Goal: Task Accomplishment & Management: Complete application form

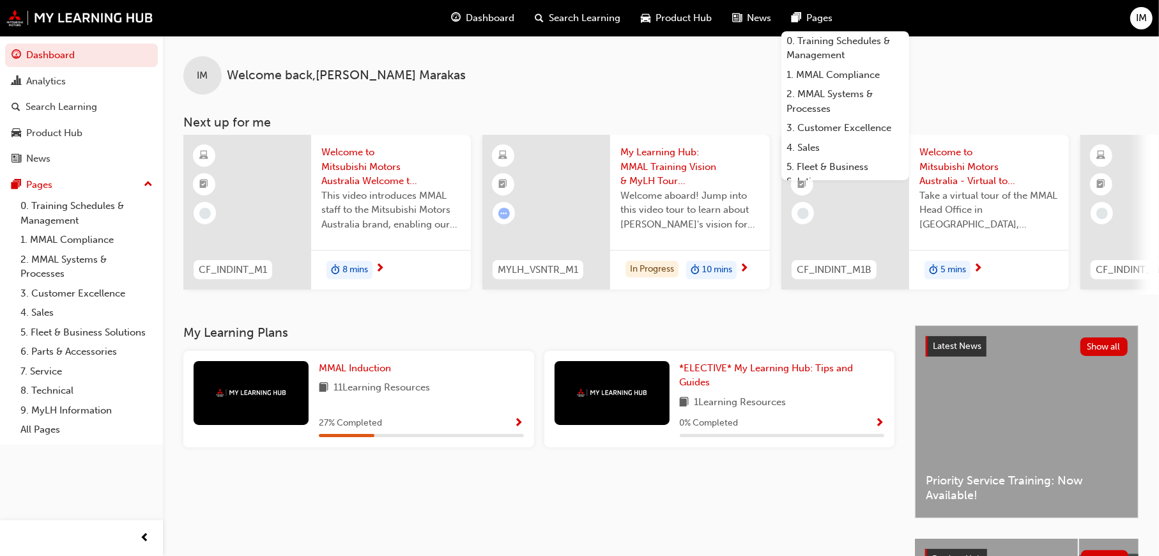
click at [1137, 23] on span "IM" at bounding box center [1141, 18] width 11 height 15
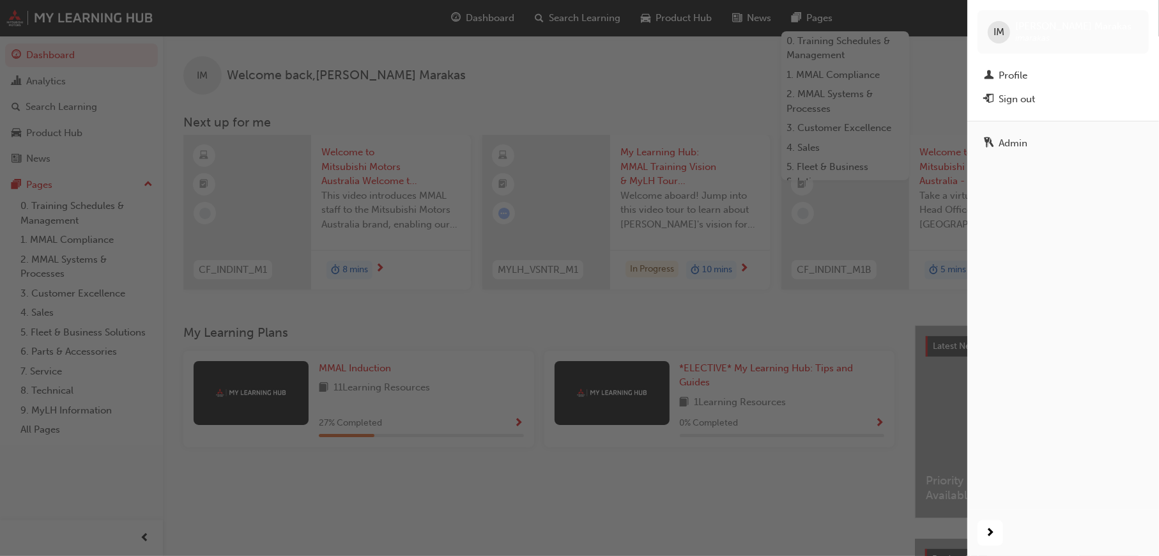
click at [1014, 143] on div "Admin" at bounding box center [1013, 143] width 29 height 15
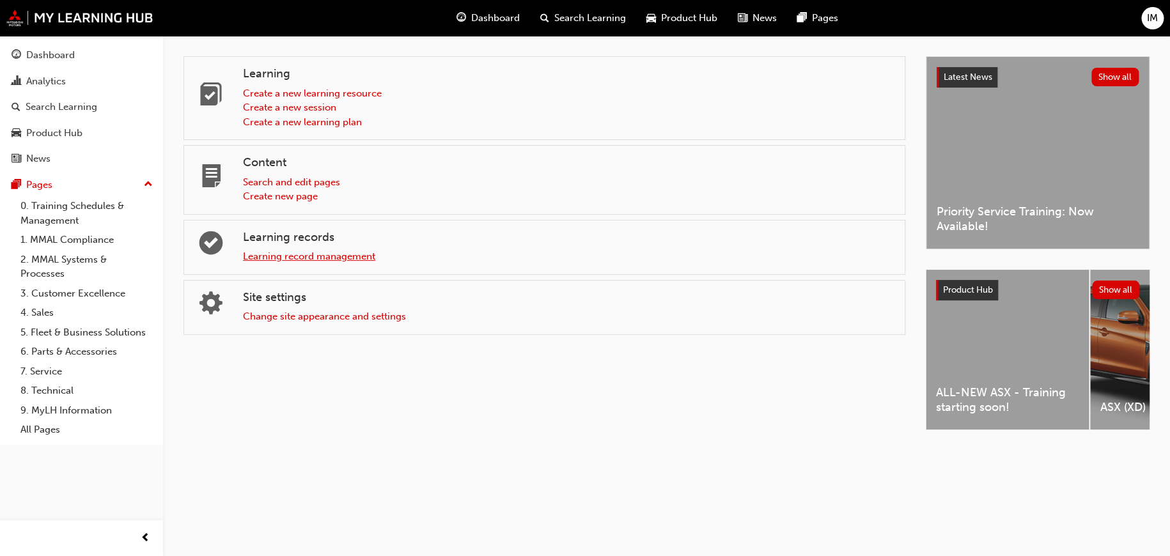
click at [327, 259] on link "Learning record management" at bounding box center [309, 257] width 132 height 12
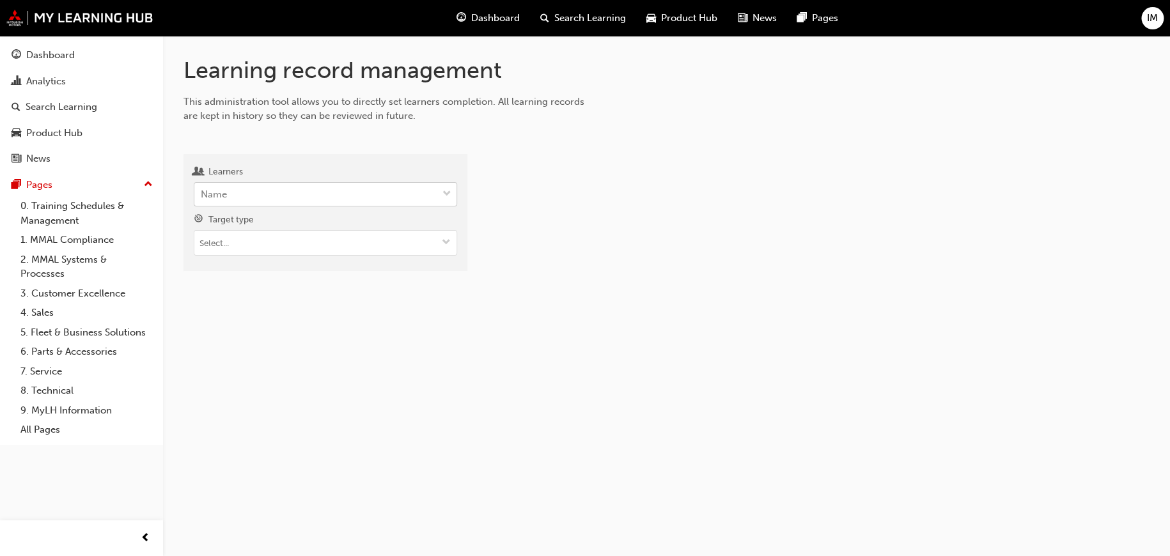
click at [318, 197] on div "Name" at bounding box center [315, 194] width 243 height 22
click at [202, 197] on input "Learners Name" at bounding box center [201, 194] width 1 height 11
click at [662, 245] on div at bounding box center [819, 217] width 662 height 107
click at [325, 197] on div "Name" at bounding box center [315, 194] width 243 height 22
click at [202, 197] on input "Learners Name" at bounding box center [201, 194] width 1 height 11
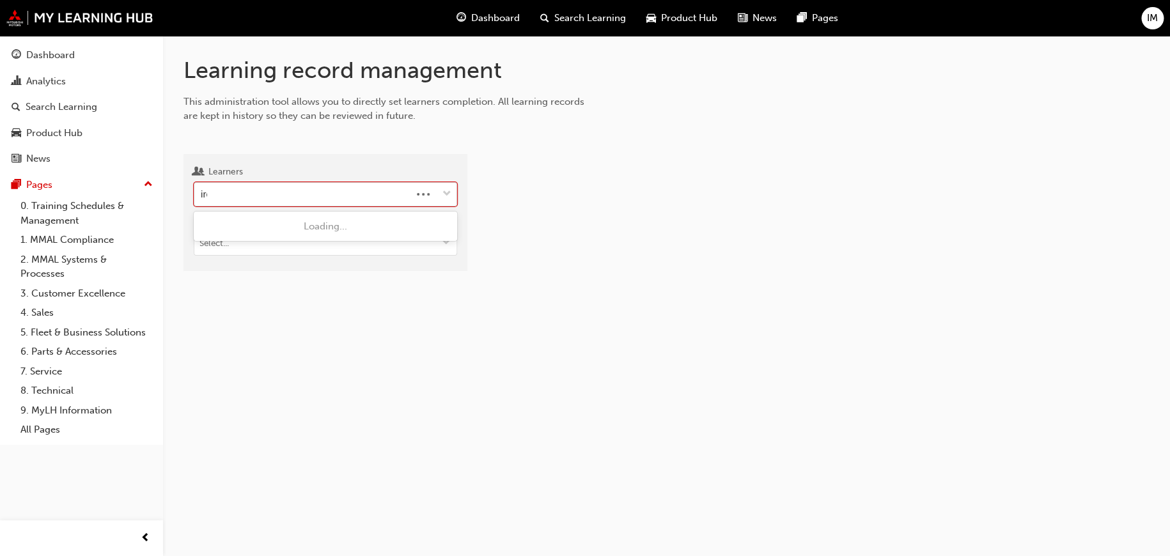
type input "irene"
click at [320, 222] on div "Irene Marakas - MMAL" at bounding box center [325, 226] width 263 height 25
click at [292, 251] on input "Target type" at bounding box center [325, 244] width 262 height 24
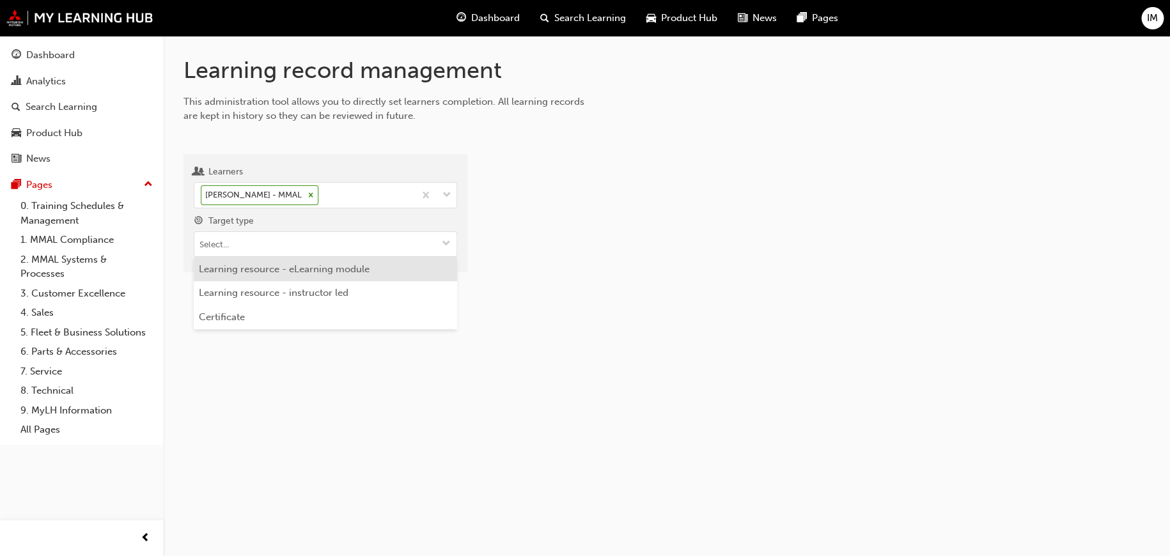
click at [295, 270] on li "Learning resource - eLearning module" at bounding box center [325, 269] width 263 height 24
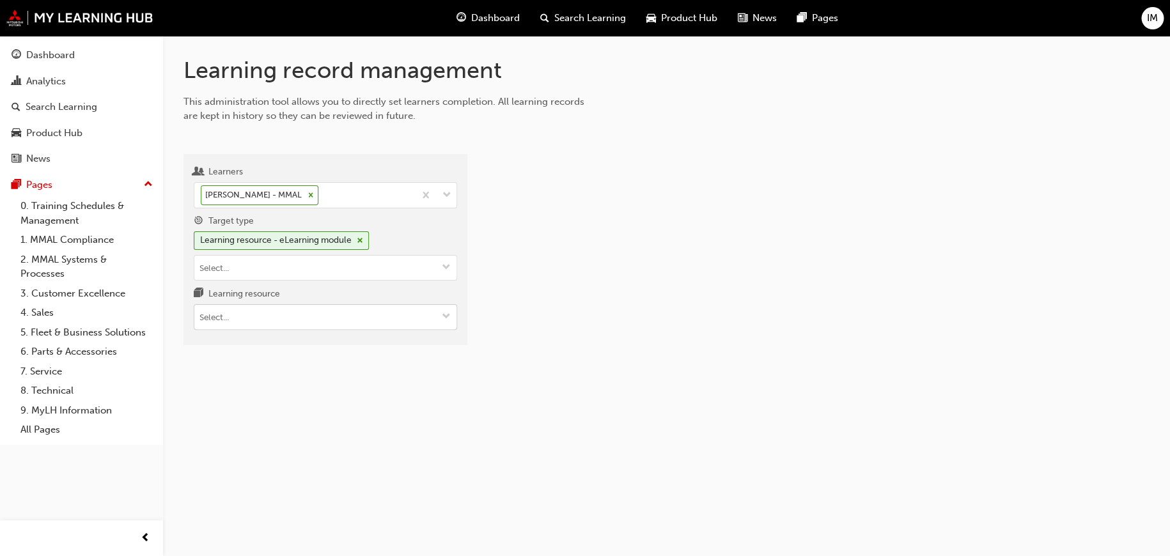
click at [269, 316] on input "Learning resource" at bounding box center [325, 317] width 262 height 24
click at [284, 270] on input "Target type Learning resource - eLearning module" at bounding box center [325, 268] width 262 height 24
click at [672, 314] on div at bounding box center [819, 254] width 662 height 181
click at [302, 307] on input "Learning resource" at bounding box center [325, 317] width 262 height 24
click at [640, 314] on div at bounding box center [819, 254] width 662 height 181
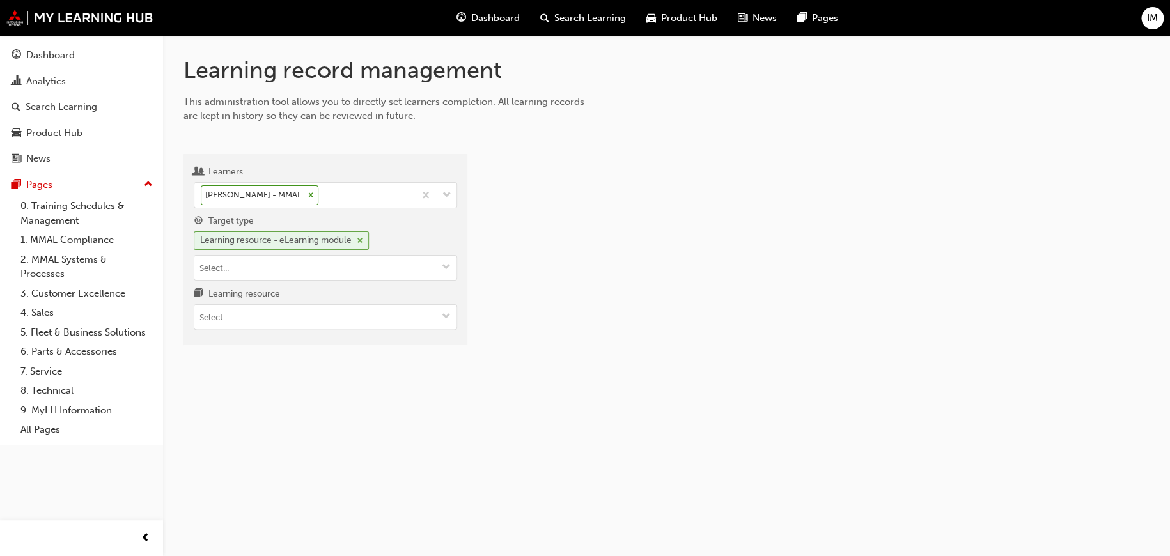
click at [363, 240] on span "cross-icon" at bounding box center [360, 241] width 6 height 8
click at [359, 248] on input "Target type" at bounding box center [325, 244] width 262 height 24
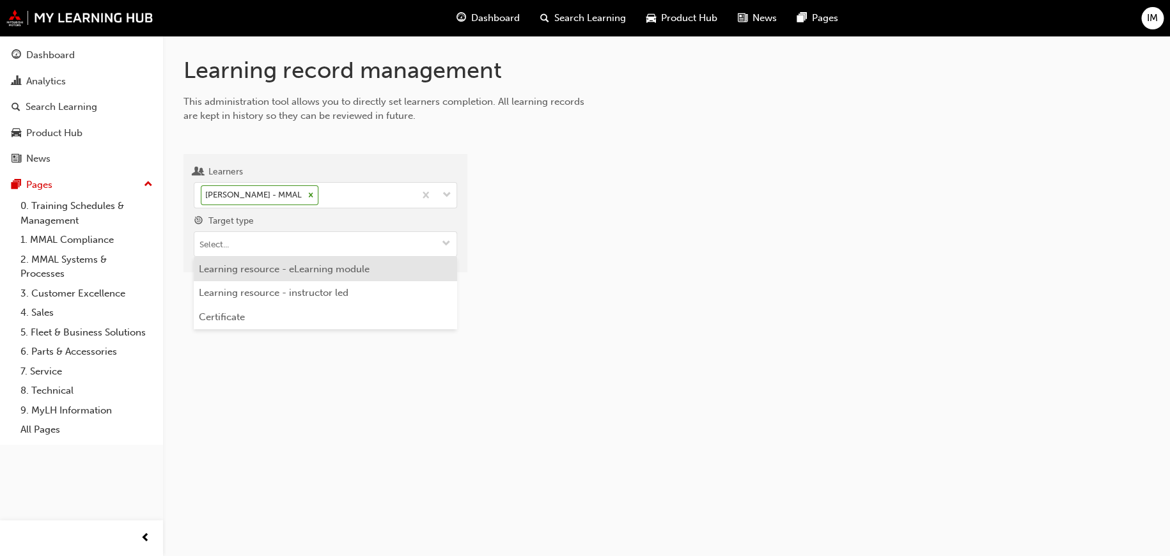
click at [364, 269] on li "Learning resource - eLearning module" at bounding box center [325, 269] width 263 height 24
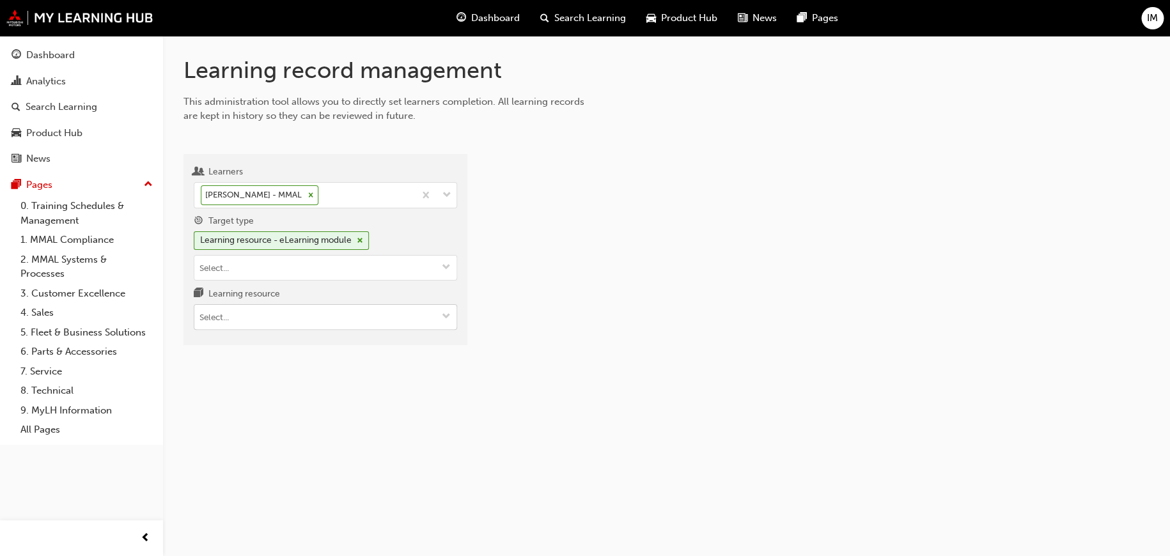
click at [326, 316] on input "Learning resource" at bounding box center [325, 317] width 262 height 24
click at [638, 333] on div at bounding box center [819, 254] width 662 height 181
click at [440, 275] on button "Target type Learning resource - eLearning module" at bounding box center [446, 268] width 20 height 24
click at [646, 261] on div at bounding box center [819, 254] width 662 height 181
click at [447, 268] on span "down-icon" at bounding box center [446, 268] width 9 height 11
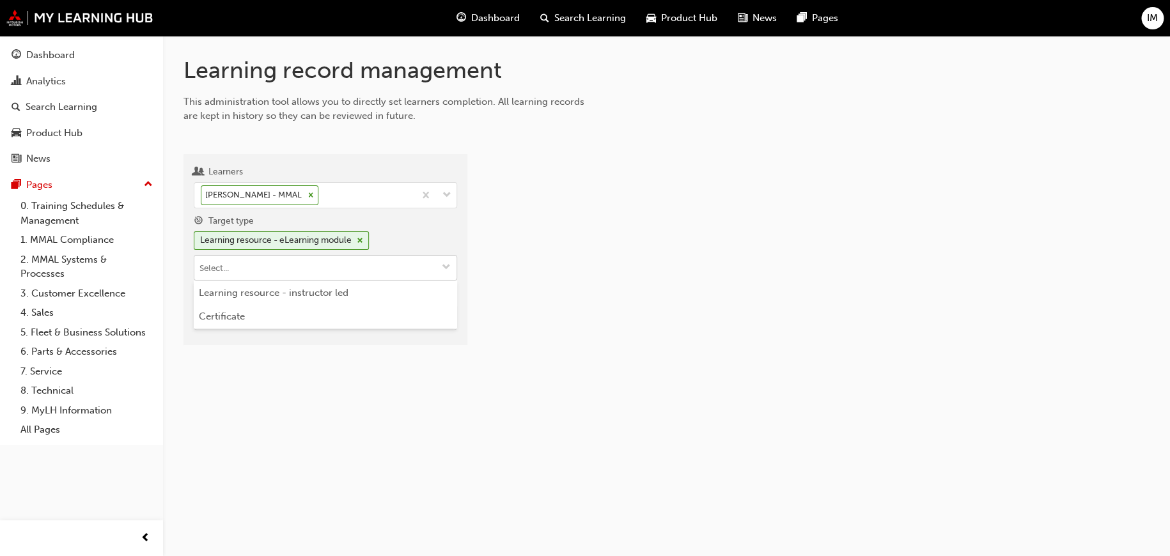
click at [447, 268] on span "down-icon" at bounding box center [446, 268] width 9 height 11
click at [654, 360] on div "Learning record management This administration tool allows you to directly set …" at bounding box center [666, 211] width 1007 height 350
click at [337, 315] on input "Learning resource" at bounding box center [325, 317] width 262 height 24
click at [311, 311] on input "Learning resource" at bounding box center [325, 317] width 262 height 24
paste input "SS_SCE_M3"
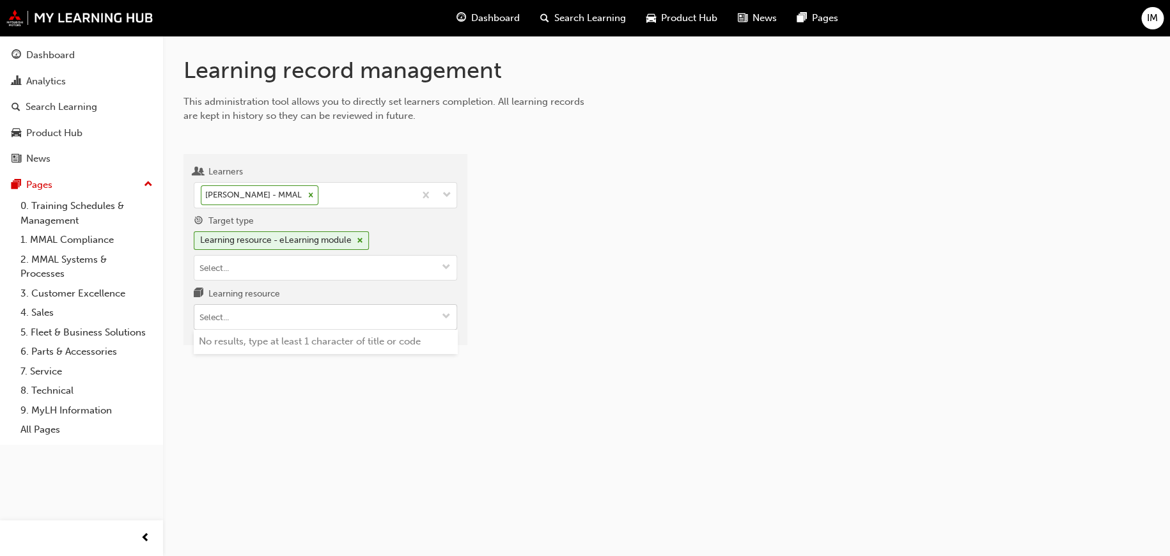
type input "SS_SCE_M3"
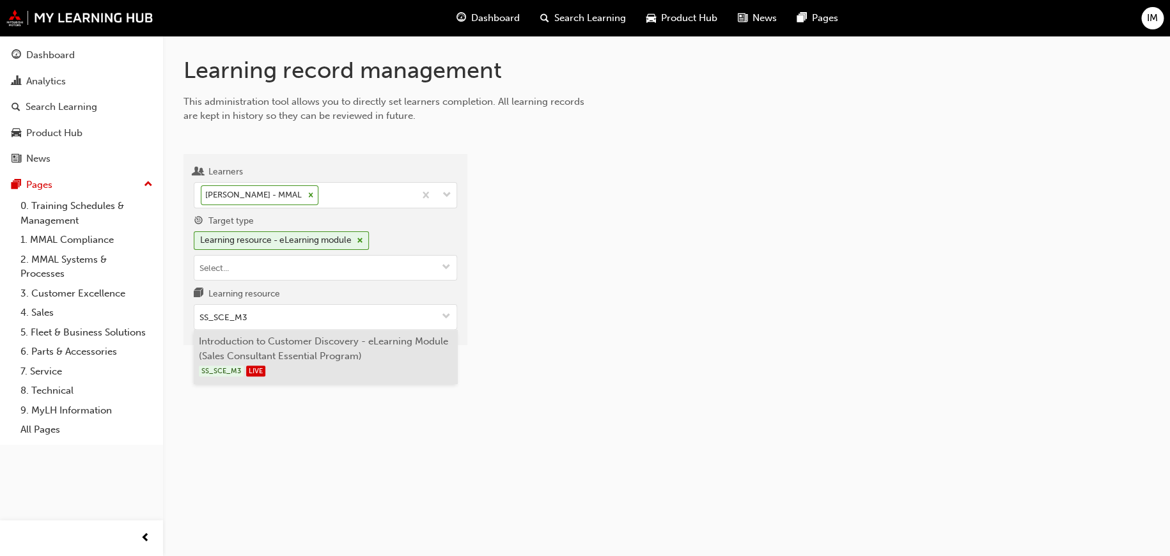
click at [363, 348] on li "Introduction to Customer Discovery - eLearning Module (Sales Consultant Essenti…" at bounding box center [325, 357] width 263 height 54
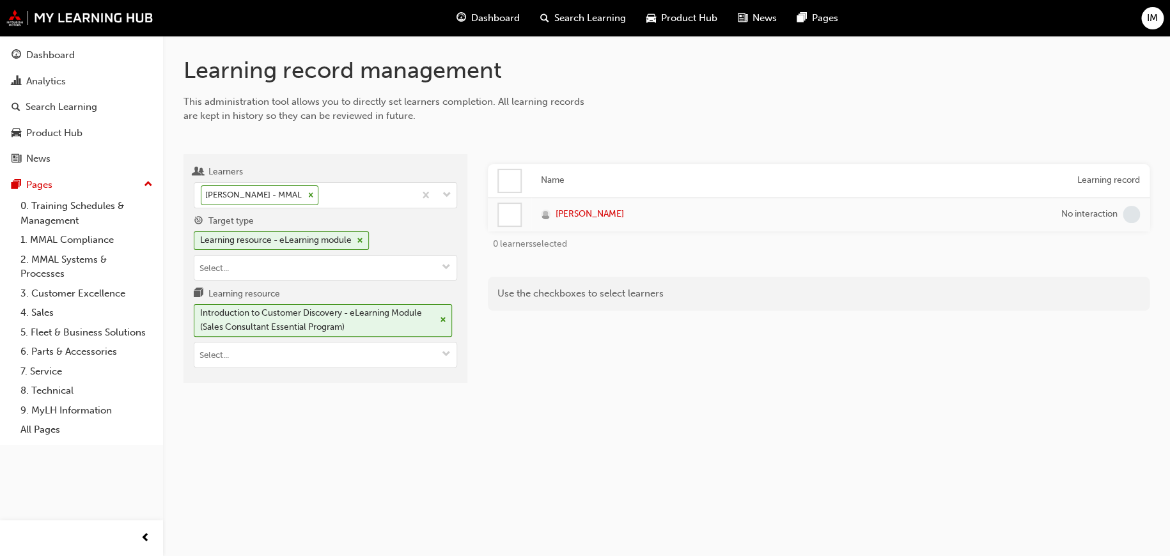
click at [511, 217] on div at bounding box center [510, 215] width 22 height 22
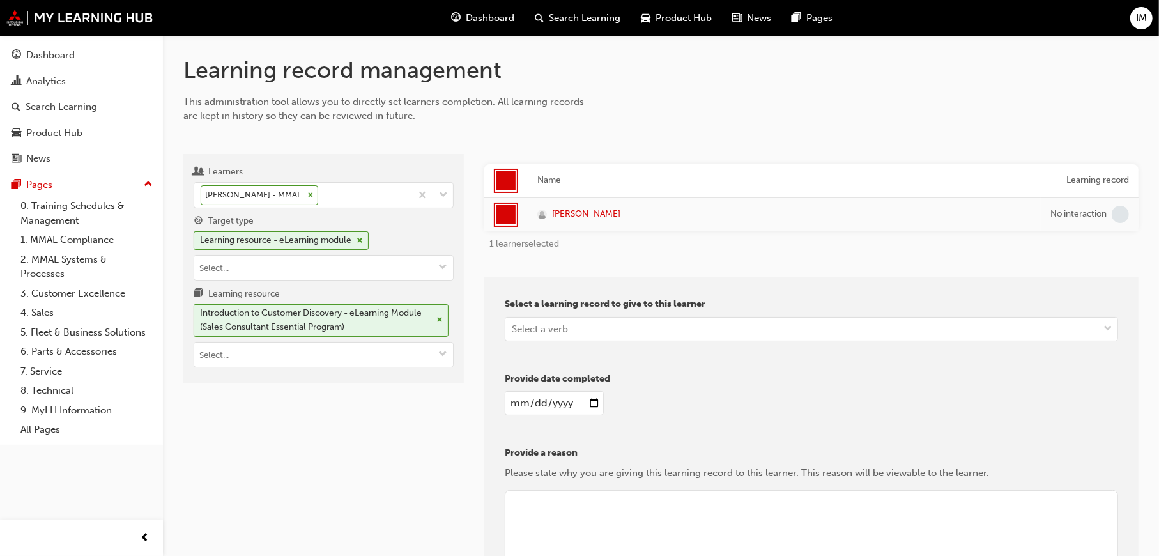
scroll to position [64, 0]
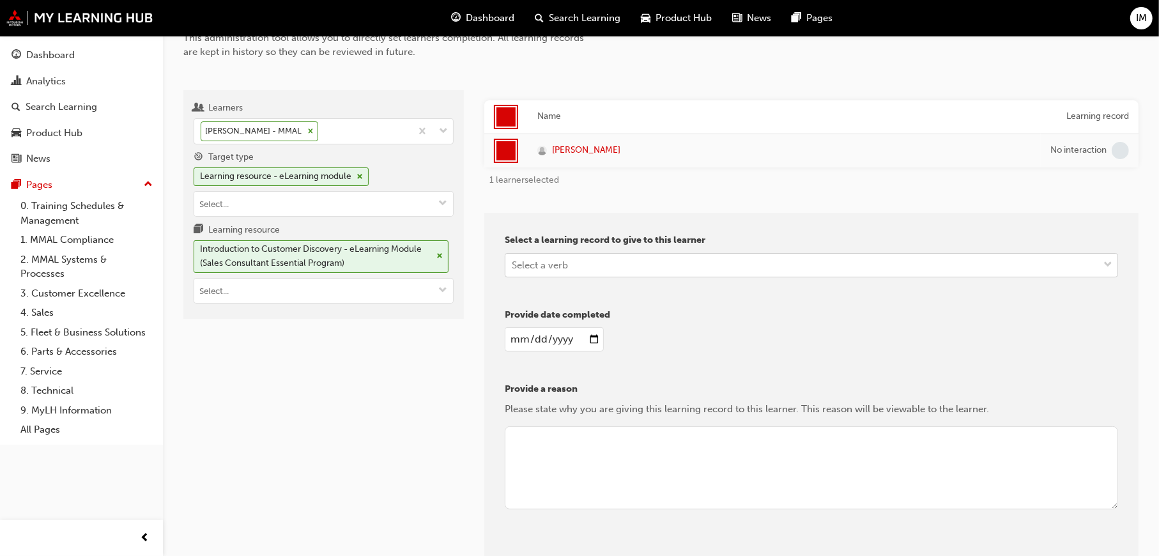
click at [807, 265] on div "Select a verb" at bounding box center [802, 265] width 593 height 22
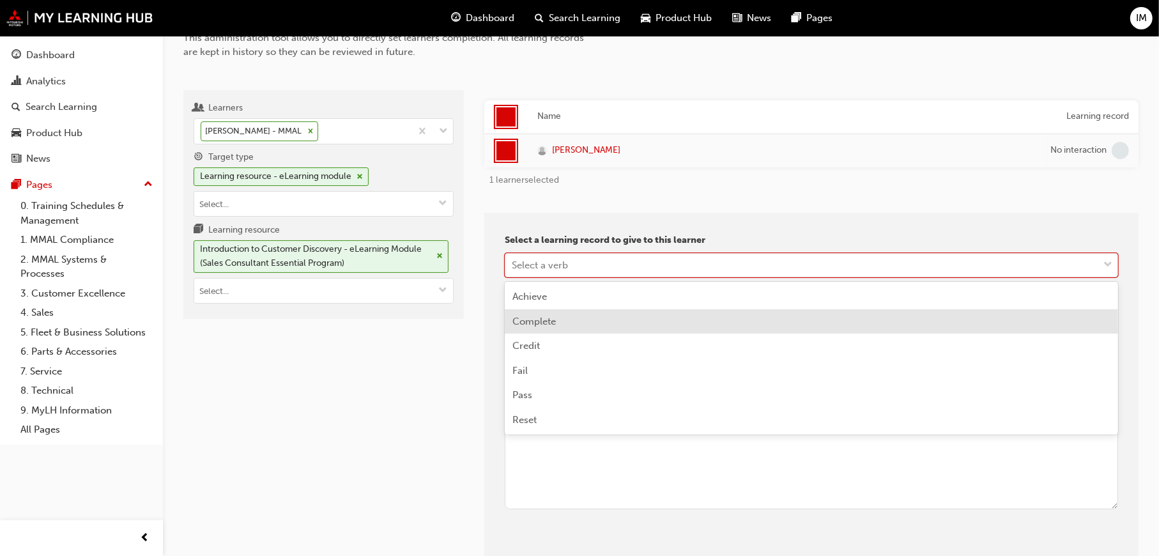
click at [610, 321] on div "Complete" at bounding box center [812, 321] width 614 height 25
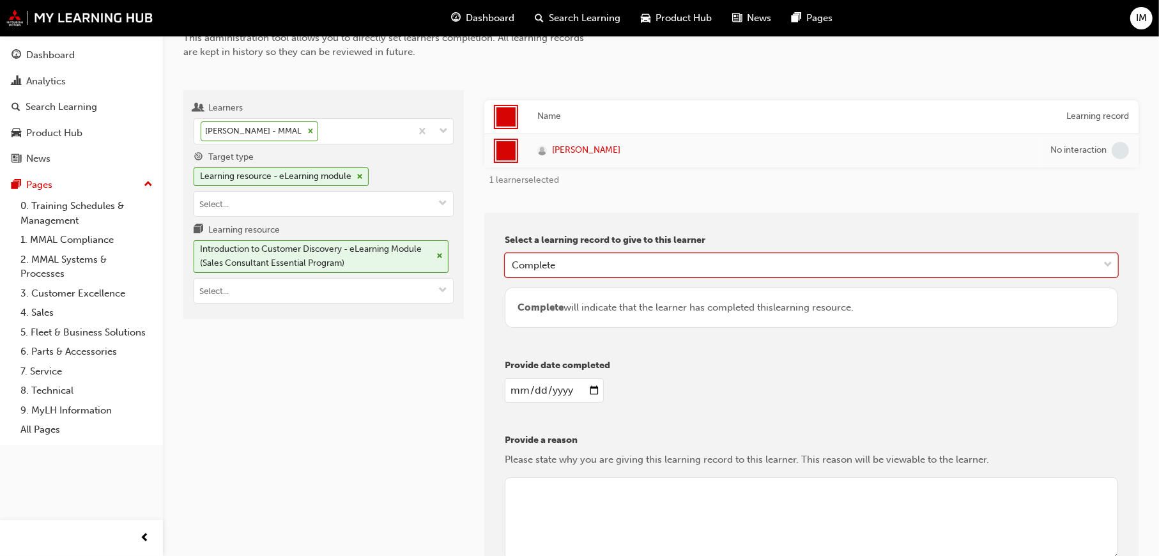
scroll to position [195, 0]
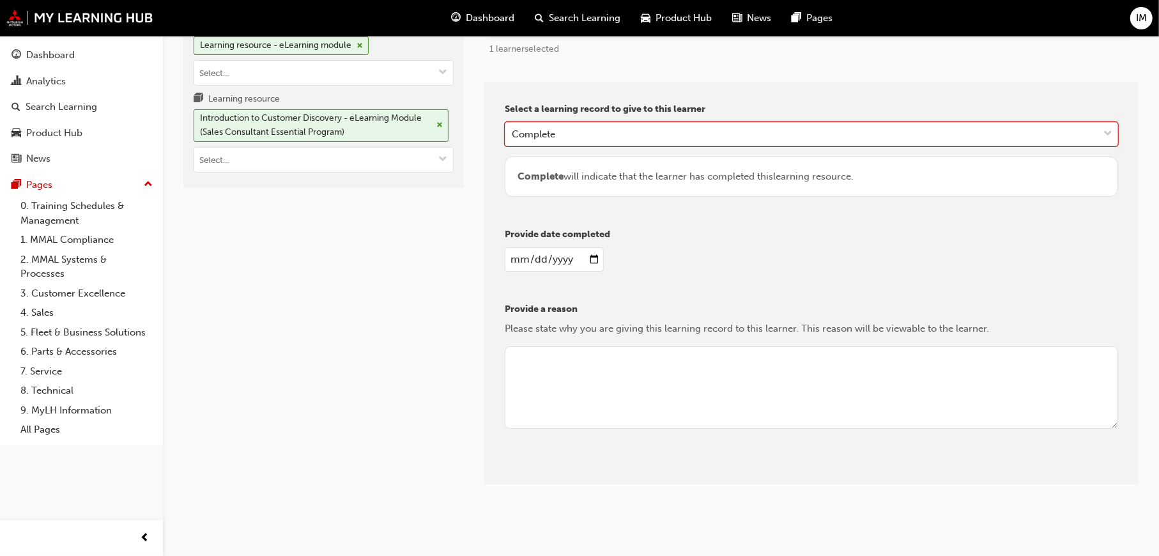
click at [586, 258] on input "date" at bounding box center [554, 259] width 99 height 24
click at [600, 256] on input "date" at bounding box center [554, 259] width 99 height 24
type input "2025-09-23"
click at [544, 346] on textarea at bounding box center [812, 387] width 614 height 83
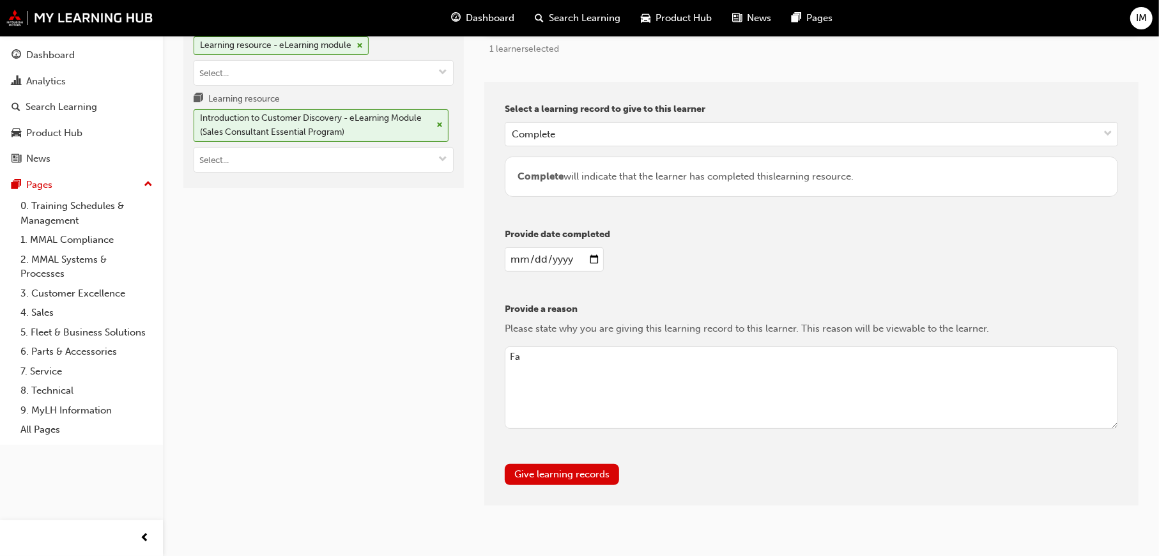
type textarea "F"
type textarea "Reviewing content"
click at [543, 472] on button "Give learning records" at bounding box center [562, 474] width 114 height 21
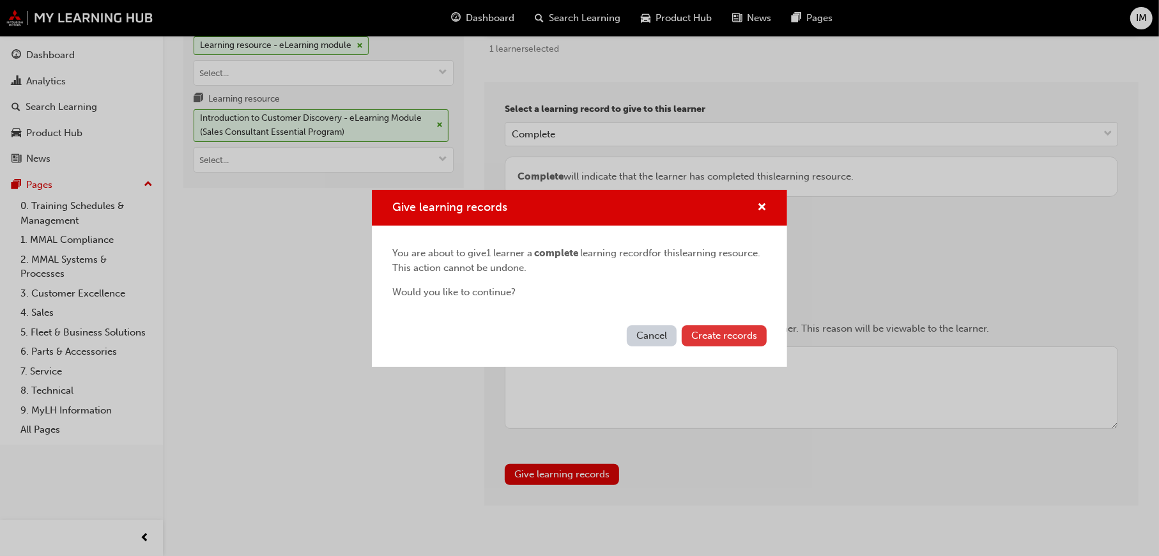
click at [706, 337] on span "Create records" at bounding box center [725, 336] width 66 height 12
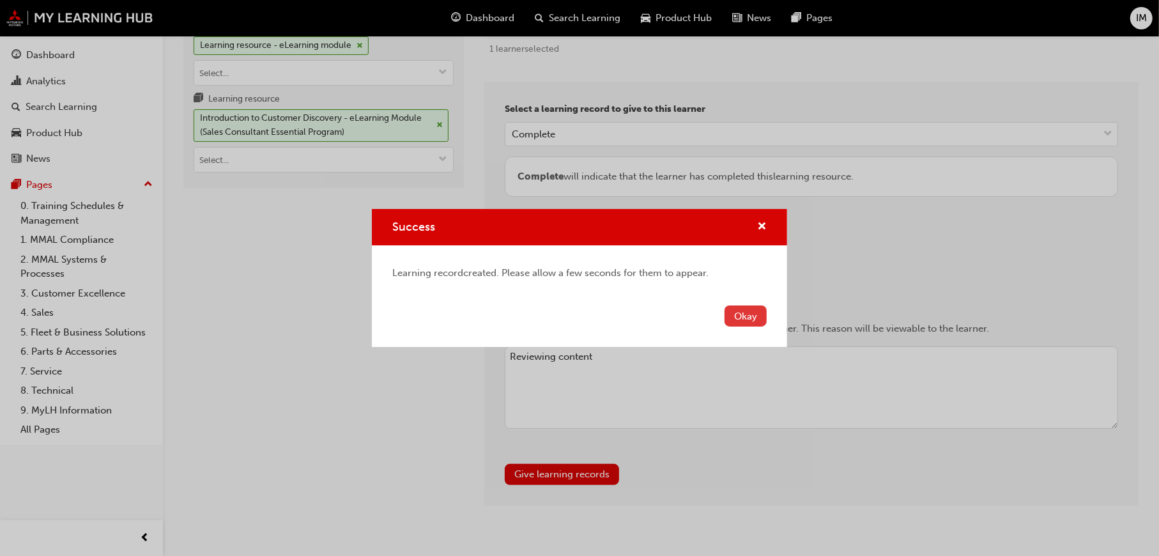
click at [743, 319] on button "Okay" at bounding box center [746, 316] width 42 height 21
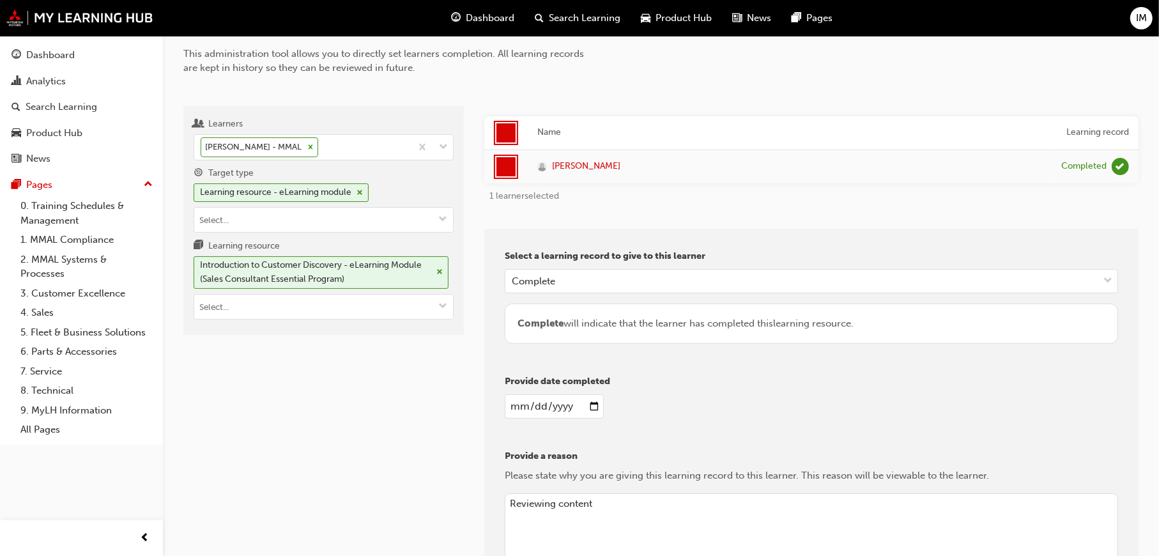
scroll to position [3, 0]
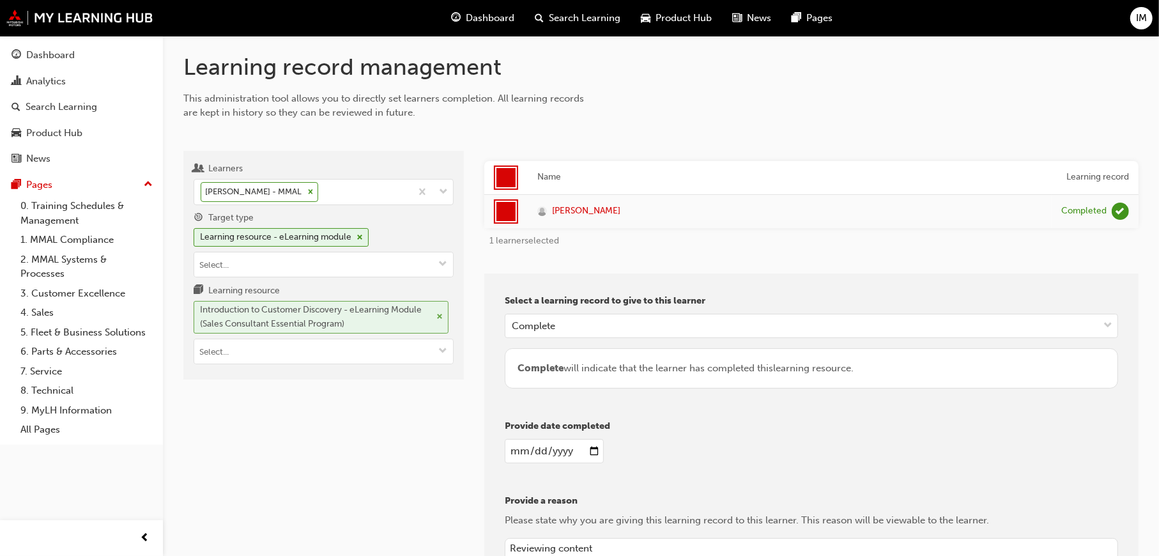
click at [290, 309] on div "Introduction to Customer Discovery - eLearning Module (Sales Consultant Essenti…" at bounding box center [315, 317] width 231 height 29
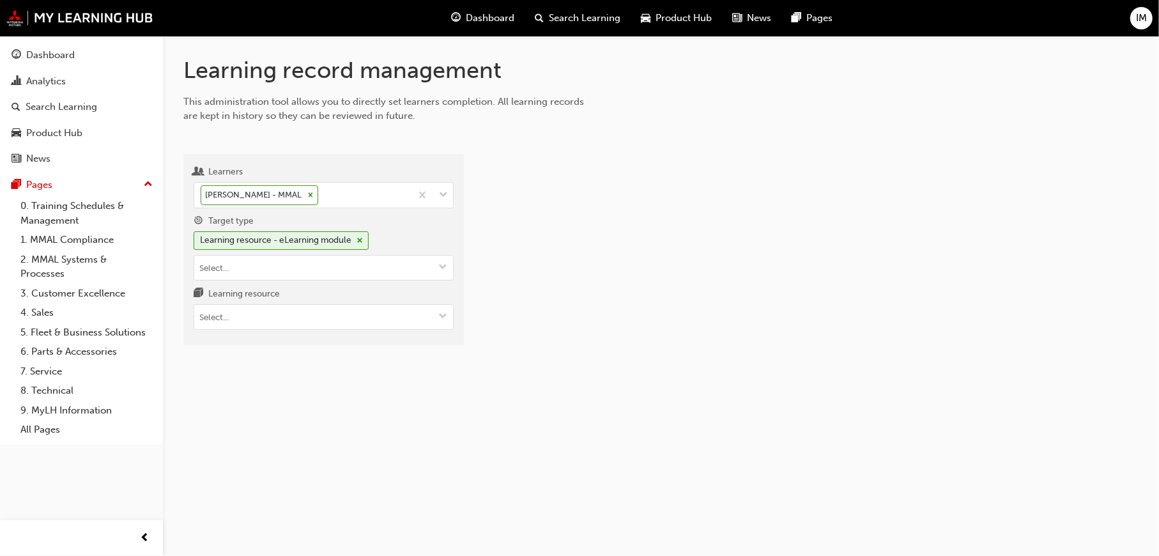
scroll to position [0, 0]
click at [93, 204] on link "0. Training Schedules & Management" at bounding box center [86, 213] width 143 height 34
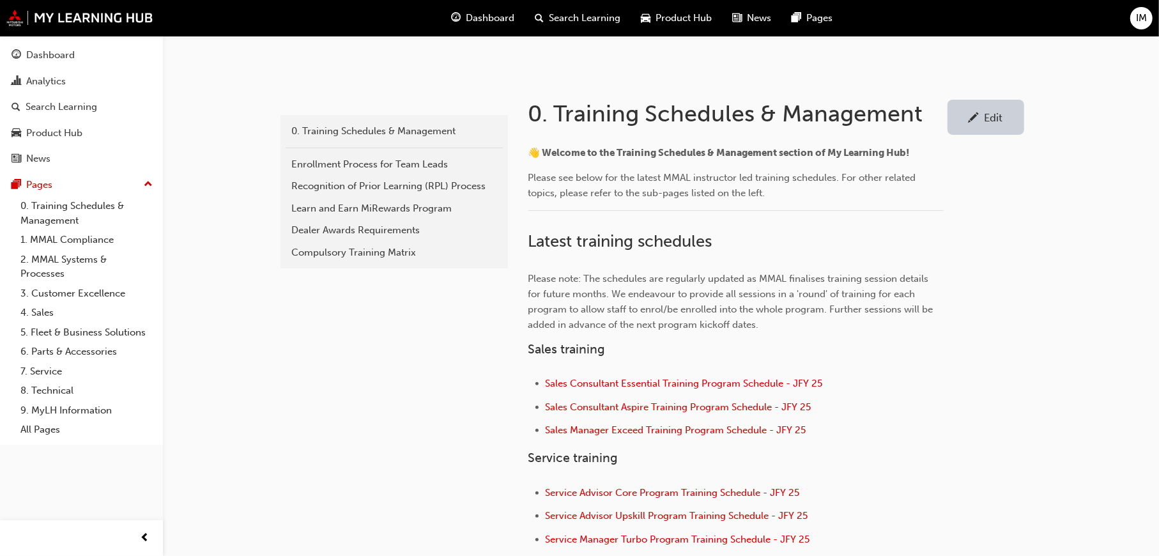
scroll to position [383, 0]
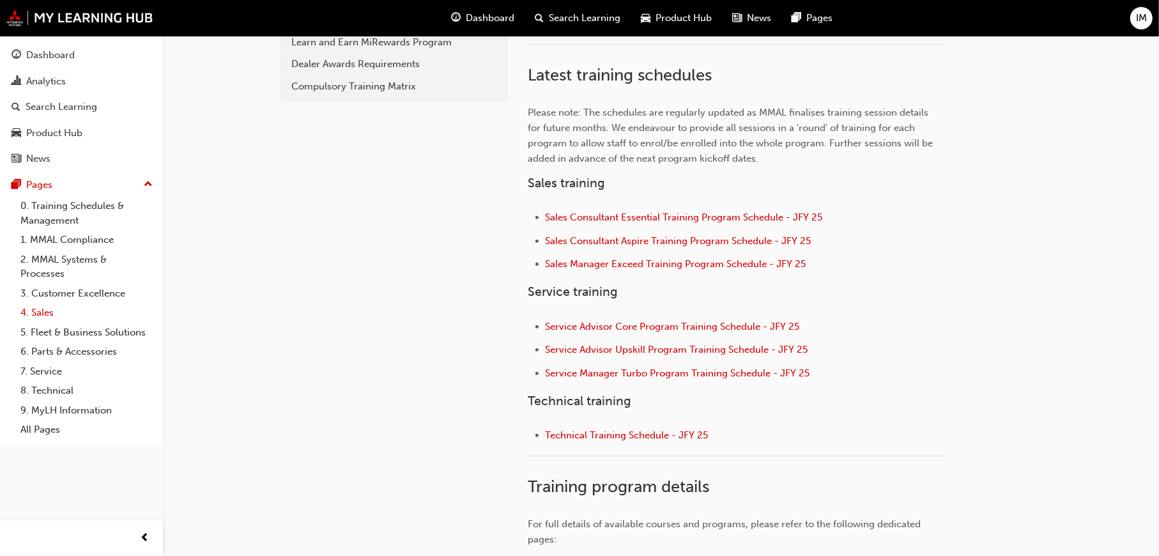
click at [49, 303] on link "4. Sales" at bounding box center [86, 313] width 143 height 20
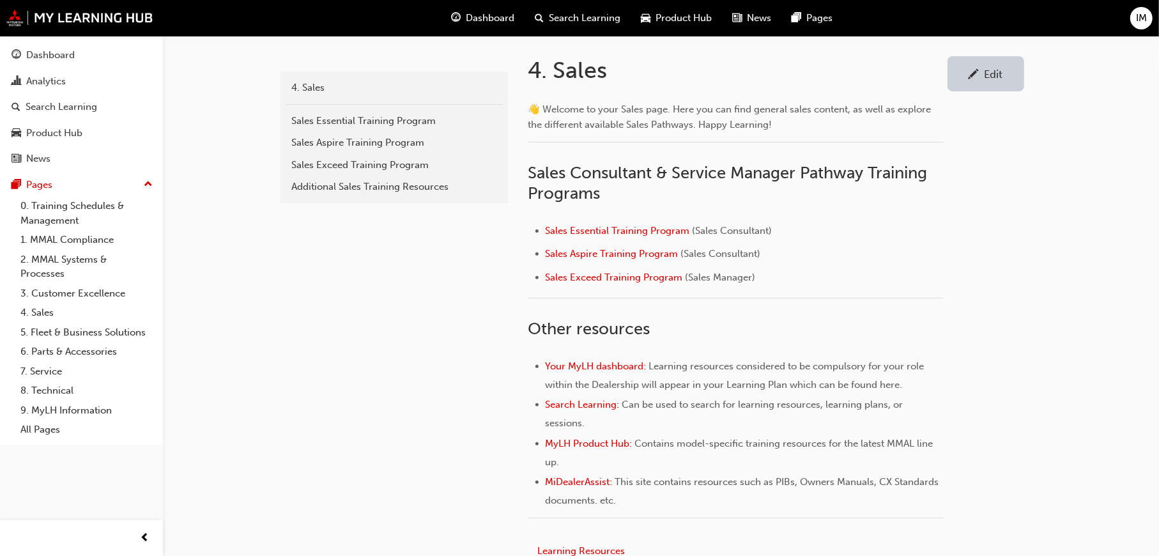
scroll to position [256, 0]
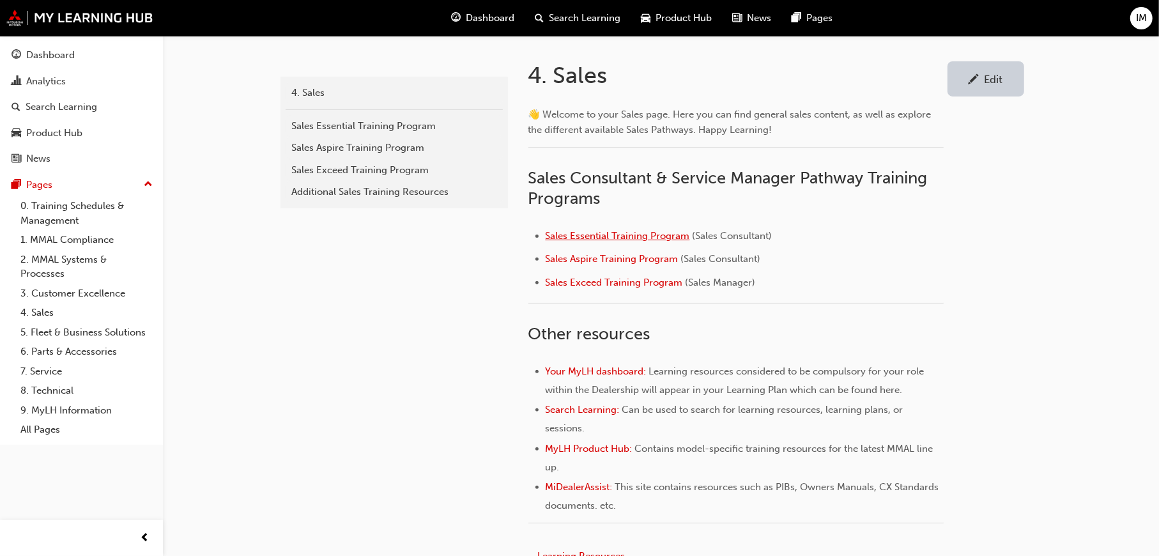
click at [603, 237] on span "Sales Essential Training Program" at bounding box center [618, 236] width 144 height 12
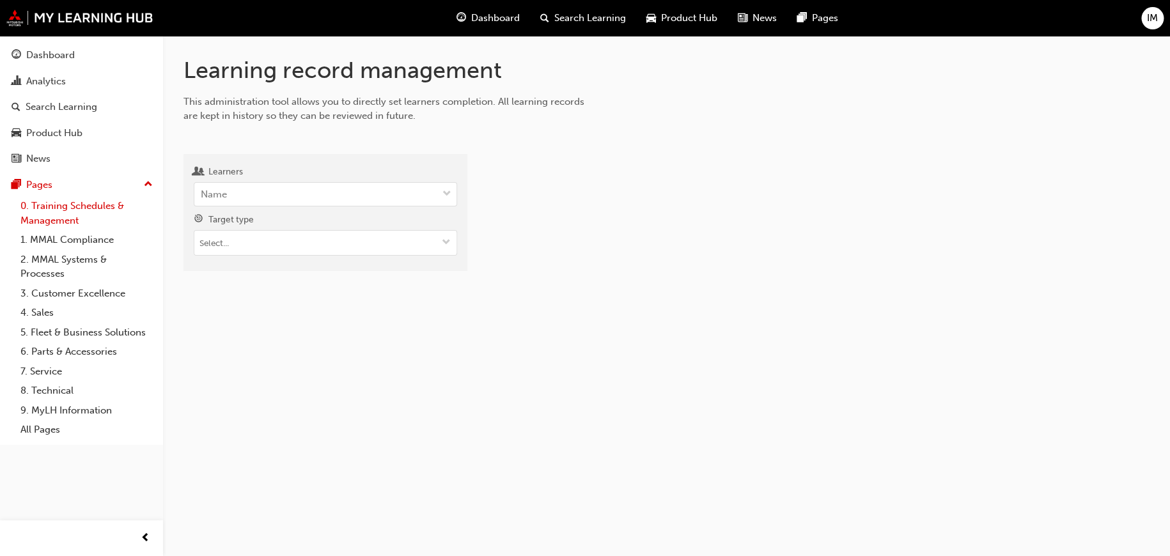
click at [64, 213] on link "0. Training Schedules & Management" at bounding box center [86, 213] width 143 height 34
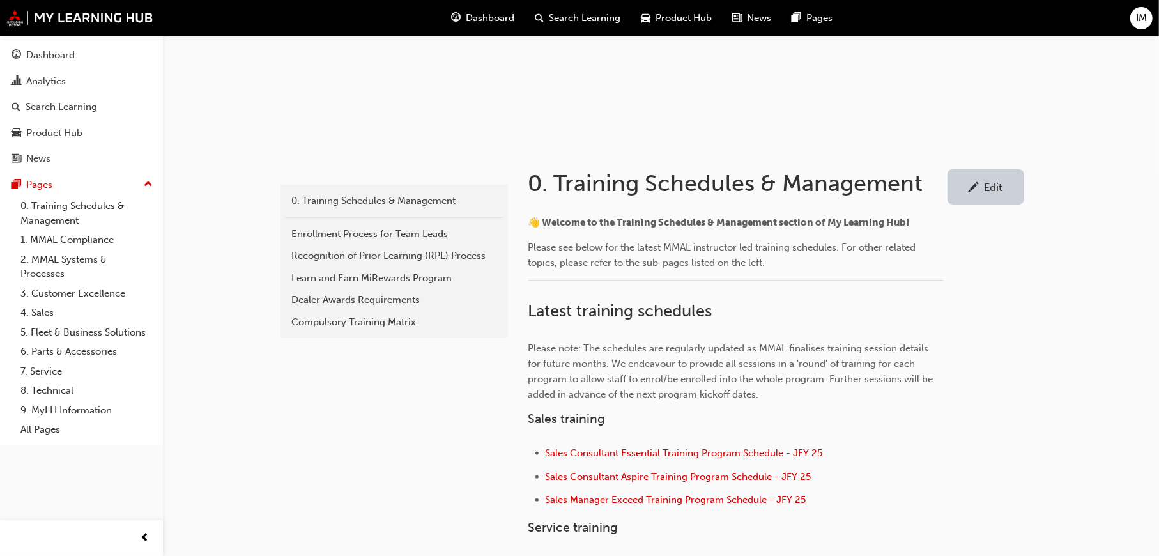
scroll to position [256, 0]
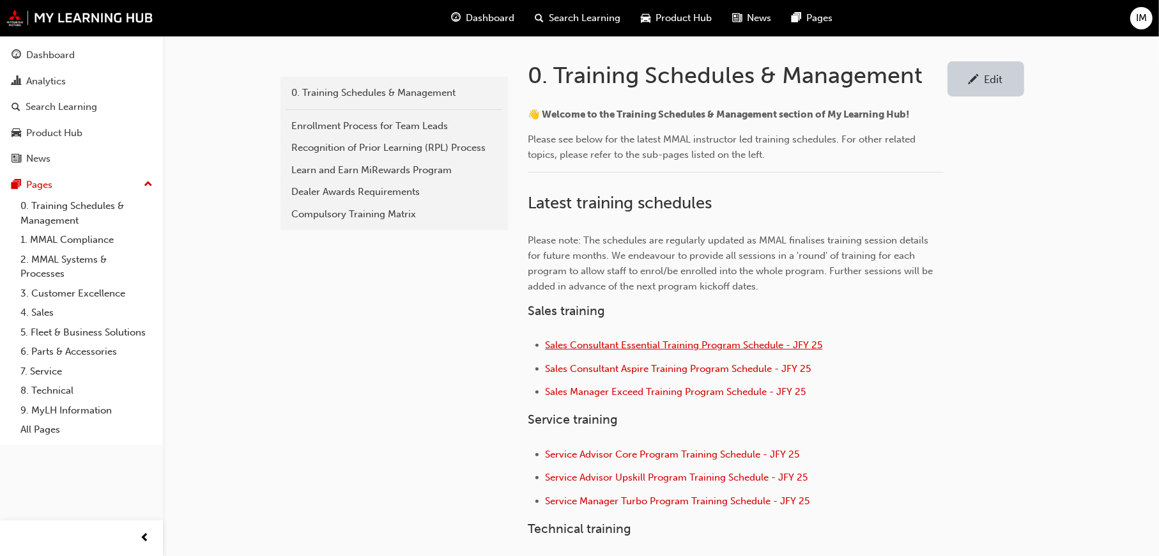
click at [638, 345] on span "Sales Consultant Essential Training Program Schedule - JFY 25" at bounding box center [684, 345] width 277 height 12
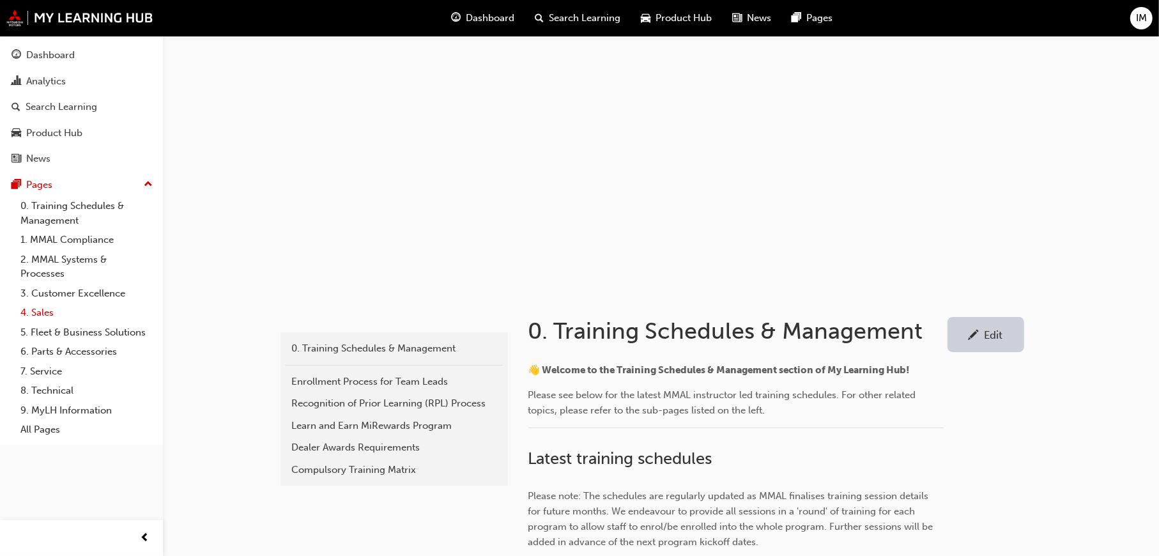
click at [54, 303] on link "4. Sales" at bounding box center [86, 313] width 143 height 20
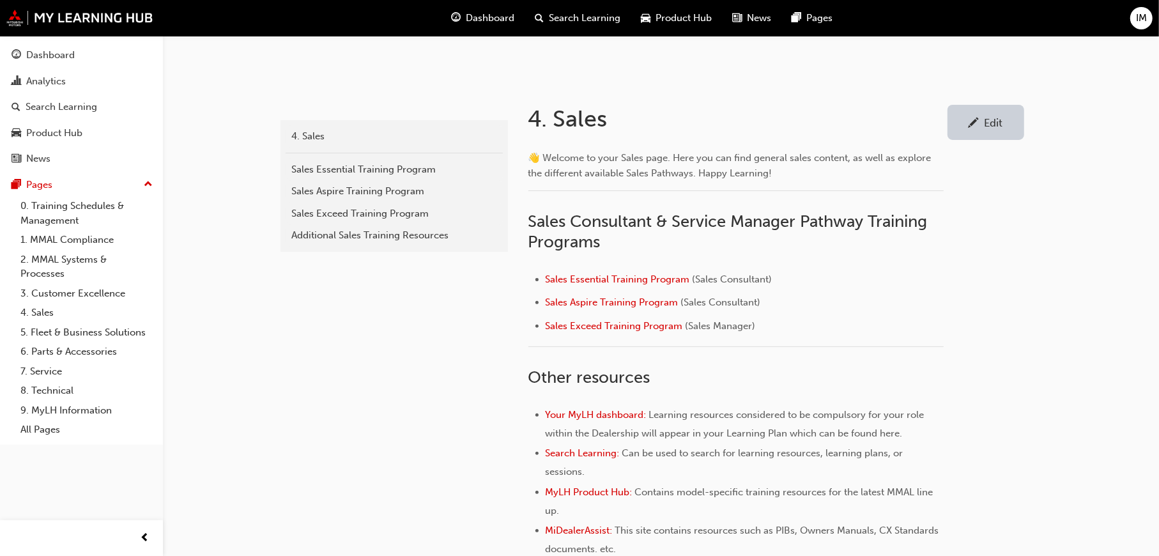
scroll to position [256, 0]
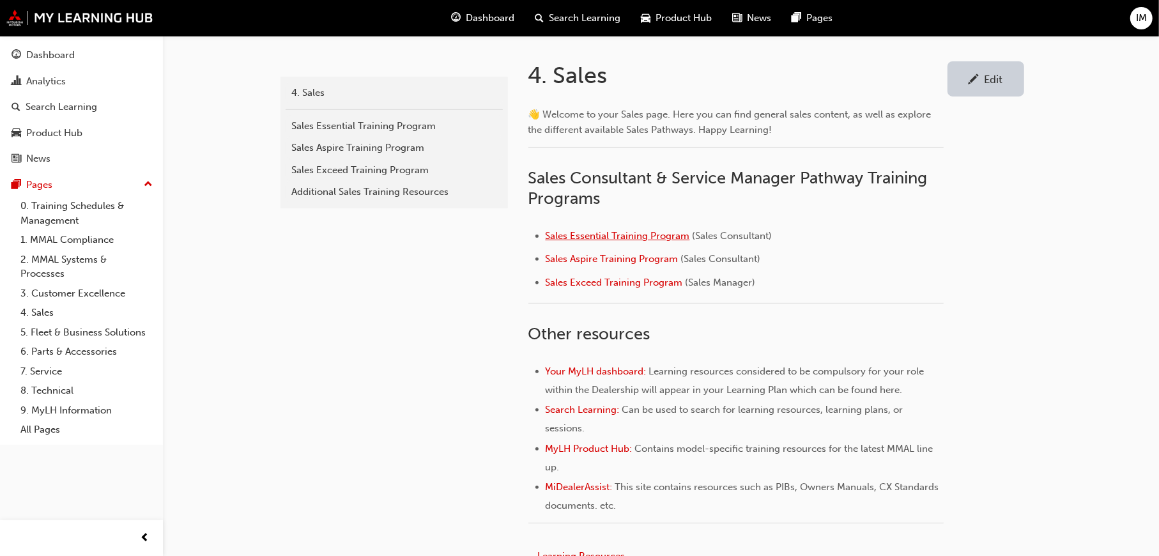
click at [662, 234] on span "Sales Essential Training Program" at bounding box center [618, 236] width 144 height 12
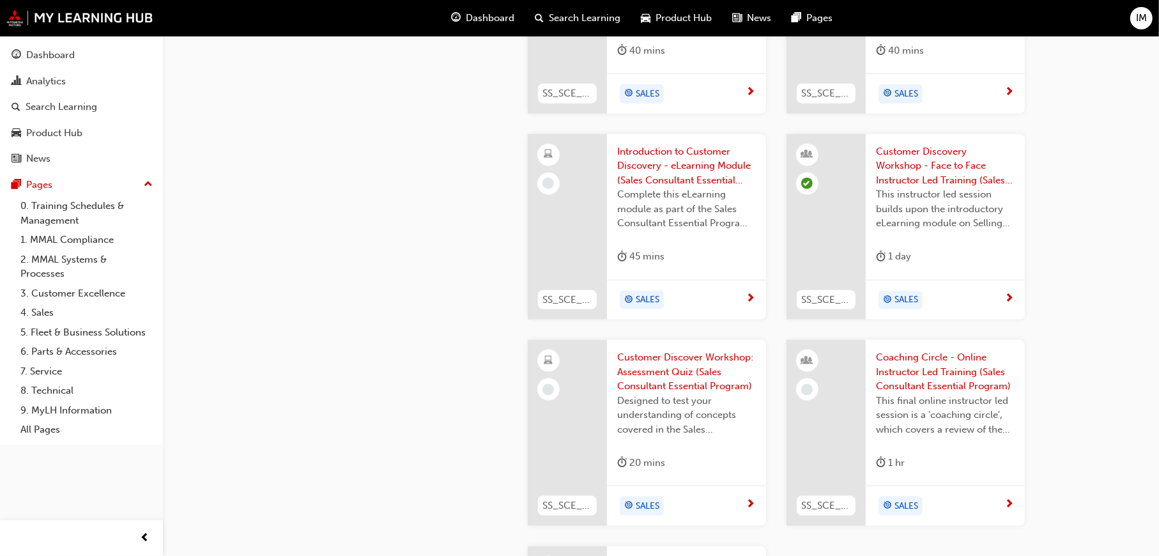
scroll to position [1214, 0]
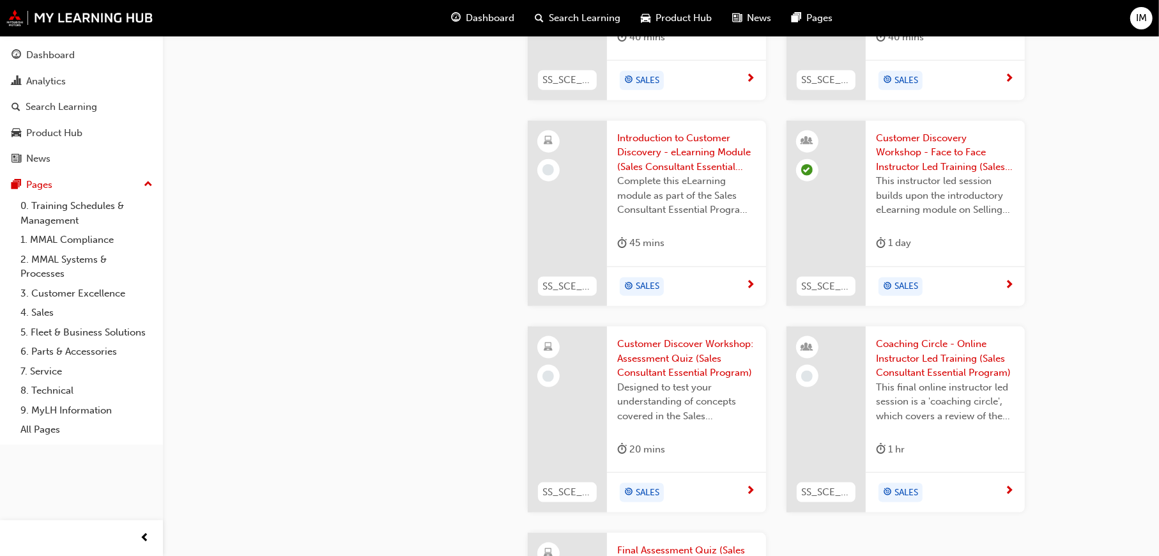
click at [565, 286] on span "SS_SCE_M3" at bounding box center [567, 286] width 49 height 15
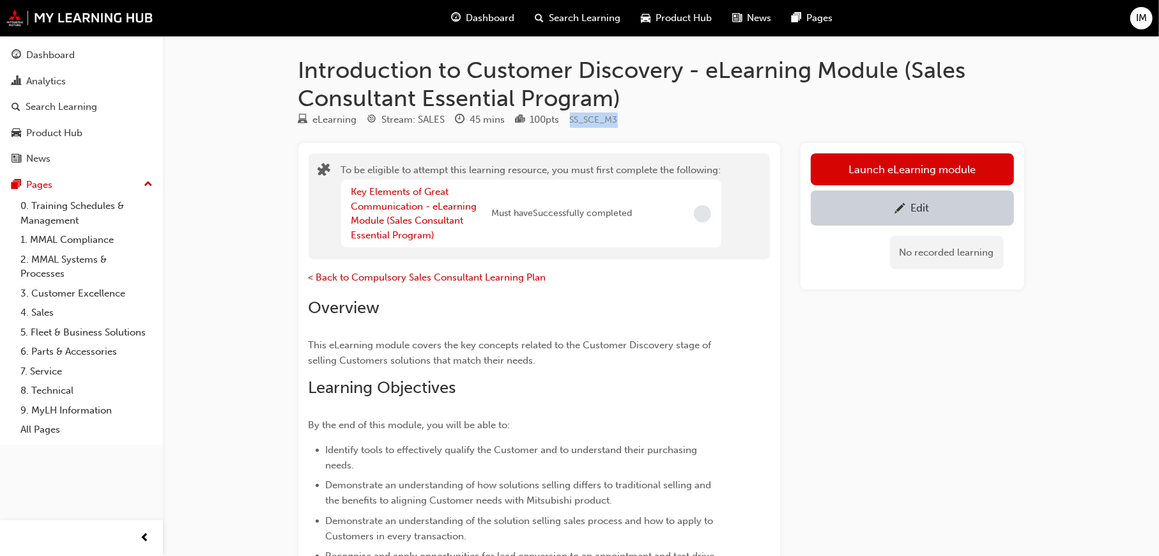
drag, startPoint x: 621, startPoint y: 118, endPoint x: 573, endPoint y: 117, distance: 48.6
click at [573, 117] on div "eLearning Stream: SALES 45 mins 100 pts SS_SCE_M3" at bounding box center [661, 122] width 726 height 21
copy span "SS_SCE_M3"
click at [767, 118] on div "eLearning Stream: SALES 45 mins 100 pts SS_SCE_M3" at bounding box center [661, 122] width 726 height 21
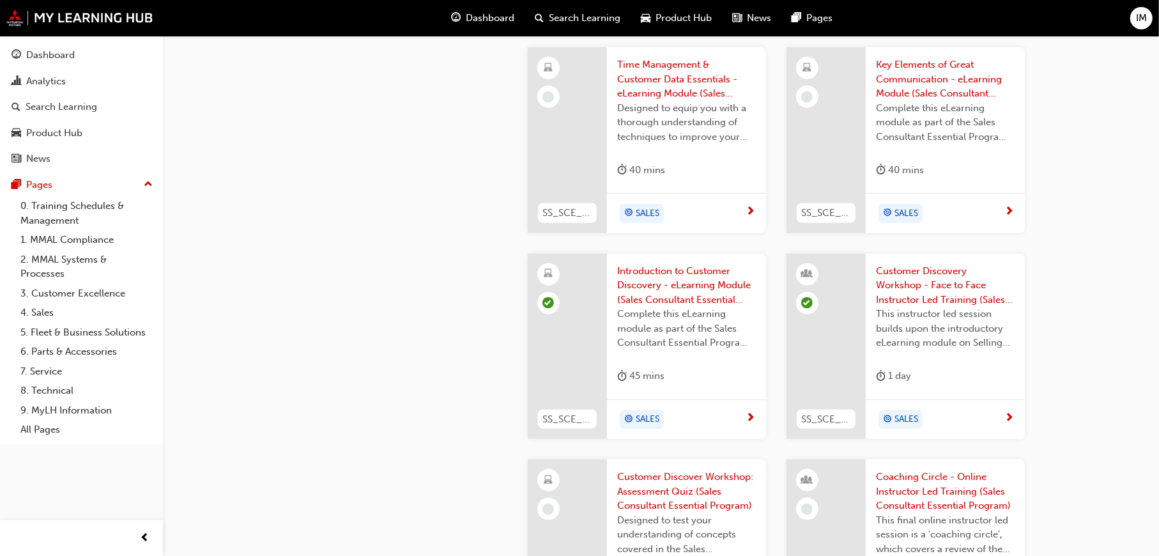
scroll to position [1087, 0]
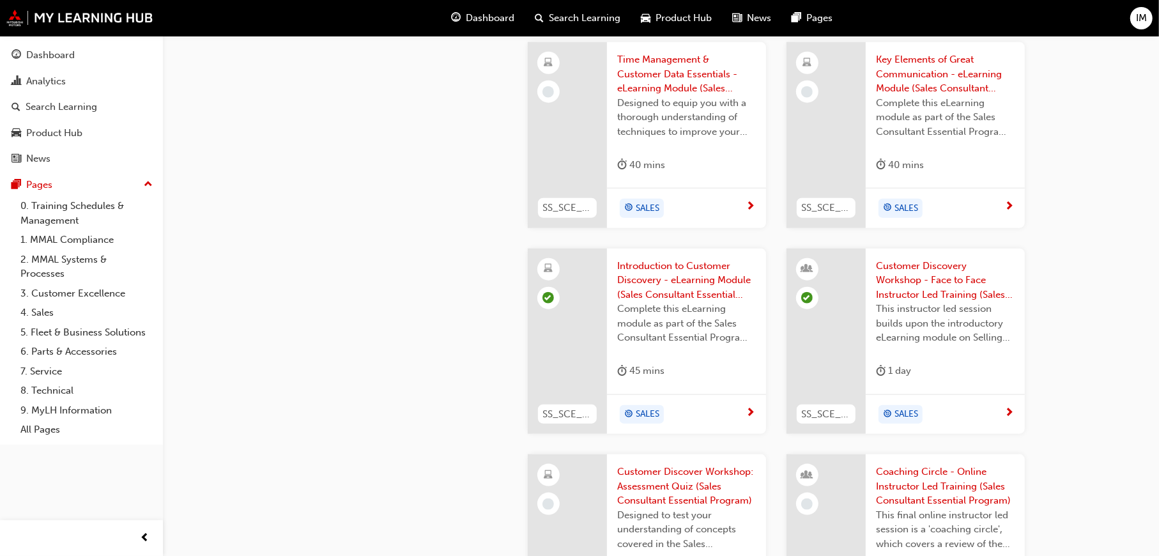
click at [692, 293] on span "Introduction to Customer Discovery - eLearning Module (Sales Consultant Essenti…" at bounding box center [686, 280] width 139 height 43
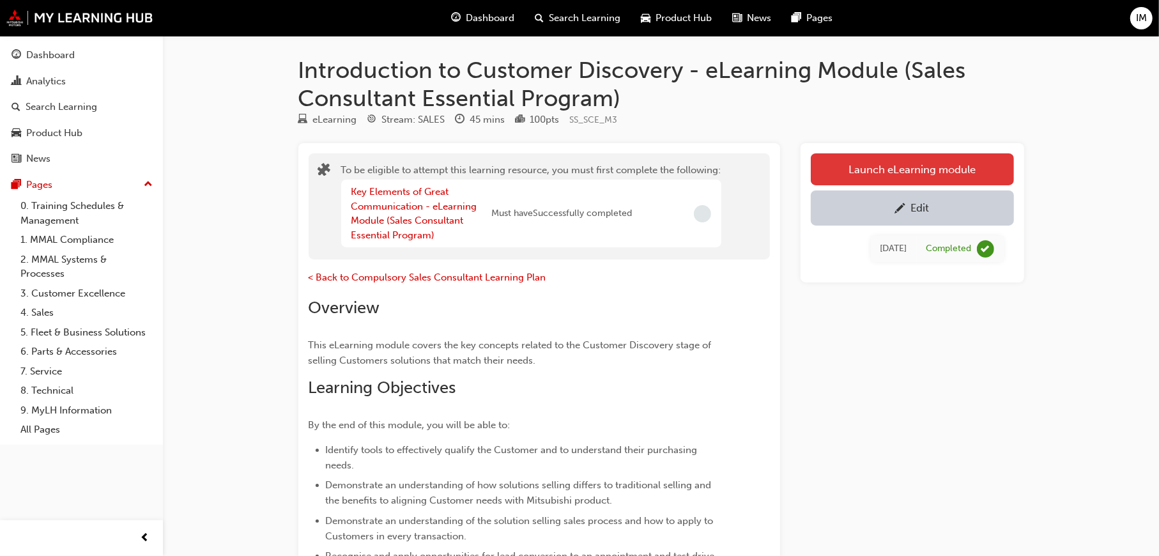
click at [856, 168] on button "Launch eLearning module" at bounding box center [912, 169] width 203 height 32
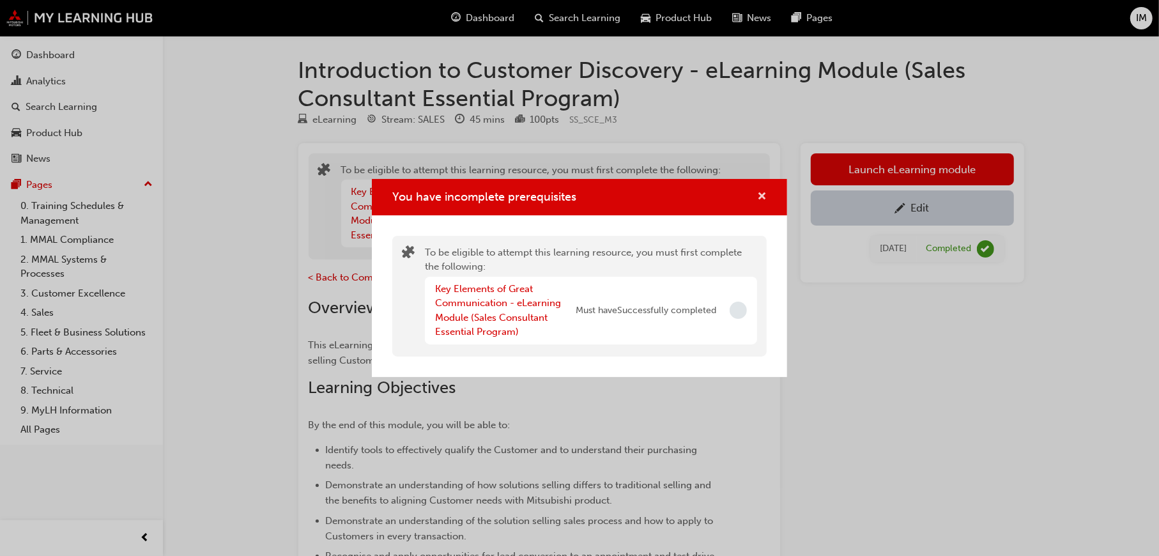
click at [762, 194] on span "cross-icon" at bounding box center [762, 198] width 10 height 12
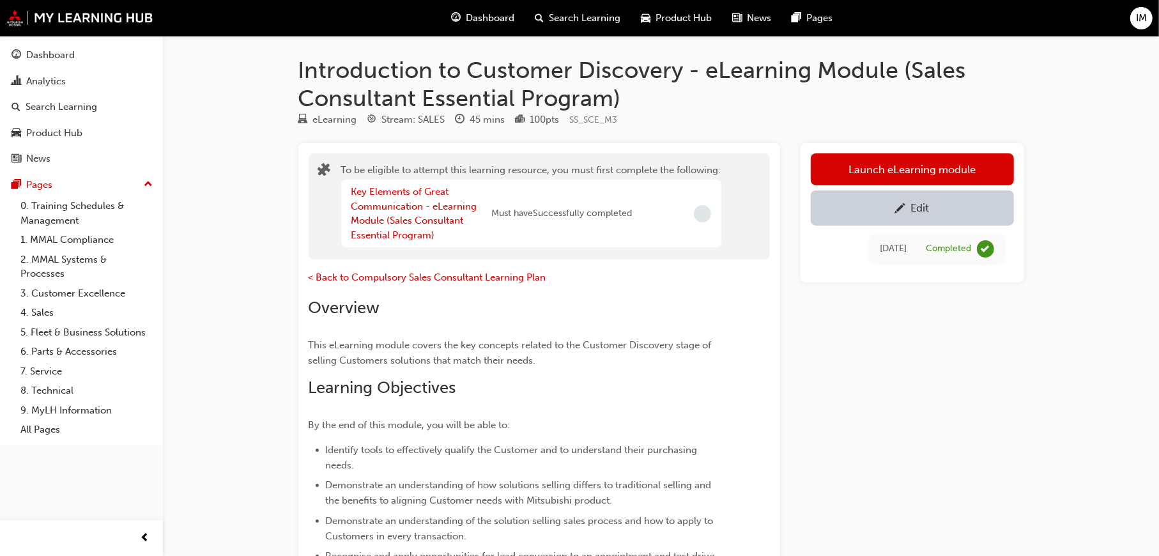
click at [998, 121] on div "eLearning Stream: SALES 45 mins 100 pts SS_SCE_M3" at bounding box center [661, 122] width 726 height 21
click at [433, 199] on div "Key Elements of Great Communication - eLearning Module (Sales Consultant Essent…" at bounding box center [422, 214] width 141 height 58
click at [435, 208] on link "Key Elements of Great Communication - eLearning Module (Sales Consultant Essent…" at bounding box center [415, 213] width 126 height 55
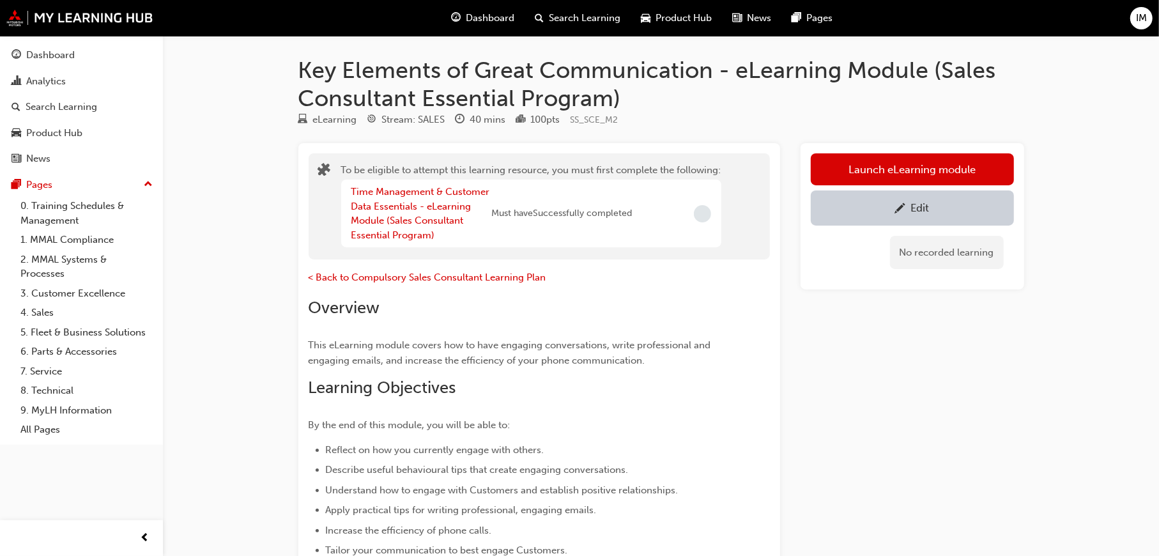
click at [905, 213] on span "pencil-icon" at bounding box center [900, 209] width 11 height 13
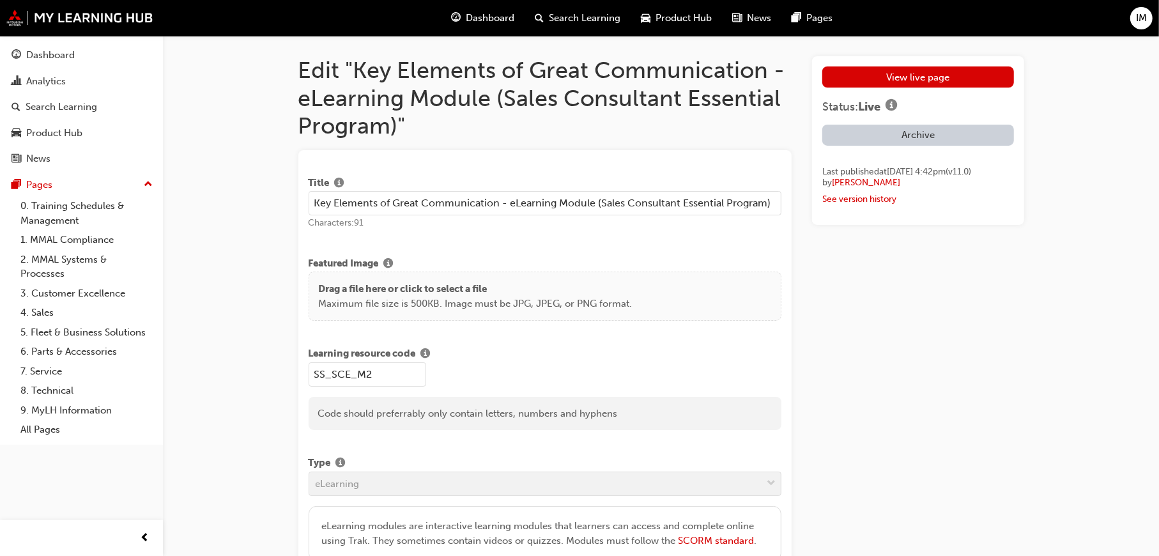
click at [1131, 17] on div "IM" at bounding box center [1142, 18] width 22 height 22
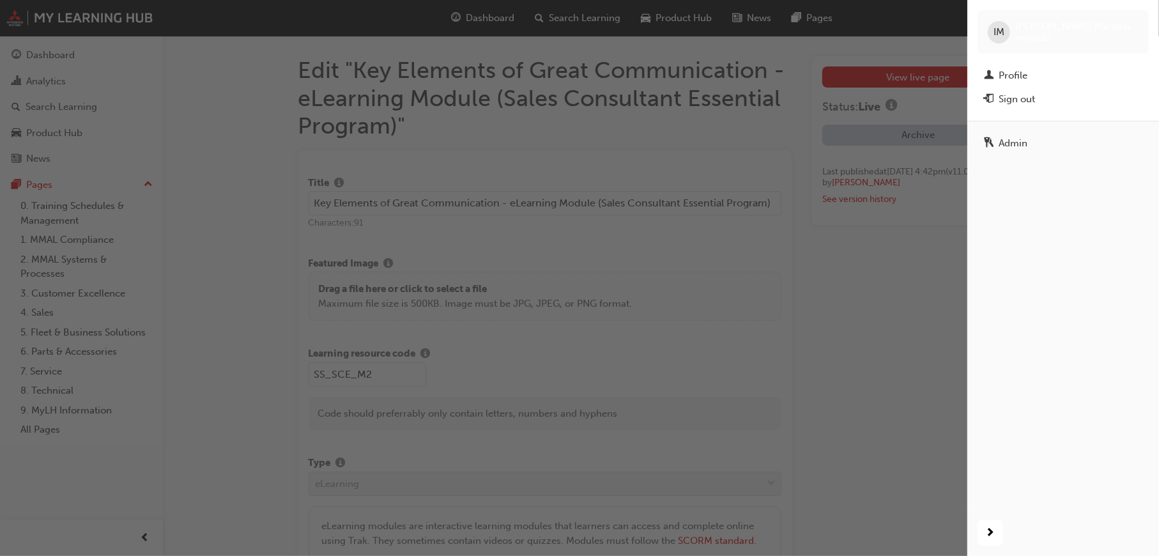
click at [864, 35] on div "button" at bounding box center [484, 278] width 968 height 556
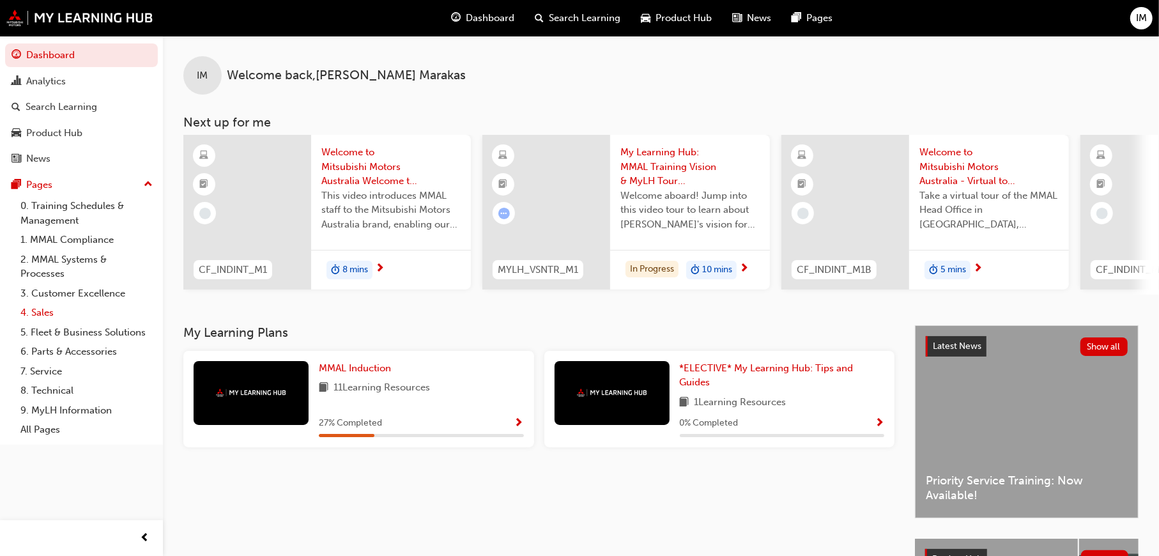
click at [38, 303] on link "4. Sales" at bounding box center [86, 313] width 143 height 20
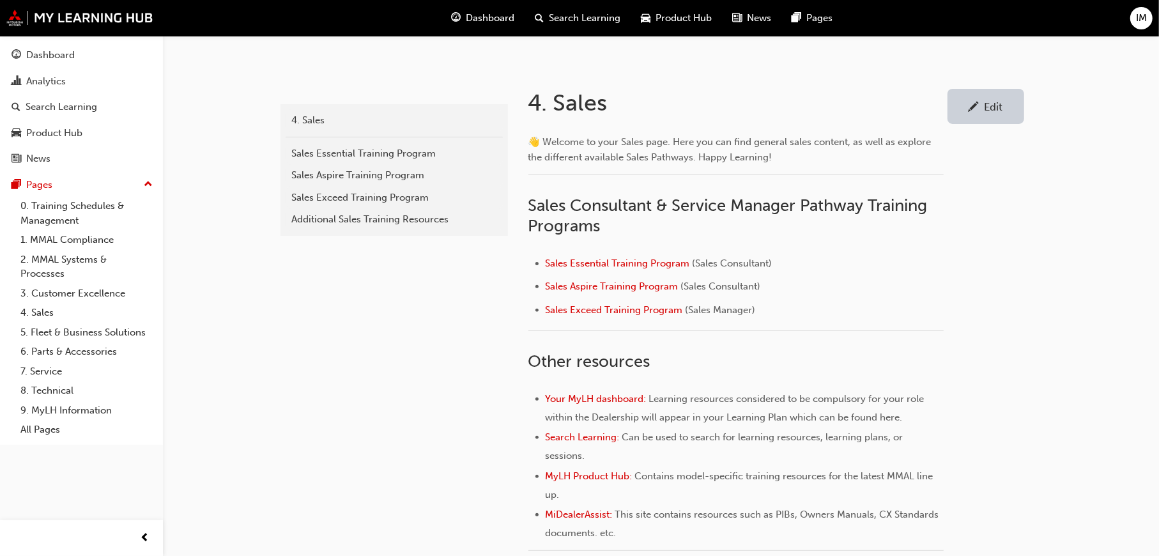
scroll to position [256, 0]
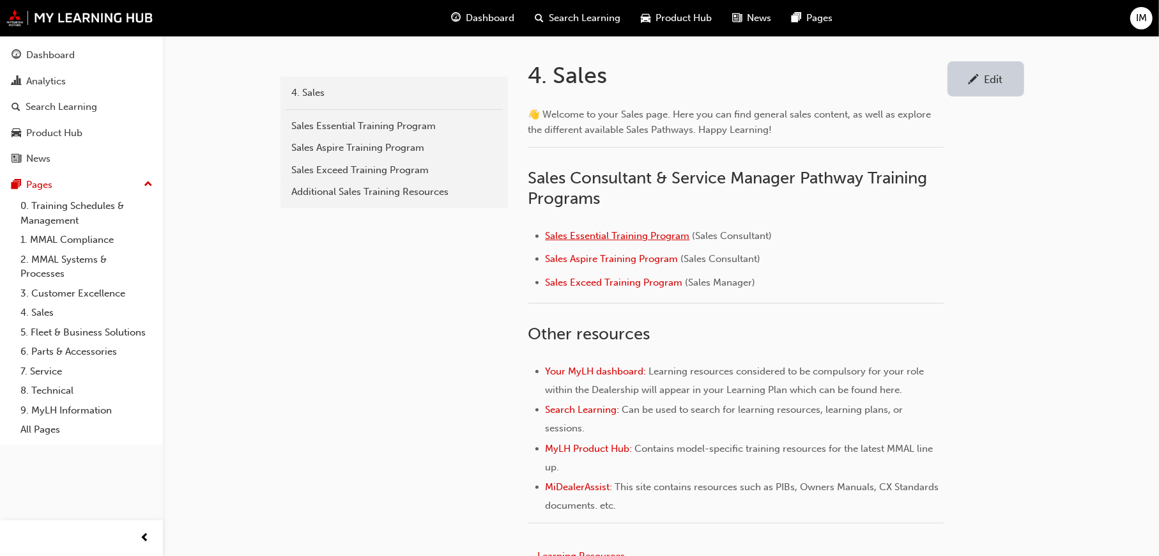
click at [651, 233] on span "Sales Essential Training Program" at bounding box center [618, 236] width 144 height 12
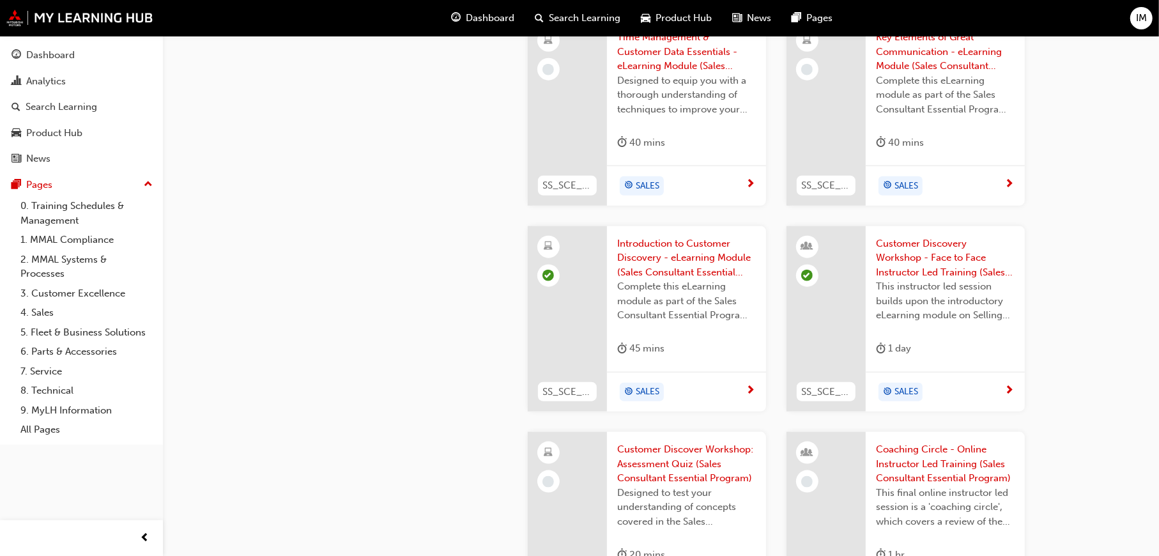
scroll to position [1087, 0]
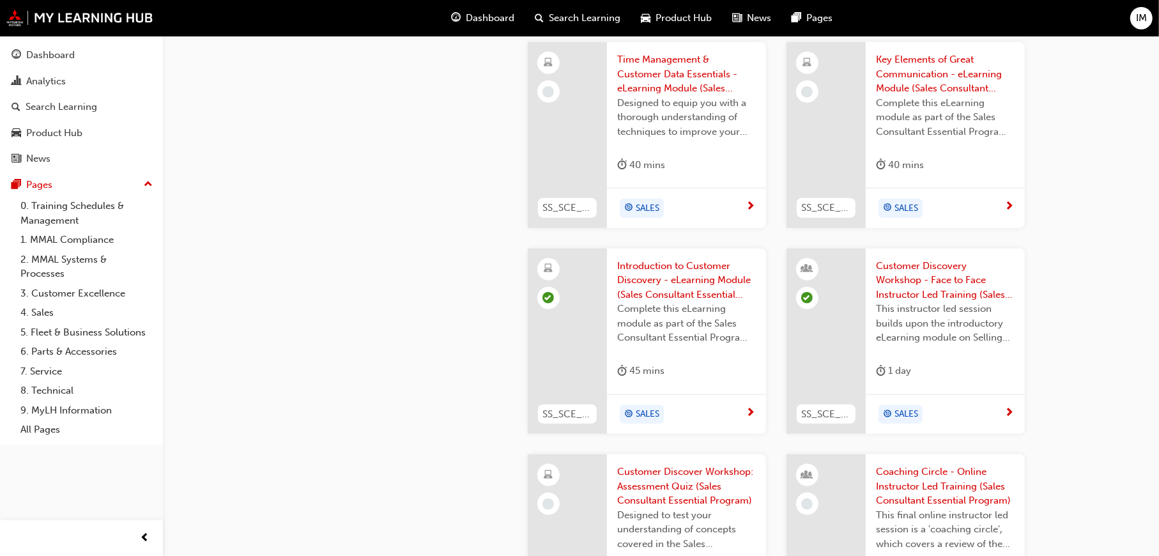
click at [677, 291] on span "Introduction to Customer Discovery - eLearning Module (Sales Consultant Essenti…" at bounding box center [686, 280] width 139 height 43
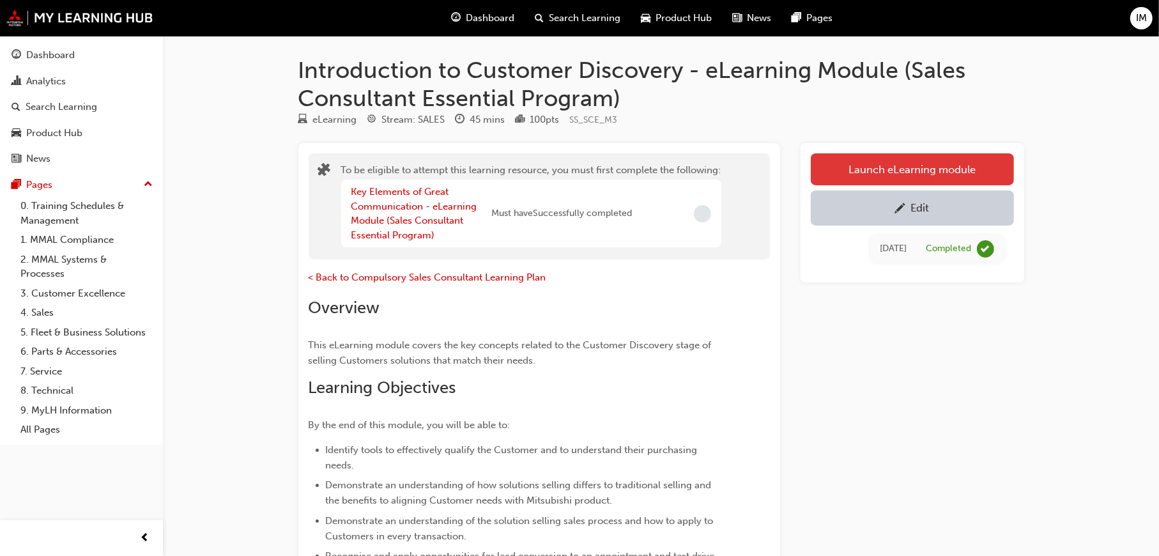
click at [938, 166] on button "Launch eLearning module" at bounding box center [912, 169] width 203 height 32
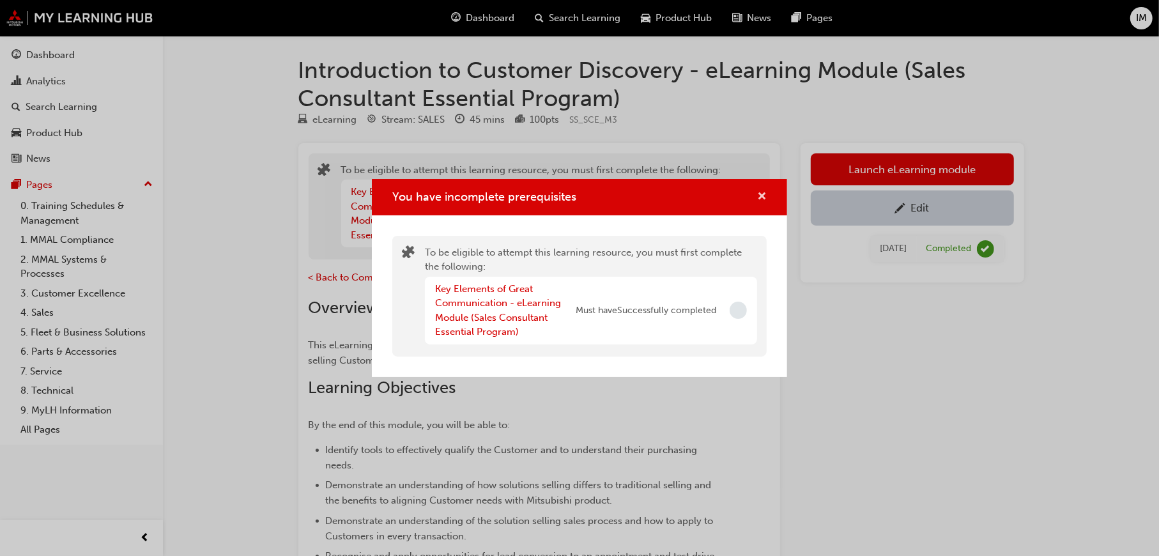
click at [759, 193] on span "cross-icon" at bounding box center [762, 198] width 10 height 12
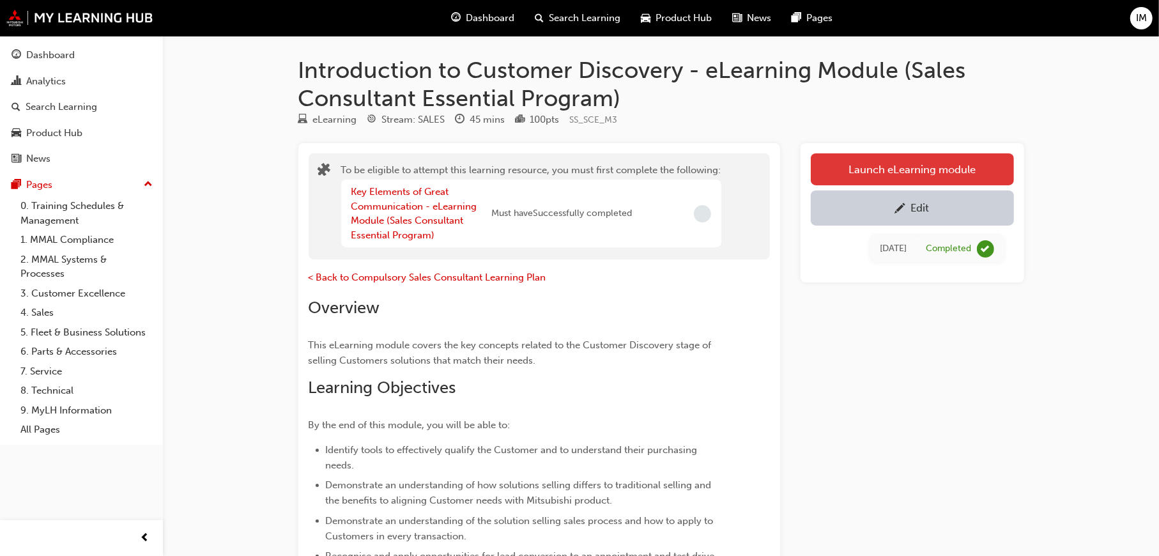
click at [918, 166] on button "Launch eLearning module" at bounding box center [912, 169] width 203 height 32
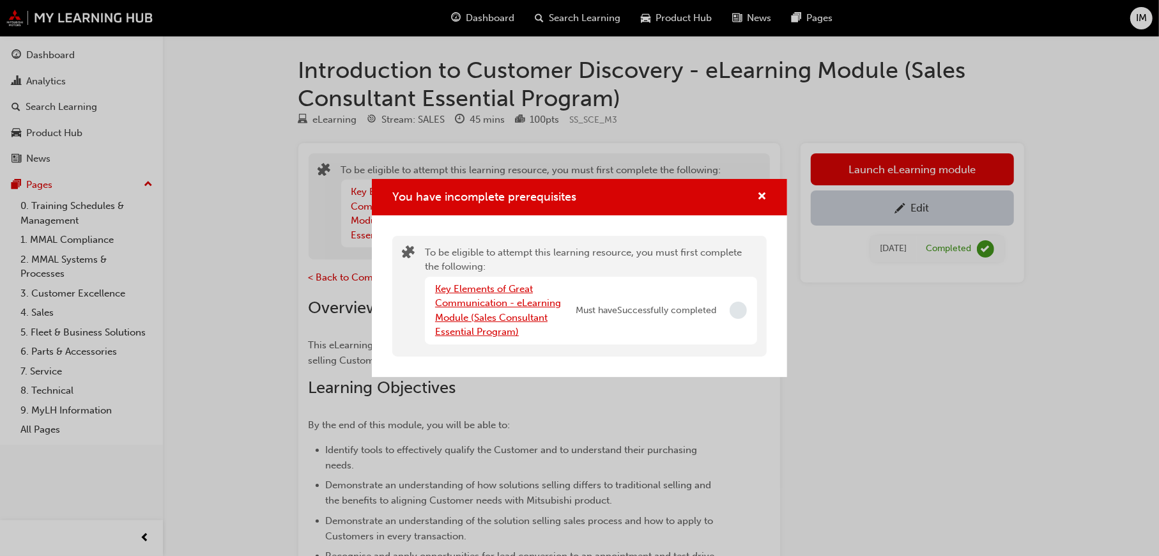
click at [484, 301] on link "Key Elements of Great Communication - eLearning Module (Sales Consultant Essent…" at bounding box center [498, 310] width 126 height 55
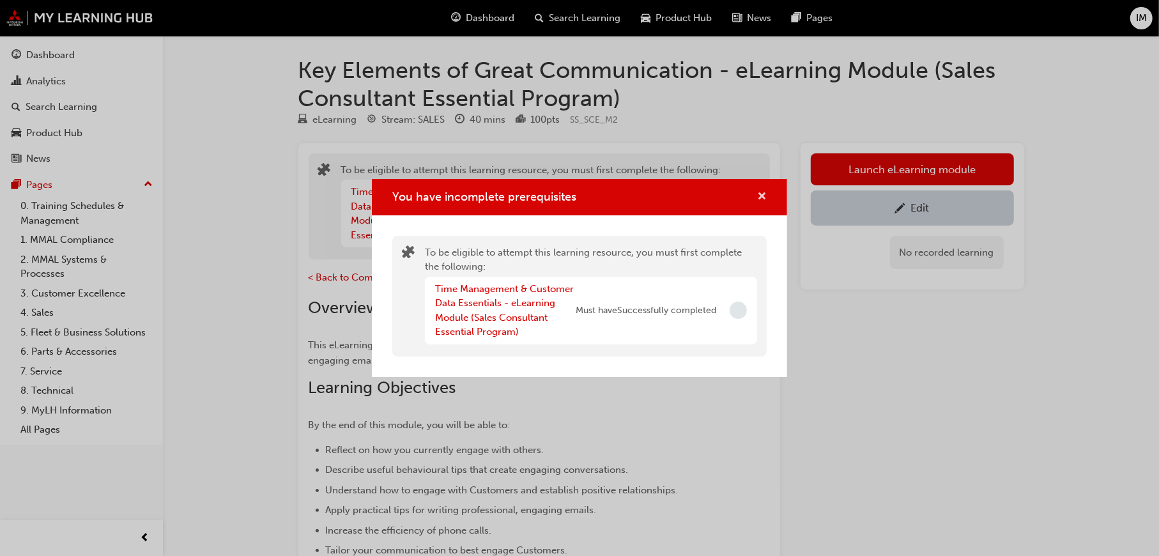
click at [758, 197] on span "cross-icon" at bounding box center [762, 198] width 10 height 12
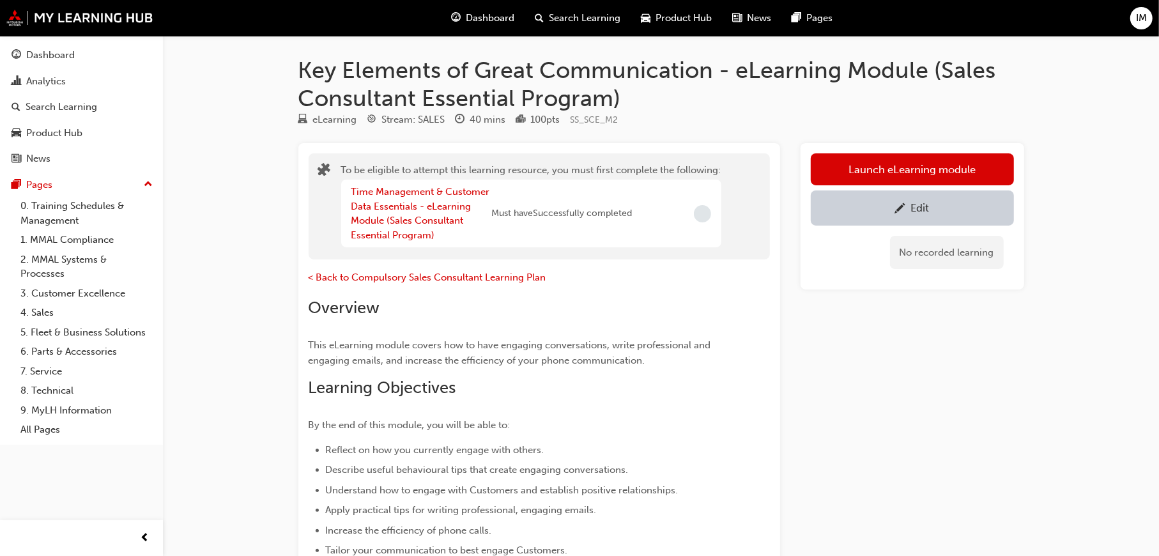
click at [396, 212] on div "Time Management & Customer Data Essentials - eLearning Module (Sales Consultant…" at bounding box center [422, 214] width 141 height 58
click at [396, 204] on link "Time Management & Customer Data Essentials - eLearning Module (Sales Consultant…" at bounding box center [421, 213] width 139 height 55
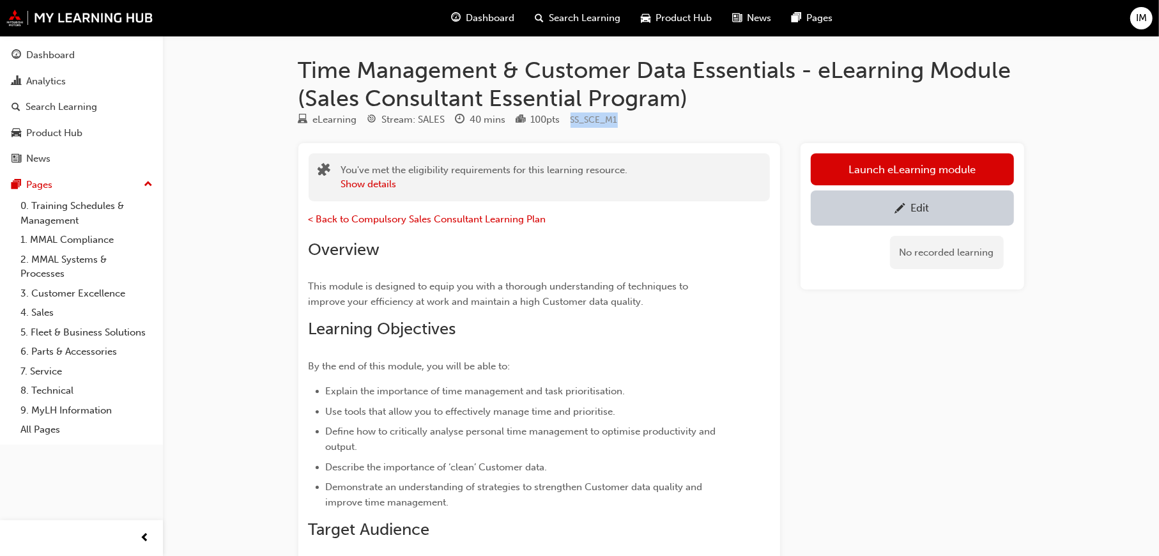
drag, startPoint x: 626, startPoint y: 120, endPoint x: 575, endPoint y: 122, distance: 51.2
click at [575, 122] on div "eLearning Stream: SALES 40 mins 100 pts SS_SCE_M1" at bounding box center [661, 122] width 726 height 21
copy span "SS_SCE_M1"
click at [1138, 17] on span "IM" at bounding box center [1141, 18] width 11 height 15
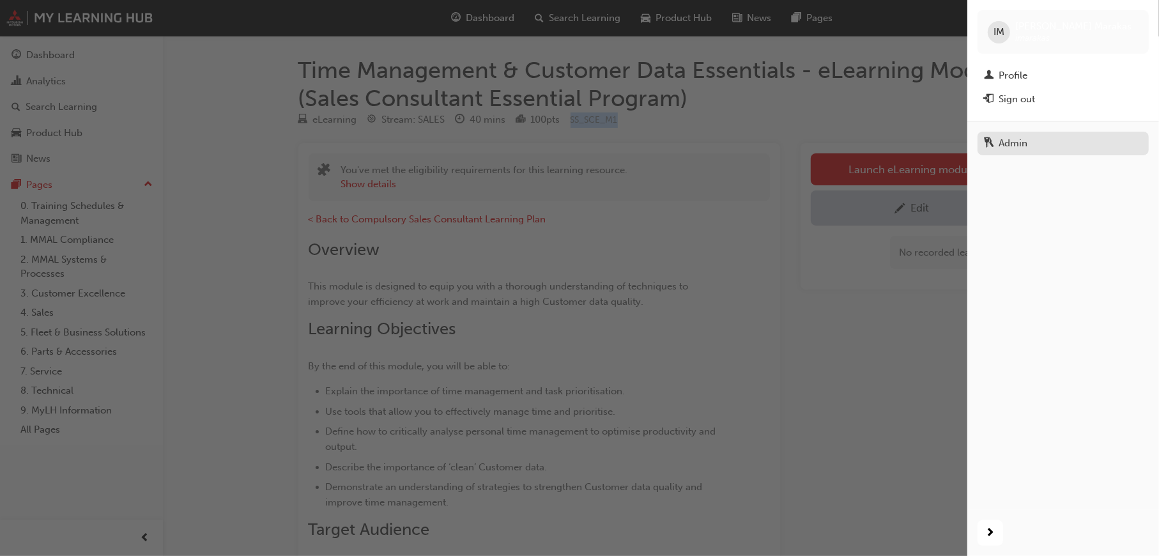
click at [1014, 142] on div "Admin" at bounding box center [1013, 143] width 29 height 15
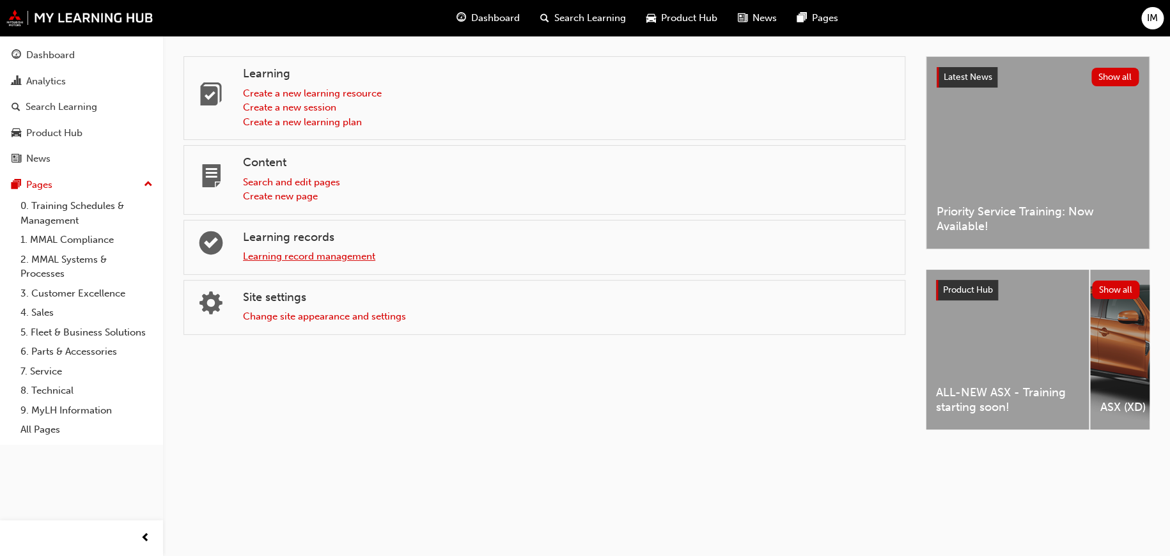
click at [279, 255] on link "Learning record management" at bounding box center [309, 257] width 132 height 12
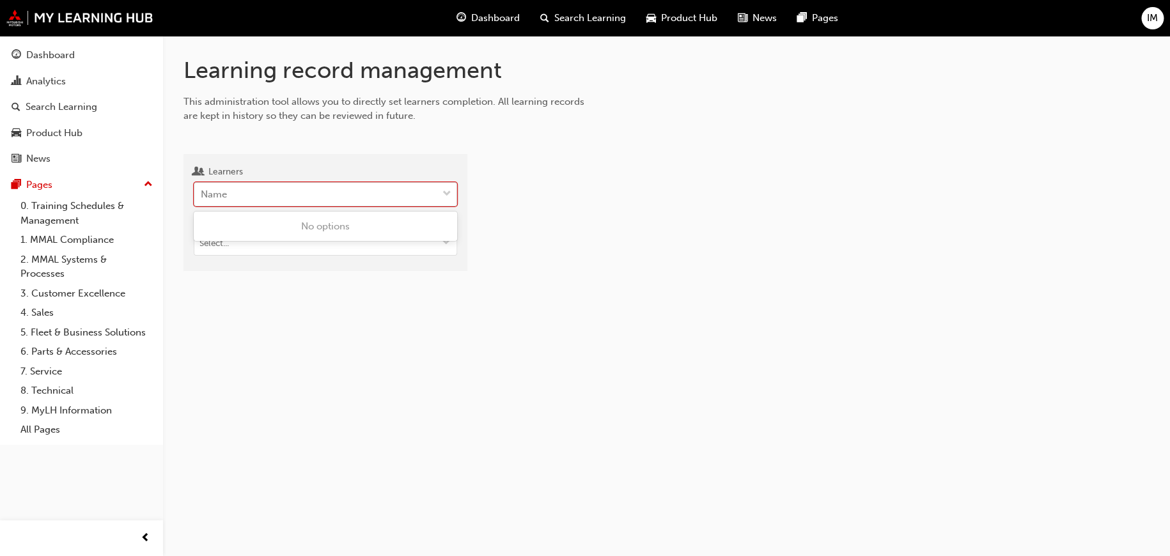
click at [274, 195] on div "Name" at bounding box center [315, 194] width 243 height 22
click at [202, 195] on input "Learners 0 results available. Use Up and Down to choose options, press Enter to…" at bounding box center [201, 194] width 1 height 11
type input "Irene"
click at [281, 228] on span "Irene Marakas - MMAL" at bounding box center [258, 227] width 114 height 12
click at [267, 240] on input "Target type" at bounding box center [325, 244] width 262 height 24
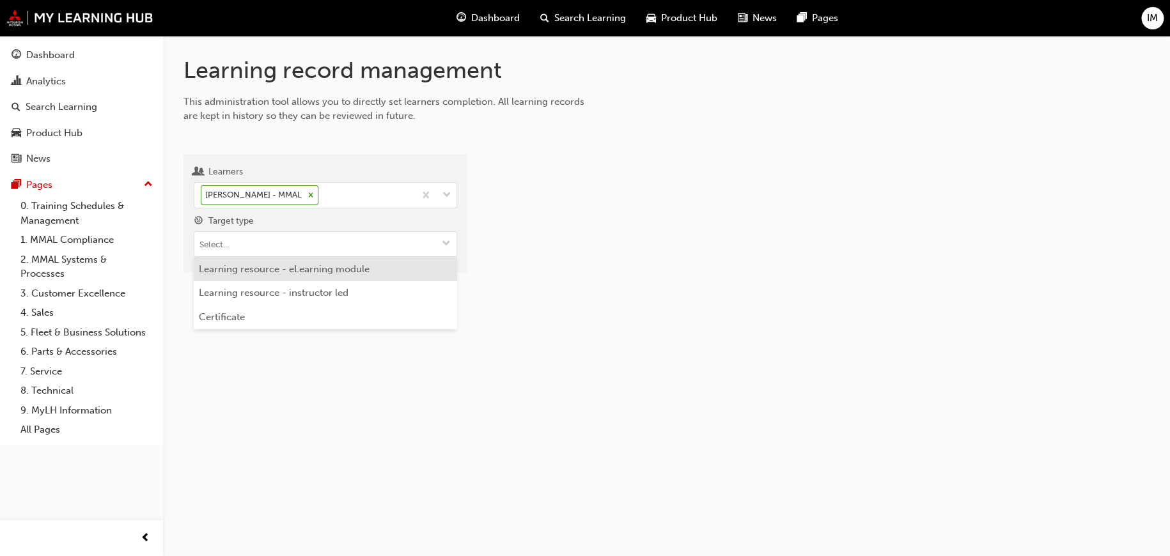
click at [267, 272] on li "Learning resource - eLearning module" at bounding box center [325, 269] width 263 height 24
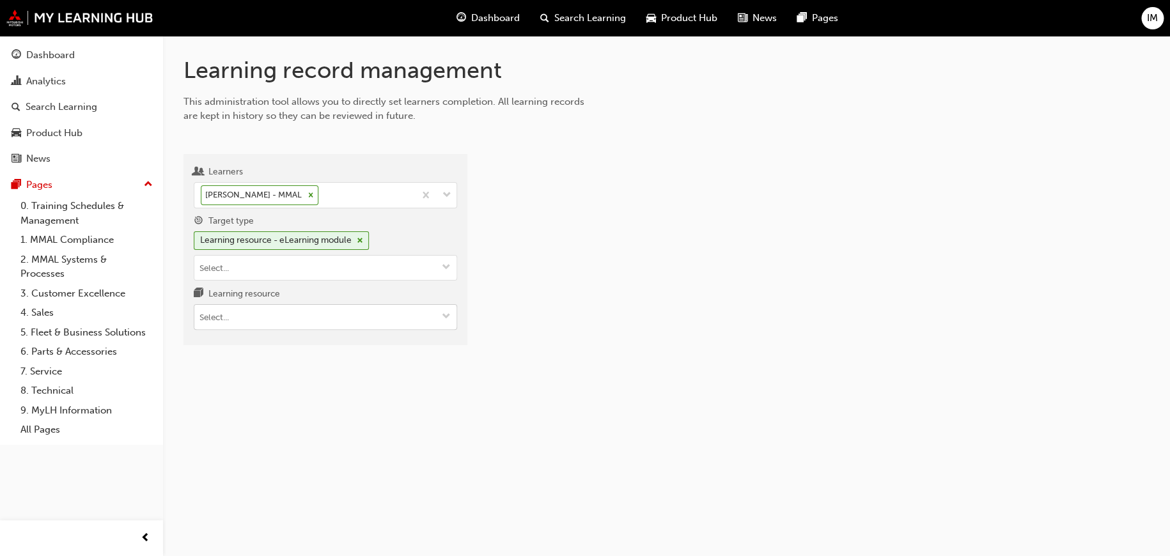
click at [257, 319] on input "Learning resource" at bounding box center [325, 317] width 262 height 24
paste input "SS_SCE_M1"
type input "SS_SCE_M1"
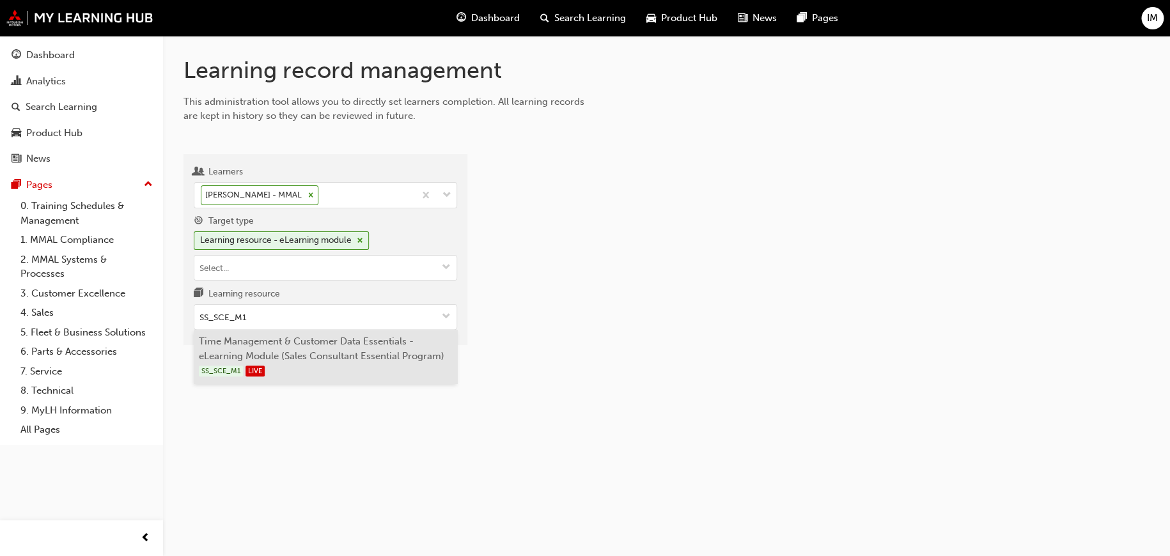
click at [276, 353] on li "Time Management & Customer Data Essentials - eLearning Module (Sales Consultant…" at bounding box center [325, 357] width 263 height 54
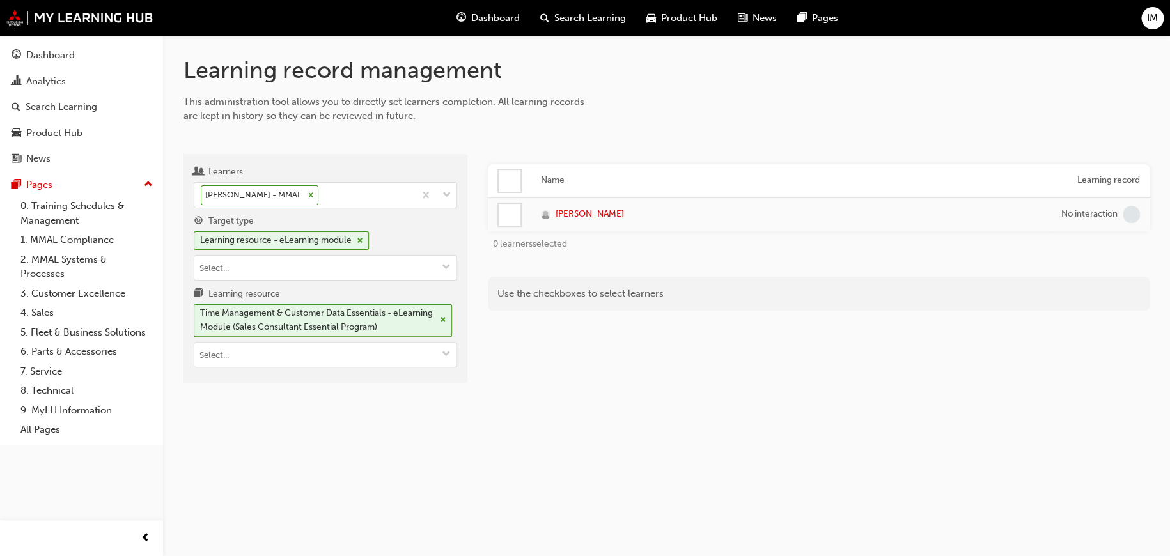
click at [516, 215] on div at bounding box center [510, 215] width 22 height 22
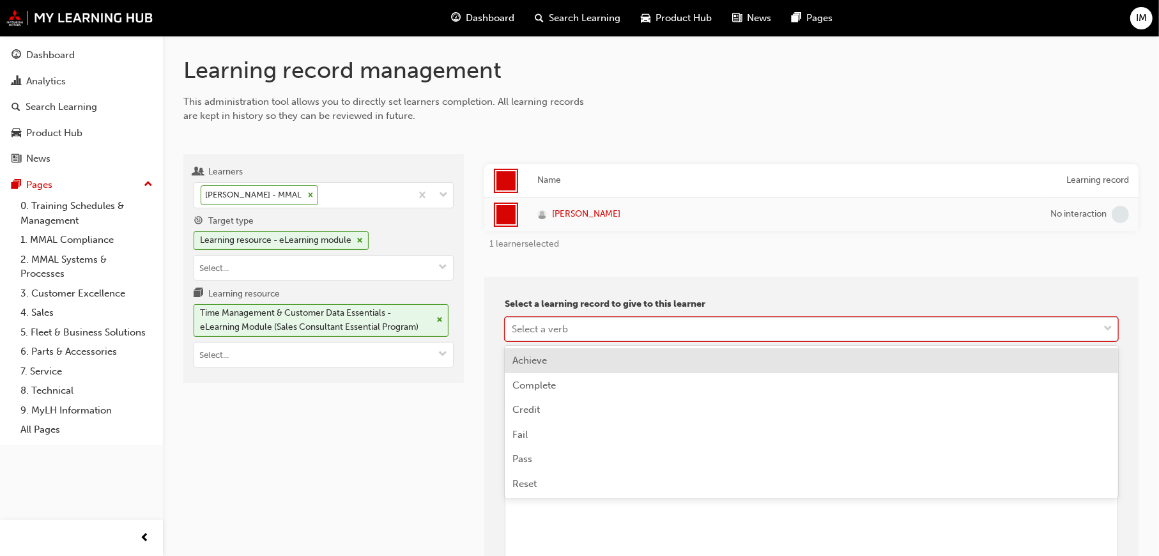
click at [577, 319] on div "Select a verb" at bounding box center [802, 329] width 593 height 22
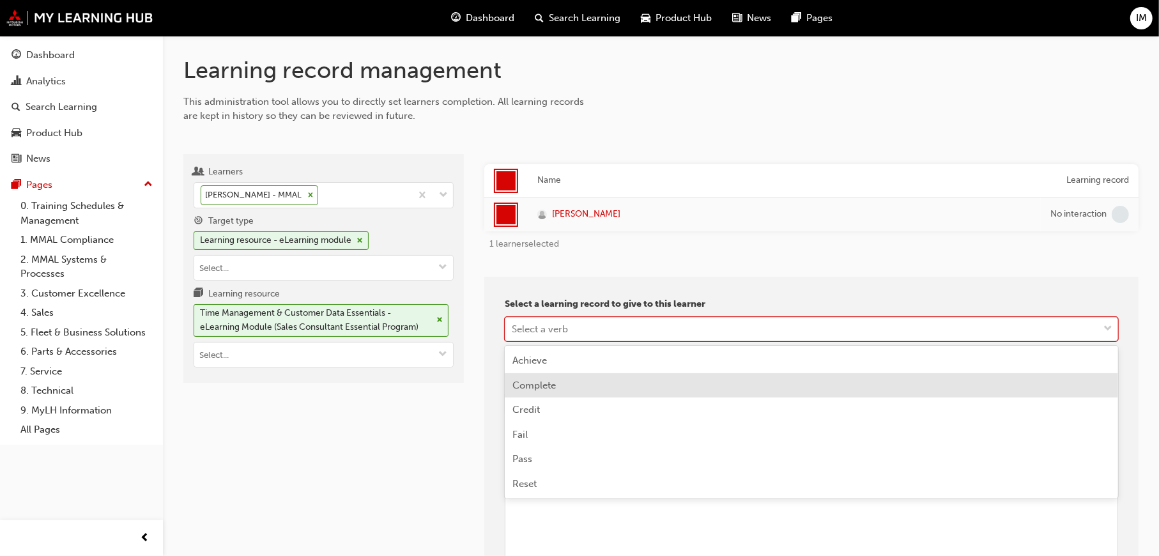
click at [550, 382] on span "Complete" at bounding box center [534, 386] width 43 height 12
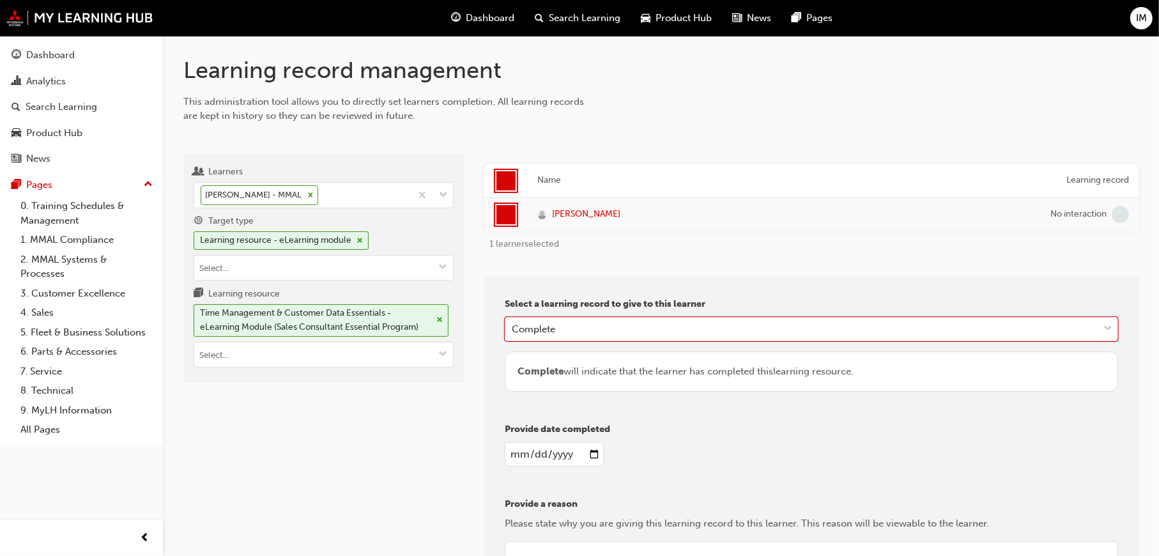
click at [554, 451] on input "date" at bounding box center [554, 454] width 99 height 24
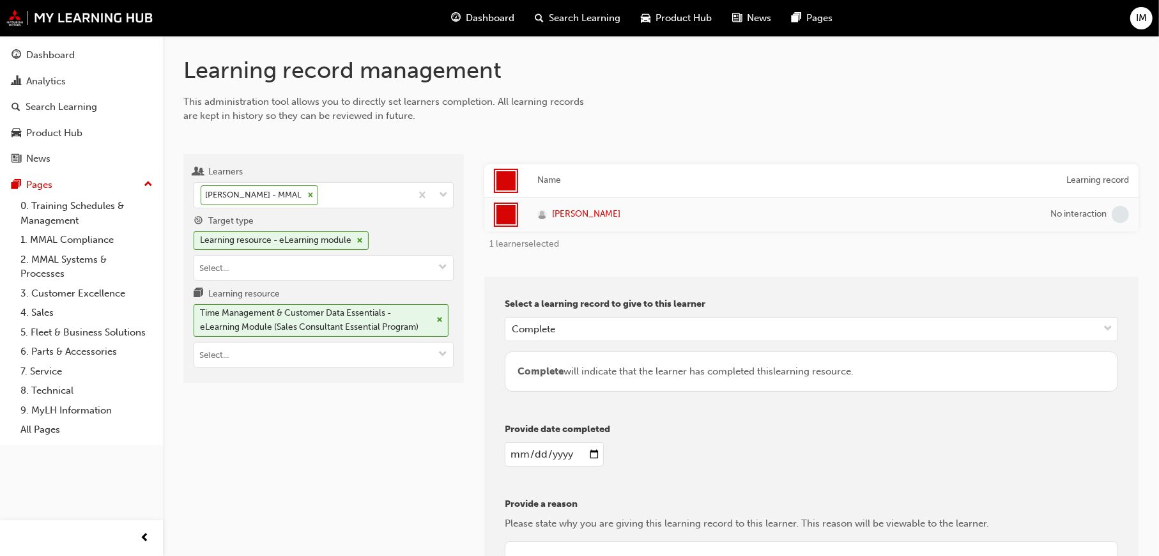
click at [590, 453] on input "date" at bounding box center [554, 454] width 99 height 24
type input "[DATE]"
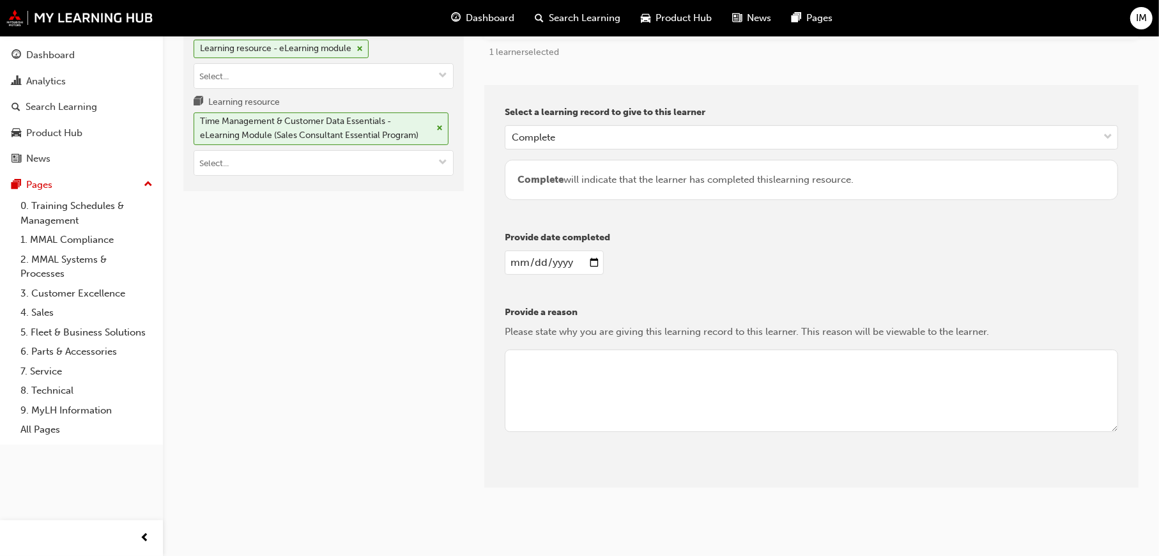
scroll to position [195, 0]
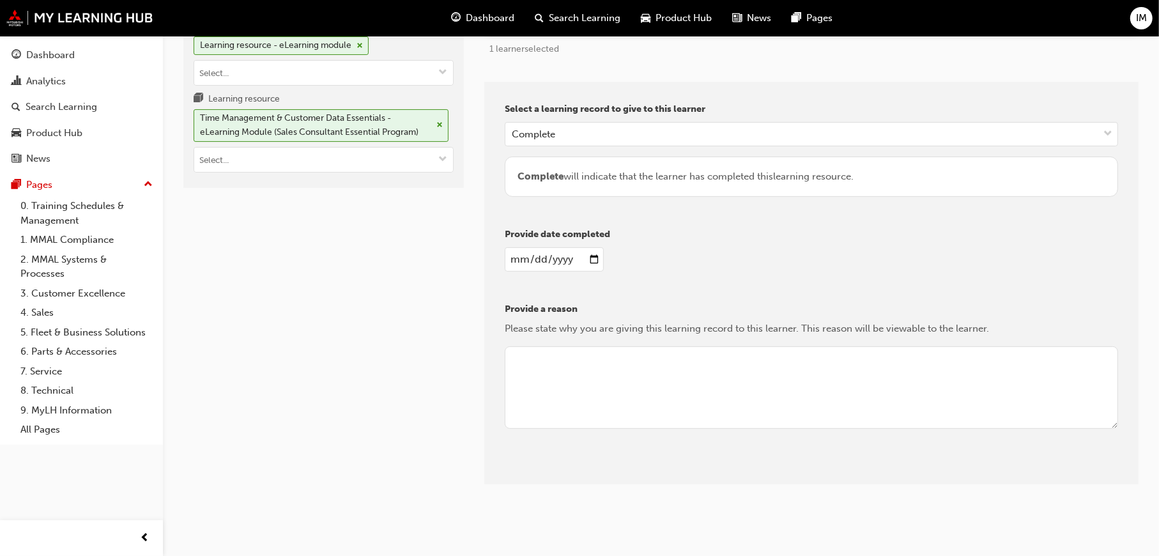
click at [542, 365] on textarea at bounding box center [812, 387] width 614 height 83
type textarea "Reviewing"
click at [551, 473] on button "Give learning records" at bounding box center [562, 474] width 114 height 21
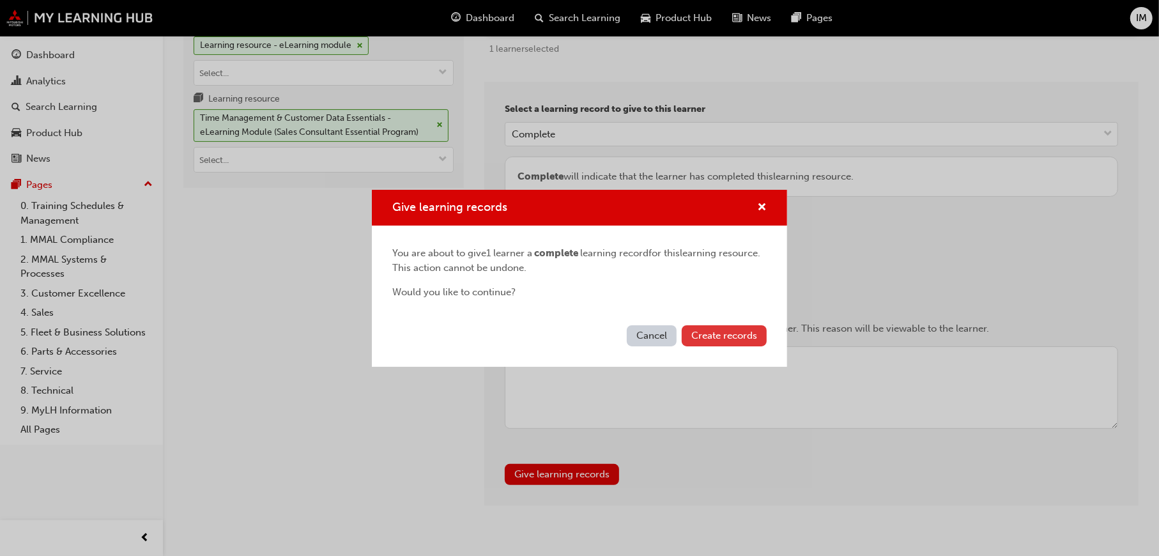
click at [706, 330] on span "Create records" at bounding box center [725, 336] width 66 height 12
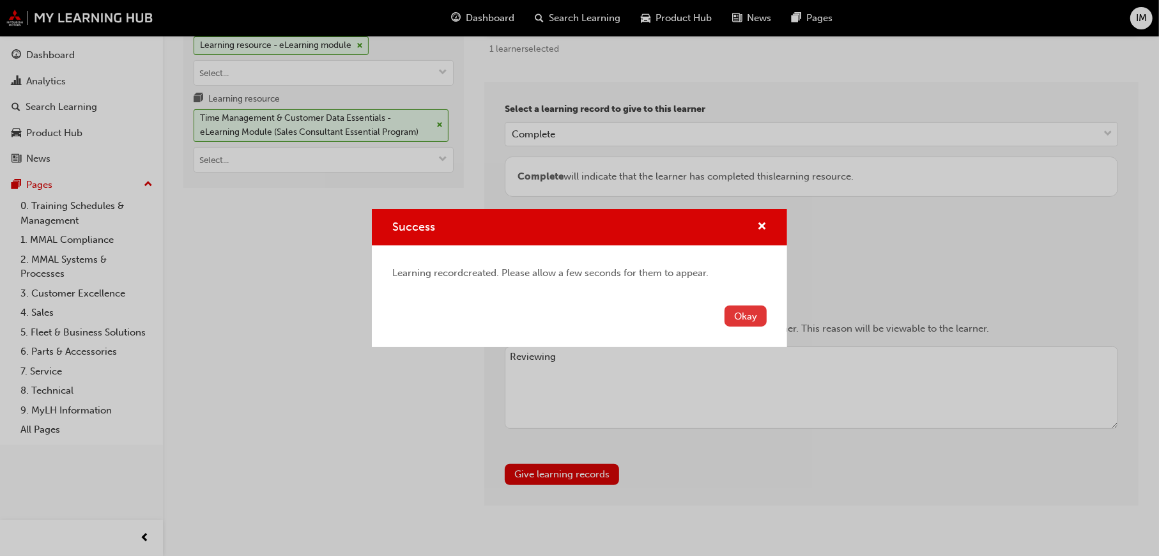
click at [741, 314] on button "Okay" at bounding box center [746, 316] width 42 height 21
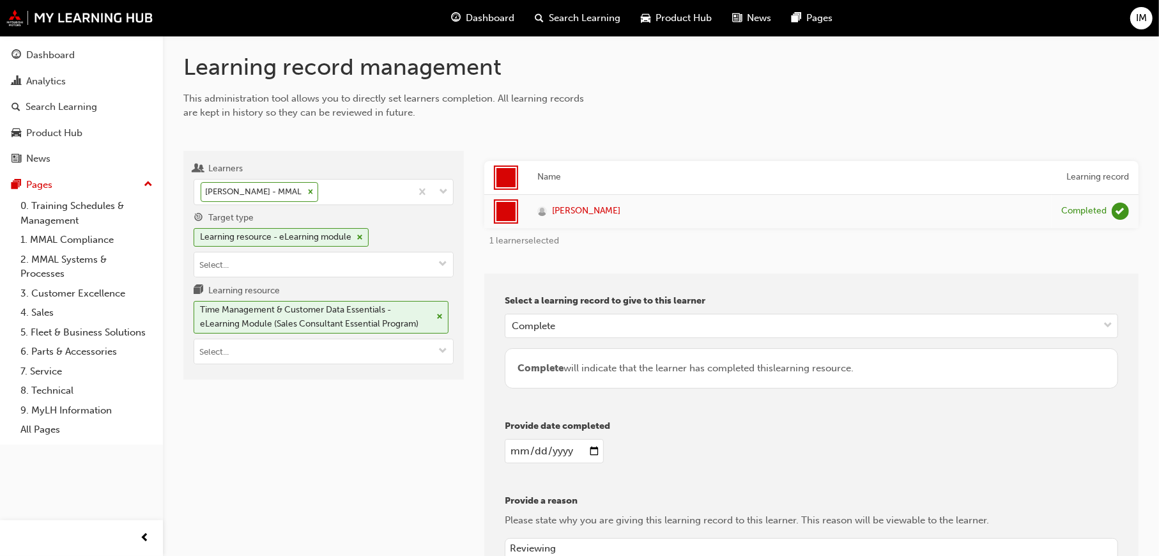
scroll to position [0, 0]
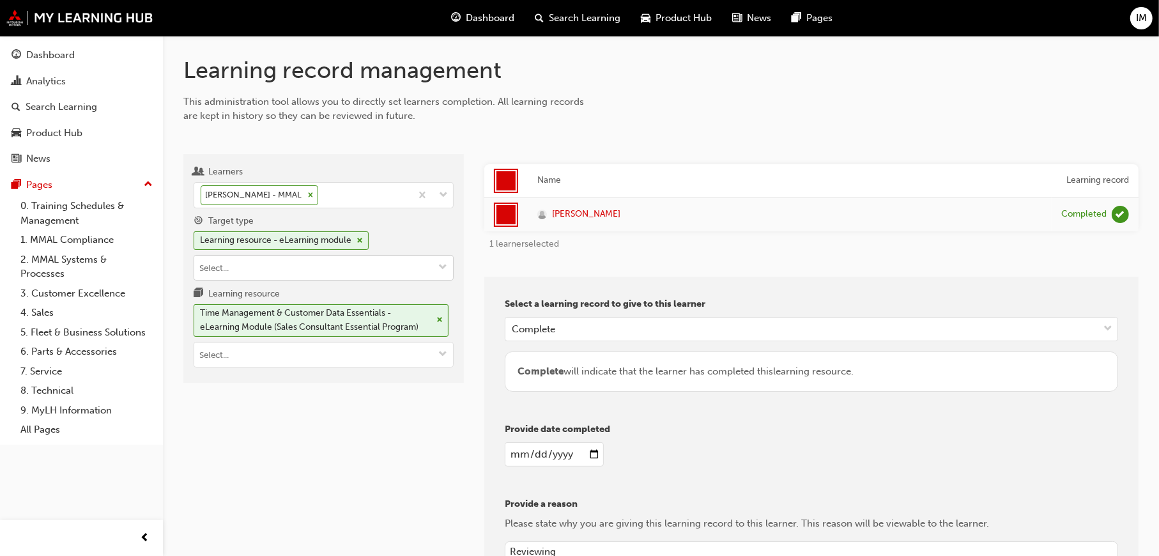
click at [265, 268] on input "Target type Learning resource - eLearning module" at bounding box center [323, 268] width 259 height 24
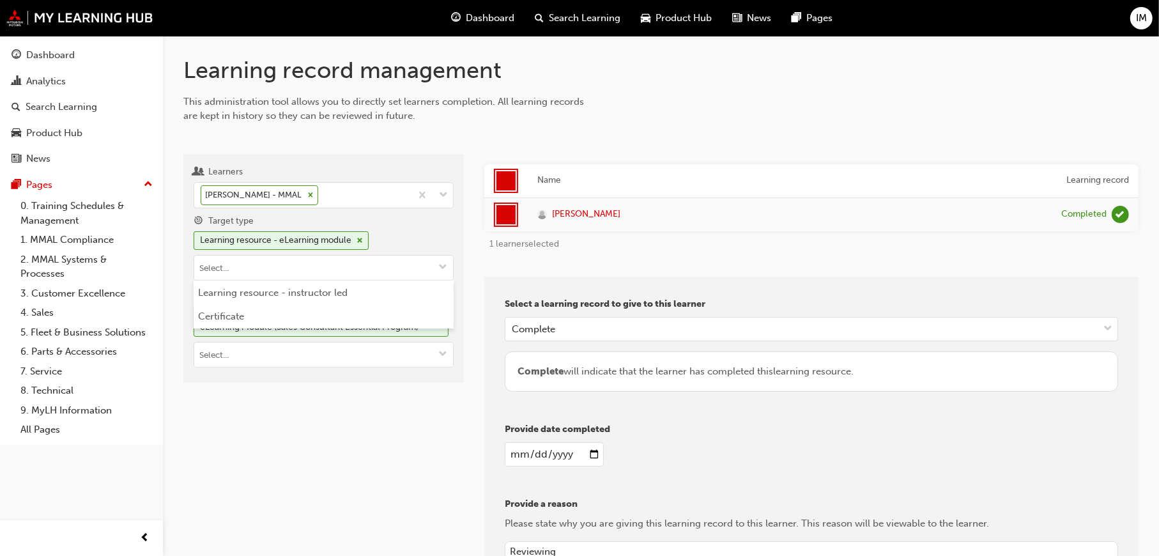
drag, startPoint x: 353, startPoint y: 392, endPoint x: 345, endPoint y: 380, distance: 14.9
click at [352, 392] on div "Learners Irene Marakas - MMAL Target type Learning resource - eLearning module …" at bounding box center [323, 427] width 281 height 546
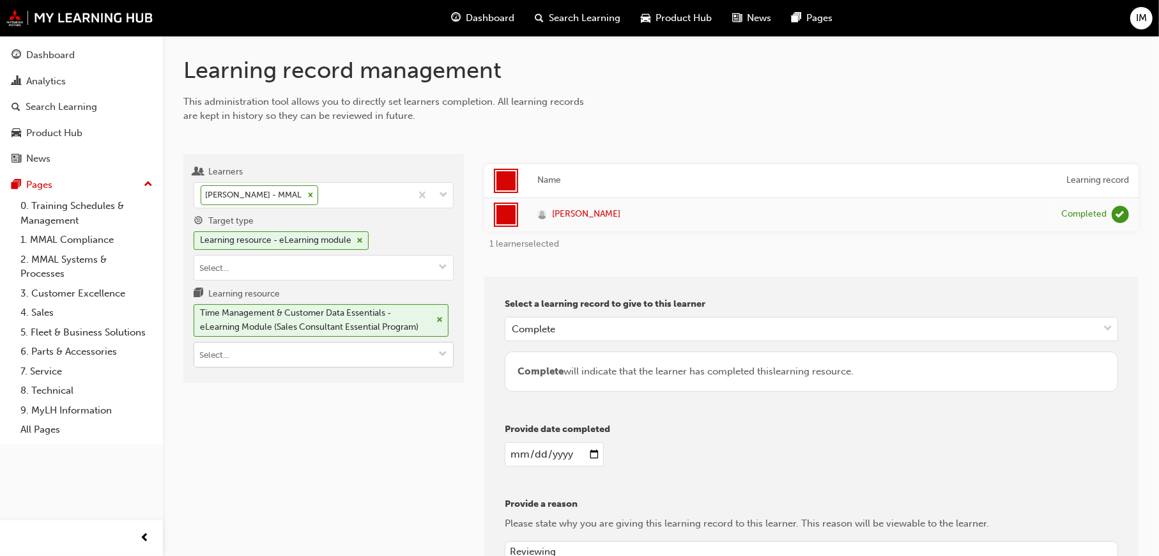
click at [318, 319] on div "Time Management & Customer Data Essentials - eLearning Module (Sales Consultant…" at bounding box center [315, 320] width 231 height 29
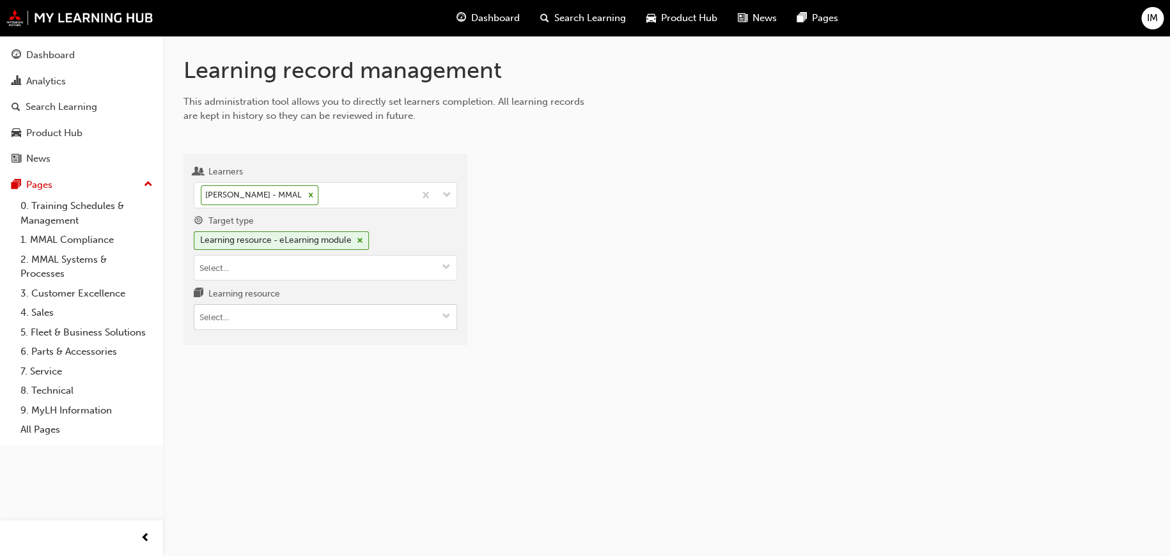
click at [320, 315] on input "Learning resource" at bounding box center [325, 317] width 262 height 24
type input "key ele"
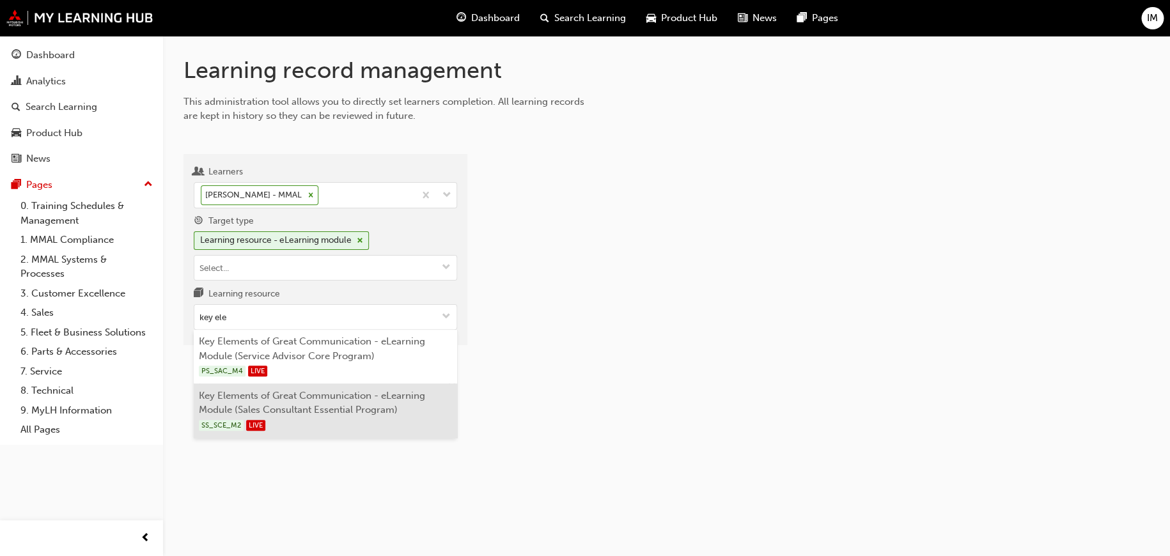
click at [320, 392] on li "Key Elements of Great Communication - eLearning Module (Sales Consultant Essent…" at bounding box center [325, 410] width 263 height 54
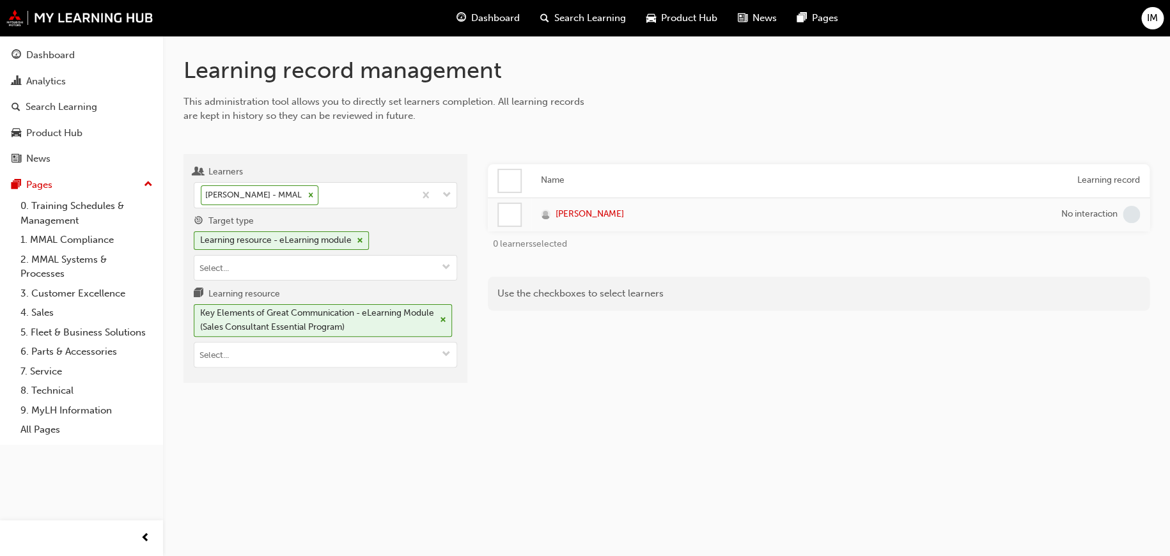
click at [515, 212] on div at bounding box center [510, 215] width 22 height 22
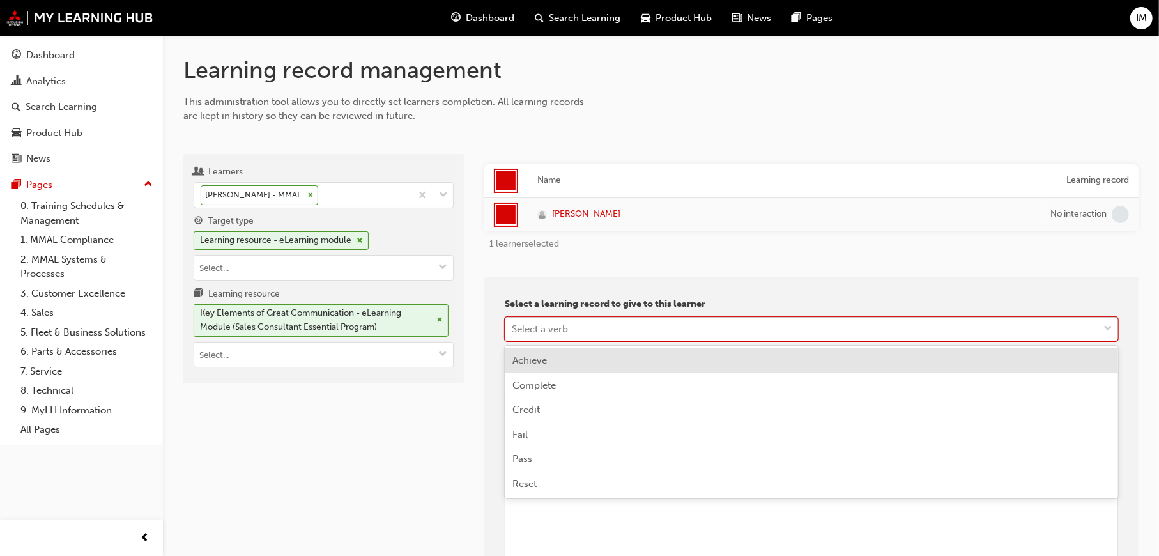
click at [571, 322] on div "Select a verb" at bounding box center [802, 329] width 593 height 22
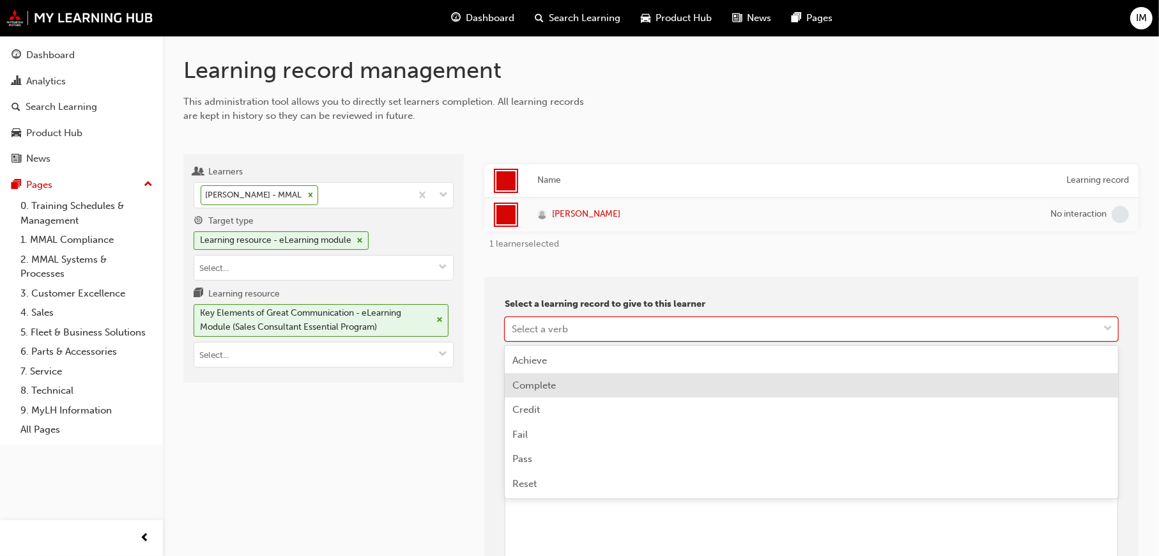
click at [550, 387] on span "Complete" at bounding box center [534, 386] width 43 height 12
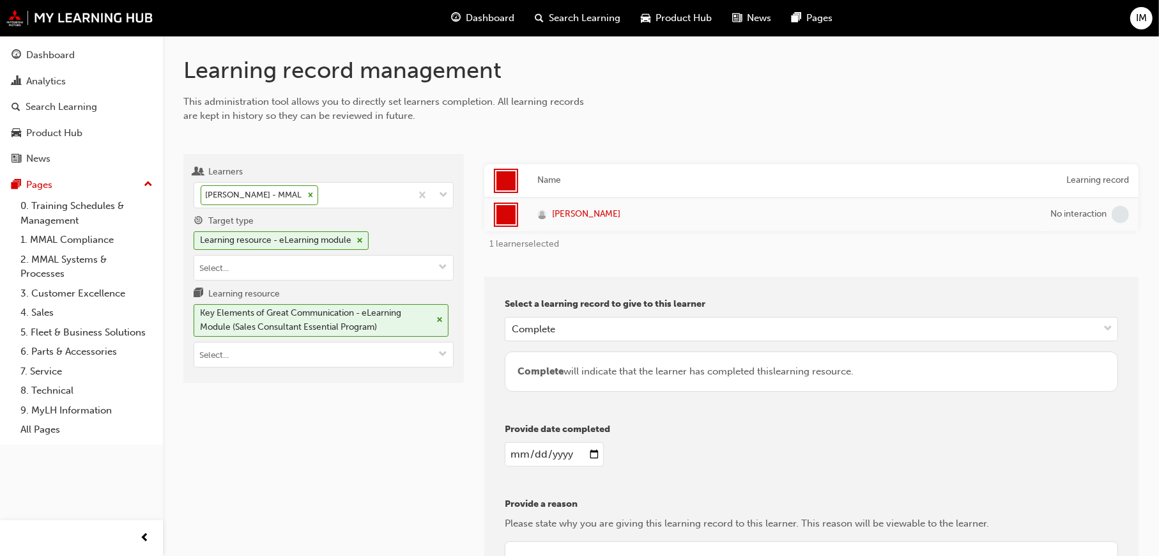
click at [594, 451] on input "date" at bounding box center [554, 454] width 99 height 24
type input "[DATE]"
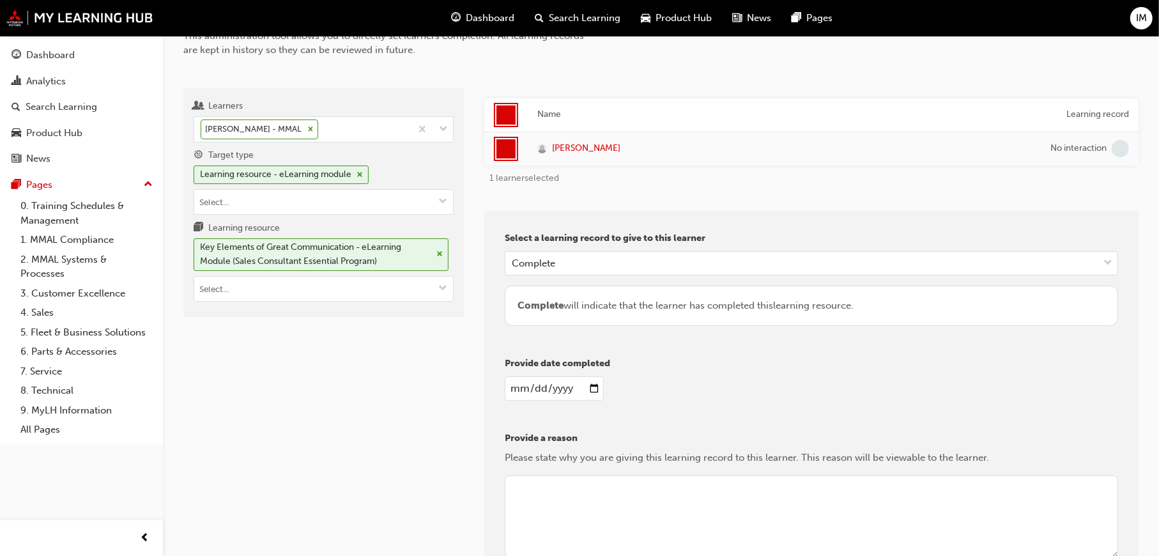
scroll to position [195, 0]
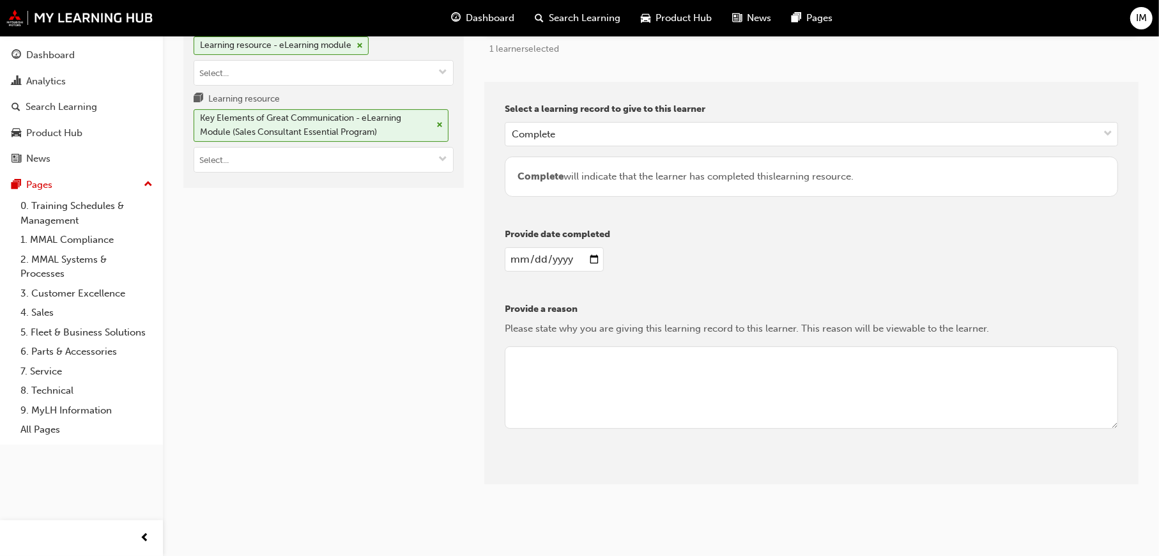
click at [565, 371] on textarea at bounding box center [812, 387] width 614 height 83
type textarea "REviewing content"
click at [594, 469] on button "Give learning records" at bounding box center [562, 474] width 114 height 21
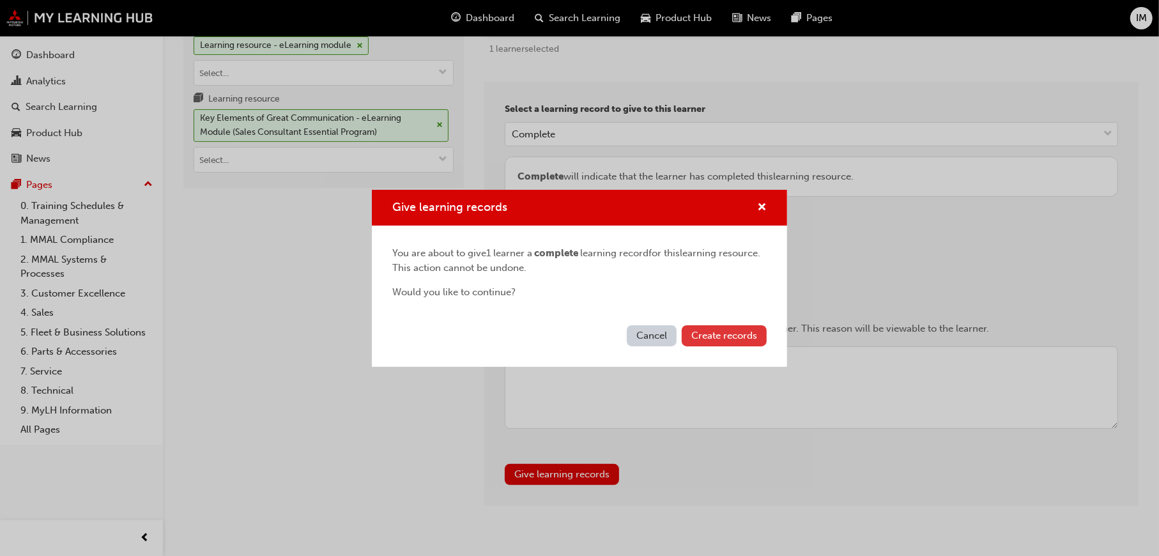
click at [717, 331] on span "Create records" at bounding box center [725, 336] width 66 height 12
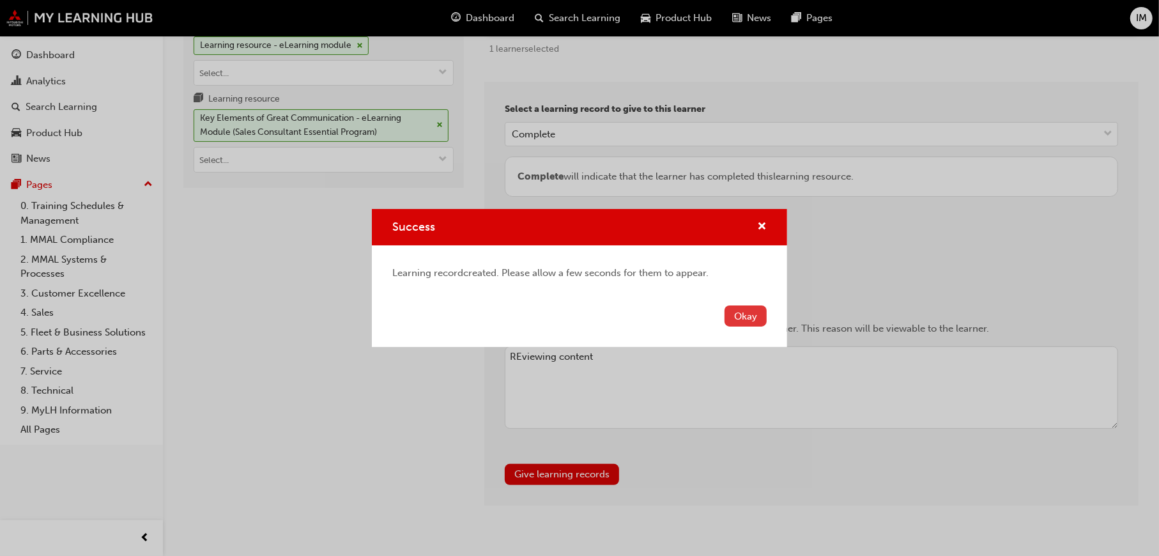
click at [741, 320] on button "Okay" at bounding box center [746, 316] width 42 height 21
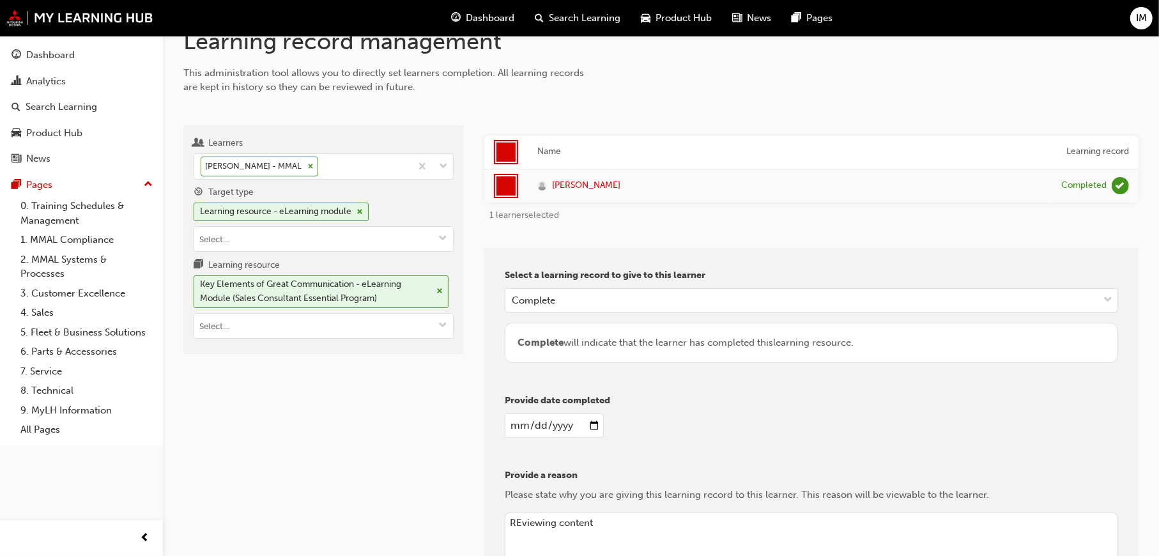
scroll to position [0, 0]
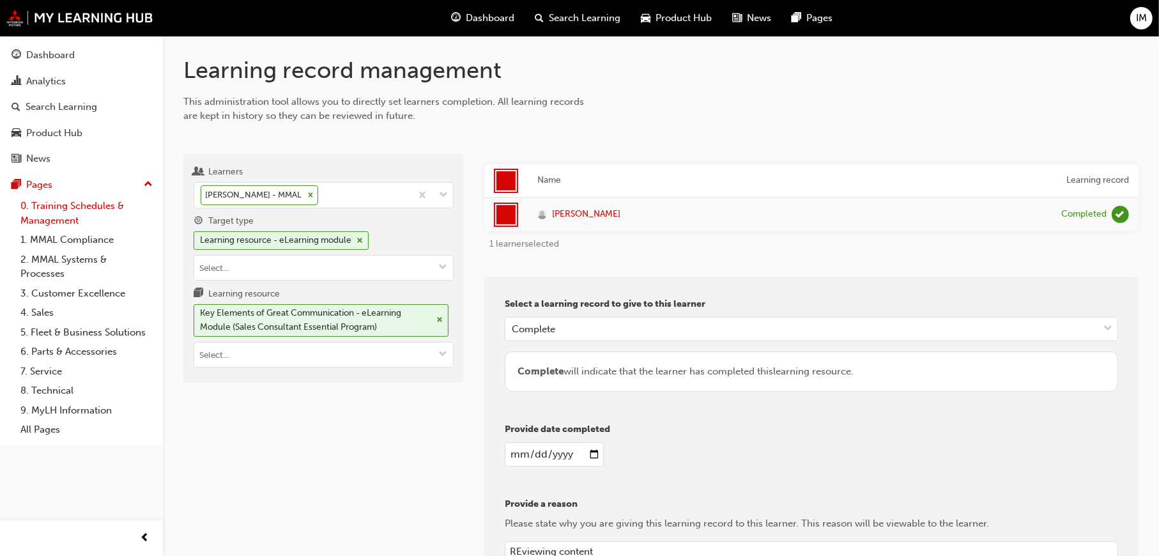
click at [77, 204] on link "0. Training Schedules & Management" at bounding box center [86, 213] width 143 height 34
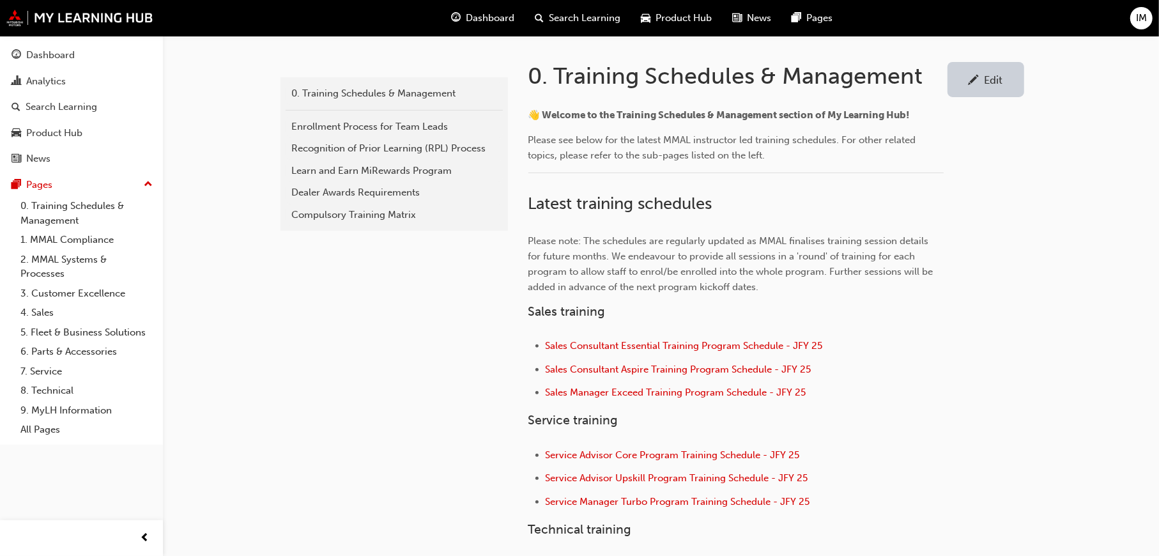
scroll to position [256, 0]
click at [43, 303] on link "4. Sales" at bounding box center [86, 313] width 143 height 20
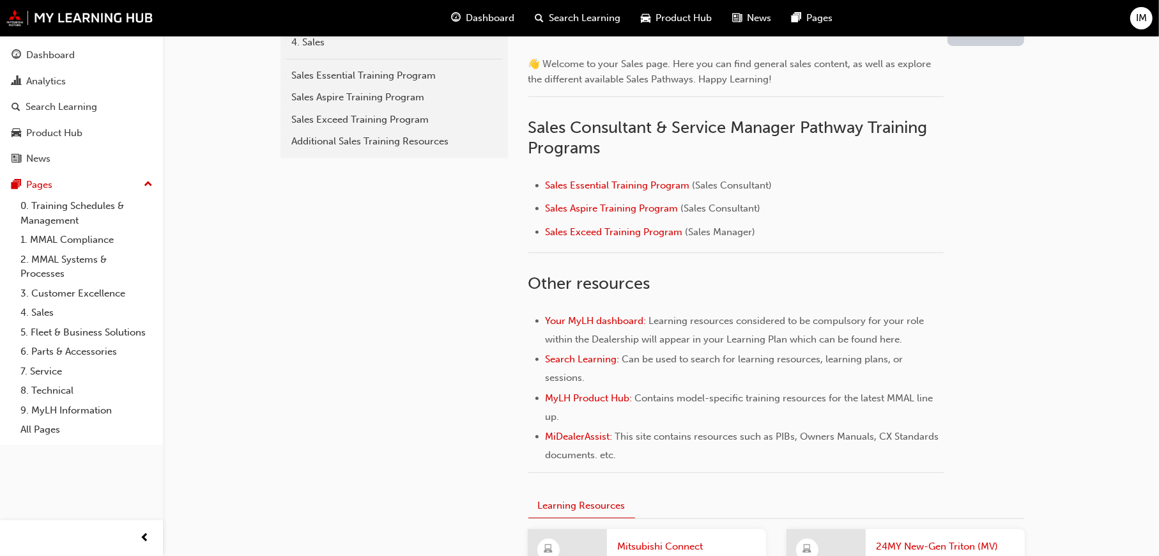
scroll to position [320, 0]
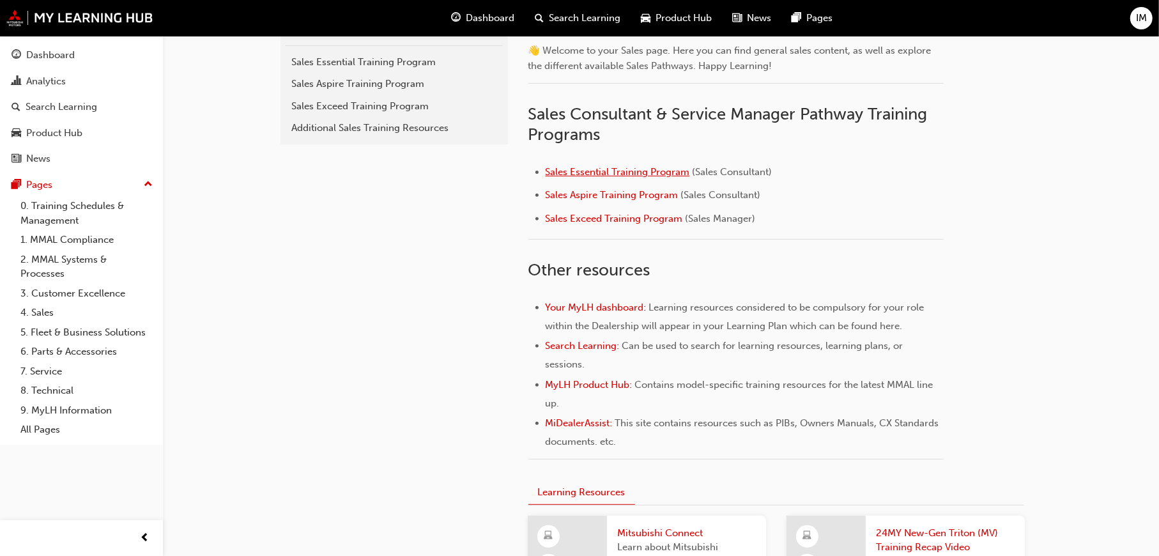
click at [627, 170] on span "Sales Essential Training Program" at bounding box center [618, 172] width 144 height 12
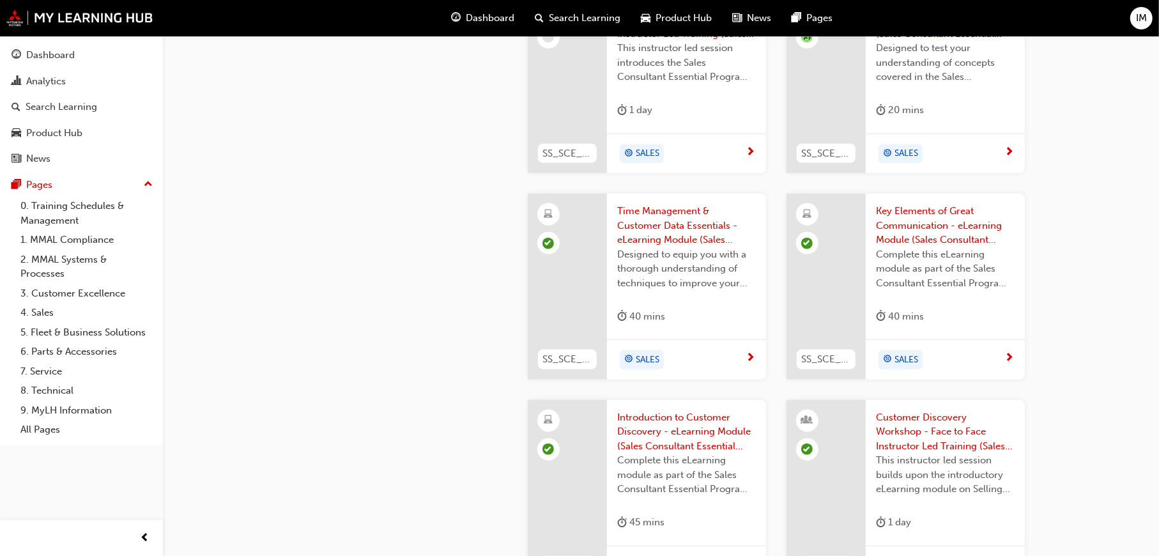
scroll to position [959, 0]
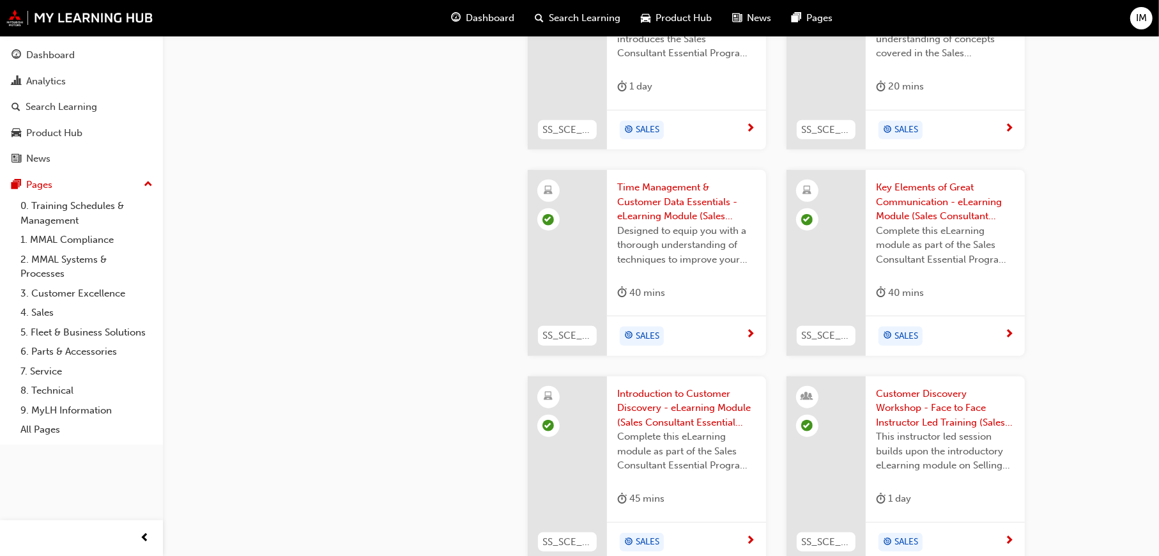
click at [696, 405] on span "Introduction to Customer Discovery - eLearning Module (Sales Consultant Essenti…" at bounding box center [686, 408] width 139 height 43
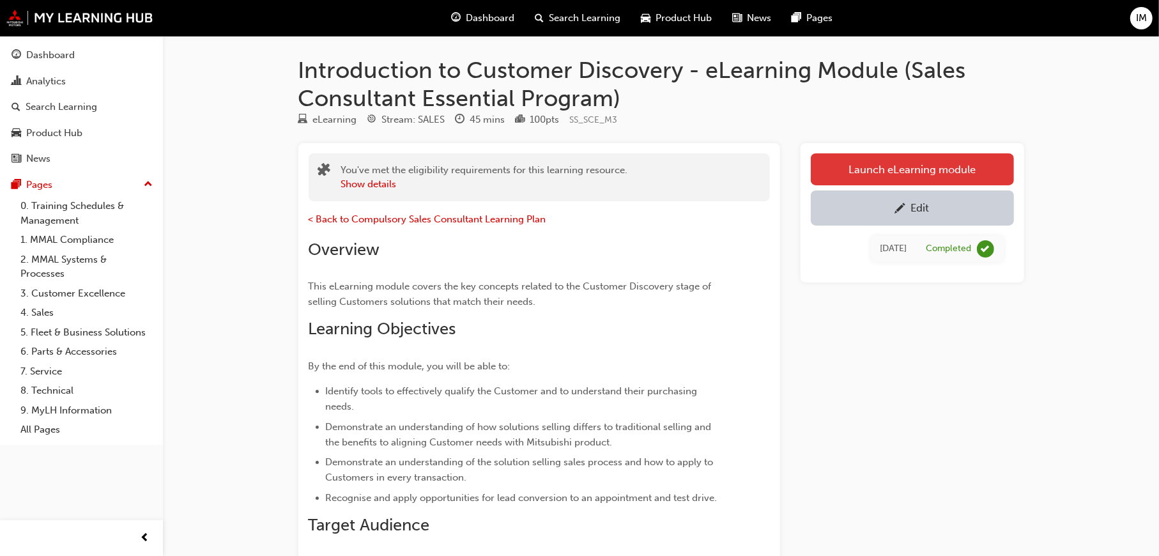
click at [886, 169] on link "Launch eLearning module" at bounding box center [912, 169] width 203 height 32
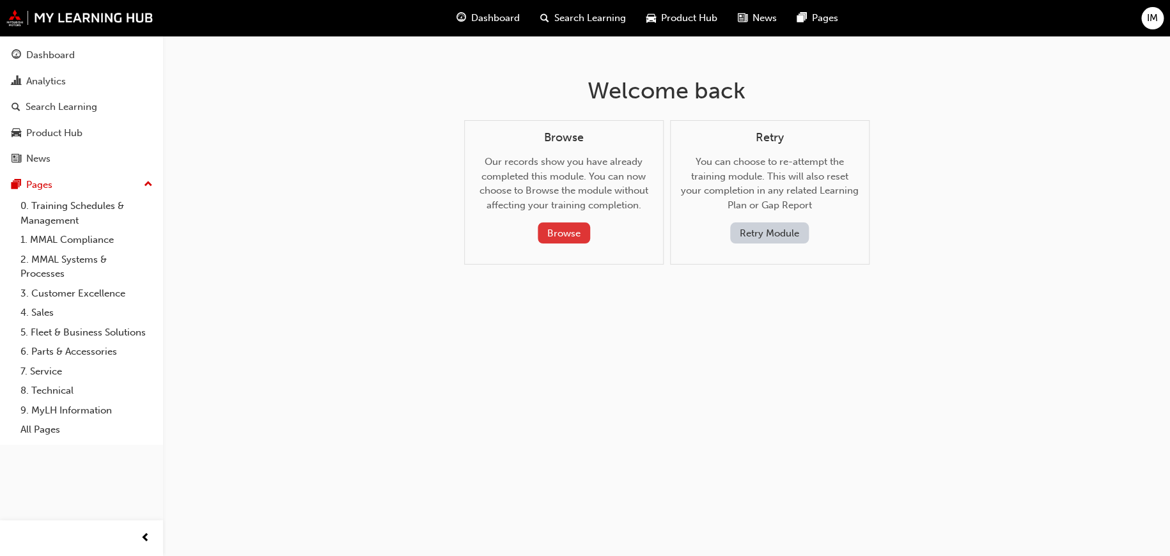
click at [575, 234] on button "Browse" at bounding box center [564, 232] width 52 height 21
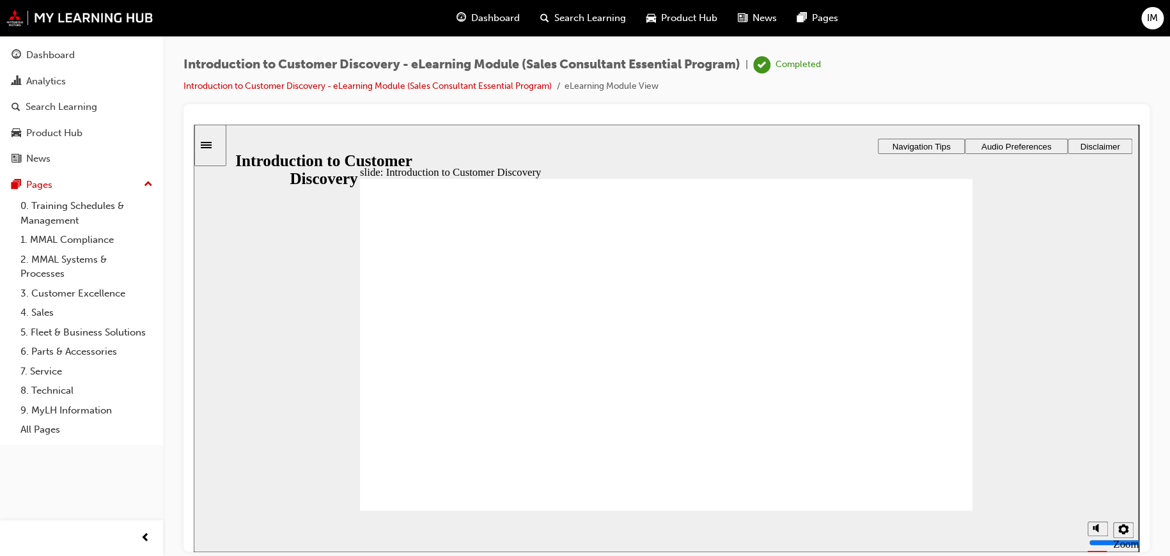
click at [212, 143] on icon "Sidebar Toggle" at bounding box center [206, 144] width 11 height 6
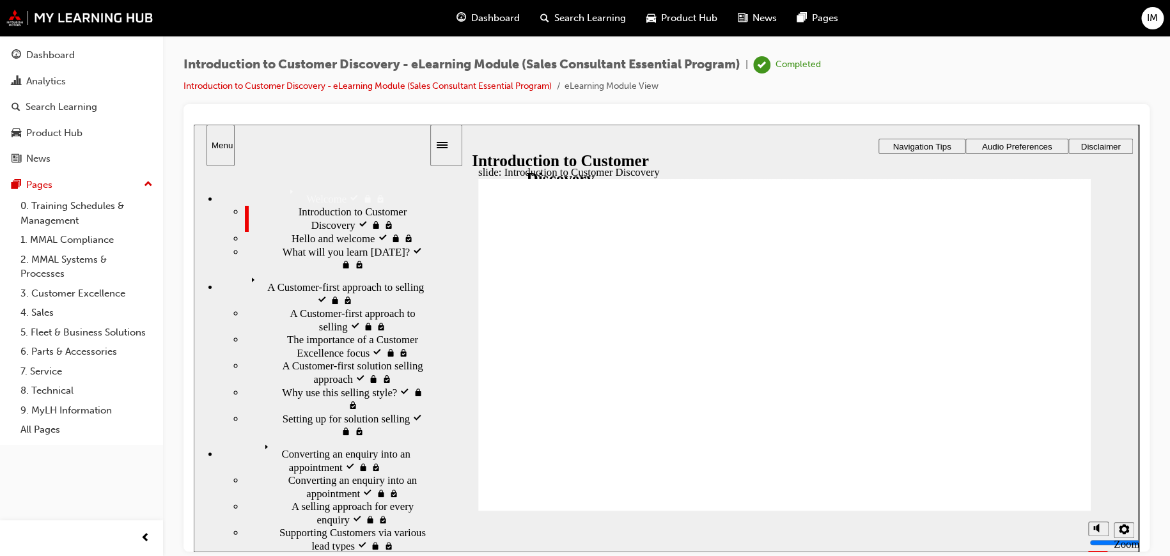
click at [400, 242] on div "Hello and welcome locked Hello and welcome" at bounding box center [337, 237] width 184 height 13
click at [291, 242] on span "Hello and welcome locked" at bounding box center [348, 237] width 114 height 13
click at [291, 243] on span "Hello and welcome locked" at bounding box center [348, 237] width 114 height 13
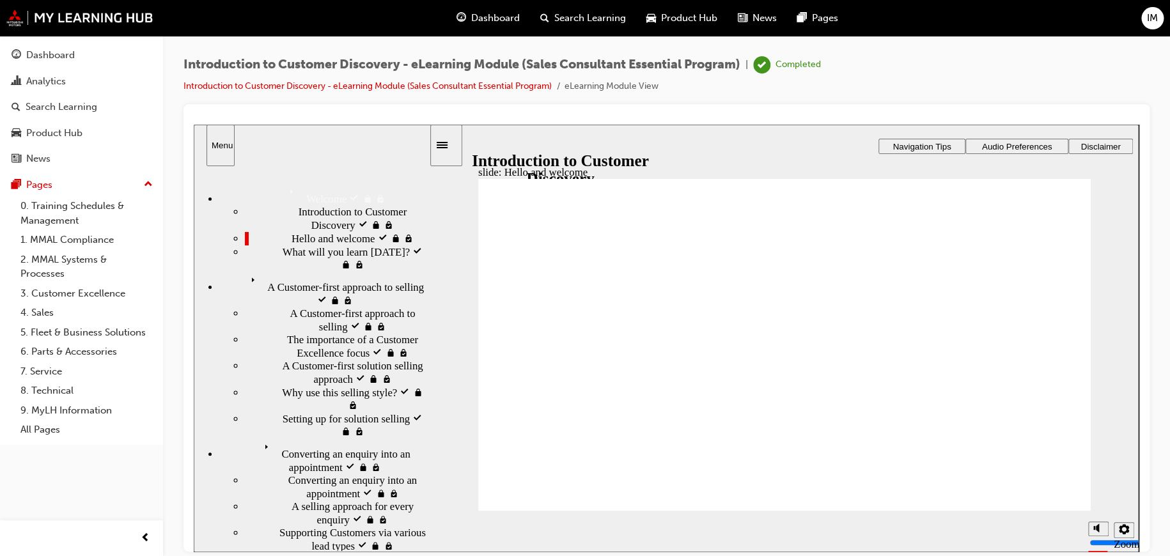
click at [304, 438] on span "Converting an enquiry into an appointment locked" at bounding box center [343, 451] width 169 height 26
click at [313, 297] on span "A Customer-first approach to selling locked" at bounding box center [337, 284] width 183 height 26
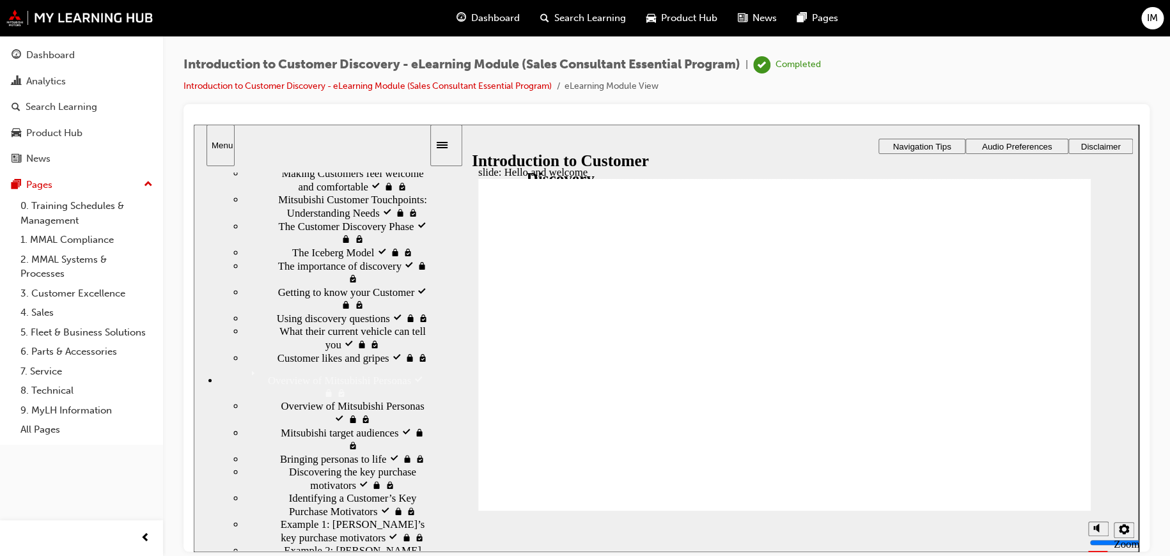
scroll to position [511, 0]
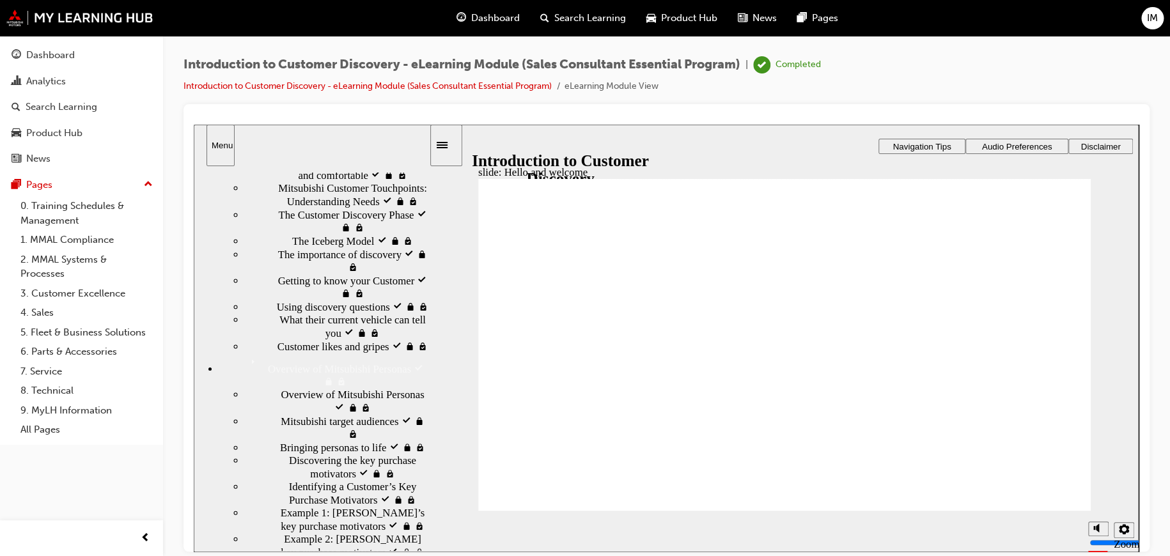
click at [325, 454] on span "Discovering the key purchase motivators locked" at bounding box center [359, 467] width 140 height 26
click at [326, 454] on span "Discovering the key purchase motivators locked" at bounding box center [359, 467] width 140 height 26
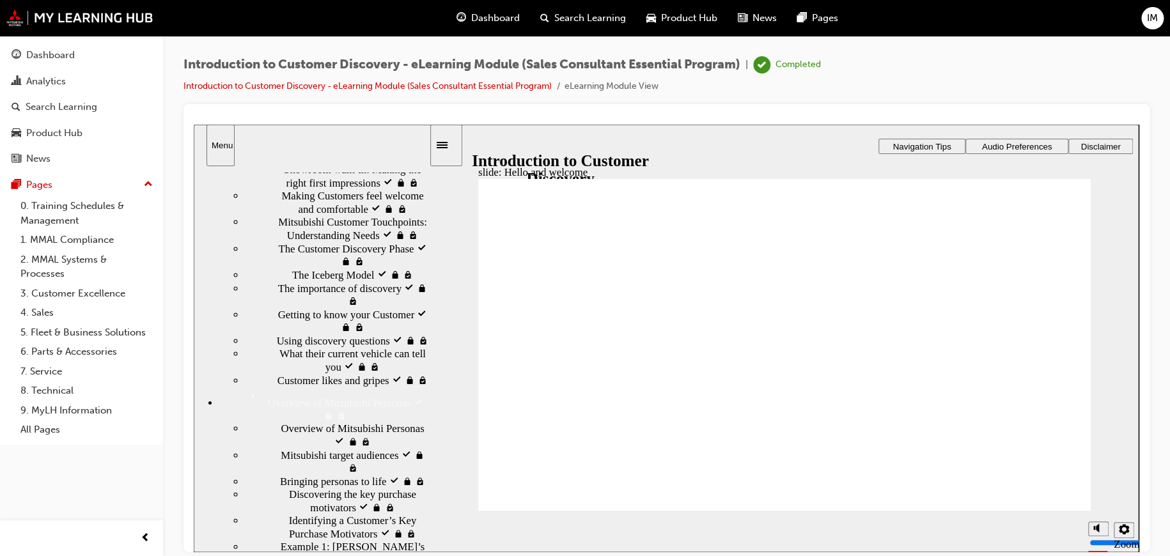
scroll to position [447, 0]
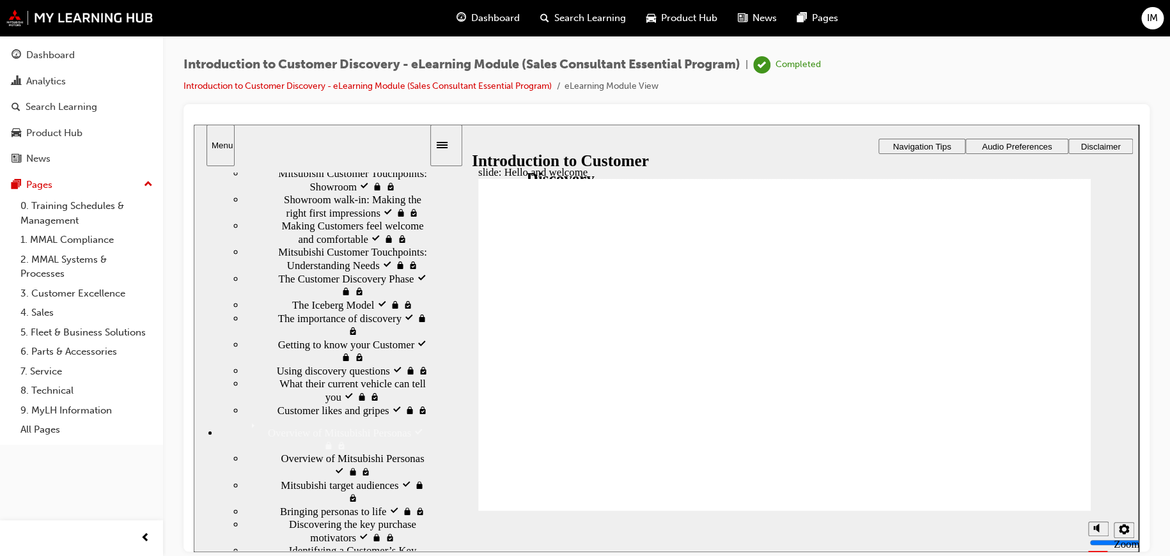
click at [317, 504] on span "Bringing personas to life locked" at bounding box center [348, 510] width 137 height 13
click at [320, 478] on div "Mitsubishi target audiences locked Mitsubishi target audiences" at bounding box center [337, 491] width 184 height 26
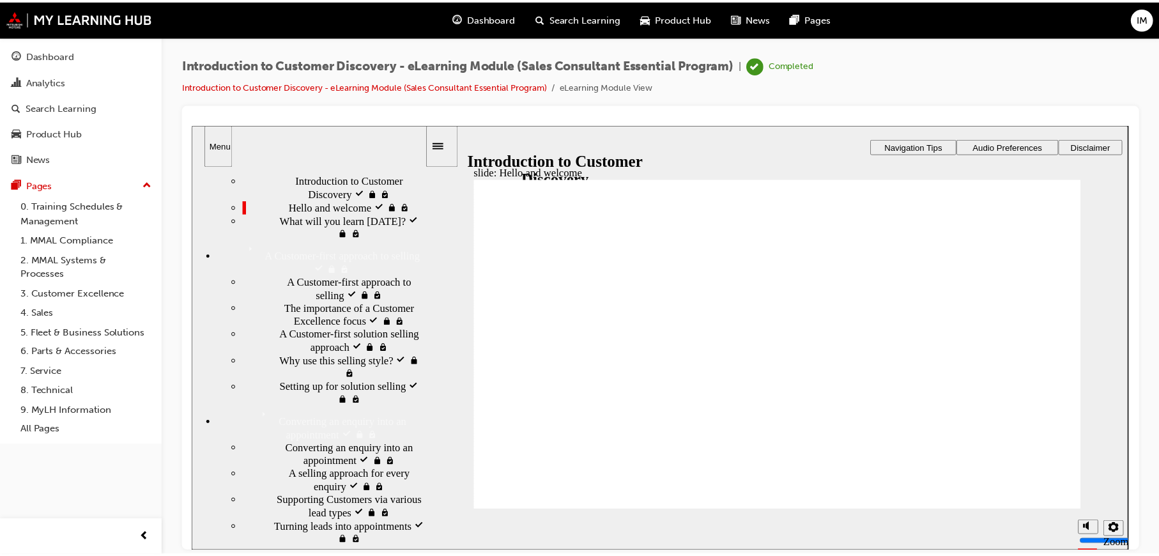
scroll to position [10, 0]
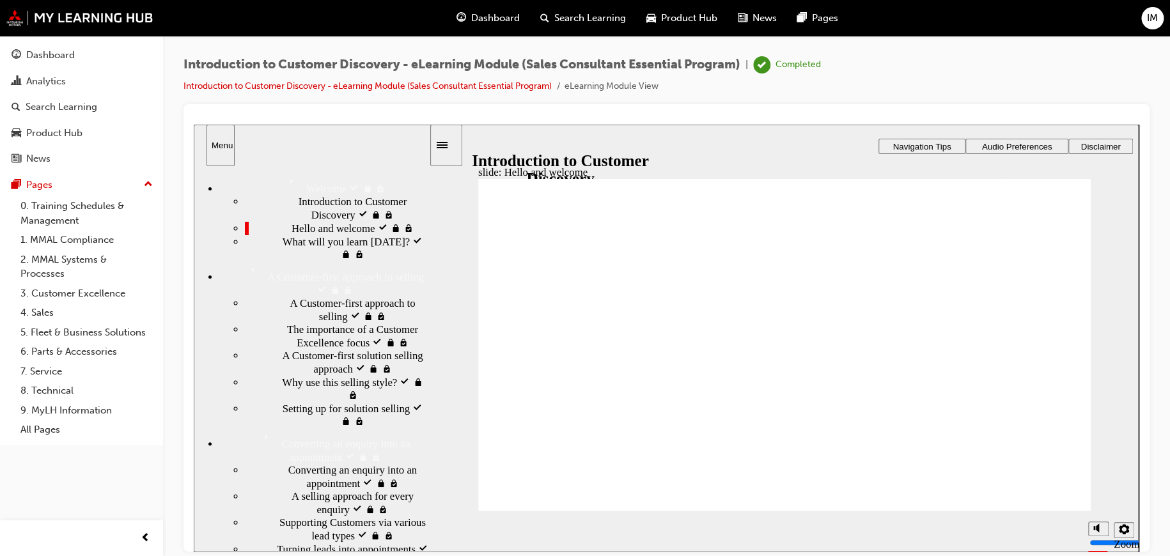
click at [943, 75] on div "Introduction to Customer Discovery - eLearning Module (Sales Consultant Essenti…" at bounding box center [666, 80] width 966 height 48
click at [1149, 24] on span "IM" at bounding box center [1152, 18] width 11 height 15
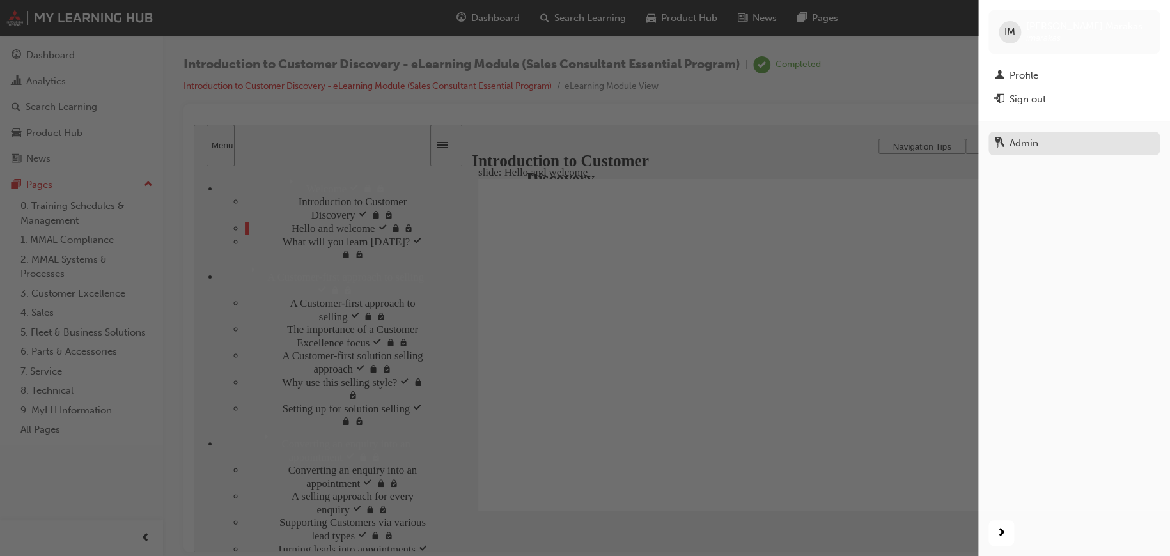
click at [1022, 135] on div "Admin" at bounding box center [1073, 143] width 159 height 16
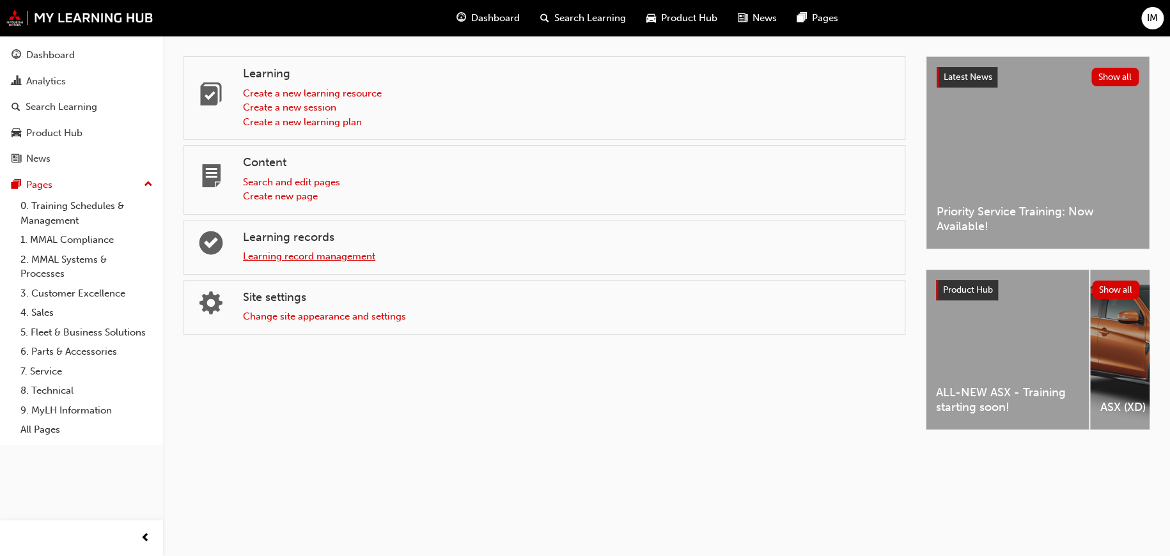
click at [281, 254] on link "Learning record management" at bounding box center [309, 257] width 132 height 12
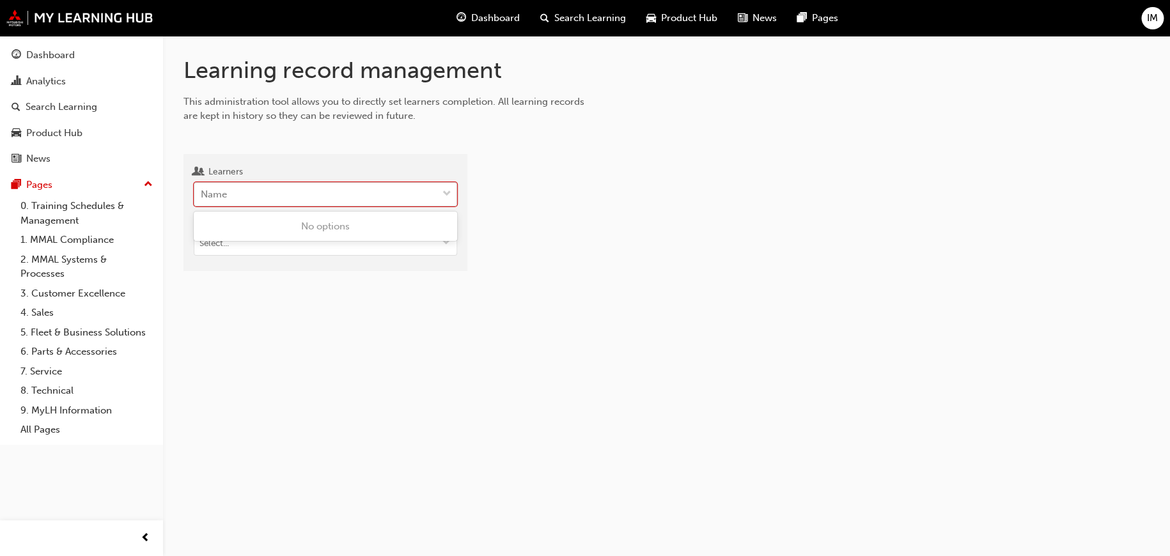
click at [273, 195] on div "Name" at bounding box center [315, 194] width 243 height 22
click at [202, 195] on input "Learners 0 results available. Use Up and Down to choose options, press Enter to…" at bounding box center [201, 194] width 1 height 11
type input "Irene"
click at [245, 226] on span "Irene Marakas - MMAL" at bounding box center [258, 227] width 114 height 12
click at [254, 242] on input "Target type" at bounding box center [325, 244] width 262 height 24
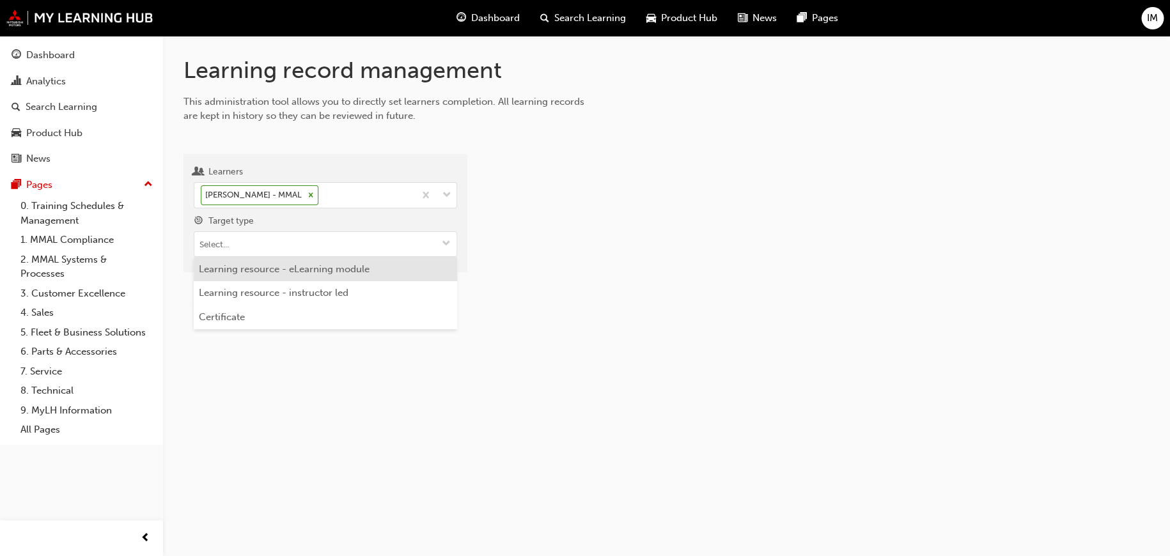
click at [332, 268] on li "Learning resource - eLearning module" at bounding box center [325, 269] width 263 height 24
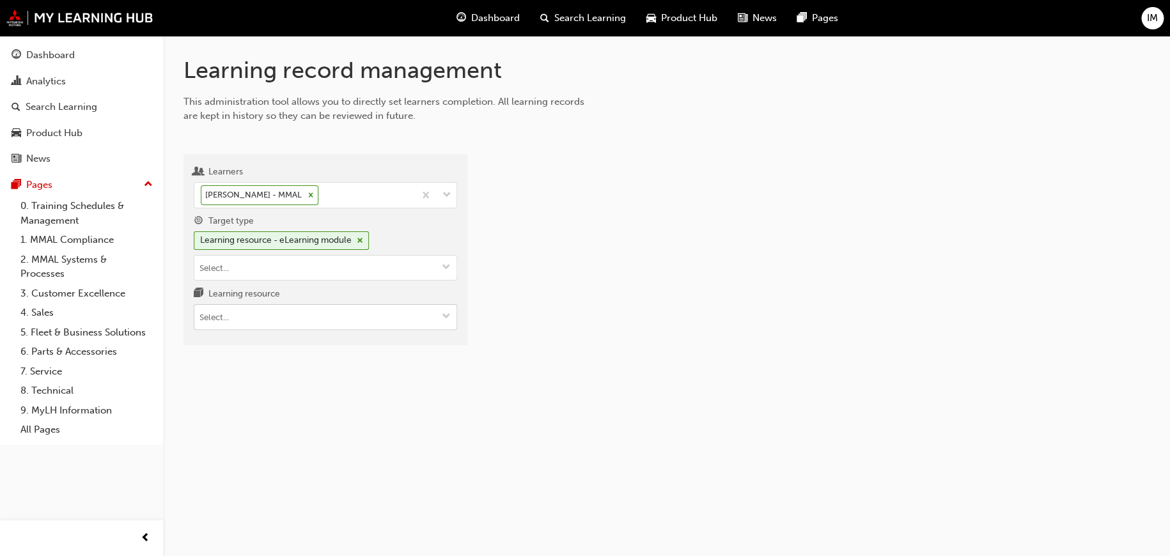
click at [256, 313] on input "Learning resource" at bounding box center [325, 317] width 262 height 24
click at [737, 382] on div "Learning record management This administration tool allows you to directly set …" at bounding box center [666, 211] width 1007 height 350
click at [257, 307] on input "Learning resource" at bounding box center [325, 317] width 262 height 24
paste input "SS_SCE_M1"
type input "SS_SCE_M1"
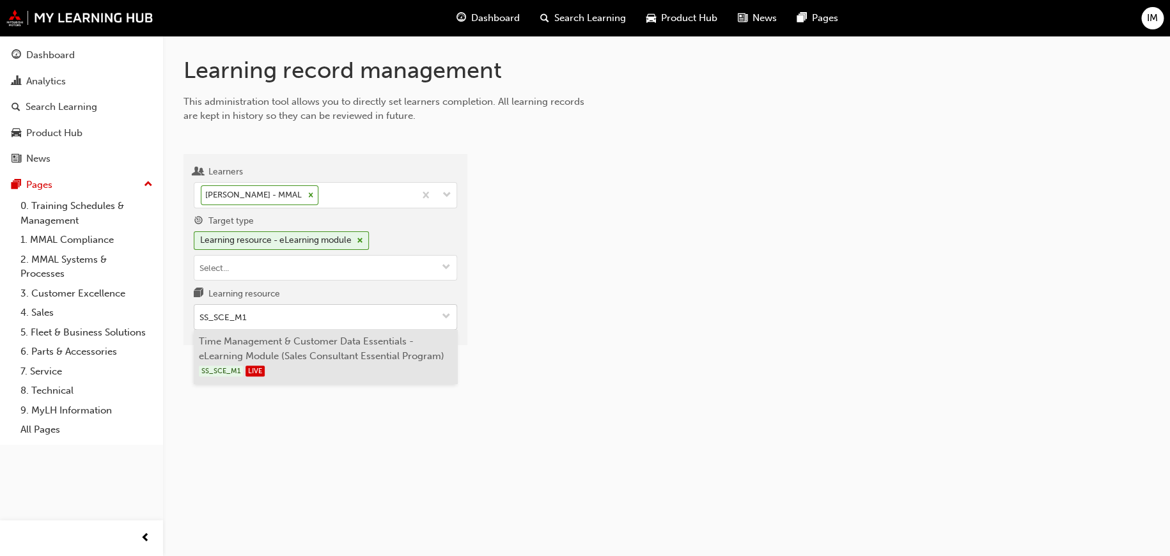
click at [290, 358] on li "Time Management & Customer Data Essentials - eLearning Module (Sales Consultant…" at bounding box center [325, 357] width 263 height 54
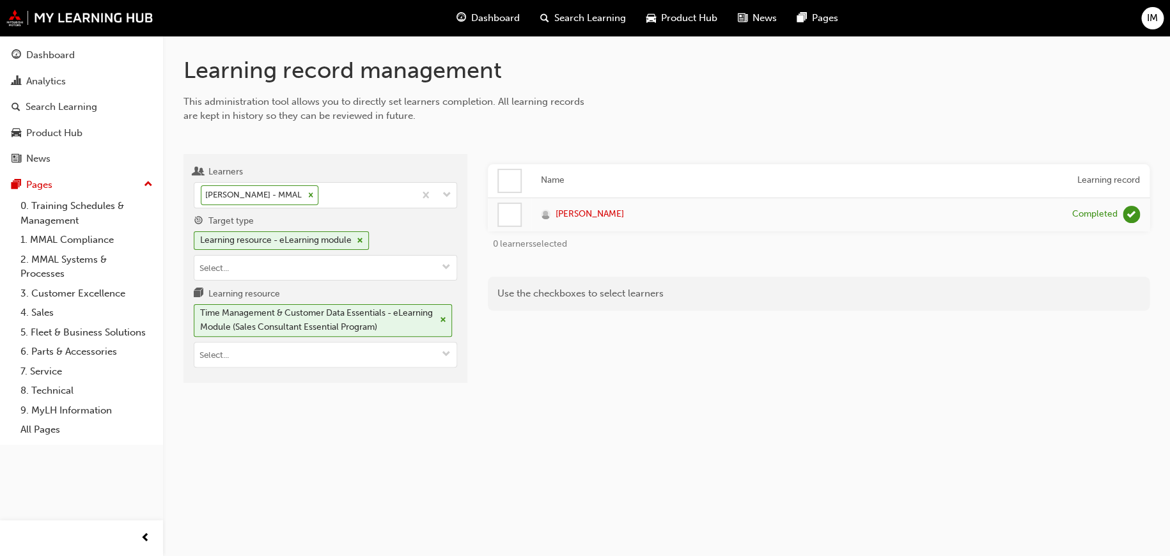
click at [504, 214] on div at bounding box center [510, 215] width 22 height 22
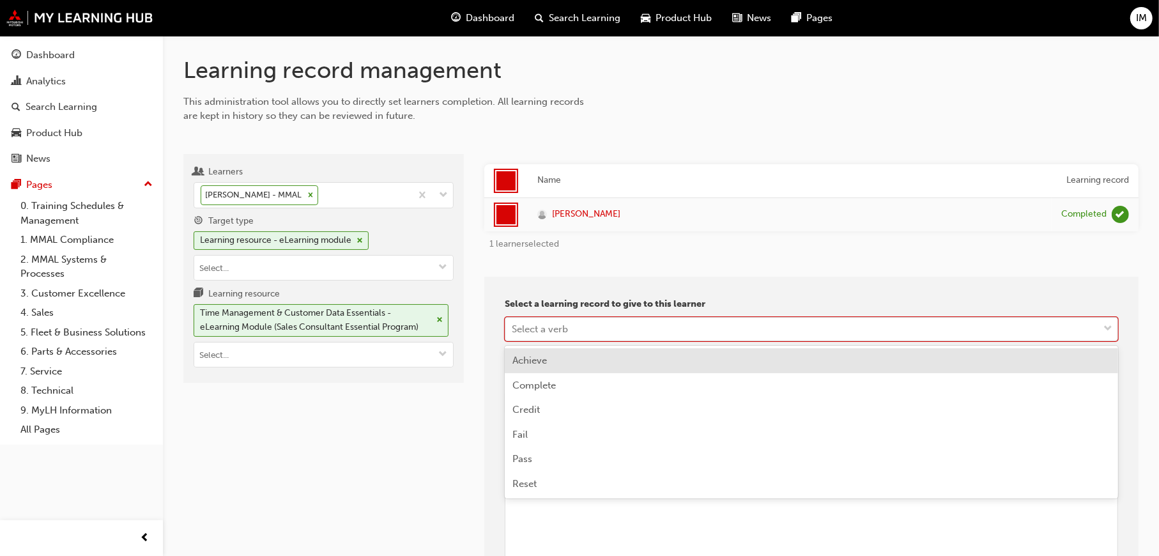
click at [550, 329] on div "Select a verb" at bounding box center [540, 328] width 56 height 15
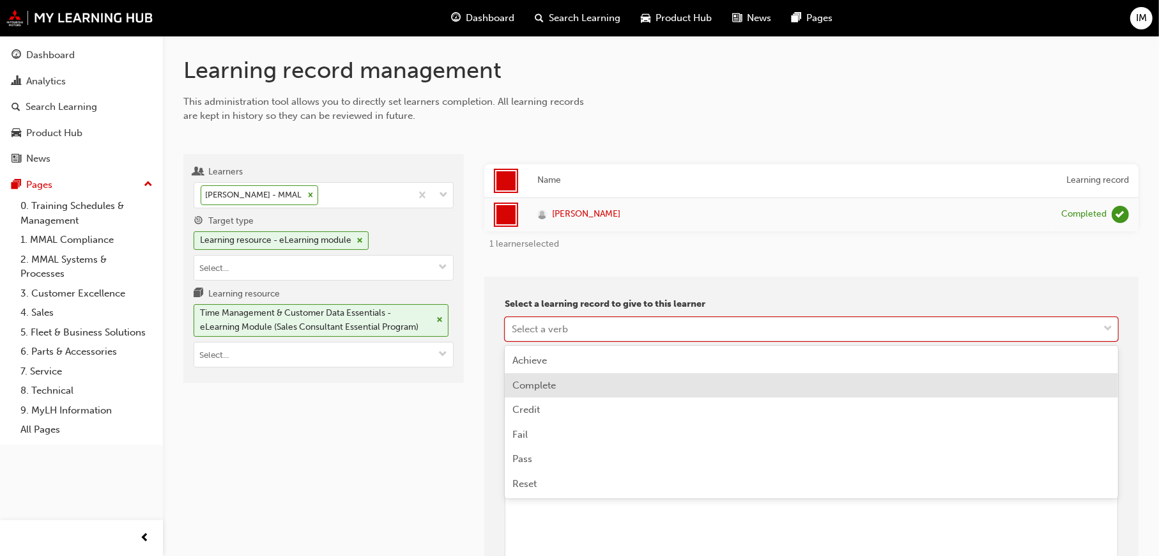
click at [541, 390] on span "Complete" at bounding box center [534, 386] width 43 height 12
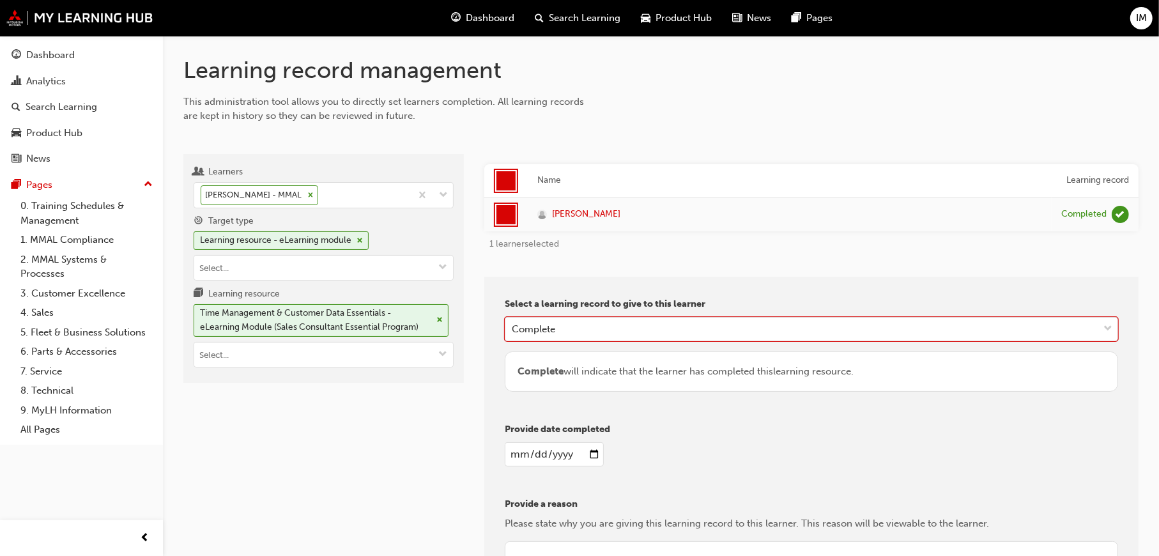
click at [537, 450] on input "date" at bounding box center [554, 454] width 99 height 24
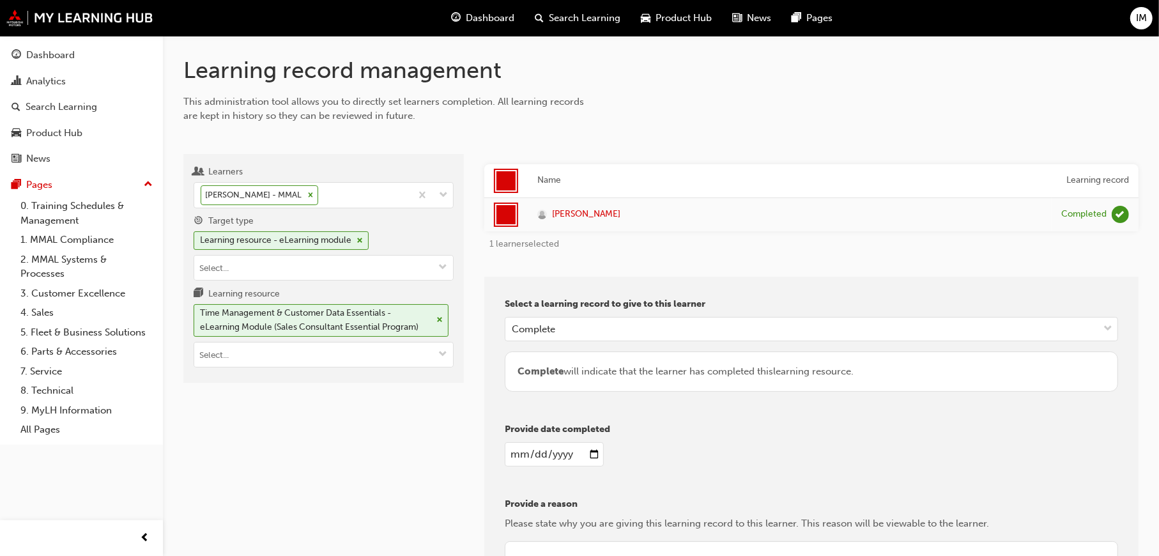
click at [595, 452] on input "date" at bounding box center [554, 454] width 99 height 24
type input "2025-09-23"
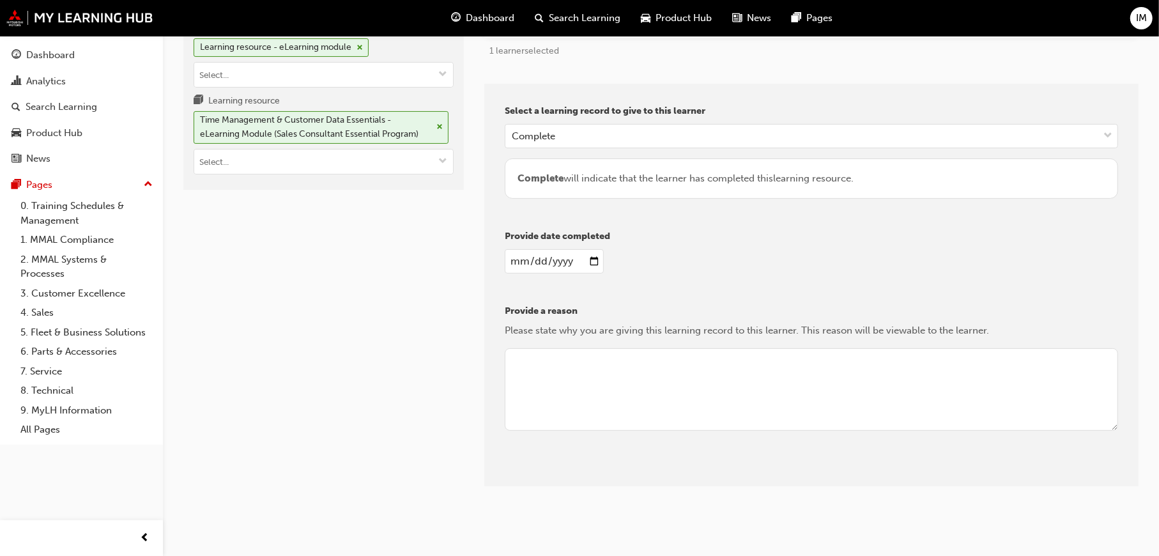
scroll to position [195, 0]
click at [538, 363] on textarea at bounding box center [812, 387] width 614 height 83
type textarea "Reviewing"
click at [594, 465] on button "Give learning records" at bounding box center [562, 474] width 114 height 21
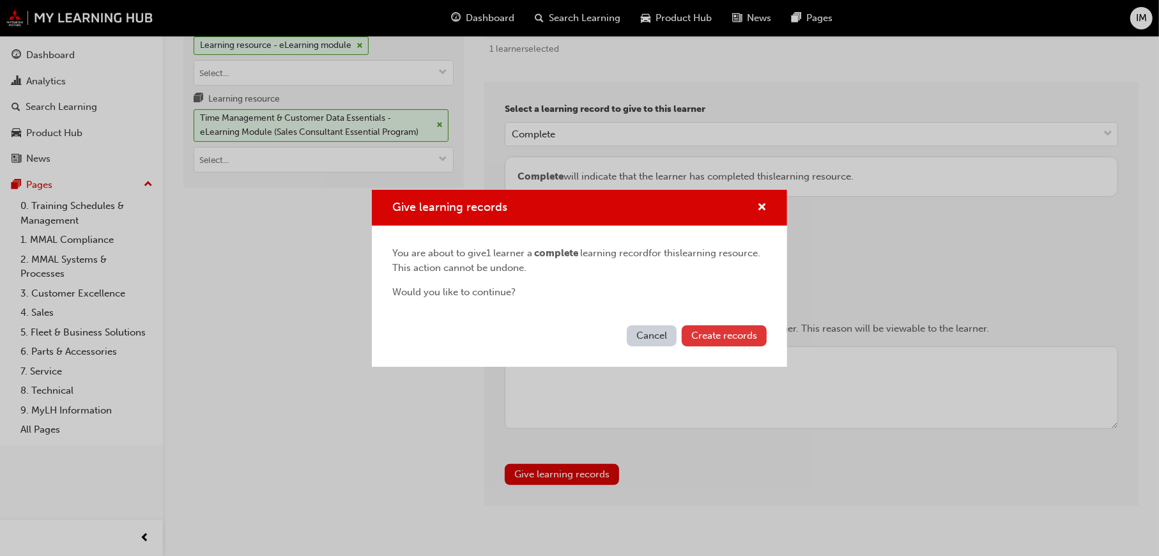
click at [754, 334] on span "Create records" at bounding box center [725, 336] width 66 height 12
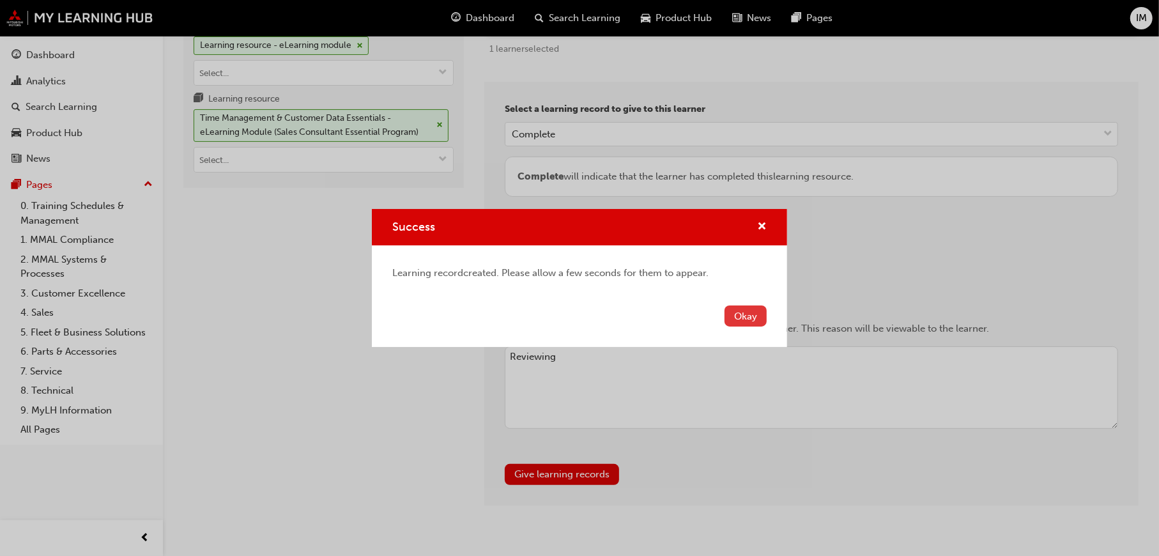
click at [748, 316] on button "Okay" at bounding box center [746, 316] width 42 height 21
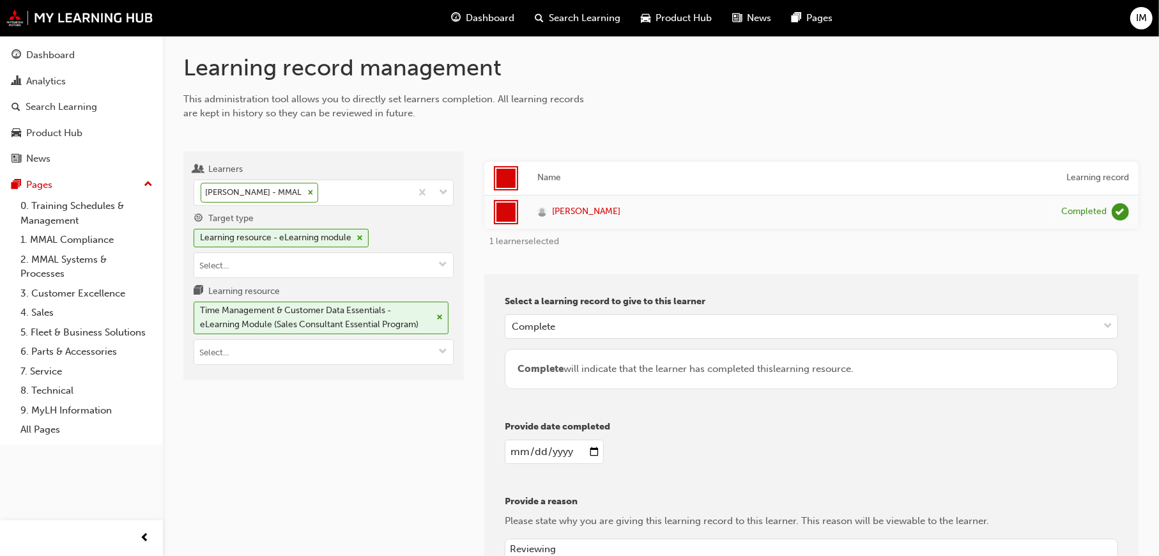
scroll to position [0, 0]
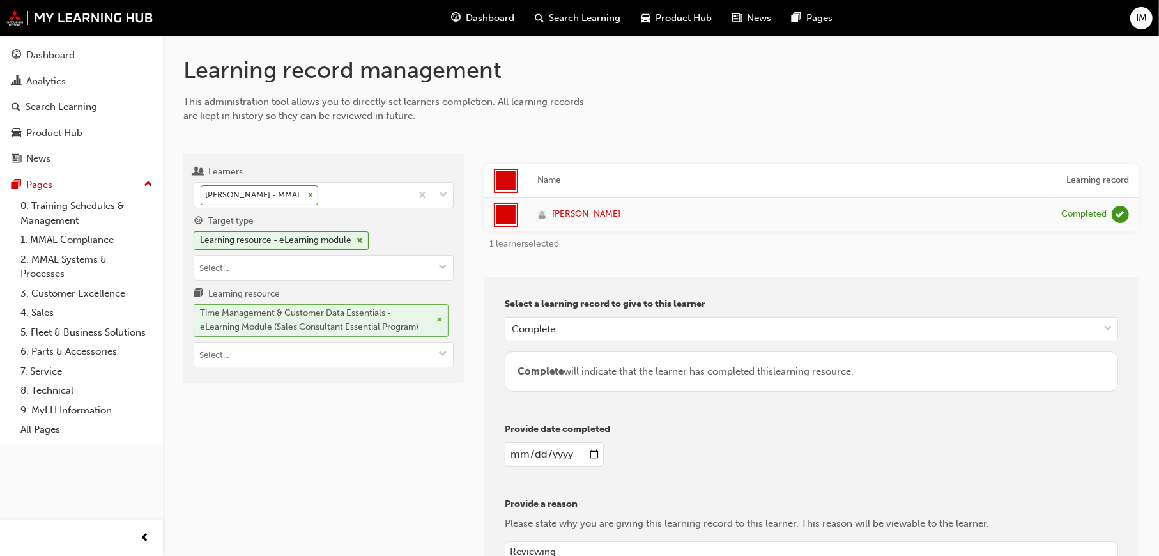
click at [438, 319] on span "cross-icon" at bounding box center [440, 320] width 6 height 8
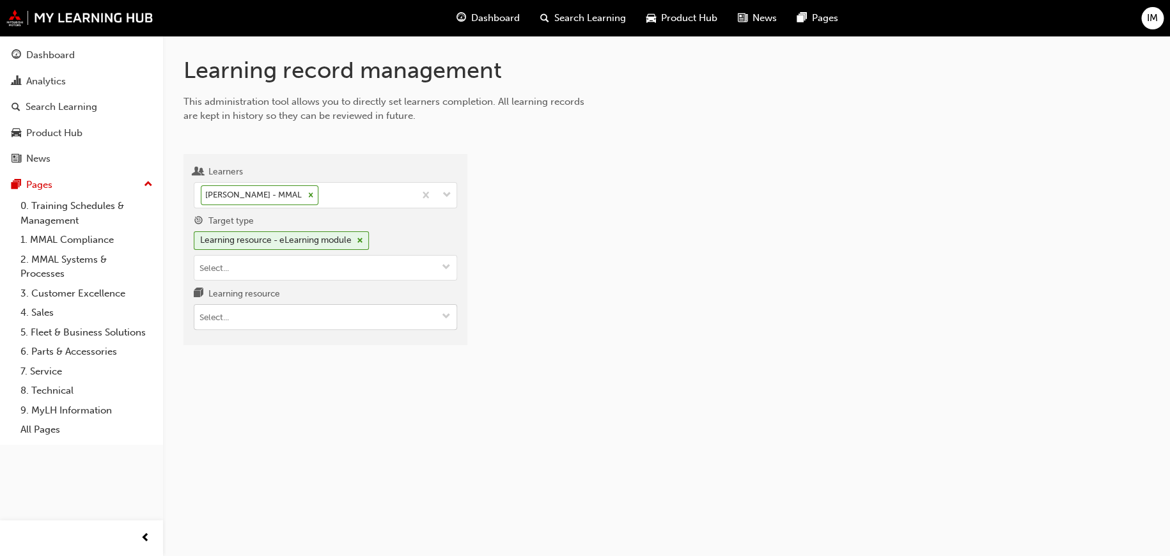
click at [277, 314] on input "Learning resource" at bounding box center [325, 317] width 262 height 24
paste input "SS_SCE_M2"
type input "SS_SCE_M2"
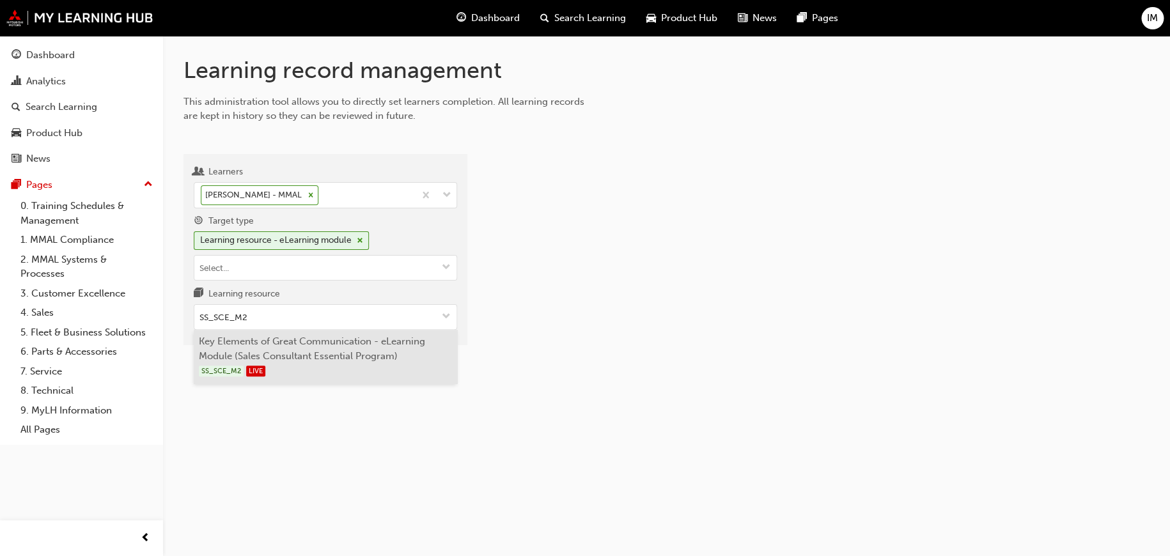
click at [284, 350] on li "Key Elements of Great Communication - eLearning Module (Sales Consultant Essent…" at bounding box center [325, 357] width 263 height 54
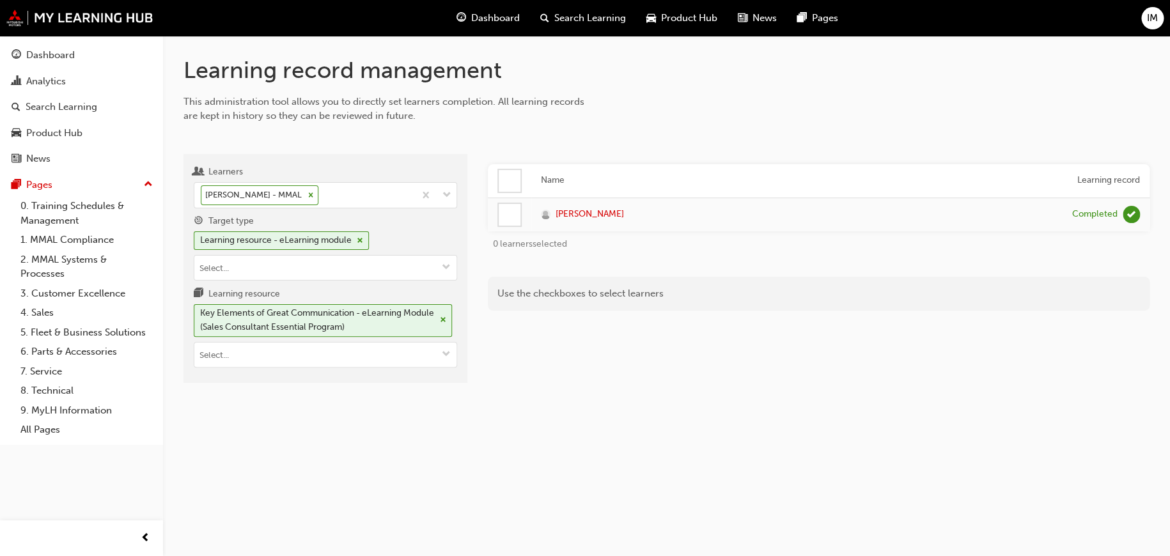
click at [516, 217] on div at bounding box center [510, 215] width 22 height 22
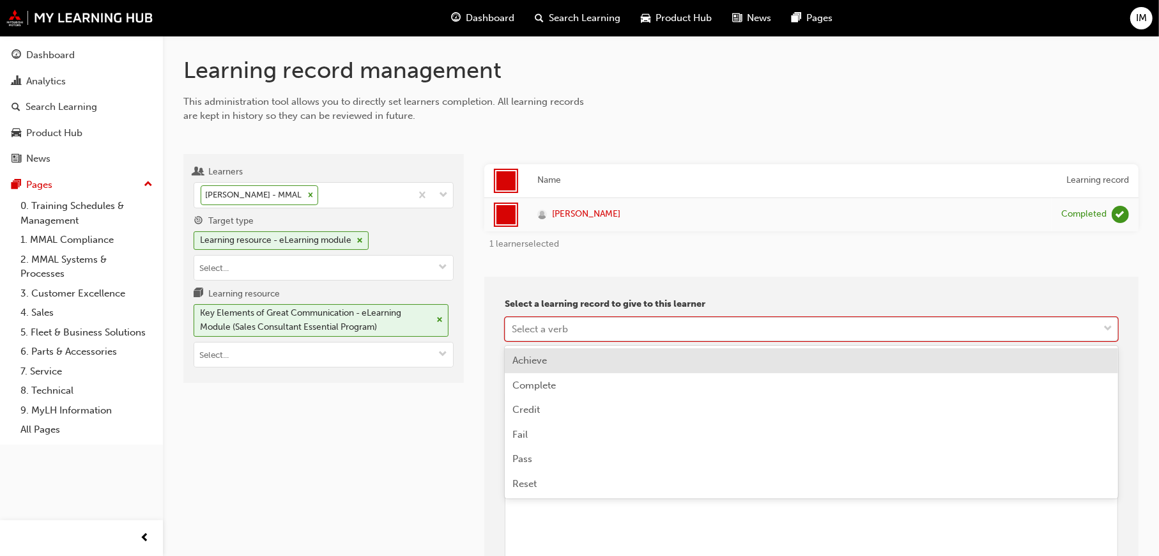
click at [570, 329] on div "Select a verb" at bounding box center [802, 329] width 593 height 22
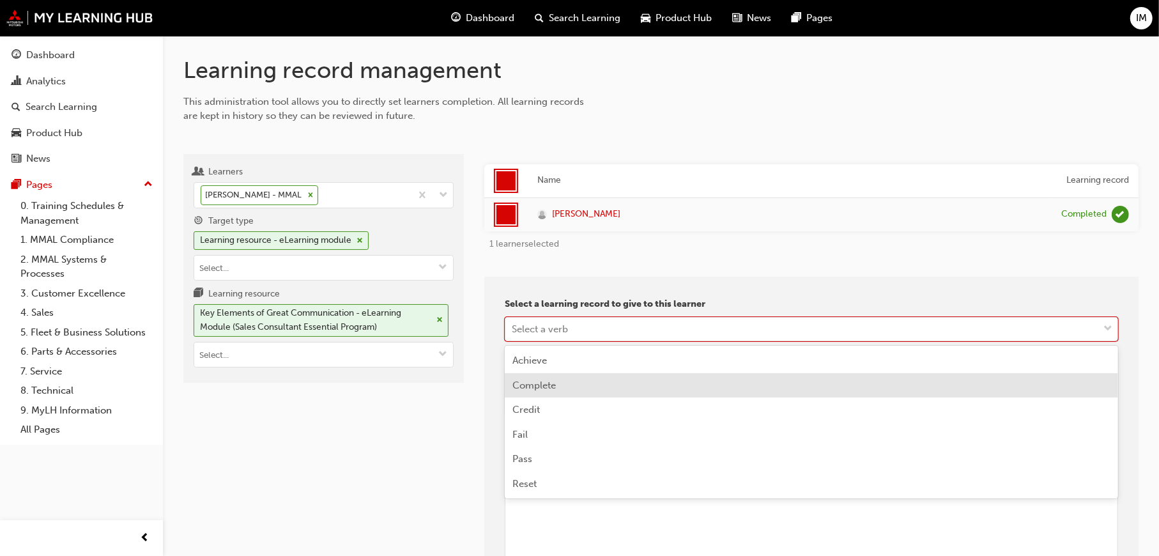
click at [557, 382] on div "Complete" at bounding box center [812, 385] width 614 height 25
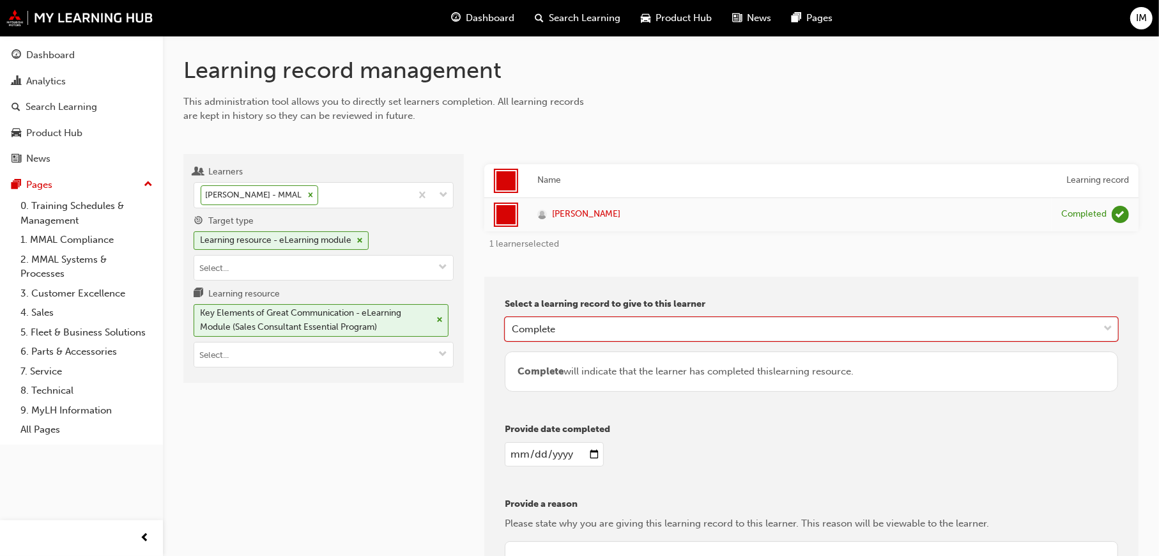
click at [573, 458] on input "date" at bounding box center [554, 454] width 99 height 24
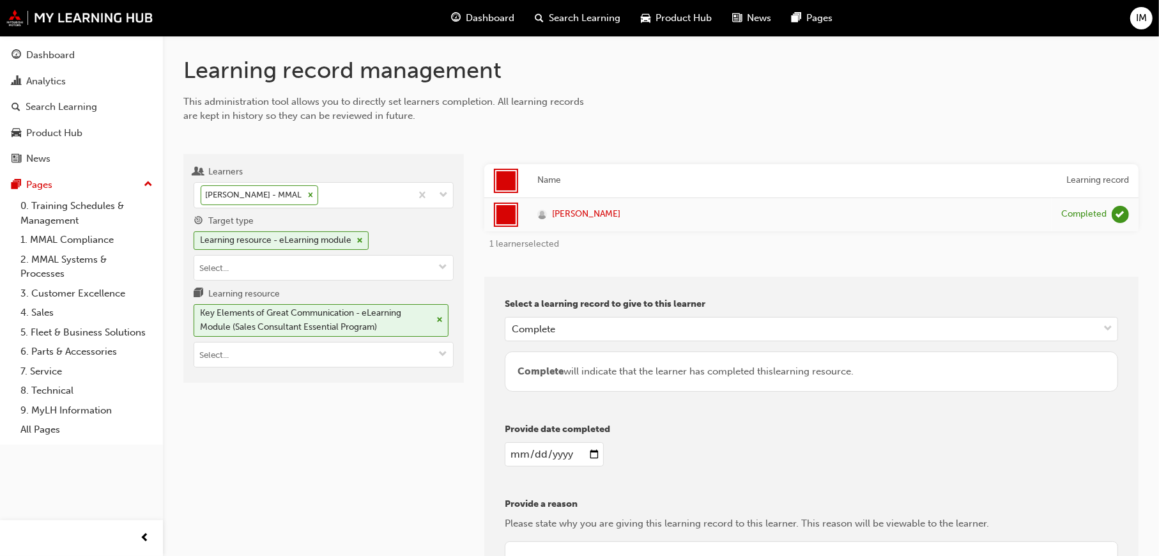
click at [589, 452] on input "date" at bounding box center [554, 454] width 99 height 24
type input "2025-09-23"
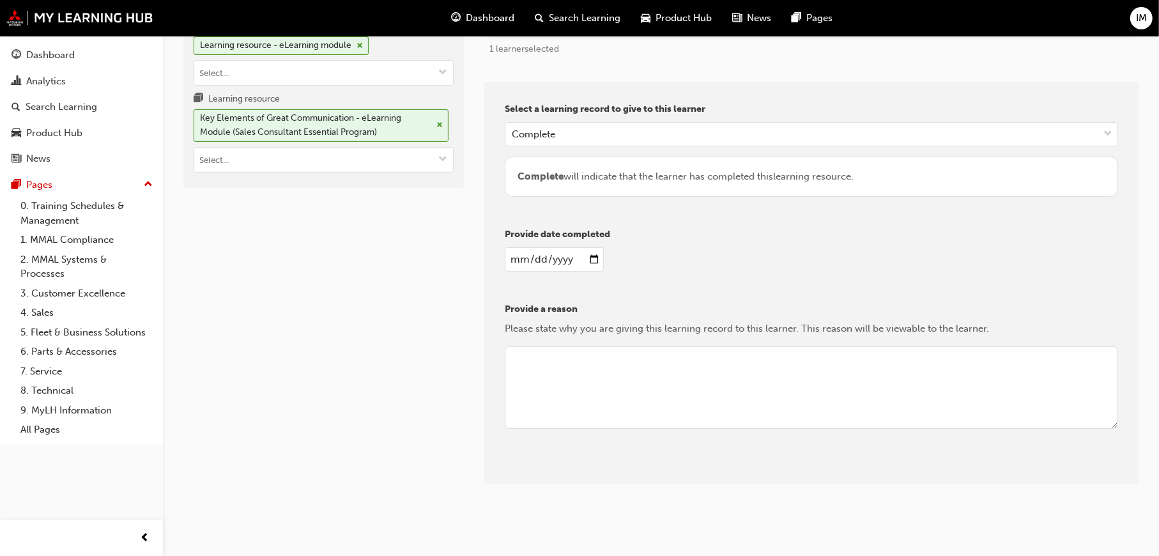
click at [554, 356] on textarea at bounding box center [812, 387] width 614 height 83
type textarea "Reviewing"
click at [541, 471] on button "Give learning records" at bounding box center [562, 474] width 114 height 21
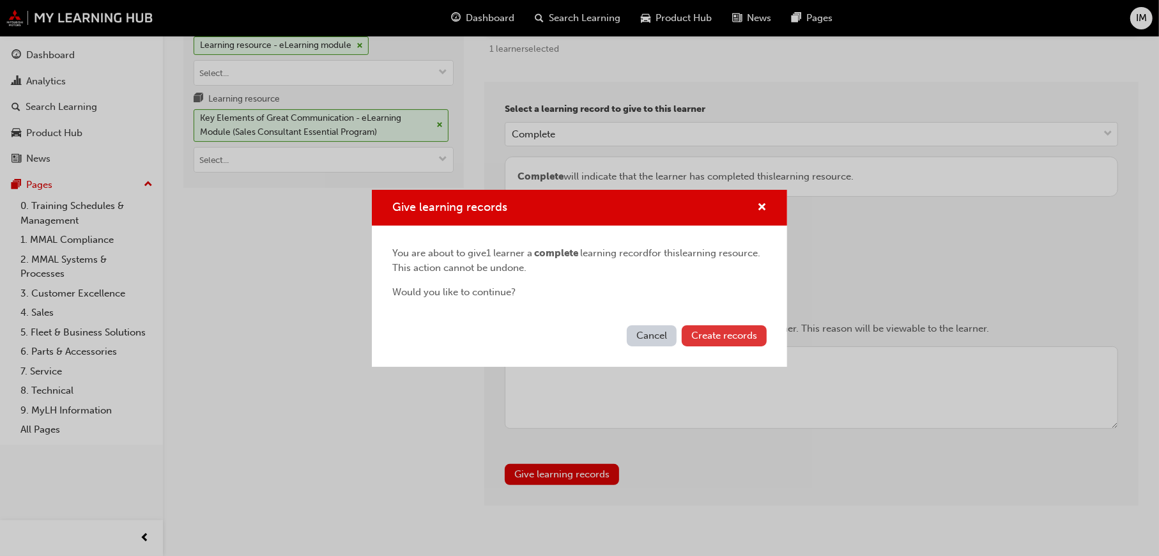
click at [757, 332] on button "Create records" at bounding box center [724, 335] width 85 height 21
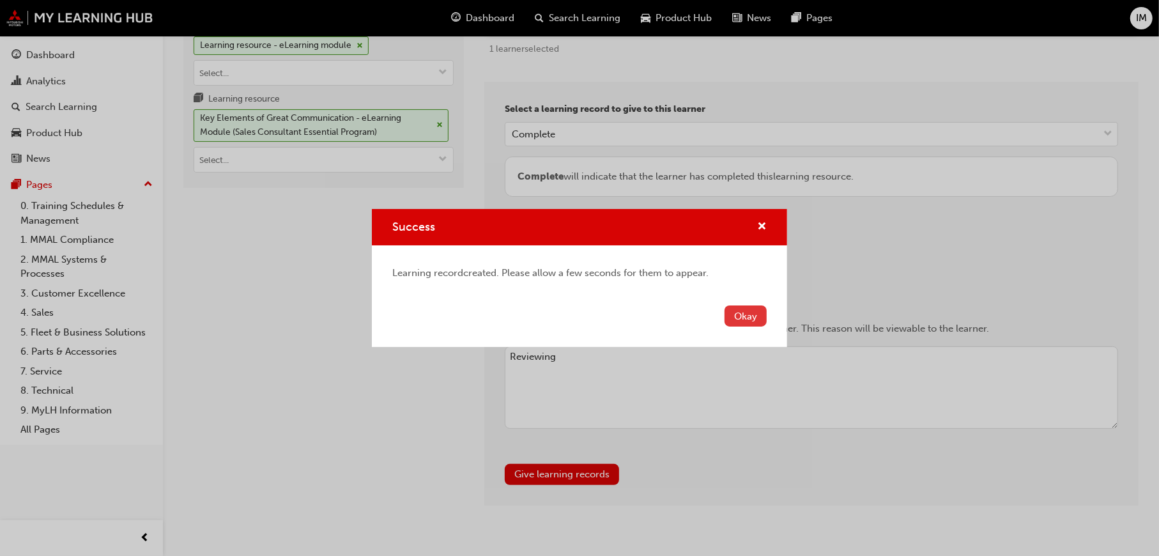
click at [748, 316] on button "Okay" at bounding box center [746, 316] width 42 height 21
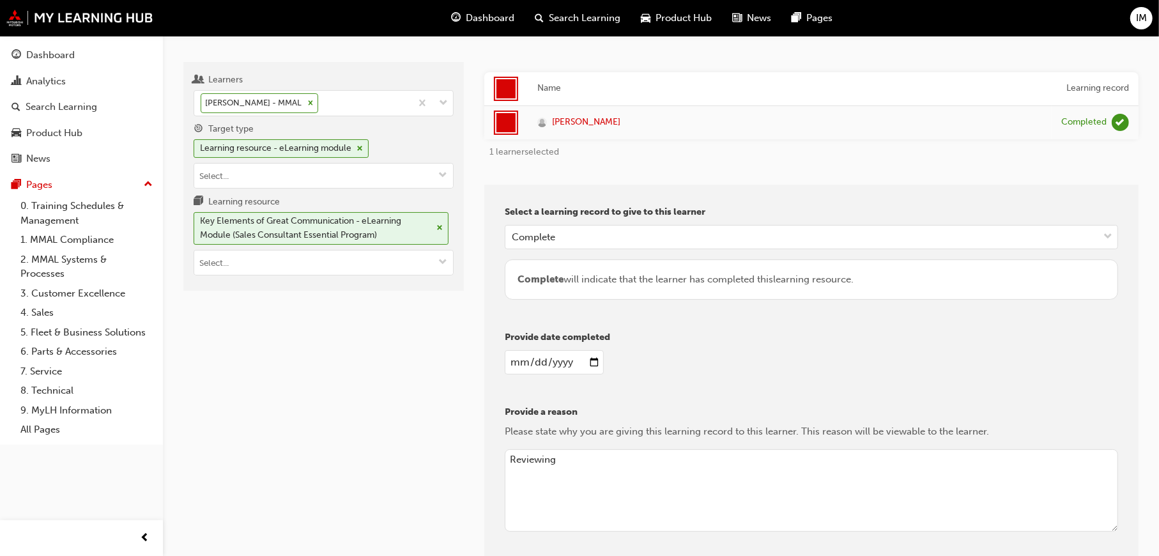
scroll to position [0, 0]
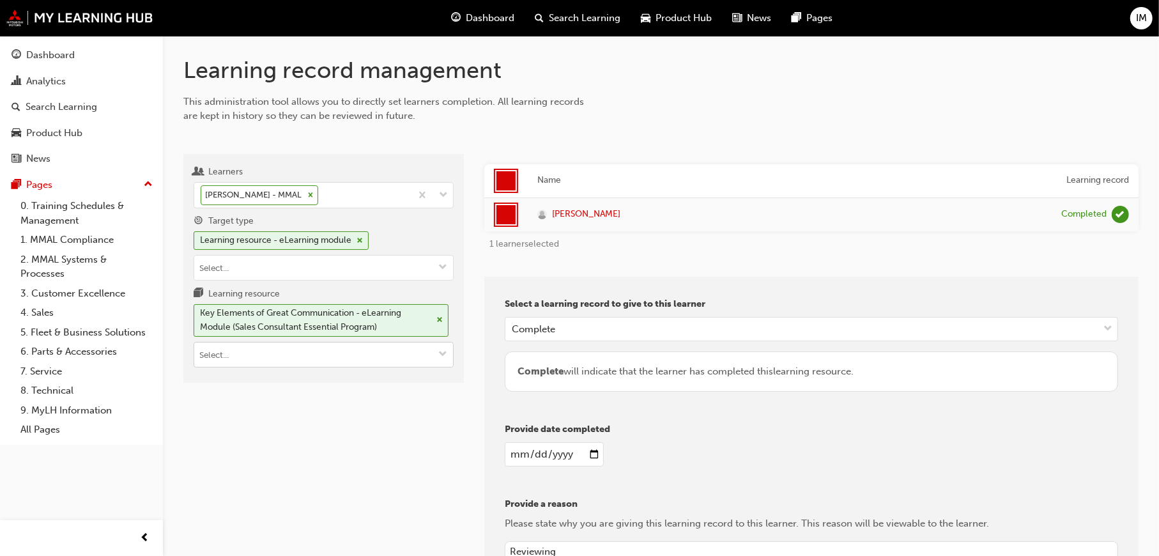
click at [437, 321] on span "cross-icon" at bounding box center [440, 320] width 6 height 8
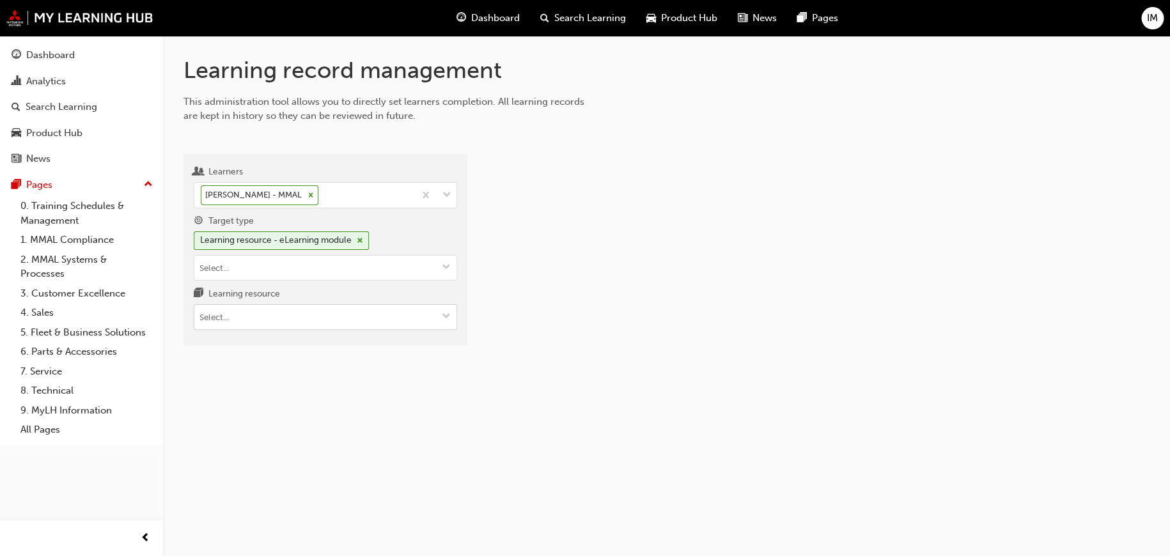
click at [348, 320] on input "Learning resource" at bounding box center [325, 317] width 262 height 24
paste input "SS_SCE_QZ2"
type input "SS_SCE_QZ2"
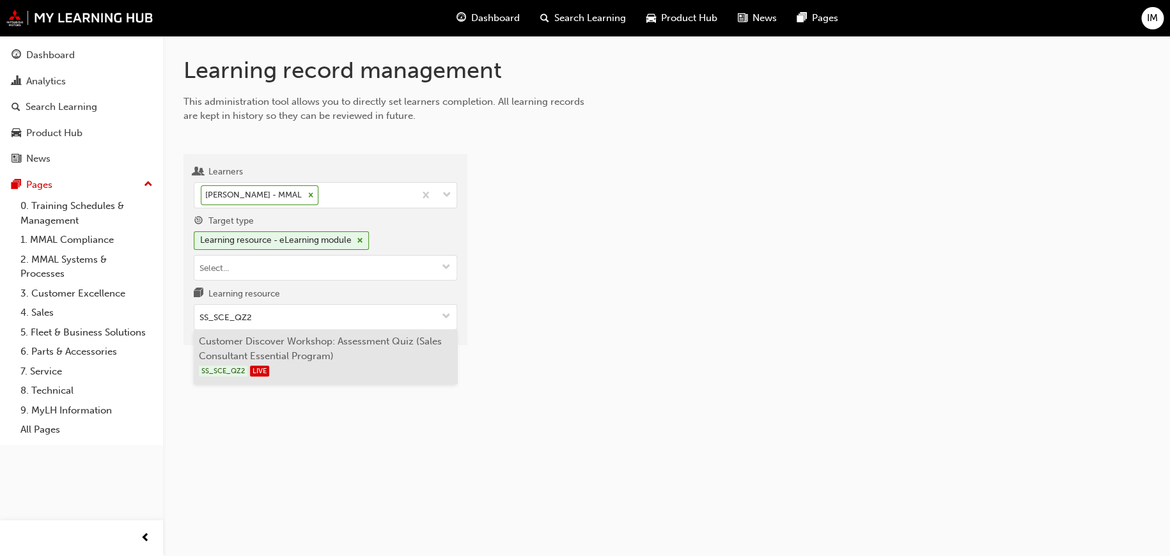
click at [352, 353] on li "Customer Discover Workshop: Assessment Quiz (Sales Consultant Essential Program…" at bounding box center [325, 357] width 263 height 54
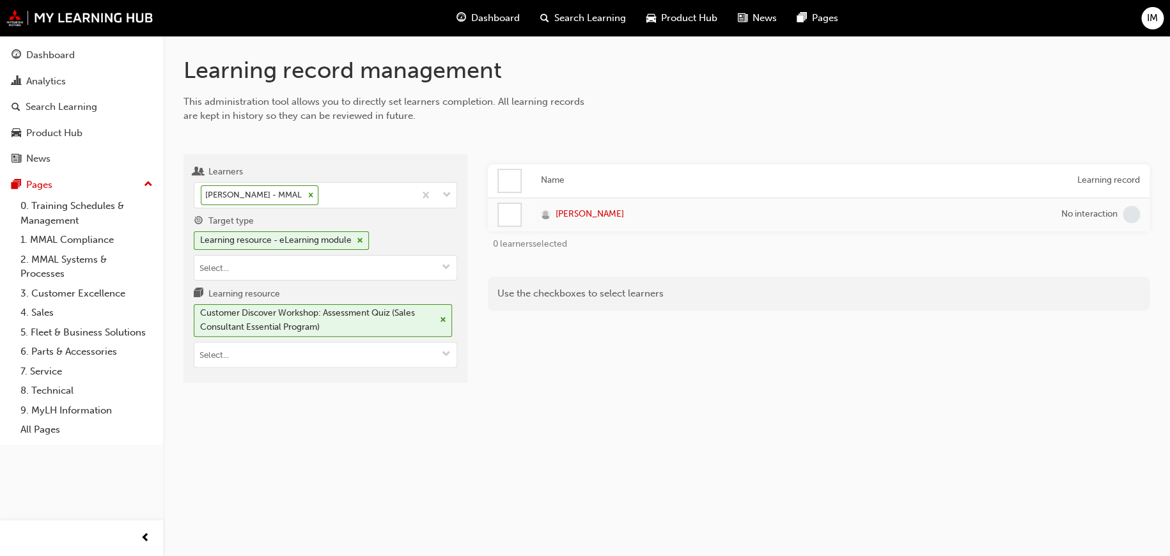
click at [504, 225] on div at bounding box center [510, 215] width 22 height 22
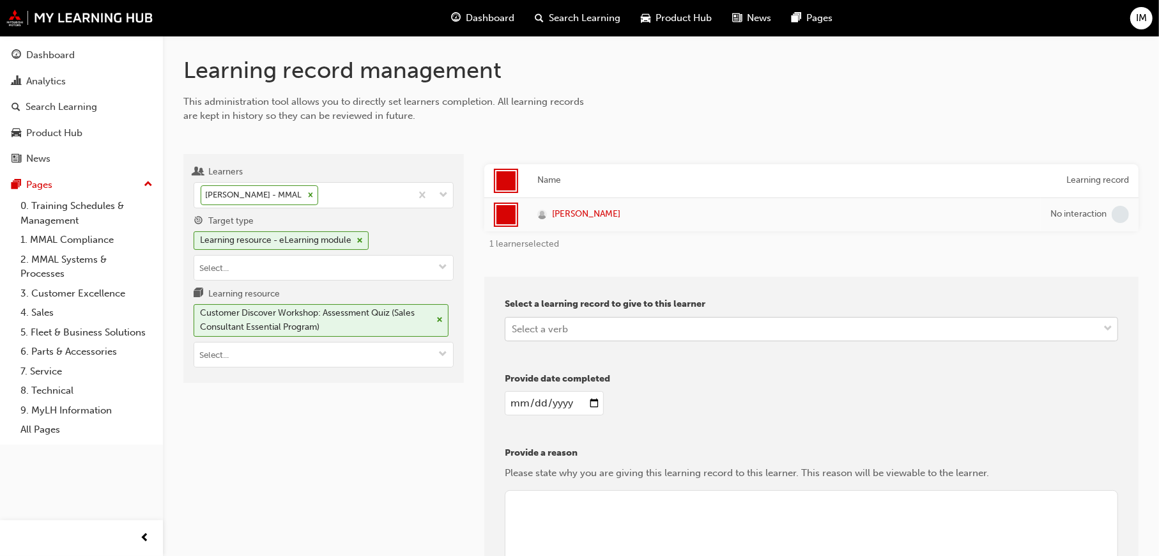
click at [549, 330] on div "Select a verb" at bounding box center [540, 328] width 56 height 15
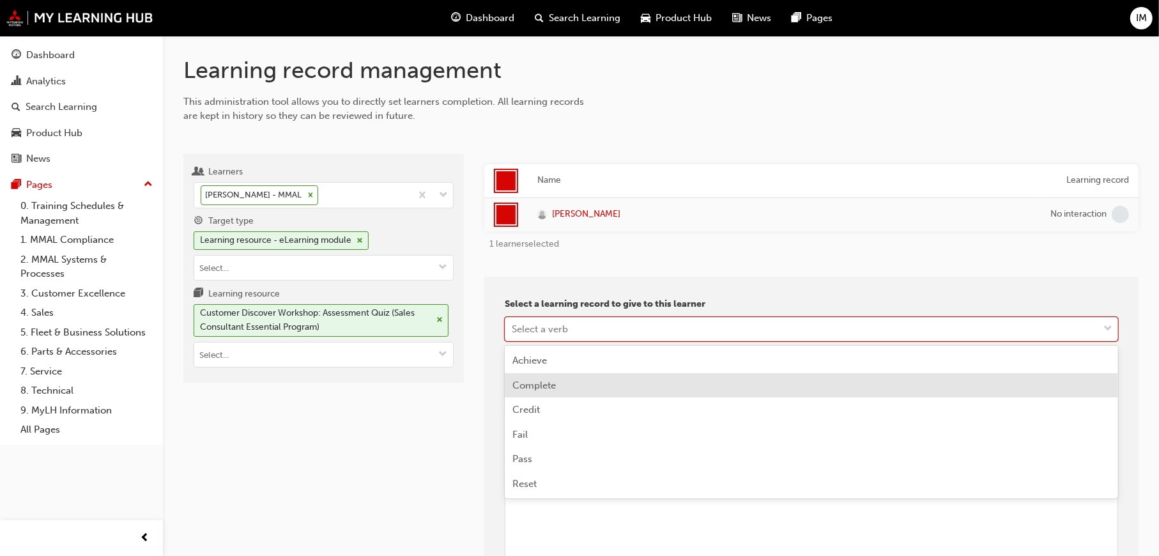
click at [545, 384] on span "Complete" at bounding box center [534, 386] width 43 height 12
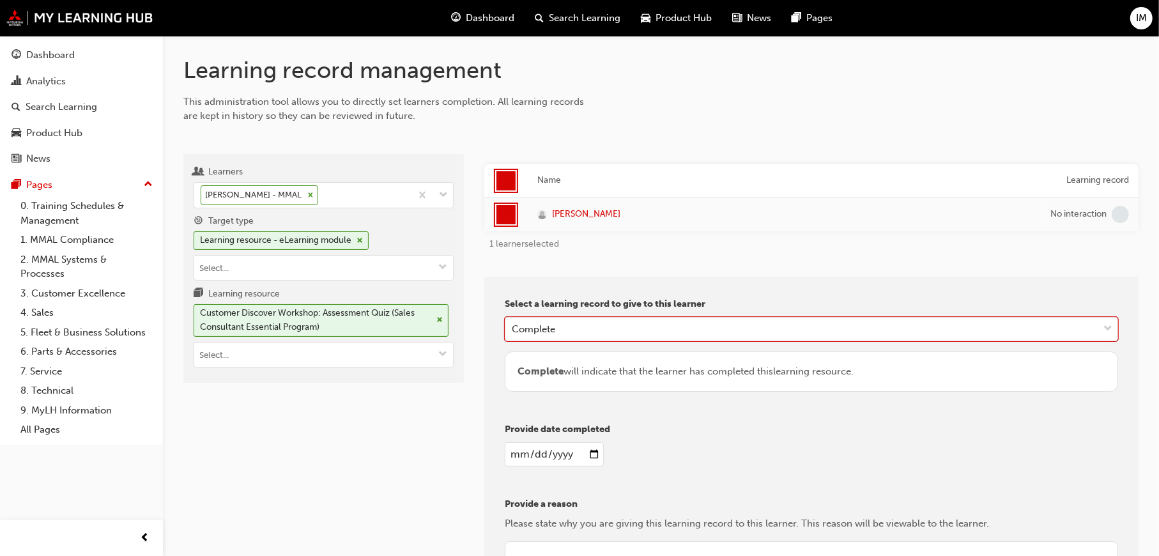
click at [539, 452] on input "date" at bounding box center [554, 454] width 99 height 24
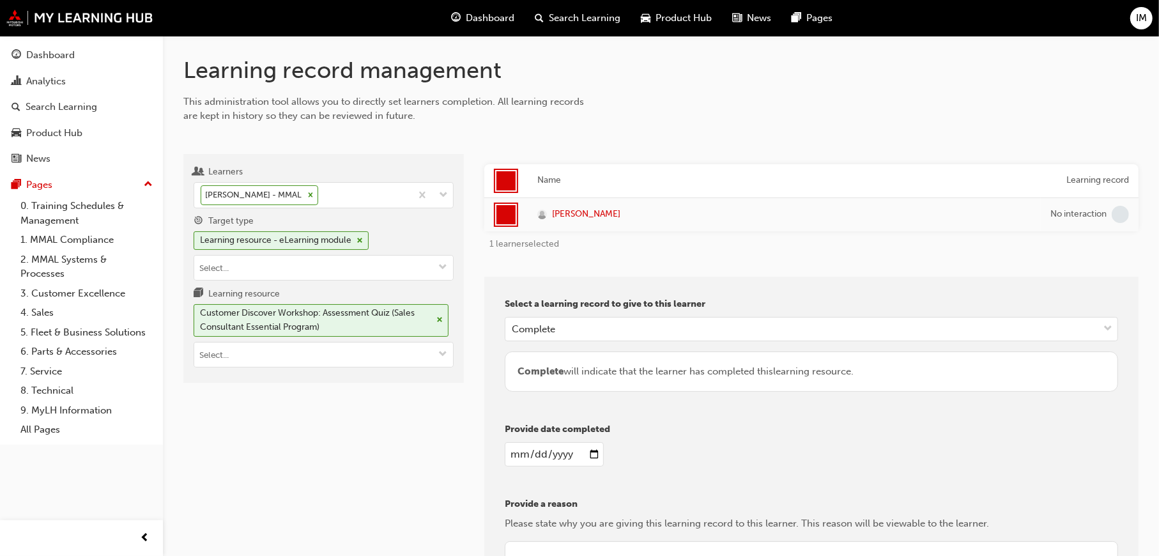
click at [592, 451] on input "date" at bounding box center [554, 454] width 99 height 24
type input "2025-09-23"
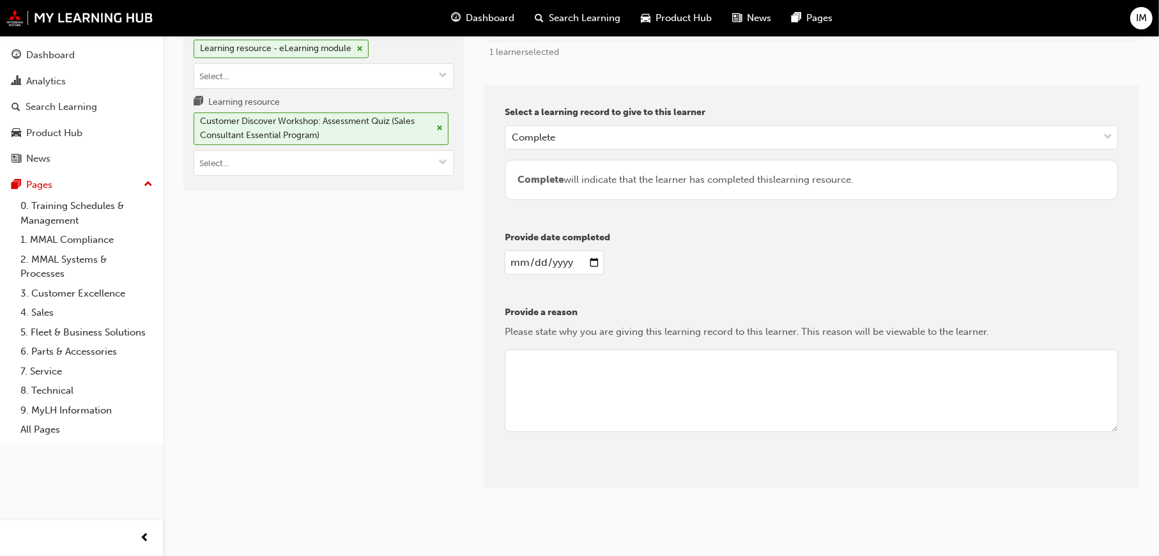
scroll to position [195, 0]
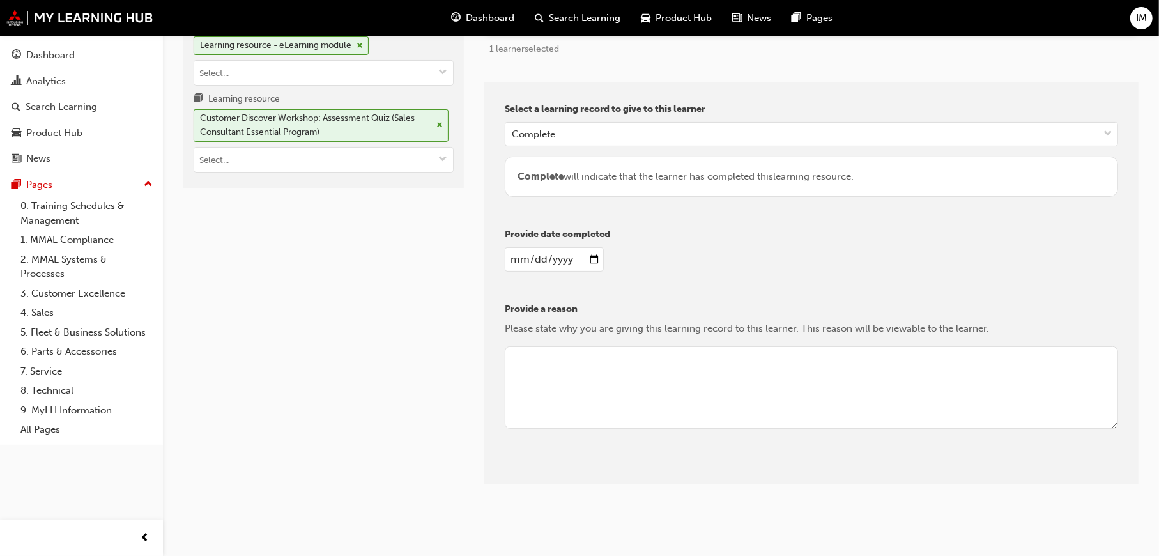
click at [545, 364] on textarea at bounding box center [812, 387] width 614 height 83
type textarea "C"
type textarea "REviewing"
click at [591, 475] on button "Give learning records" at bounding box center [562, 474] width 114 height 21
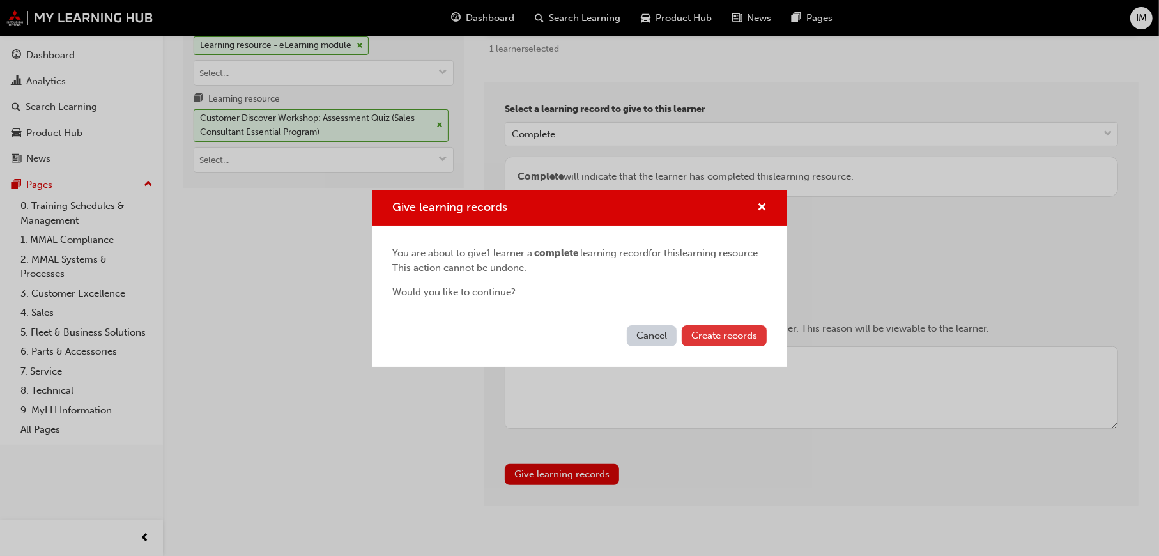
click at [723, 337] on span "Create records" at bounding box center [725, 336] width 66 height 12
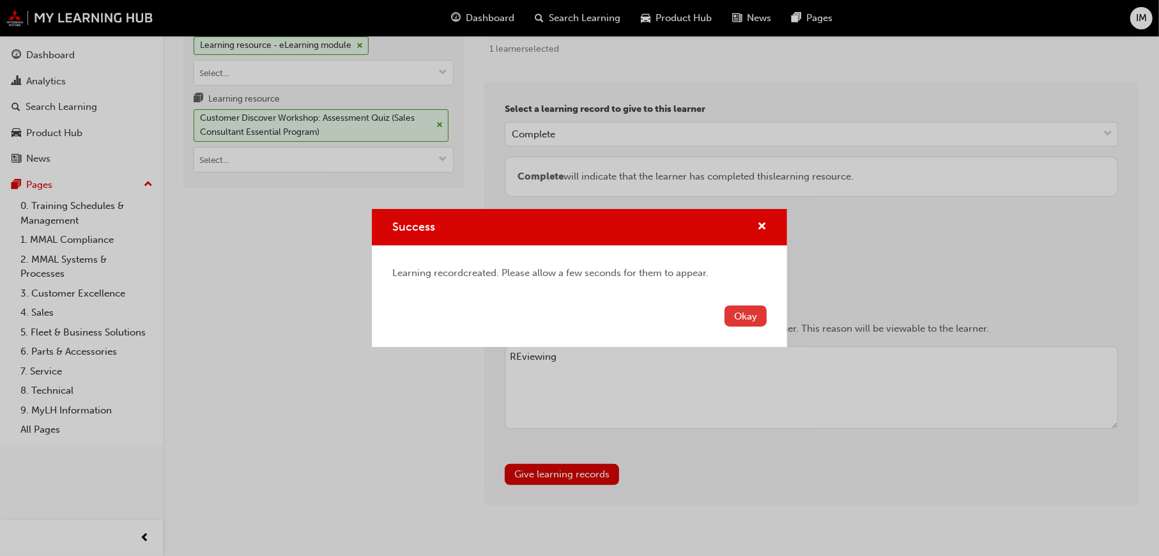
click at [746, 321] on button "Okay" at bounding box center [746, 316] width 42 height 21
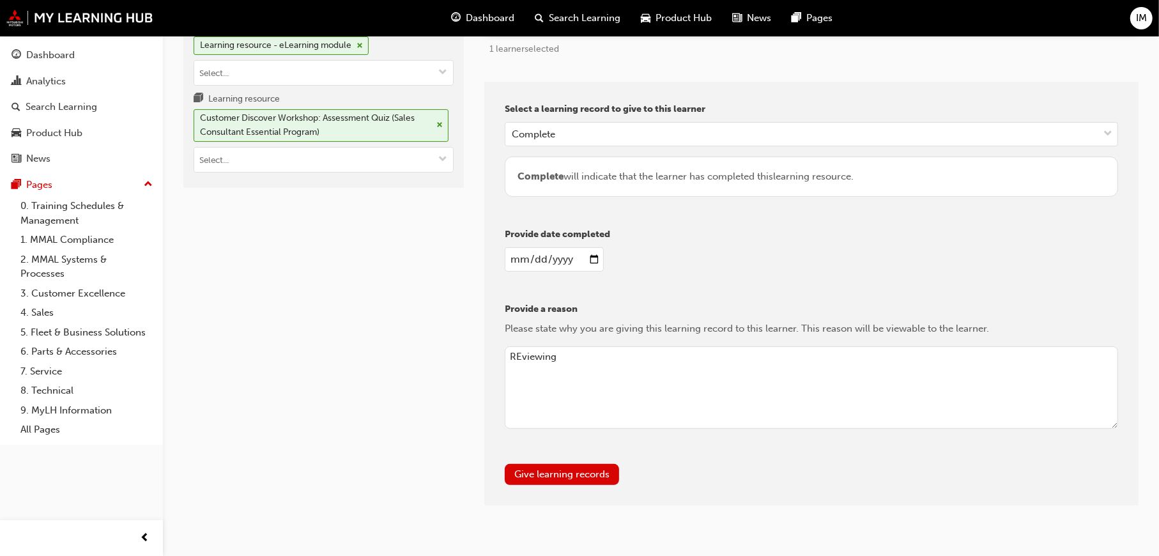
scroll to position [0, 0]
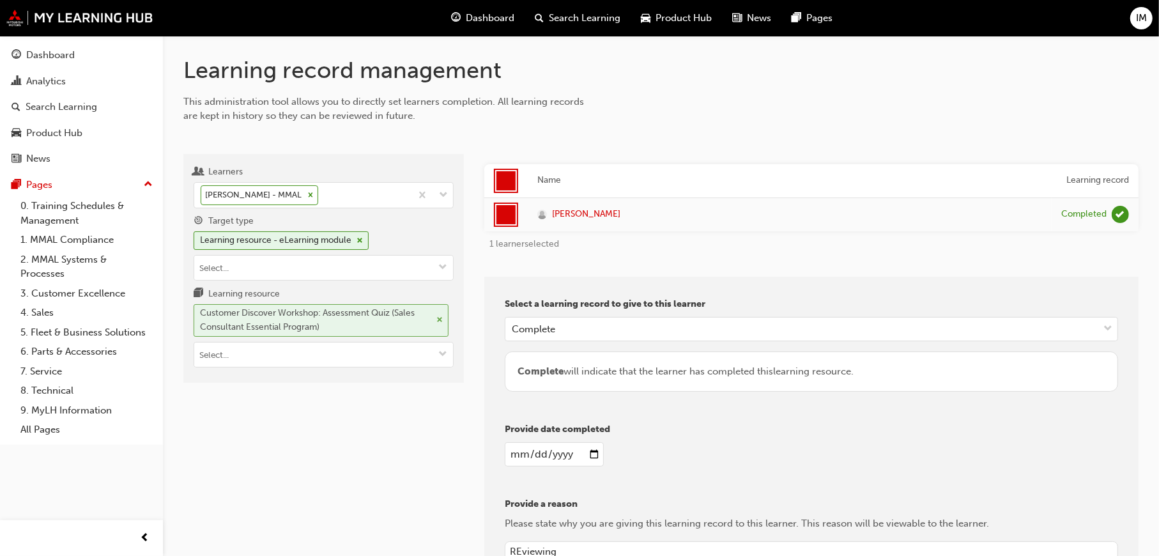
click at [435, 318] on div "Customer Discover Workshop: Assessment Quiz (Sales Consultant Essential Program)" at bounding box center [321, 320] width 255 height 33
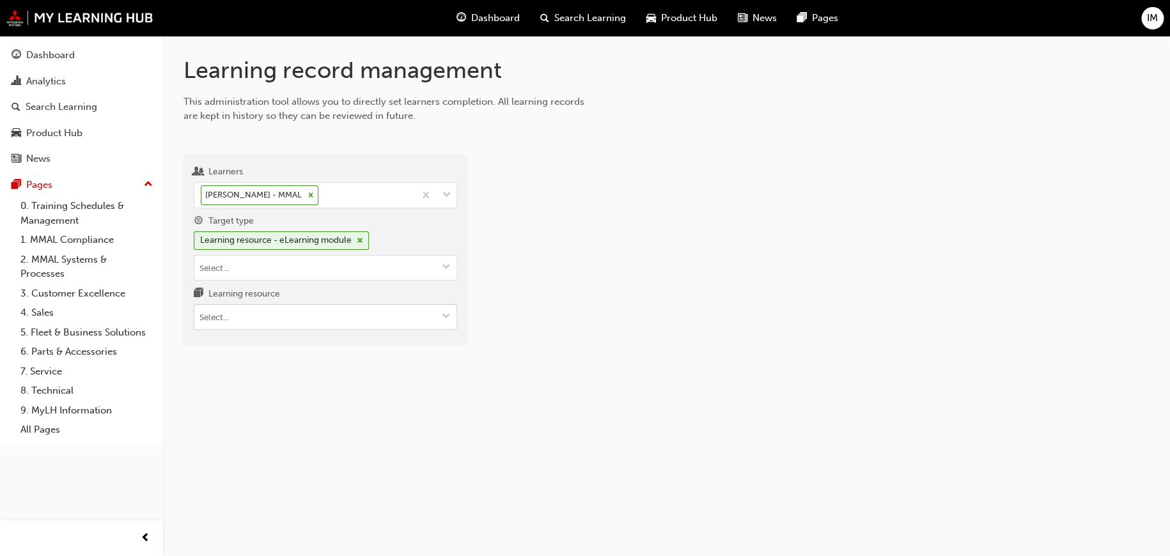
click at [302, 325] on input "Learning resource" at bounding box center [325, 317] width 262 height 24
paste input "SS_SCE_ILT1"
type input "SS_SCE_ILT1"
click at [303, 319] on input "SS_SCE_ILT1" at bounding box center [325, 317] width 262 height 24
click at [360, 270] on input "Target type Learning resource - eLearning module" at bounding box center [325, 268] width 262 height 24
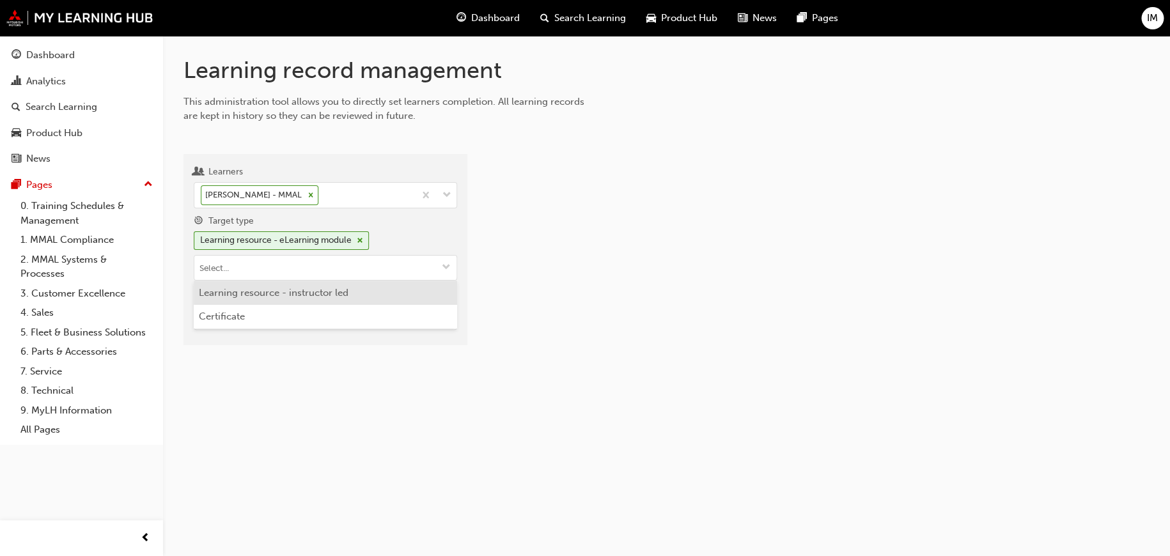
click at [327, 295] on li "Learning resource - instructor led" at bounding box center [325, 293] width 263 height 24
click at [344, 242] on span "cross-icon" at bounding box center [340, 241] width 6 height 8
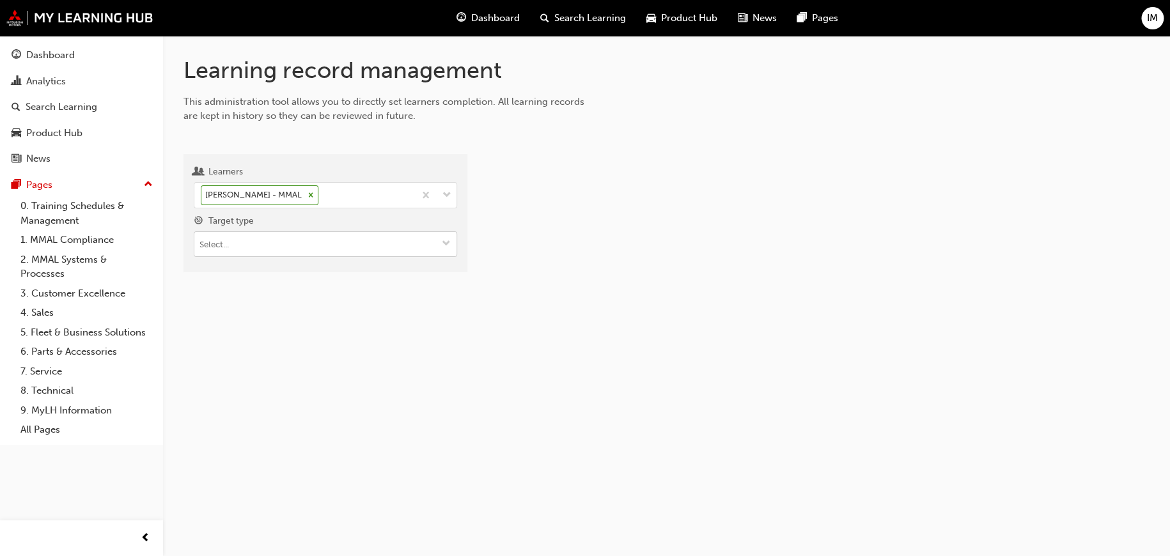
click at [343, 254] on input "Target type" at bounding box center [325, 244] width 262 height 24
click at [332, 272] on li "Learning resource - eLearning module" at bounding box center [325, 269] width 263 height 24
click at [330, 314] on input "Learning resource" at bounding box center [325, 317] width 262 height 24
paste input "SS_SCE_ILT1"
click at [314, 322] on input "SS_SCE_ILT1" at bounding box center [325, 317] width 262 height 24
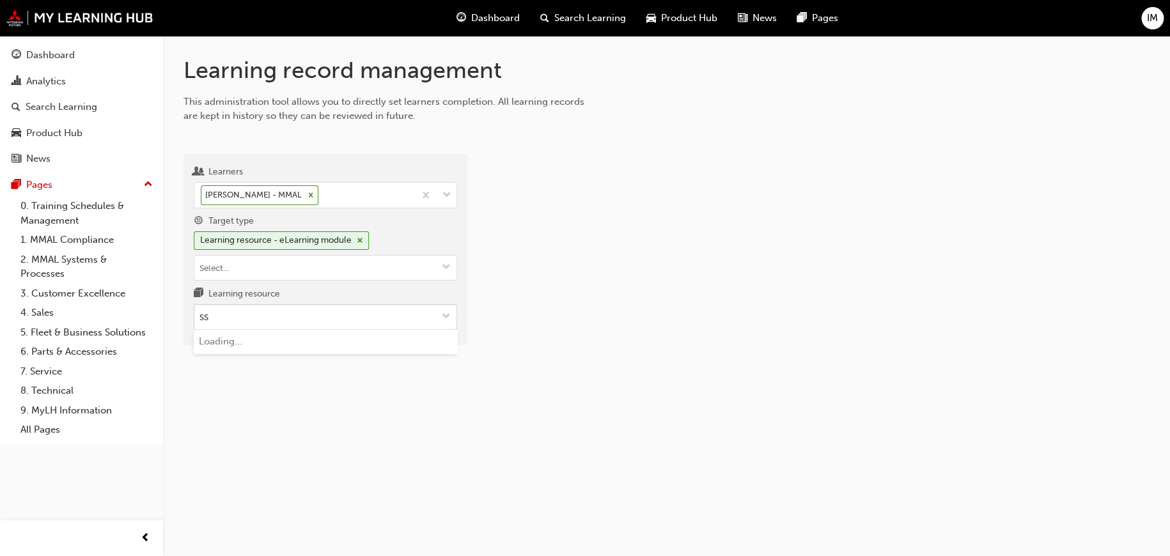
type input "S"
paste input "PS_SAC_M1"
type input "PS_SAC_M1"
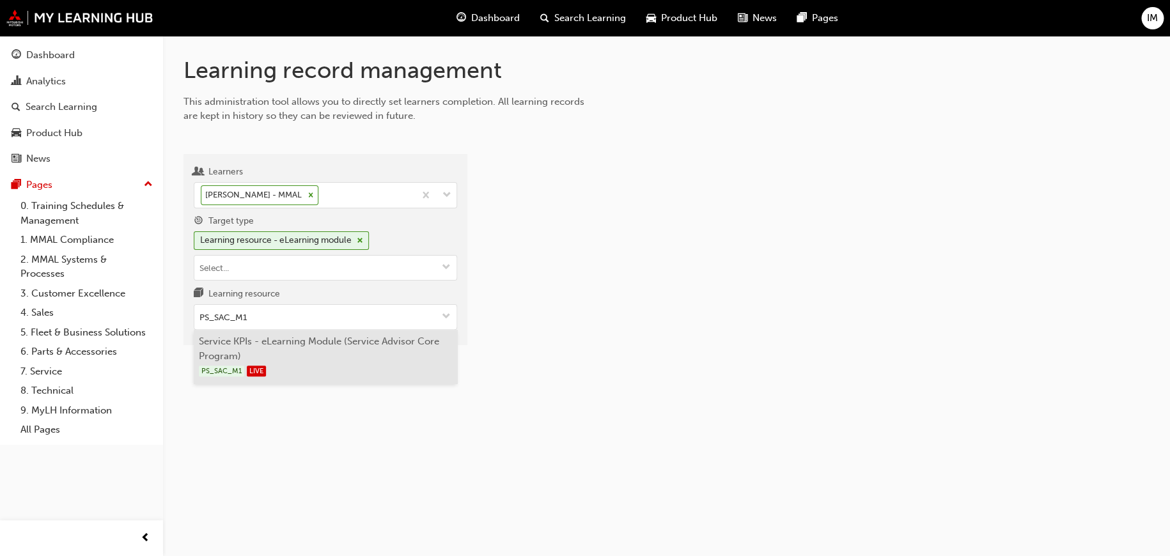
click at [323, 350] on li "Service KPIs - eLearning Module (Service Advisor Core Program) PS_SAC_M1 LIVE" at bounding box center [325, 357] width 263 height 54
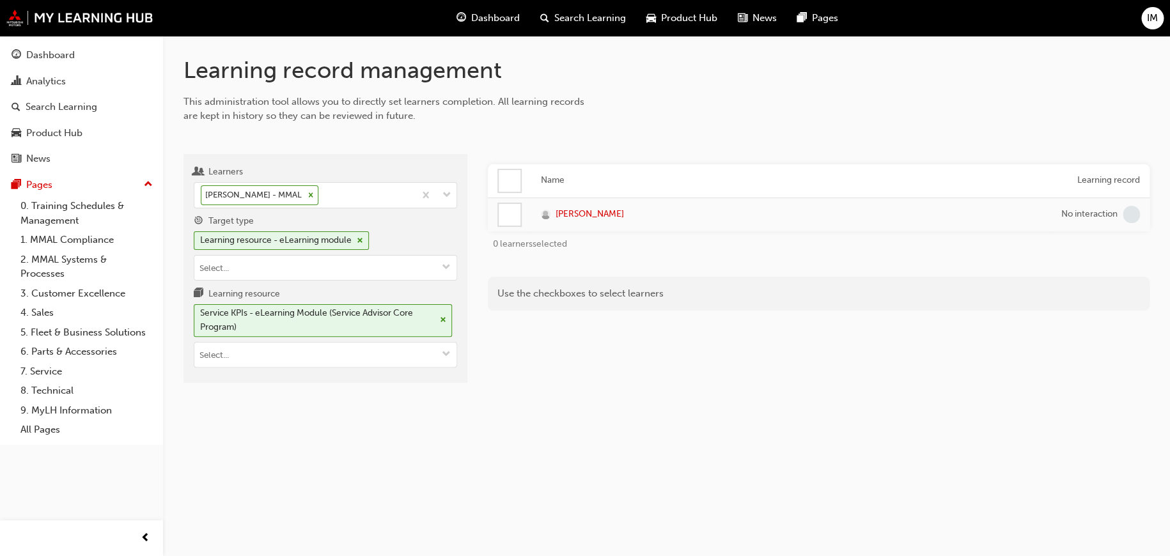
click at [511, 182] on div at bounding box center [510, 181] width 22 height 22
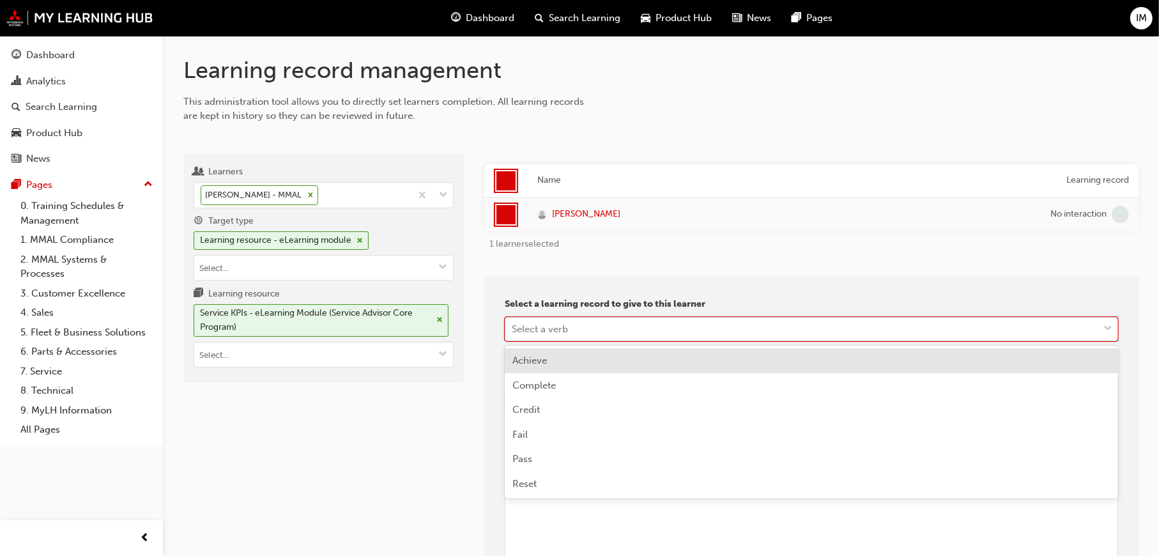
click at [545, 332] on div "Select a verb" at bounding box center [540, 328] width 56 height 15
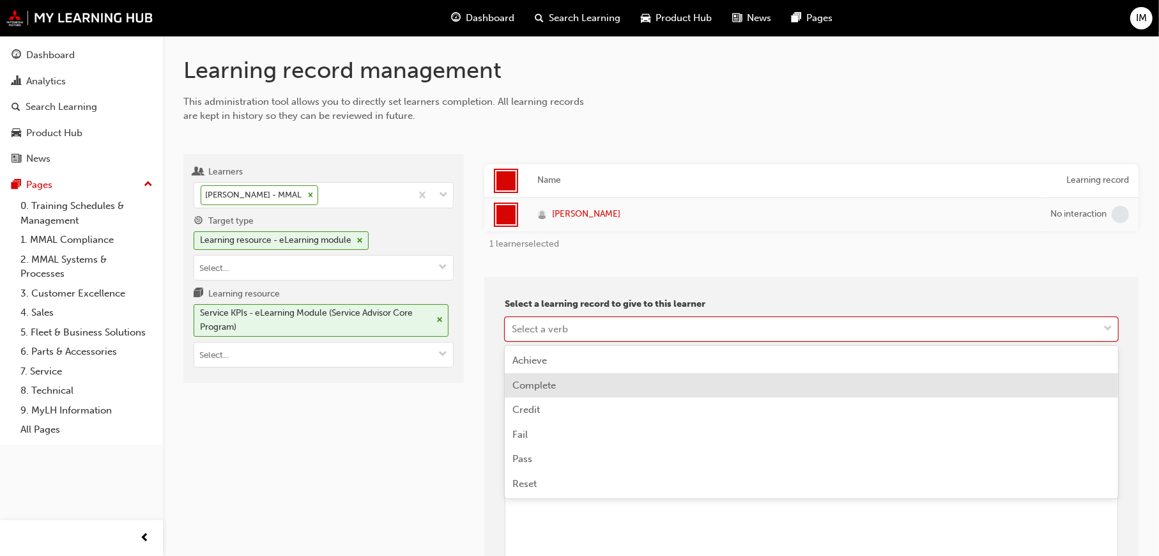
click at [542, 389] on span "Complete" at bounding box center [534, 386] width 43 height 12
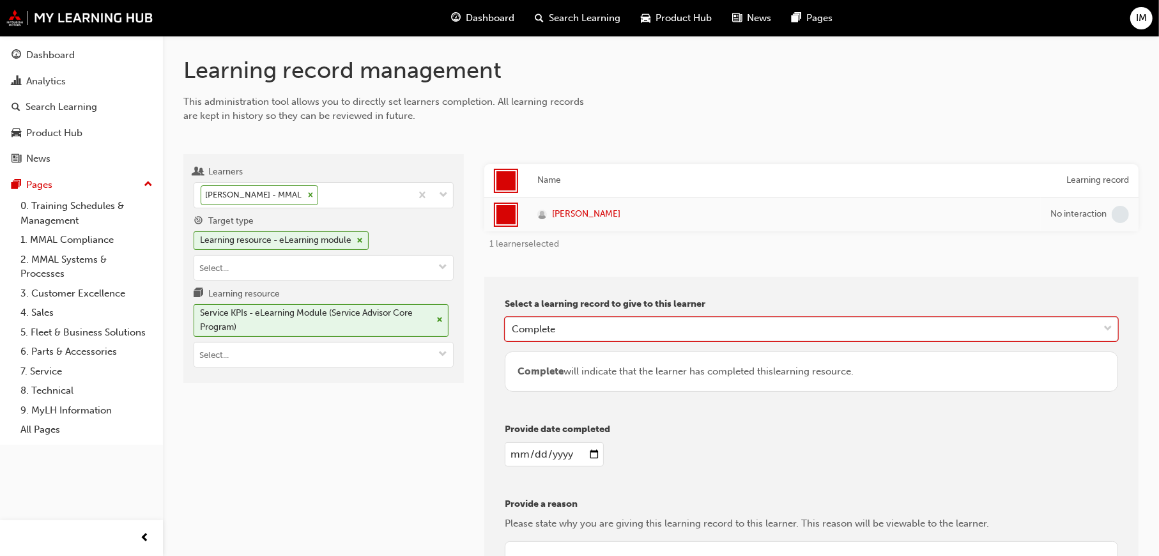
click at [547, 451] on input "date" at bounding box center [554, 454] width 99 height 24
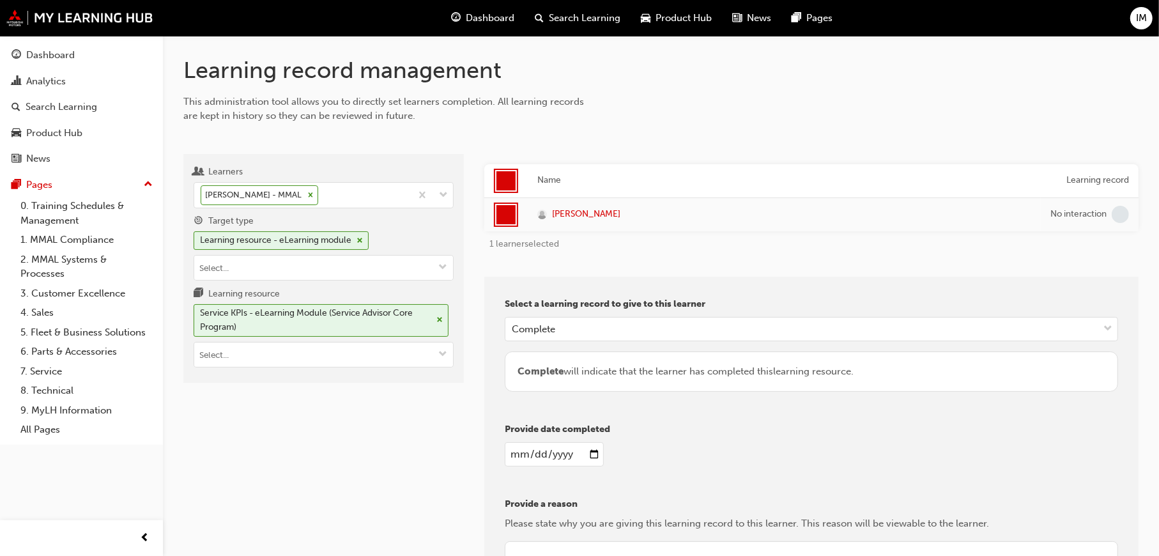
click at [587, 454] on input "date" at bounding box center [554, 454] width 99 height 24
click at [588, 454] on input "date" at bounding box center [554, 454] width 99 height 24
click at [594, 454] on input "date" at bounding box center [554, 454] width 99 height 24
type input "2025-09-23"
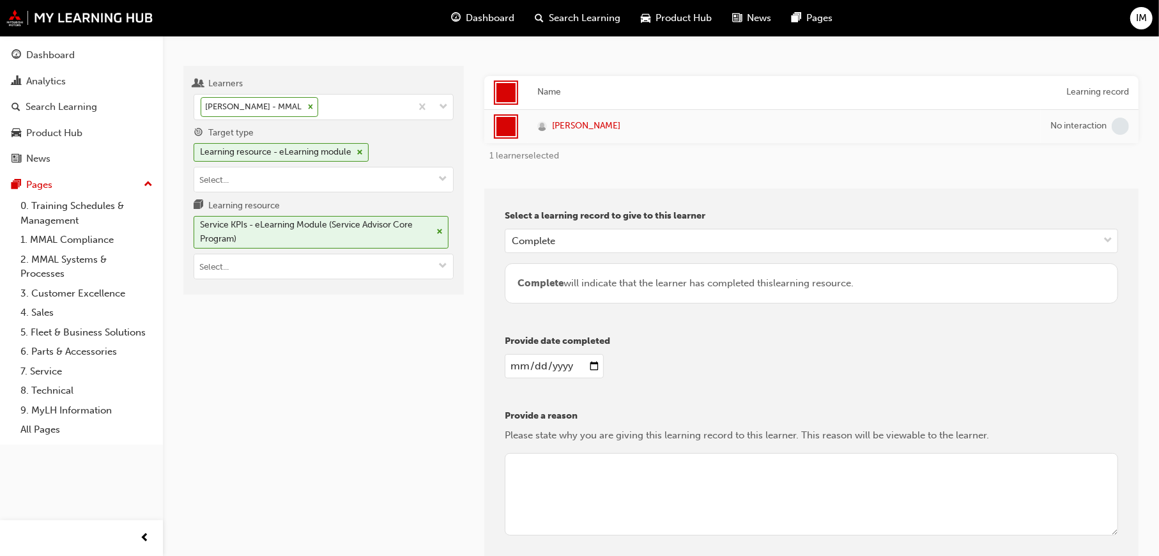
scroll to position [195, 0]
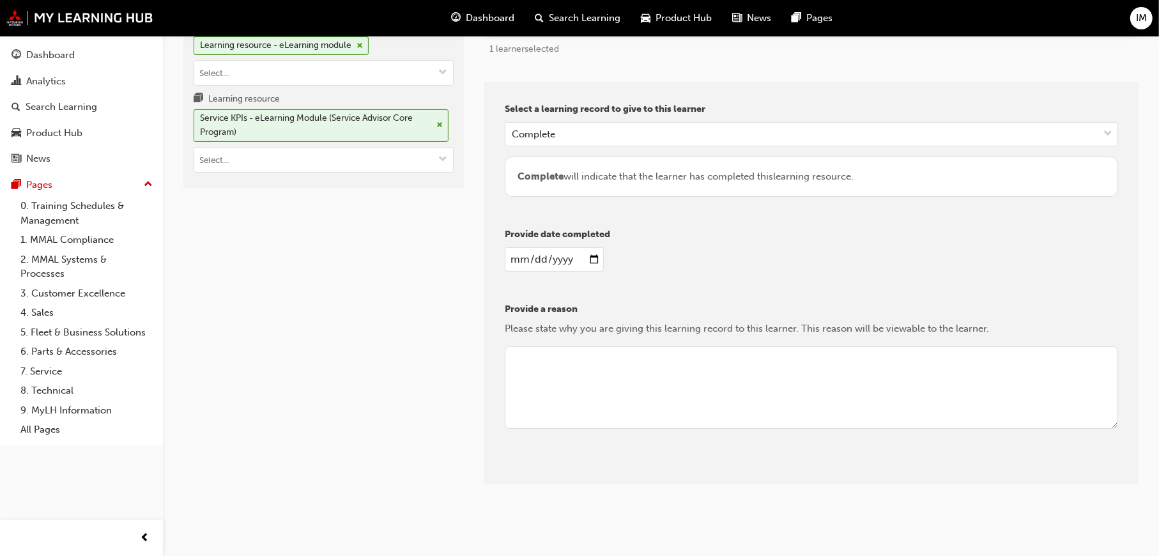
click at [545, 362] on textarea at bounding box center [812, 387] width 614 height 83
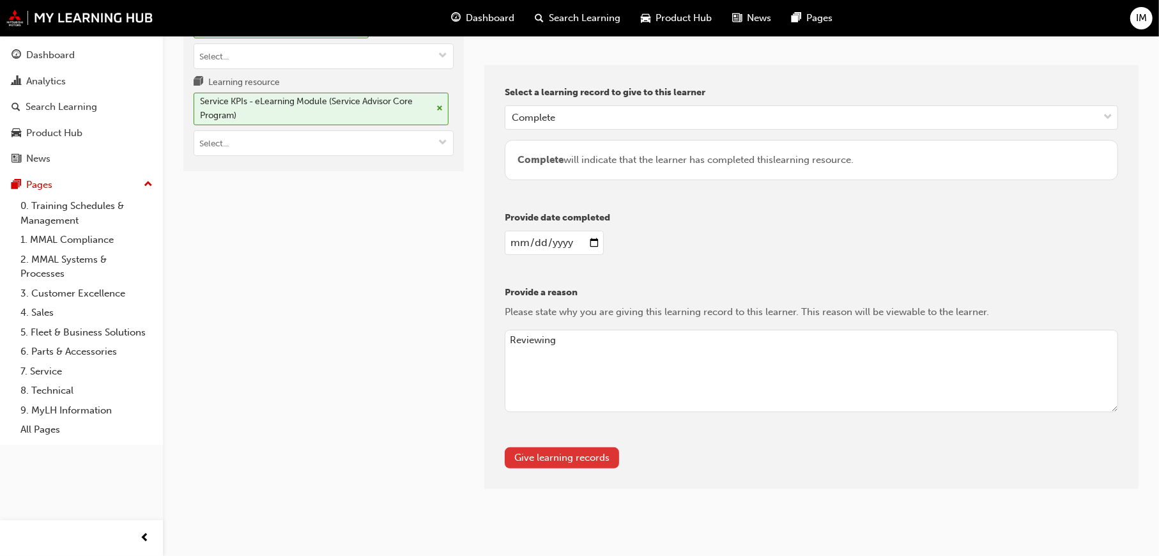
scroll to position [216, 0]
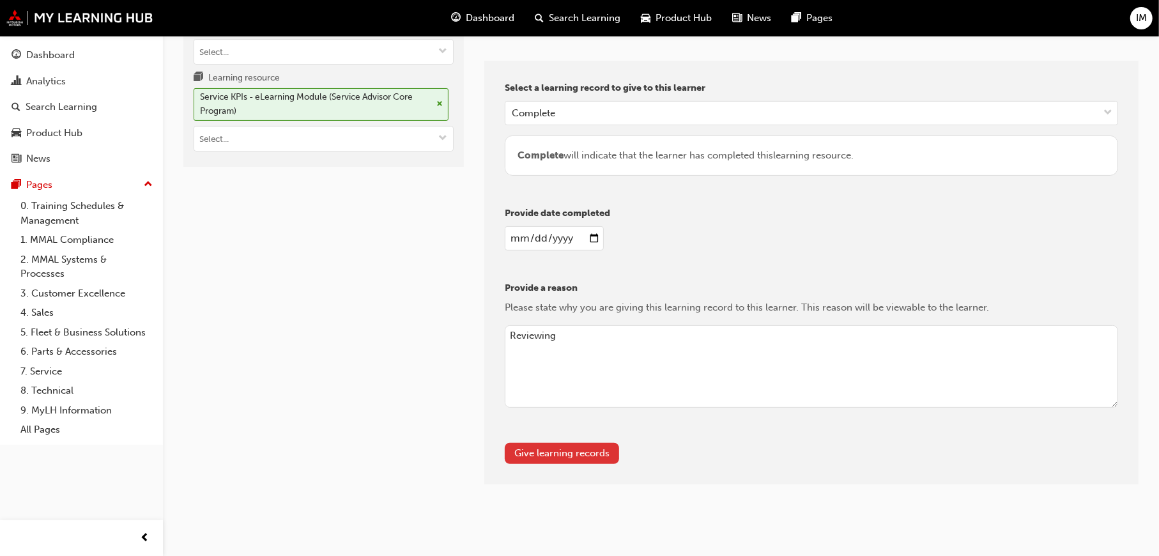
type textarea "Reviewing"
click at [584, 453] on button "Give learning records" at bounding box center [562, 453] width 114 height 21
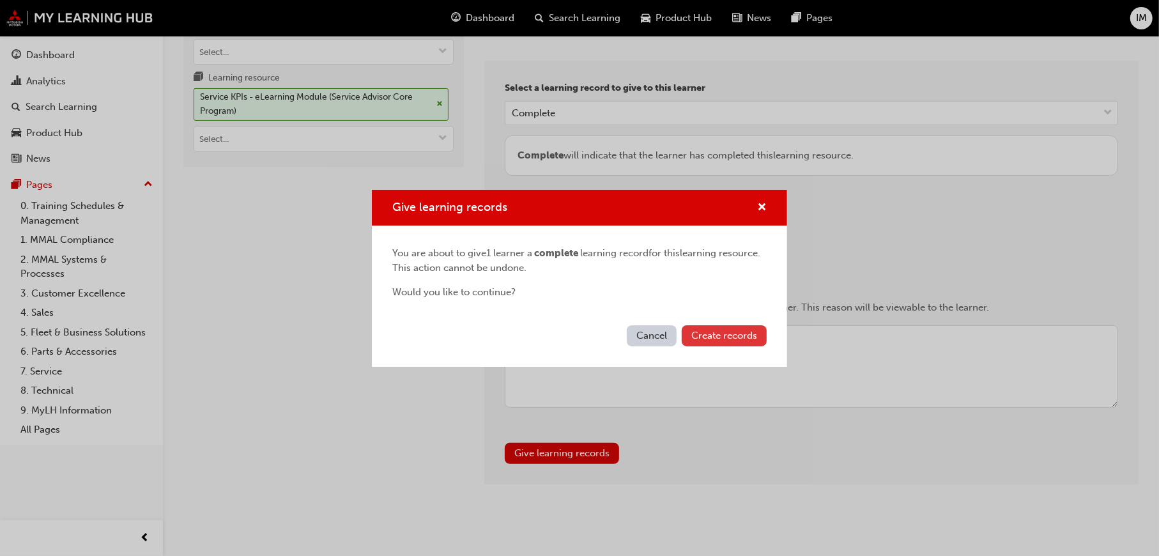
click at [712, 337] on span "Create records" at bounding box center [725, 336] width 66 height 12
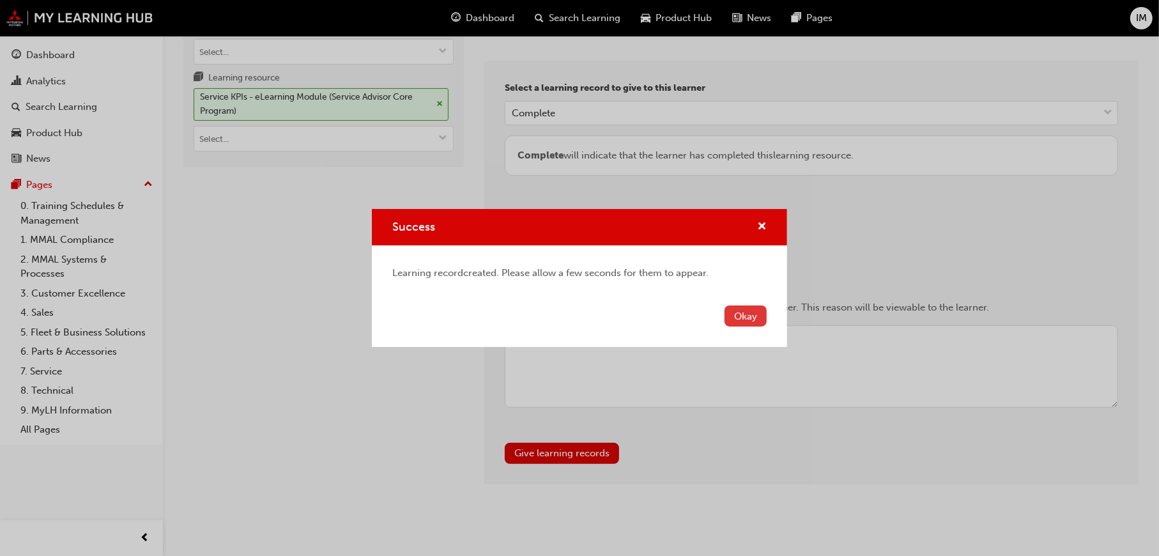
click at [743, 320] on button "Okay" at bounding box center [746, 316] width 42 height 21
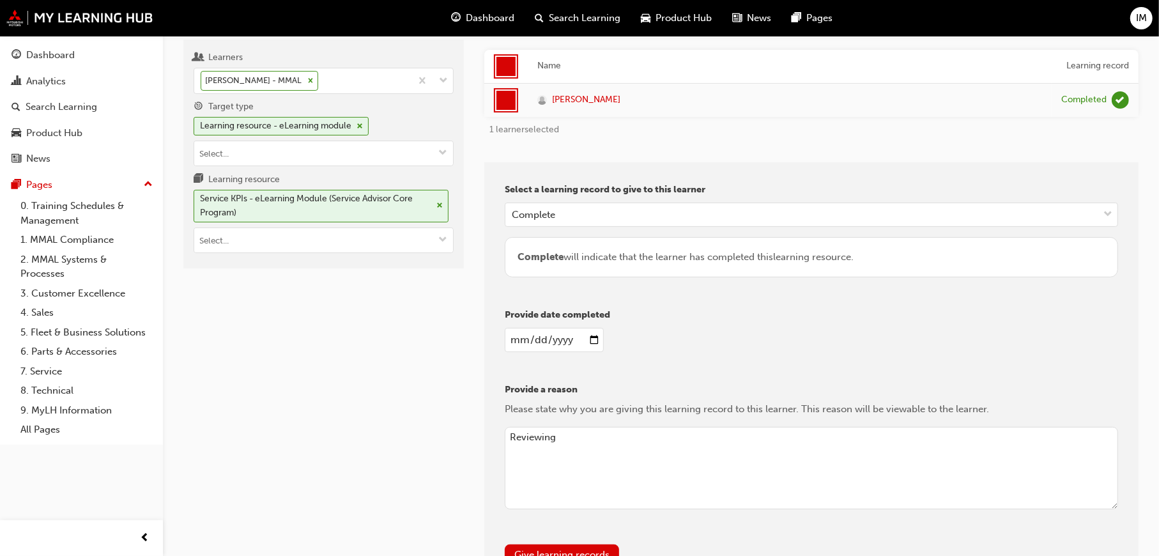
scroll to position [0, 0]
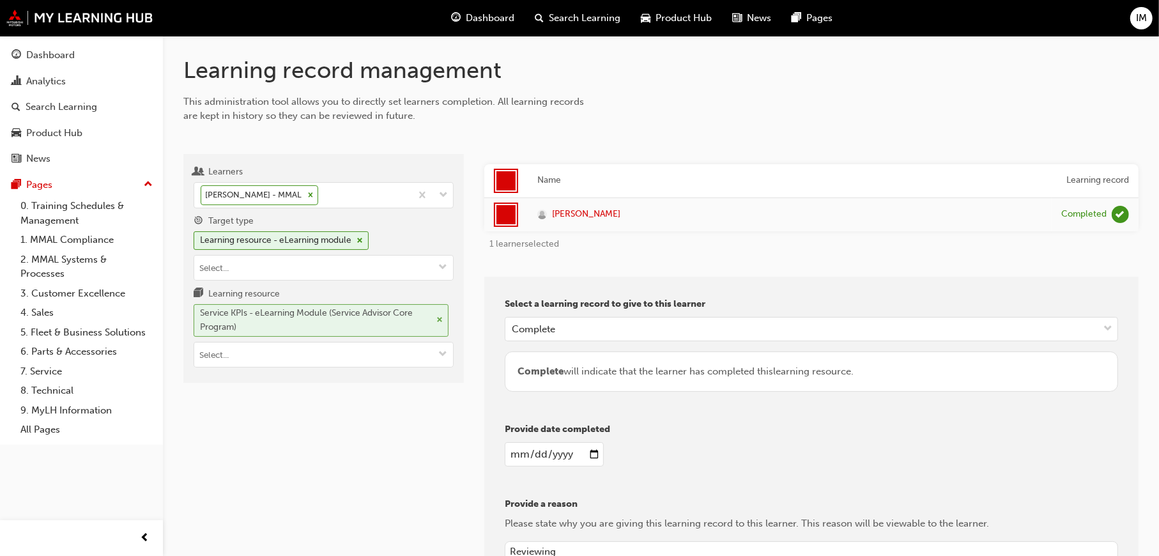
click at [441, 318] on span "cross-icon" at bounding box center [440, 320] width 6 height 8
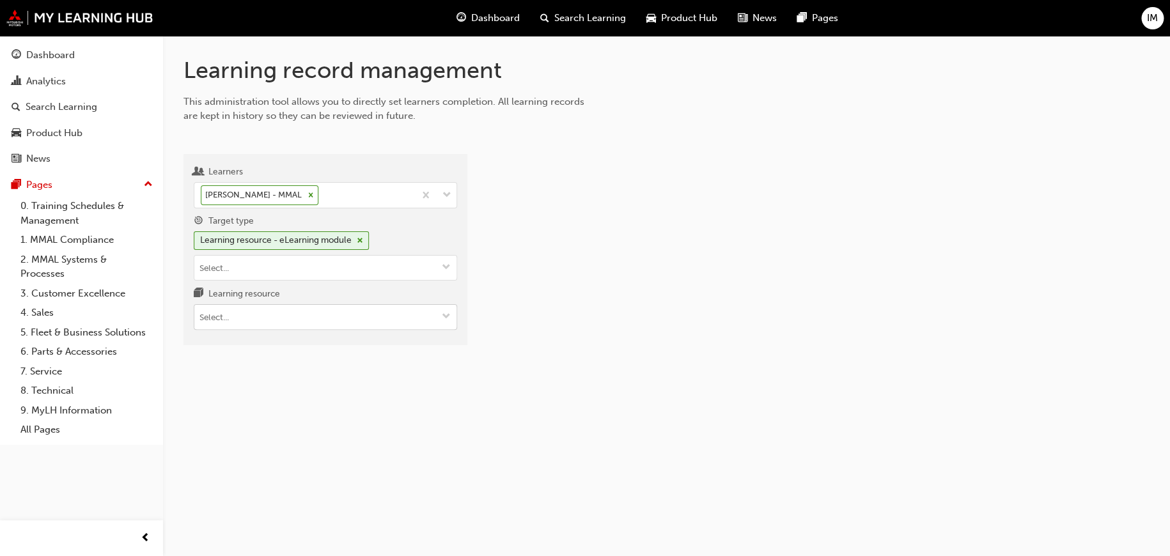
click at [318, 321] on input "Learning resource" at bounding box center [325, 317] width 262 height 24
paste input "PS_SAC_M2"
type input "PS_SAC_M2"
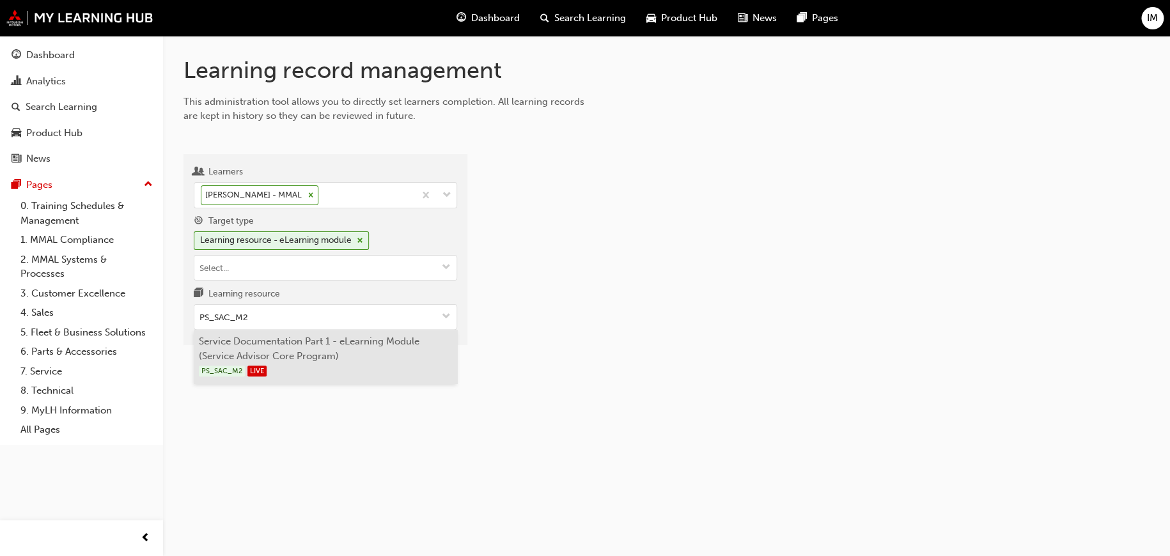
click at [311, 351] on li "Service Documentation Part 1 - eLearning Module (Service Advisor Core Program) …" at bounding box center [325, 357] width 263 height 54
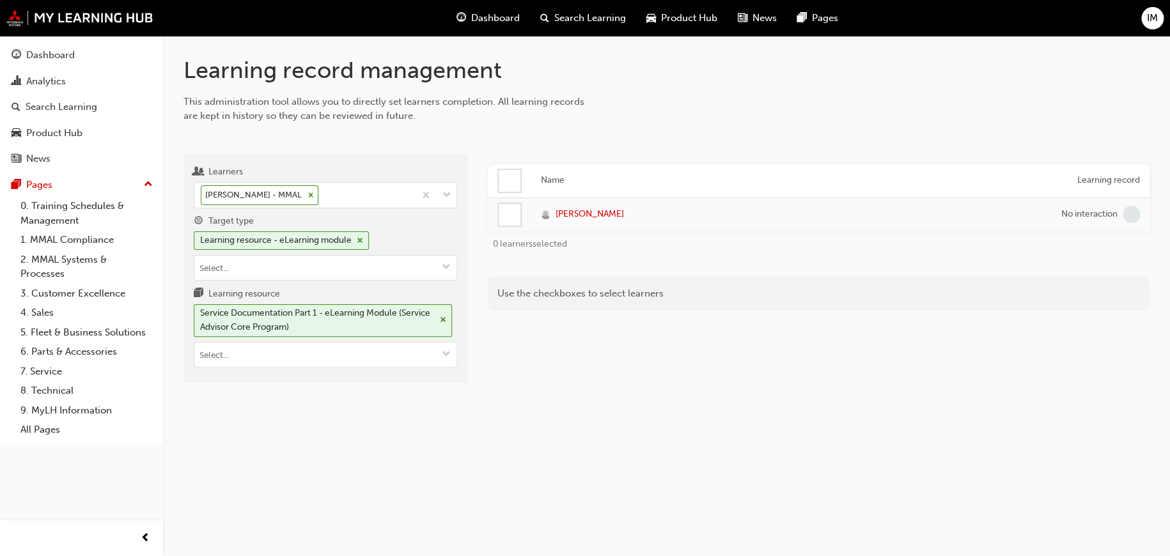
click at [513, 176] on div at bounding box center [510, 181] width 22 height 22
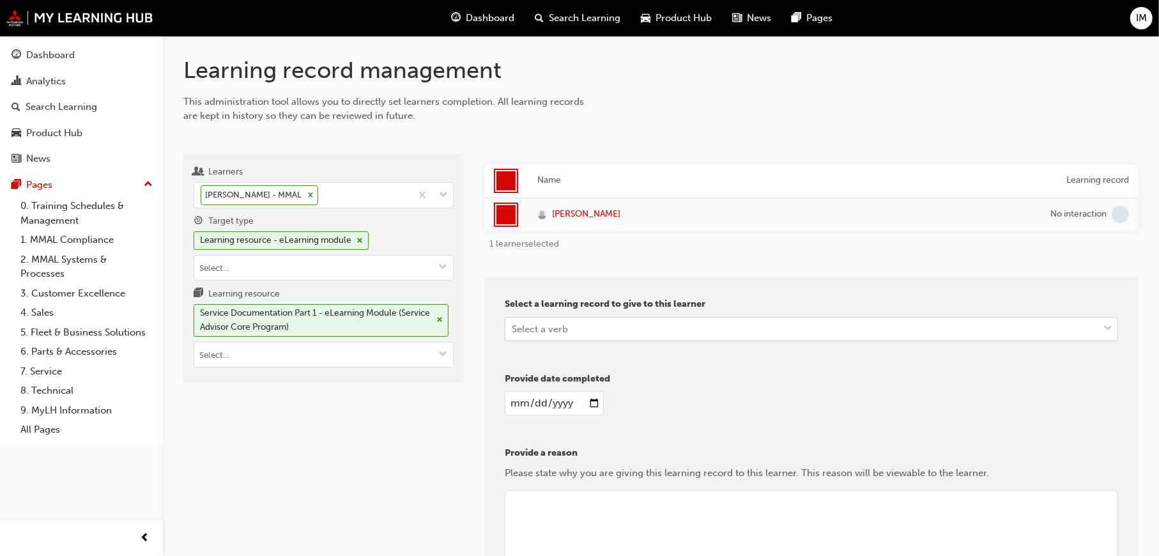
click at [562, 330] on div "Select a verb" at bounding box center [540, 328] width 56 height 15
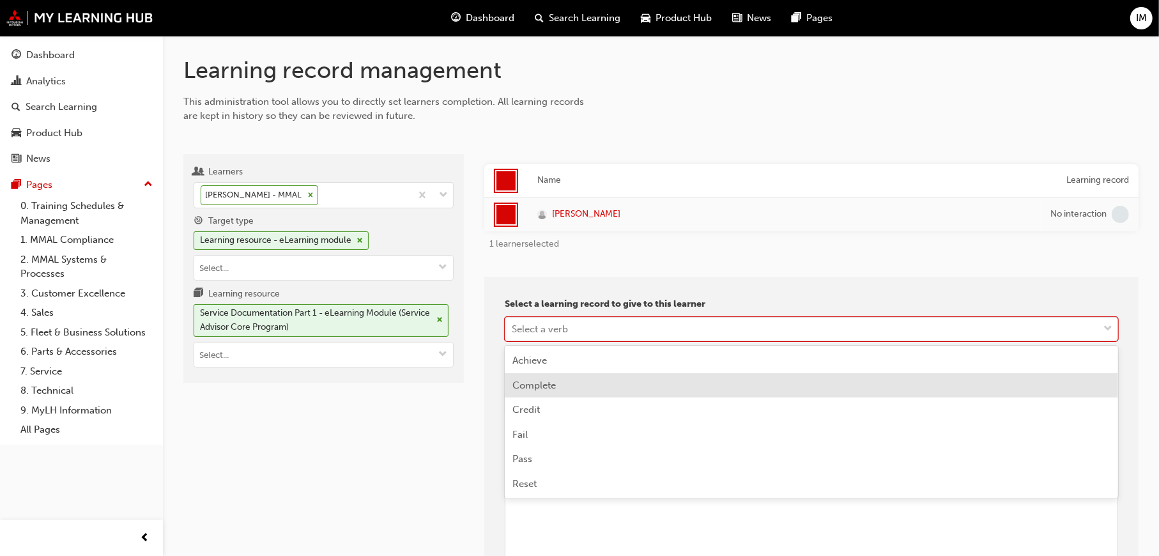
click at [552, 383] on span "Complete" at bounding box center [534, 386] width 43 height 12
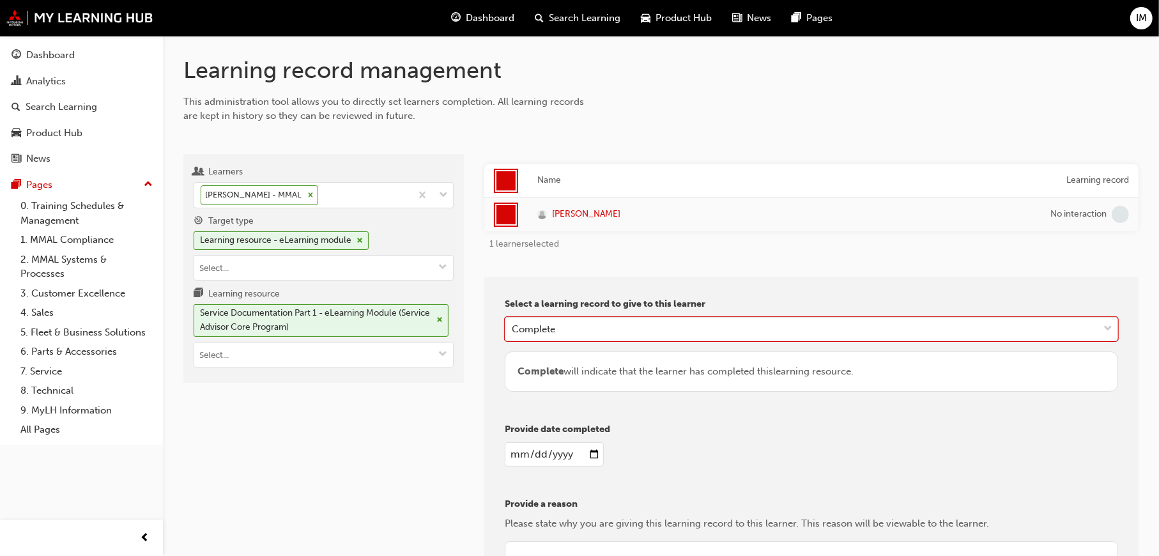
click at [597, 457] on input "date" at bounding box center [554, 454] width 99 height 24
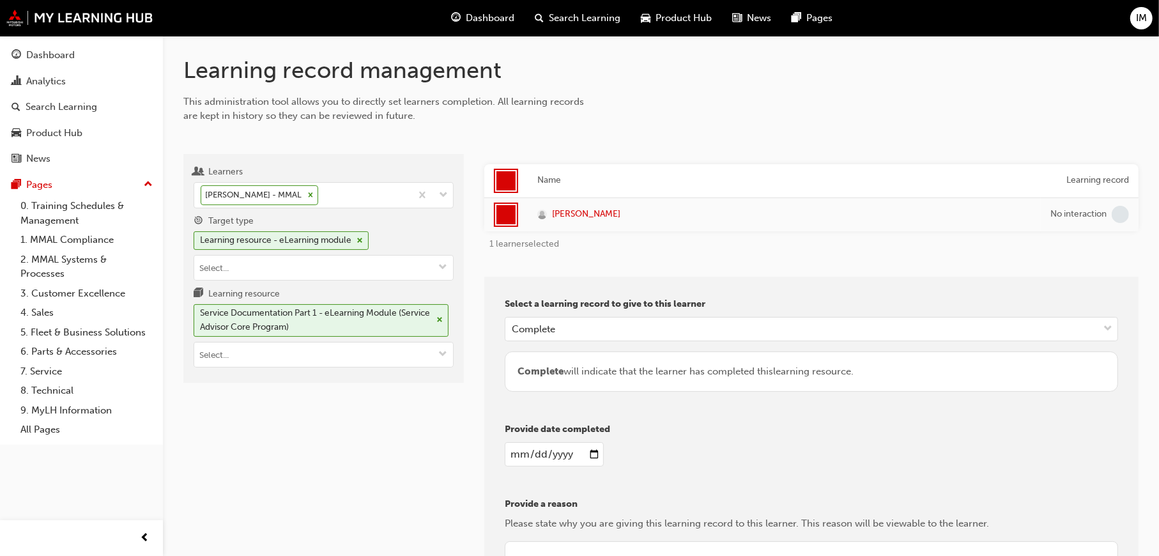
type input "2025-09-23"
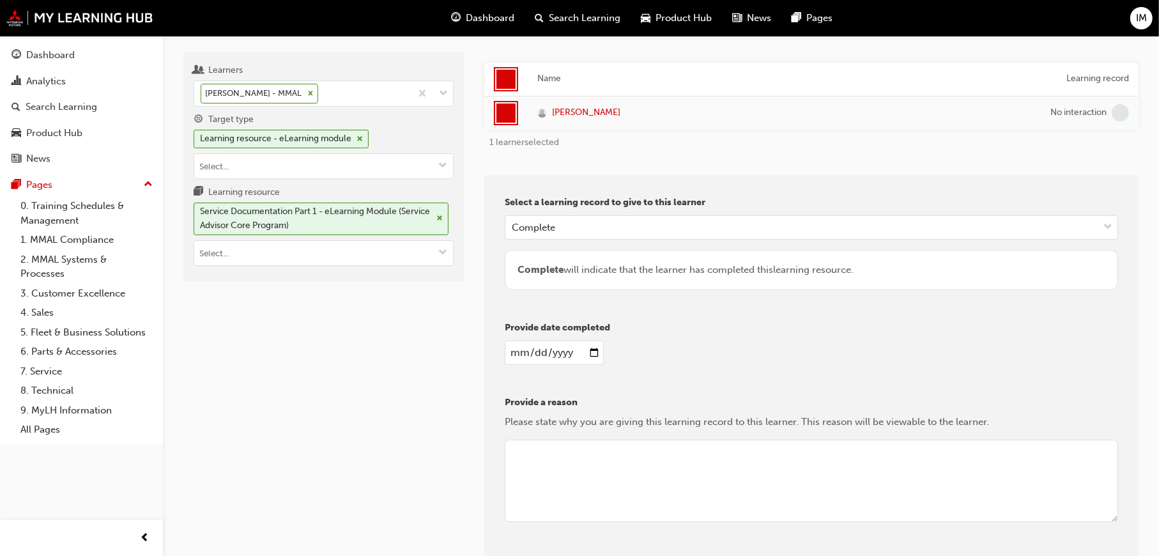
scroll to position [195, 0]
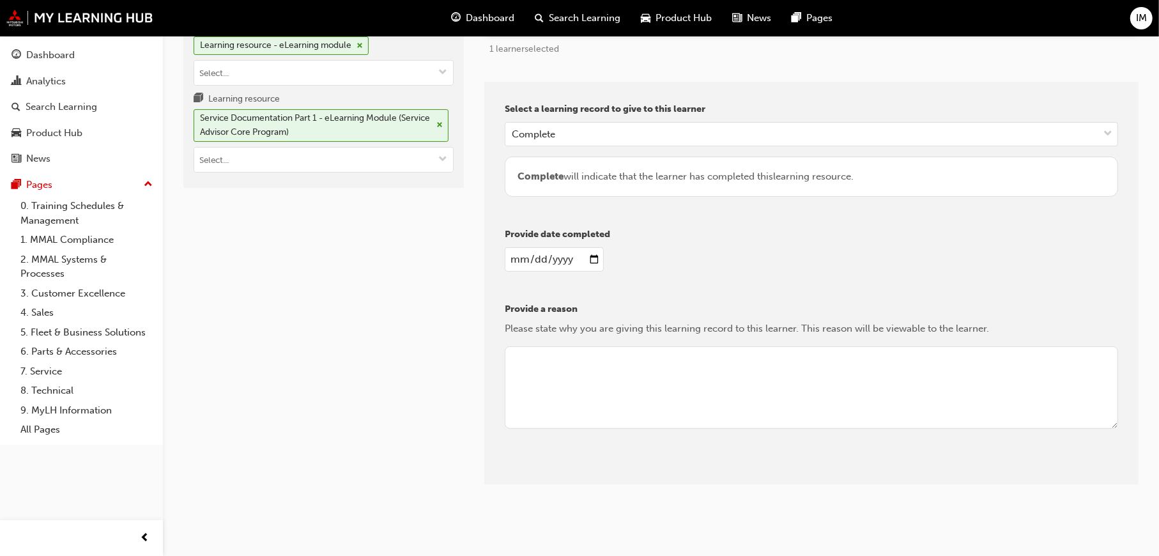
click at [541, 360] on textarea at bounding box center [812, 387] width 614 height 83
type textarea "Review"
click at [582, 478] on button "Give learning records" at bounding box center [562, 474] width 114 height 21
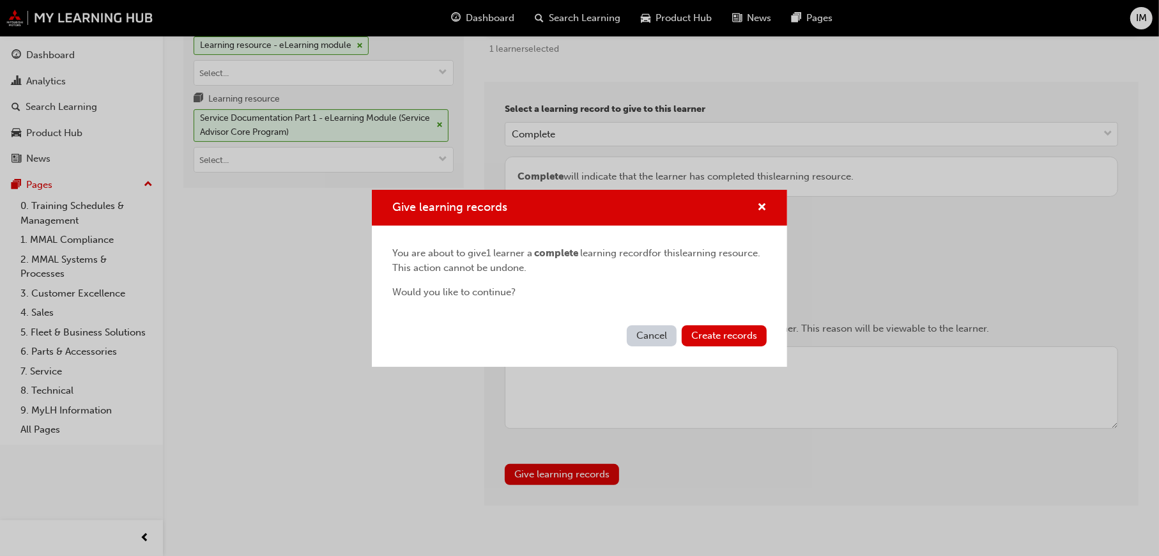
click at [752, 321] on div "Cancel Create records" at bounding box center [579, 343] width 415 height 47
click at [752, 337] on span "Create records" at bounding box center [725, 336] width 66 height 12
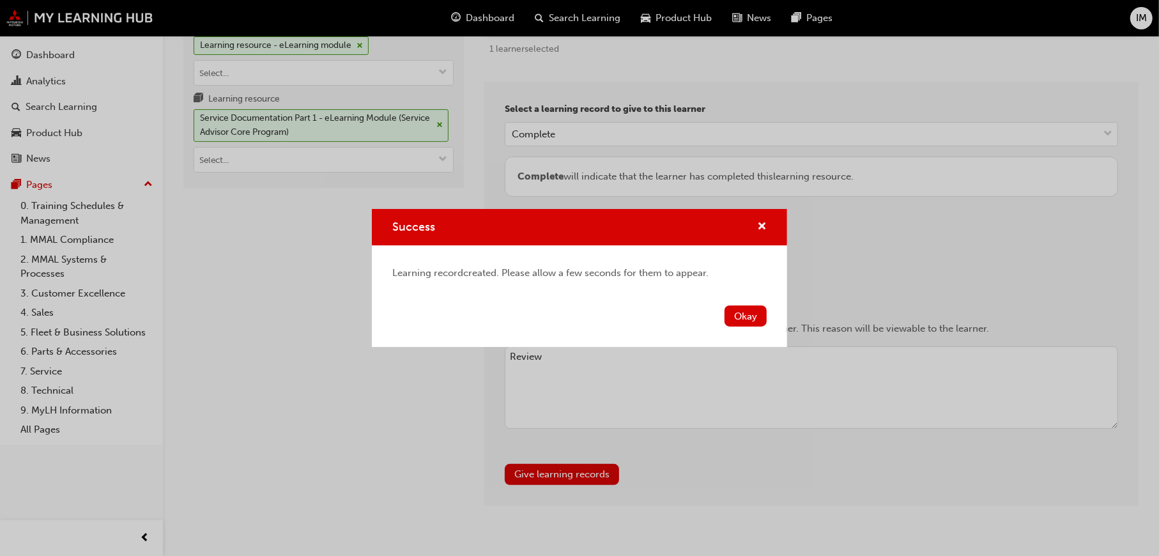
click at [742, 329] on div "Okay" at bounding box center [579, 323] width 415 height 47
click at [742, 318] on button "Okay" at bounding box center [746, 316] width 42 height 21
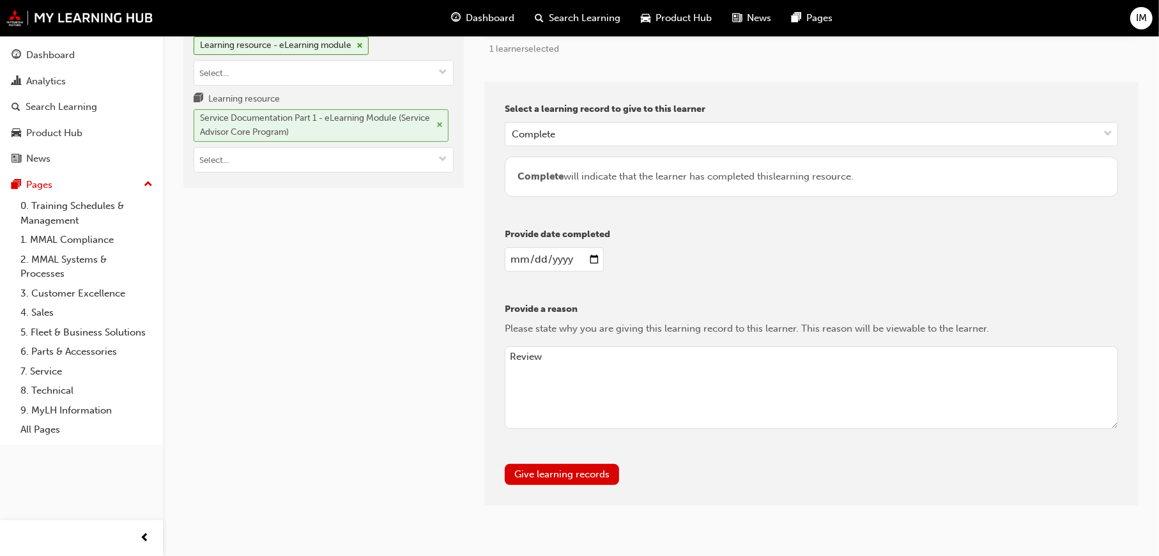
click at [439, 123] on span "cross-icon" at bounding box center [440, 125] width 6 height 8
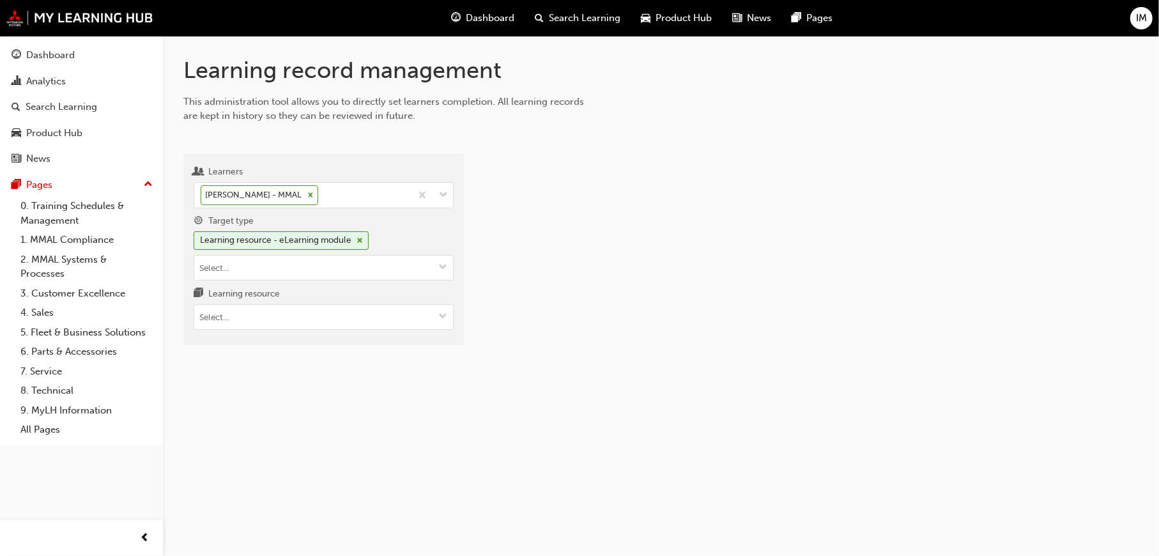
scroll to position [0, 0]
click at [244, 320] on input "Learning resource" at bounding box center [325, 317] width 262 height 24
paste input "PS_SAC_M2"
type input "PS_SAC_M2"
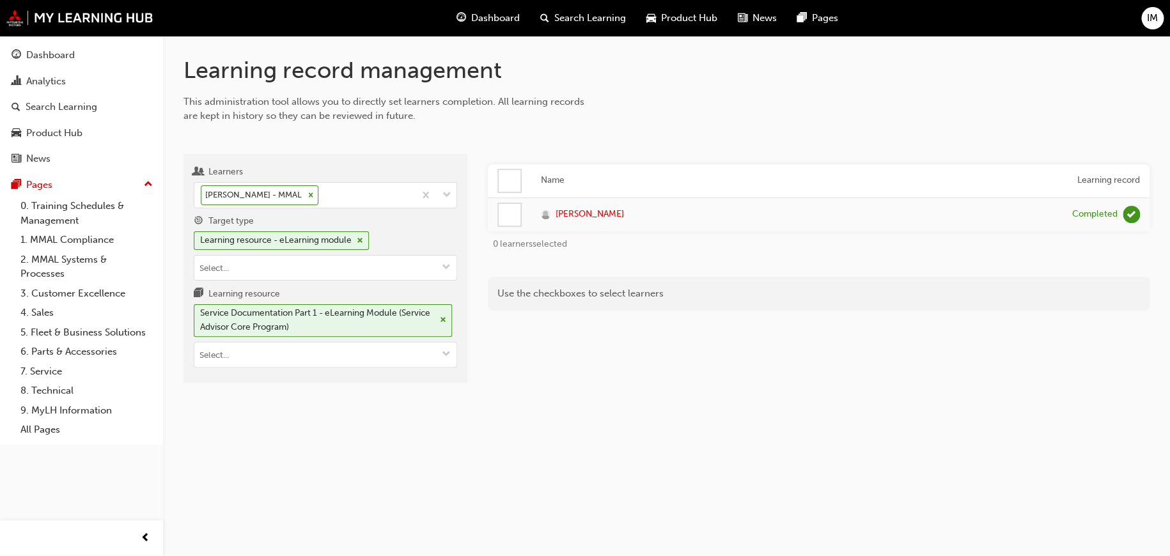
click at [507, 176] on div at bounding box center [510, 181] width 22 height 22
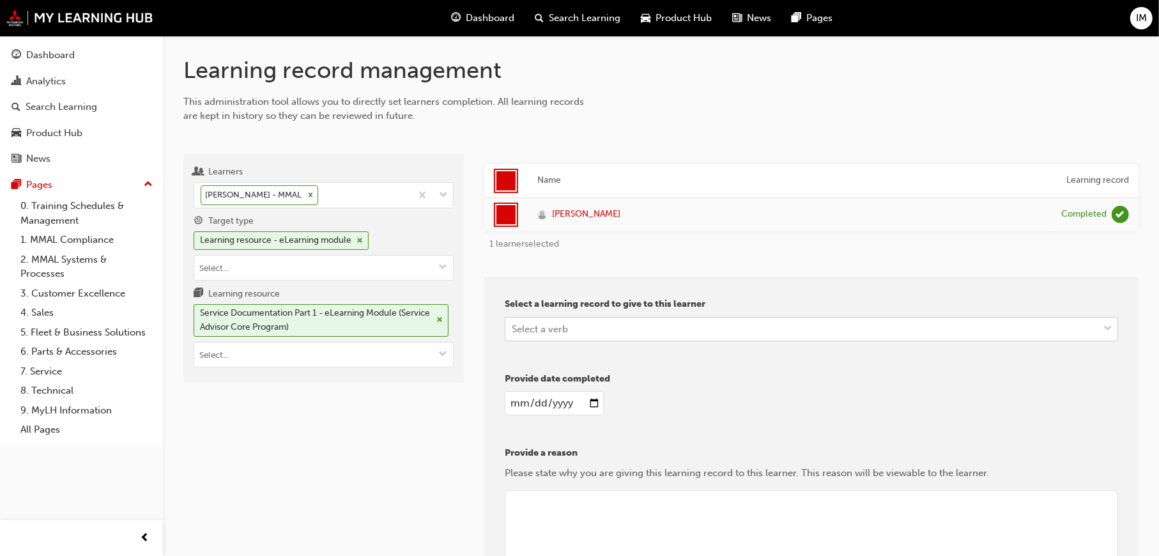
click at [605, 334] on div "Select a verb" at bounding box center [802, 329] width 593 height 22
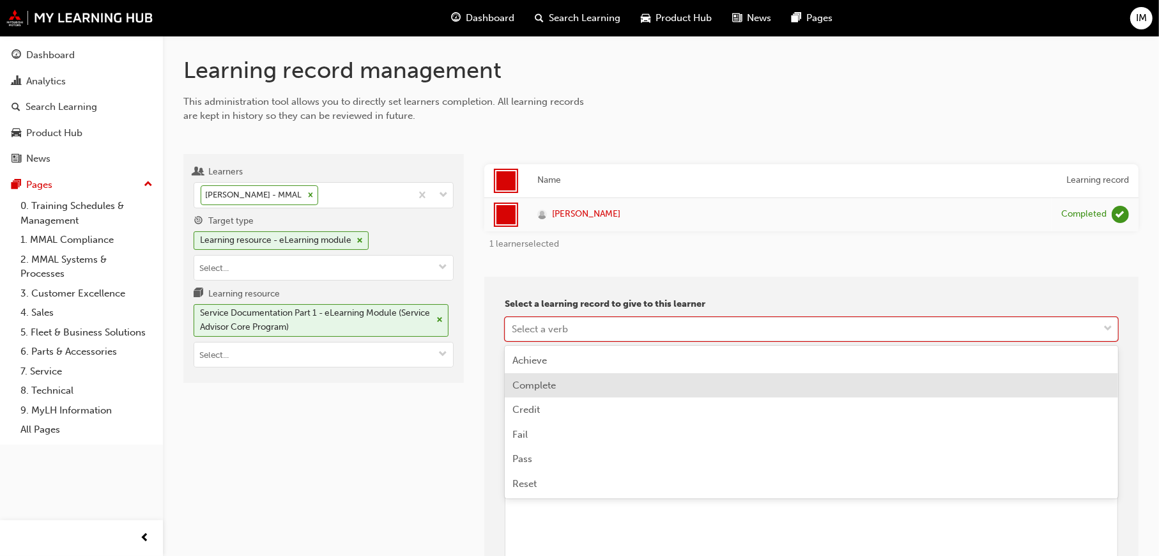
click at [572, 381] on div "Complete" at bounding box center [812, 385] width 614 height 25
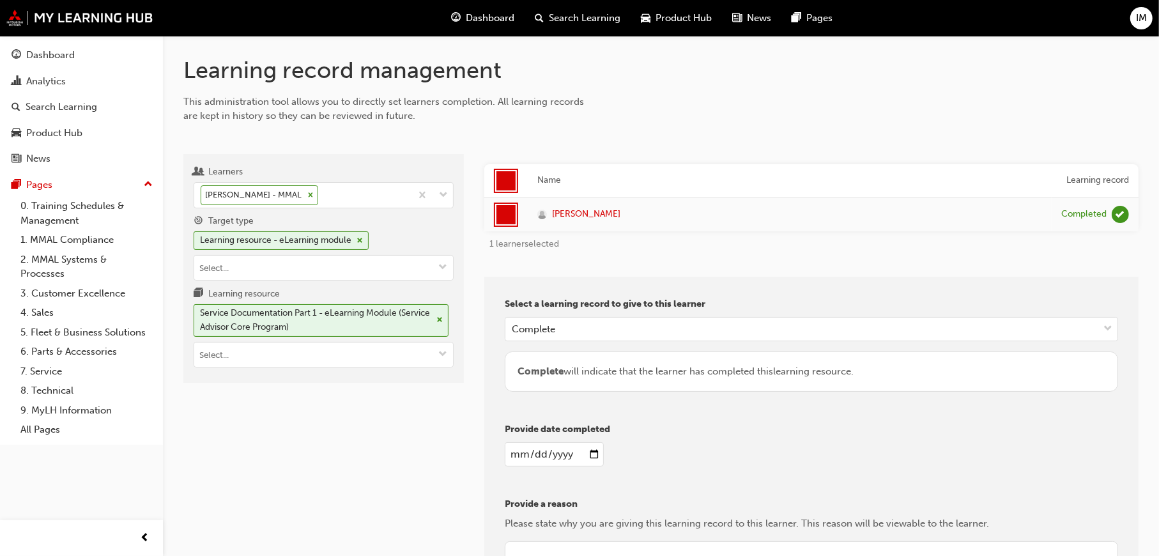
click at [592, 452] on input "date" at bounding box center [554, 454] width 99 height 24
type input "2025-09-23"
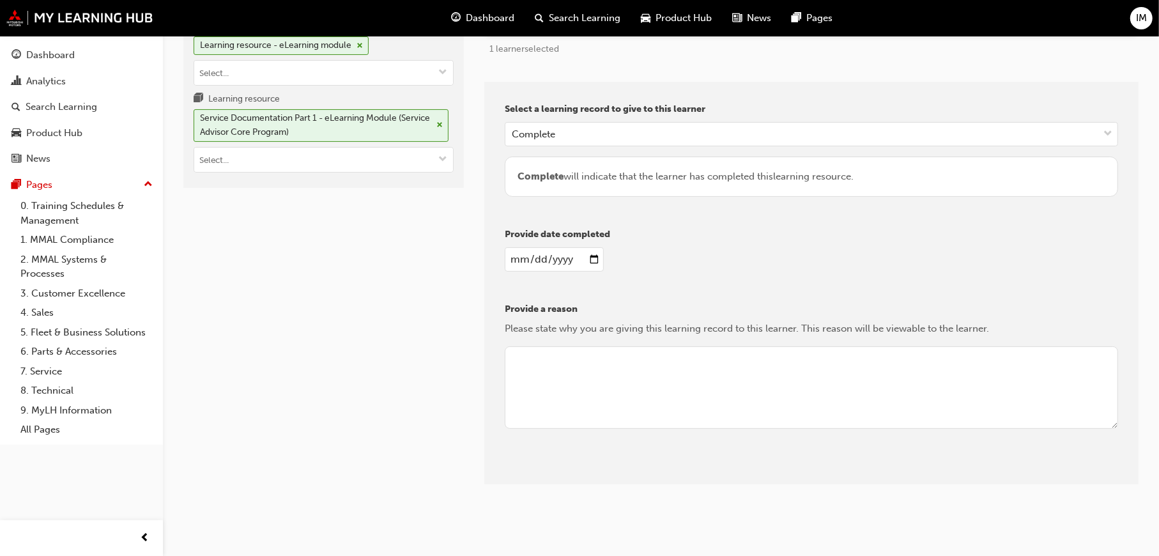
click at [547, 369] on textarea at bounding box center [812, 387] width 614 height 83
type textarea "A"
type textarea "Review"
click at [613, 468] on button "Give learning records" at bounding box center [562, 474] width 114 height 21
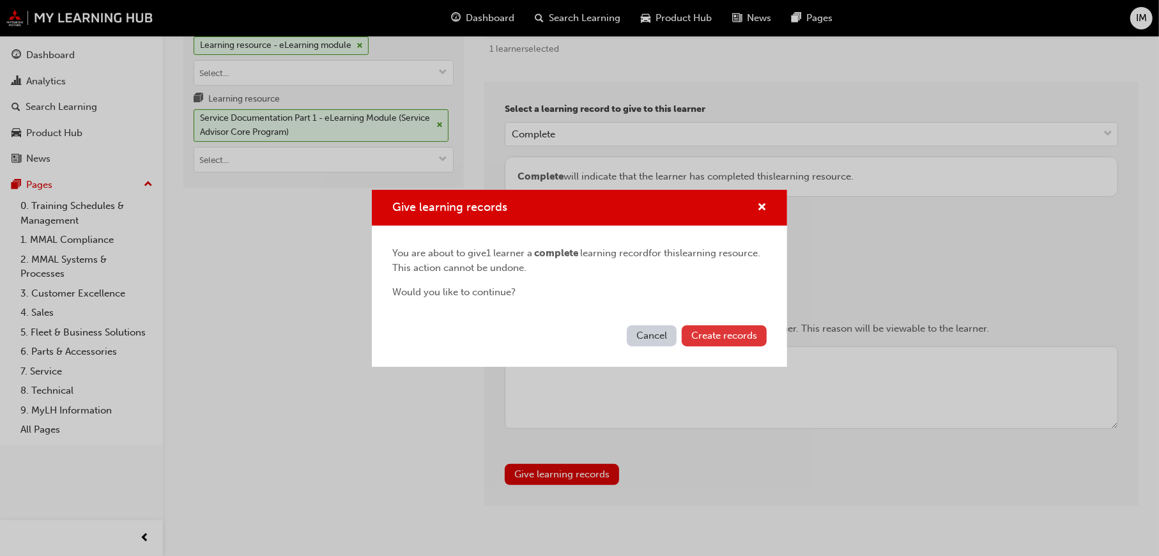
click at [716, 336] on span "Create records" at bounding box center [725, 336] width 66 height 12
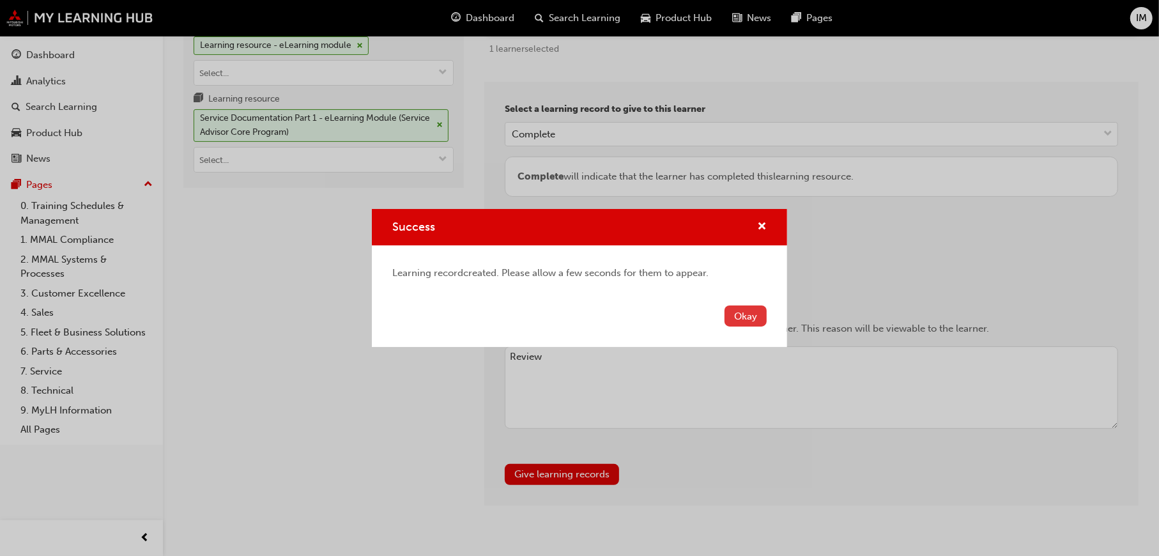
click at [755, 316] on button "Okay" at bounding box center [746, 316] width 42 height 21
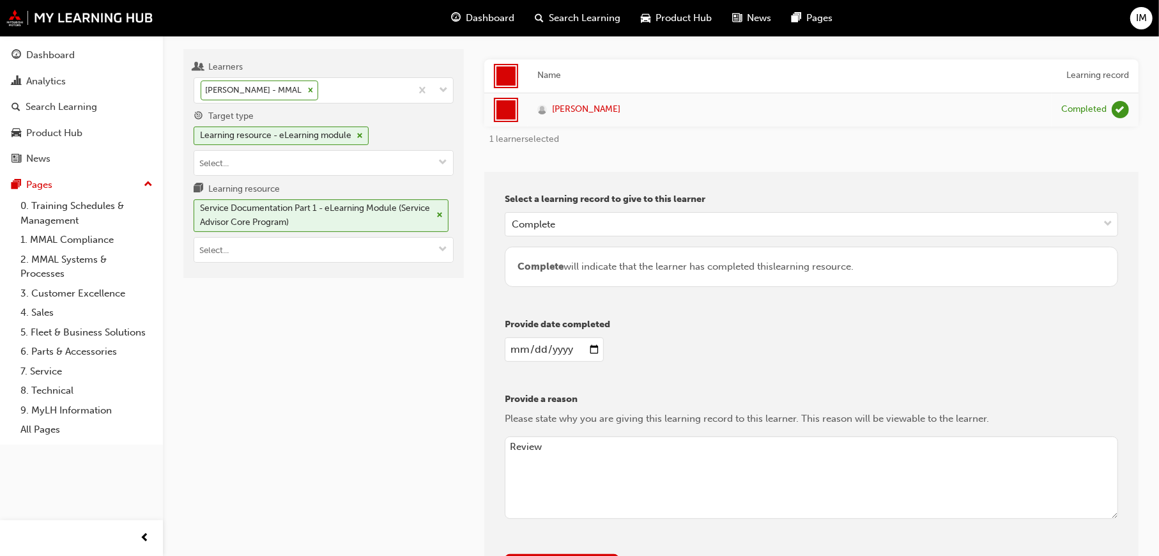
scroll to position [0, 0]
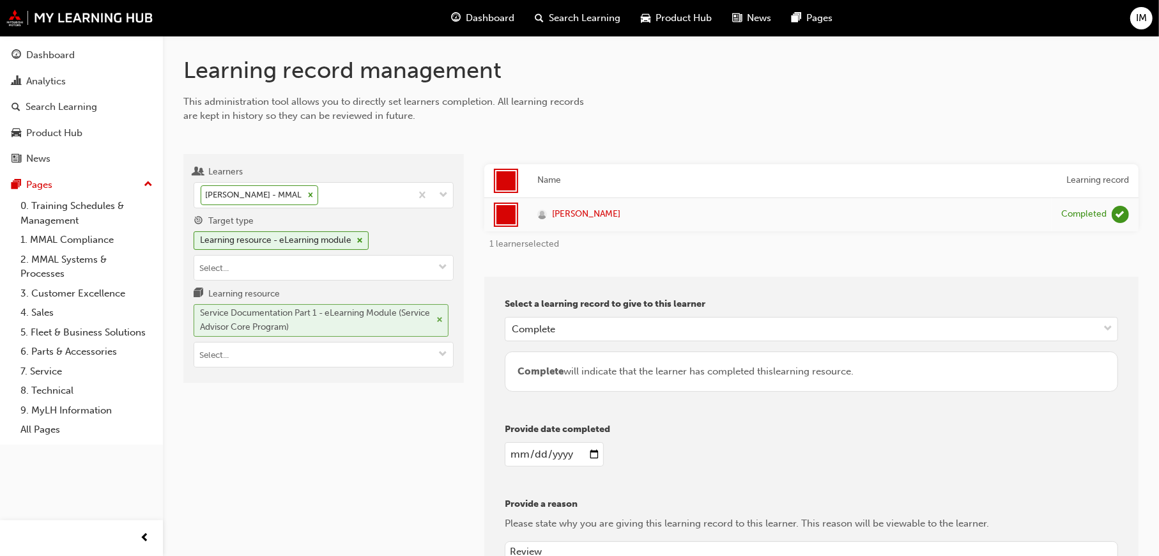
click at [439, 316] on span "cross-icon" at bounding box center [440, 320] width 6 height 8
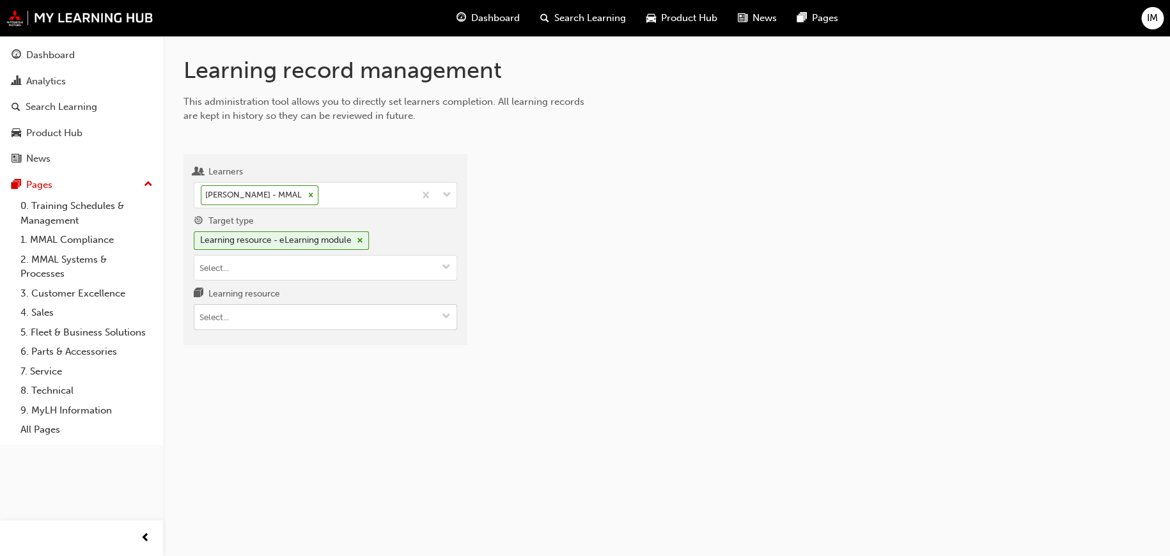
click at [307, 320] on input "Learning resource" at bounding box center [325, 317] width 262 height 24
paste input "PS_SAC_M3"
type input "PS_SAC_M3"
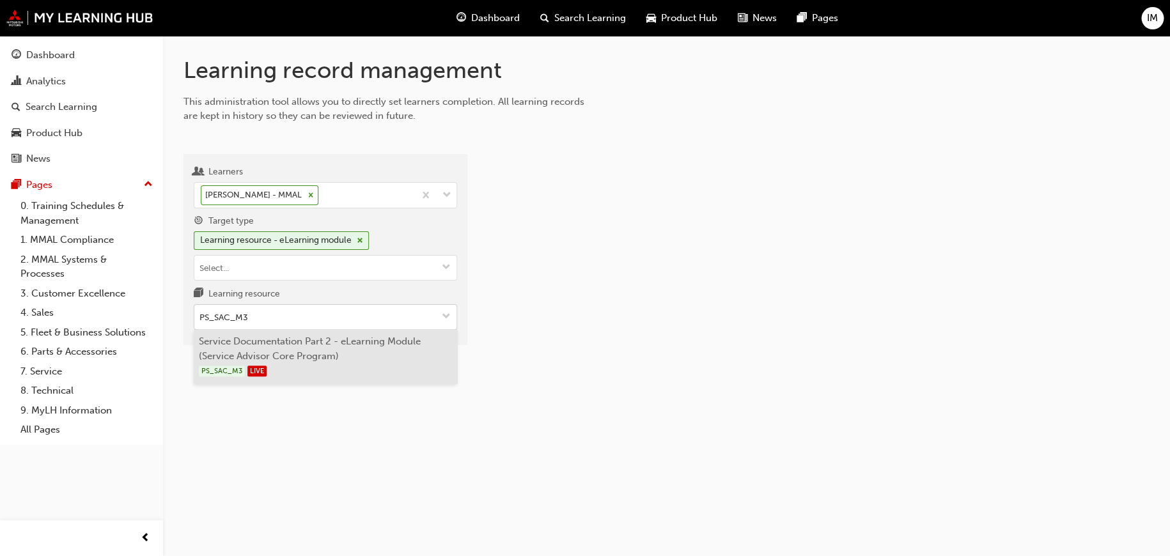
click at [325, 347] on li "Service Documentation Part 2 - eLearning Module (Service Advisor Core Program) …" at bounding box center [325, 357] width 263 height 54
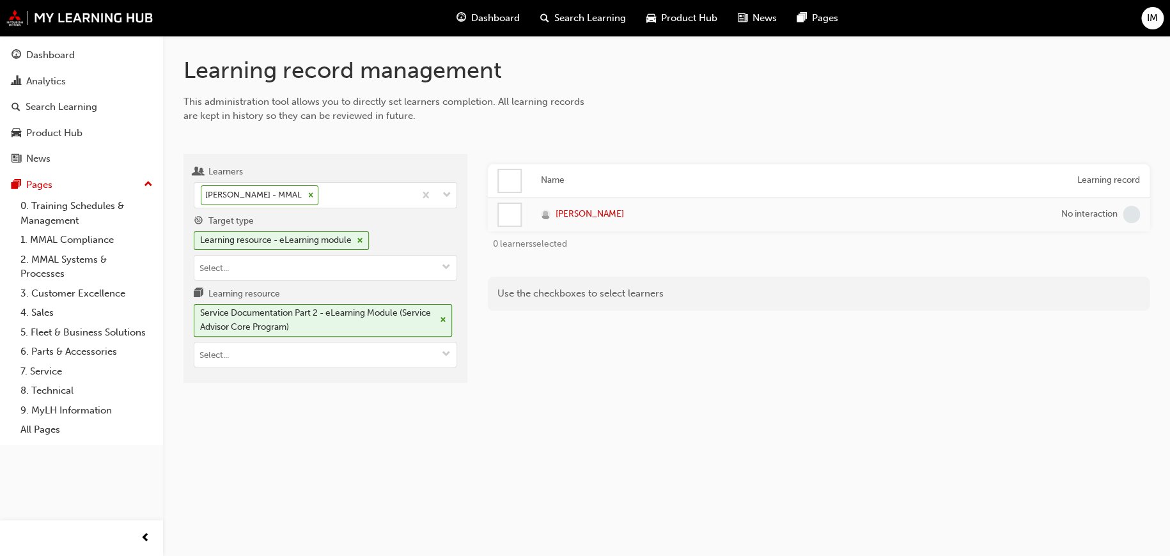
click at [500, 183] on div at bounding box center [510, 181] width 22 height 22
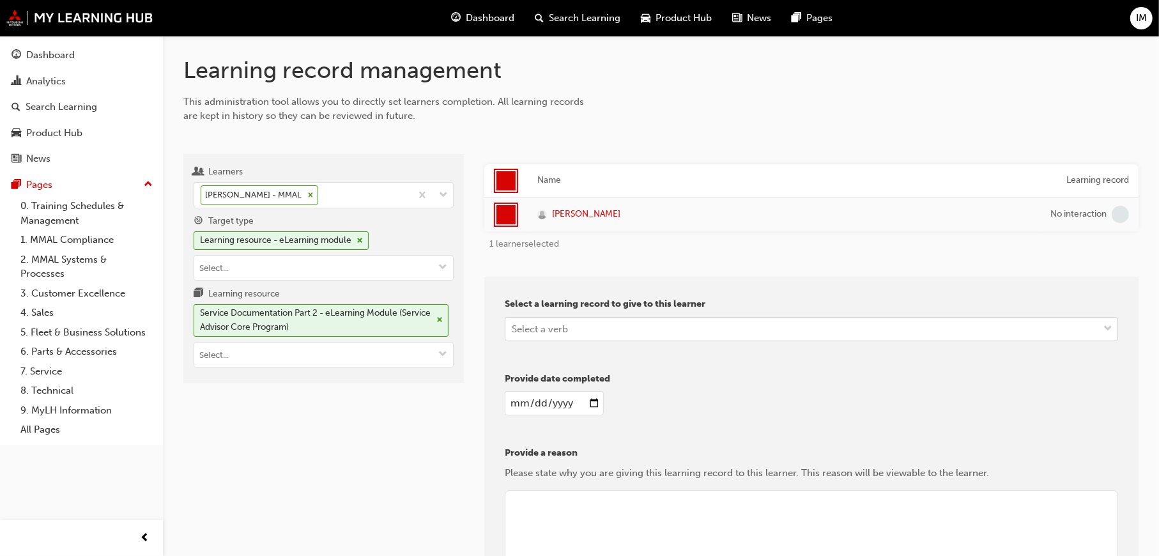
click at [540, 325] on div "Select a verb" at bounding box center [540, 328] width 56 height 15
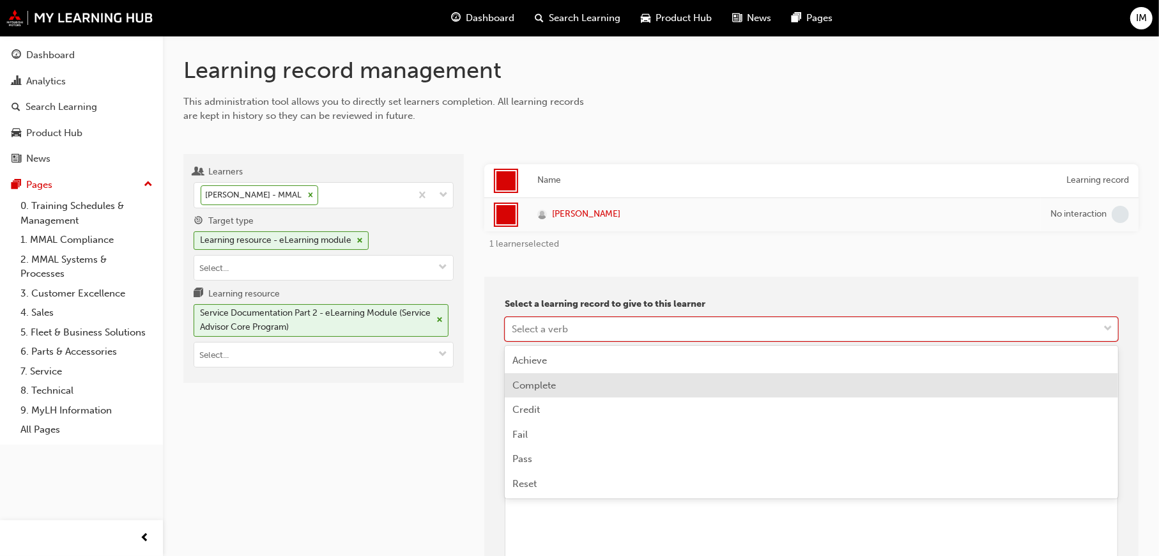
click at [539, 383] on span "Complete" at bounding box center [534, 386] width 43 height 12
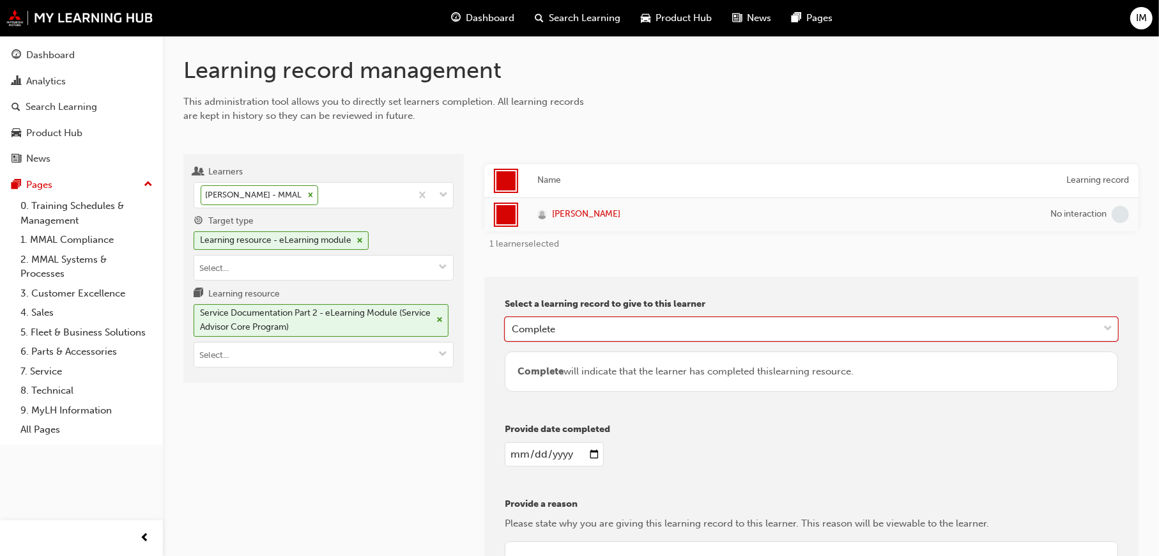
click at [594, 455] on input "date" at bounding box center [554, 454] width 99 height 24
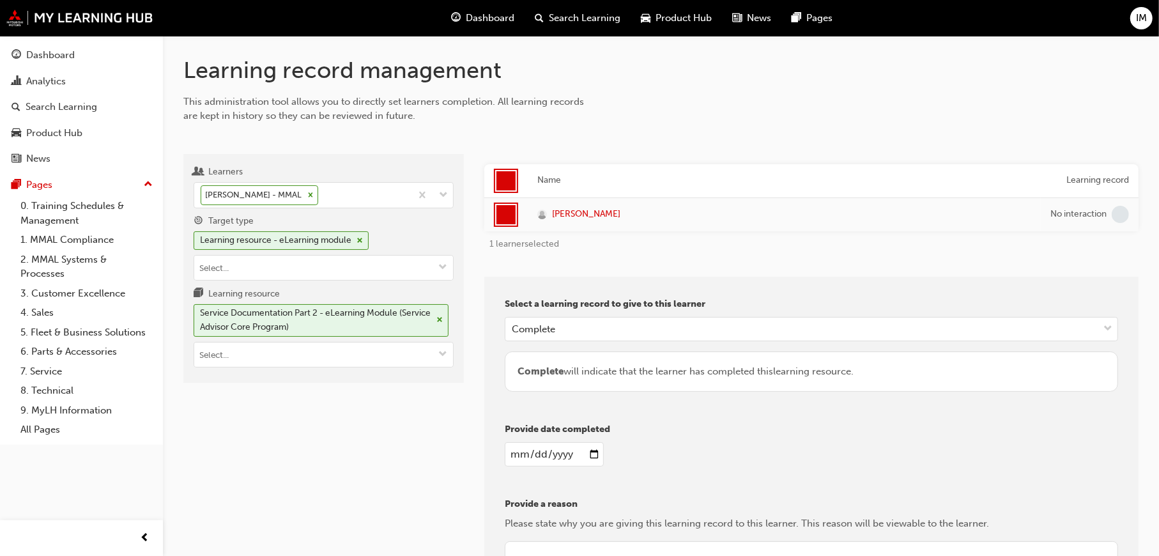
type input "2025-09-23"
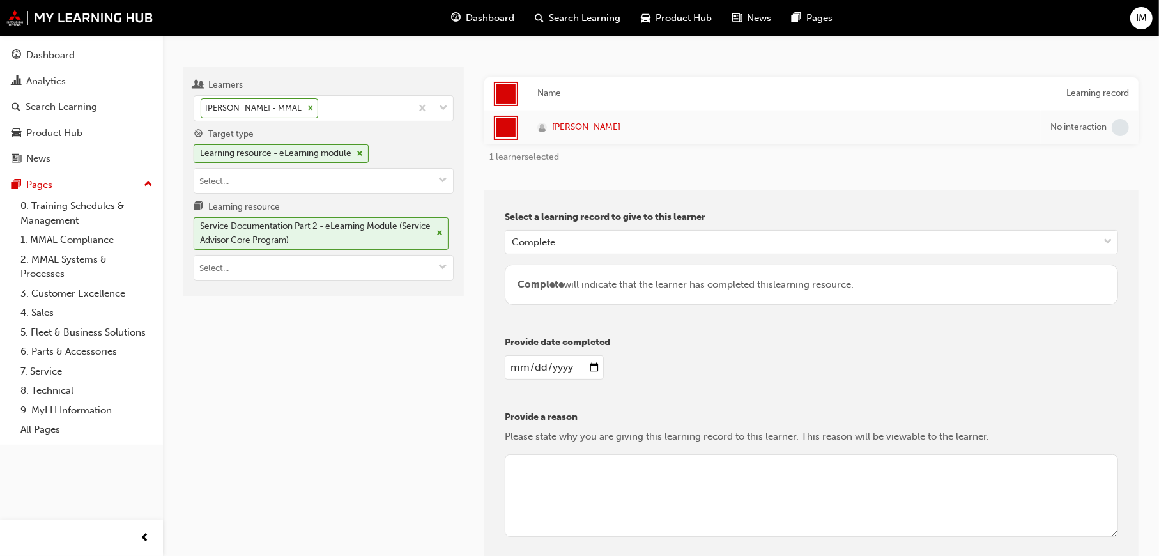
scroll to position [195, 0]
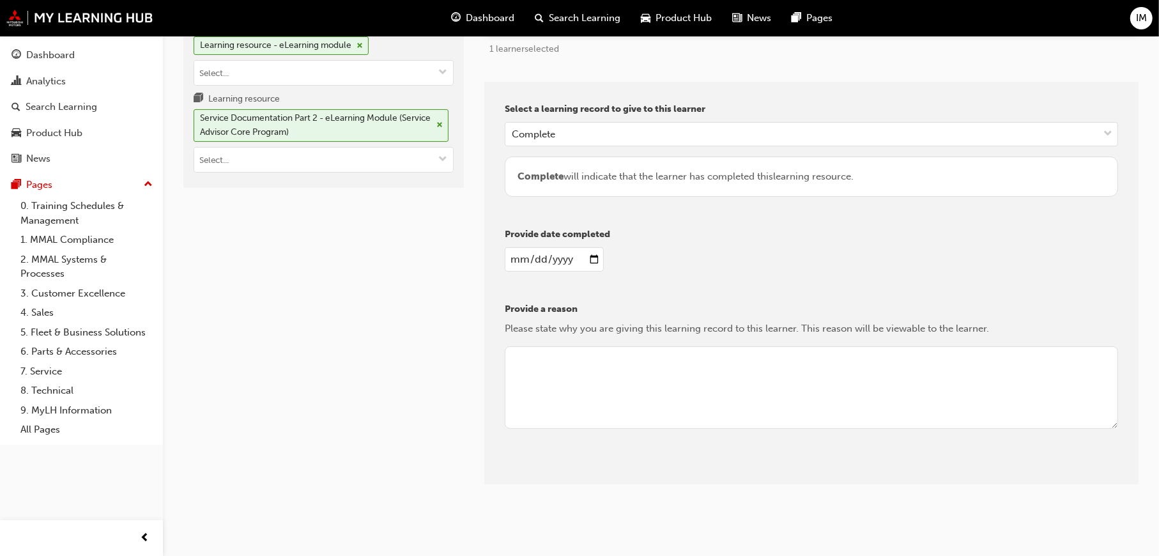
click at [553, 357] on textarea at bounding box center [812, 387] width 614 height 83
type textarea "Review"
click at [575, 470] on button "Give learning records" at bounding box center [562, 474] width 114 height 21
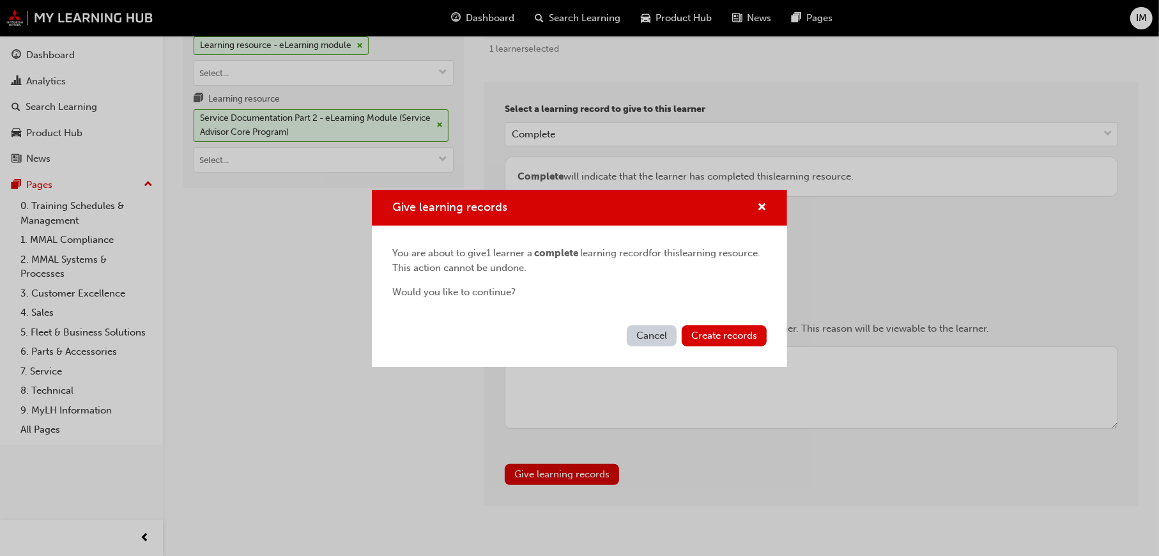
click at [713, 354] on div "Cancel Create records" at bounding box center [579, 343] width 415 height 47
click at [720, 340] on span "Create records" at bounding box center [725, 336] width 66 height 12
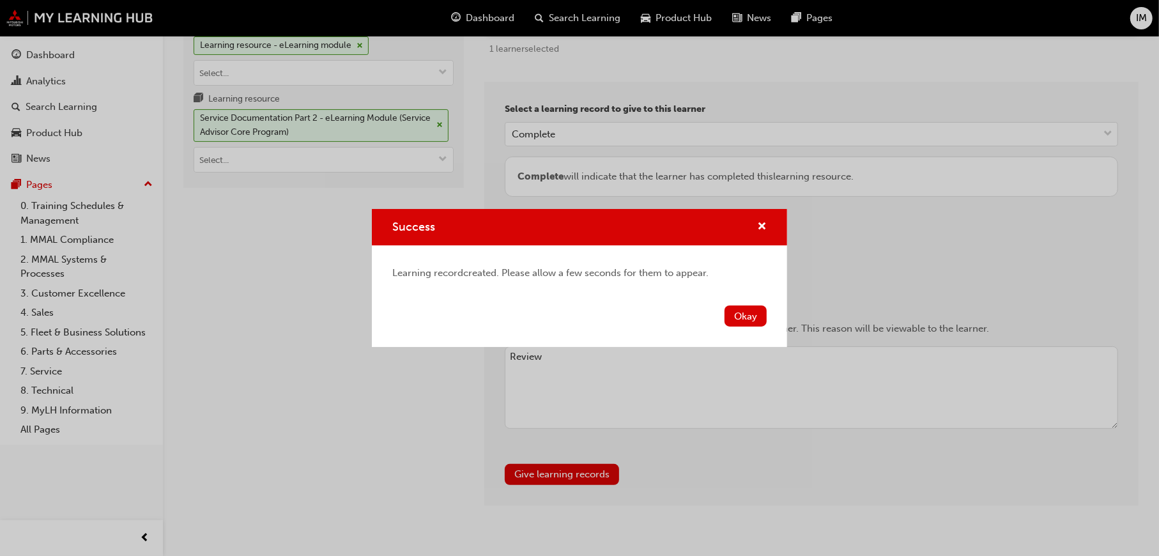
click at [769, 316] on div "Okay" at bounding box center [579, 323] width 415 height 47
click at [748, 314] on button "Okay" at bounding box center [746, 316] width 42 height 21
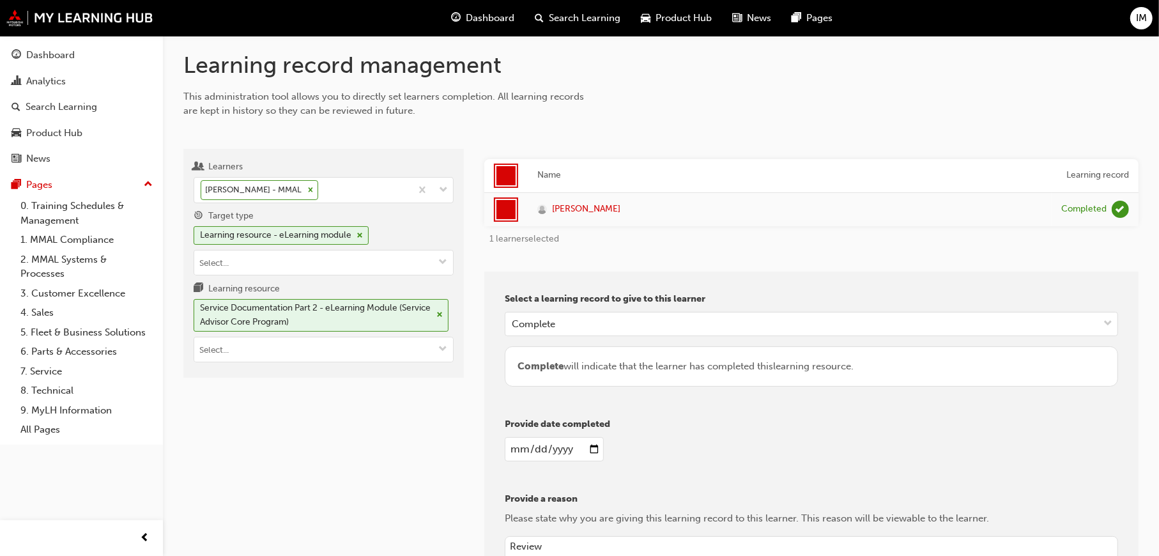
scroll to position [0, 0]
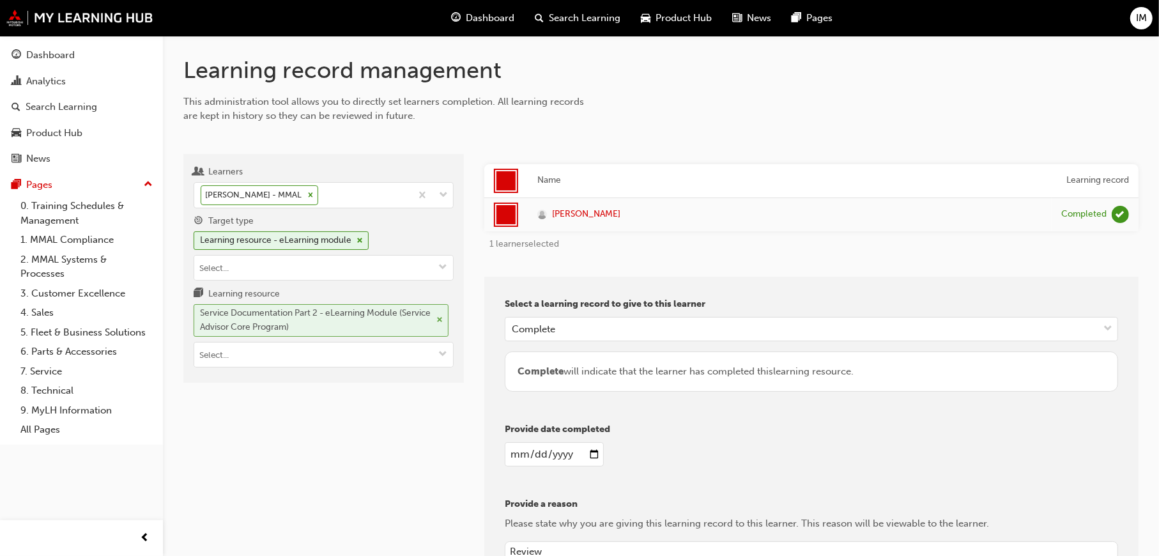
click at [438, 316] on span "cross-icon" at bounding box center [440, 320] width 6 height 8
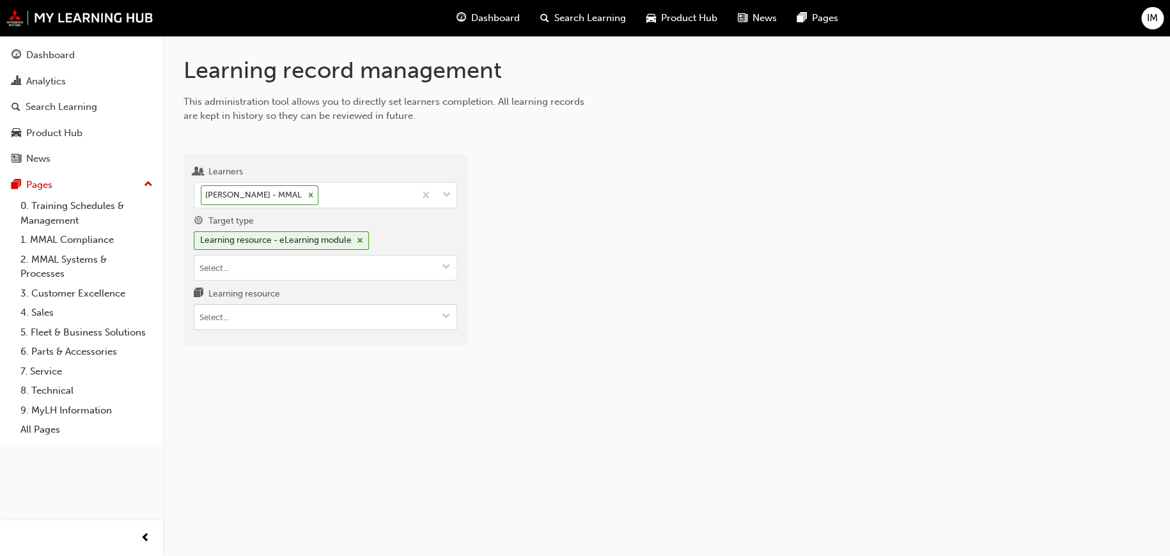
click at [307, 315] on input "Learning resource" at bounding box center [325, 317] width 262 height 24
paste input "PS_SAC_M4"
type input "PS_SAC_M4"
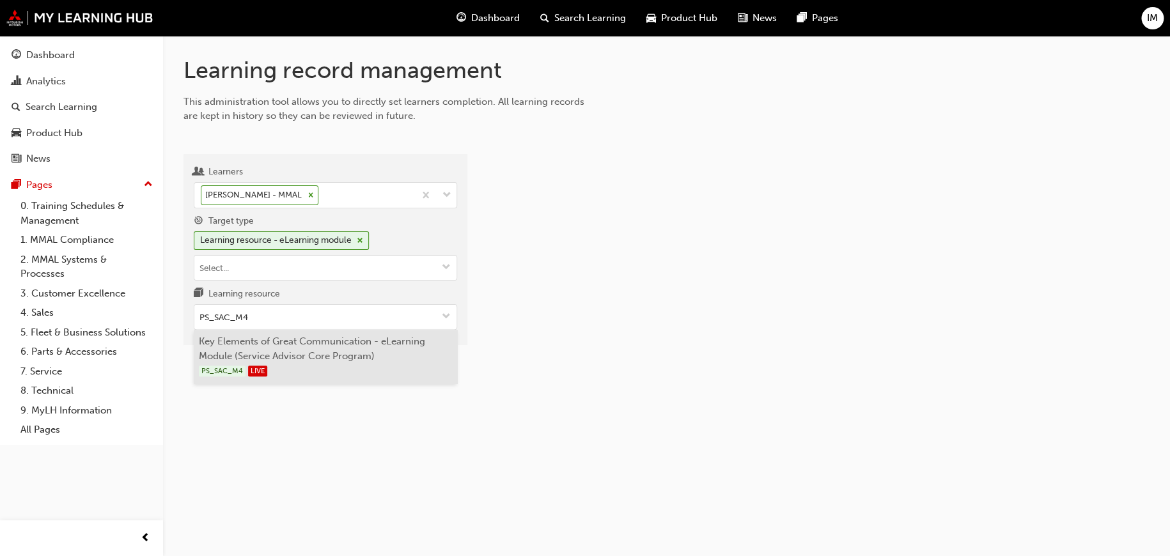
click at [286, 355] on li "Key Elements of Great Communication - eLearning Module (Service Advisor Core Pr…" at bounding box center [325, 357] width 263 height 54
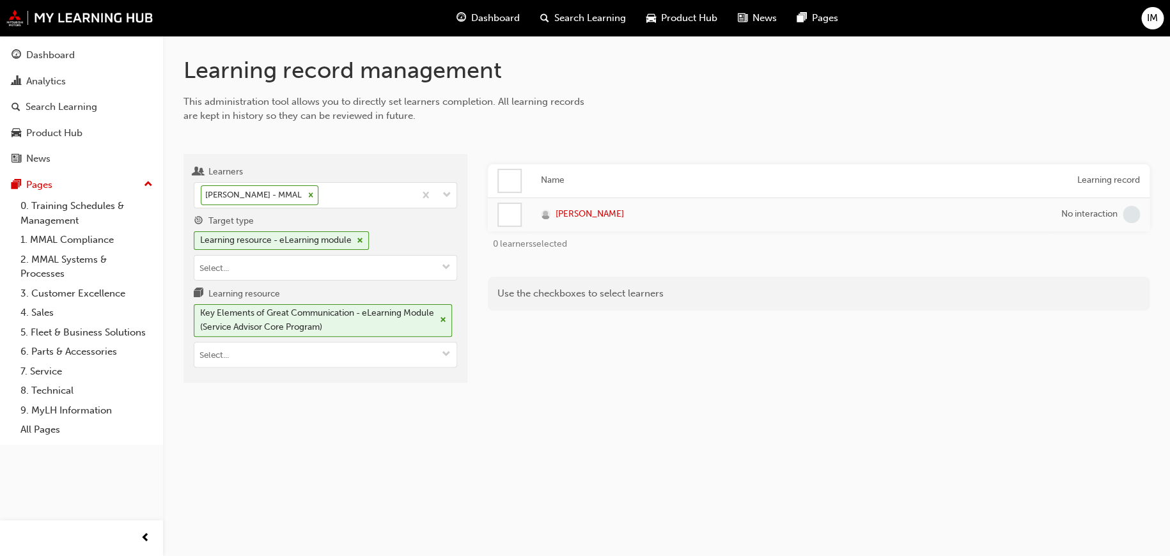
click at [511, 187] on div at bounding box center [510, 181] width 22 height 22
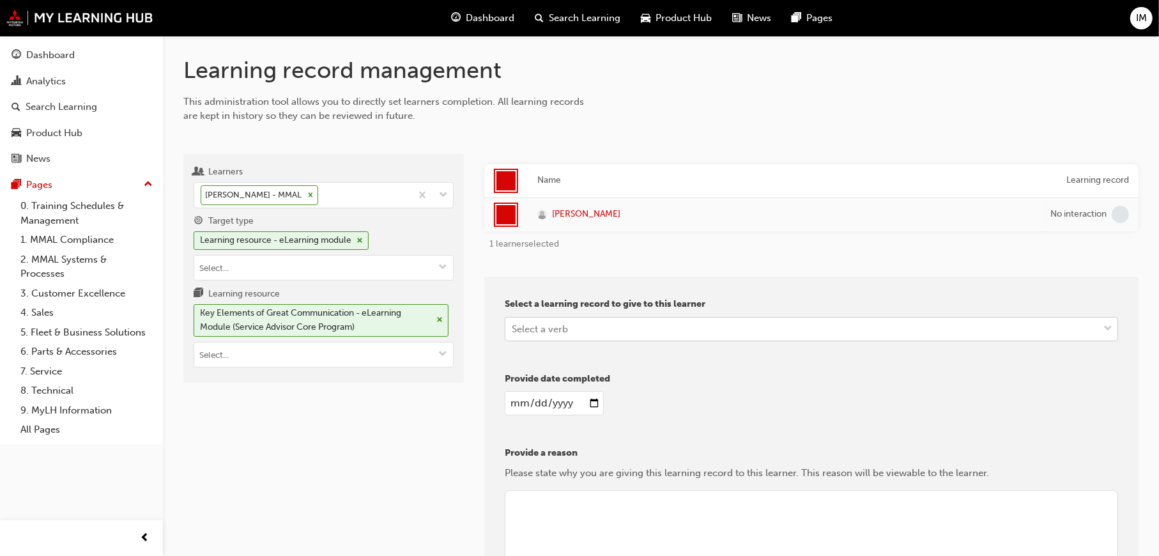
click at [534, 334] on div "Select a verb" at bounding box center [540, 328] width 56 height 15
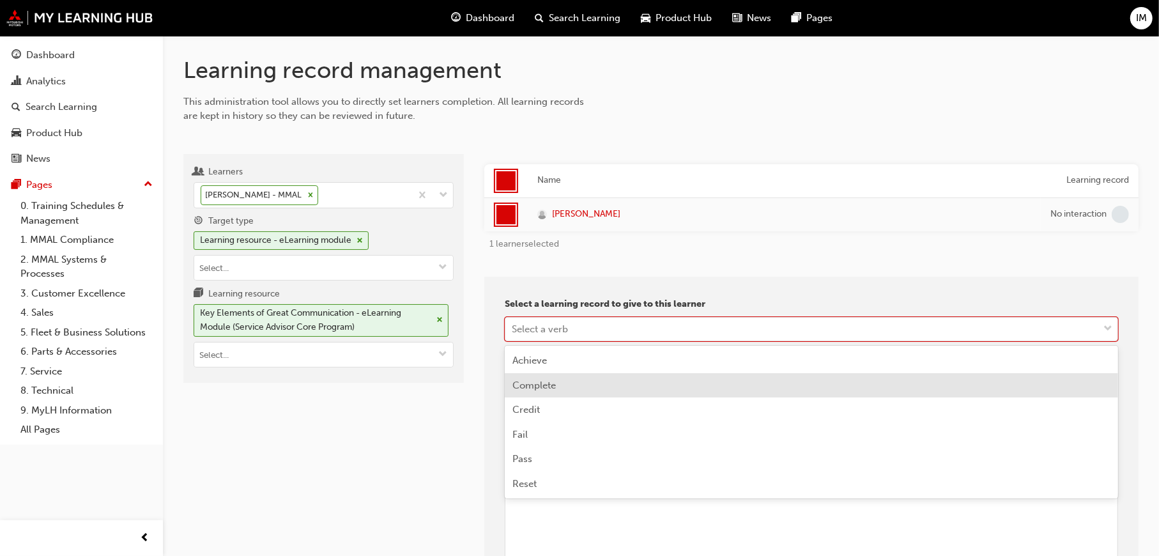
click at [539, 376] on div "Complete" at bounding box center [812, 385] width 614 height 25
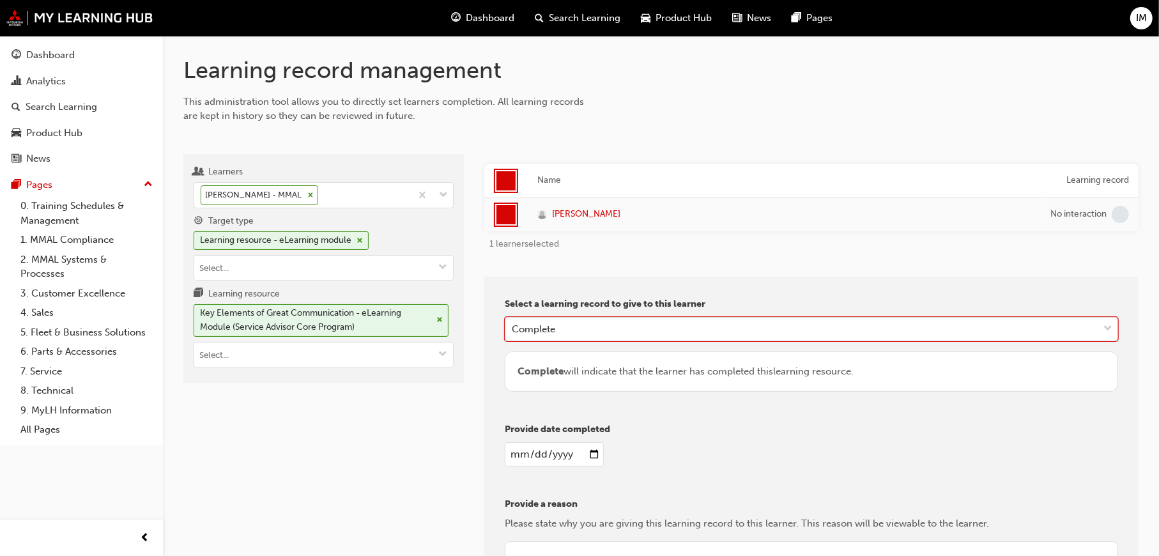
click at [593, 454] on input "date" at bounding box center [554, 454] width 99 height 24
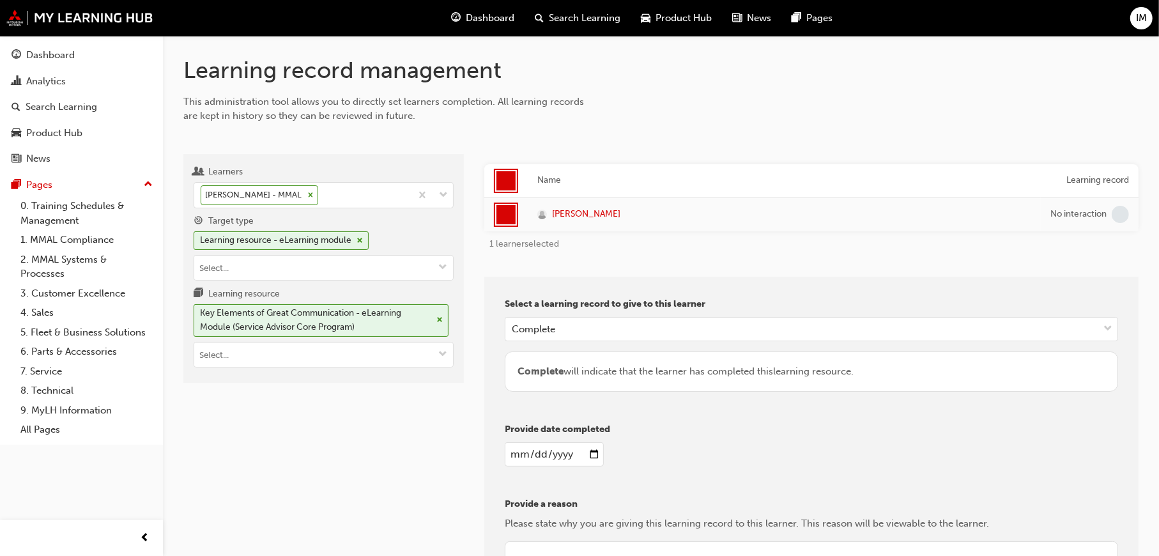
type input "2025-09-23"
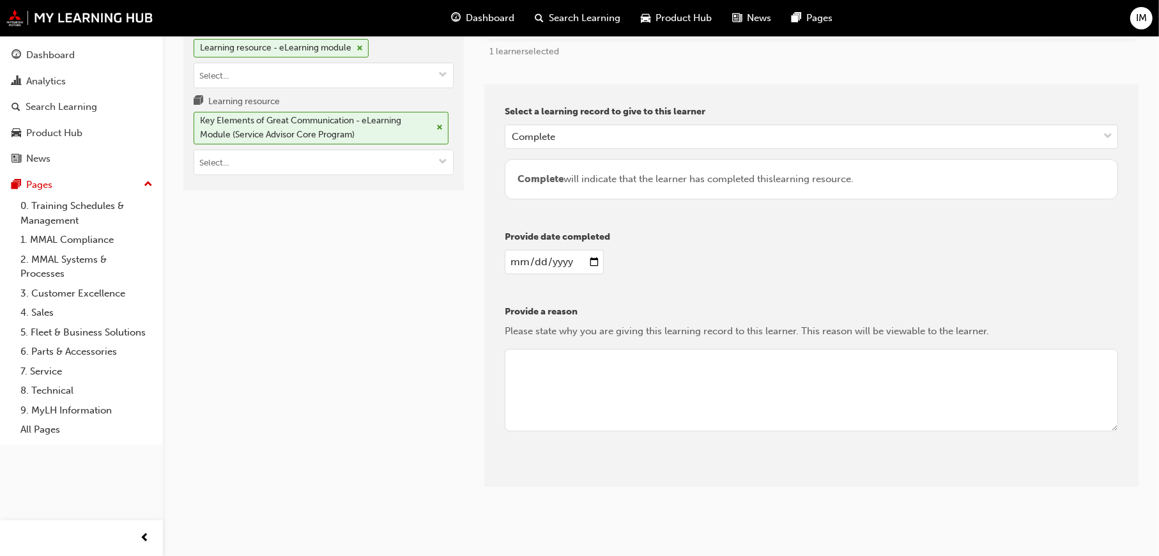
scroll to position [195, 0]
click at [548, 373] on textarea at bounding box center [812, 387] width 614 height 83
type textarea "C"
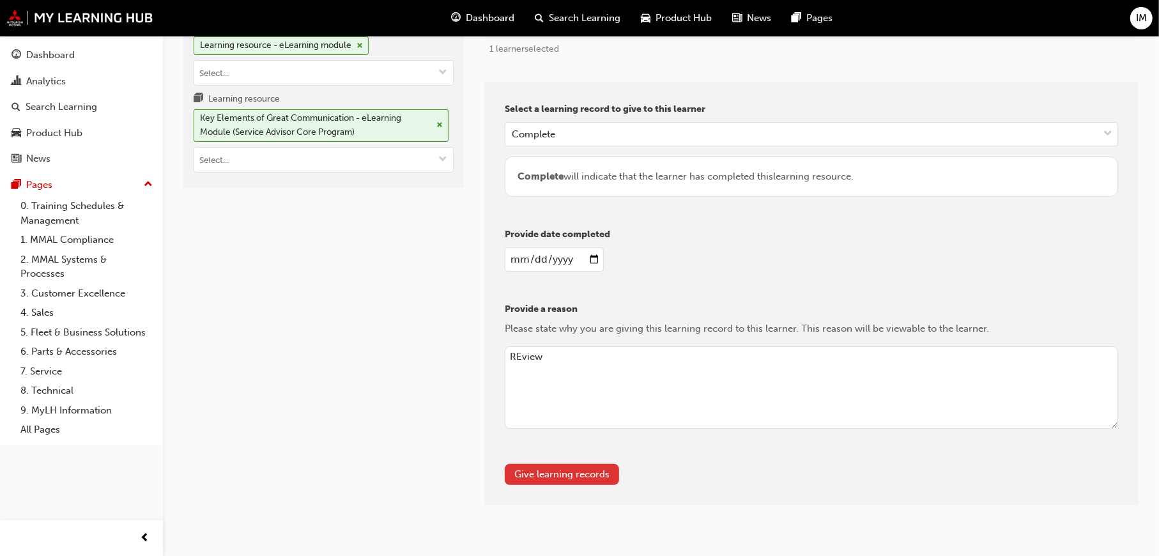
type textarea "REview"
click at [579, 476] on button "Give learning records" at bounding box center [562, 474] width 114 height 21
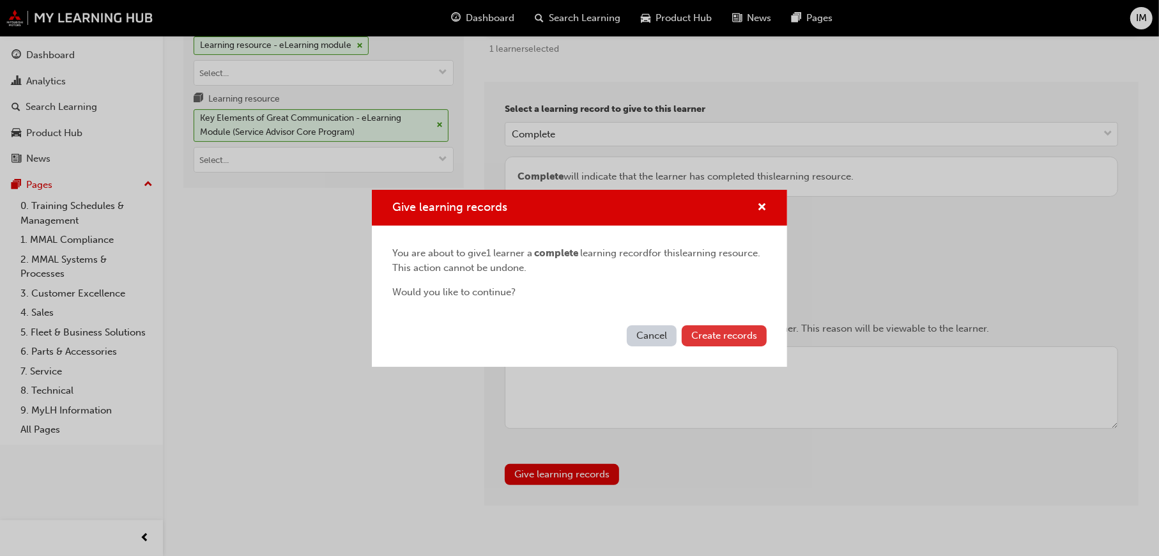
click at [738, 332] on span "Create records" at bounding box center [725, 336] width 66 height 12
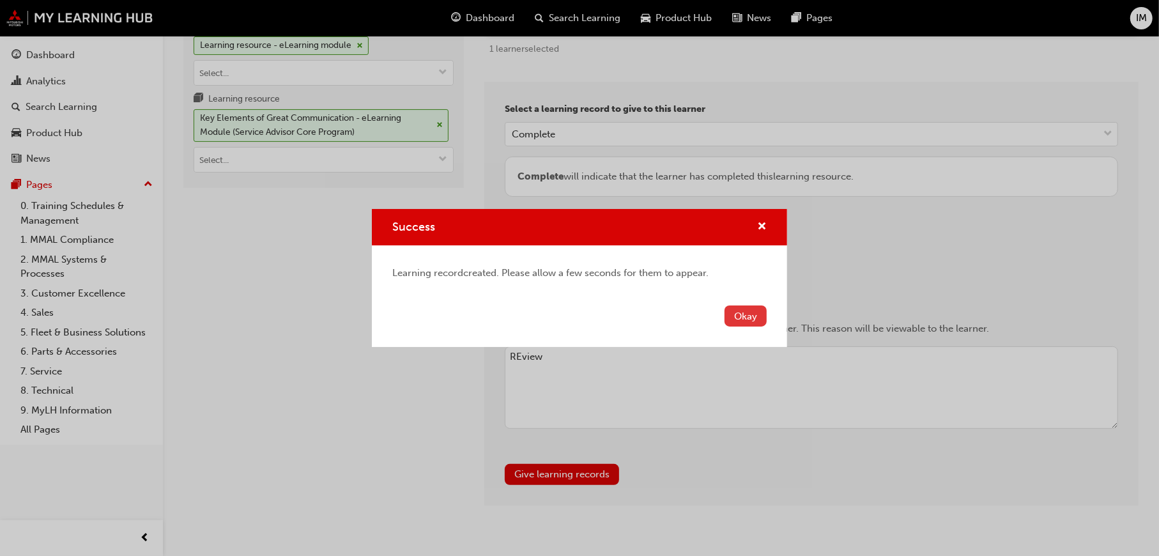
click at [750, 321] on button "Okay" at bounding box center [746, 316] width 42 height 21
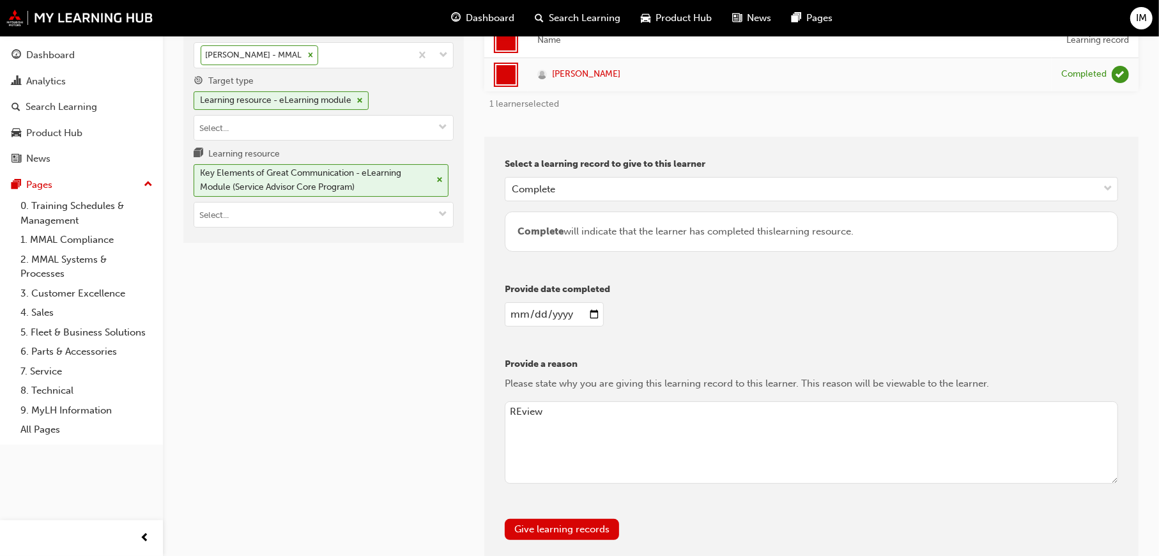
scroll to position [0, 0]
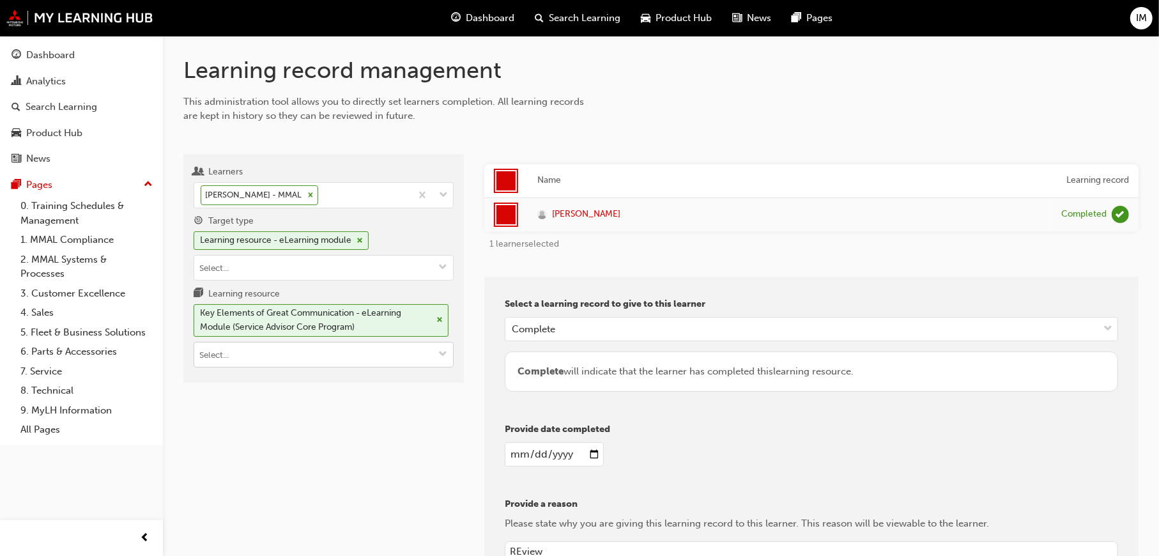
click at [437, 318] on span "cross-icon" at bounding box center [440, 320] width 6 height 8
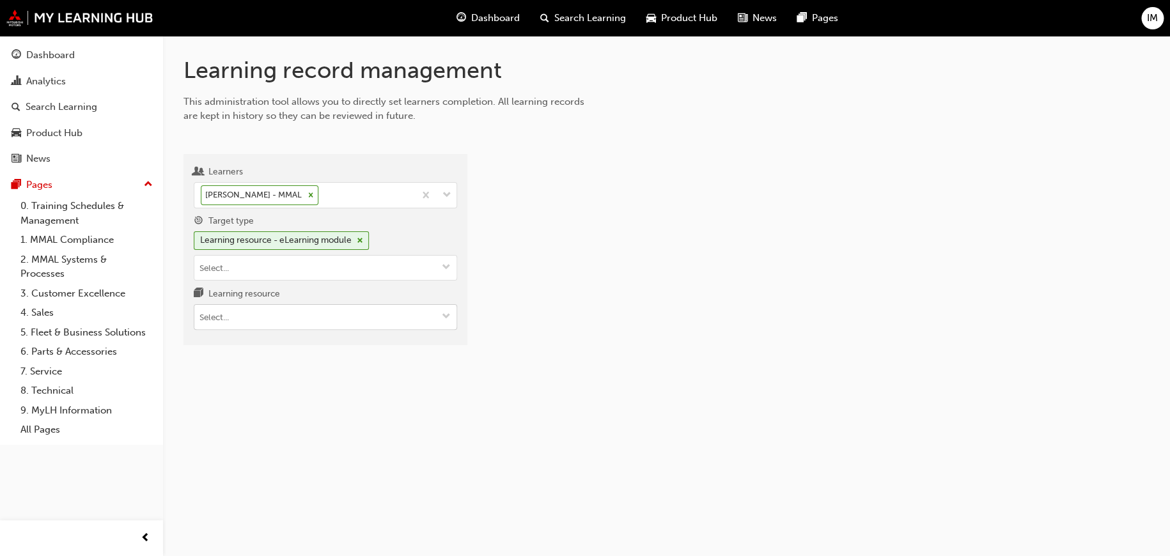
click at [263, 315] on input "Learning resource" at bounding box center [325, 317] width 262 height 24
paste input "PS_SAC_M4"
type input "PS_SAC_M4"
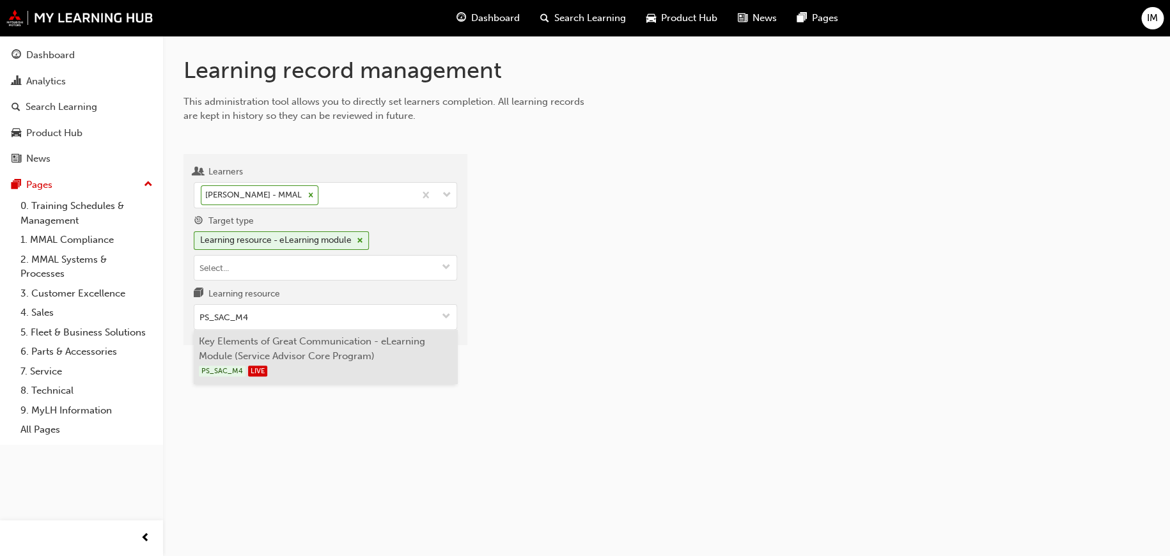
click at [284, 357] on li "Key Elements of Great Communication - eLearning Module (Service Advisor Core Pr…" at bounding box center [325, 357] width 263 height 54
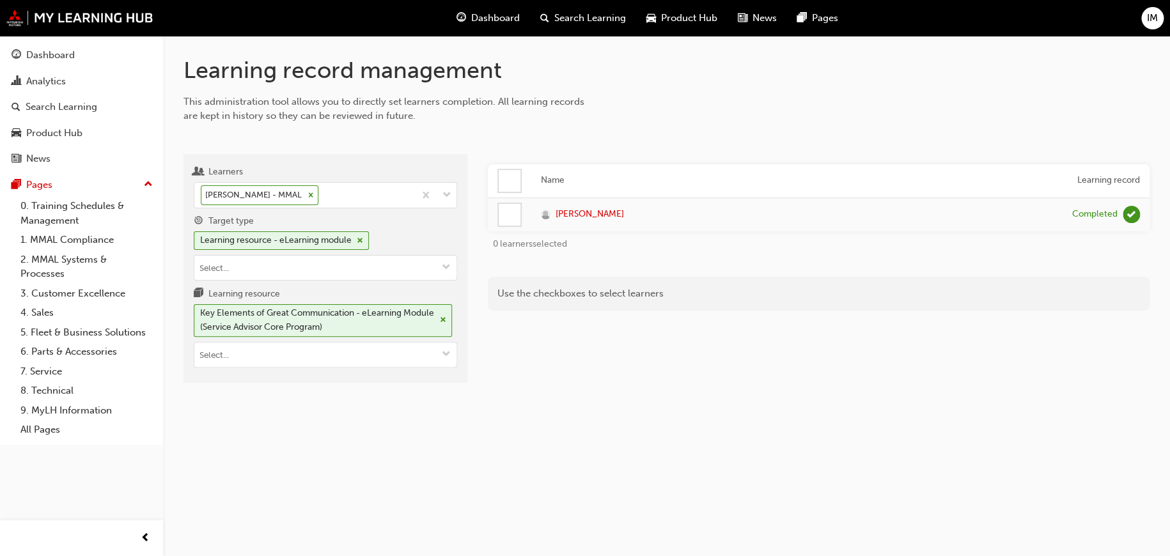
click at [515, 186] on div at bounding box center [510, 181] width 22 height 22
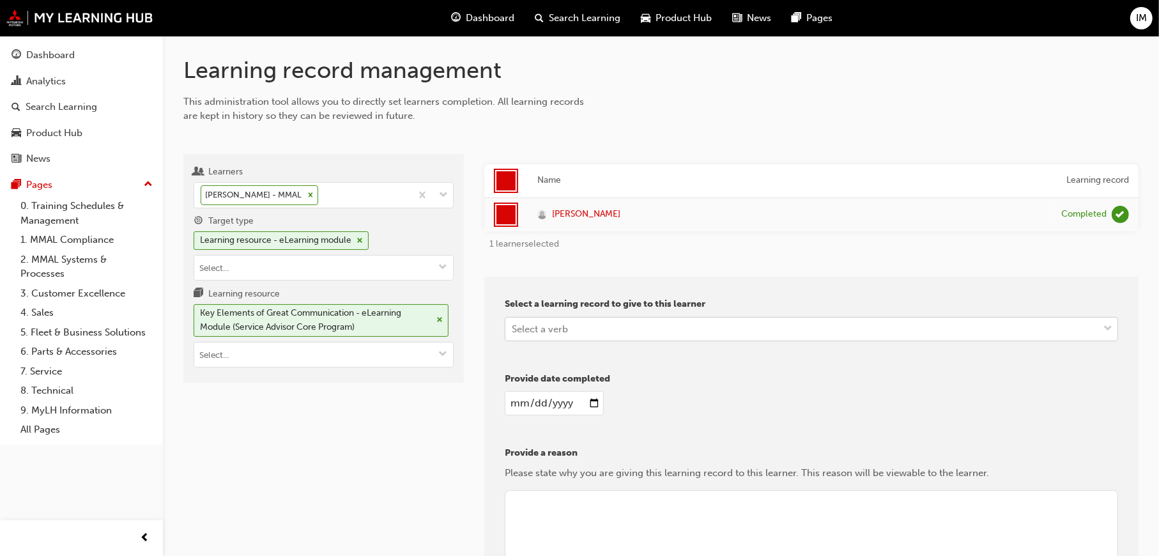
click at [548, 337] on div "Select a verb" at bounding box center [802, 329] width 593 height 22
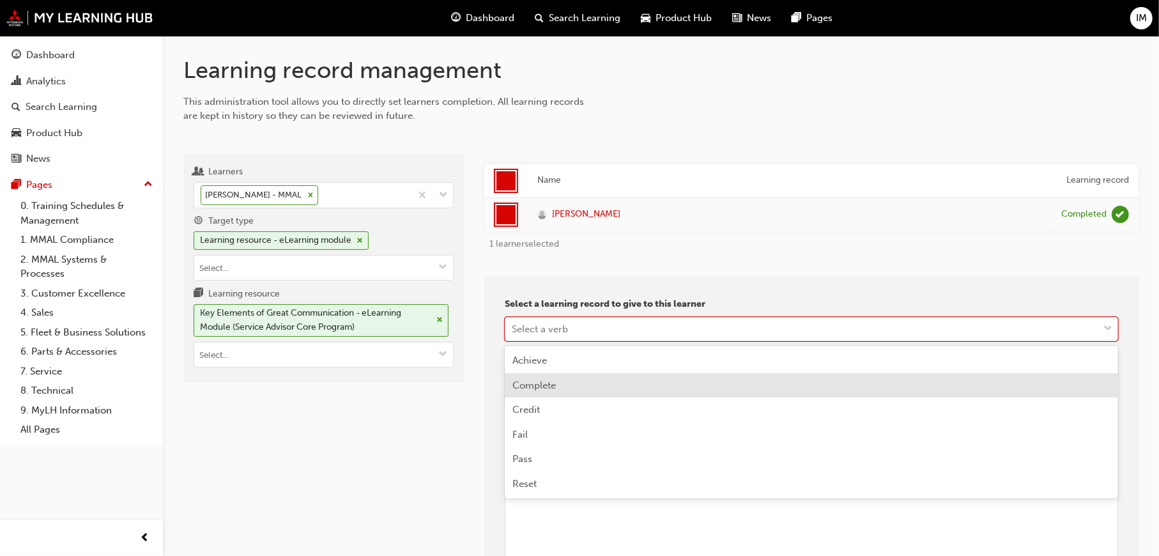
click at [548, 384] on span "Complete" at bounding box center [534, 386] width 43 height 12
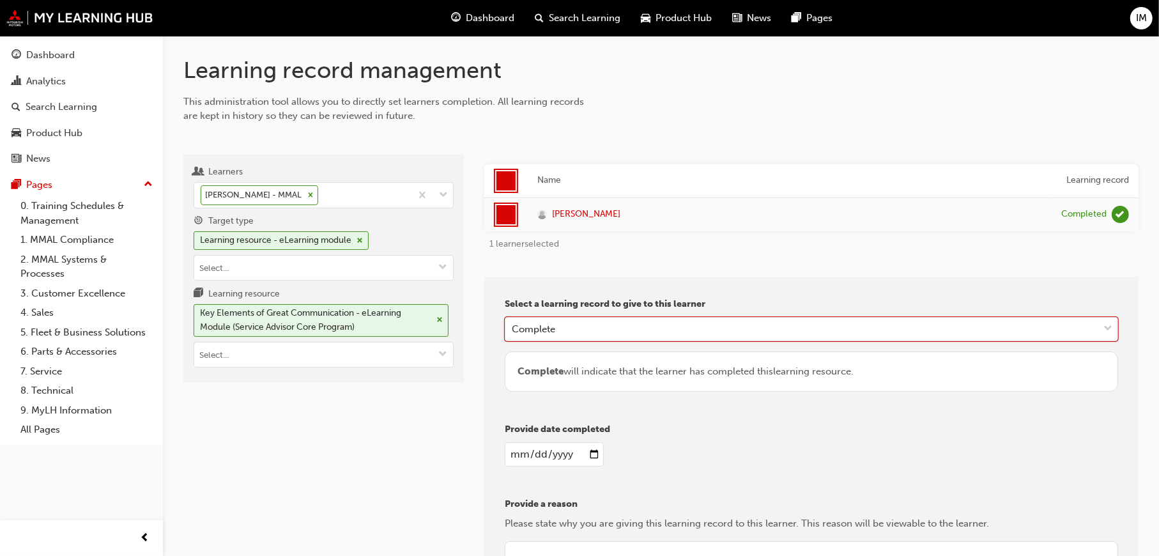
click at [599, 457] on input "date" at bounding box center [554, 454] width 99 height 24
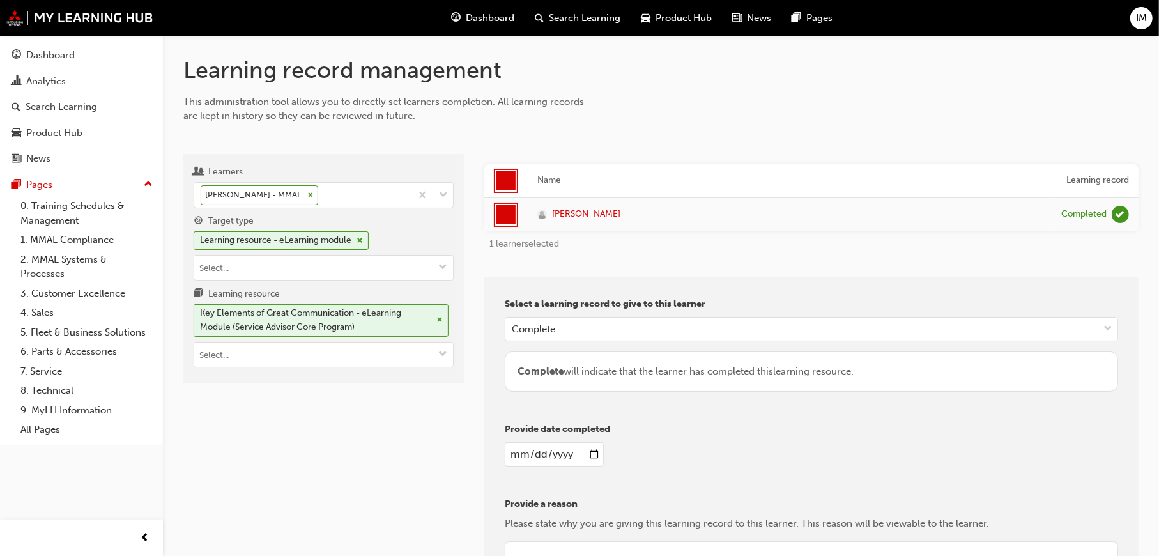
type input "2025-09-23"
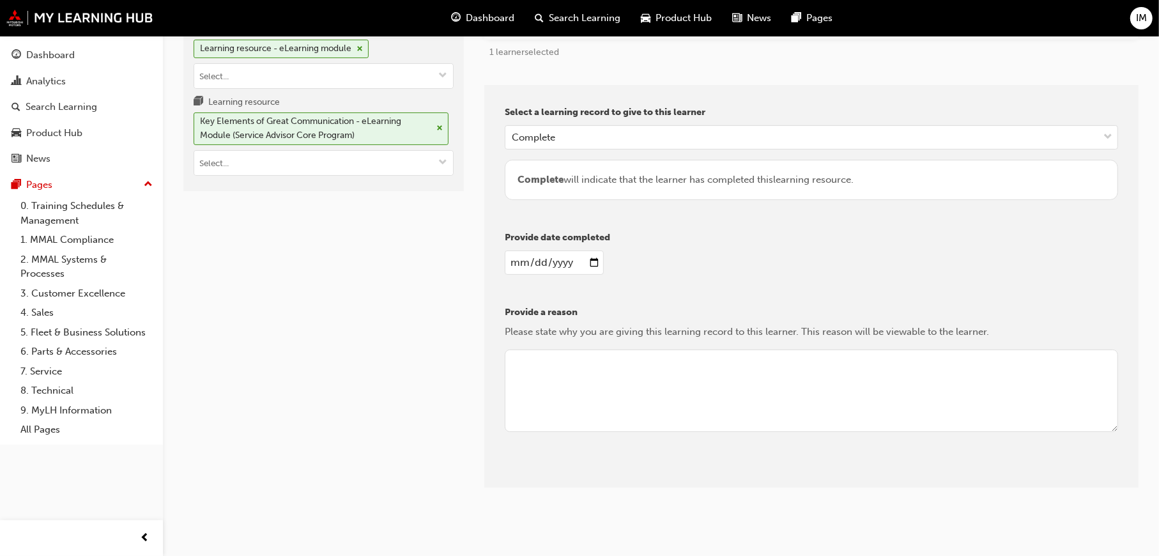
click at [545, 353] on textarea at bounding box center [812, 391] width 614 height 83
type textarea "Review"
click at [535, 480] on button "Give learning records" at bounding box center [562, 477] width 114 height 21
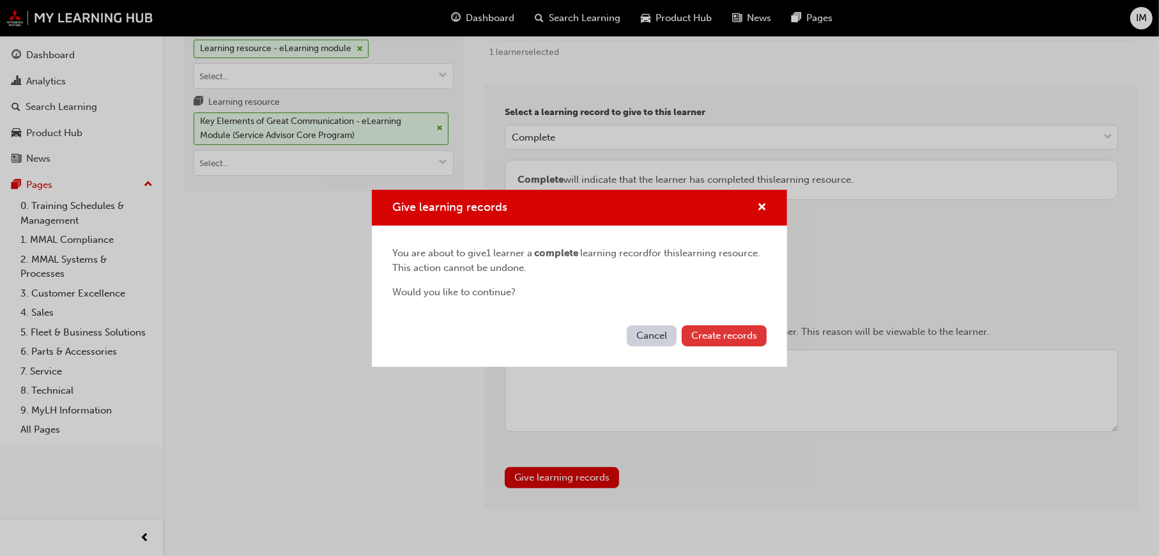
click at [736, 325] on button "Create records" at bounding box center [724, 335] width 85 height 21
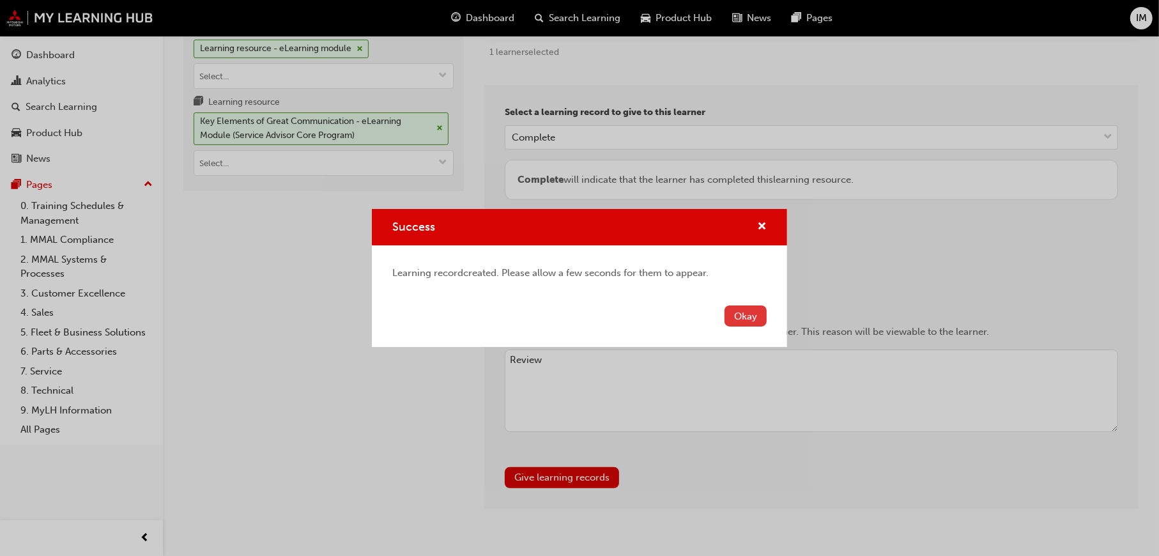
click at [746, 317] on button "Okay" at bounding box center [746, 316] width 42 height 21
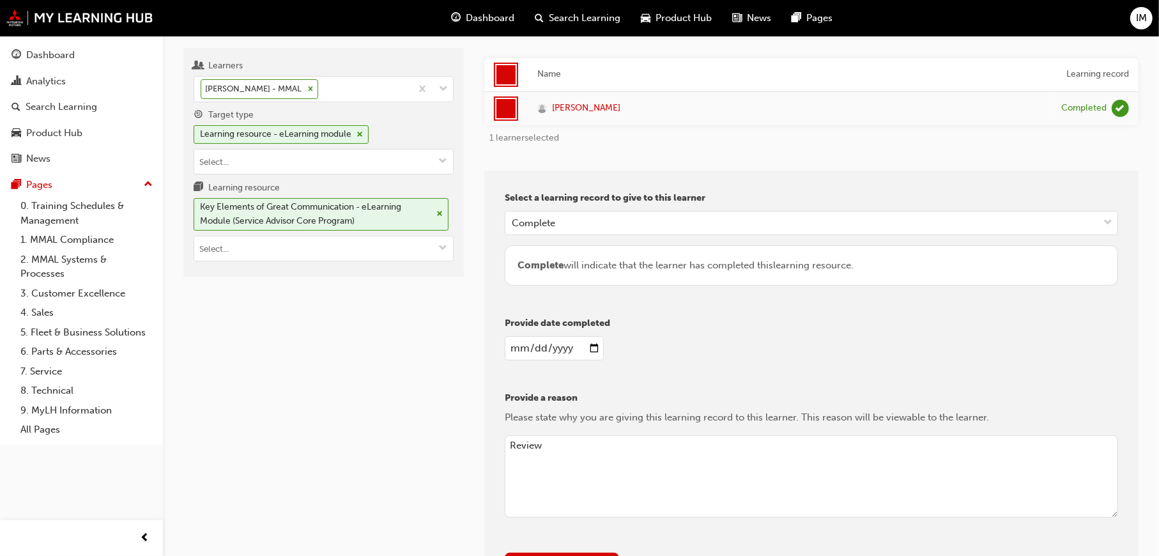
scroll to position [0, 0]
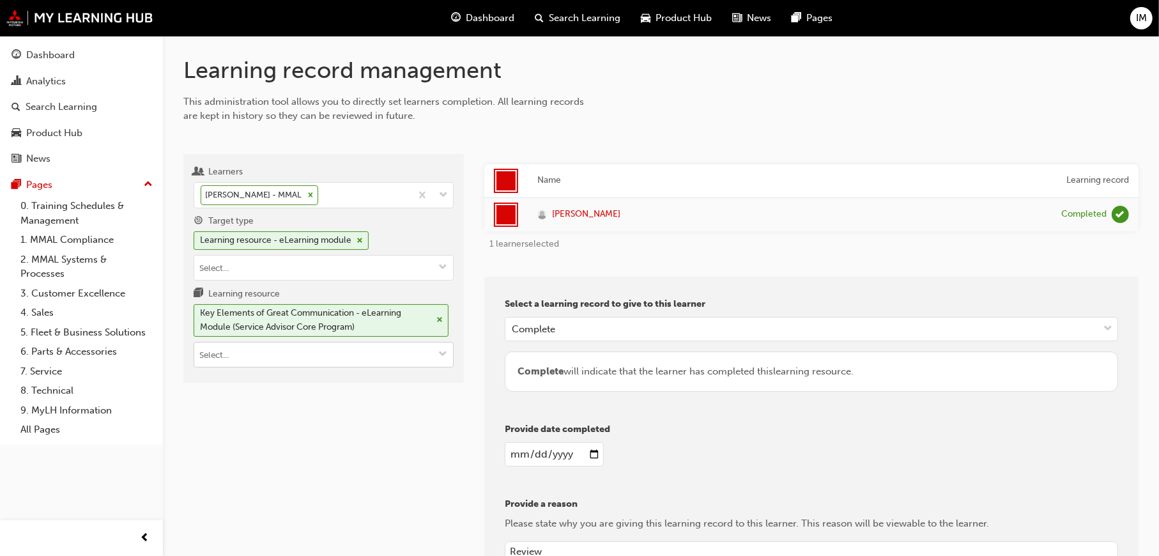
click at [437, 322] on span "cross-icon" at bounding box center [440, 320] width 6 height 8
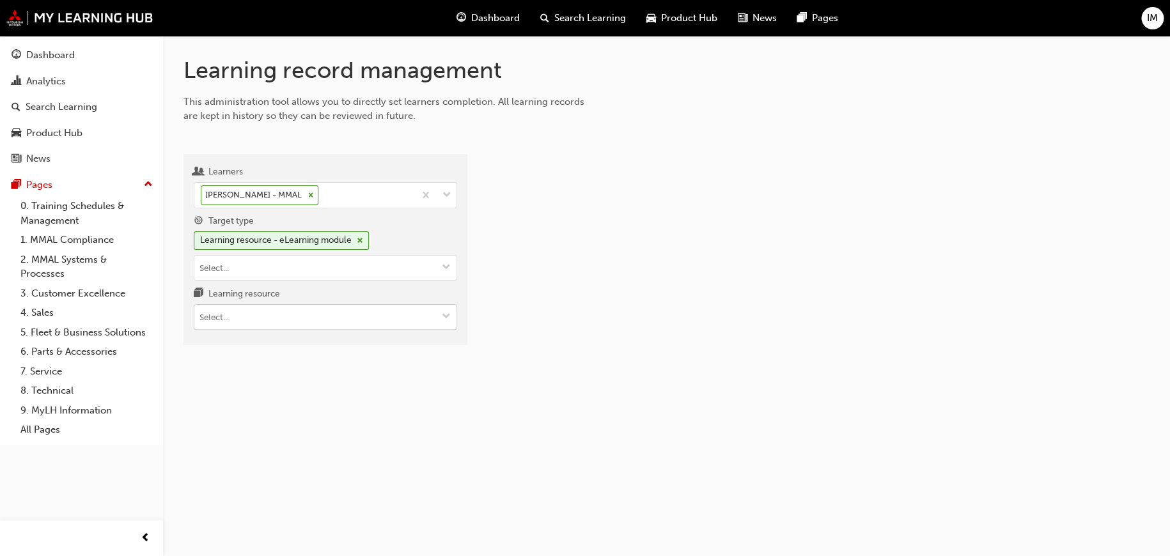
click at [325, 323] on input "Learning resource" at bounding box center [325, 317] width 262 height 24
paste input "PS_SAC_M4"
type input "PS_SAC_M4"
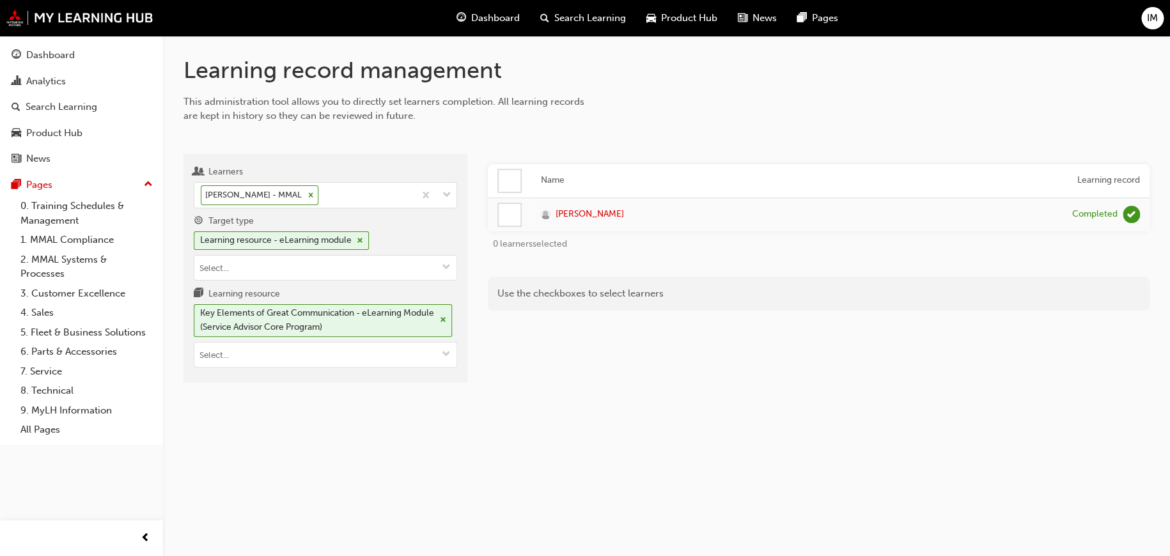
click at [525, 178] on th at bounding box center [509, 181] width 43 height 34
click at [511, 185] on div at bounding box center [510, 181] width 22 height 22
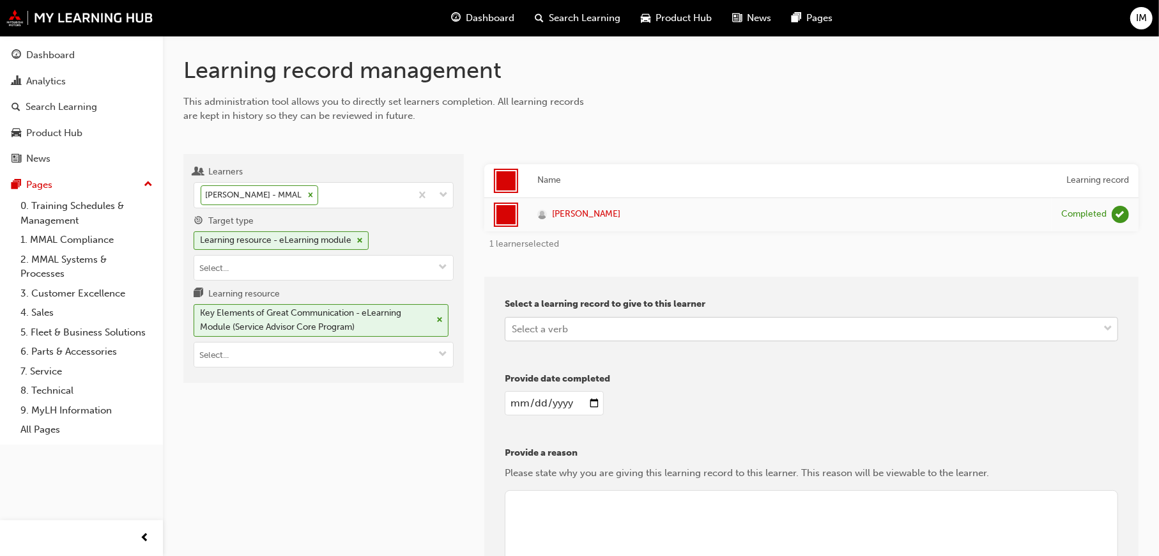
click at [550, 333] on div "Select a verb" at bounding box center [540, 328] width 56 height 15
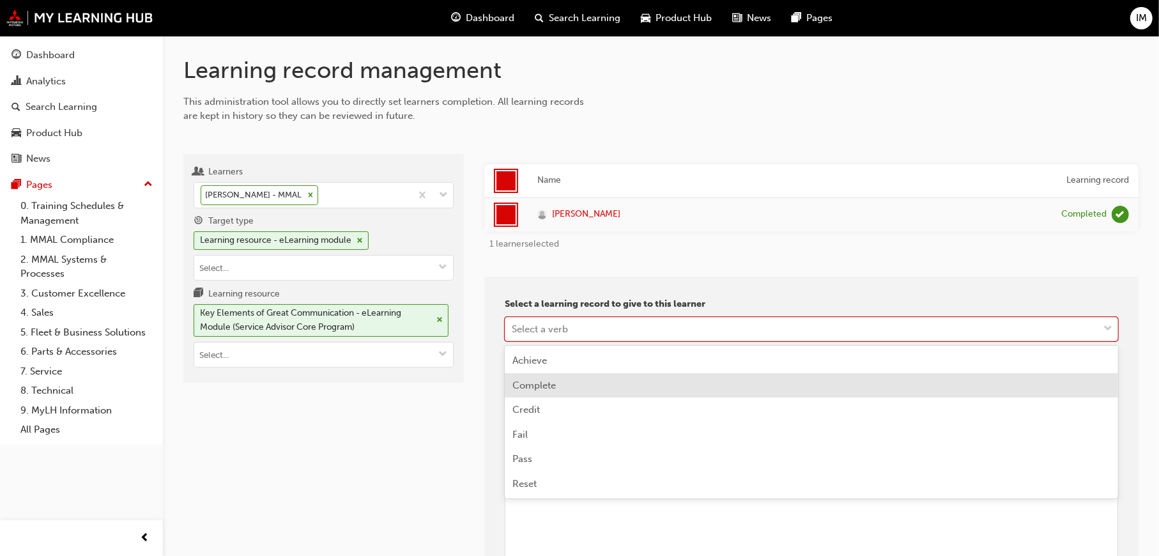
click at [555, 386] on span "Complete" at bounding box center [534, 386] width 43 height 12
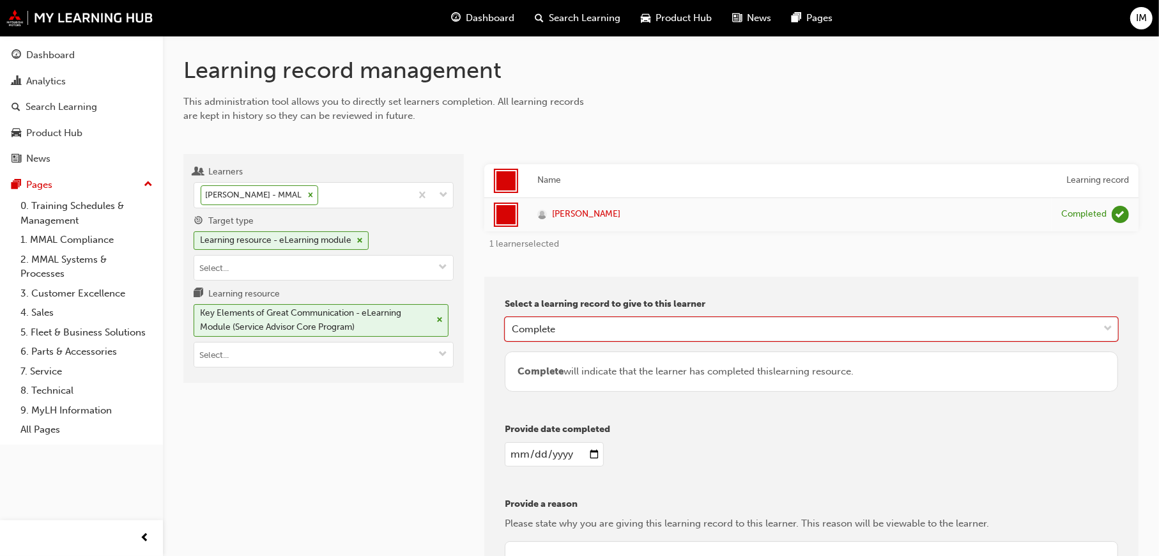
click at [591, 458] on input "date" at bounding box center [554, 454] width 99 height 24
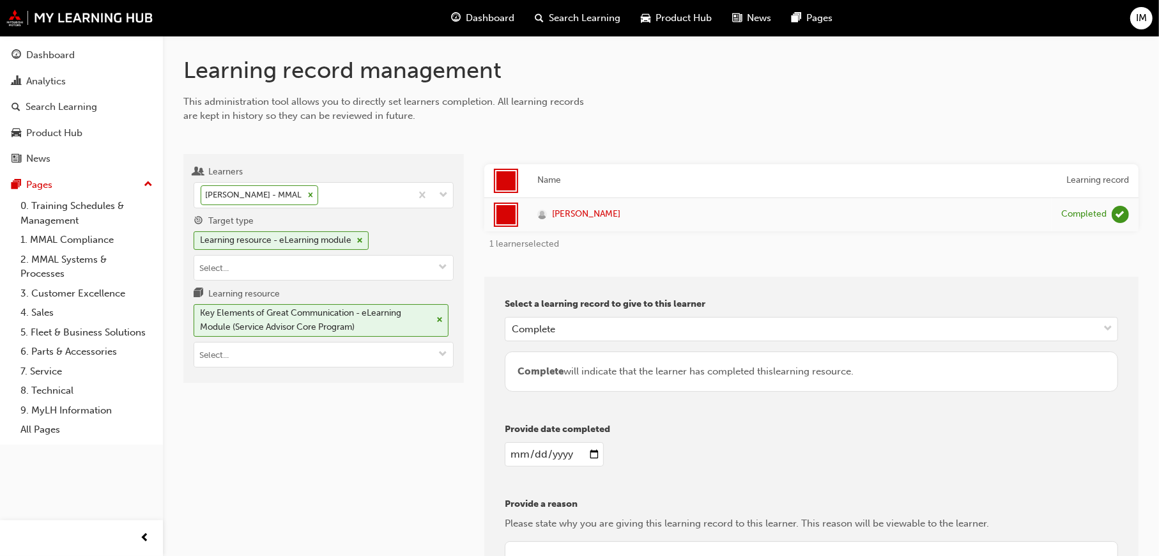
type input "2025-09-23"
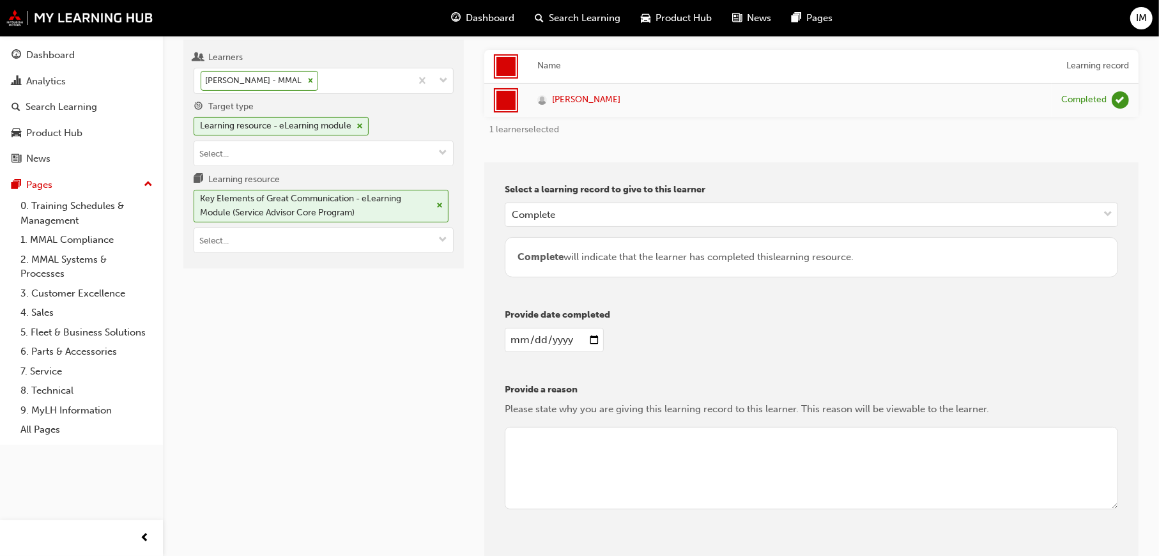
scroll to position [195, 0]
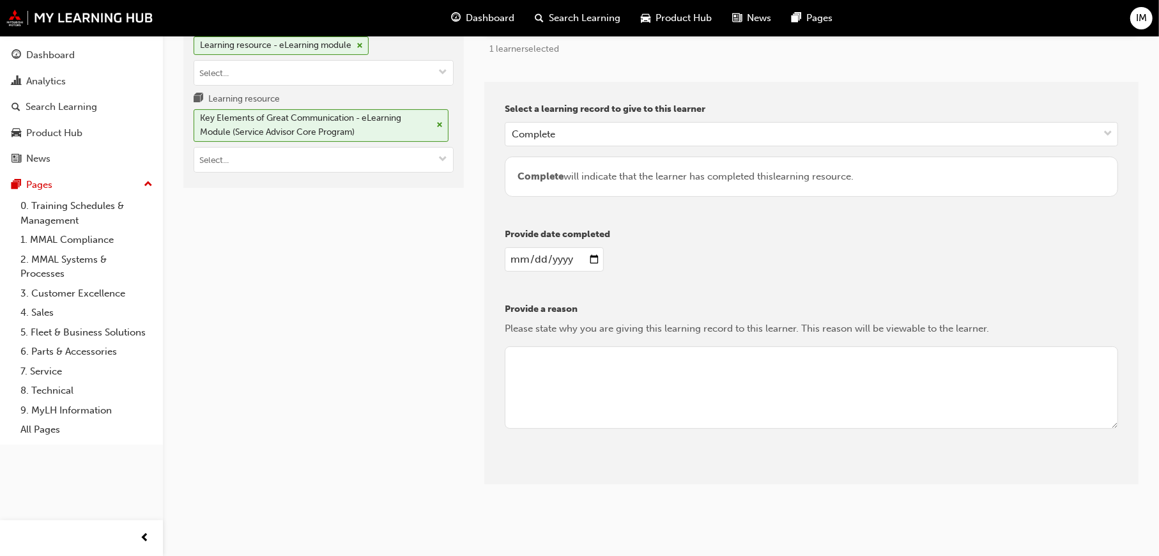
click at [561, 367] on textarea at bounding box center [812, 387] width 614 height 83
type textarea "Complete"
click at [596, 481] on button "Give learning records" at bounding box center [562, 474] width 114 height 21
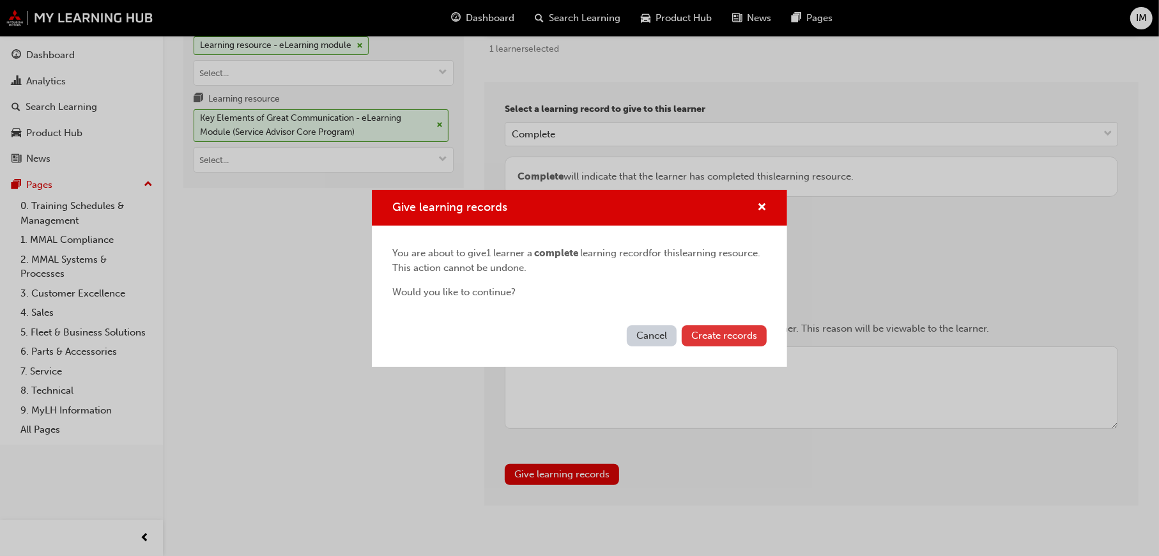
click at [724, 332] on span "Create records" at bounding box center [725, 336] width 66 height 12
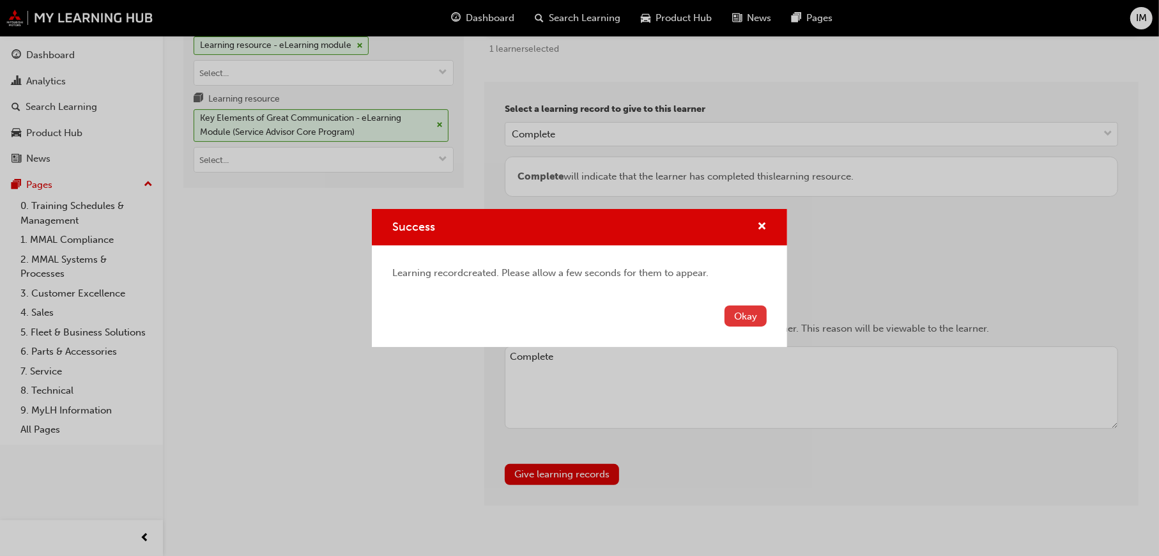
click at [751, 319] on button "Okay" at bounding box center [746, 316] width 42 height 21
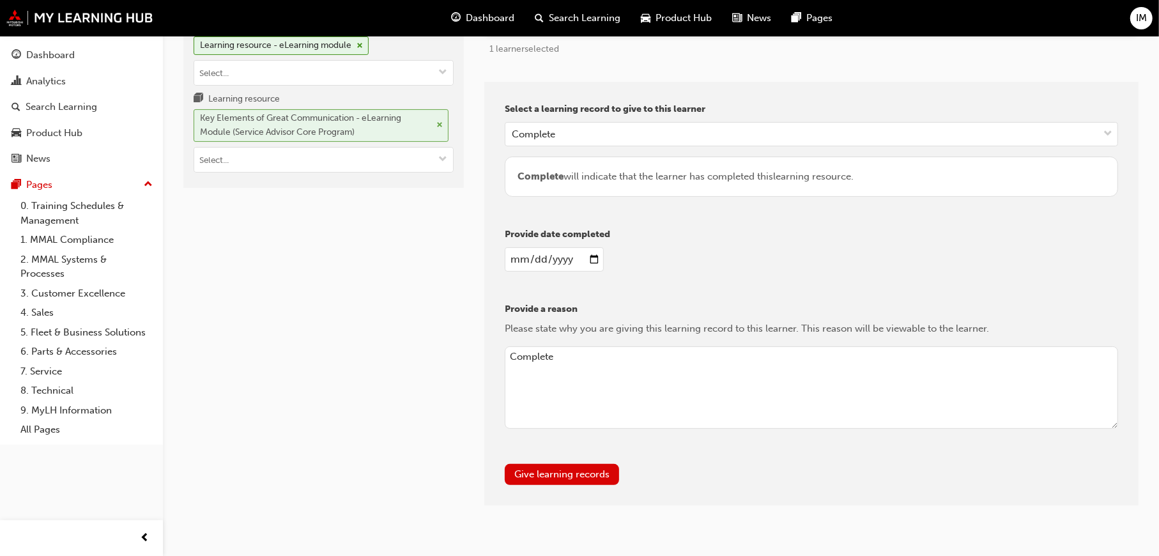
click at [441, 123] on span "cross-icon" at bounding box center [440, 125] width 6 height 8
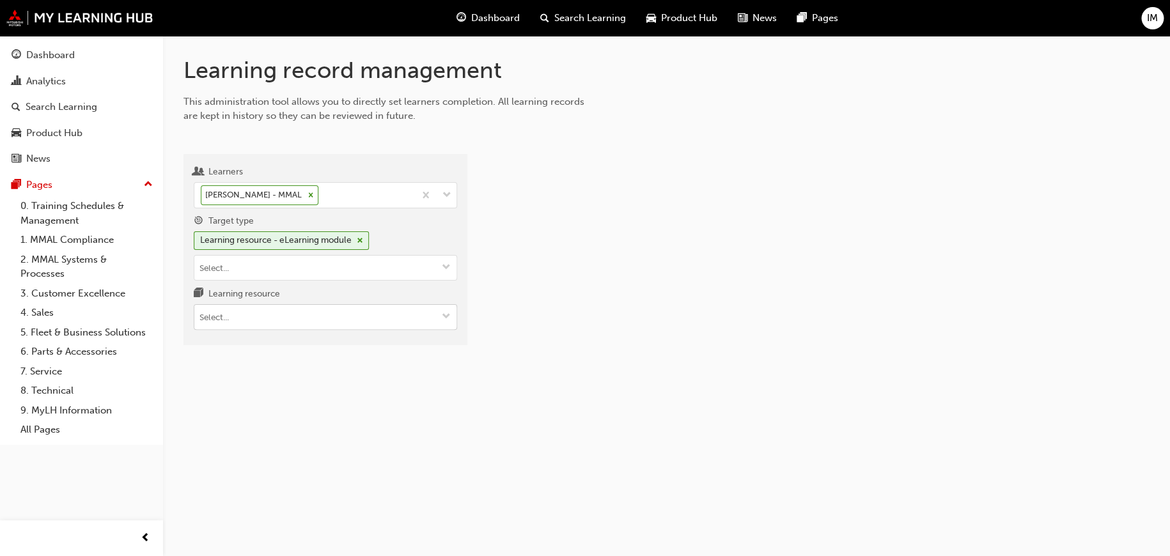
click at [318, 323] on input "Learning resource" at bounding box center [325, 317] width 262 height 24
paste input "PS_SAC_M5"
type input "PS_SAC_M5"
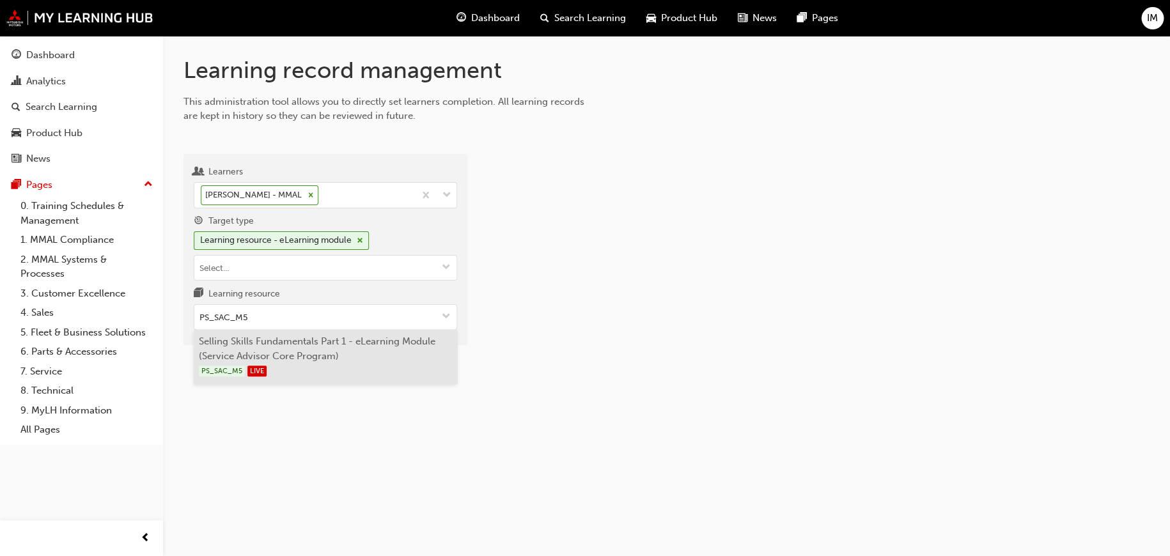
click at [352, 346] on li "Selling Skills Fundamentals Part 1 - eLearning Module (Service Advisor Core Pro…" at bounding box center [325, 357] width 263 height 54
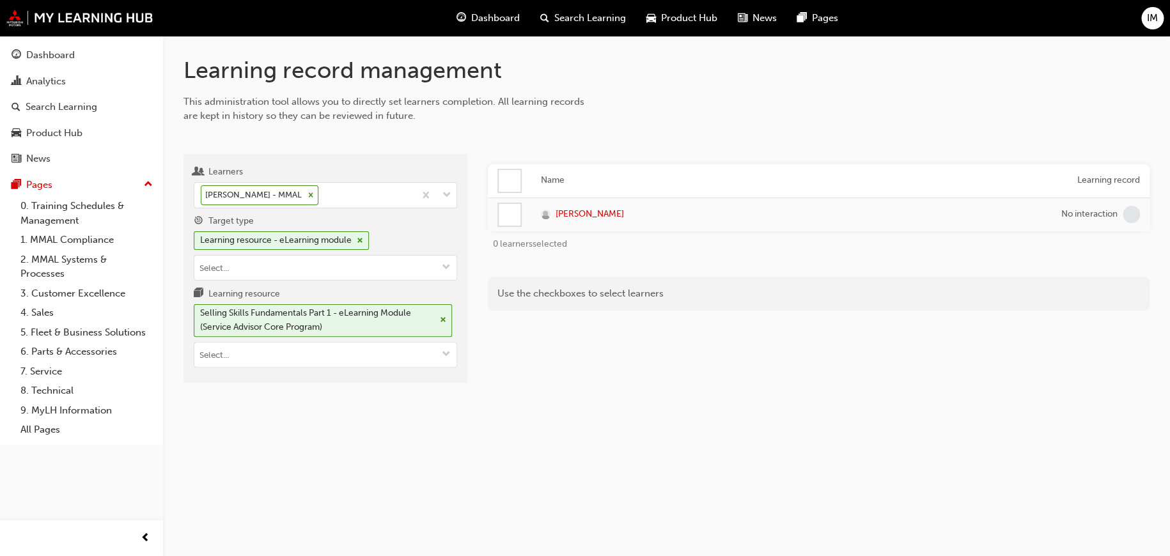
click at [516, 182] on div at bounding box center [510, 181] width 22 height 22
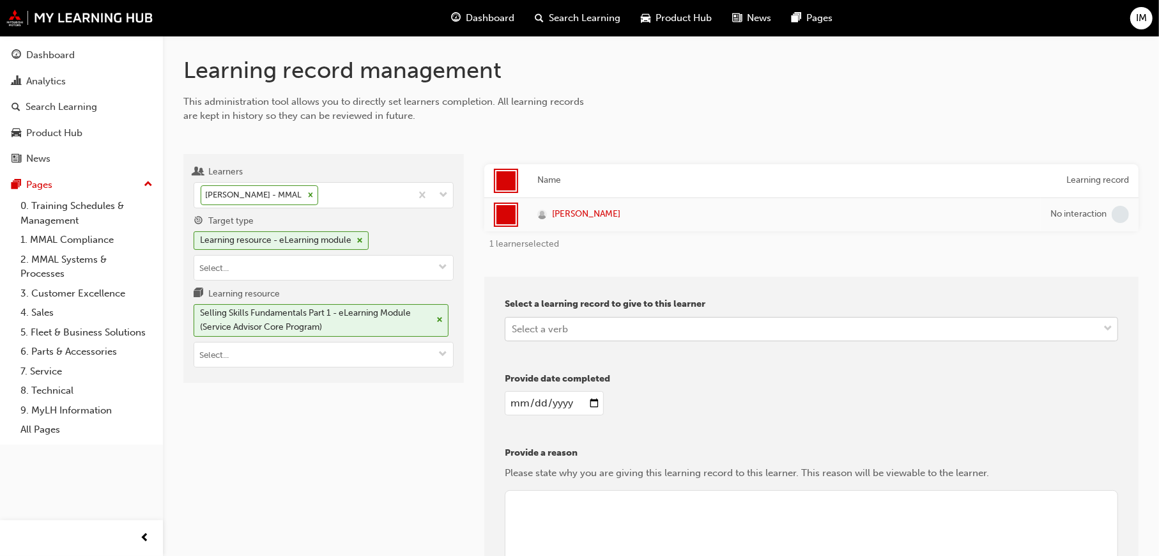
click at [543, 330] on div "Select a verb" at bounding box center [540, 328] width 56 height 15
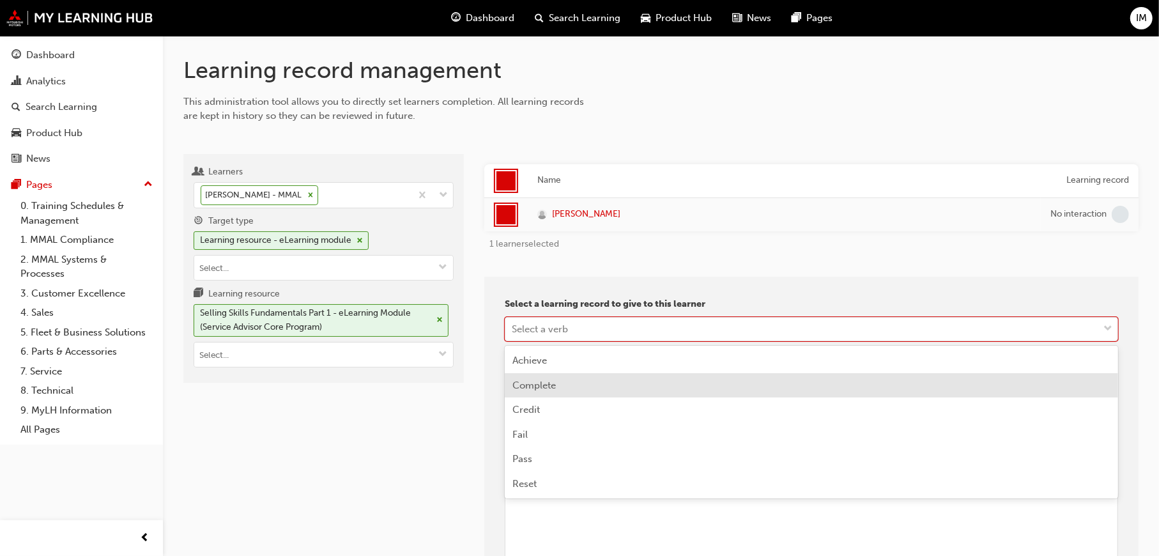
click at [550, 377] on div "Complete" at bounding box center [812, 385] width 614 height 25
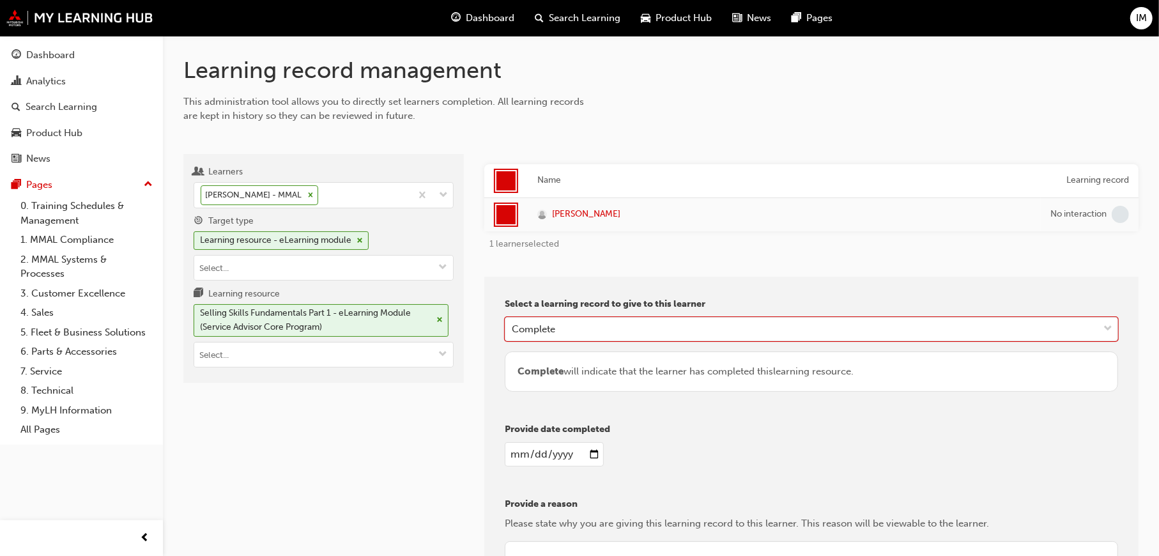
click at [544, 463] on input "date" at bounding box center [554, 454] width 99 height 24
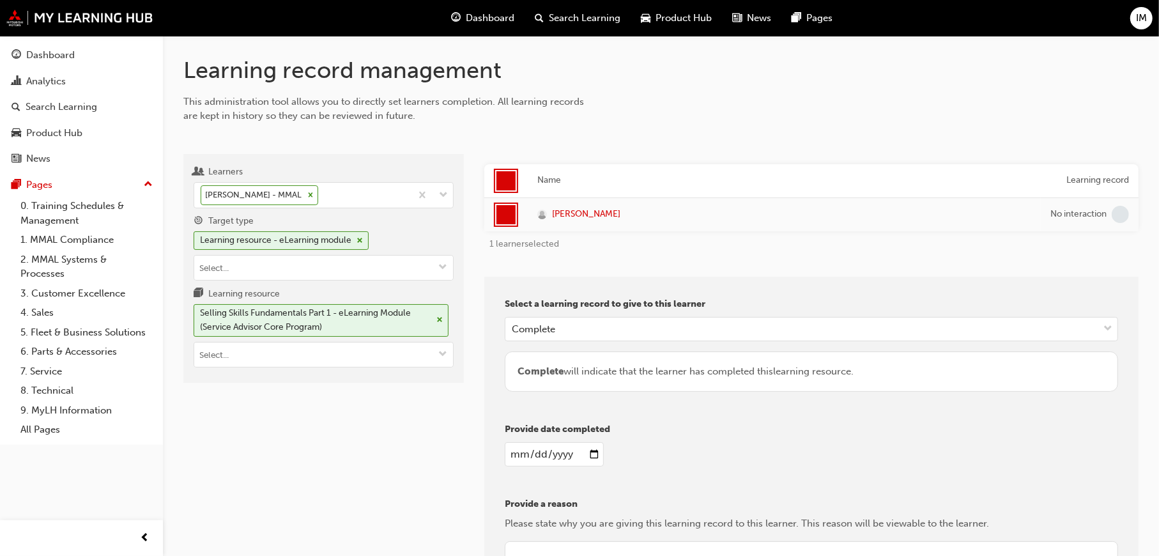
click at [584, 452] on input "date" at bounding box center [554, 454] width 99 height 24
click at [588, 454] on input "date" at bounding box center [554, 454] width 99 height 24
click at [594, 454] on input "date" at bounding box center [554, 454] width 99 height 24
type input "2025-09-23"
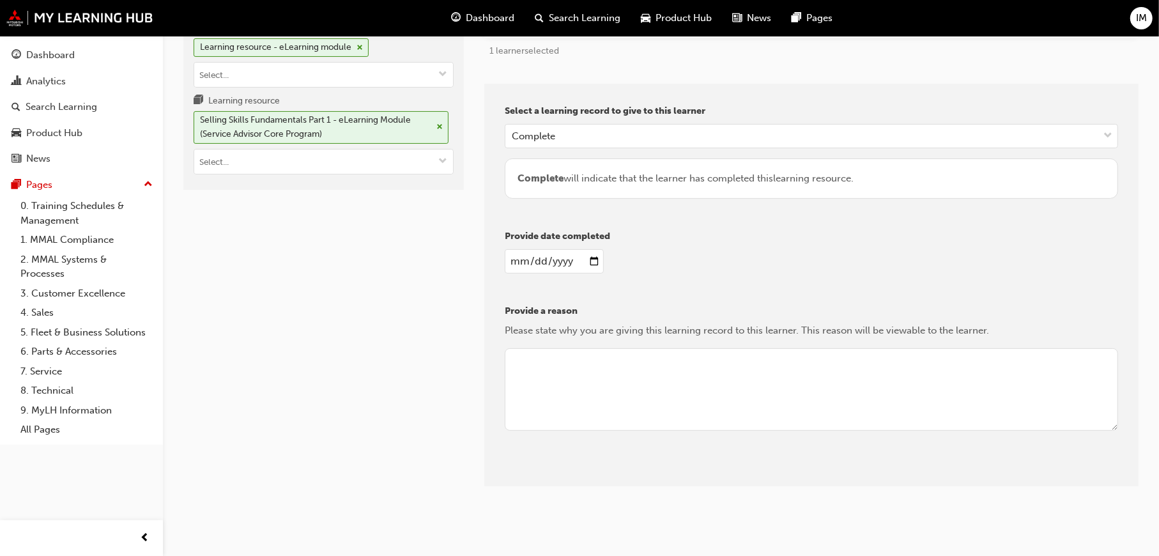
scroll to position [195, 0]
click at [553, 361] on textarea at bounding box center [812, 387] width 614 height 83
type textarea "REview"
click at [529, 477] on button "Give learning records" at bounding box center [562, 474] width 114 height 21
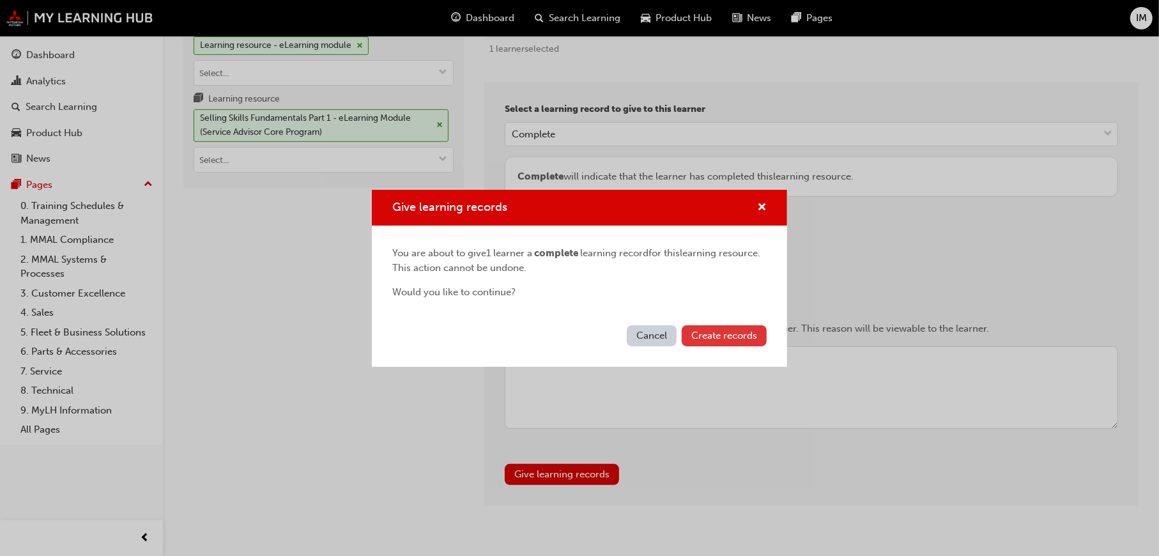
click at [748, 337] on span "Create records" at bounding box center [725, 336] width 66 height 12
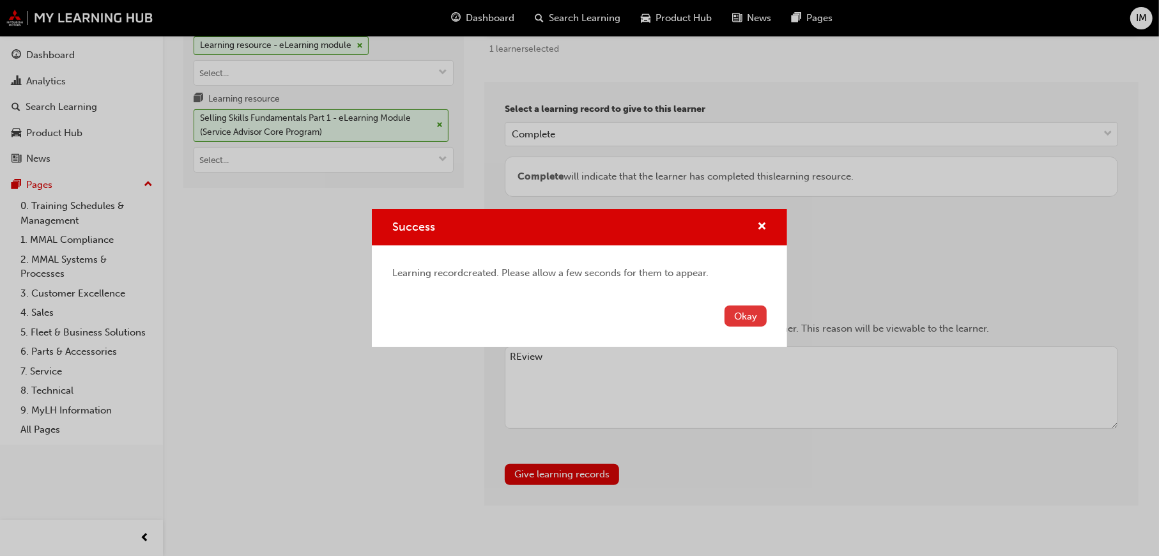
click at [745, 322] on button "Okay" at bounding box center [746, 316] width 42 height 21
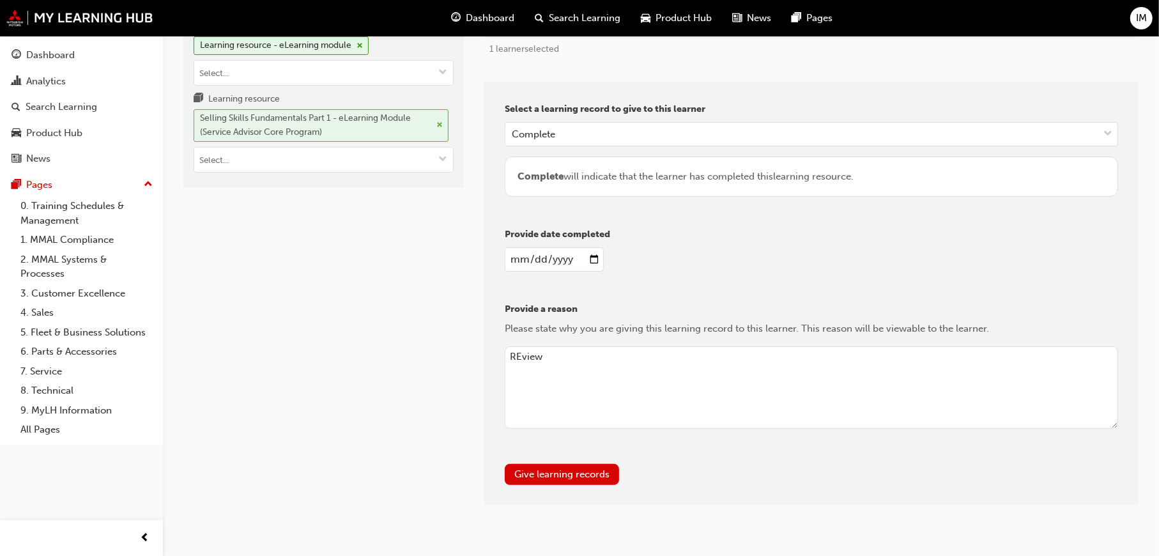
click at [435, 121] on div "Selling Skills Fundamentals Part 1 - eLearning Module (Service Advisor Core Pro…" at bounding box center [321, 125] width 255 height 33
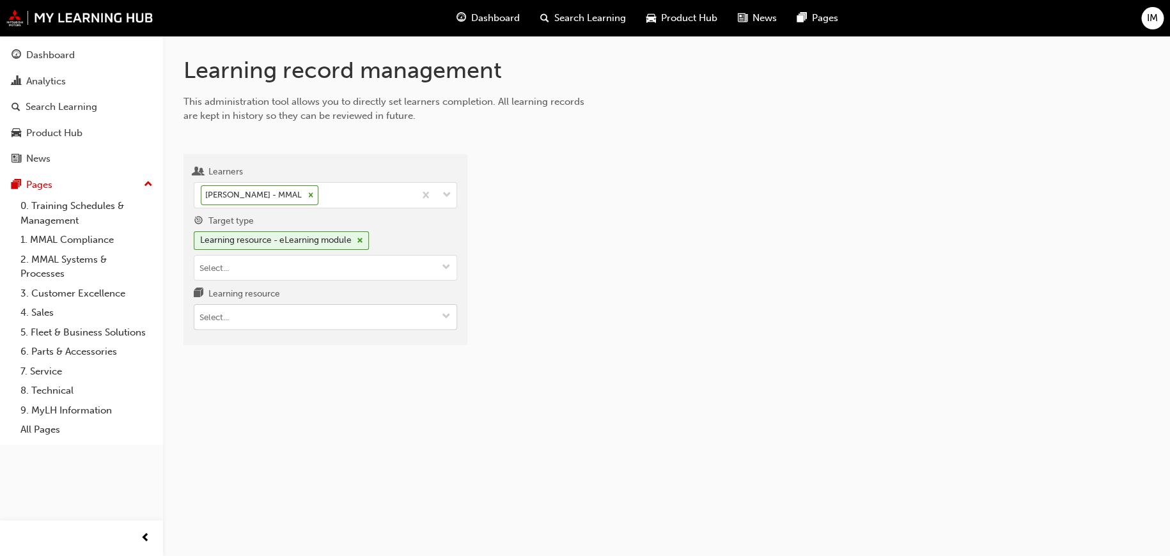
click at [308, 314] on input "Learning resource" at bounding box center [325, 317] width 262 height 24
paste input "PS_SAC_M6"
type input "PS_SAC_M6"
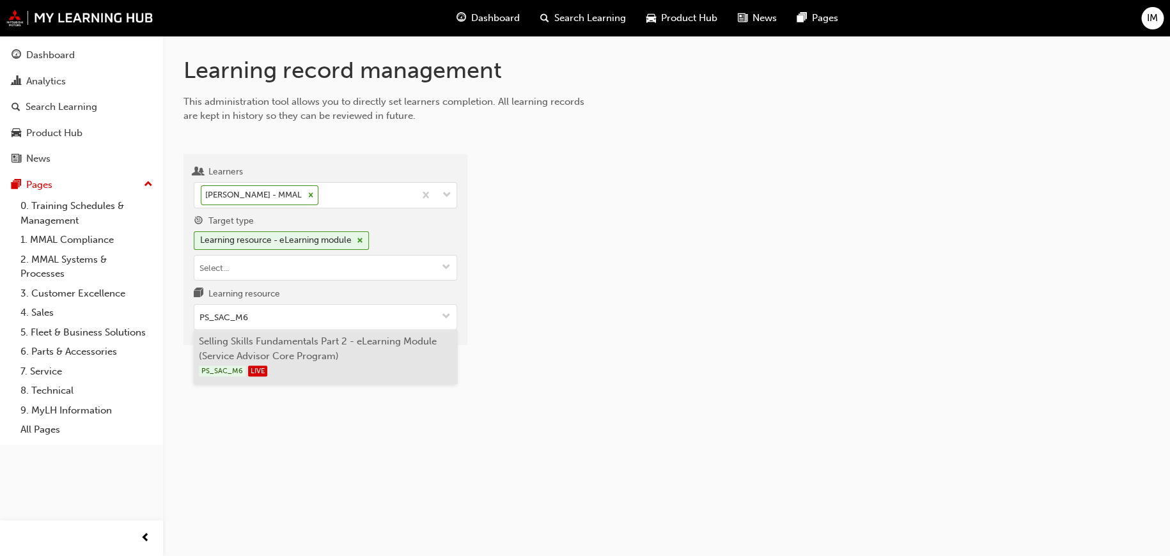
click at [316, 362] on li "Selling Skills Fundamentals Part 2 - eLearning Module (Service Advisor Core Pro…" at bounding box center [325, 357] width 263 height 54
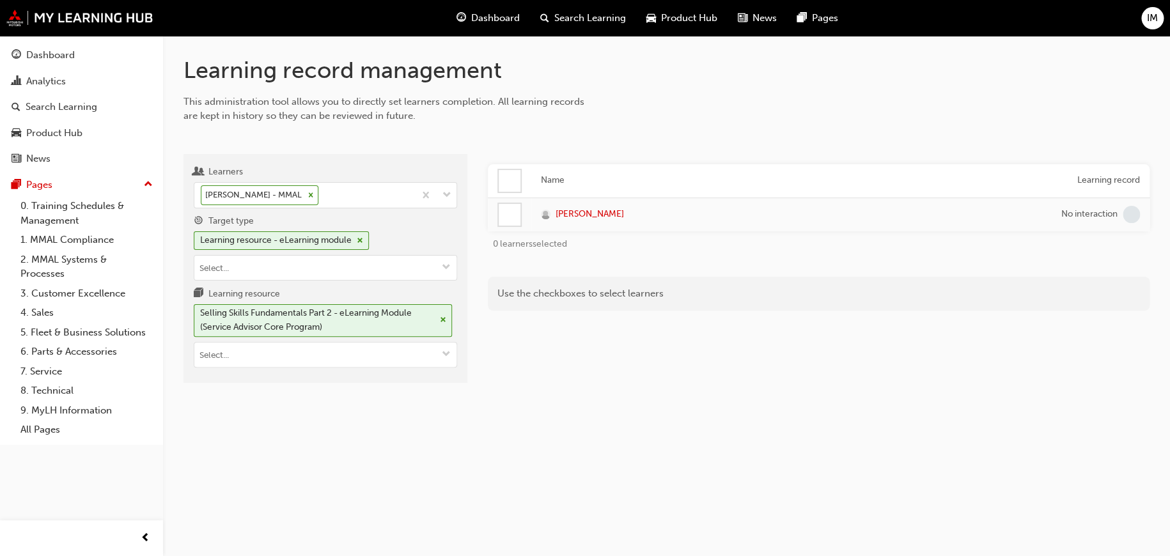
click at [504, 178] on div at bounding box center [510, 181] width 22 height 22
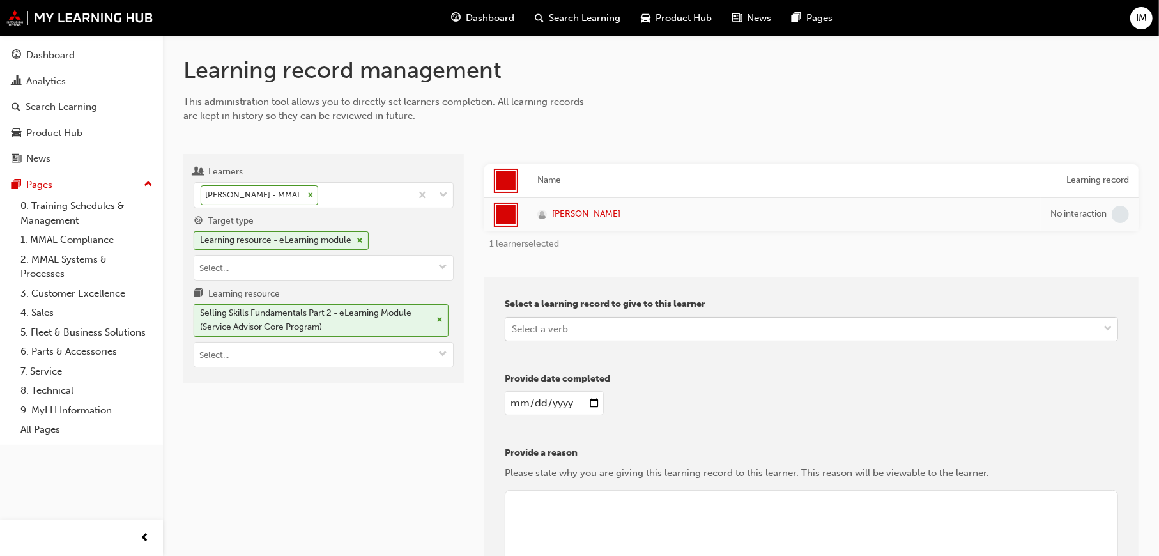
click at [542, 330] on div "Select a verb" at bounding box center [540, 328] width 56 height 15
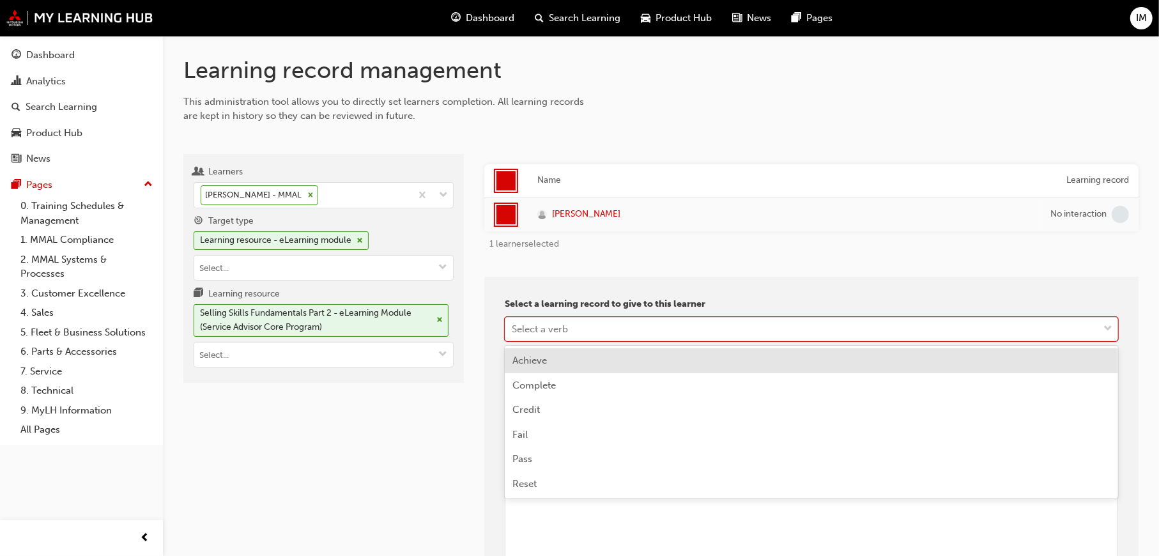
click at [545, 384] on span "Complete" at bounding box center [534, 386] width 43 height 12
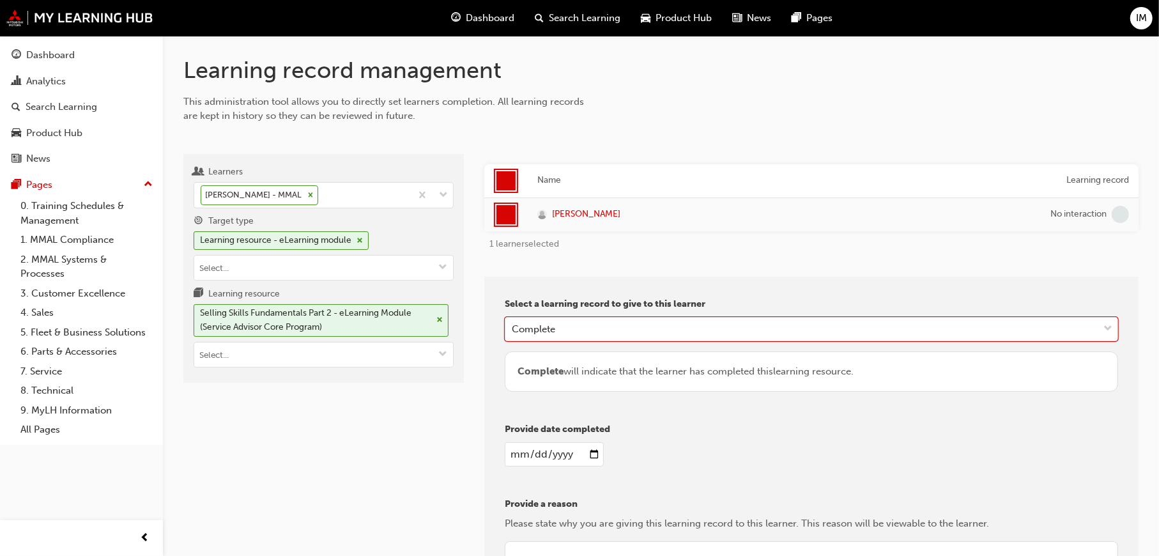
click at [596, 453] on input "date" at bounding box center [554, 454] width 99 height 24
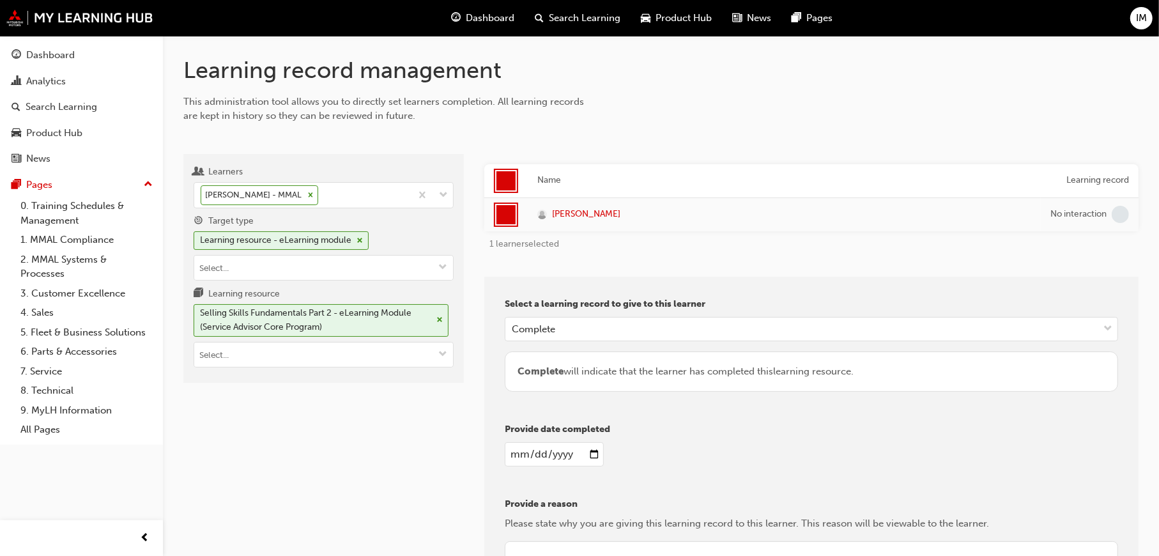
type input "2025-09-23"
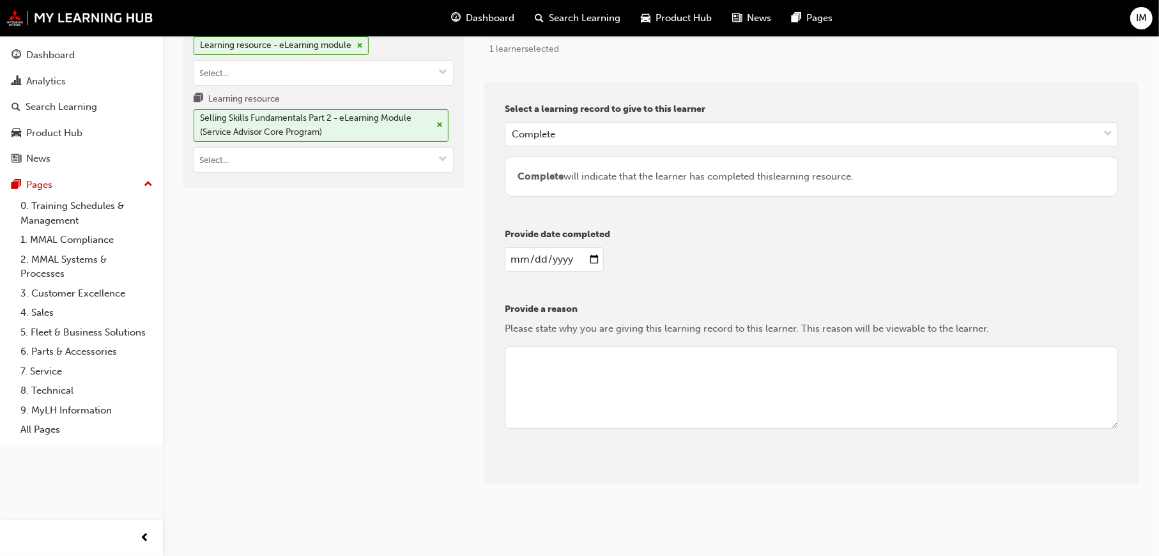
click at [562, 366] on textarea at bounding box center [812, 387] width 614 height 83
type textarea "Complete"
click at [607, 476] on button "Give learning records" at bounding box center [562, 474] width 114 height 21
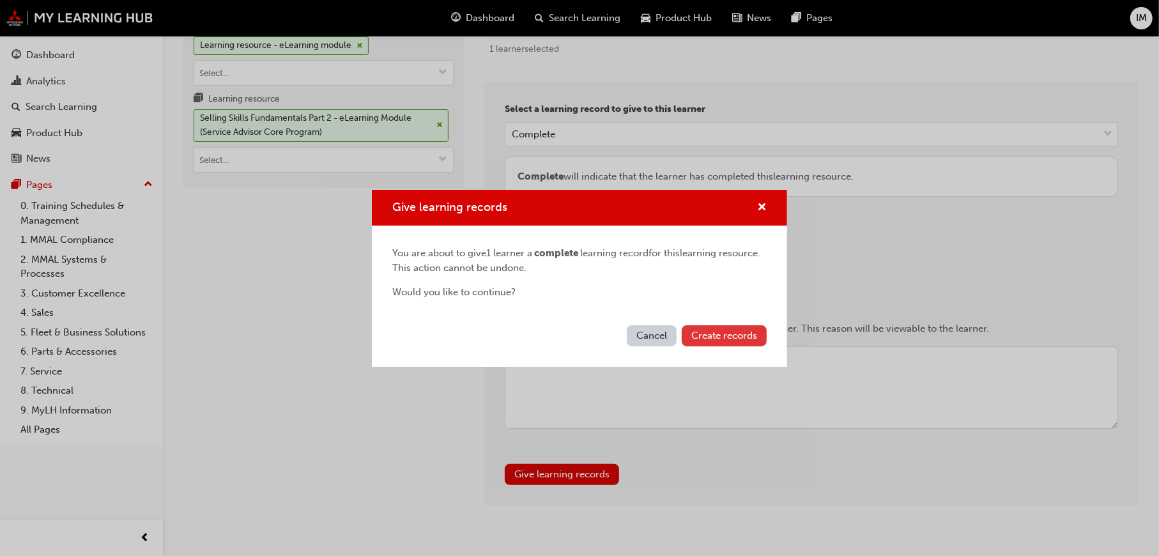
click at [715, 337] on span "Create records" at bounding box center [725, 336] width 66 height 12
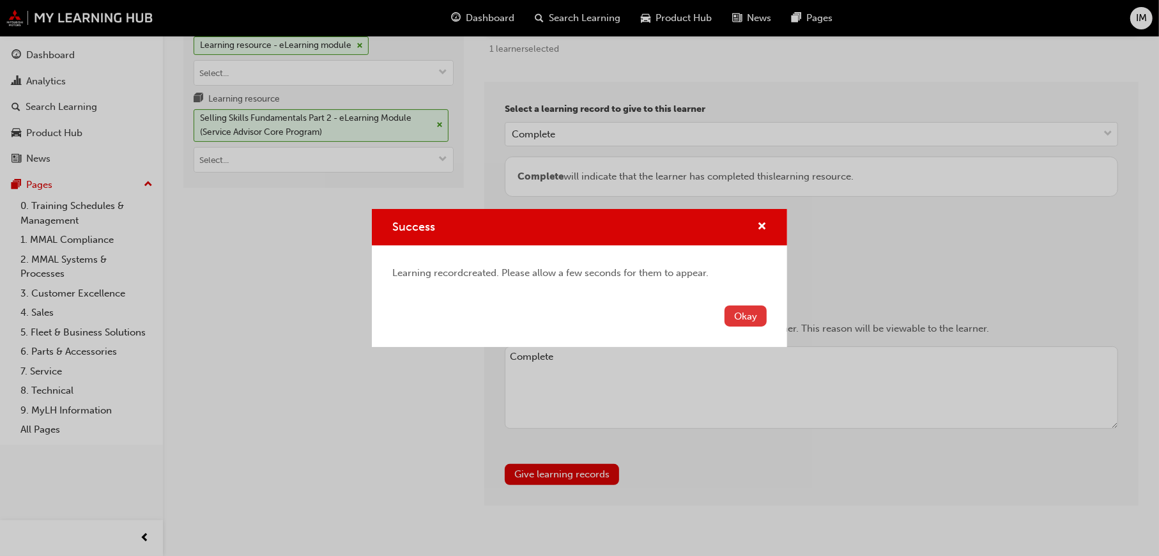
click at [741, 314] on button "Okay" at bounding box center [746, 316] width 42 height 21
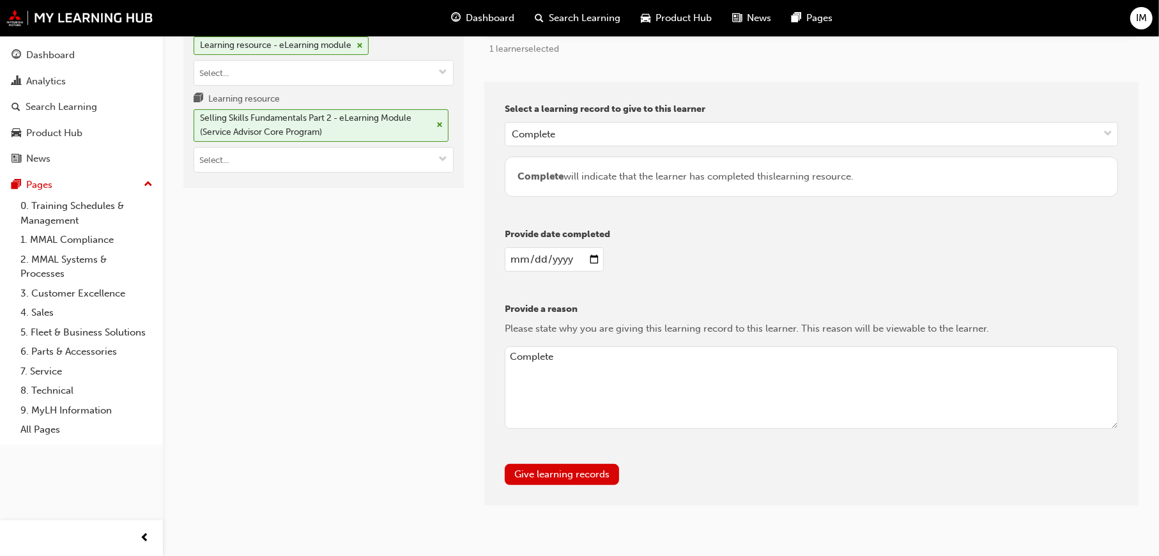
scroll to position [0, 0]
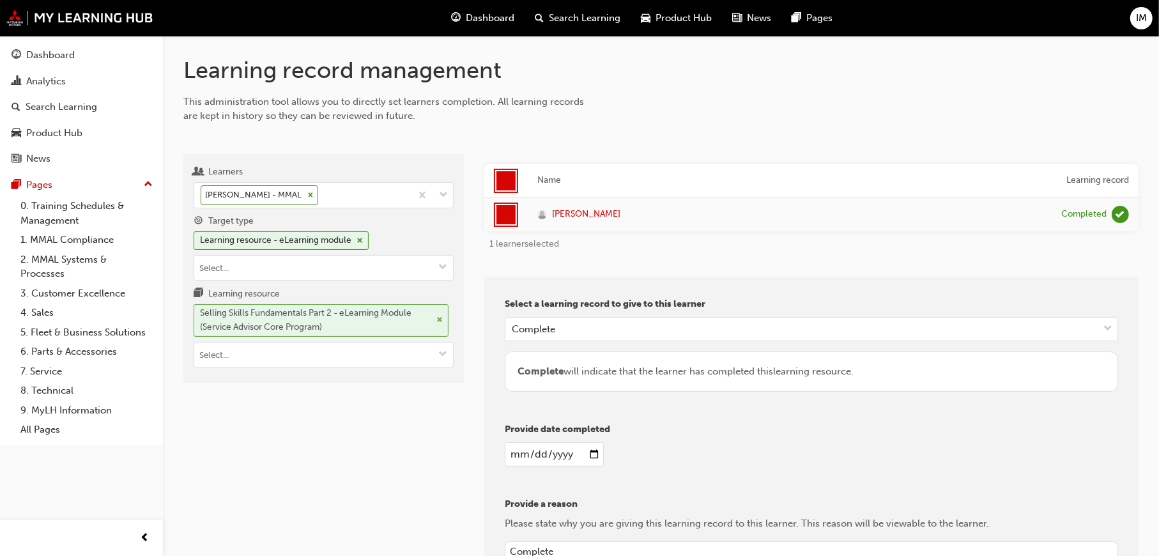
click at [441, 319] on span "cross-icon" at bounding box center [440, 320] width 6 height 8
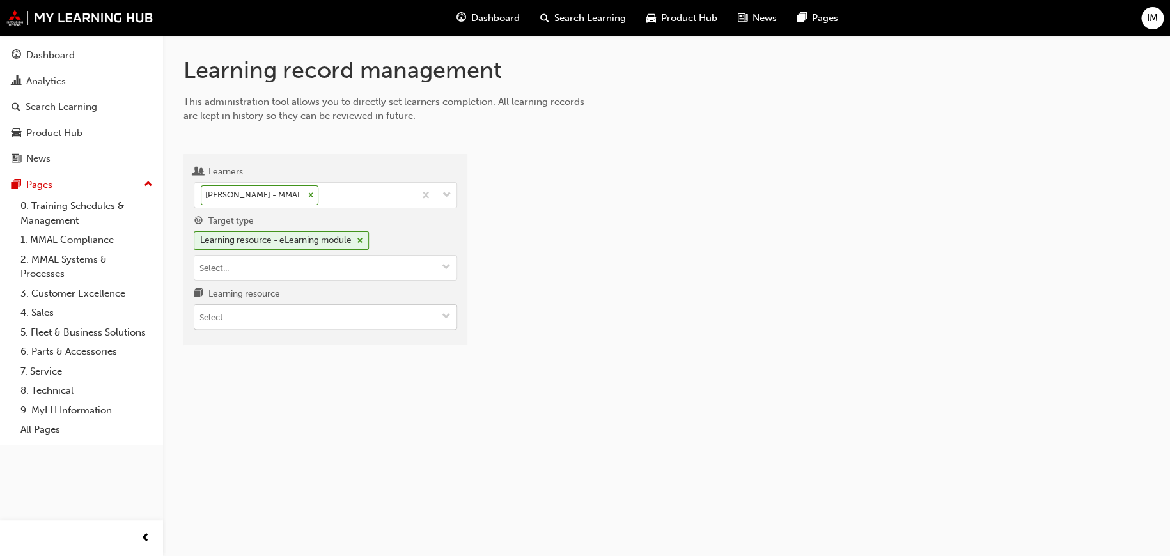
click at [438, 320] on button "Learning resource" at bounding box center [446, 317] width 20 height 24
paste input "PS_SAC_M7"
type input "PS_SAC_M7"
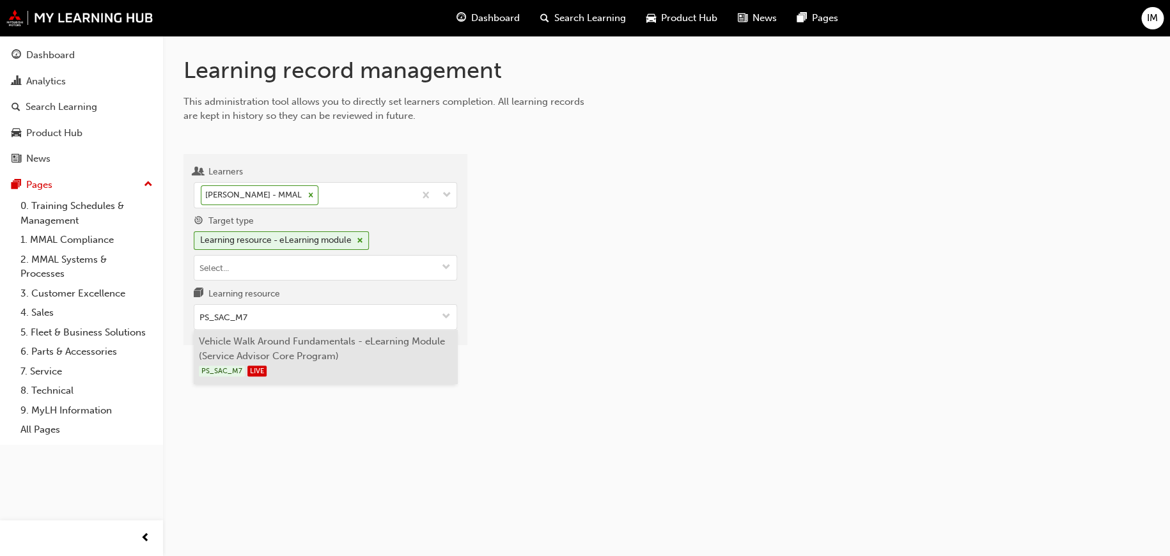
click at [361, 355] on li "Vehicle Walk Around Fundamentals - eLearning Module (Service Advisor Core Progr…" at bounding box center [325, 357] width 263 height 54
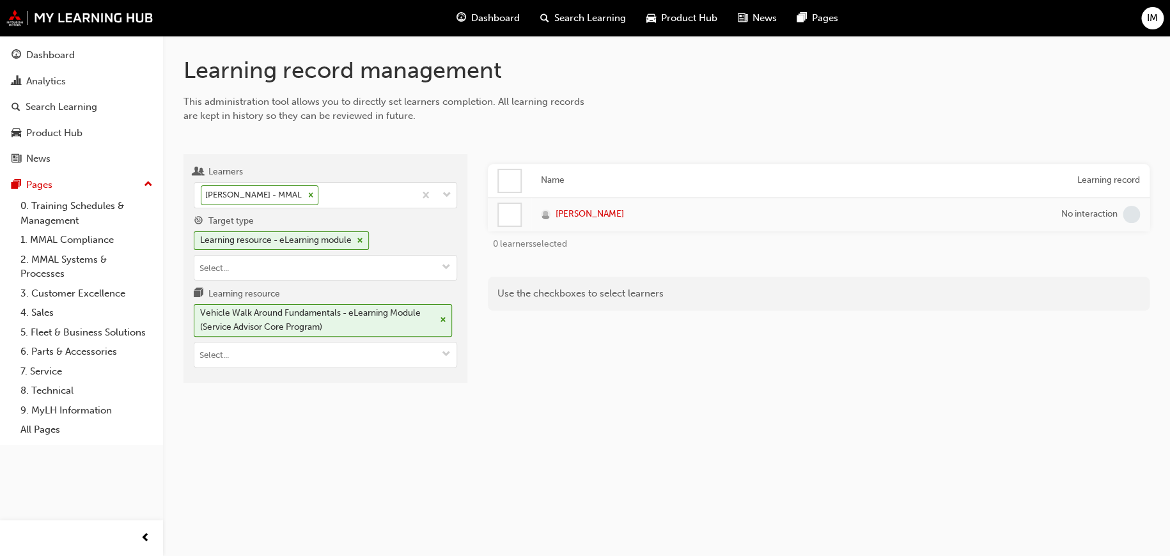
click at [517, 179] on div at bounding box center [510, 181] width 22 height 22
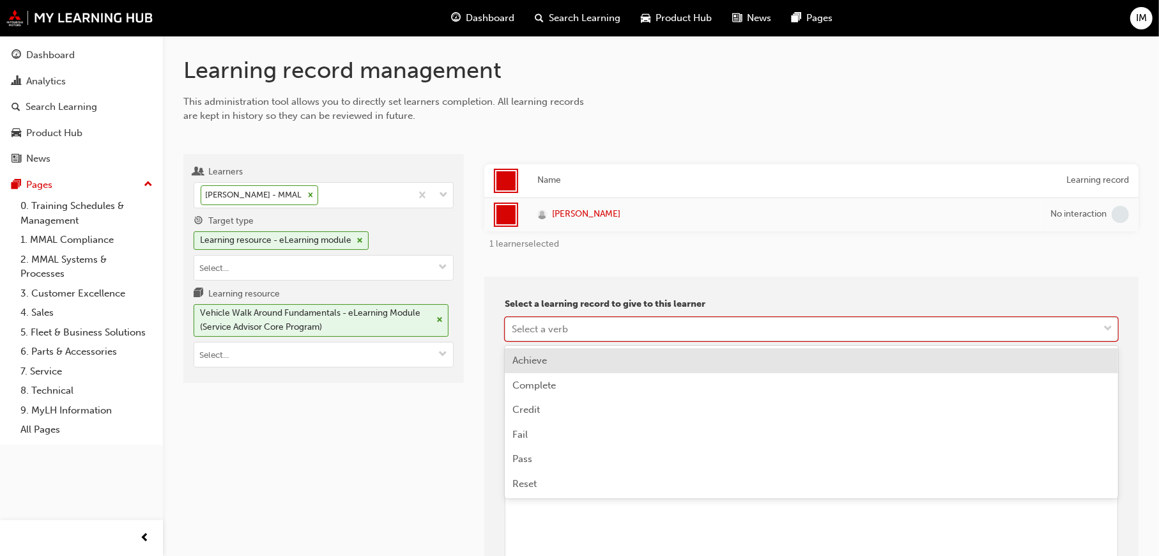
click at [587, 317] on div "Select a verb" at bounding box center [812, 329] width 614 height 24
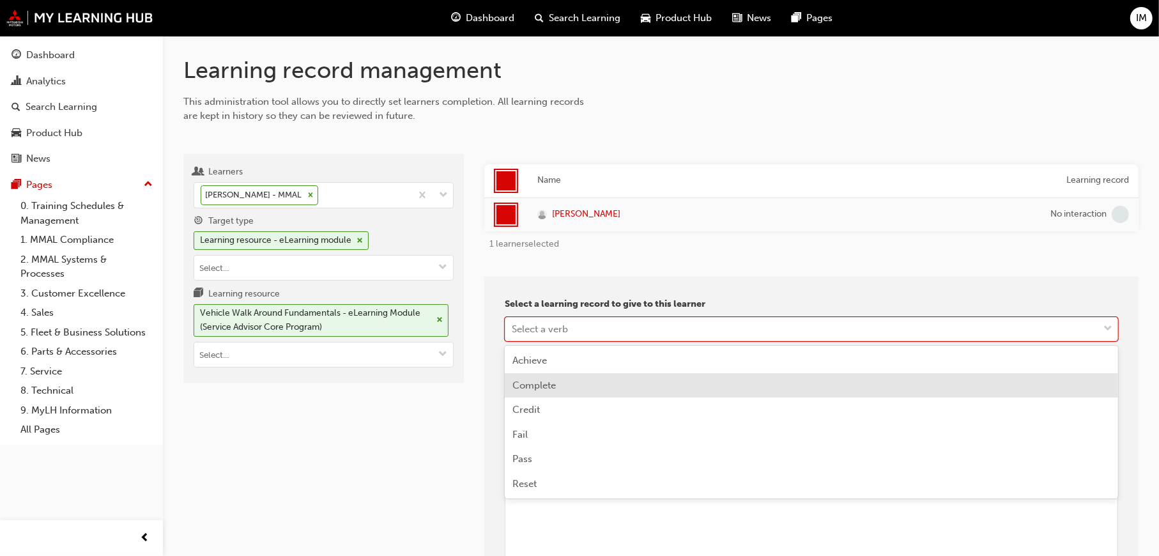
click at [577, 382] on div "Complete" at bounding box center [812, 385] width 614 height 25
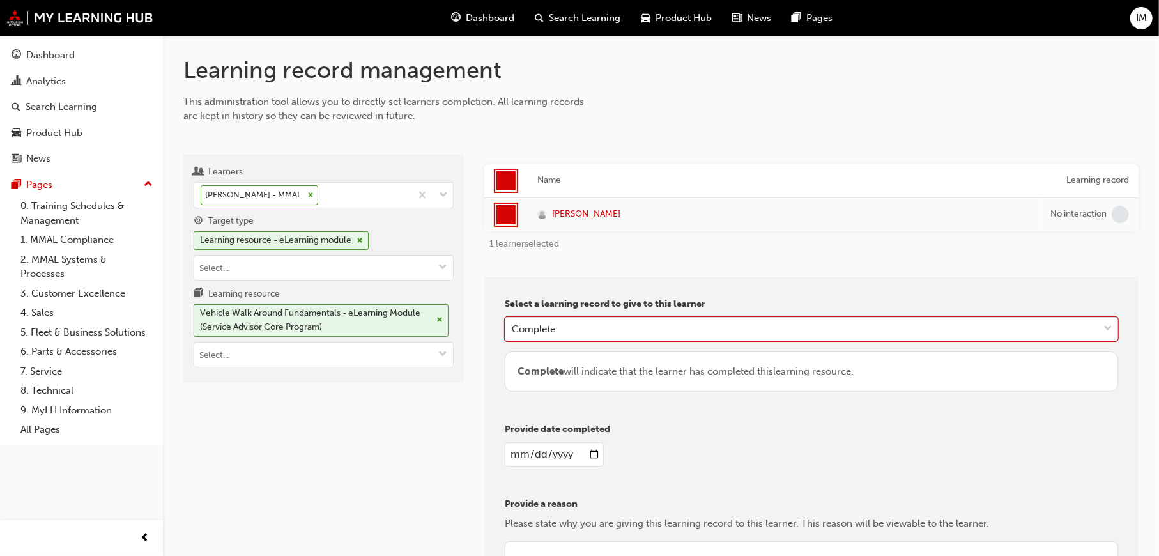
click at [567, 446] on input "date" at bounding box center [554, 454] width 99 height 24
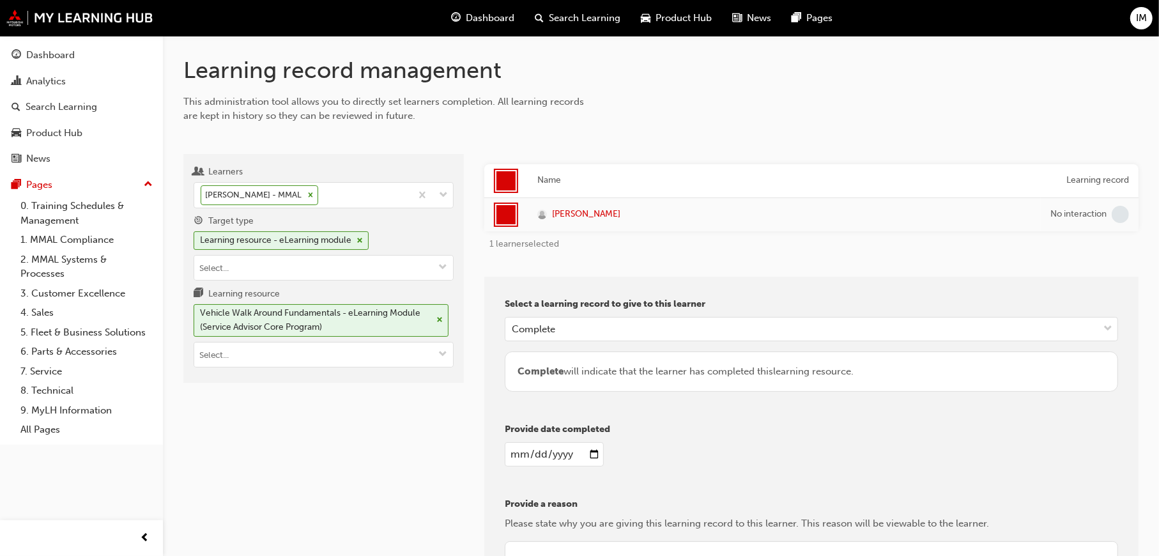
click at [595, 451] on input "date" at bounding box center [554, 454] width 99 height 24
type input "2025-09-23"
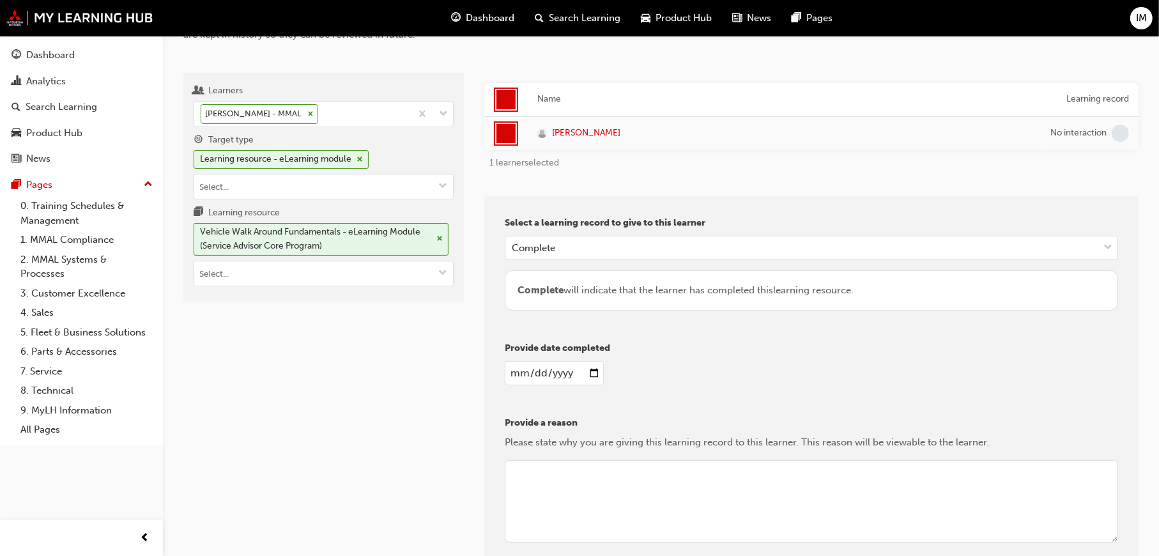
scroll to position [195, 0]
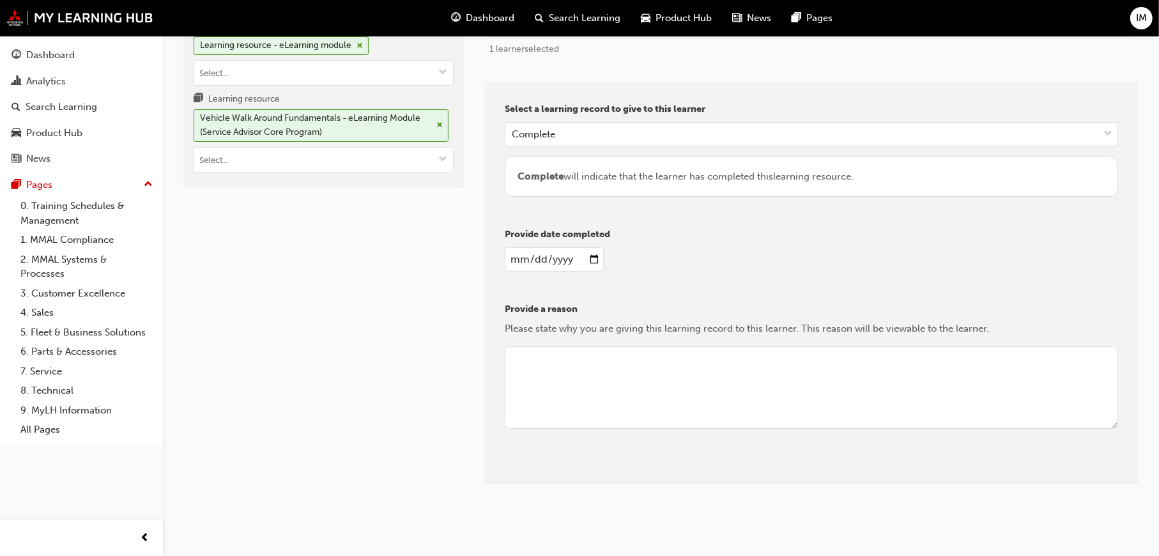
click at [551, 389] on textarea at bounding box center [812, 387] width 614 height 83
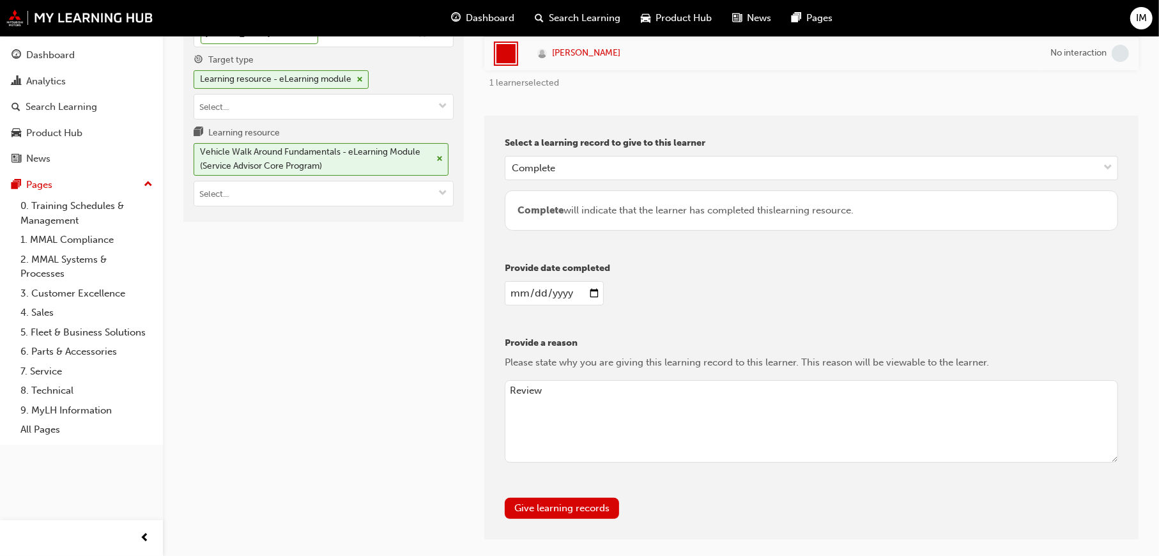
scroll to position [216, 0]
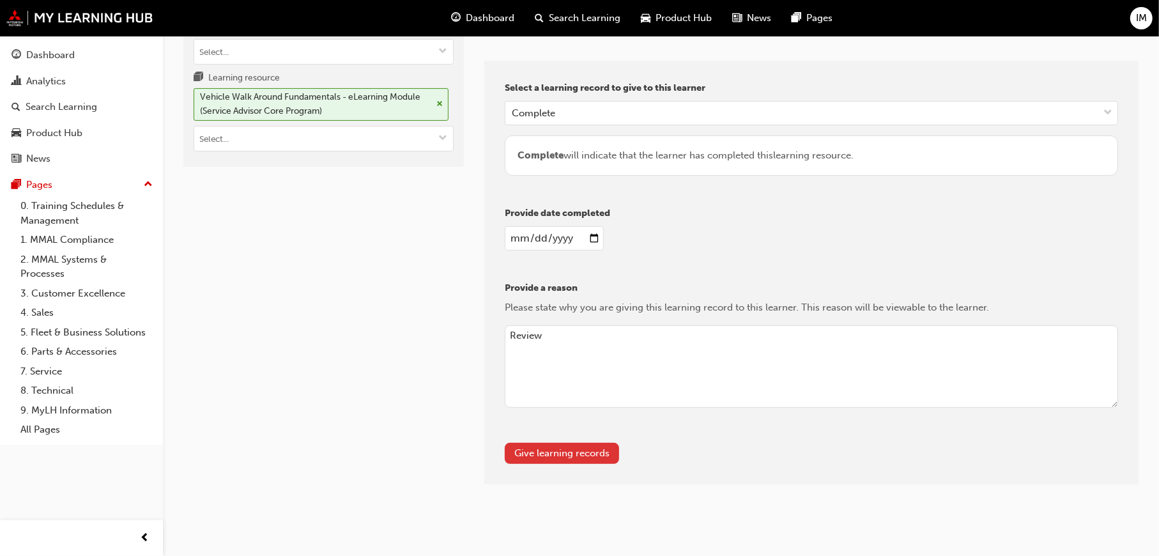
type textarea "Review"
click at [598, 447] on button "Give learning records" at bounding box center [562, 453] width 114 height 21
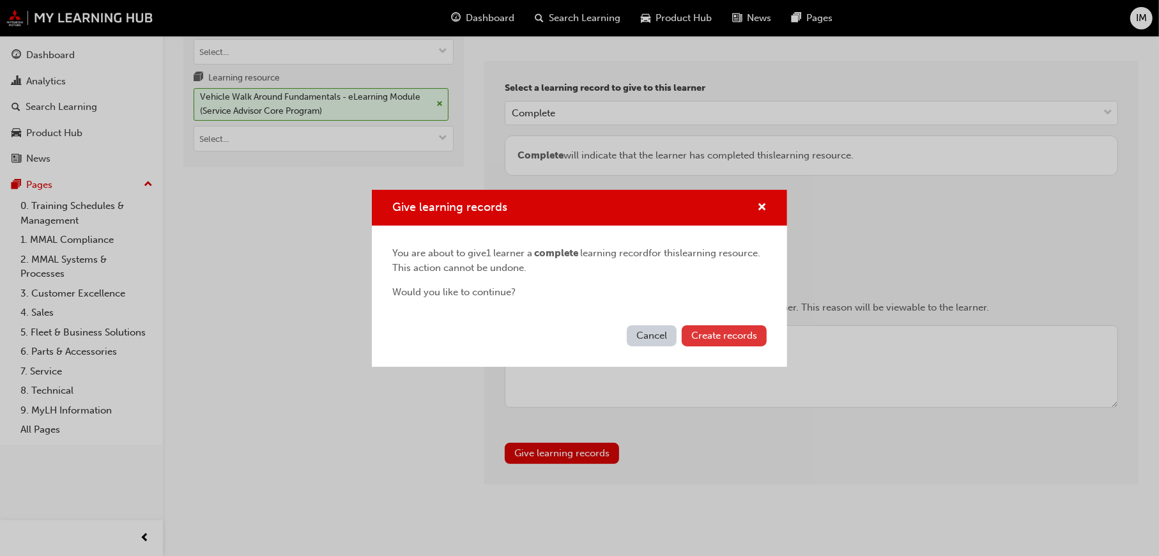
click at [743, 335] on span "Create records" at bounding box center [725, 336] width 66 height 12
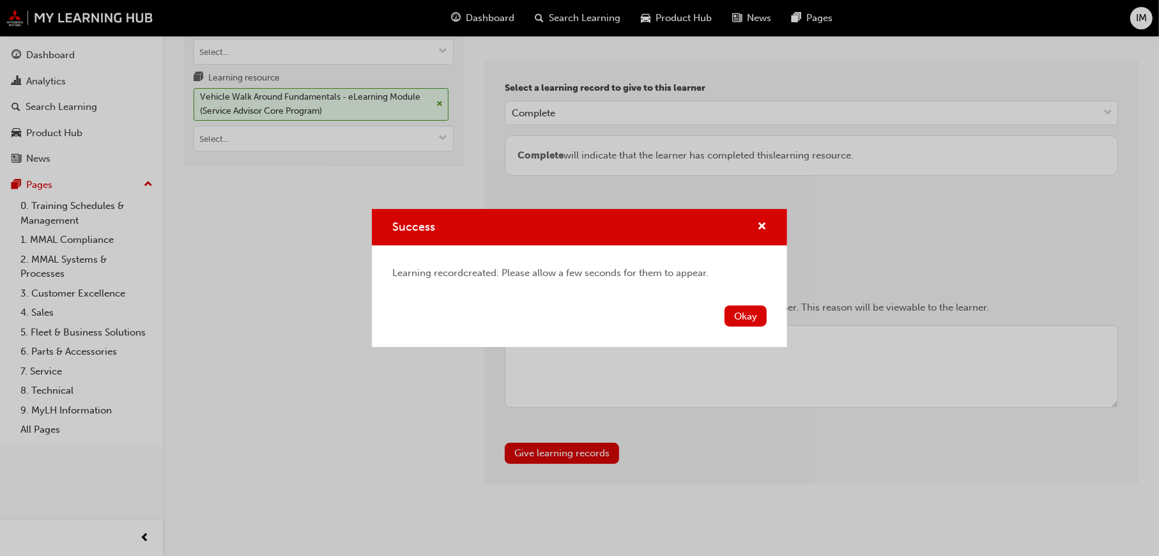
click at [760, 317] on button "Okay" at bounding box center [746, 316] width 42 height 21
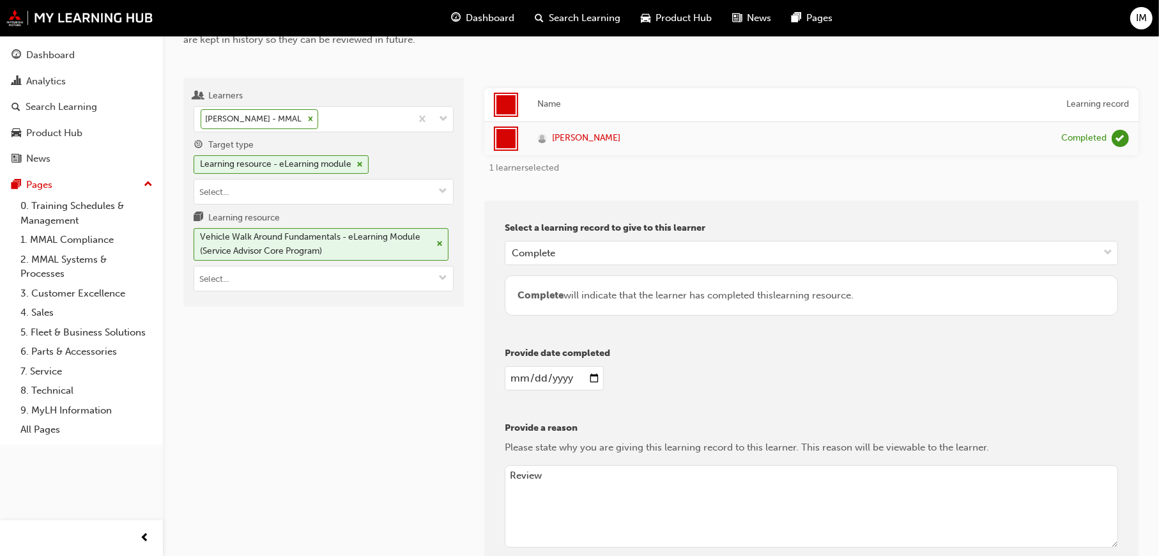
scroll to position [0, 0]
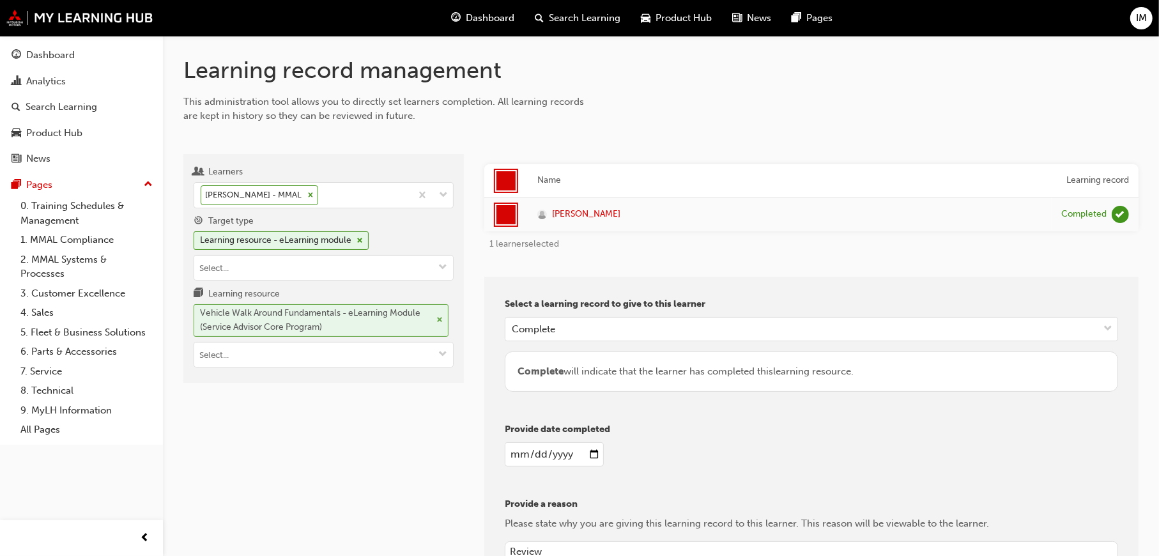
click at [444, 317] on div "Vehicle Walk Around Fundamentals - eLearning Module (Service Advisor Core Progr…" at bounding box center [321, 320] width 255 height 33
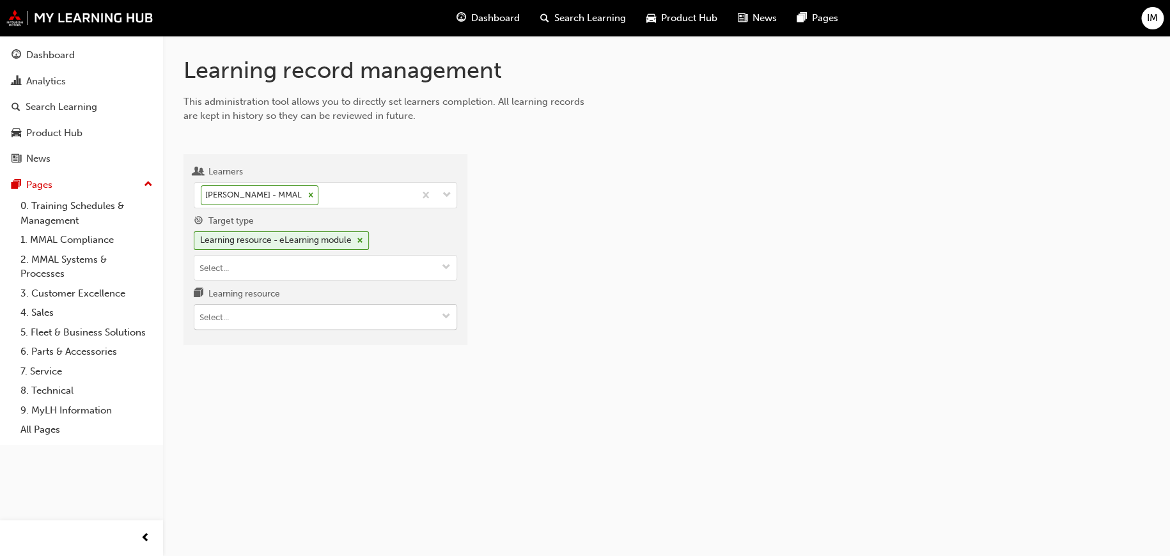
click at [357, 323] on input "Learning resource" at bounding box center [325, 317] width 262 height 24
paste input "PS_SAC_M8"
type input "PS_SAC_M8"
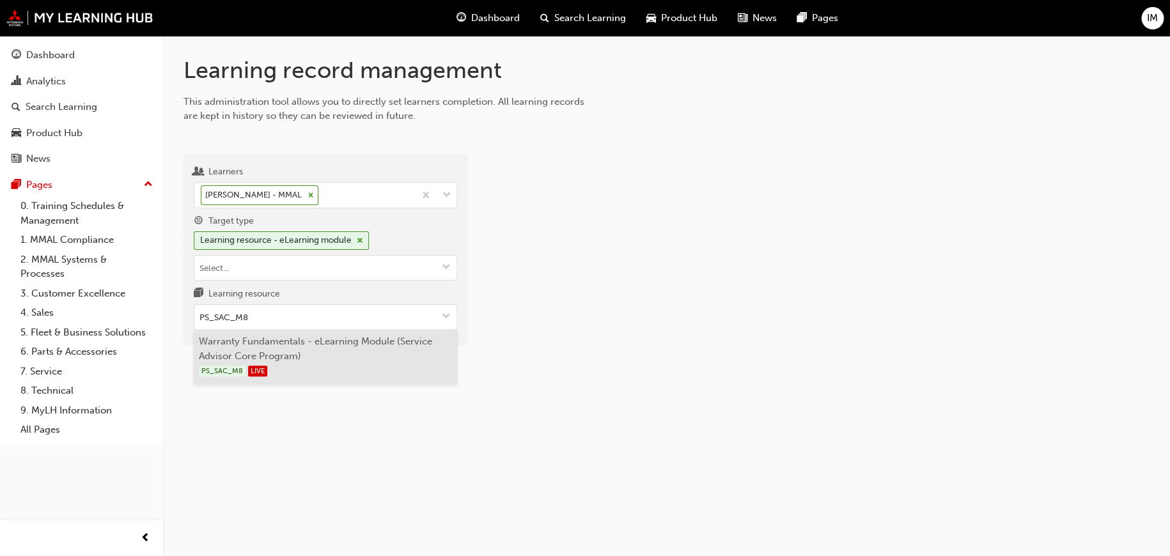
click at [361, 351] on li "Warranty Fundamentals - eLearning Module (Service Advisor Core Program) PS_SAC_…" at bounding box center [325, 357] width 263 height 54
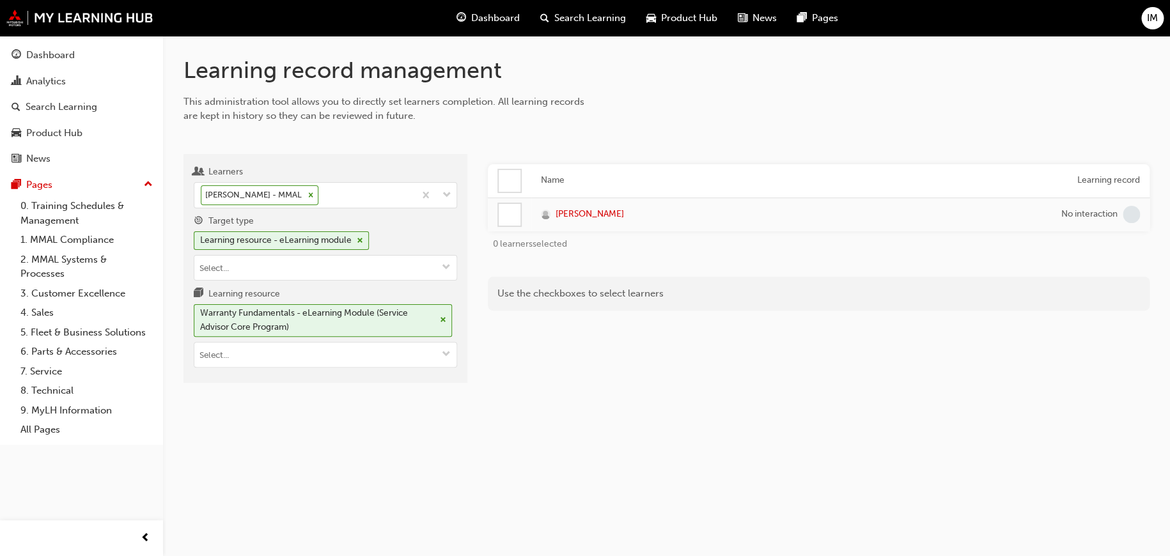
click at [514, 179] on div at bounding box center [510, 181] width 22 height 22
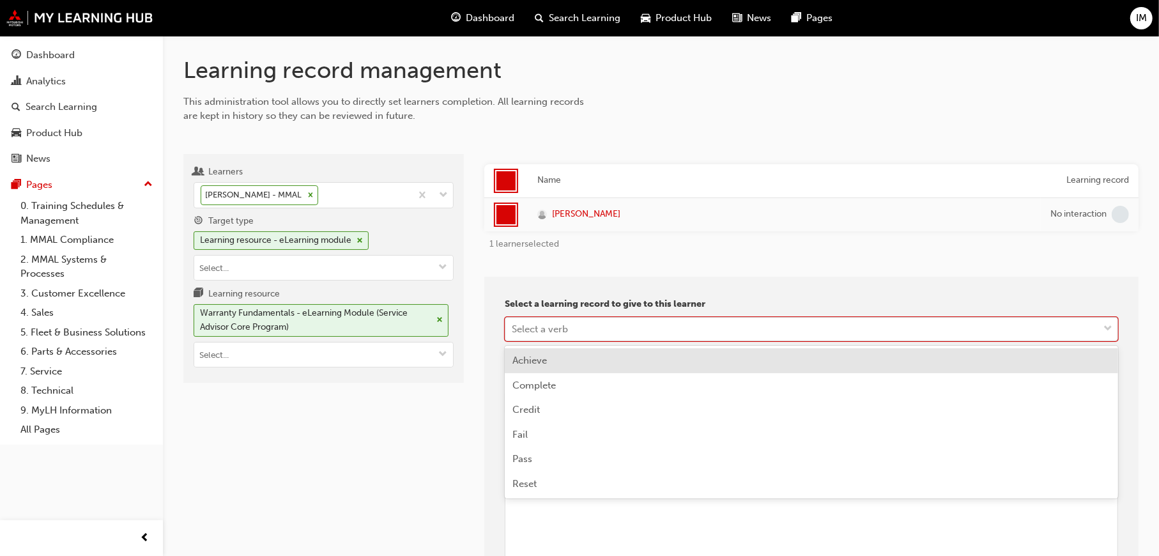
click at [556, 321] on div "Select a verb" at bounding box center [540, 328] width 56 height 15
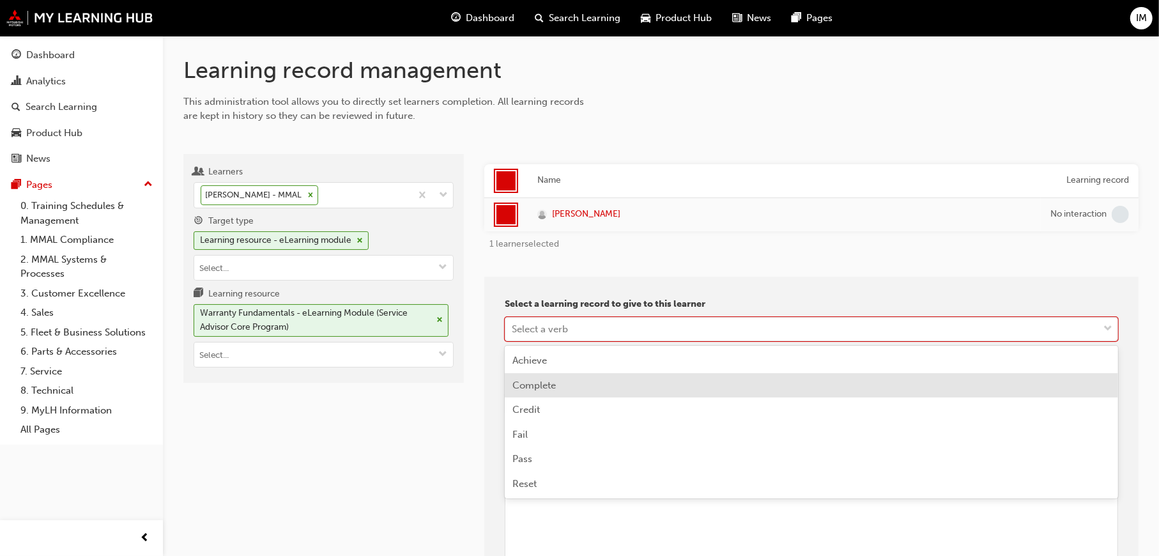
click at [547, 392] on div "Complete" at bounding box center [812, 385] width 614 height 25
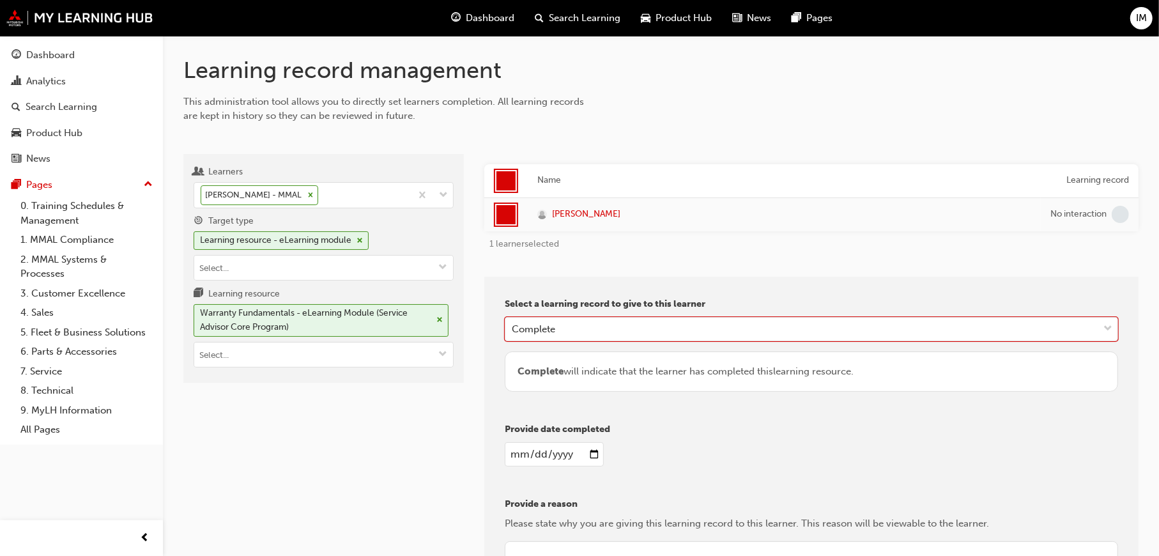
click at [589, 453] on input "date" at bounding box center [554, 454] width 99 height 24
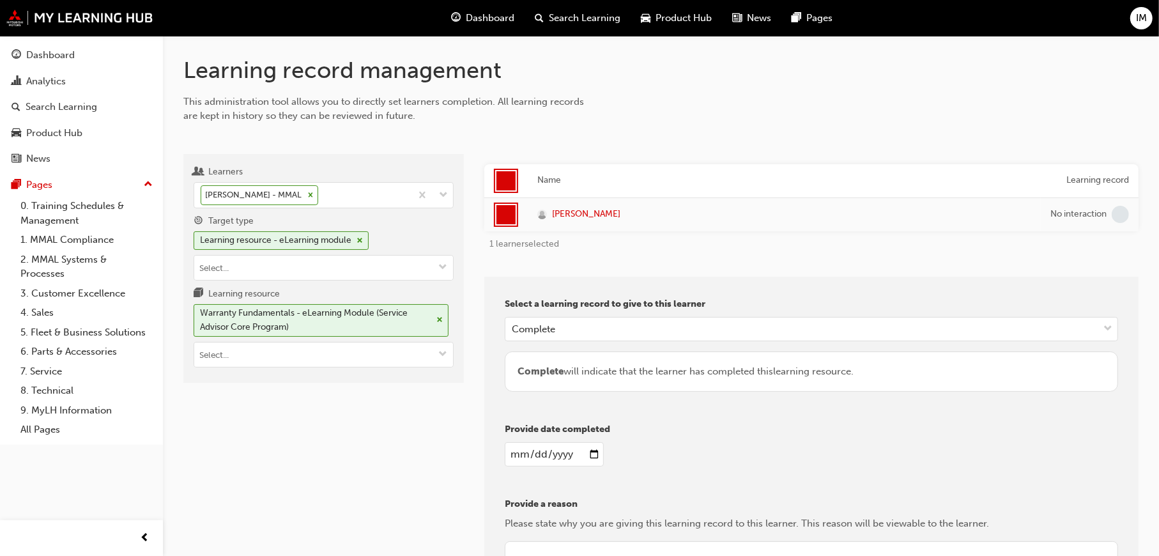
type input "2025-09-23"
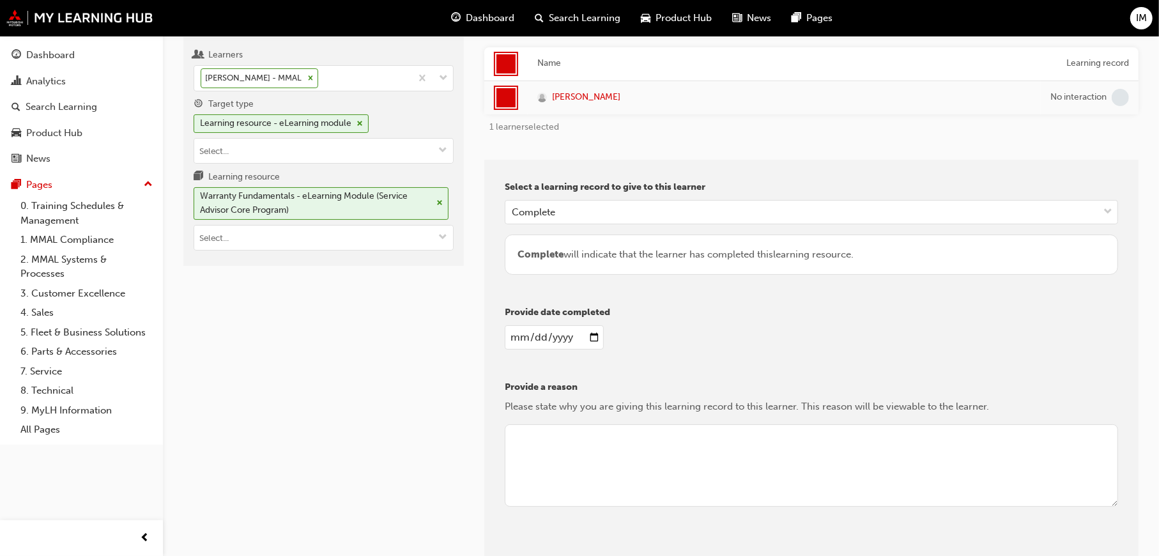
scroll to position [195, 0]
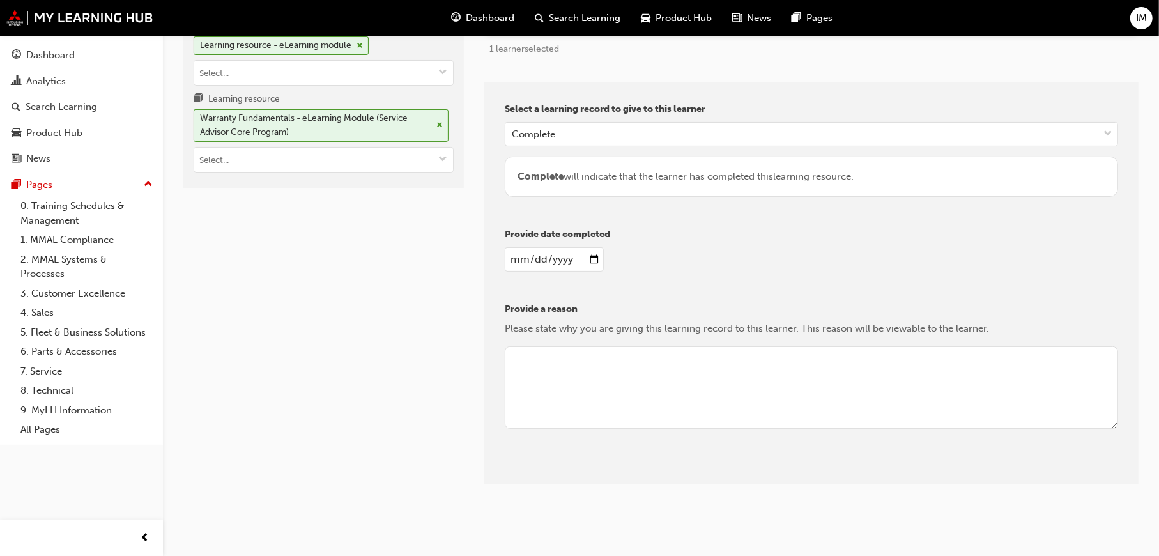
click at [550, 353] on textarea at bounding box center [812, 387] width 614 height 83
type textarea "Review"
click at [540, 477] on button "Give learning records" at bounding box center [562, 474] width 114 height 21
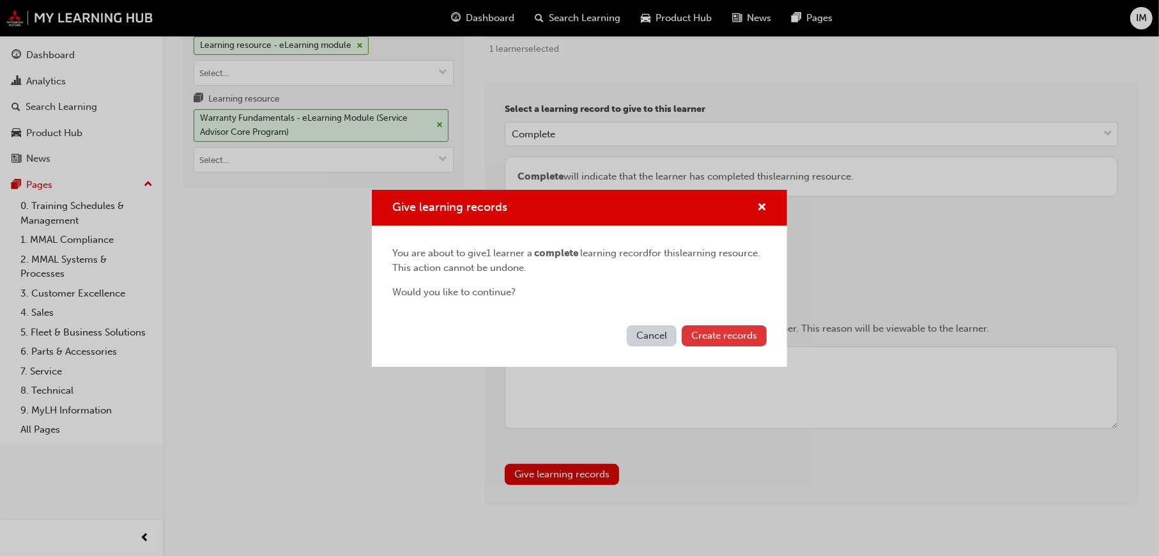
click at [745, 339] on span "Create records" at bounding box center [725, 336] width 66 height 12
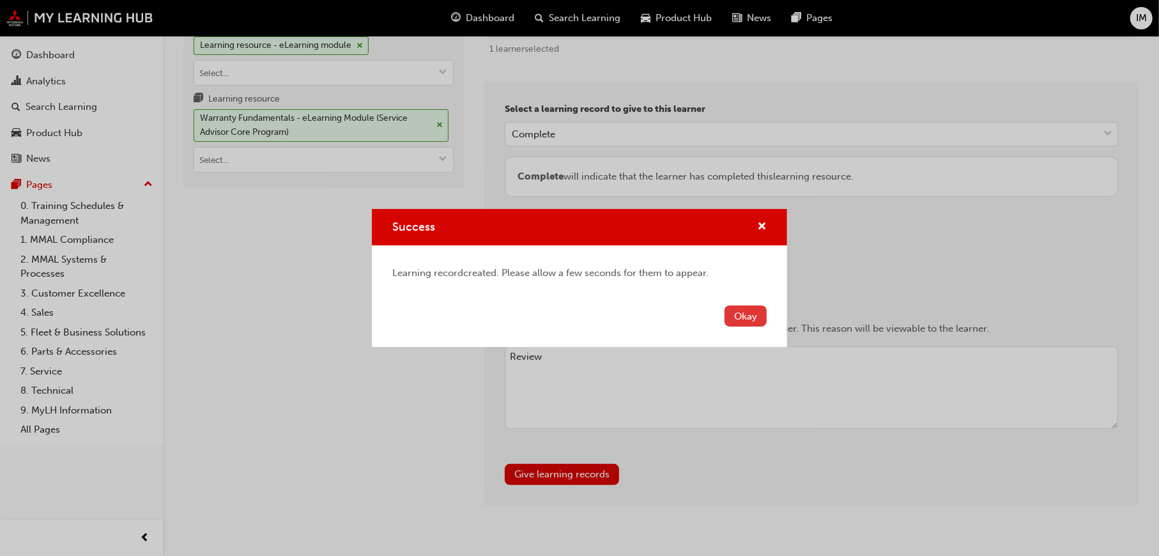
click at [759, 320] on button "Okay" at bounding box center [746, 316] width 42 height 21
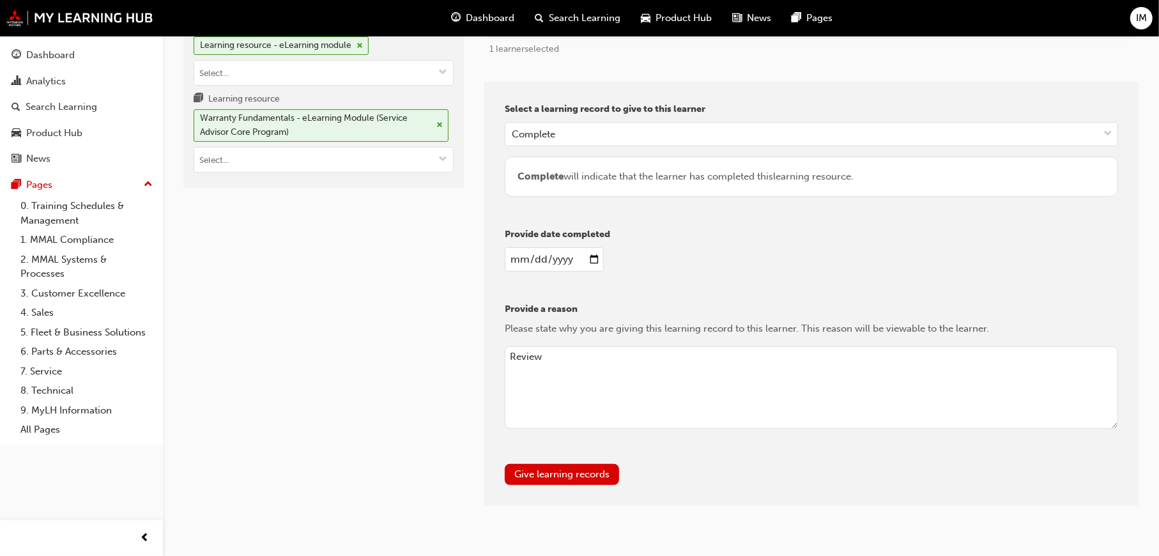
click at [438, 129] on div "Warranty Fundamentals - eLearning Module (Service Advisor Core Program)" at bounding box center [321, 125] width 255 height 33
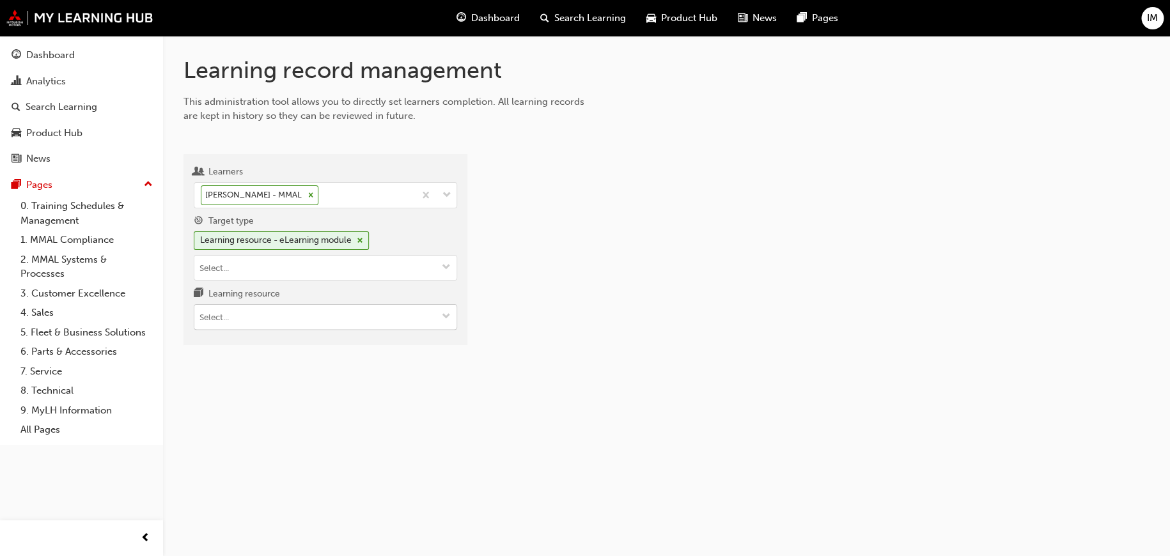
click at [286, 316] on input "Learning resource" at bounding box center [325, 317] width 262 height 24
paste input "PS_SAC_M9"
type input "PS_SAC_M9"
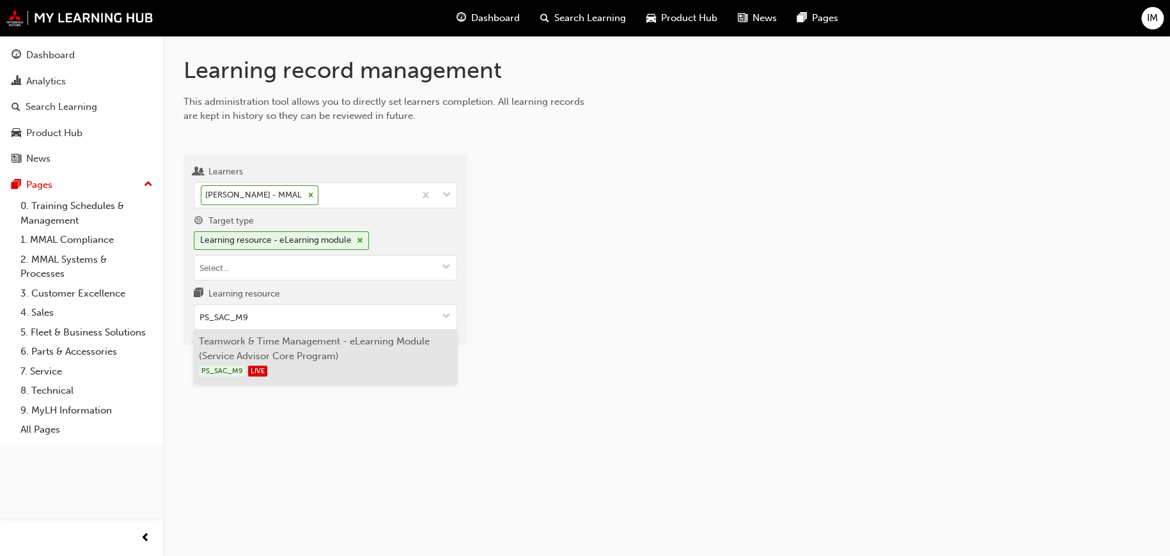
click at [307, 356] on li "Teamwork & Time Management - eLearning Module (Service Advisor Core Program) PS…" at bounding box center [325, 357] width 263 height 54
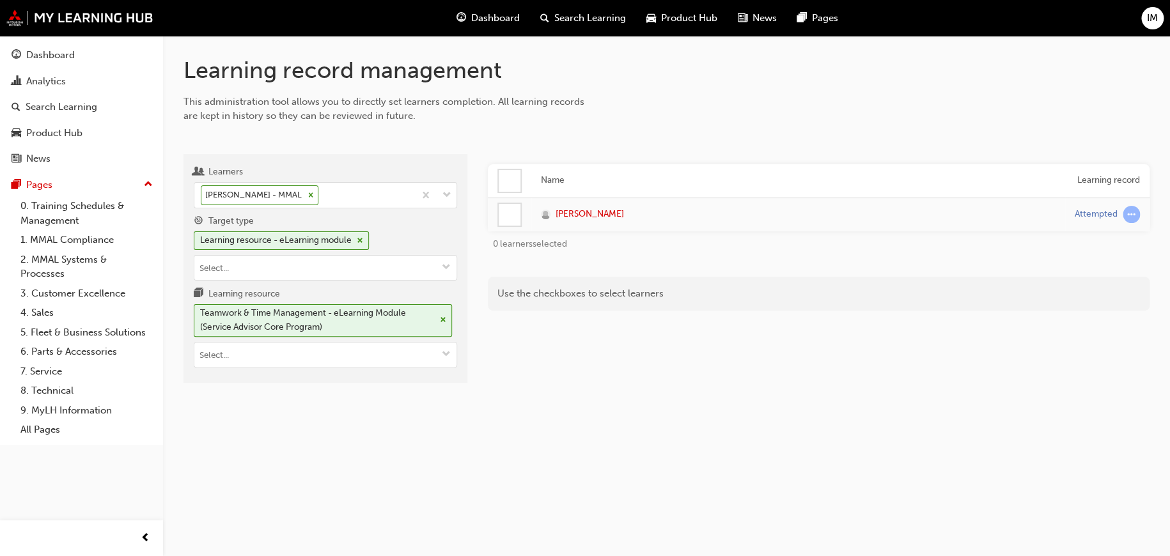
click at [520, 188] on div at bounding box center [509, 181] width 24 height 24
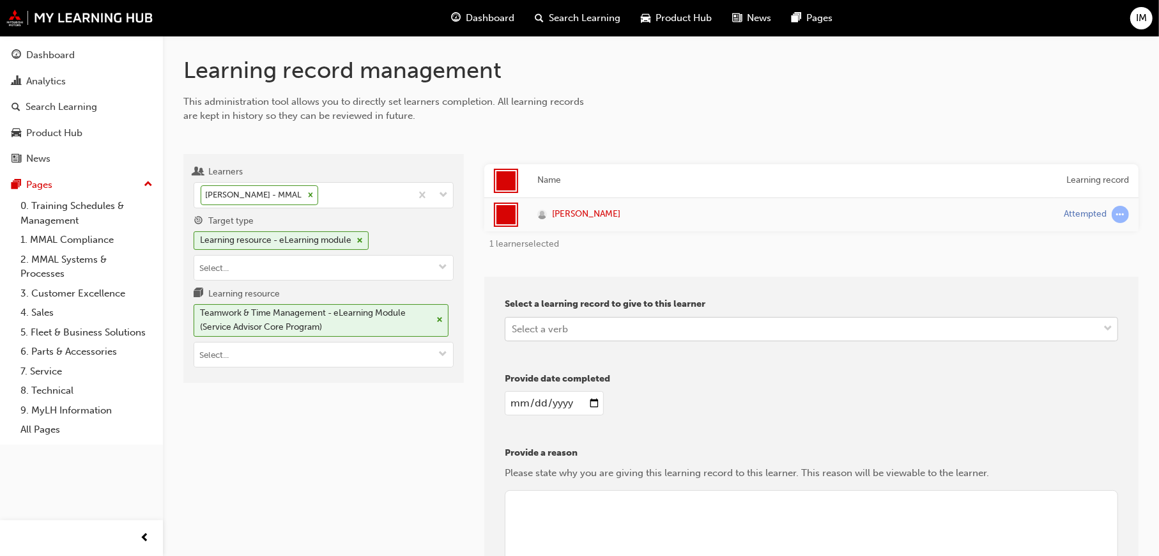
click at [578, 337] on div "Select a verb" at bounding box center [802, 329] width 593 height 22
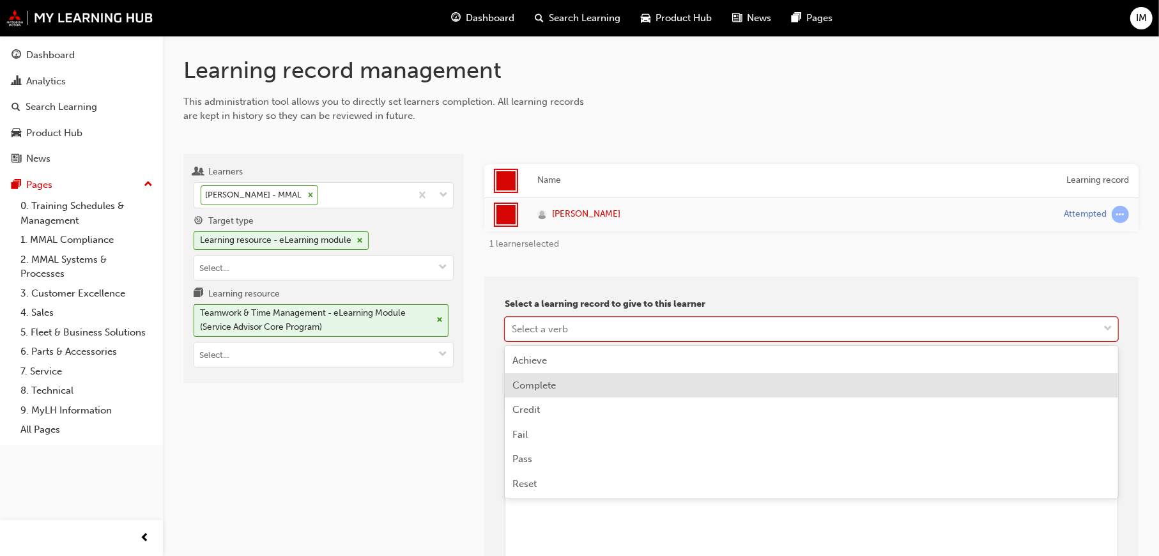
click at [561, 384] on div "Complete" at bounding box center [812, 385] width 614 height 25
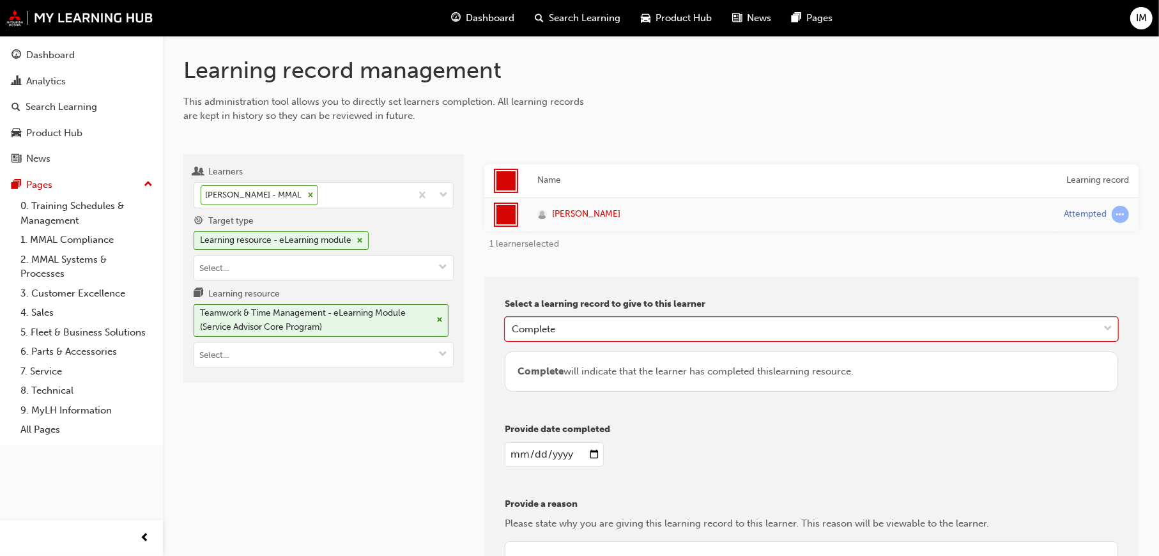
click at [596, 460] on input "date" at bounding box center [554, 454] width 99 height 24
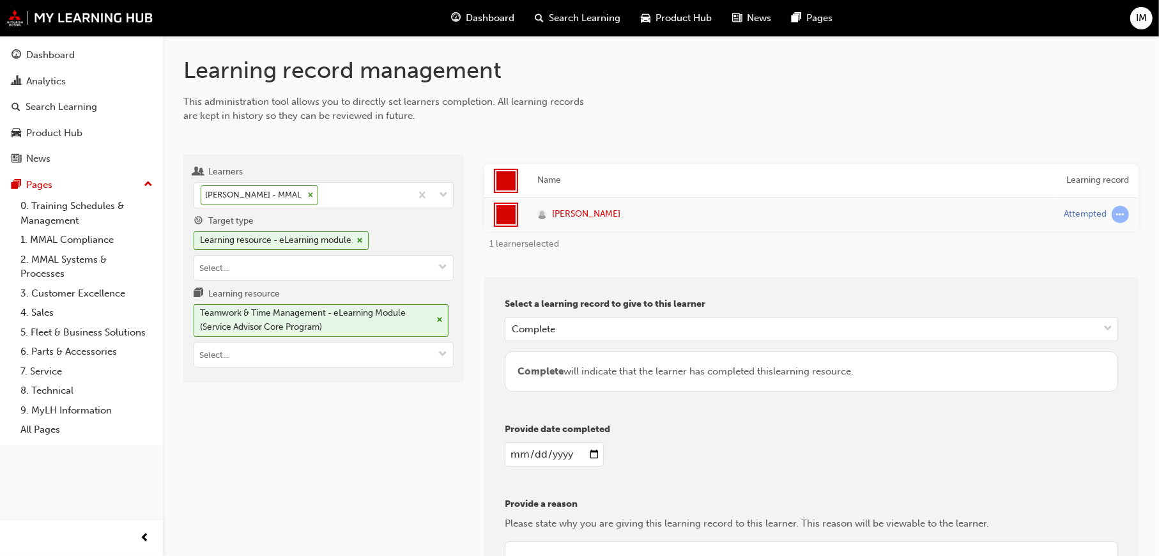
click at [583, 454] on input "date" at bounding box center [554, 454] width 99 height 24
click at [594, 456] on input "date" at bounding box center [554, 454] width 99 height 24
type input "2025-09-23"
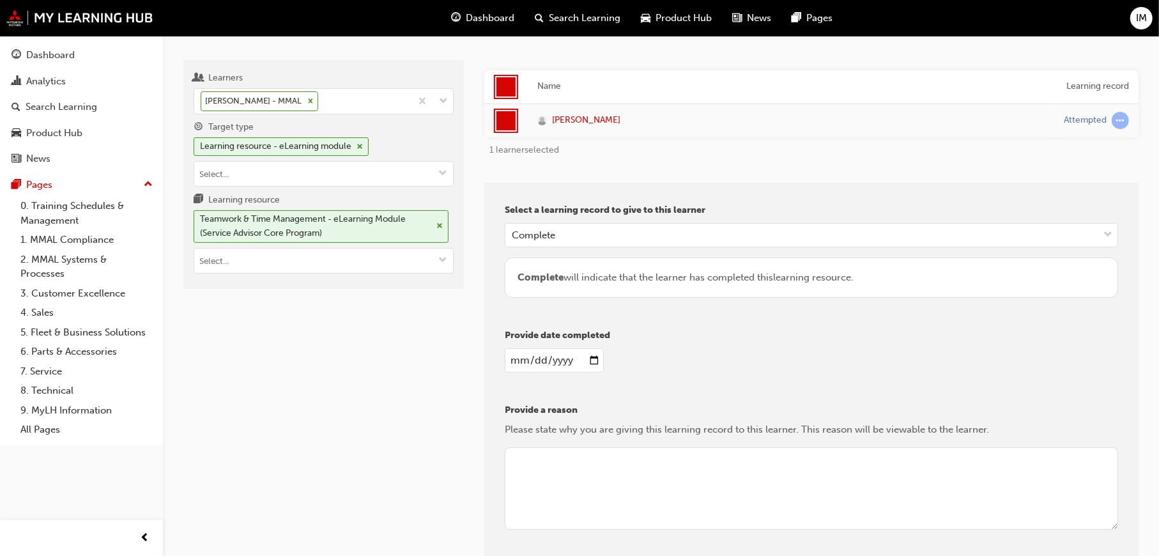
scroll to position [195, 0]
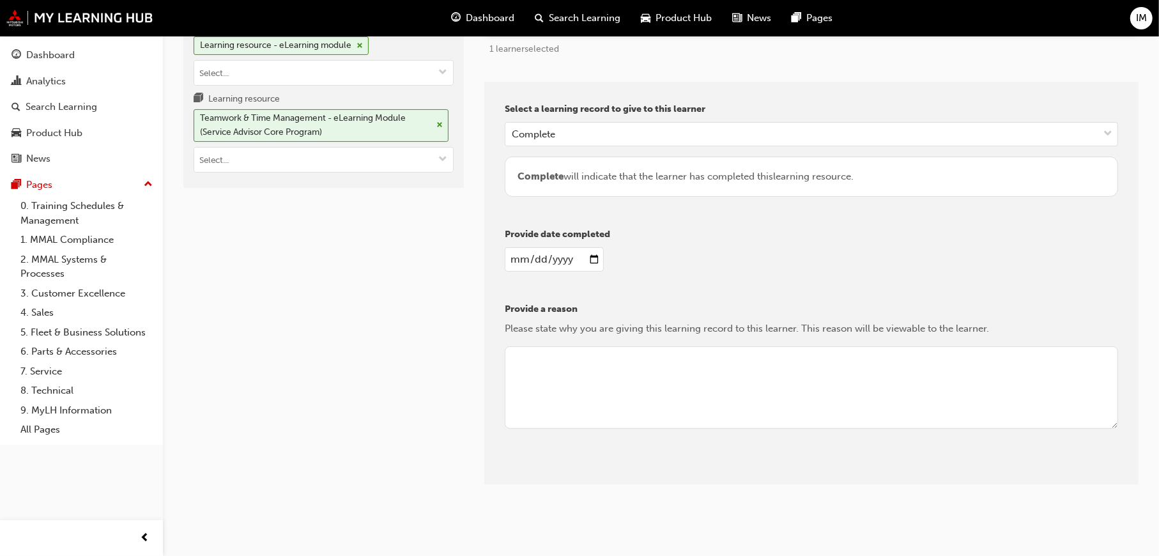
click at [561, 375] on textarea at bounding box center [812, 387] width 614 height 83
type textarea "Complete"
click at [585, 472] on button "Give learning records" at bounding box center [562, 474] width 114 height 21
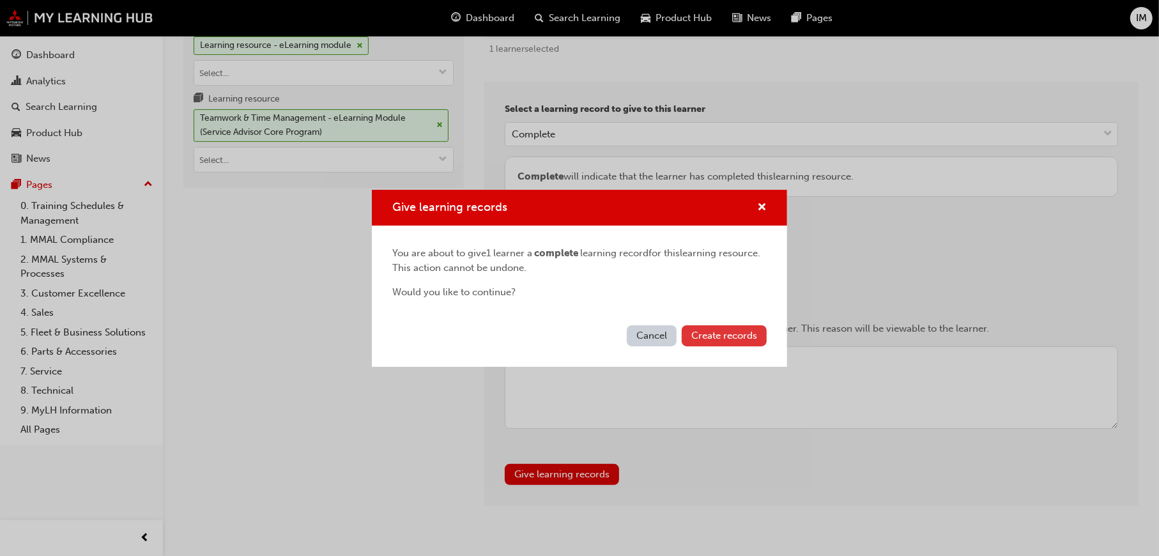
click at [722, 337] on span "Create records" at bounding box center [725, 336] width 66 height 12
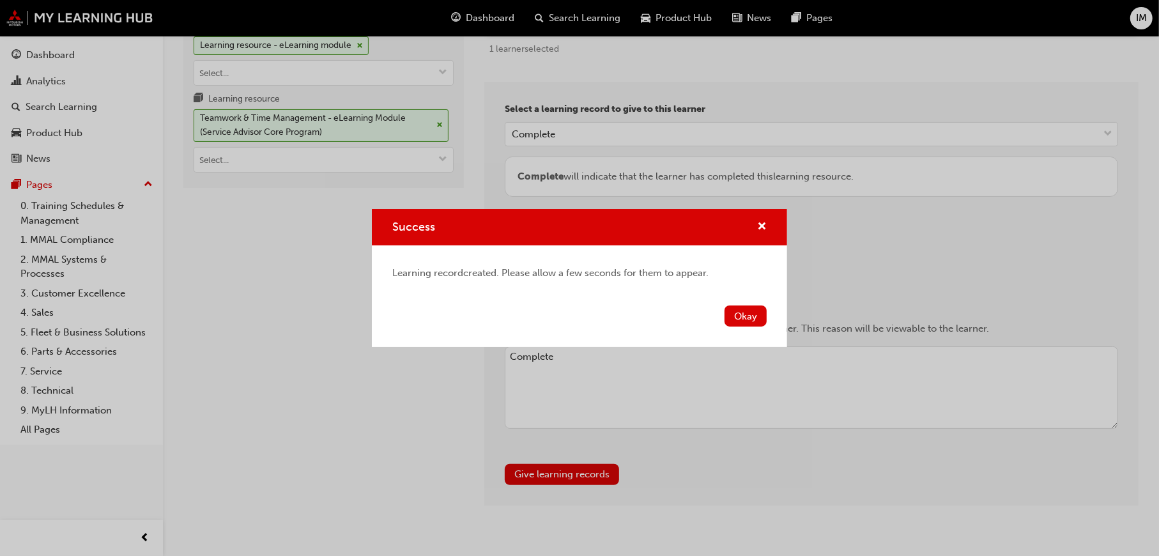
click at [767, 316] on div "Okay" at bounding box center [579, 323] width 415 height 47
click at [750, 319] on button "Okay" at bounding box center [746, 316] width 42 height 21
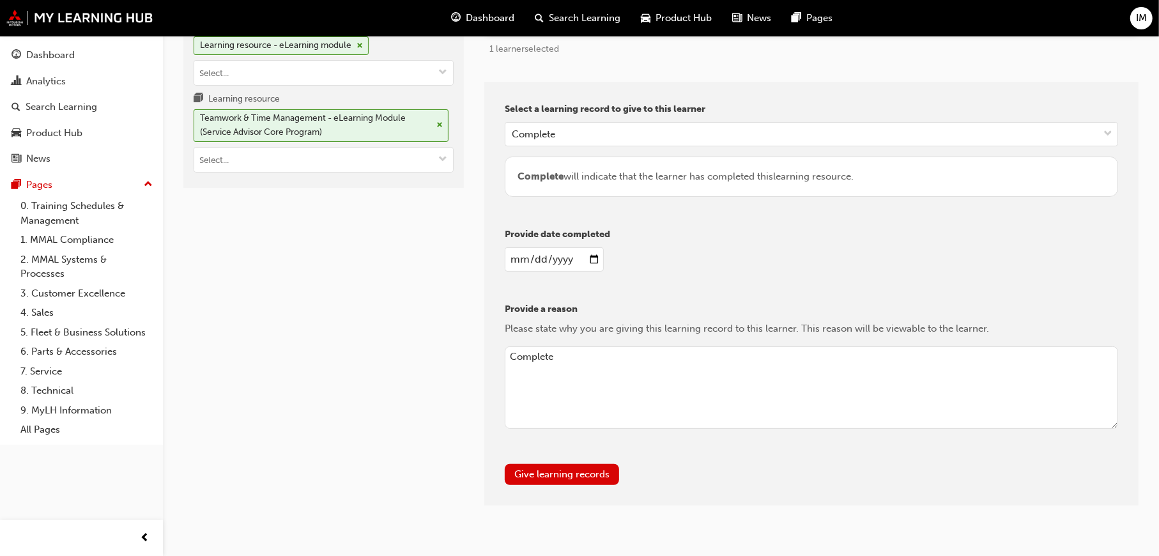
scroll to position [0, 0]
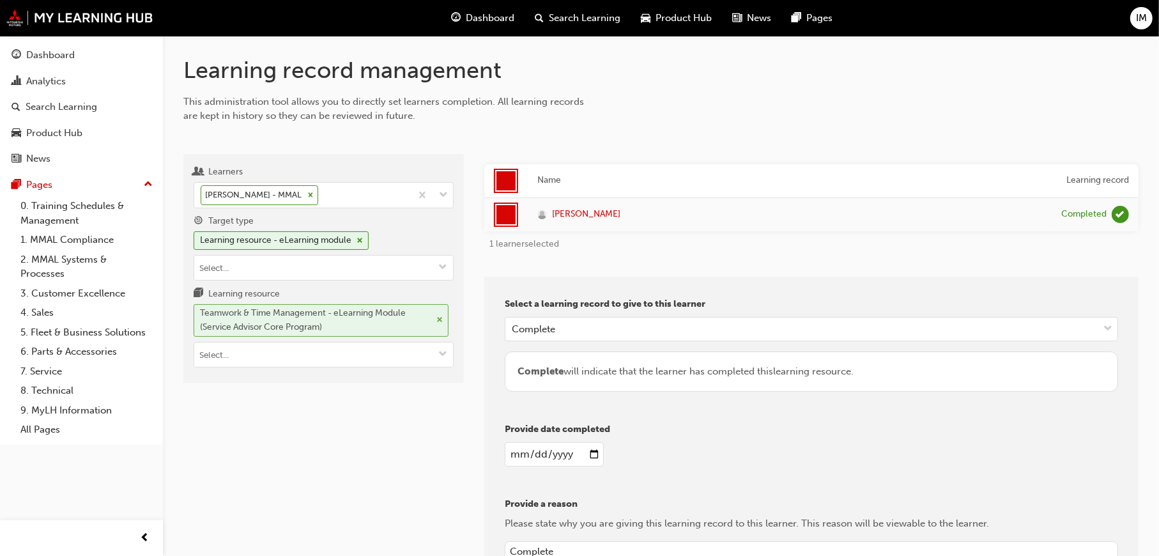
click at [440, 321] on span "cross-icon" at bounding box center [440, 320] width 6 height 8
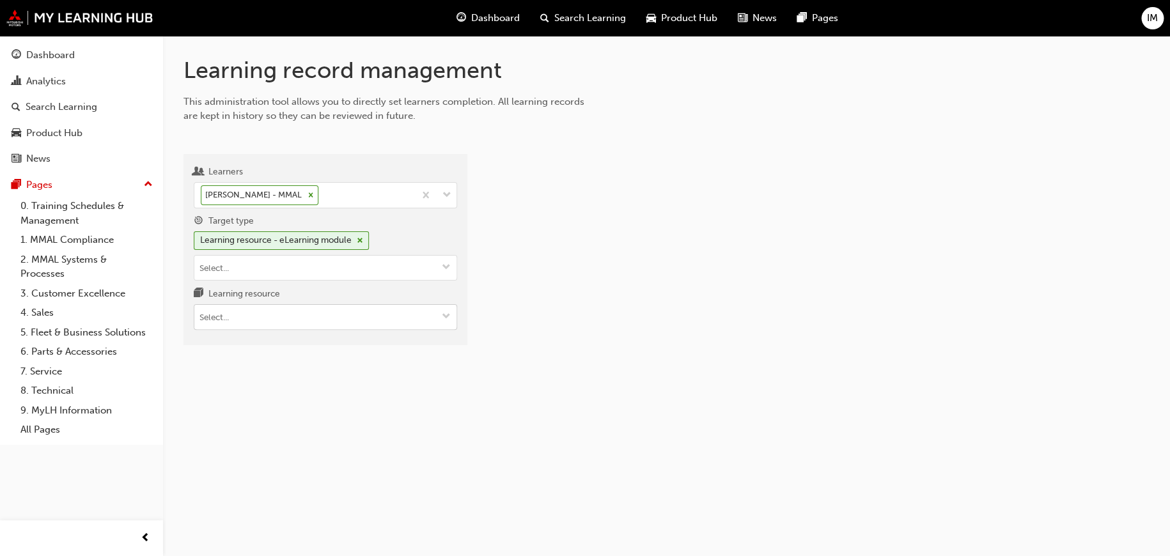
click at [443, 316] on span "down-icon" at bounding box center [446, 317] width 9 height 11
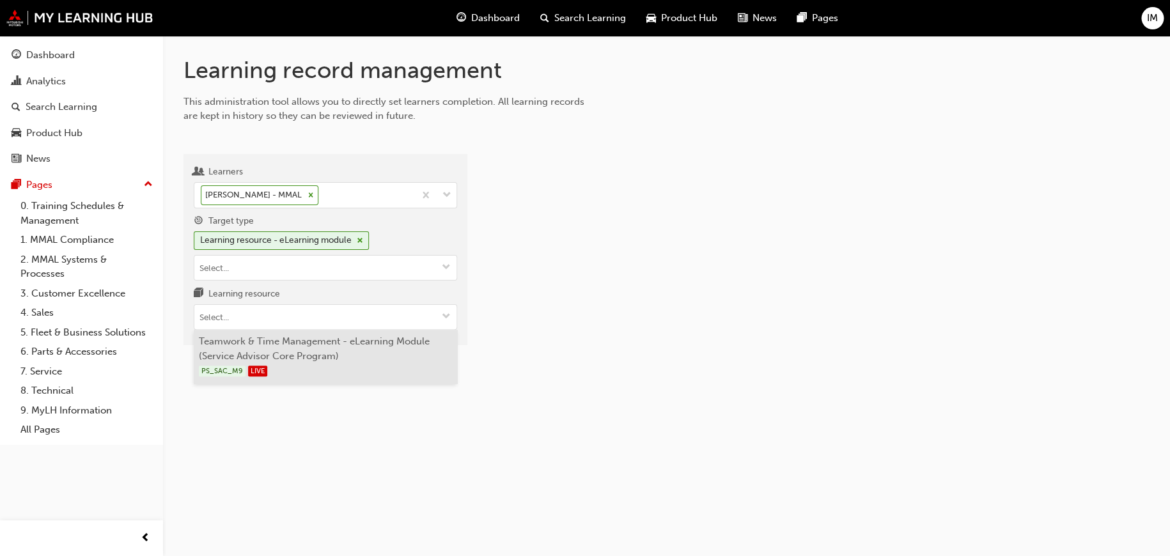
paste input "PS_SAU_M1"
type input "PS_SAU_M1"
click at [440, 346] on li "Operational Excellence: Process & Metrics - eLearning Module (Service Advisor U…" at bounding box center [325, 357] width 263 height 54
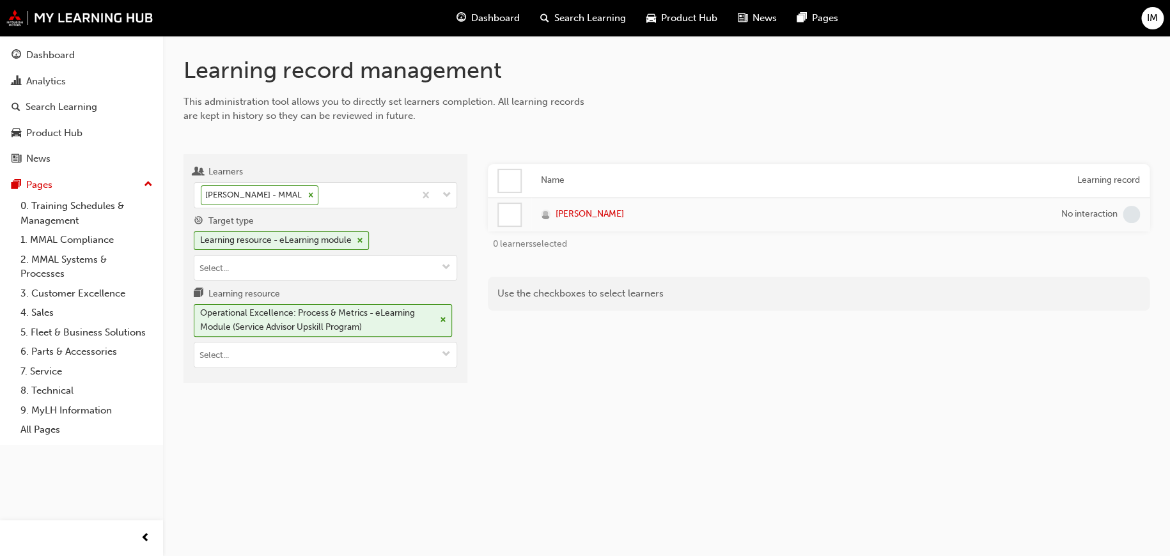
click at [518, 186] on div at bounding box center [510, 181] width 22 height 22
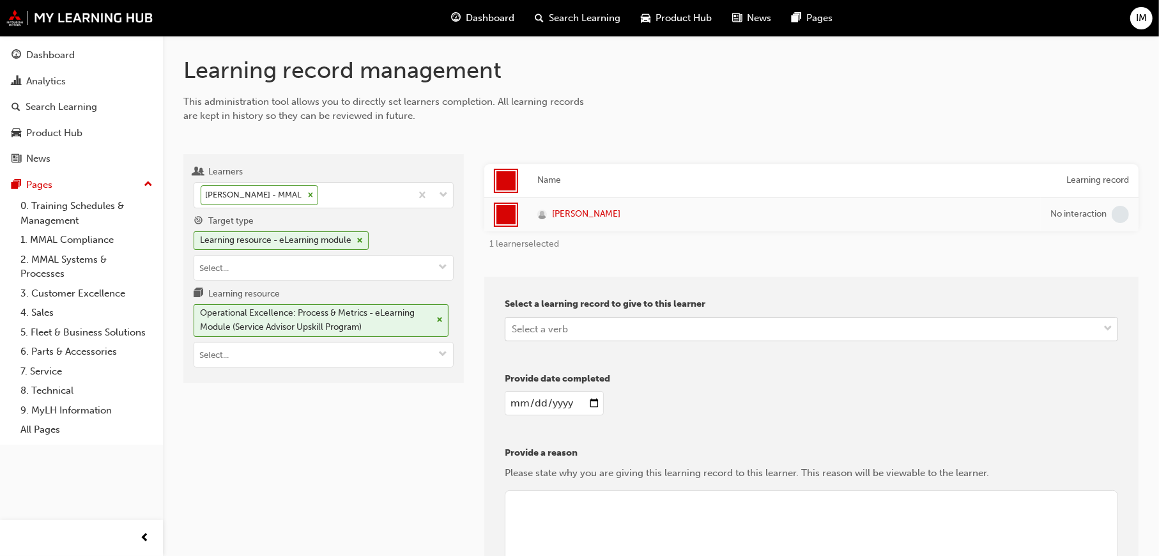
click at [555, 325] on div "Select a verb" at bounding box center [540, 328] width 56 height 15
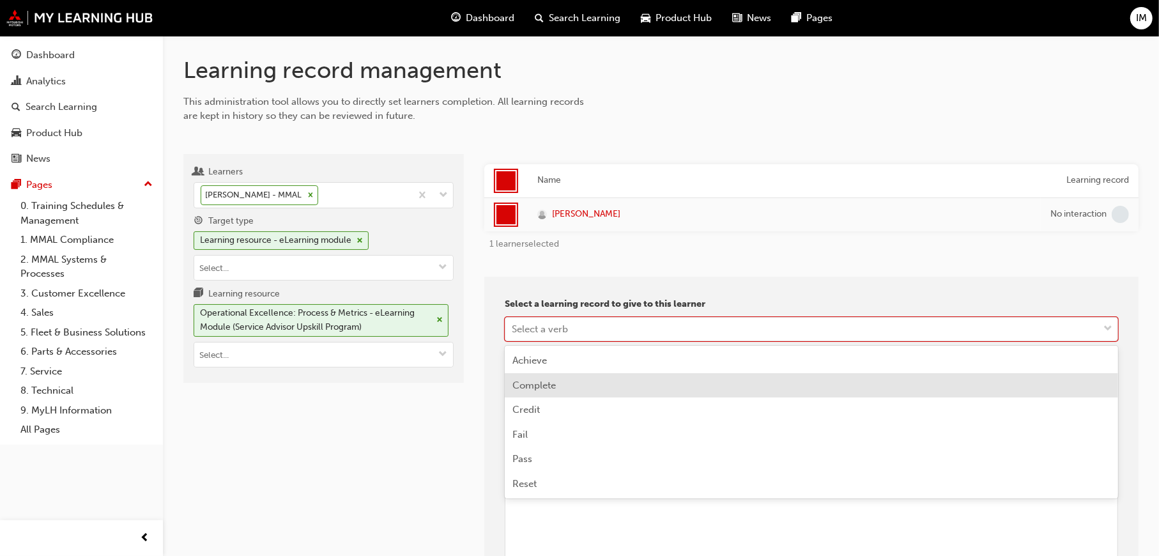
click at [553, 385] on span "Complete" at bounding box center [534, 386] width 43 height 12
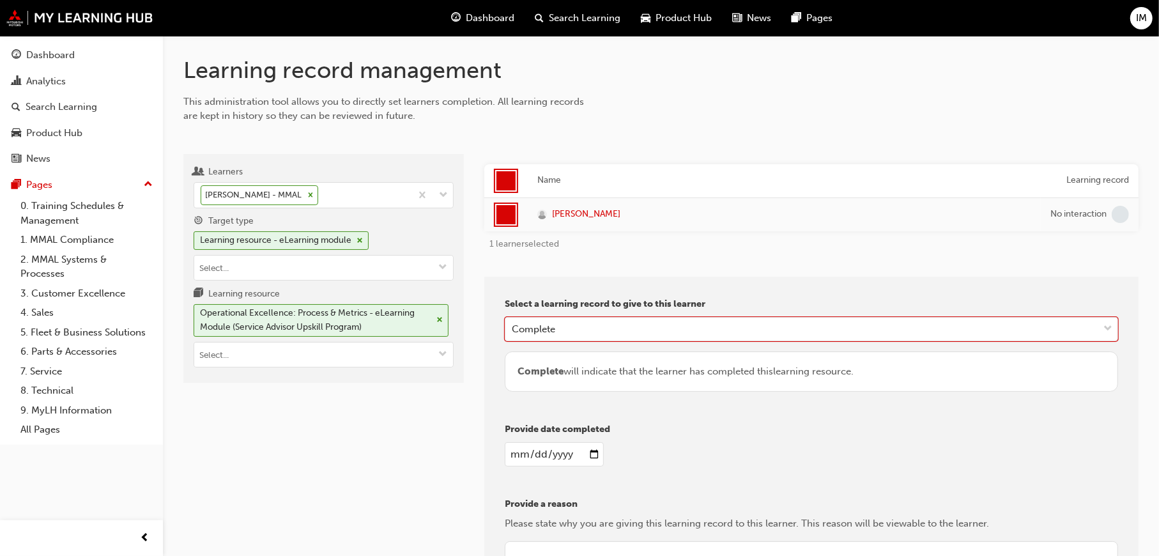
click at [594, 453] on input "date" at bounding box center [554, 454] width 99 height 24
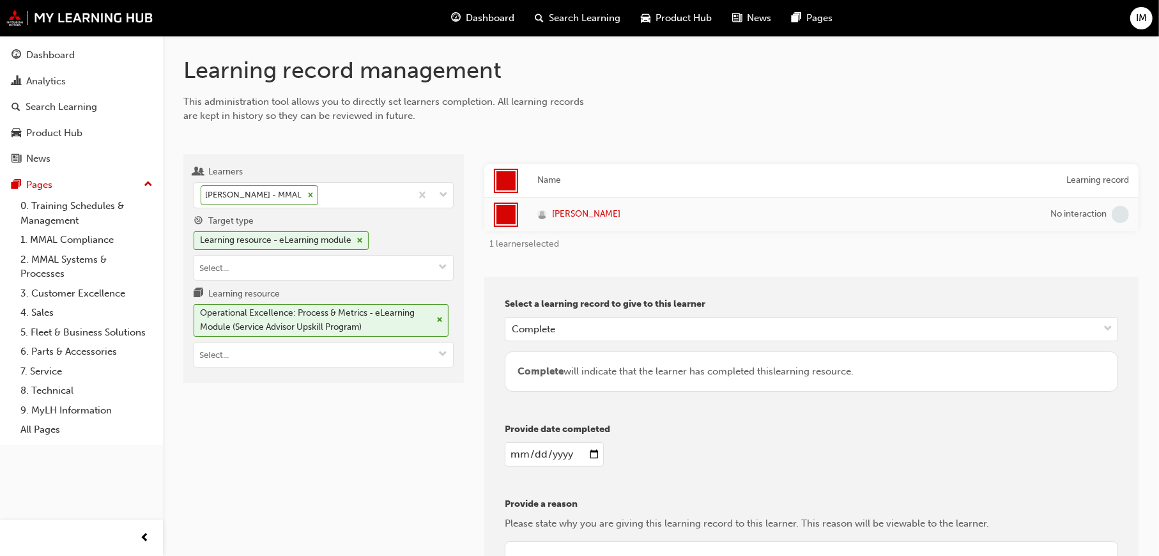
type input "2025-09-23"
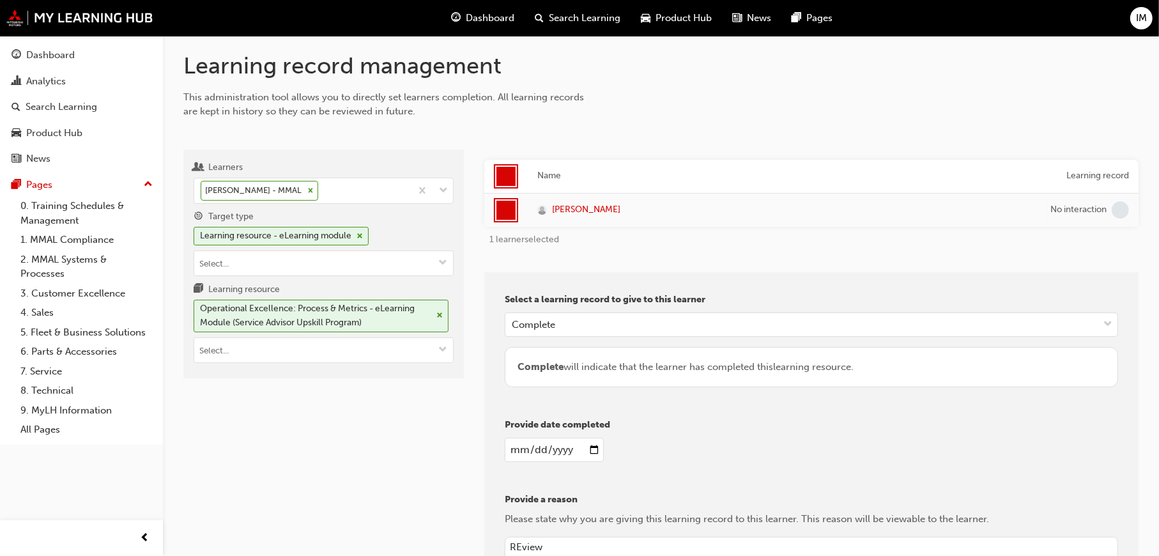
scroll to position [216, 0]
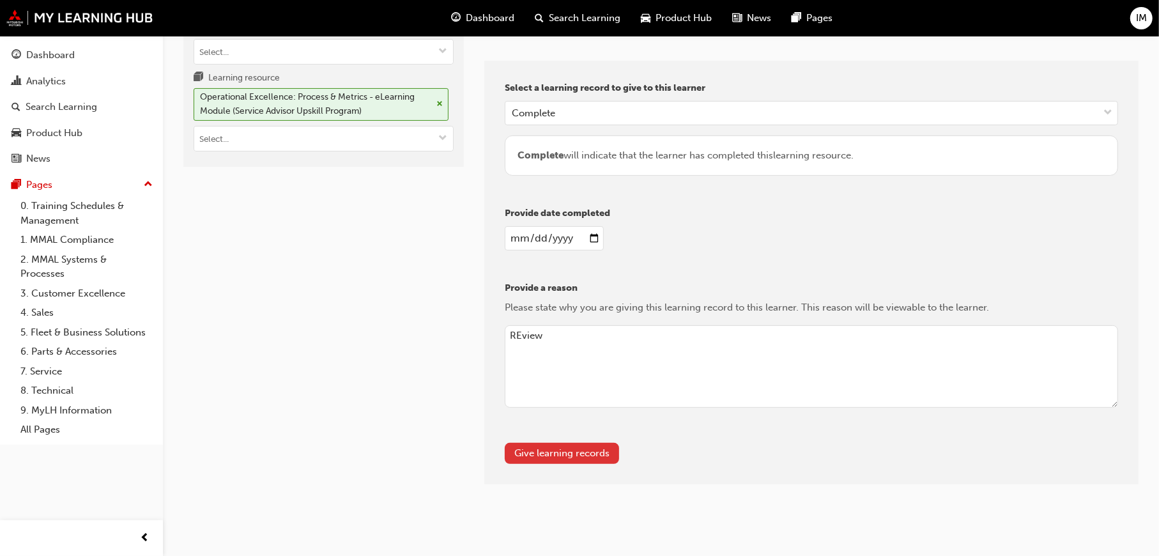
type textarea "REview"
click at [540, 453] on button "Give learning records" at bounding box center [562, 453] width 114 height 21
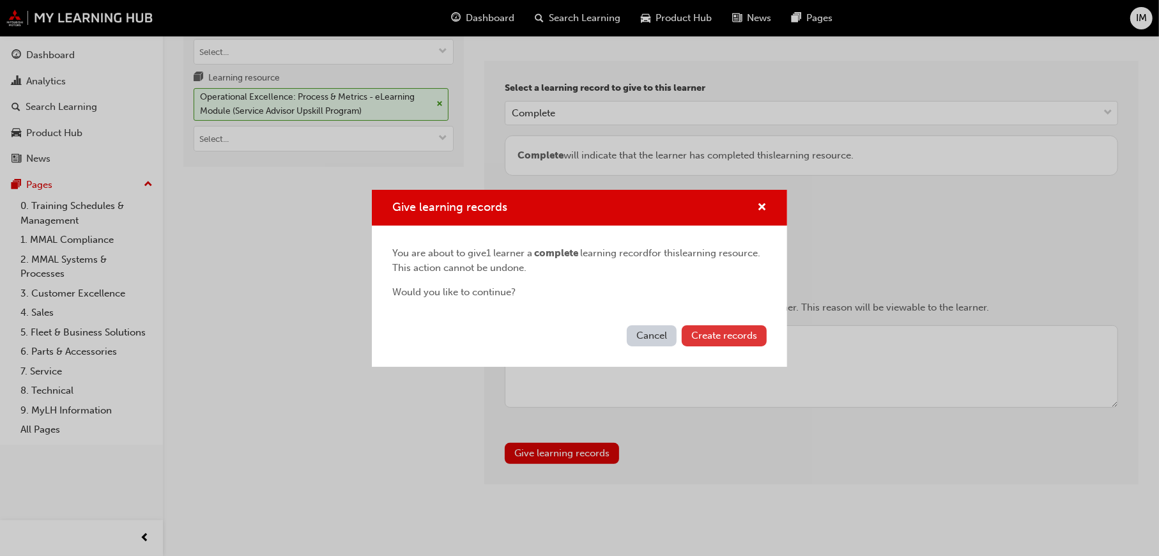
click at [710, 336] on span "Create records" at bounding box center [725, 336] width 66 height 12
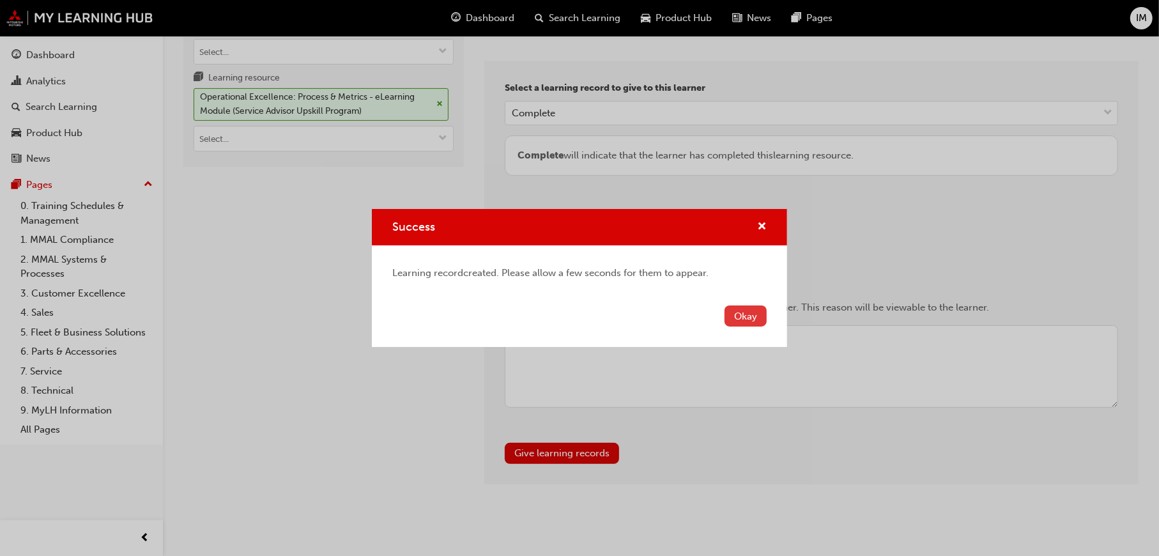
click at [752, 318] on button "Okay" at bounding box center [746, 316] width 42 height 21
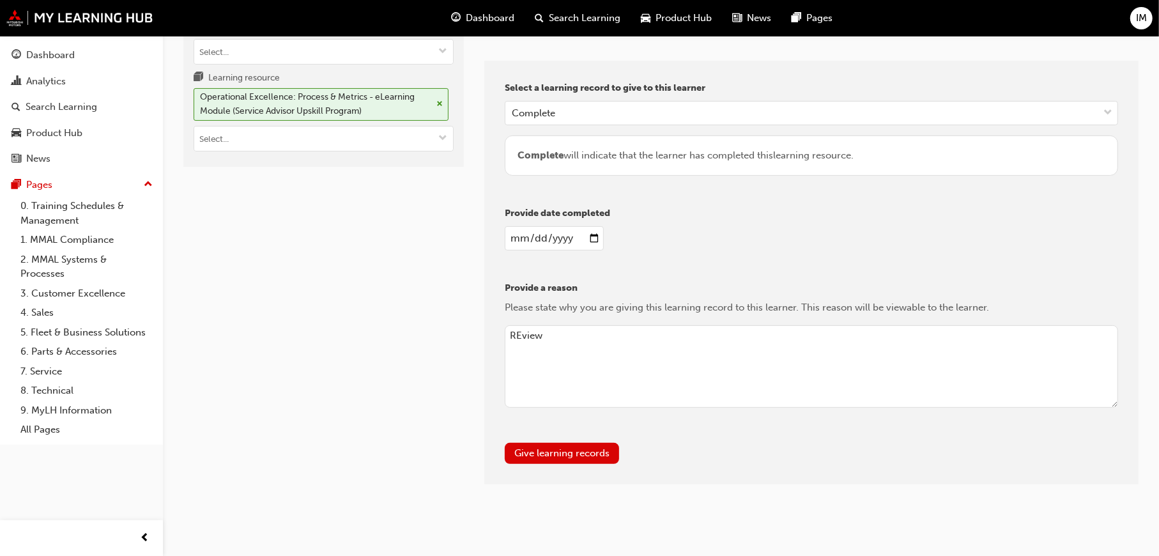
scroll to position [0, 0]
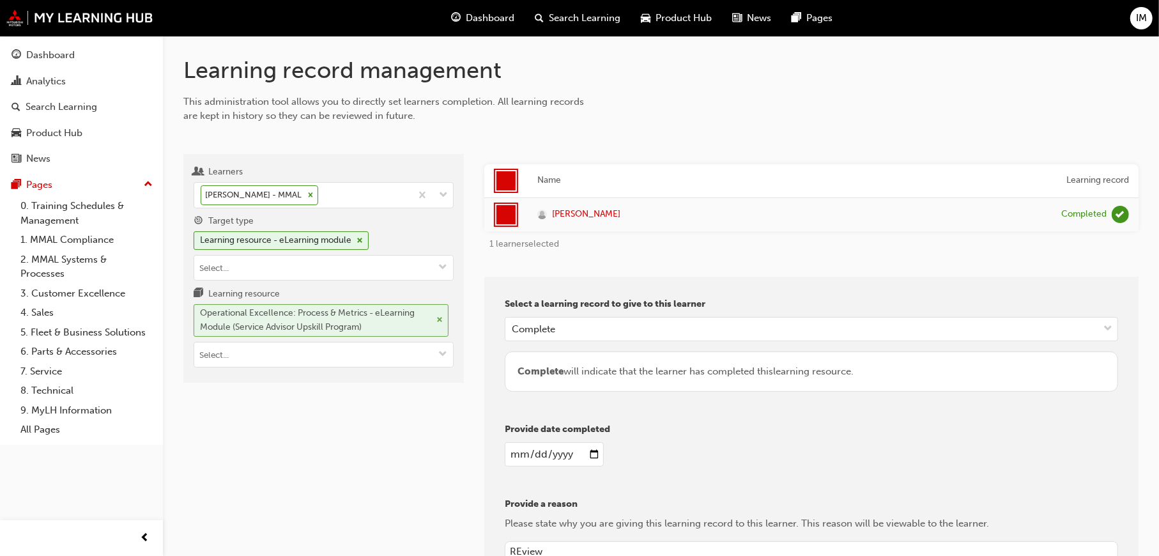
click at [441, 316] on span "cross-icon" at bounding box center [440, 320] width 6 height 8
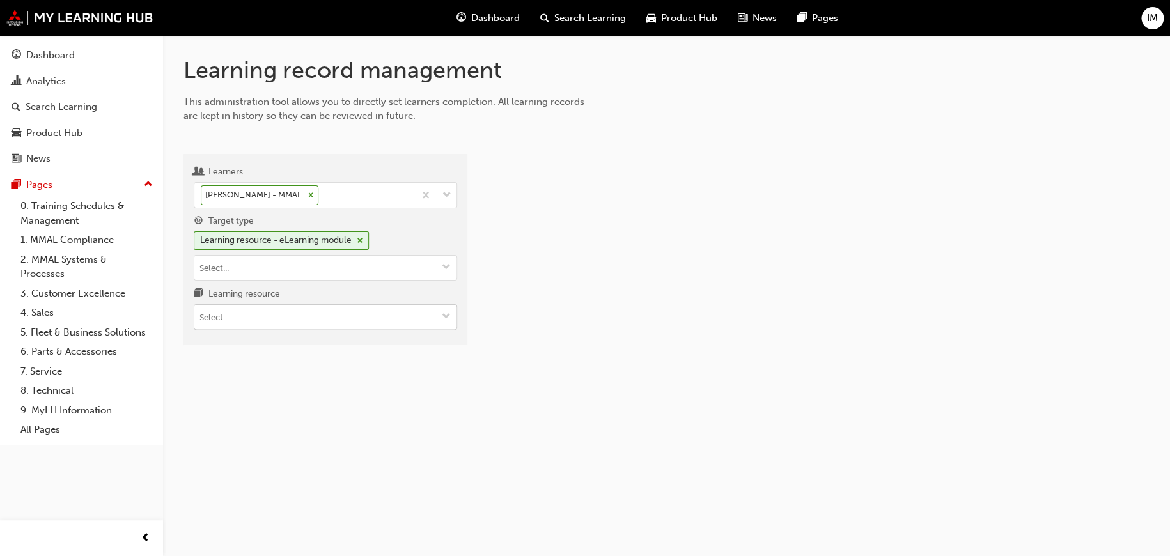
click at [368, 313] on input "Learning resource" at bounding box center [325, 317] width 262 height 24
paste input "PS_SAU_M2"
type input "PS_SAU_M2"
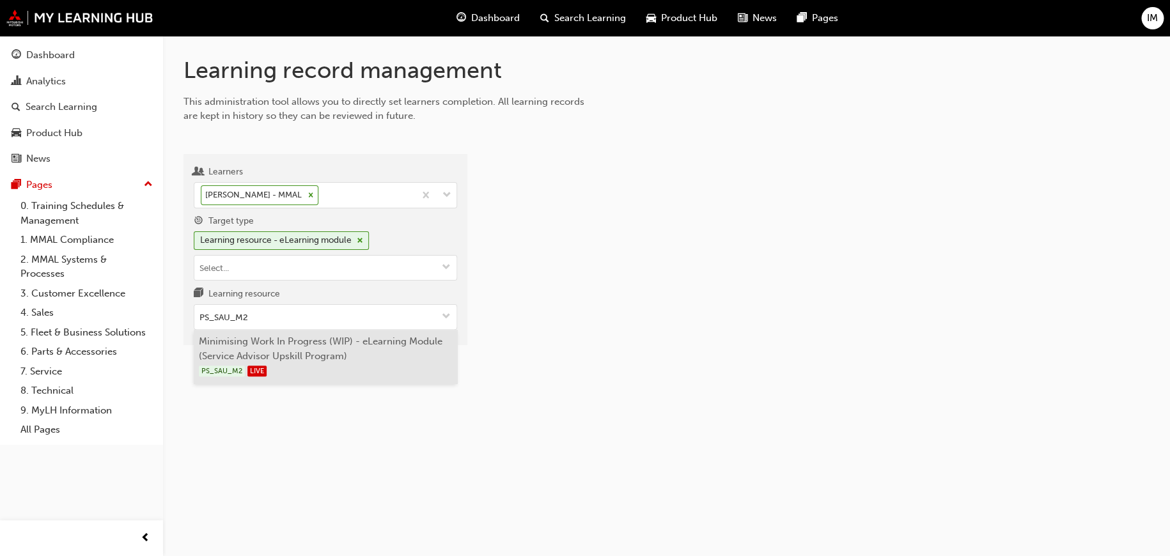
click at [332, 356] on li "Minimising Work In Progress (WIP) - eLearning Module (Service Advisor Upskill P…" at bounding box center [325, 357] width 263 height 54
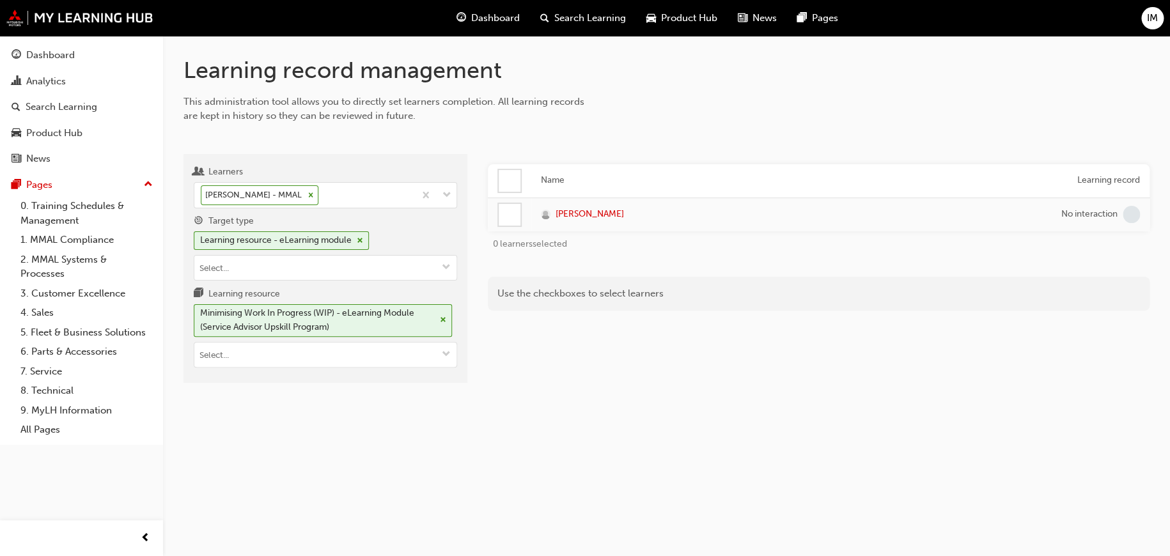
click at [520, 185] on div at bounding box center [510, 181] width 22 height 22
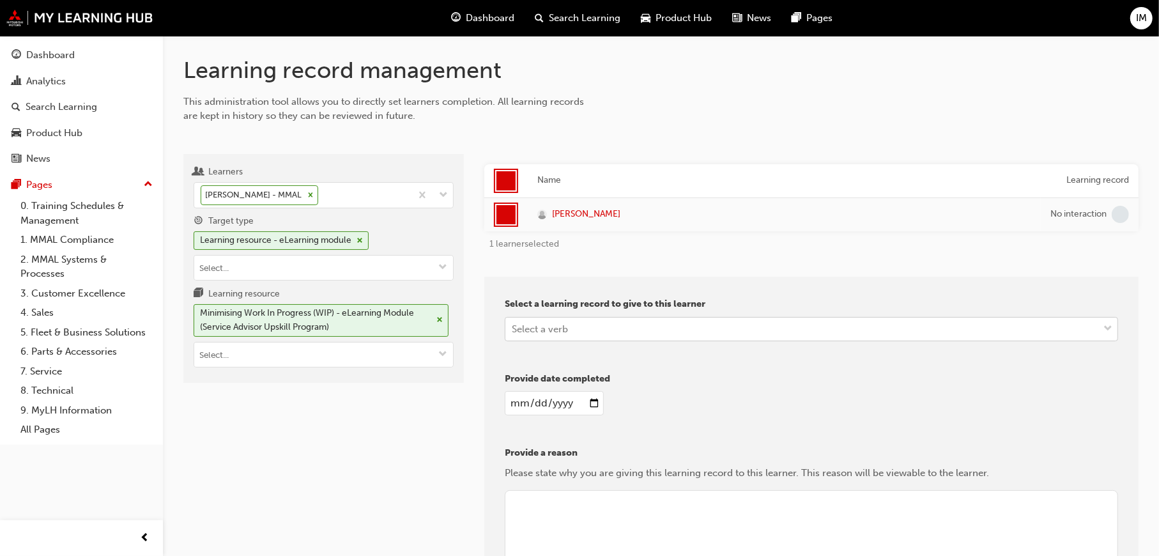
click at [568, 332] on div "Select a verb" at bounding box center [540, 328] width 56 height 15
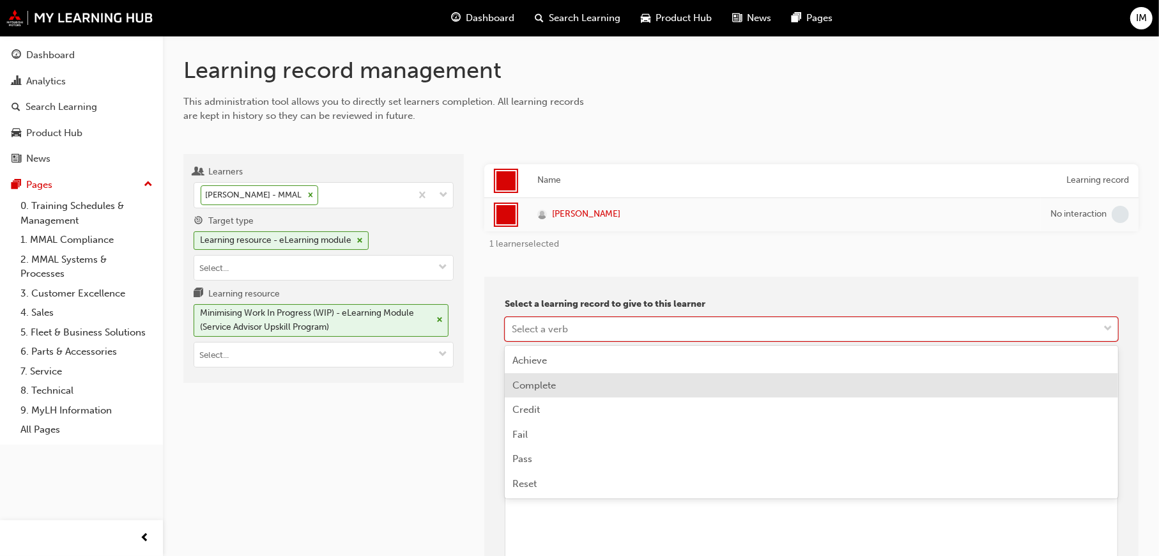
click at [563, 384] on div "Complete" at bounding box center [812, 385] width 614 height 25
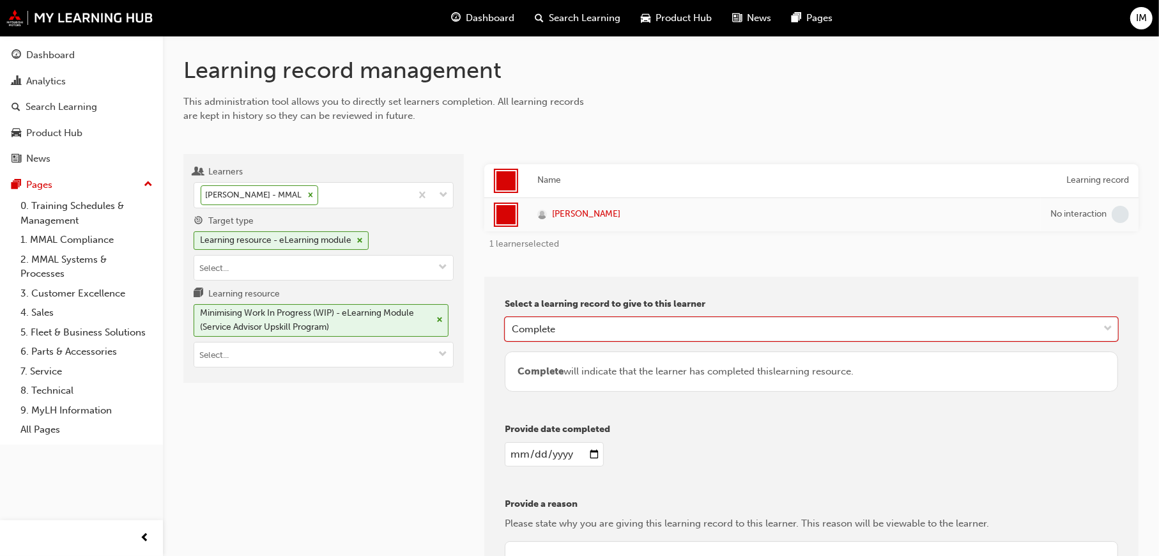
click at [584, 454] on input "date" at bounding box center [554, 454] width 99 height 24
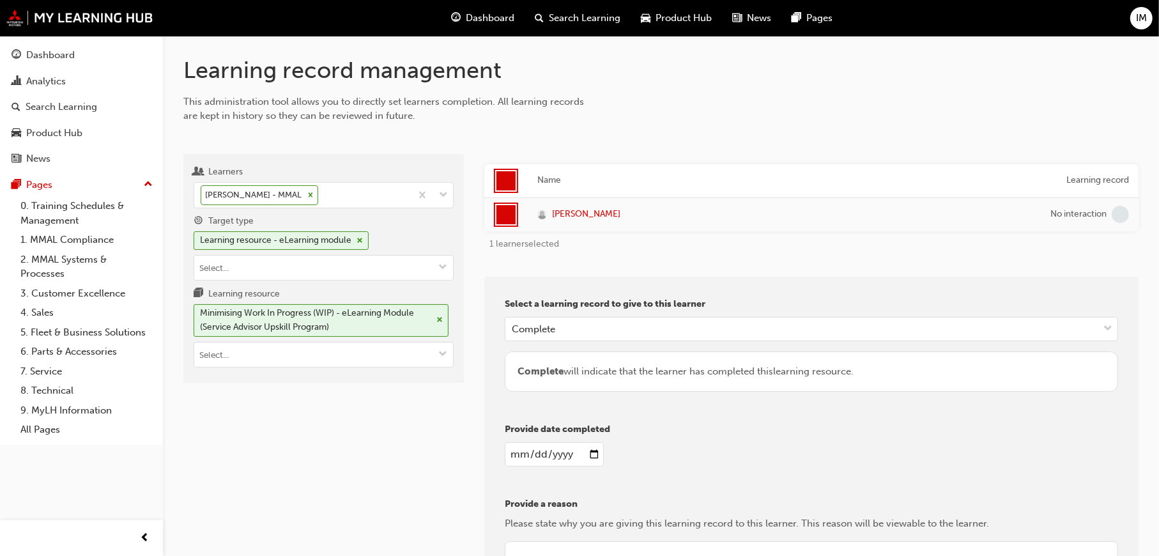
click at [591, 453] on input "date" at bounding box center [554, 454] width 99 height 24
type input "2025-09-23"
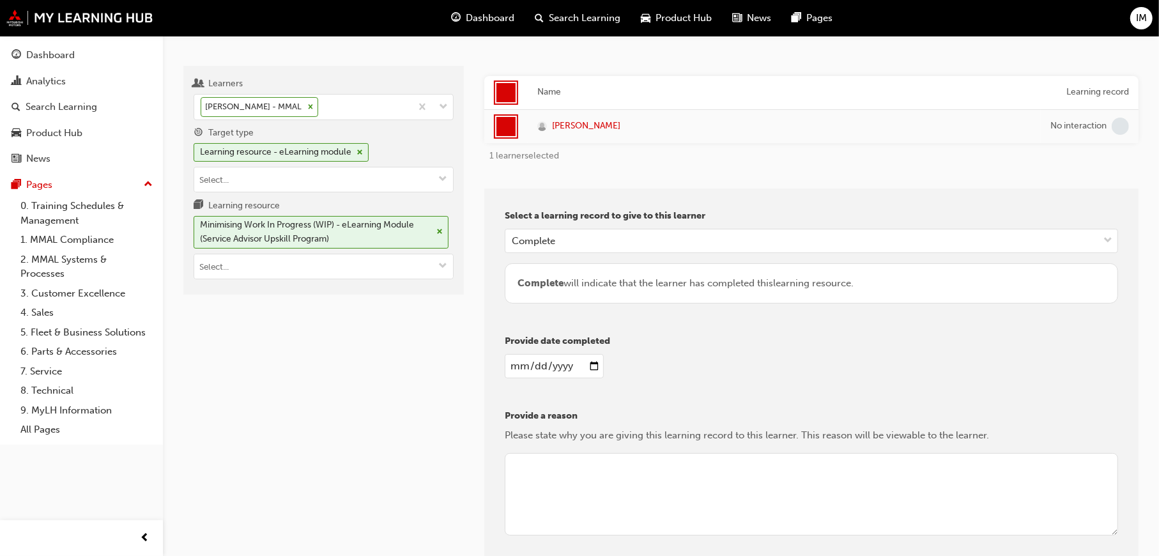
scroll to position [195, 0]
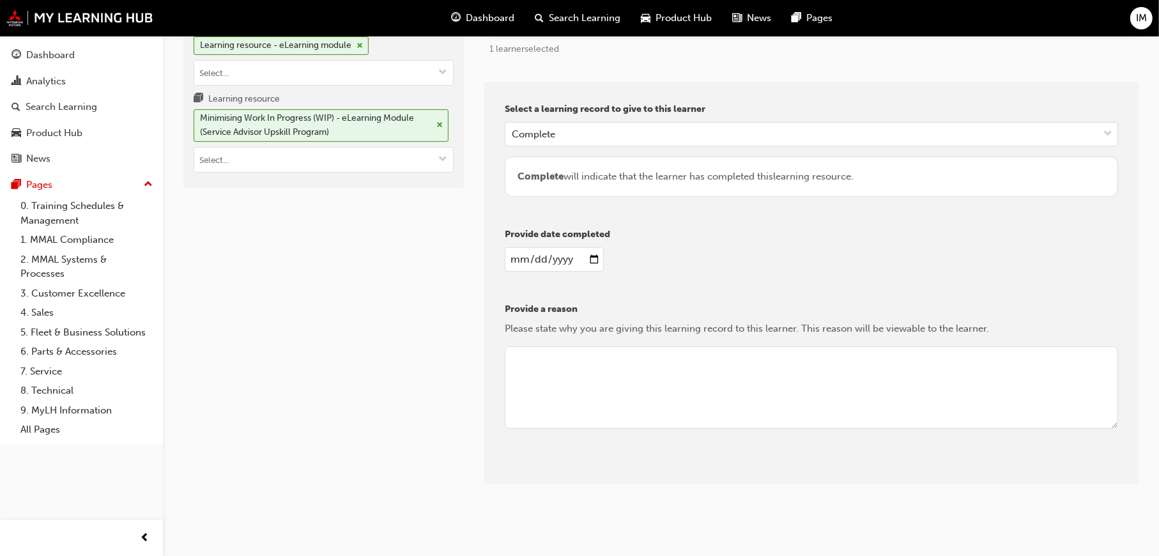
click at [558, 355] on textarea at bounding box center [812, 387] width 614 height 83
type textarea "Review"
click at [611, 472] on button "Give learning records" at bounding box center [562, 474] width 114 height 21
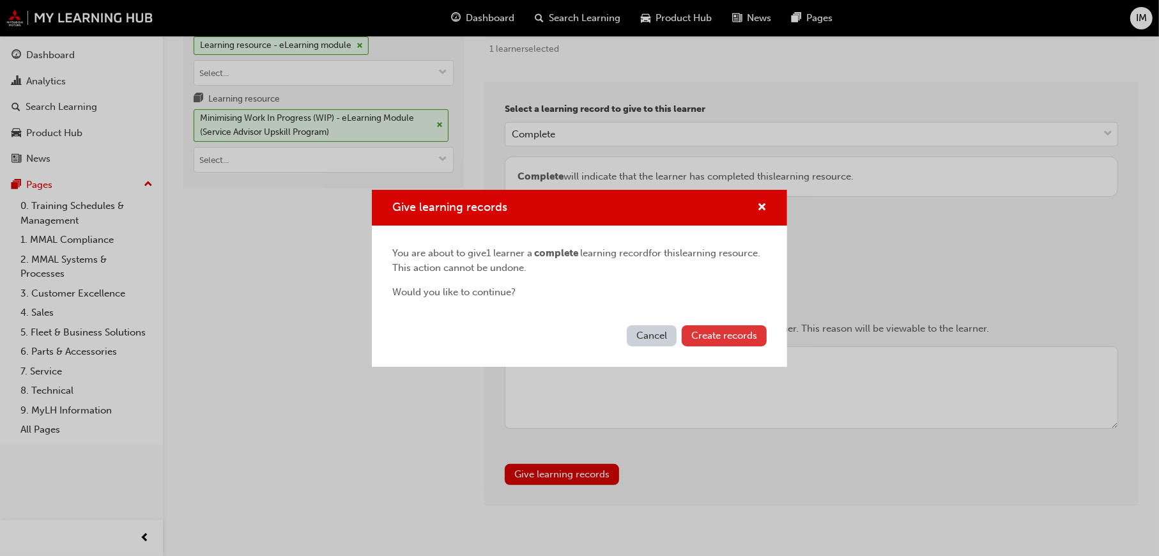
click at [741, 343] on button "Create records" at bounding box center [724, 335] width 85 height 21
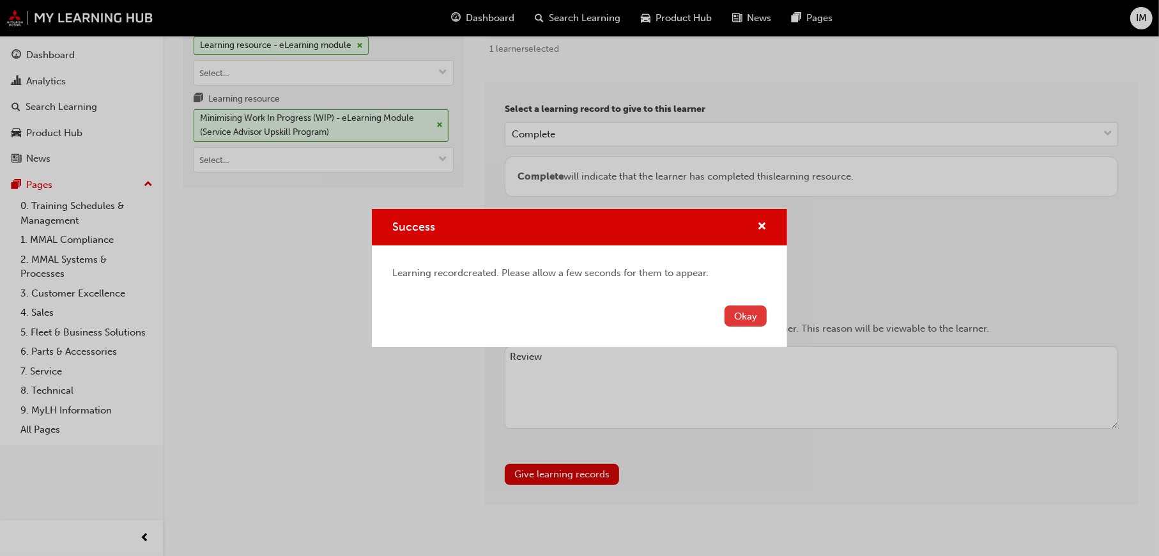
click at [741, 315] on button "Okay" at bounding box center [746, 316] width 42 height 21
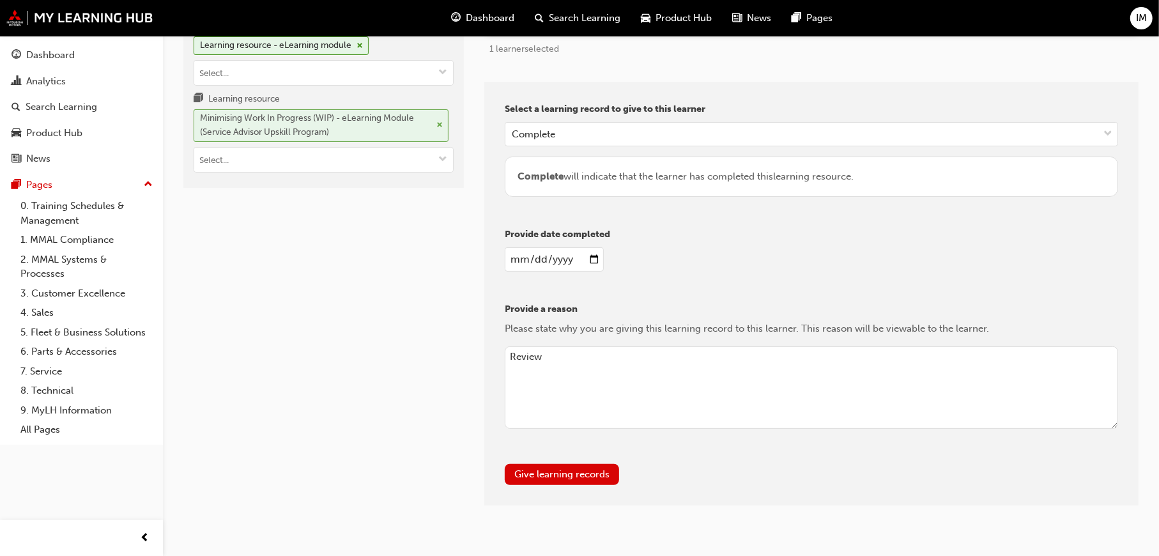
click at [437, 124] on span "cross-icon" at bounding box center [440, 125] width 6 height 8
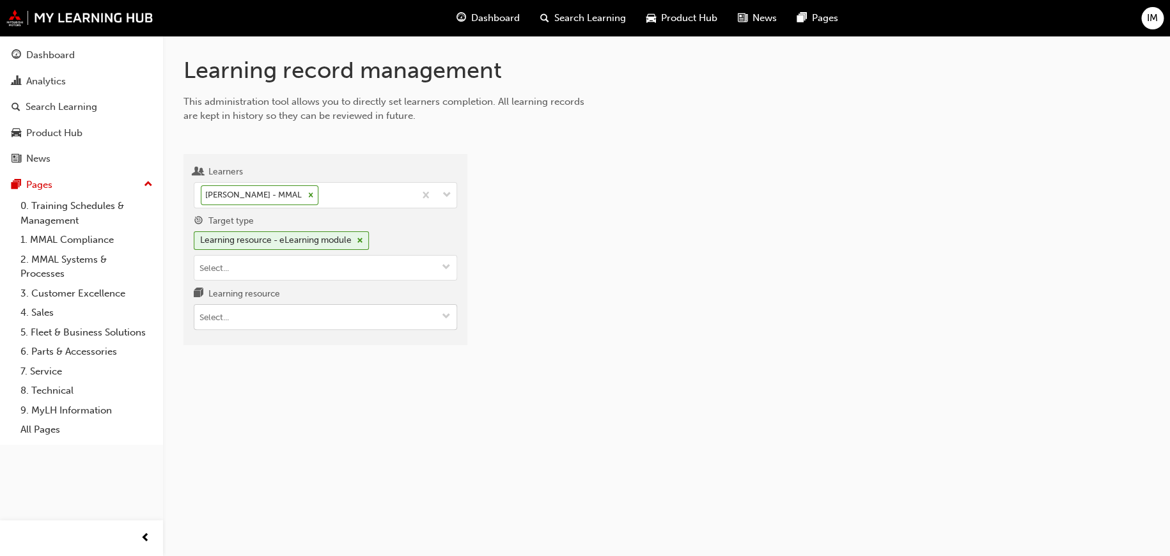
click at [442, 314] on span "down-icon" at bounding box center [446, 317] width 9 height 11
paste input "PS_SMT_M1"
type input "PS_SMT_M1"
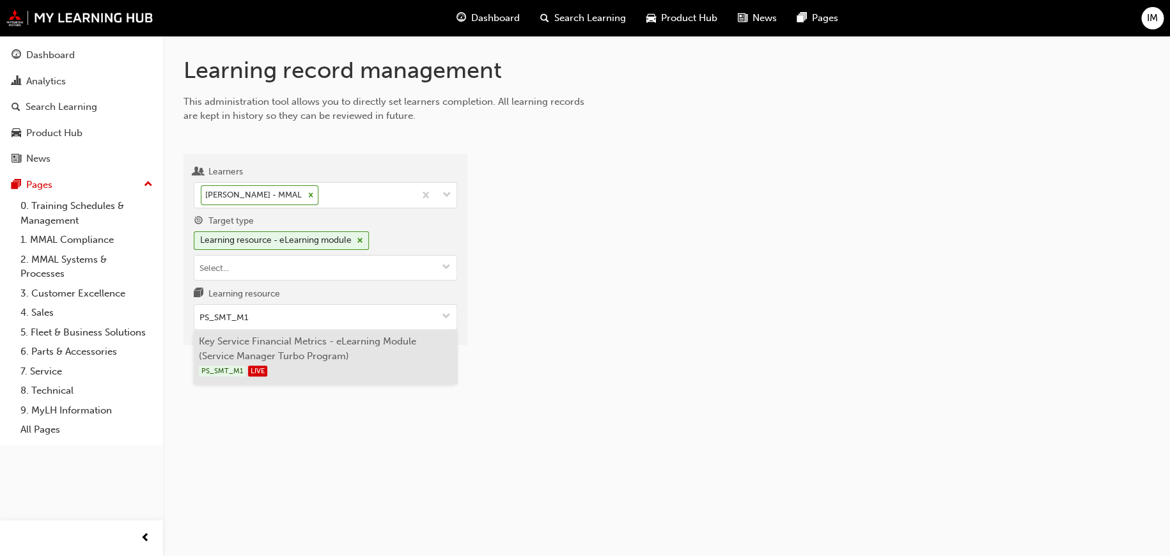
click at [306, 353] on li "Key Service Financial Metrics - eLearning Module (Service Manager Turbo Program…" at bounding box center [325, 357] width 263 height 54
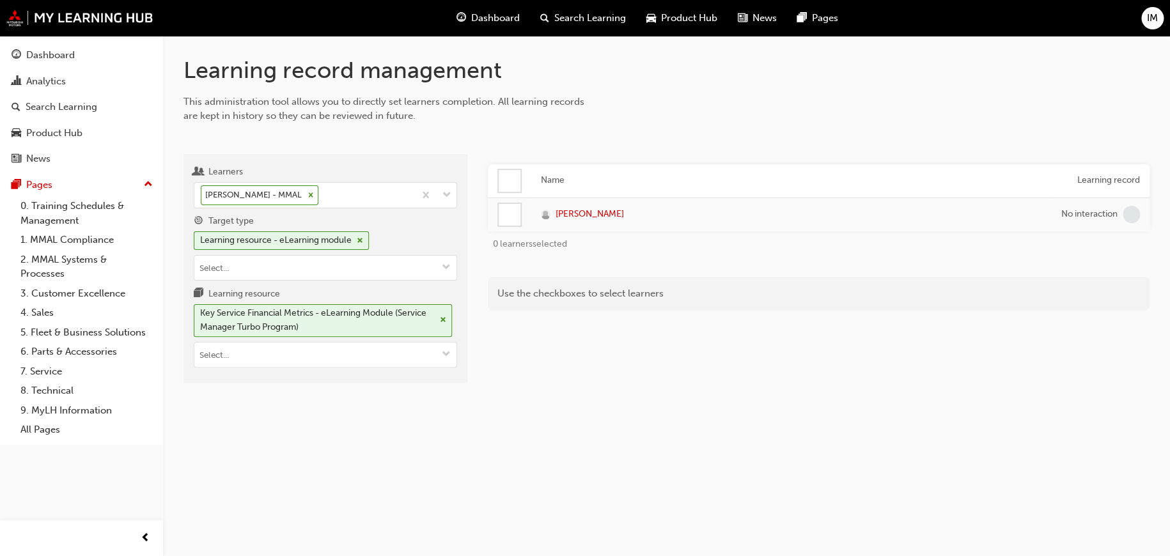
click at [511, 182] on div at bounding box center [510, 181] width 22 height 22
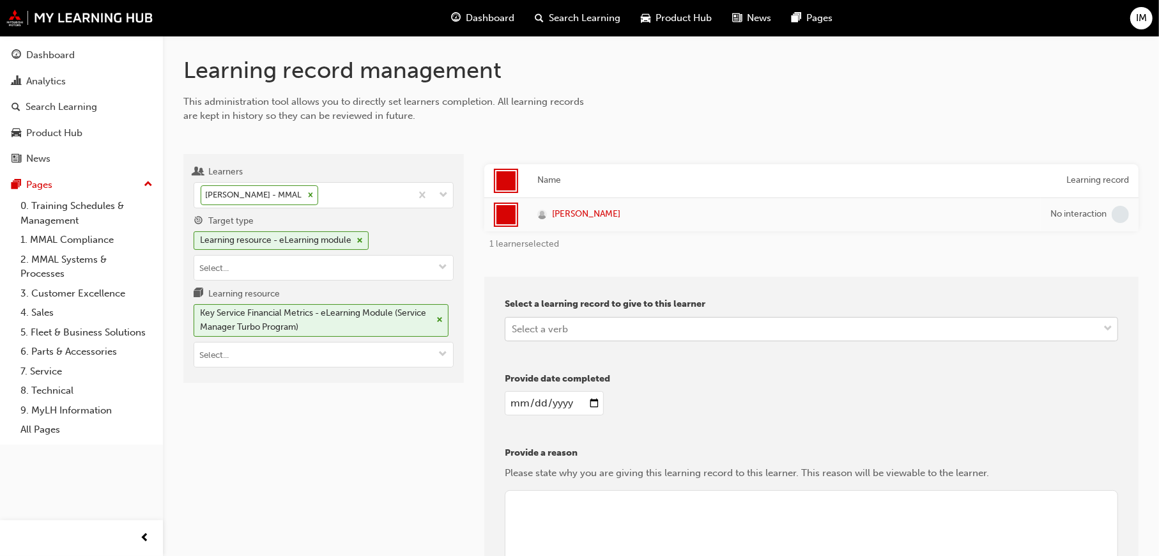
click at [603, 335] on div "Select a verb" at bounding box center [802, 329] width 593 height 22
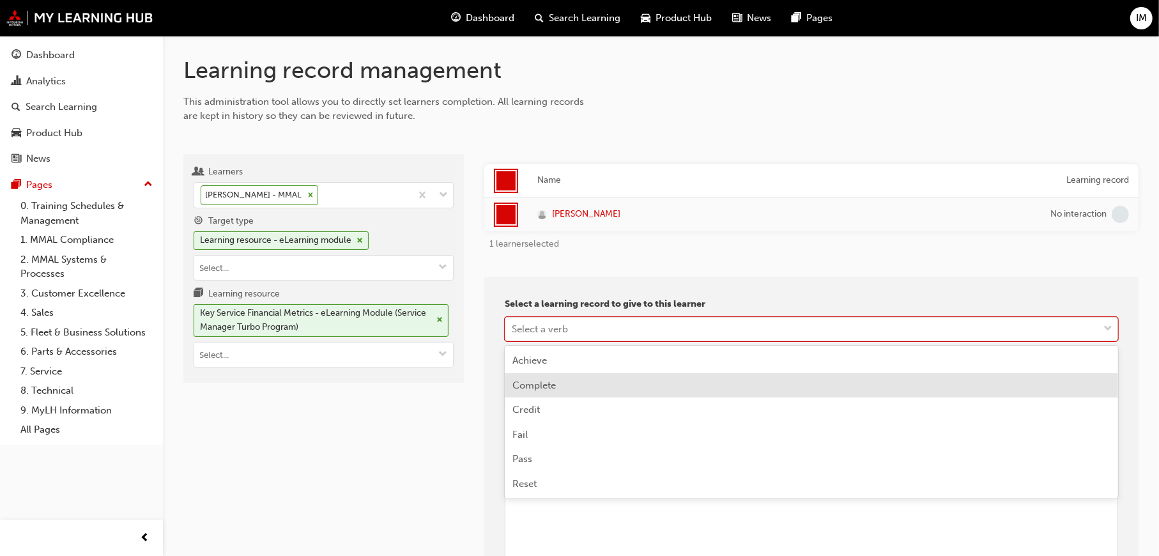
click at [574, 385] on div "Complete" at bounding box center [812, 385] width 614 height 25
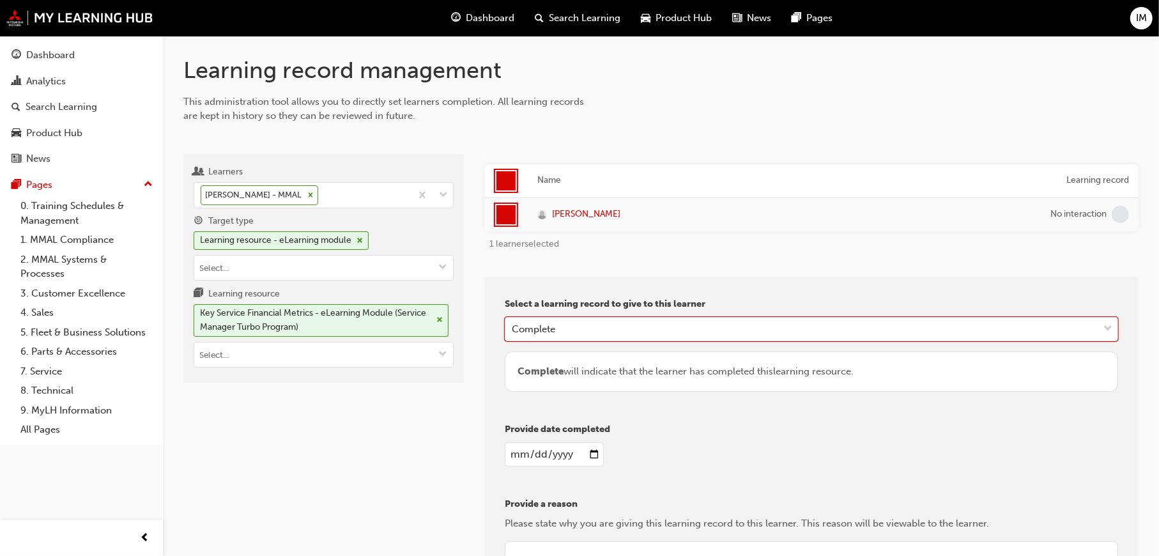
click at [594, 453] on input "date" at bounding box center [554, 454] width 99 height 24
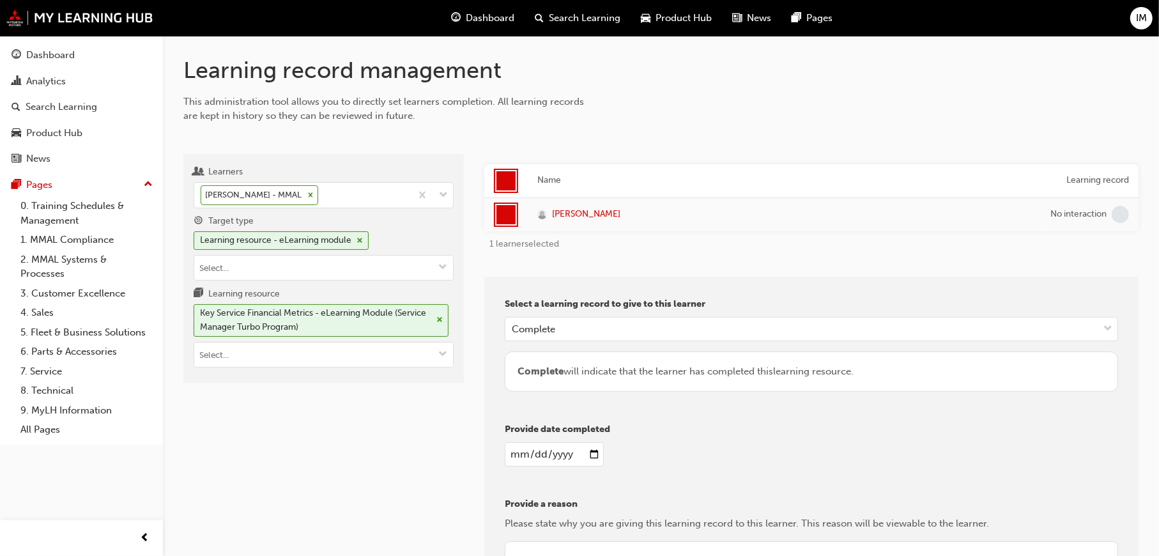
type input "2025-09-23"
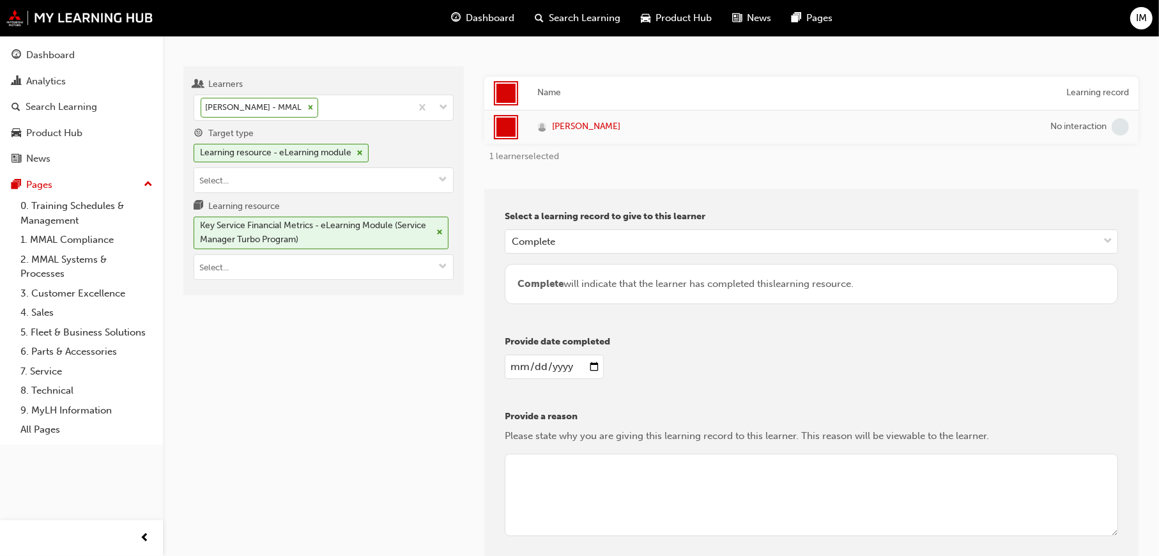
scroll to position [195, 0]
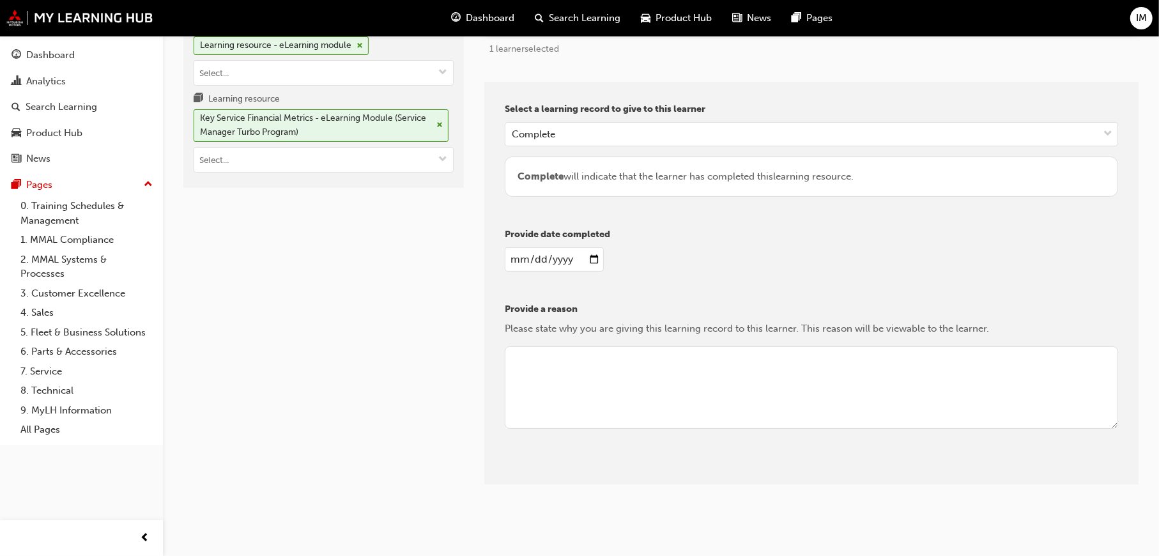
click at [548, 367] on textarea at bounding box center [812, 387] width 614 height 83
type textarea "Complete"
click at [578, 476] on button "Give learning records" at bounding box center [562, 474] width 114 height 21
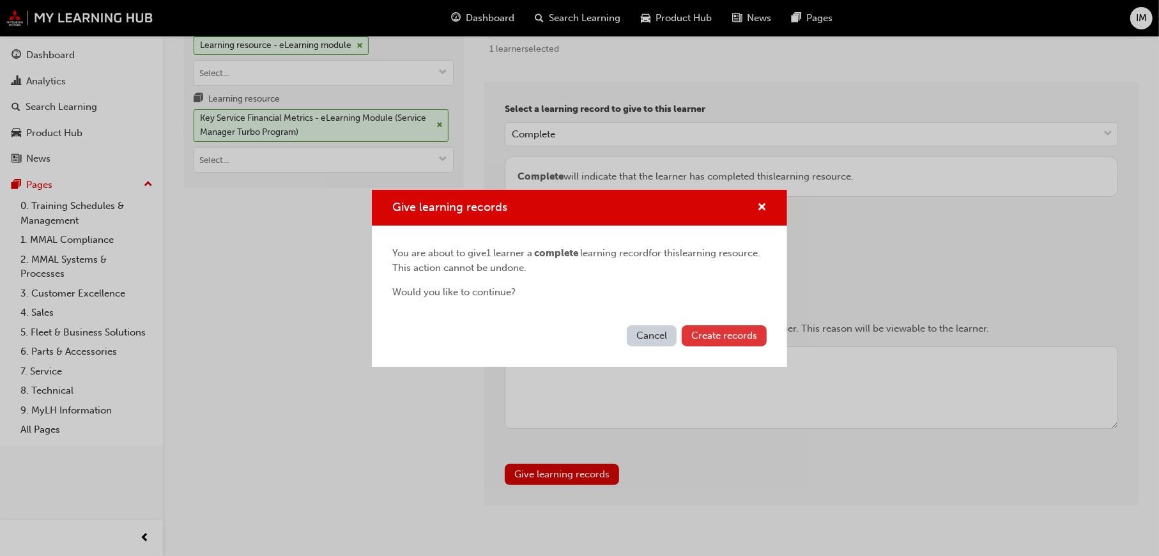
click at [757, 341] on button "Create records" at bounding box center [724, 335] width 85 height 21
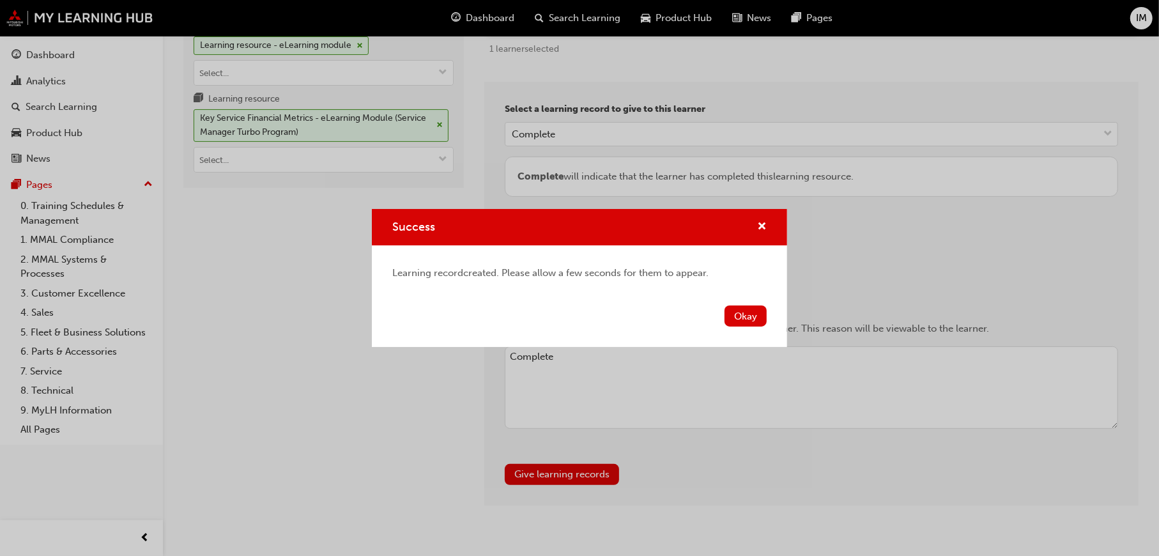
click at [735, 314] on button "Okay" at bounding box center [746, 316] width 42 height 21
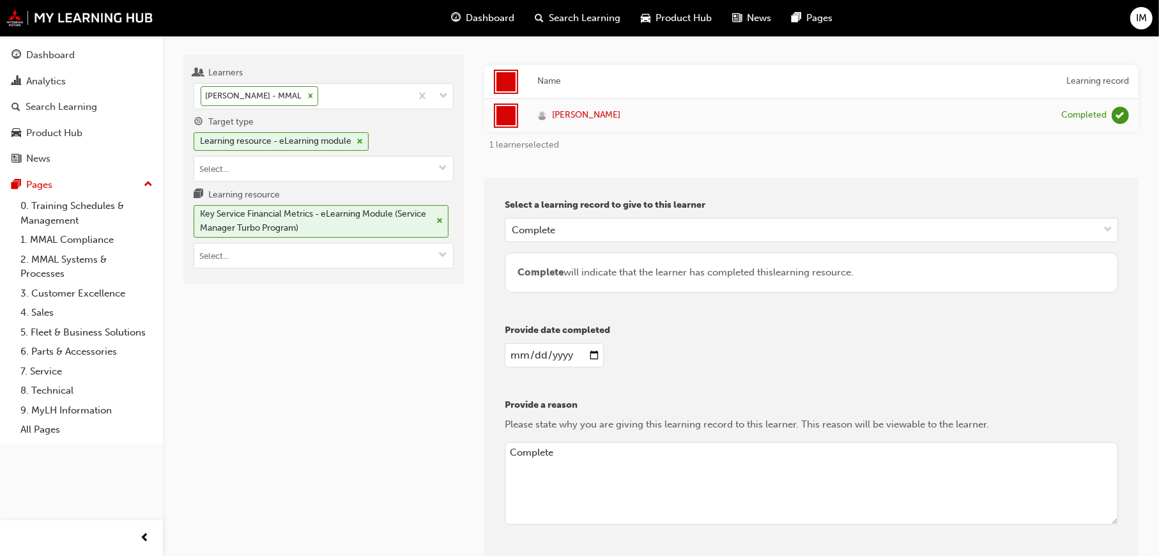
scroll to position [0, 0]
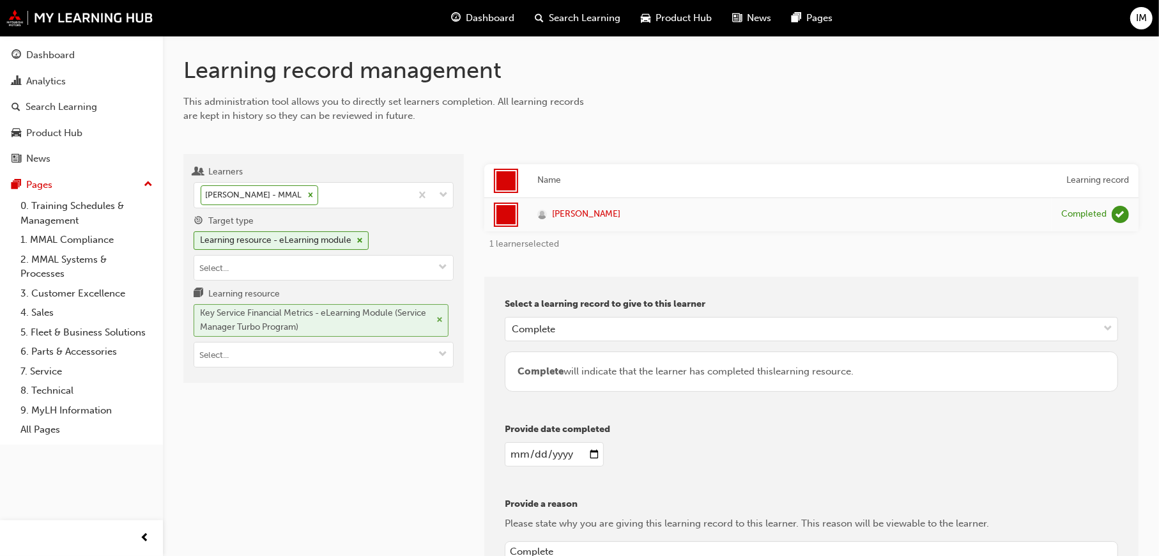
click at [442, 318] on span "cross-icon" at bounding box center [440, 320] width 6 height 8
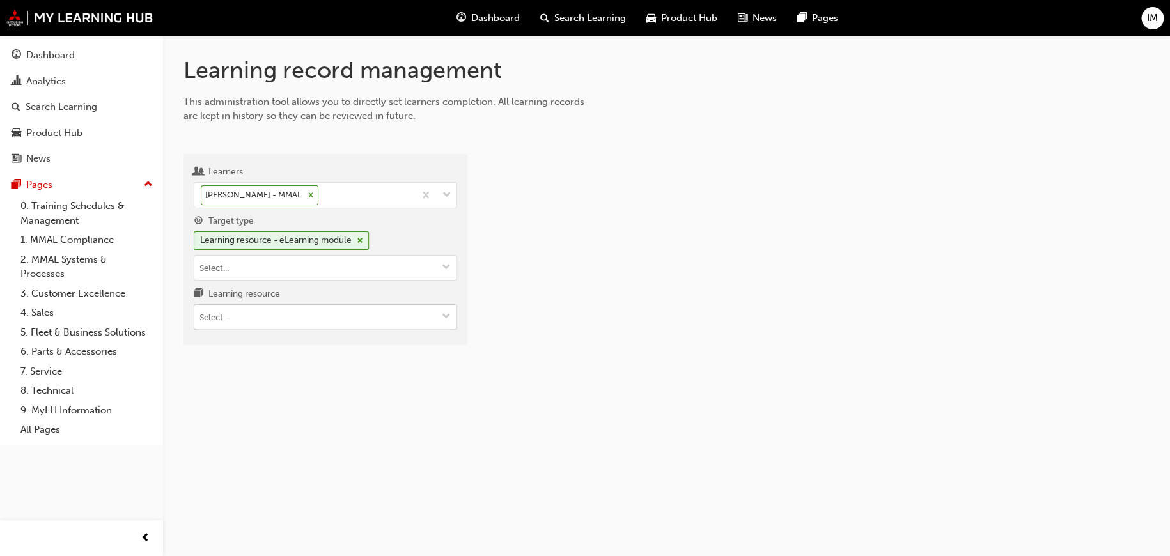
click at [354, 323] on input "Learning resource" at bounding box center [325, 317] width 262 height 24
paste input "PS_SMT_M2"
type input "PS_SMT_M2"
click at [302, 361] on div "Learning record management This administration tool allows you to directly set …" at bounding box center [666, 211] width 1007 height 350
click at [443, 314] on span "down-icon" at bounding box center [446, 317] width 9 height 11
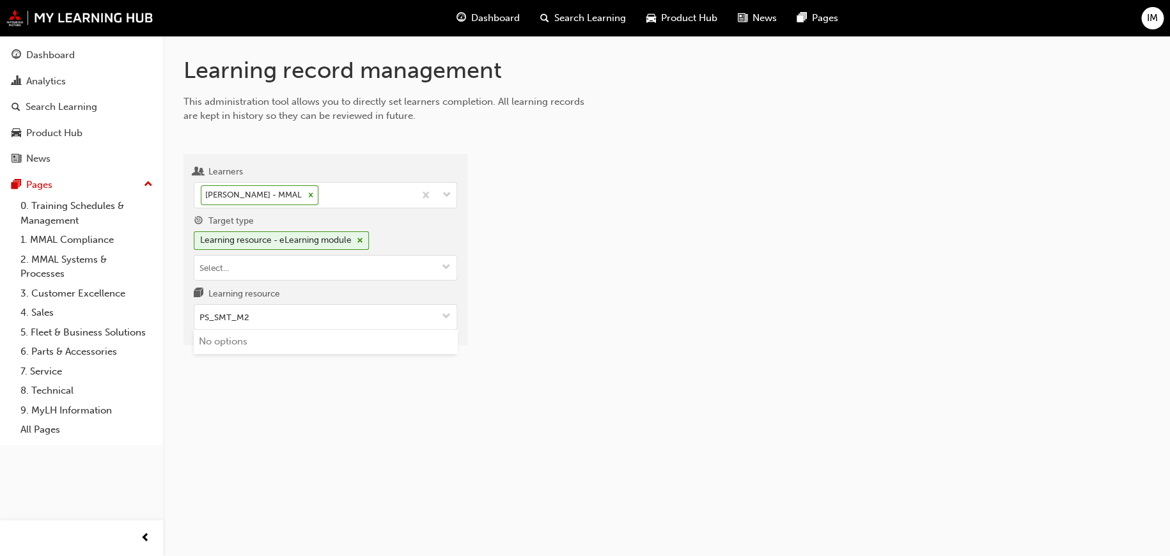
drag, startPoint x: 398, startPoint y: 316, endPoint x: 169, endPoint y: 307, distance: 229.6
click at [169, 307] on div "Learning record management This administration tool allows you to directly set …" at bounding box center [666, 211] width 1007 height 350
paste input "PS_SMT_M2"
type input "PS_SMT_M2"
click at [443, 268] on span "down-icon" at bounding box center [446, 268] width 9 height 11
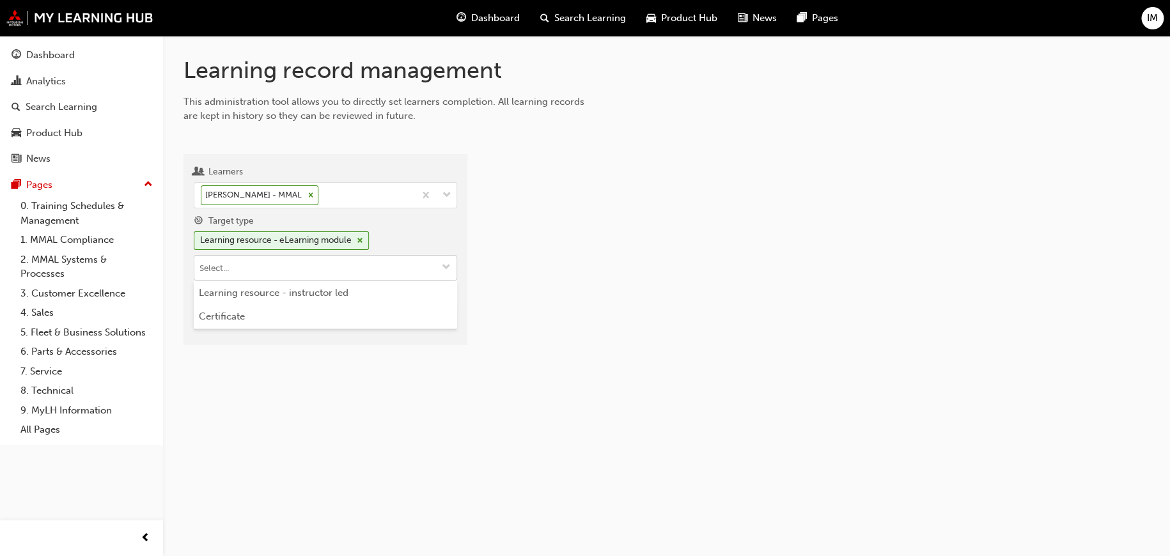
click at [443, 268] on span "down-icon" at bounding box center [446, 268] width 9 height 11
click at [359, 237] on span "cross-icon" at bounding box center [360, 241] width 6 height 8
click at [376, 244] on input "Target type" at bounding box center [325, 244] width 262 height 24
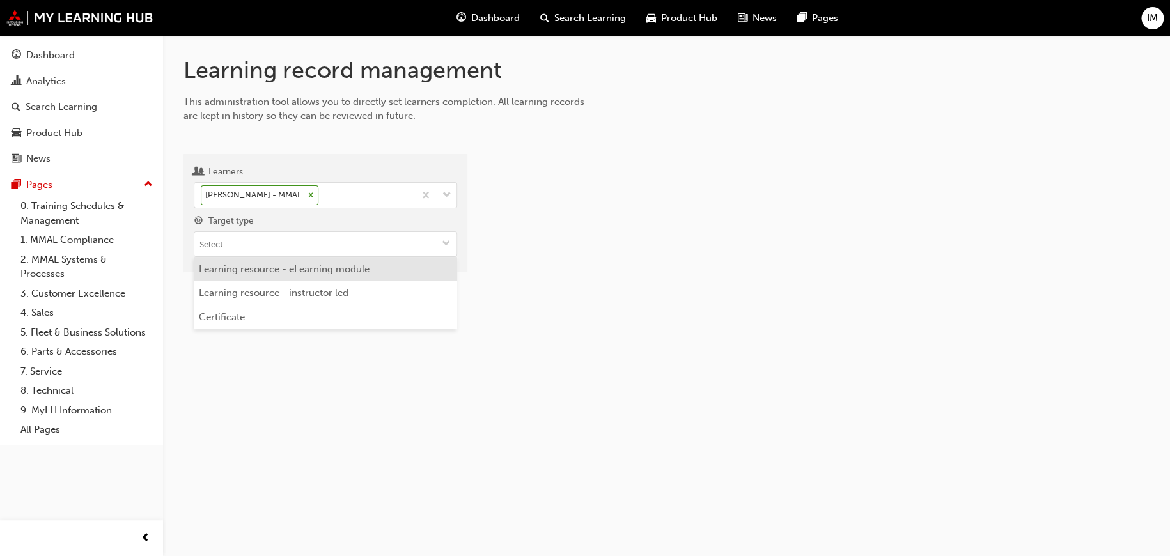
click at [352, 268] on li "Learning resource - eLearning module" at bounding box center [325, 269] width 263 height 24
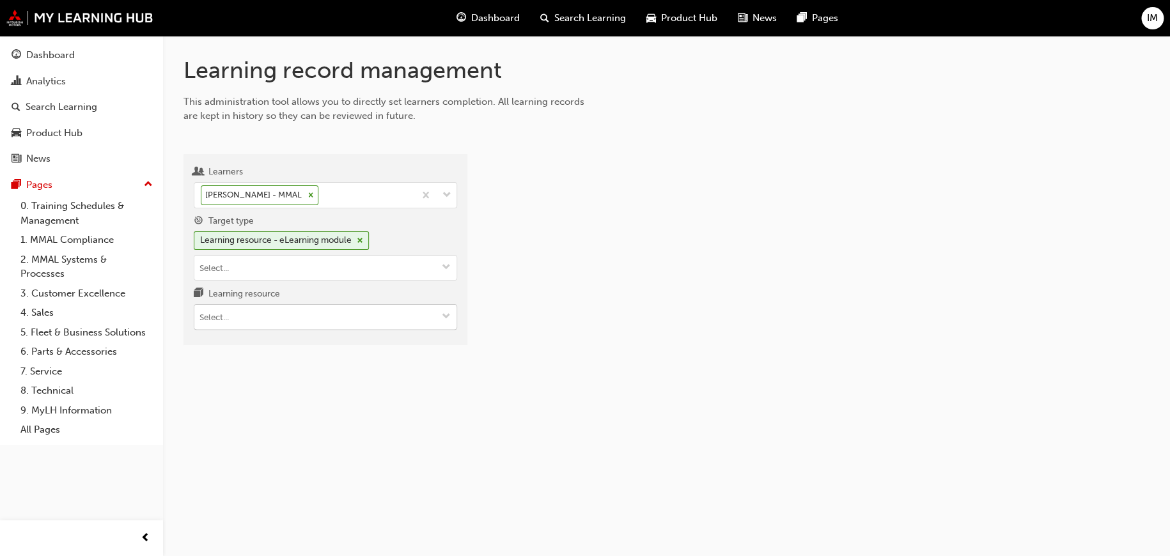
click at [327, 316] on input "Learning resource" at bounding box center [325, 317] width 262 height 24
paste input "PS_SMT_M2"
type input "PS_SMT_M2"
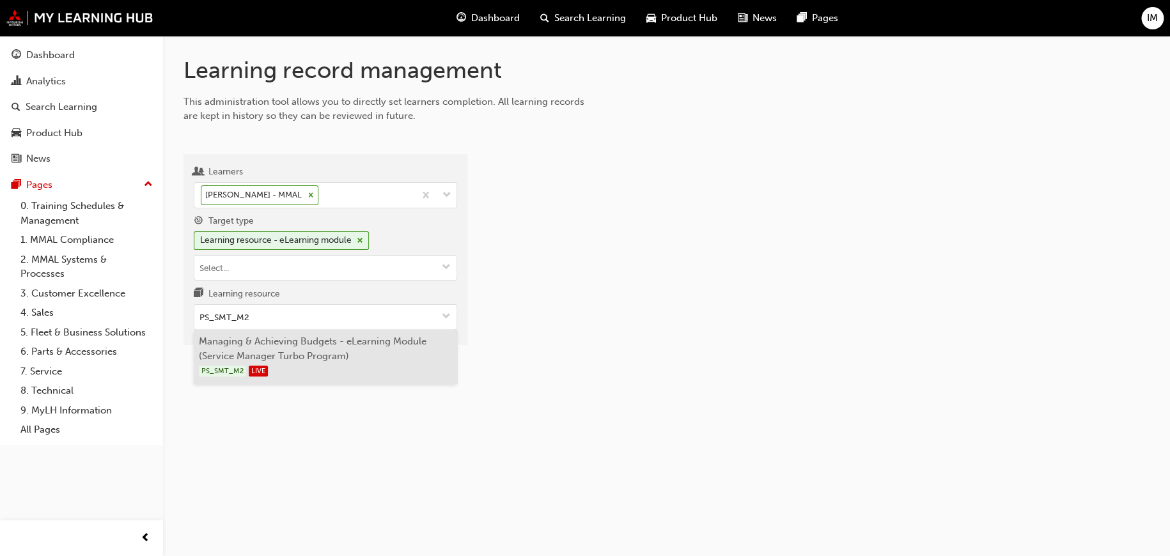
click at [320, 341] on li "Managing & Achieving Budgets - eLearning Module (Service Manager Turbo Program)…" at bounding box center [325, 357] width 263 height 54
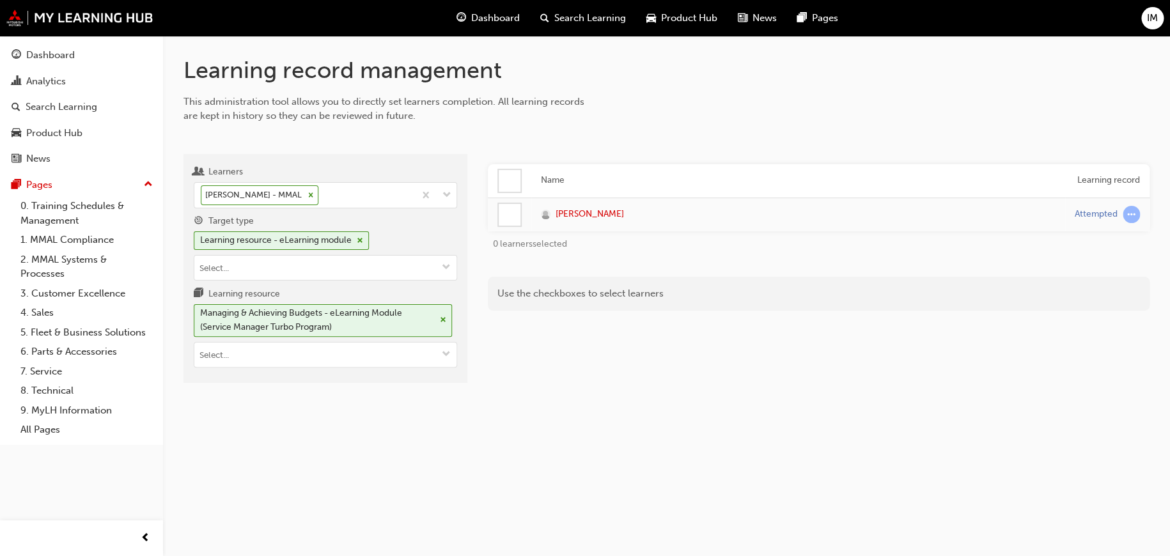
click at [519, 178] on div at bounding box center [510, 181] width 22 height 22
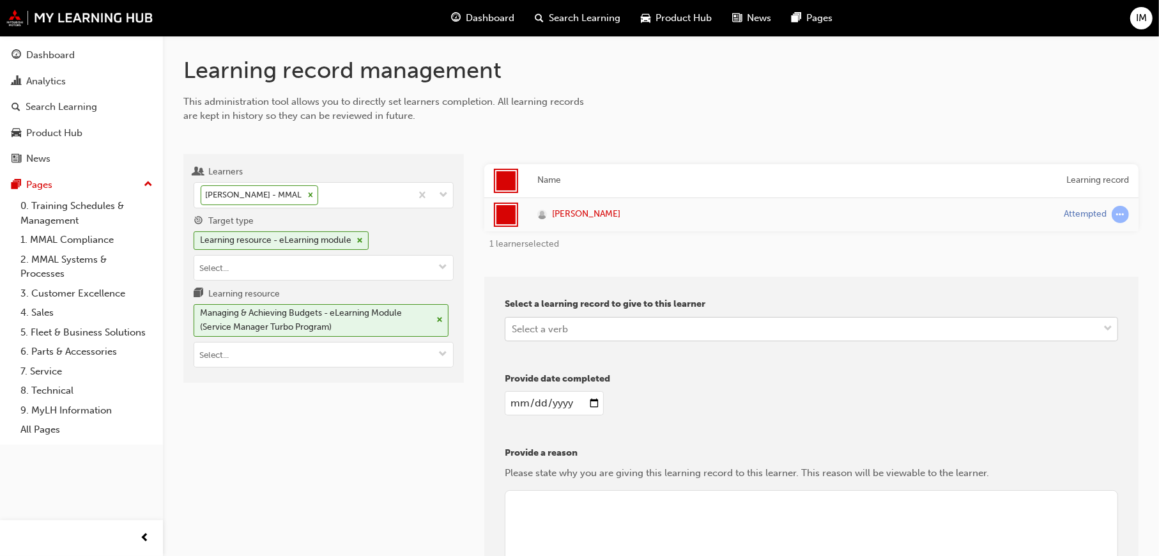
click at [523, 329] on div "Select a verb" at bounding box center [540, 328] width 56 height 15
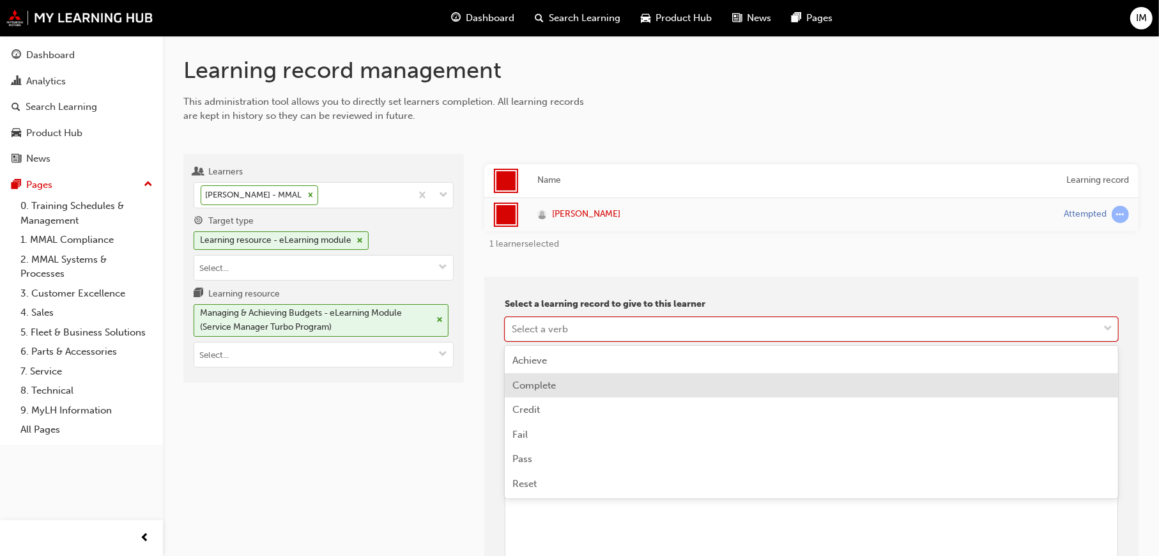
click at [531, 380] on span "Complete" at bounding box center [534, 386] width 43 height 12
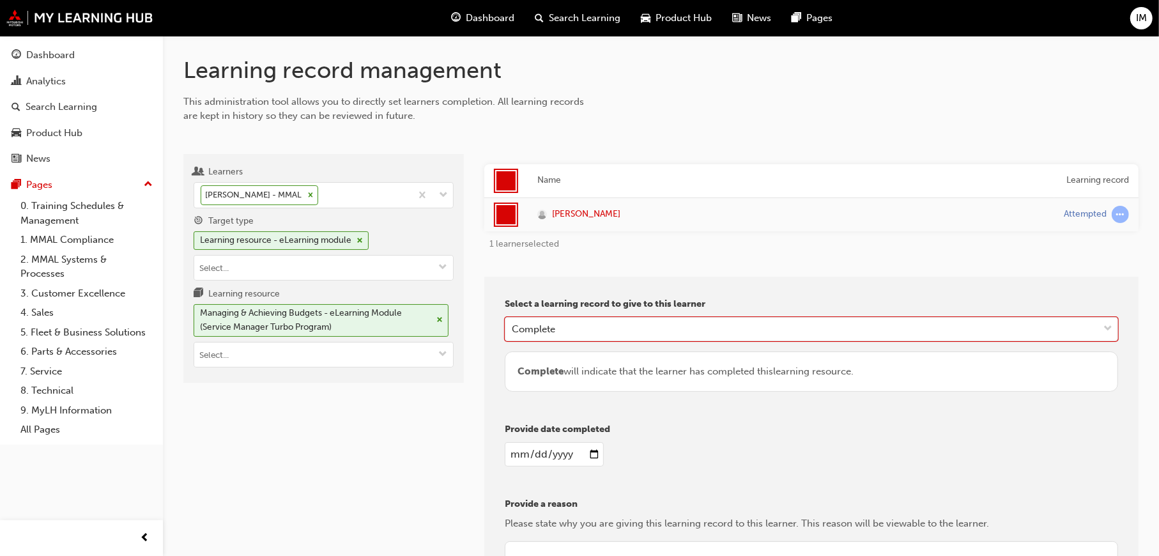
click at [535, 449] on input "date" at bounding box center [554, 454] width 99 height 24
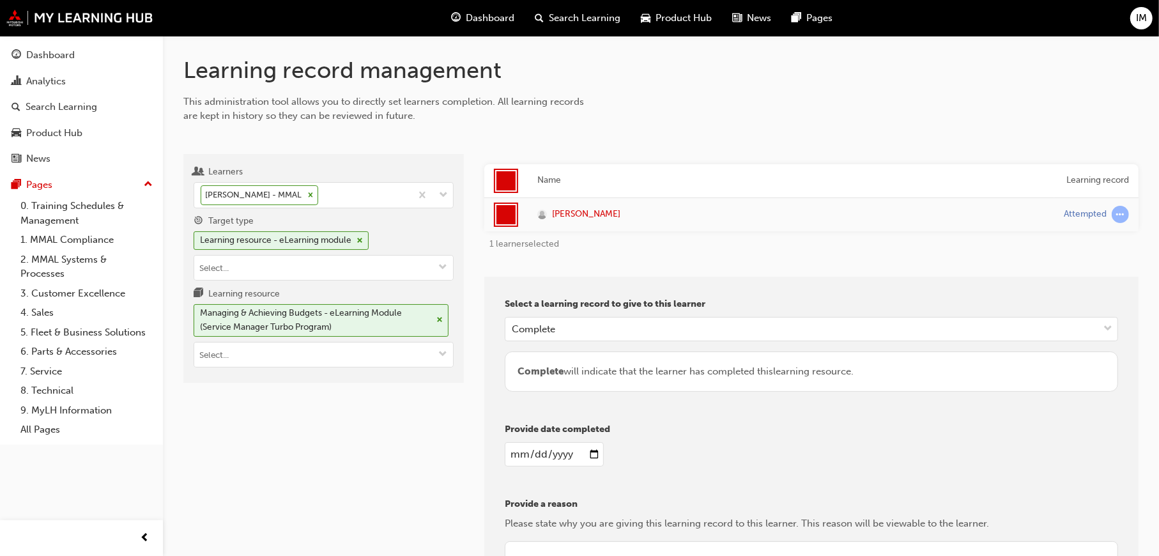
click at [595, 451] on input "date" at bounding box center [554, 454] width 99 height 24
type input "2025-09-23"
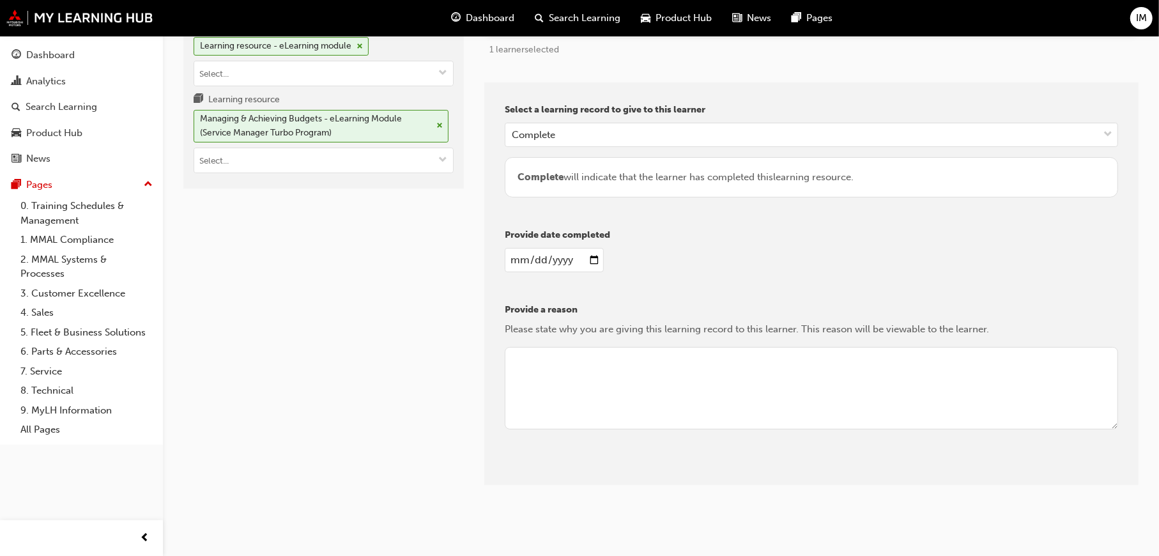
scroll to position [195, 0]
click at [552, 366] on textarea at bounding box center [812, 387] width 614 height 83
type textarea "REview"
click at [555, 481] on button "Give learning records" at bounding box center [562, 474] width 114 height 21
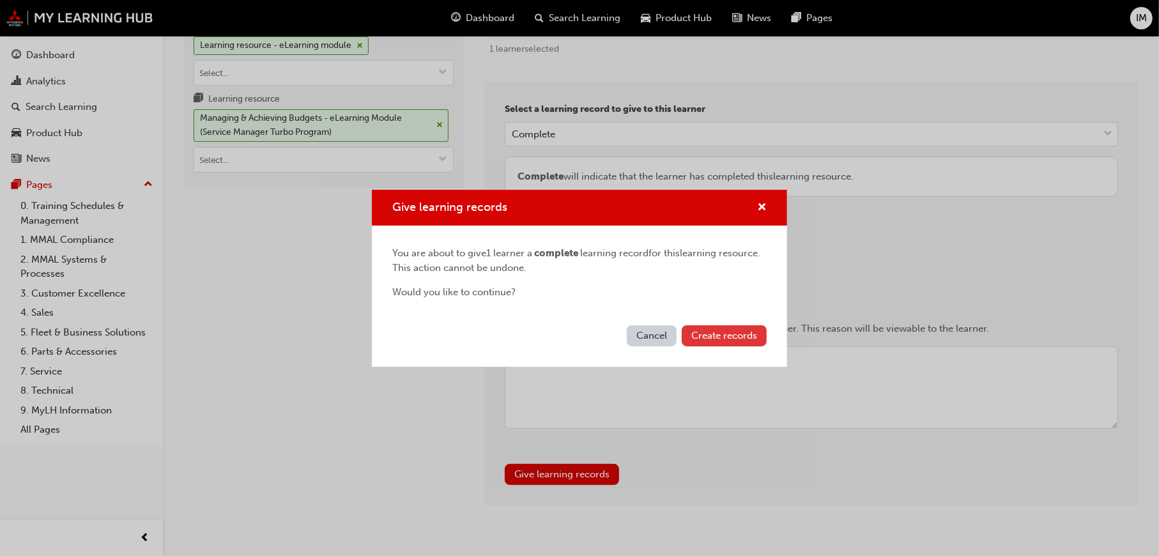
click at [759, 320] on div "Cancel Create records" at bounding box center [579, 343] width 415 height 47
click at [747, 343] on button "Create records" at bounding box center [724, 335] width 85 height 21
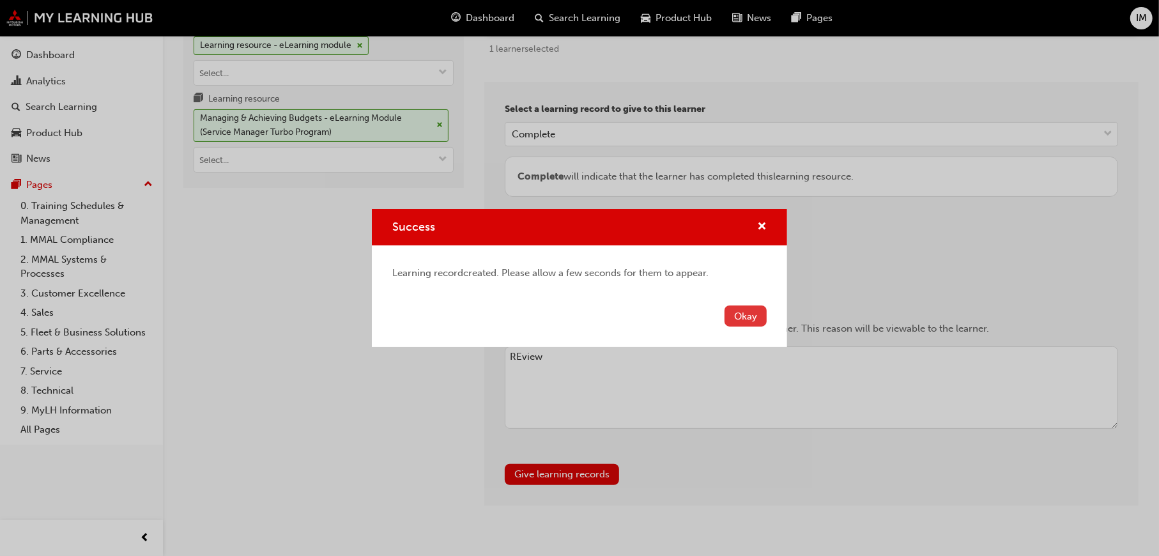
click at [755, 323] on button "Okay" at bounding box center [746, 316] width 42 height 21
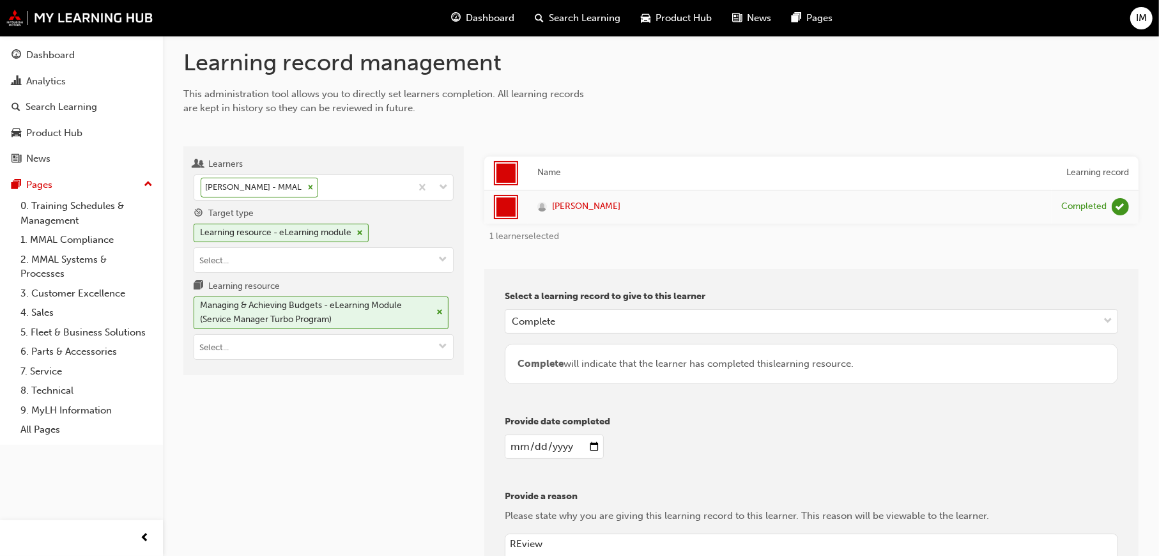
scroll to position [0, 0]
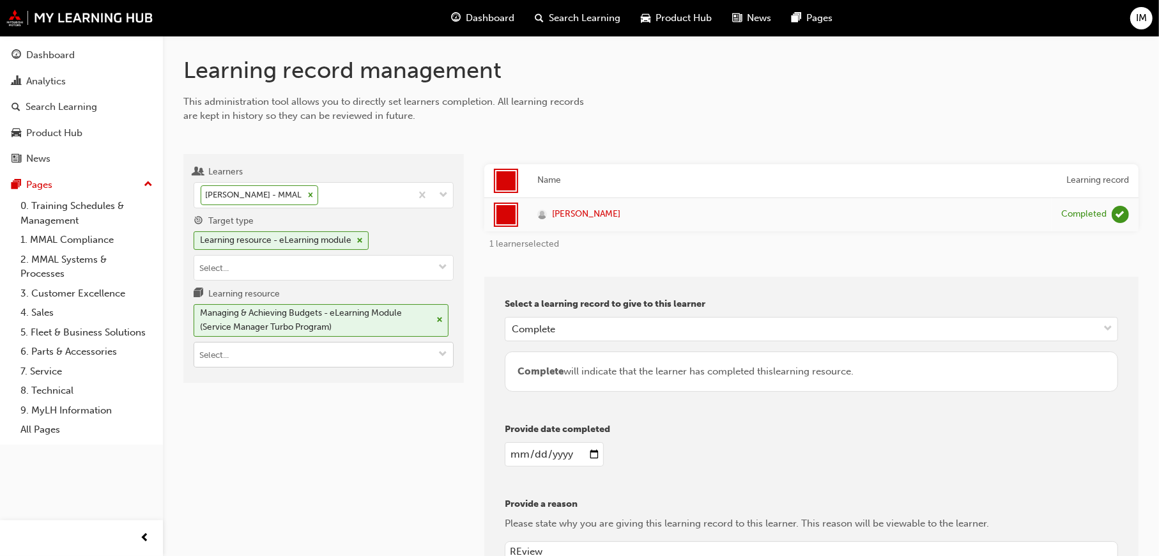
click at [431, 320] on div "Managing & Achieving Budgets - eLearning Module (Service Manager Turbo Program)" at bounding box center [321, 320] width 255 height 33
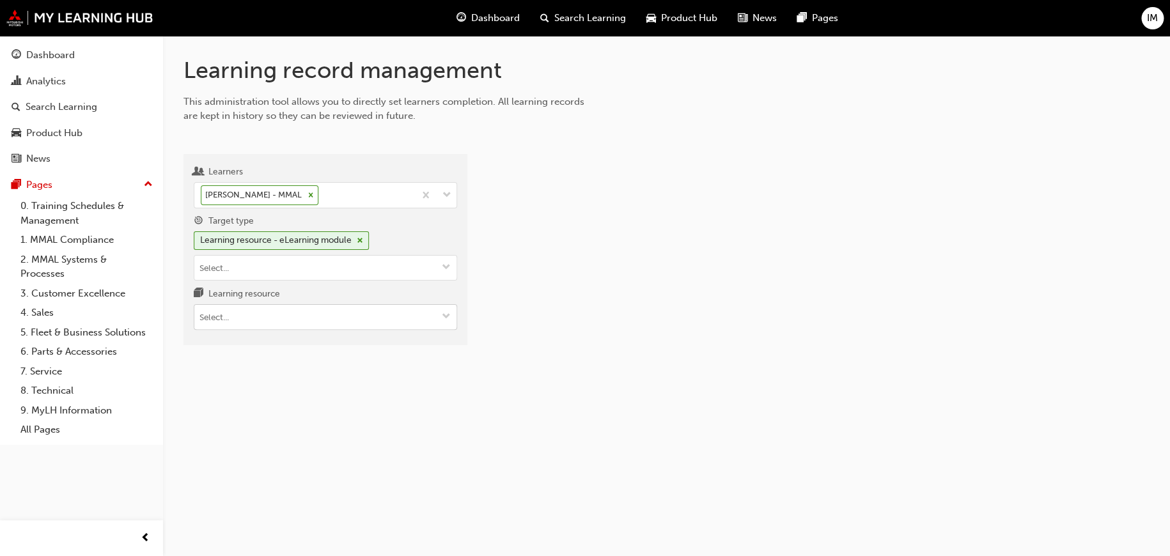
click at [444, 320] on span "down-icon" at bounding box center [446, 317] width 9 height 11
paste input "PS_SMT_M3"
type input "PS_SMT_M3"
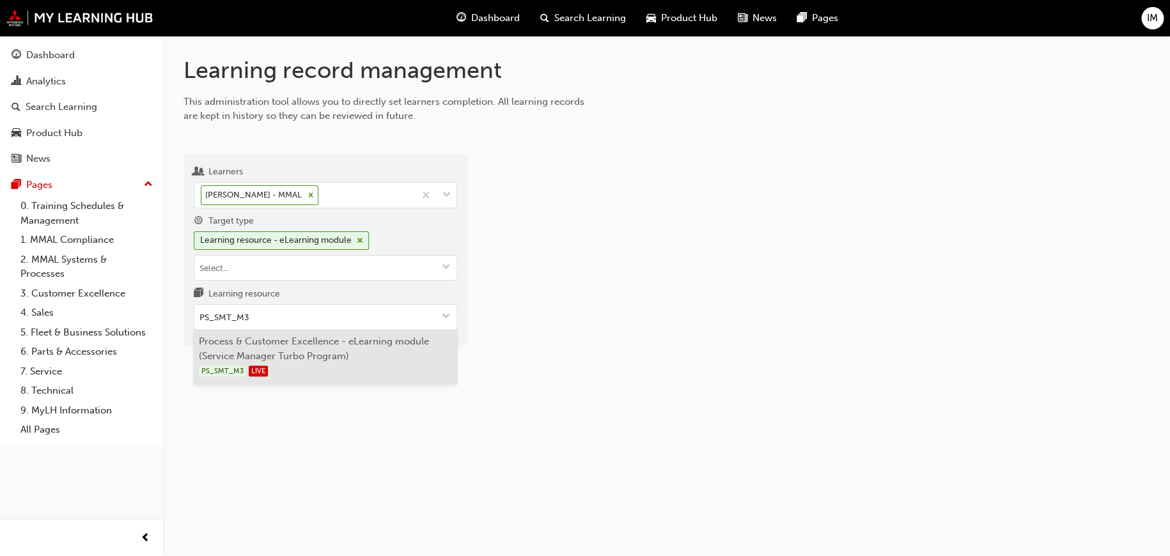
click at [366, 356] on li "Process & Customer Excellence - eLearning module (Service Manager Turbo Program…" at bounding box center [325, 357] width 263 height 54
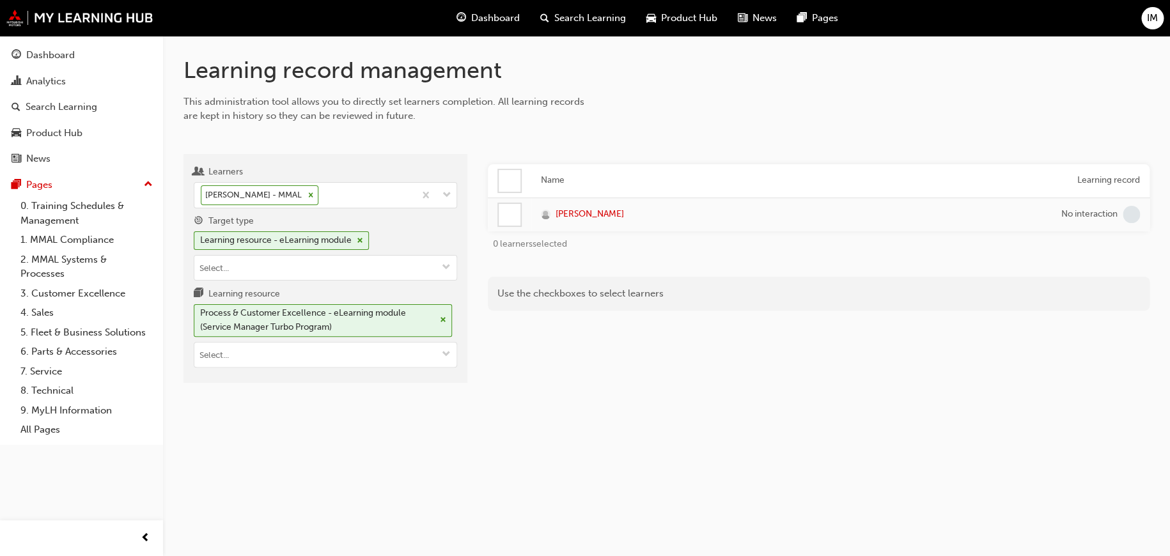
click at [497, 172] on div at bounding box center [509, 181] width 24 height 24
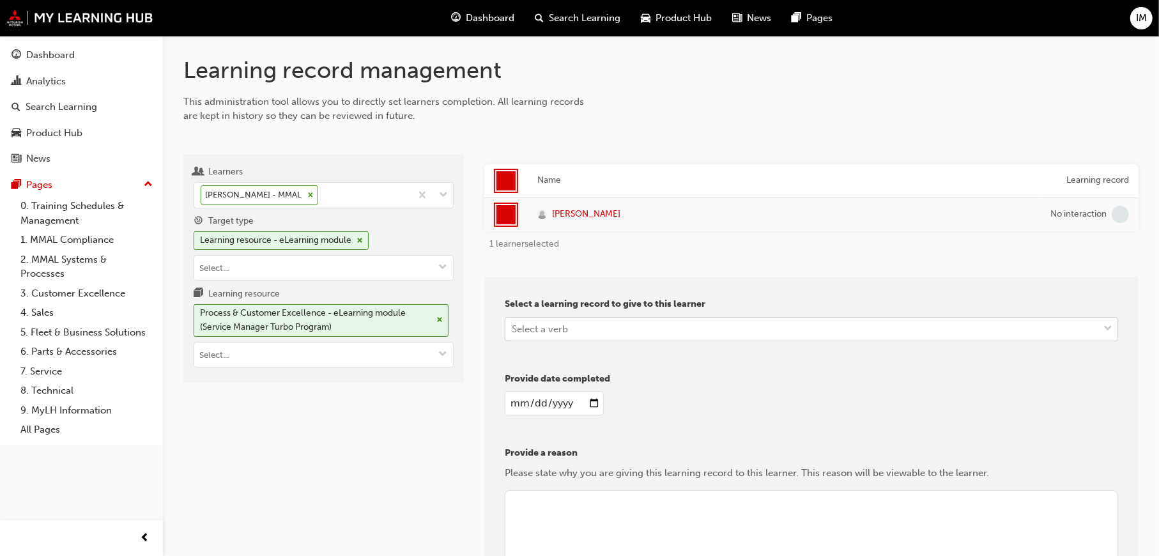
click at [561, 332] on div "Select a verb" at bounding box center [540, 328] width 56 height 15
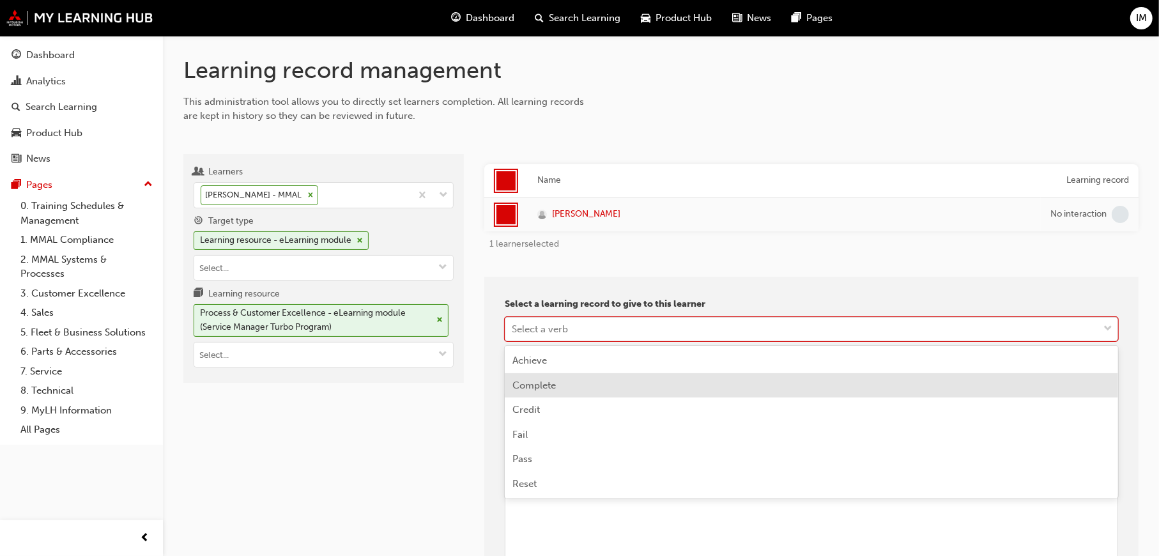
click at [552, 380] on span "Complete" at bounding box center [534, 386] width 43 height 12
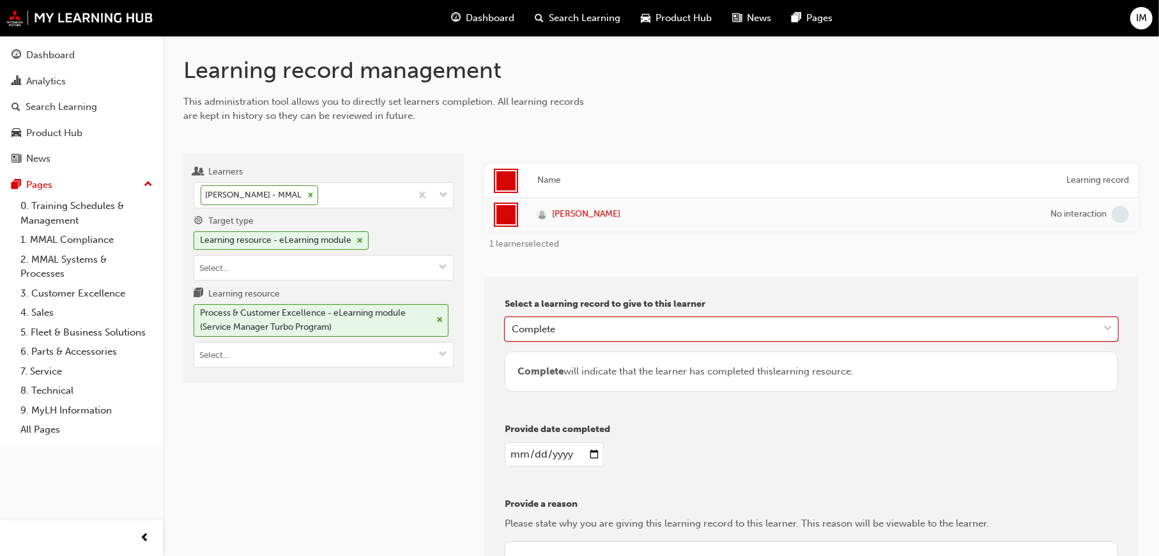
click at [589, 451] on input "date" at bounding box center [554, 454] width 99 height 24
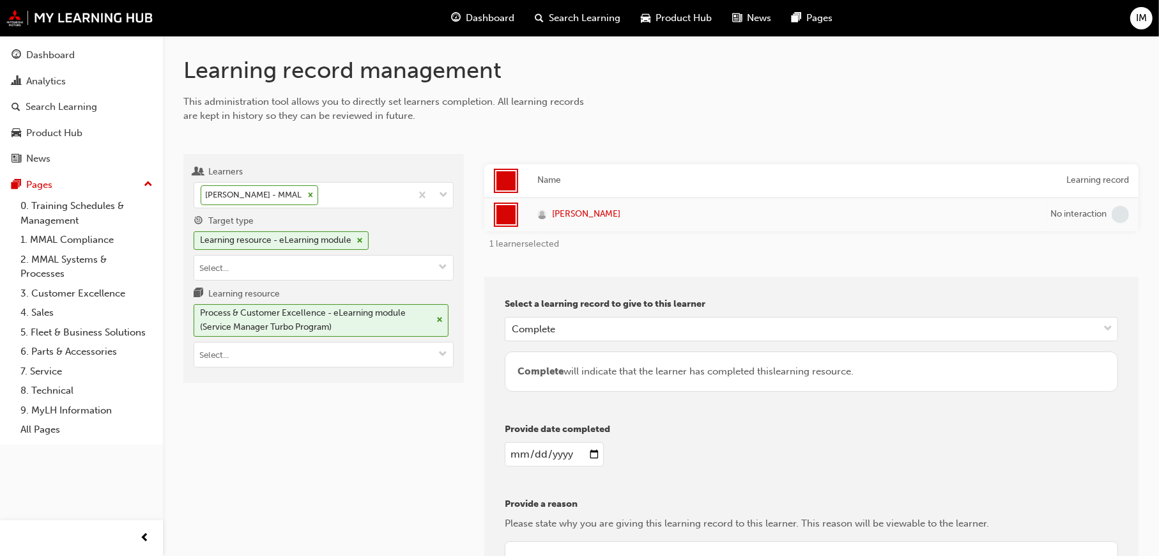
type input "2025-09-23"
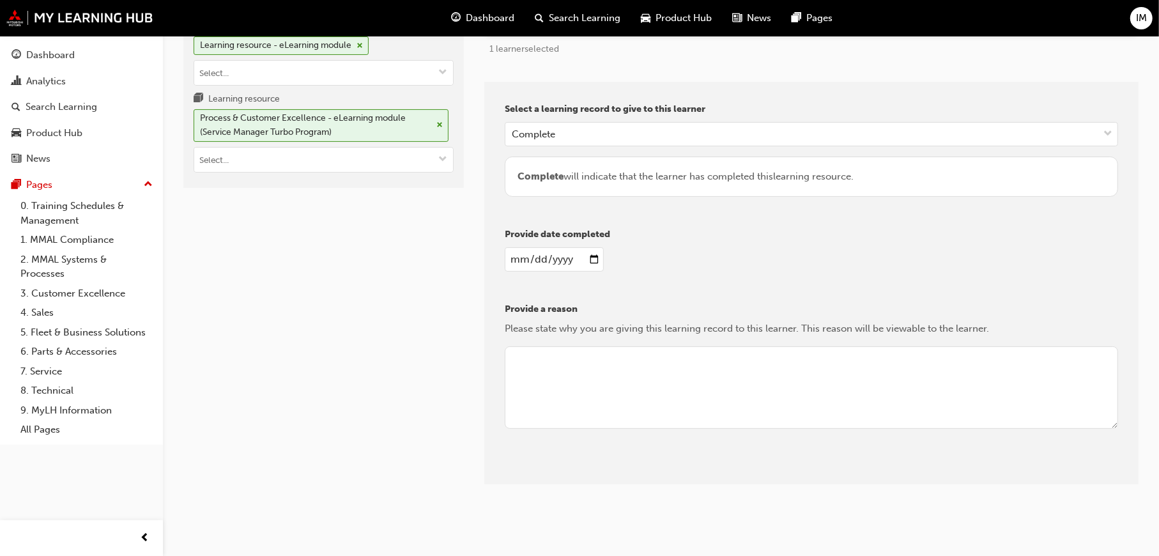
click at [568, 343] on div "Provide a reason Please state why you are giving this learning record to this l…" at bounding box center [812, 372] width 614 height 141
click at [568, 360] on textarea at bounding box center [812, 387] width 614 height 83
type textarea "Complete"
click at [584, 475] on button "Give learning records" at bounding box center [562, 474] width 114 height 21
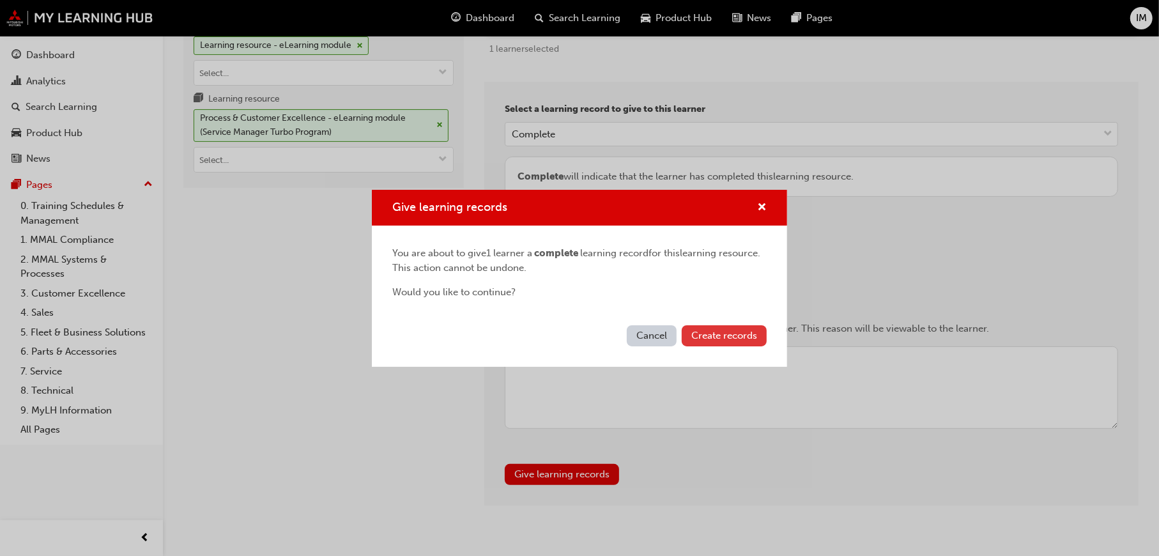
click at [732, 337] on span "Create records" at bounding box center [725, 336] width 66 height 12
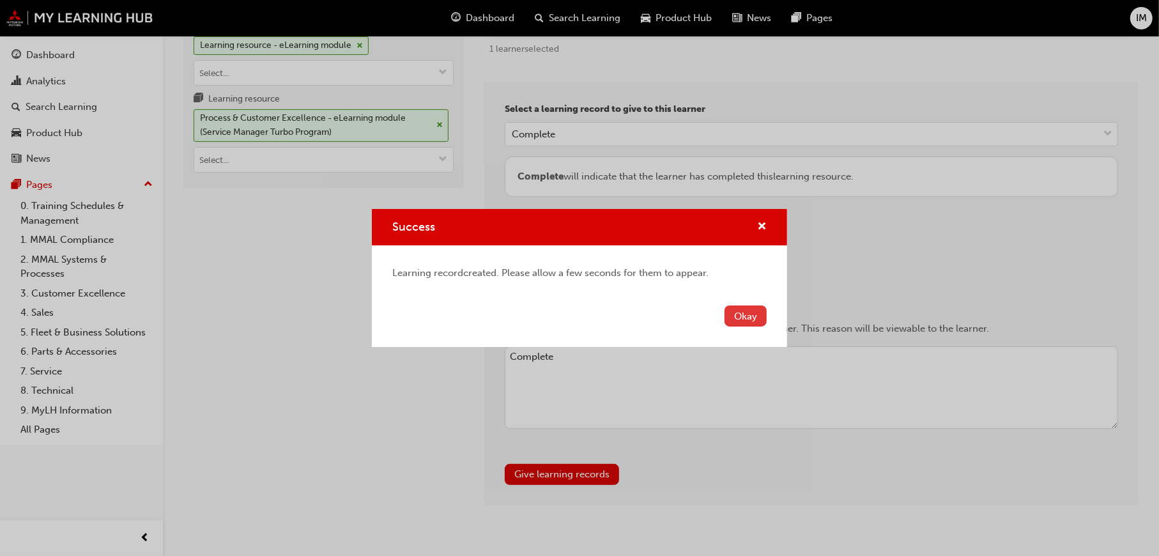
click at [763, 314] on button "Okay" at bounding box center [746, 316] width 42 height 21
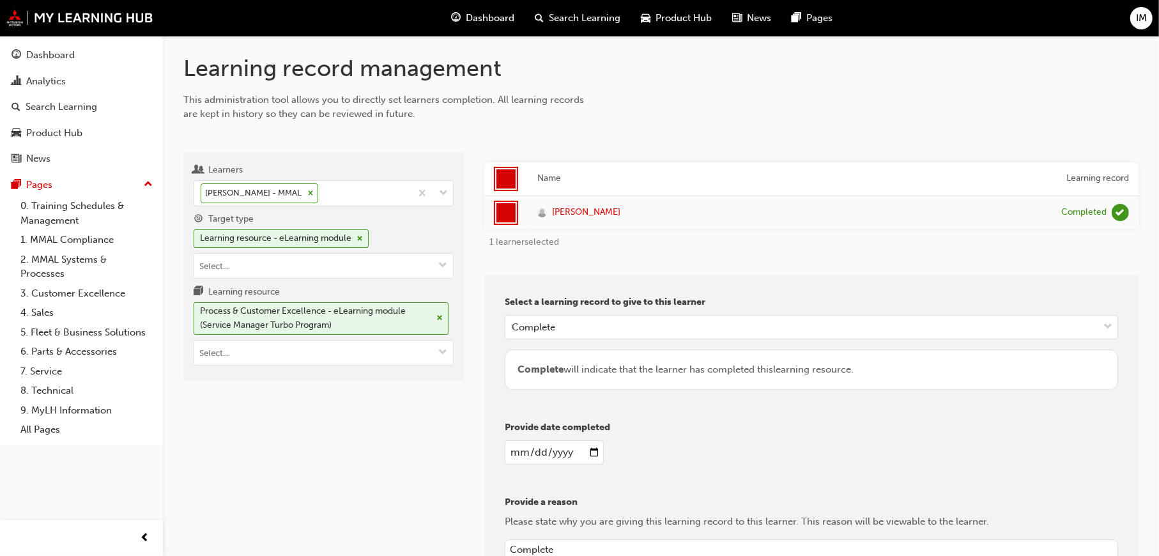
scroll to position [0, 0]
click at [438, 320] on span "cross-icon" at bounding box center [440, 320] width 6 height 8
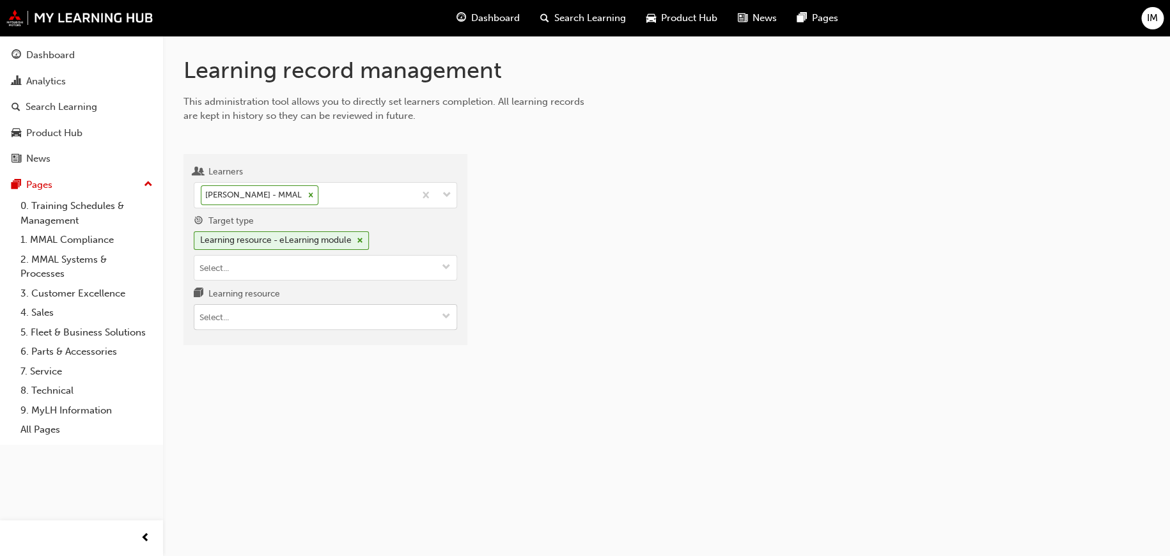
click at [371, 318] on input "Learning resource" at bounding box center [325, 317] width 262 height 24
paste input "PS_SMT_M4"
type input "PS_SMT_M4"
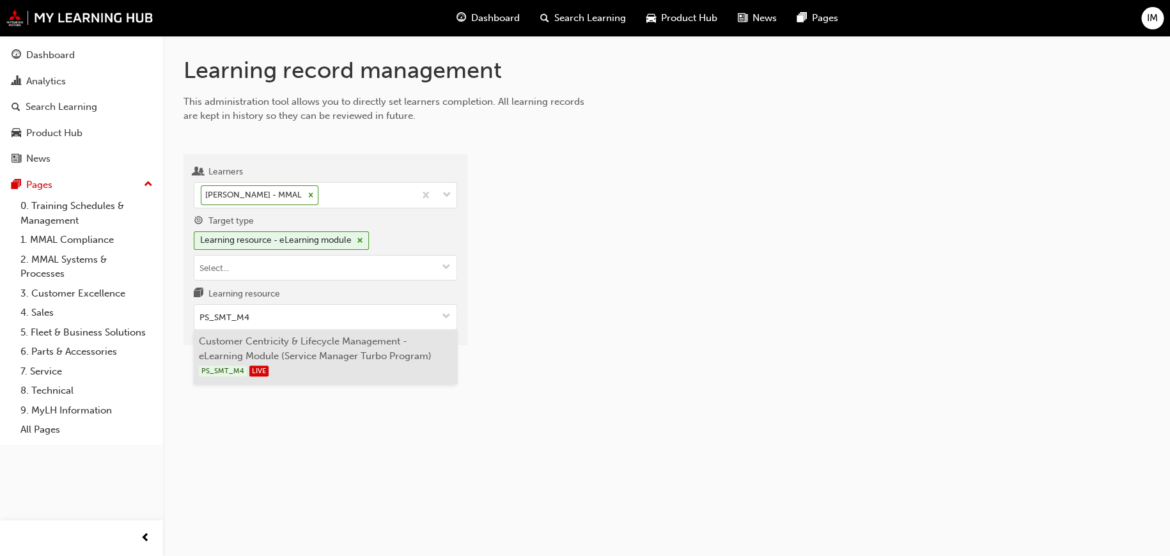
click at [364, 353] on li "Customer Centricity & Lifecycle Management - eLearning Module (Service Manager …" at bounding box center [325, 357] width 263 height 54
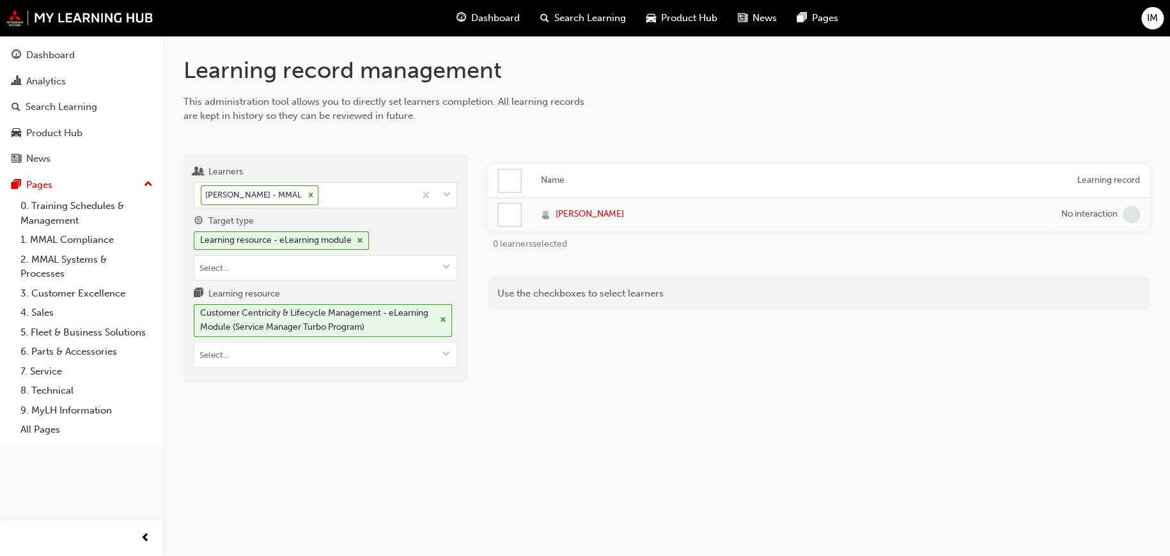
click at [507, 178] on div at bounding box center [510, 181] width 22 height 22
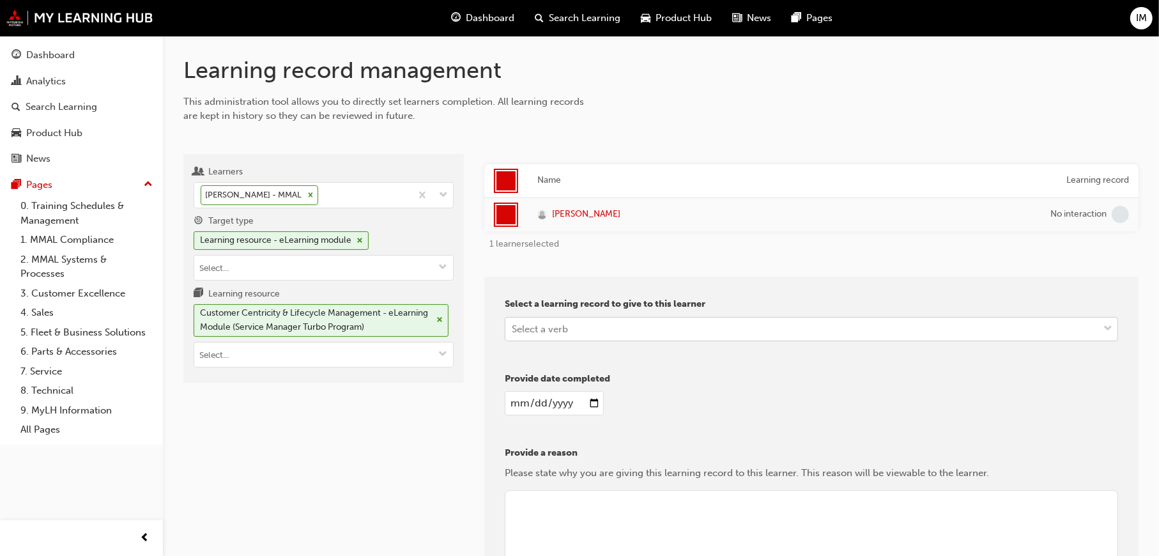
click at [545, 323] on div "Select a verb" at bounding box center [540, 328] width 56 height 15
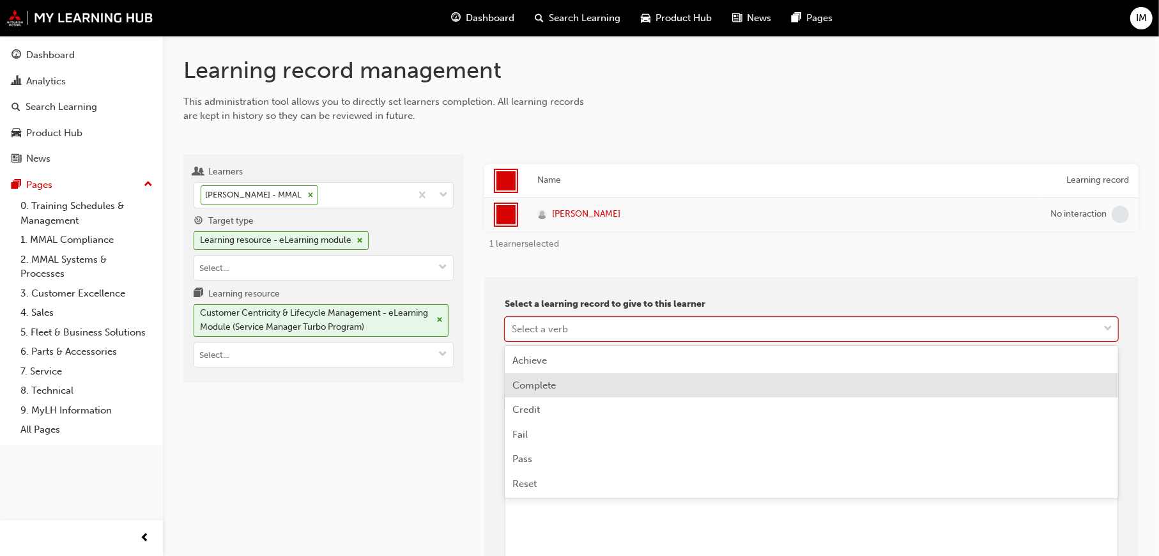
click at [544, 381] on span "Complete" at bounding box center [534, 386] width 43 height 12
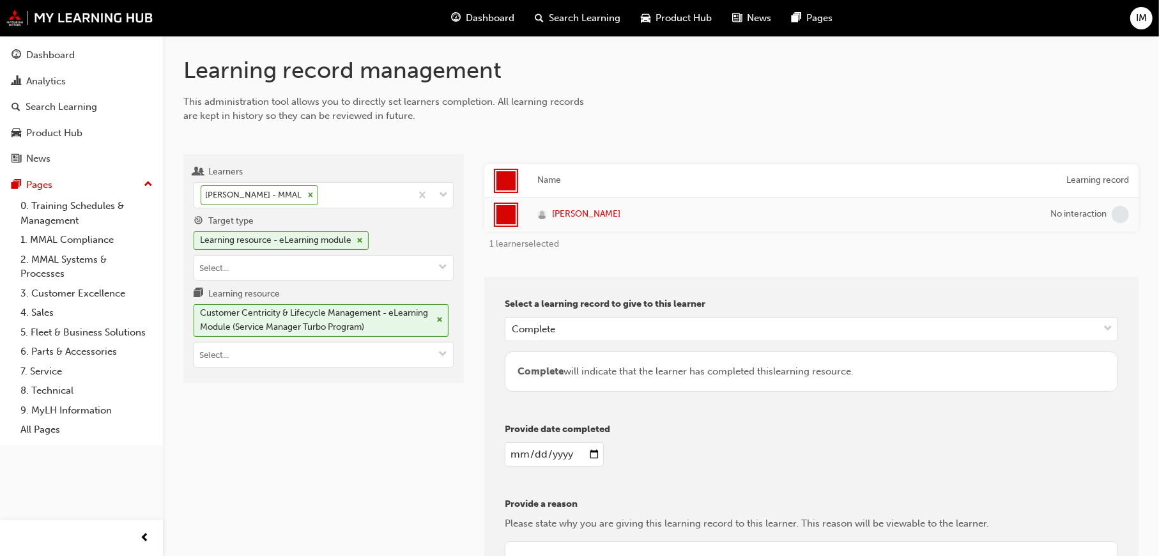
click at [561, 448] on input "date" at bounding box center [554, 454] width 99 height 24
click at [592, 454] on input "date" at bounding box center [554, 454] width 99 height 24
type input "2025-09-23"
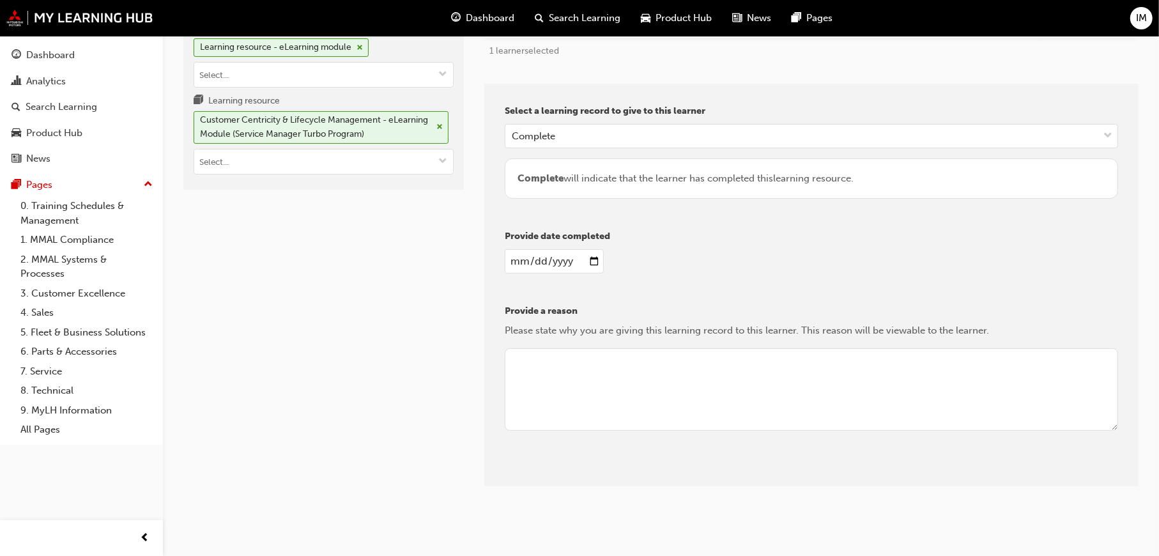
scroll to position [195, 0]
click at [561, 383] on textarea at bounding box center [812, 387] width 614 height 83
type textarea "Review"
click at [578, 481] on button "Give learning records" at bounding box center [562, 474] width 114 height 21
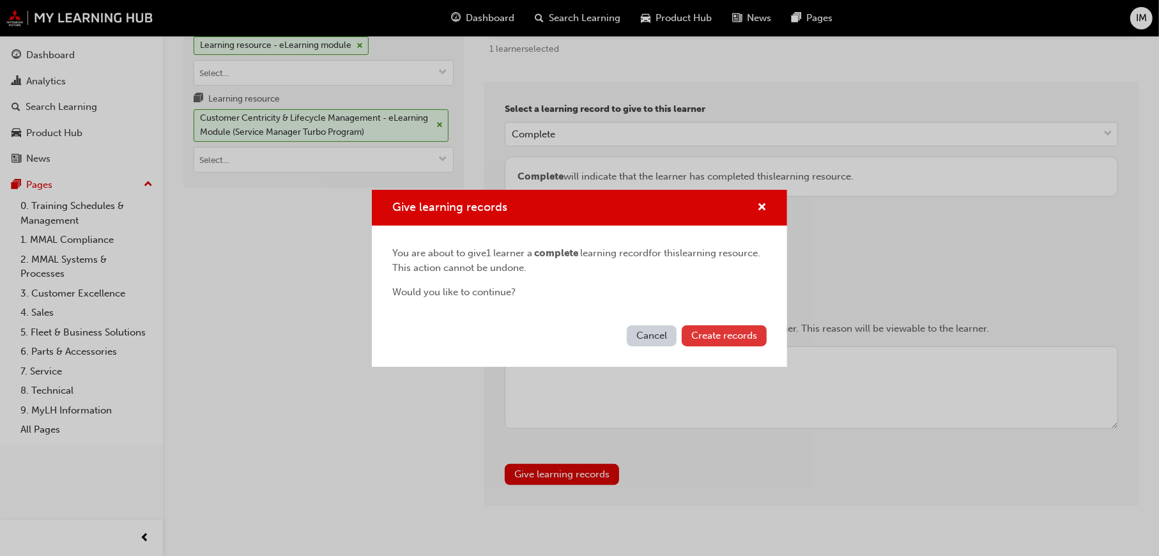
click at [729, 334] on span "Create records" at bounding box center [725, 336] width 66 height 12
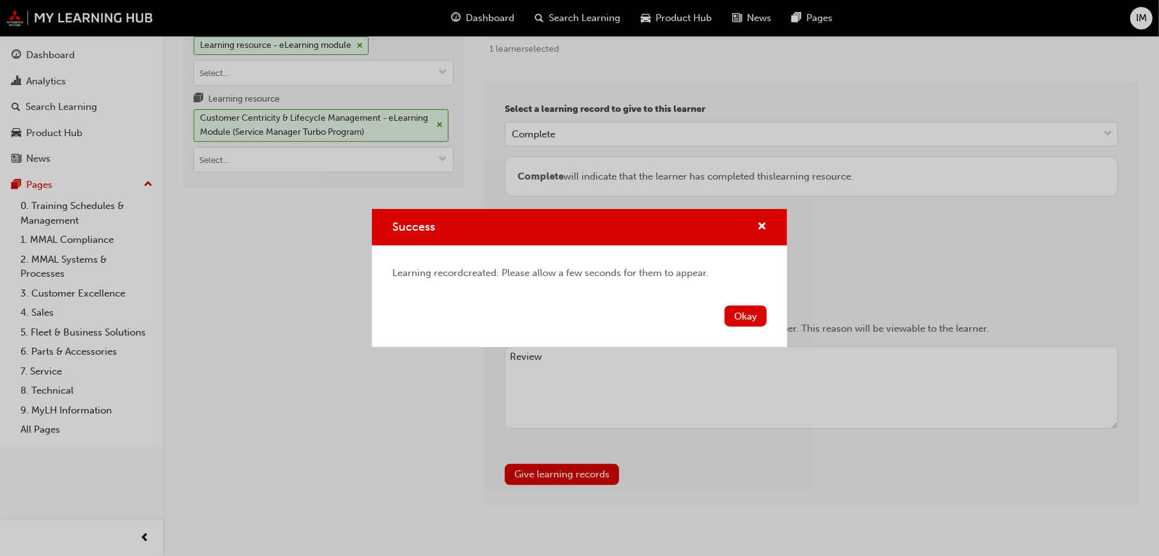
click at [733, 302] on div "Okay" at bounding box center [579, 323] width 415 height 47
click at [741, 309] on button "Okay" at bounding box center [746, 316] width 42 height 21
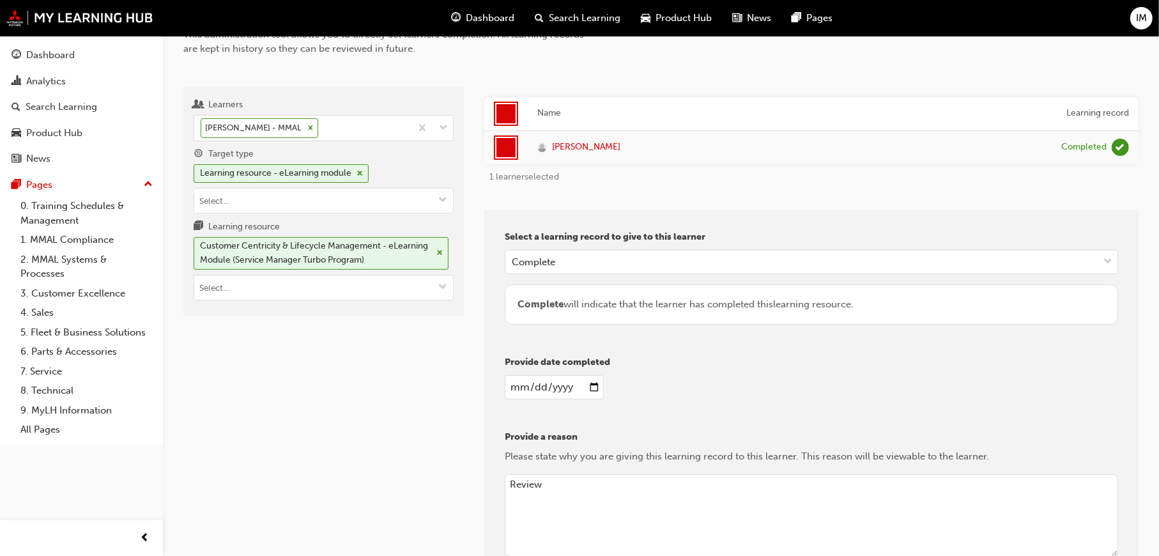
scroll to position [0, 0]
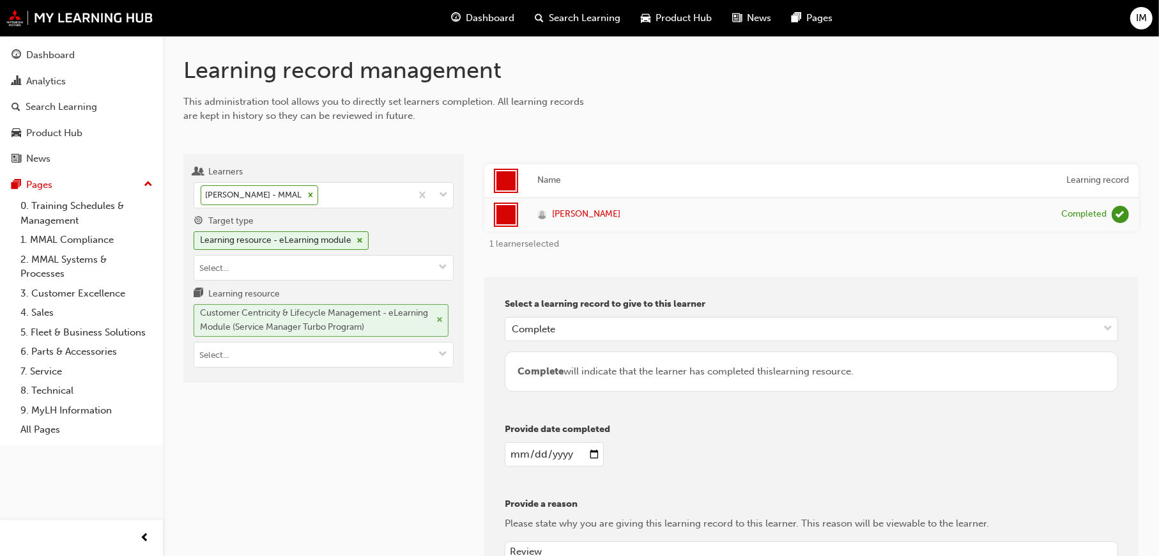
click at [446, 319] on div "Customer Centricity & Lifecycle Management - eLearning Module (Service Manager …" at bounding box center [321, 320] width 255 height 33
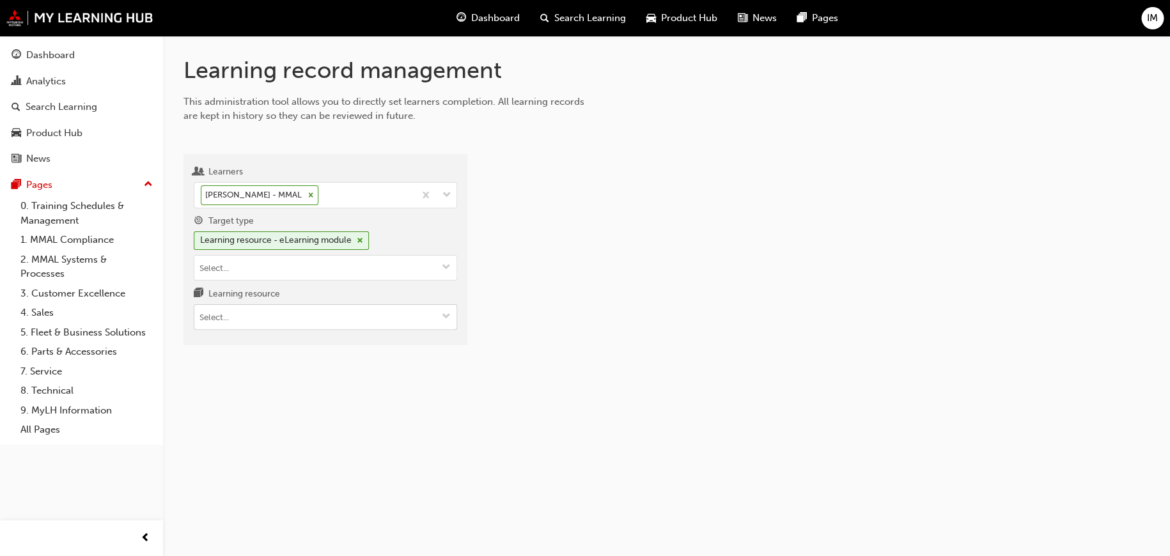
click at [387, 321] on input "Learning resource" at bounding box center [325, 317] width 262 height 24
paste input "PS_SMT_QZ45"
type input "PS_SMT_QZ45"
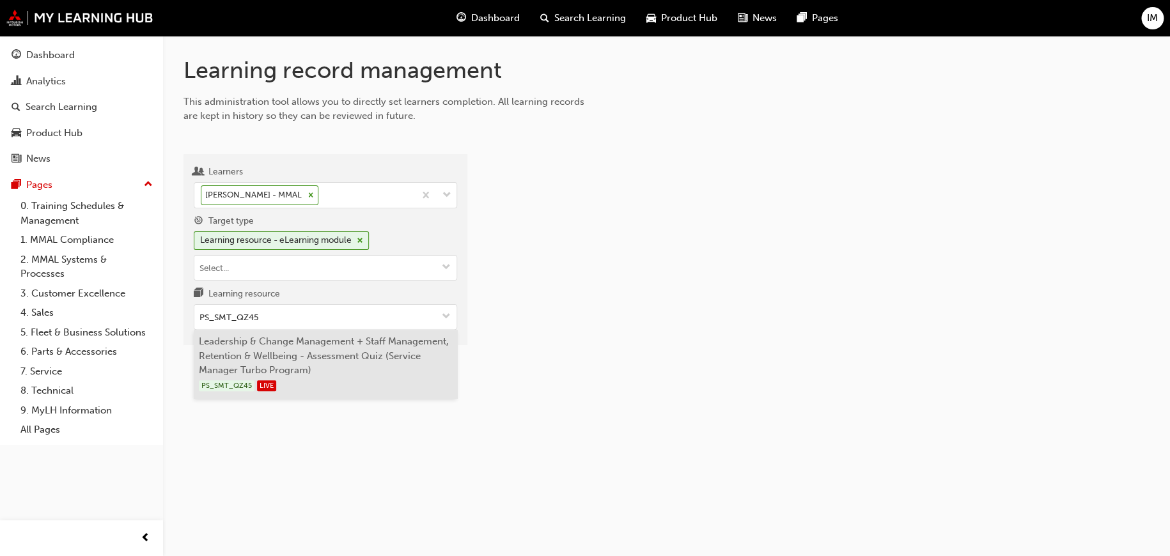
click at [258, 344] on li "Leadership & Change Management + Staff Management, Retention & Wellbeing - Asse…" at bounding box center [325, 364] width 263 height 68
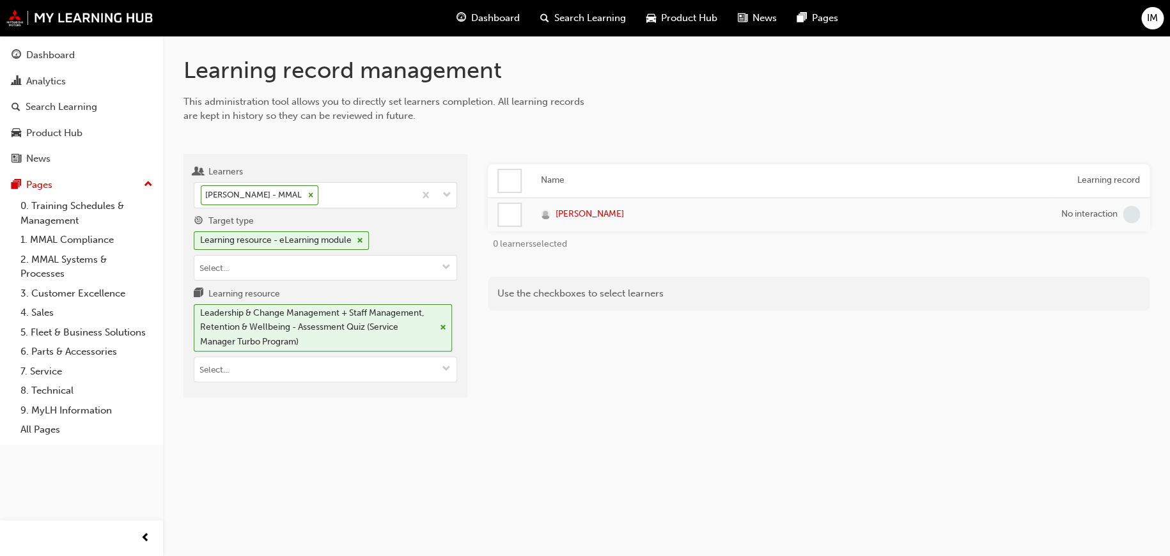
click at [512, 181] on div at bounding box center [510, 181] width 22 height 22
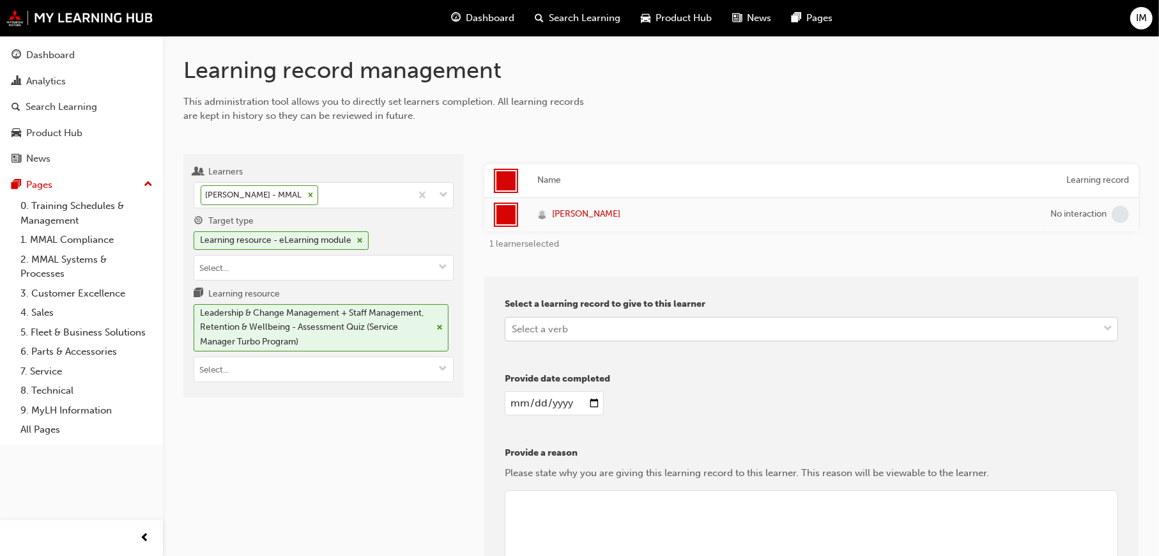
click at [561, 328] on div "Select a verb" at bounding box center [540, 328] width 56 height 15
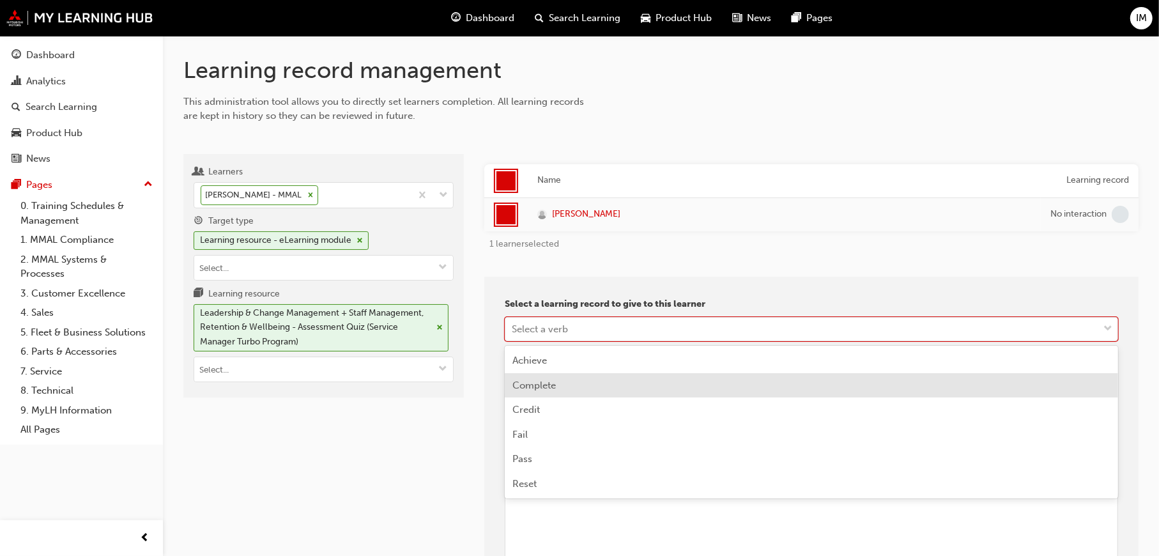
click at [553, 389] on span "Complete" at bounding box center [534, 386] width 43 height 12
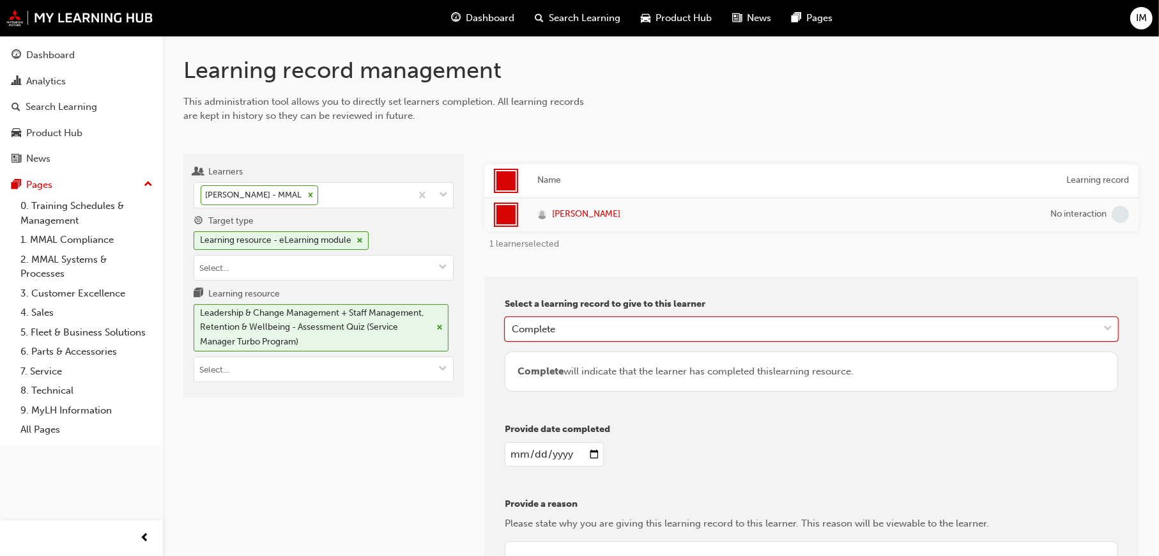
click at [596, 453] on input "date" at bounding box center [554, 454] width 99 height 24
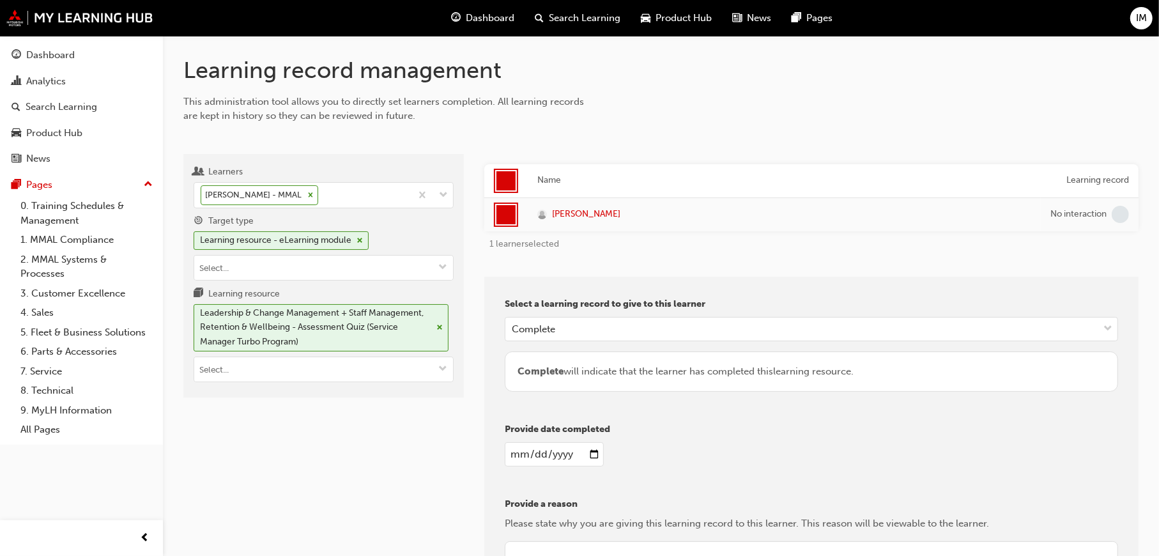
type input "2025-09-23"
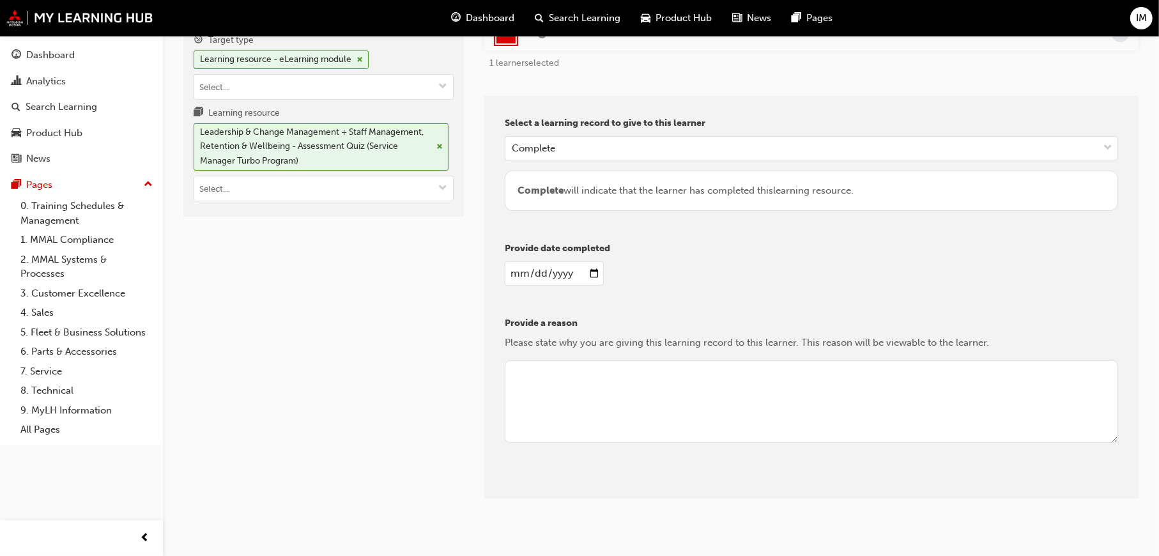
scroll to position [195, 0]
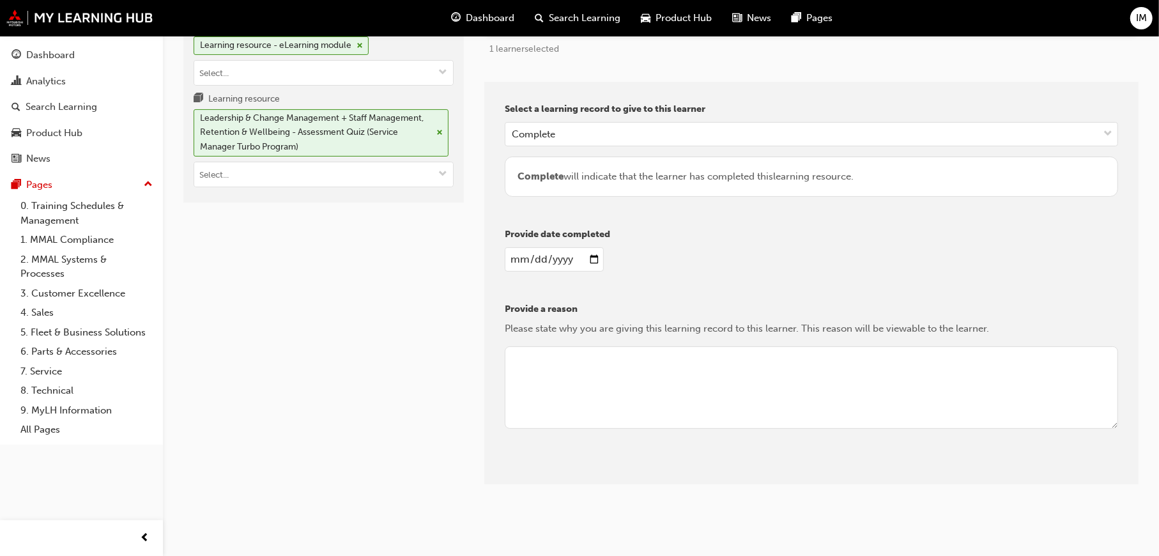
click at [545, 375] on textarea at bounding box center [812, 387] width 614 height 83
type textarea "R"
type textarea "REview"
click at [588, 479] on button "Give learning records" at bounding box center [562, 474] width 114 height 21
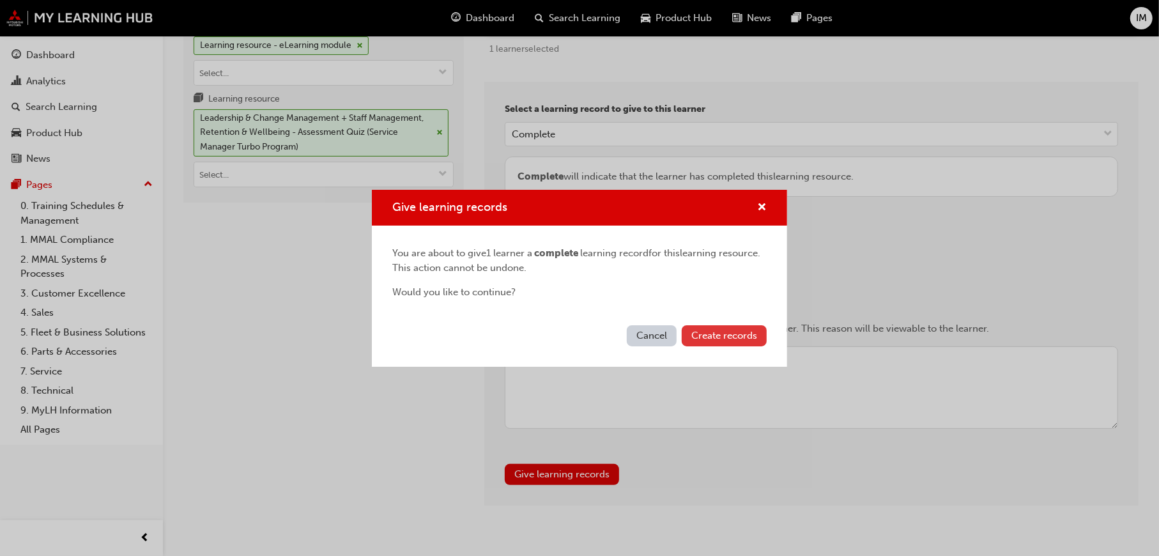
click at [745, 330] on span "Create records" at bounding box center [725, 336] width 66 height 12
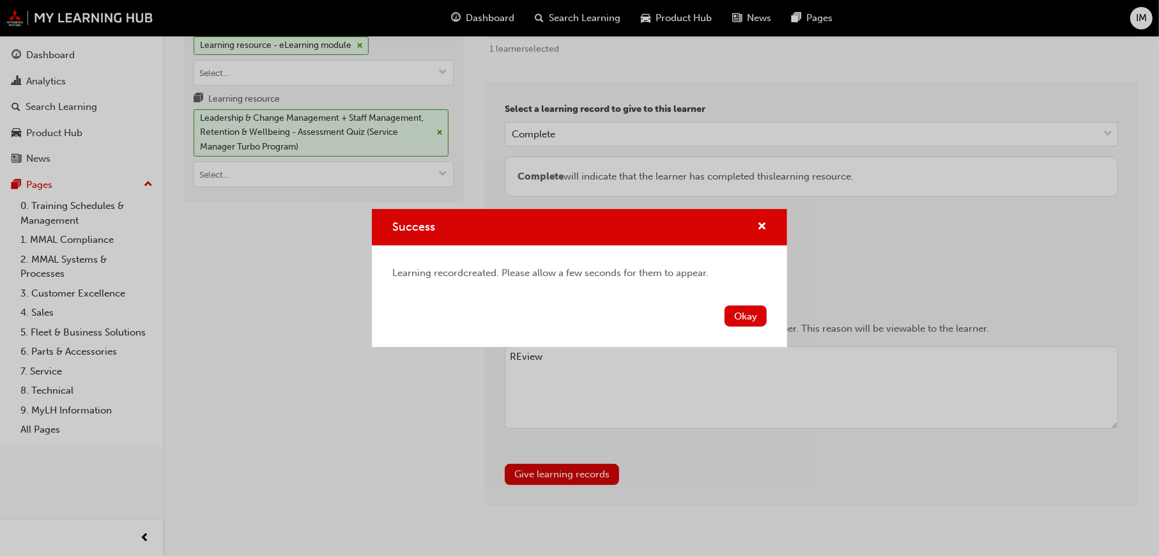
click at [742, 311] on button "Okay" at bounding box center [746, 316] width 42 height 21
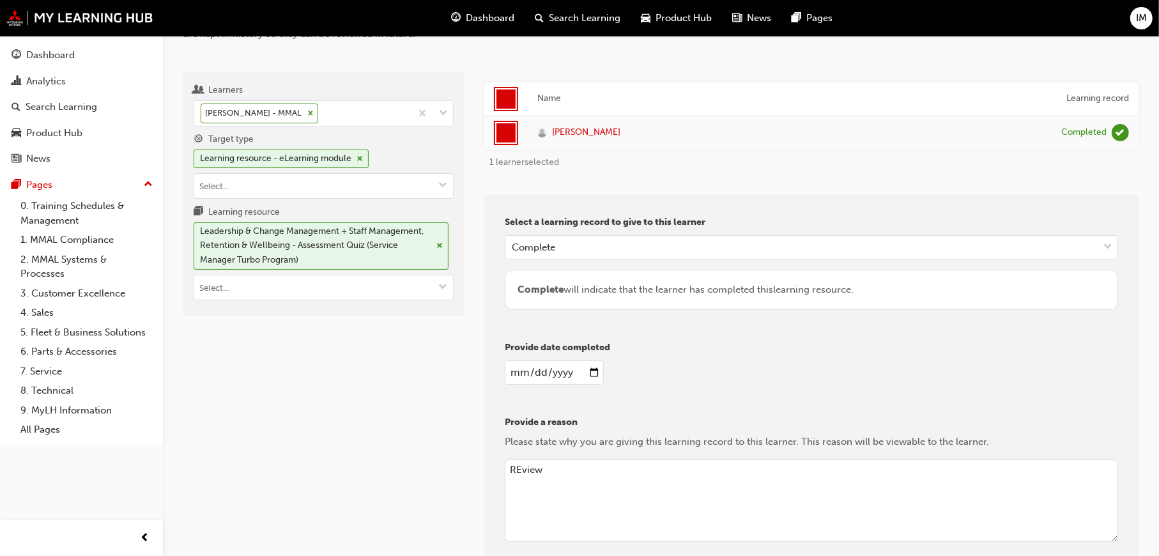
scroll to position [0, 0]
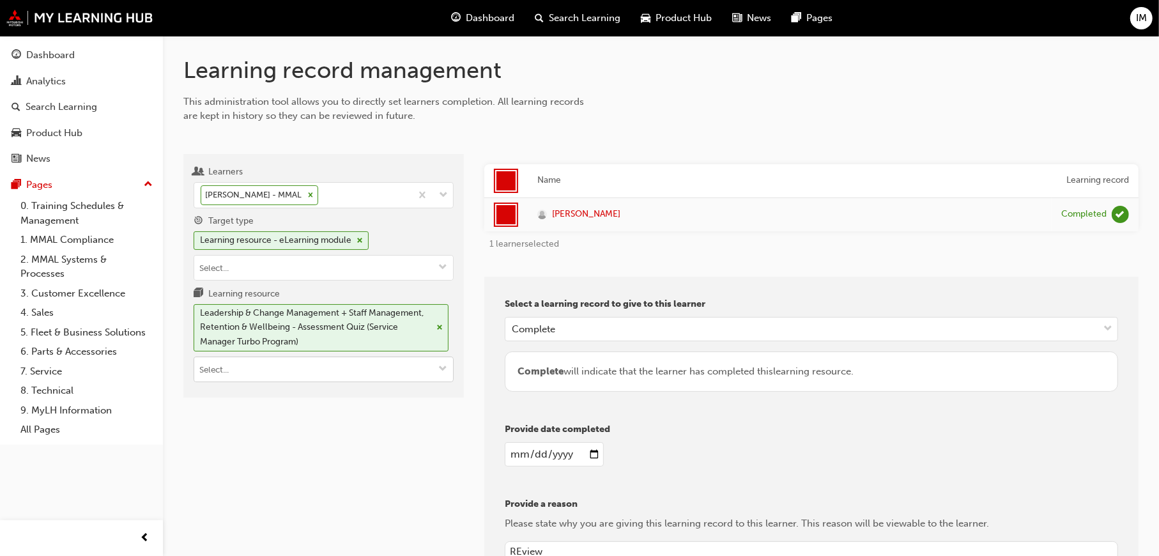
click at [437, 323] on div "Leadership & Change Management + Staff Management, Retention & Wellbeing - Asse…" at bounding box center [321, 327] width 255 height 47
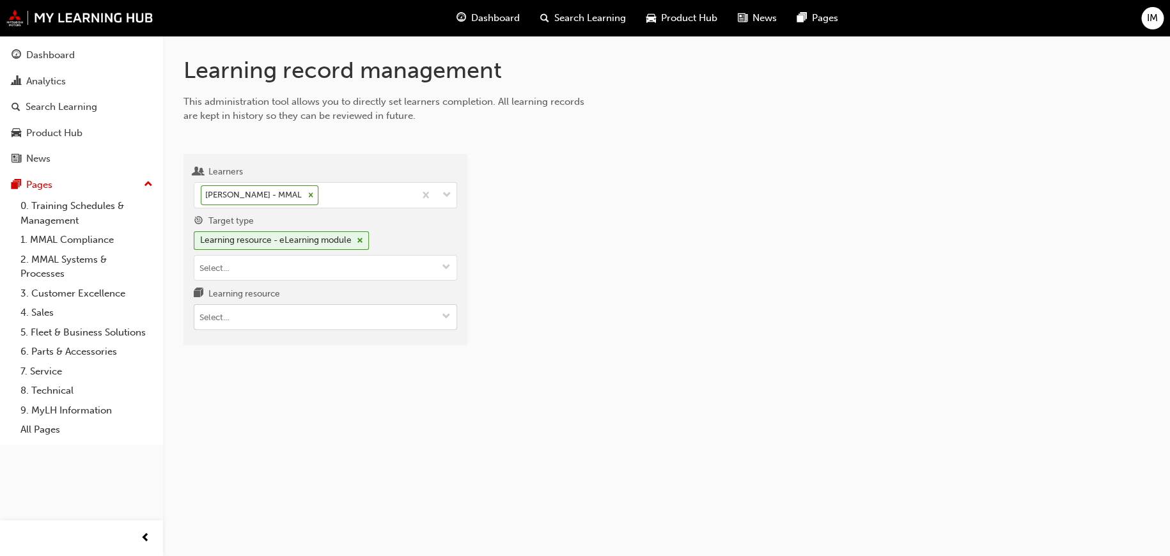
click at [371, 320] on input "Learning resource" at bounding box center [325, 317] width 262 height 24
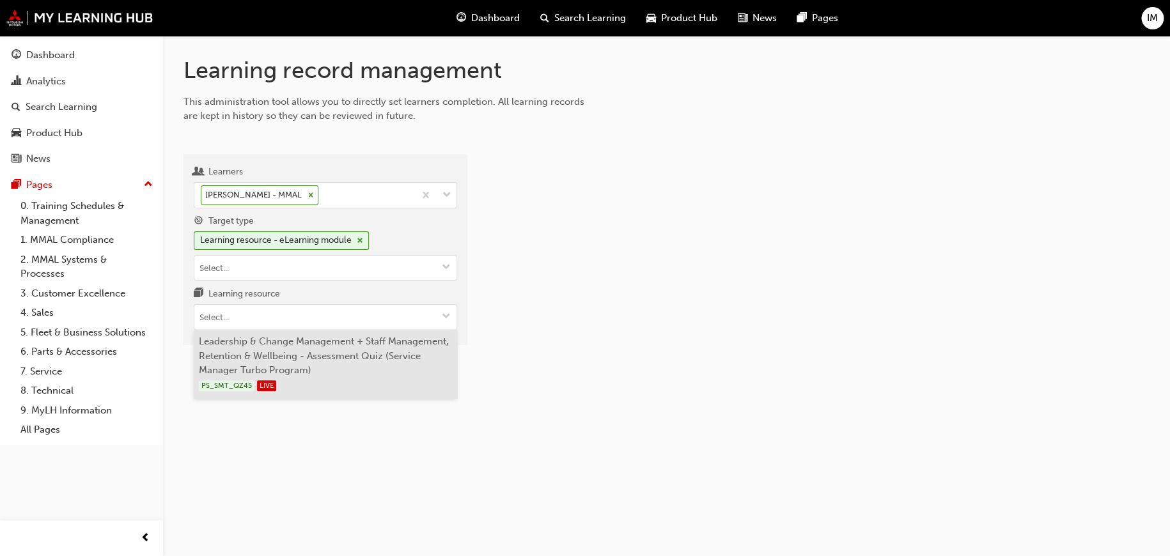
paste input "SS_SCA_M1"
type input "SS_SCA_M1"
click at [294, 343] on li "Next Steps to Manager: eLearning Module (Sales Consultant Aspire Program) SS_SC…" at bounding box center [325, 357] width 263 height 54
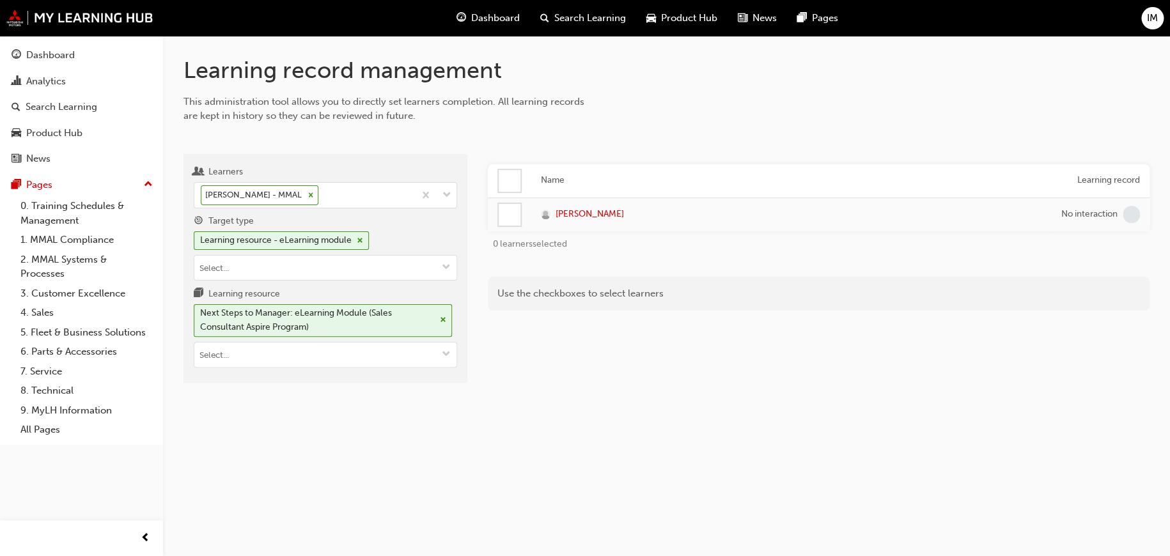
click at [512, 180] on div at bounding box center [510, 181] width 22 height 22
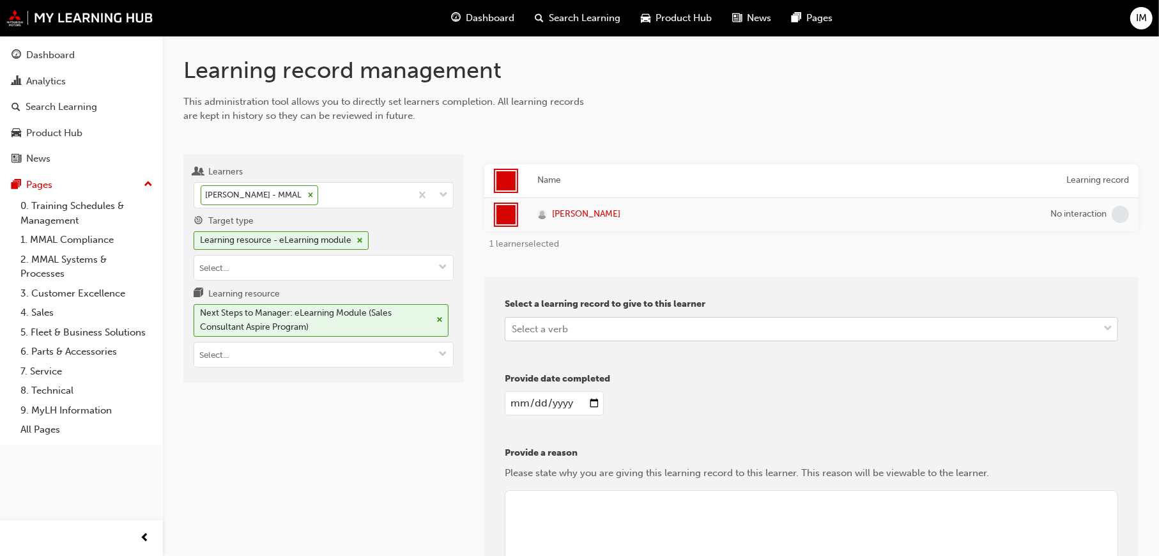
click at [594, 320] on div "Select a verb" at bounding box center [802, 329] width 593 height 22
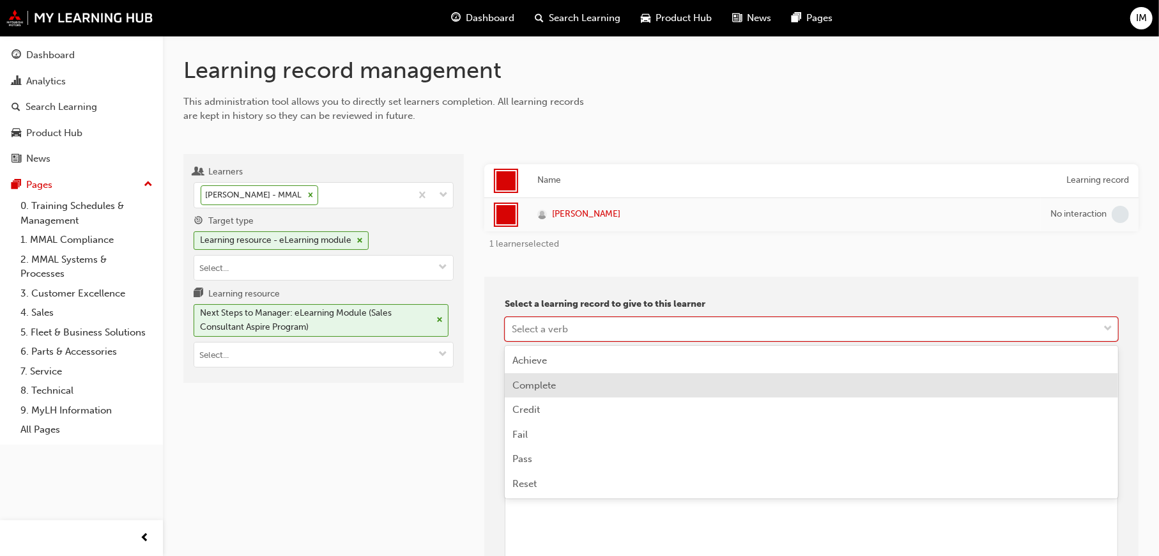
click at [552, 385] on span "Complete" at bounding box center [534, 386] width 43 height 12
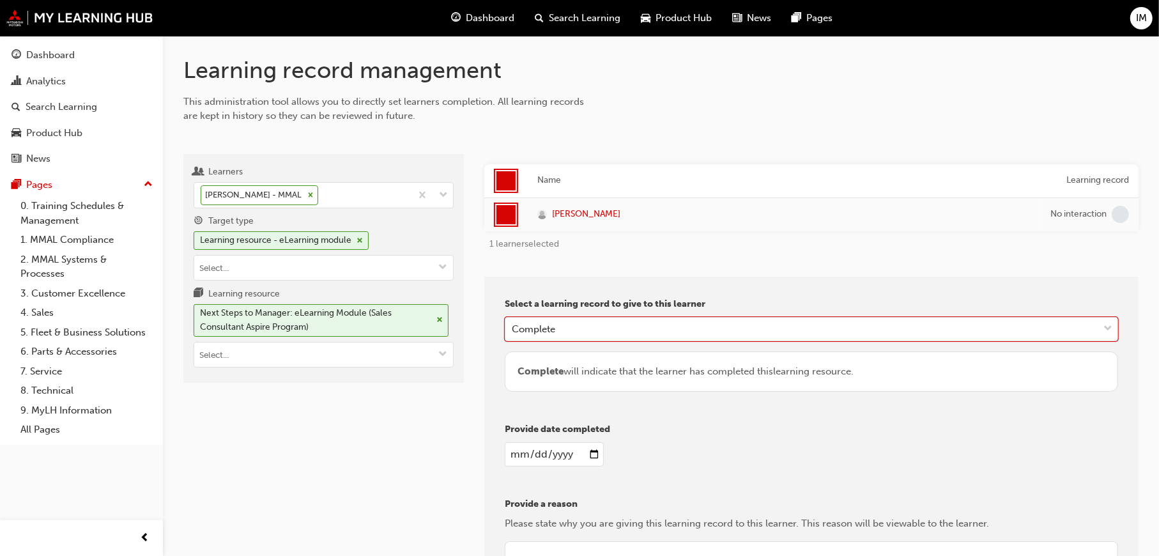
click at [592, 454] on input "date" at bounding box center [554, 454] width 99 height 24
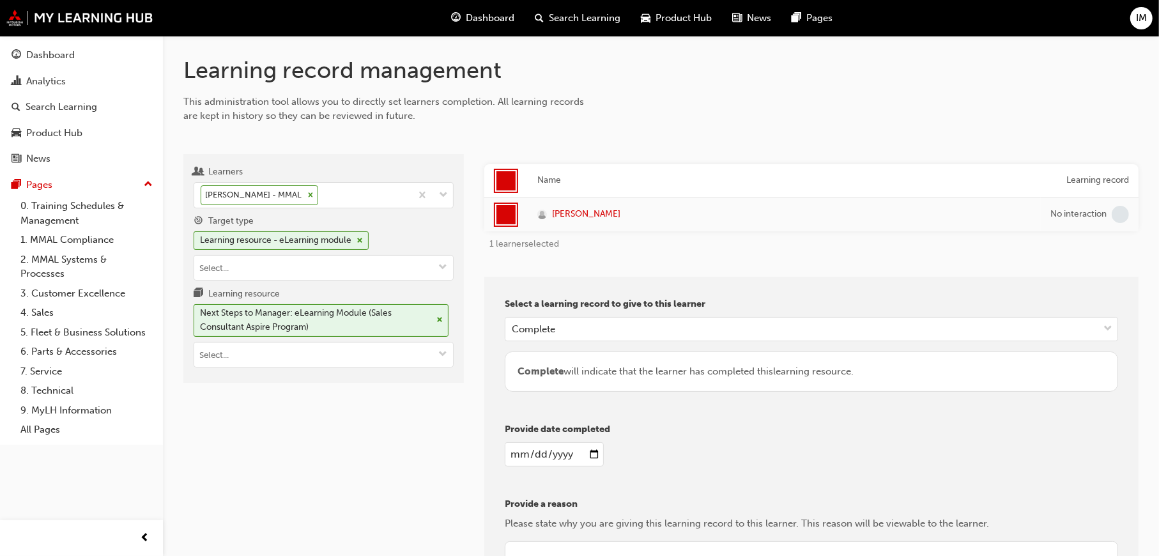
type input "2025-09-23"
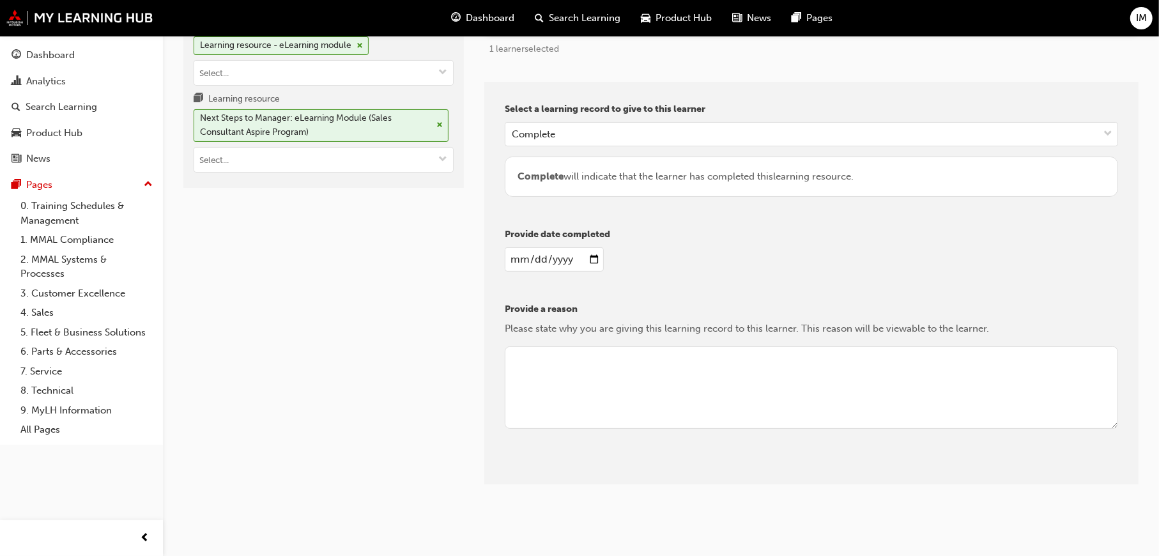
click at [555, 378] on textarea at bounding box center [812, 387] width 614 height 83
type textarea "REview"
click at [599, 472] on button "Give learning records" at bounding box center [562, 474] width 114 height 21
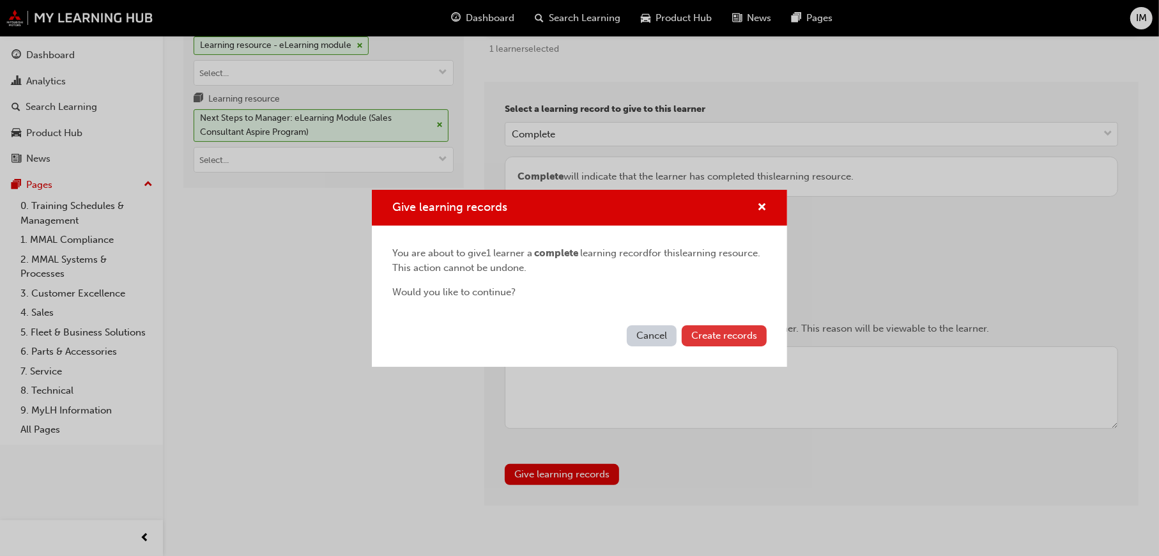
click at [723, 344] on button "Create records" at bounding box center [724, 335] width 85 height 21
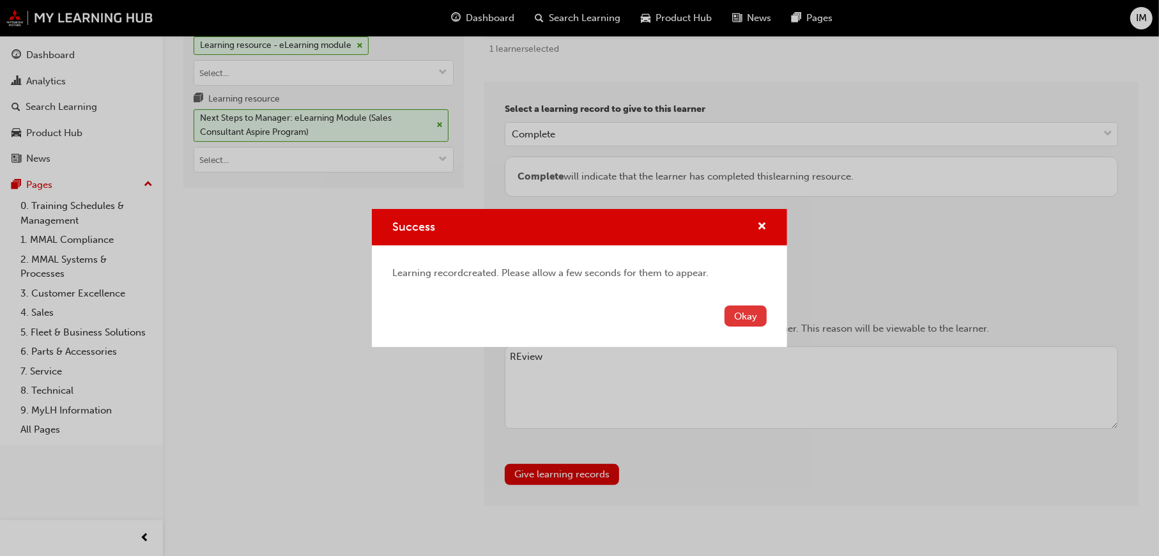
click at [754, 321] on button "Okay" at bounding box center [746, 316] width 42 height 21
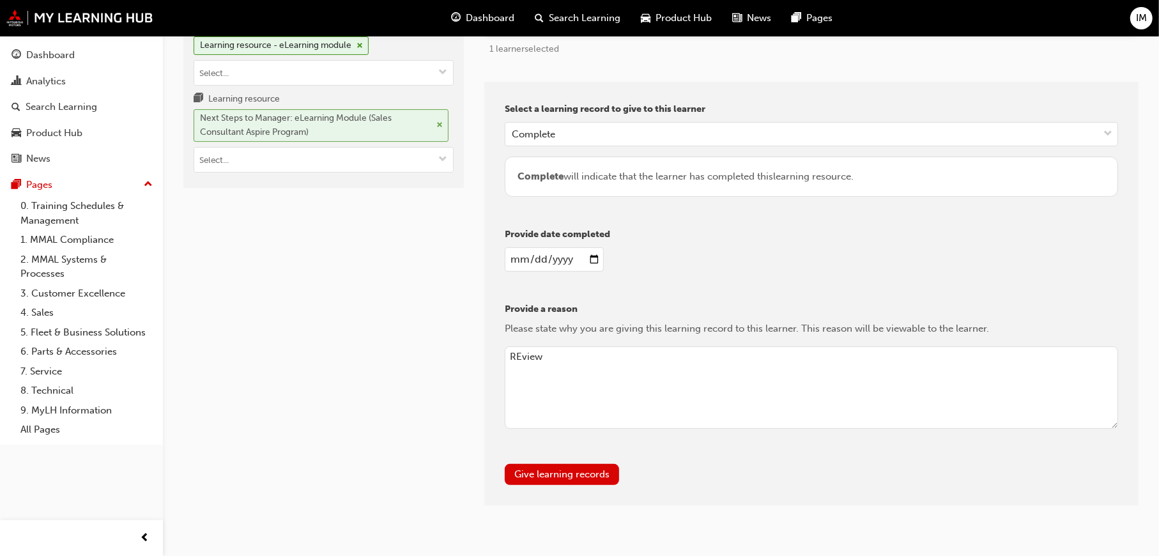
click at [437, 125] on span "cross-icon" at bounding box center [440, 125] width 6 height 8
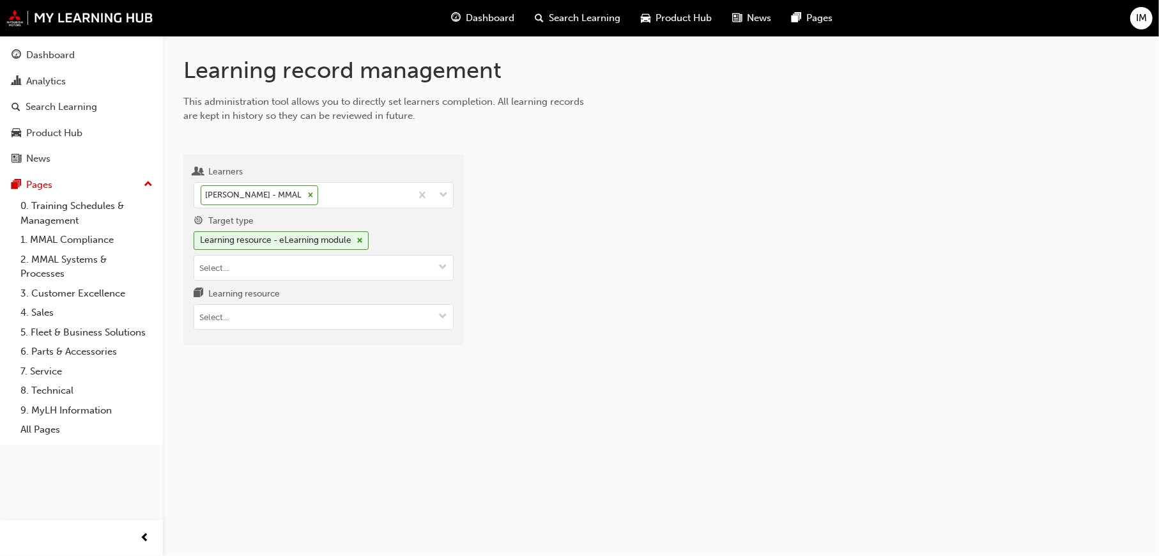
scroll to position [0, 0]
click at [383, 325] on input "Learning resource" at bounding box center [325, 317] width 262 height 24
paste input "SS_SME_M1"
type input "SS_SME_M1"
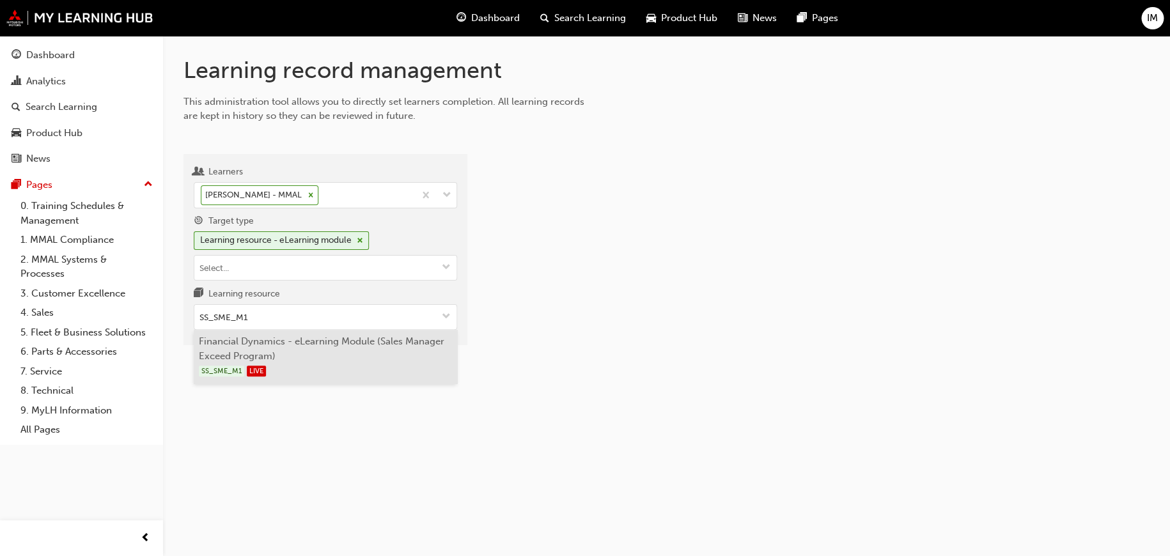
click at [282, 346] on li "Financial Dynamics - eLearning Module (Sales Manager Exceed Program) SS_SME_M1 …" at bounding box center [325, 357] width 263 height 54
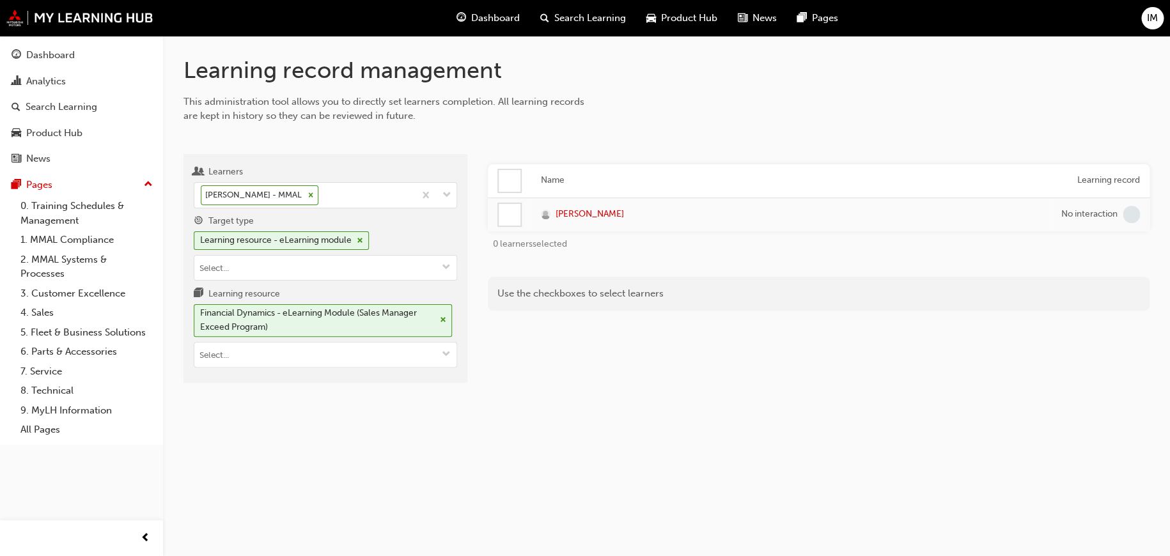
click at [504, 187] on div at bounding box center [510, 181] width 22 height 22
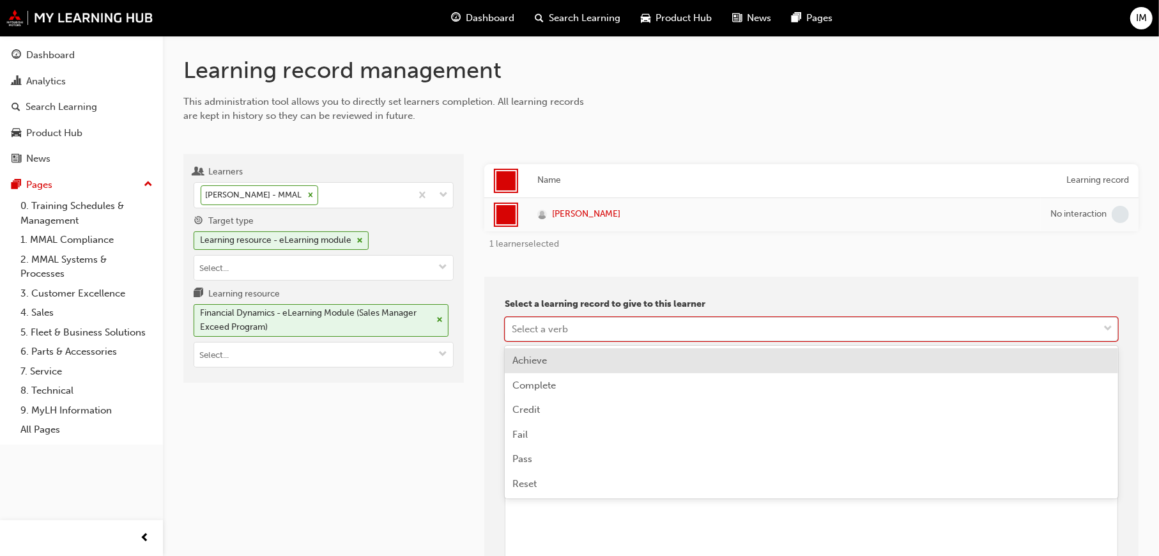
click at [626, 327] on div "Select a verb" at bounding box center [802, 329] width 593 height 22
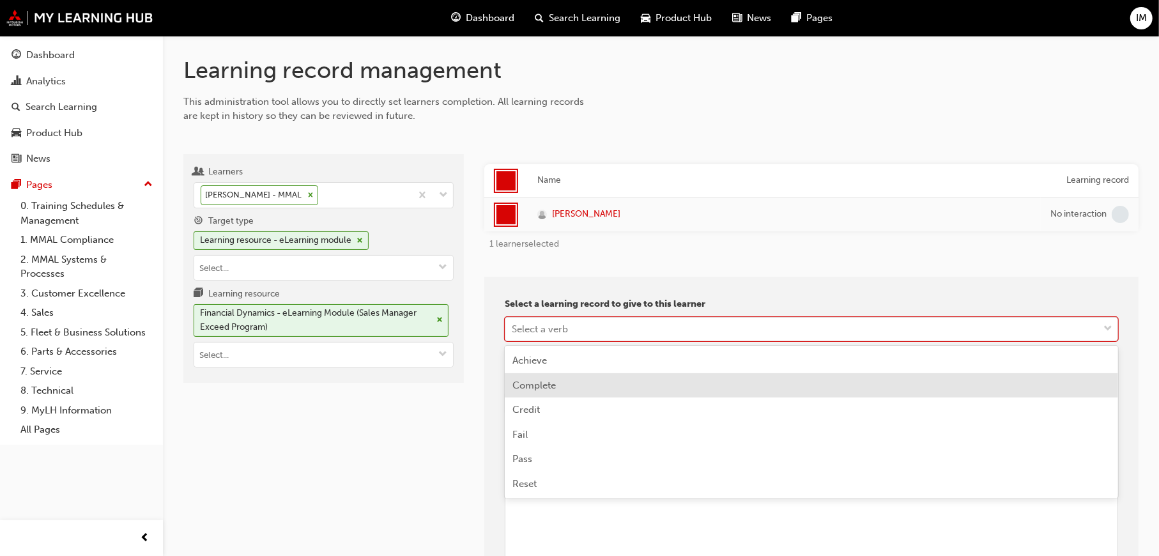
drag, startPoint x: 573, startPoint y: 379, endPoint x: 569, endPoint y: 415, distance: 36.6
click at [573, 380] on div "Complete" at bounding box center [812, 385] width 614 height 25
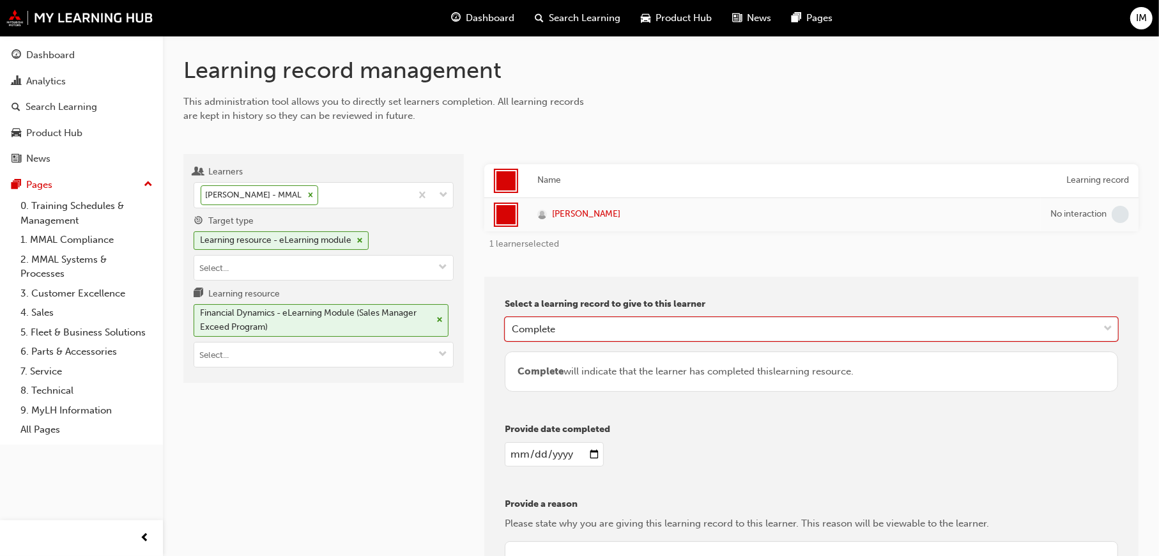
click at [588, 456] on input "date" at bounding box center [554, 454] width 99 height 24
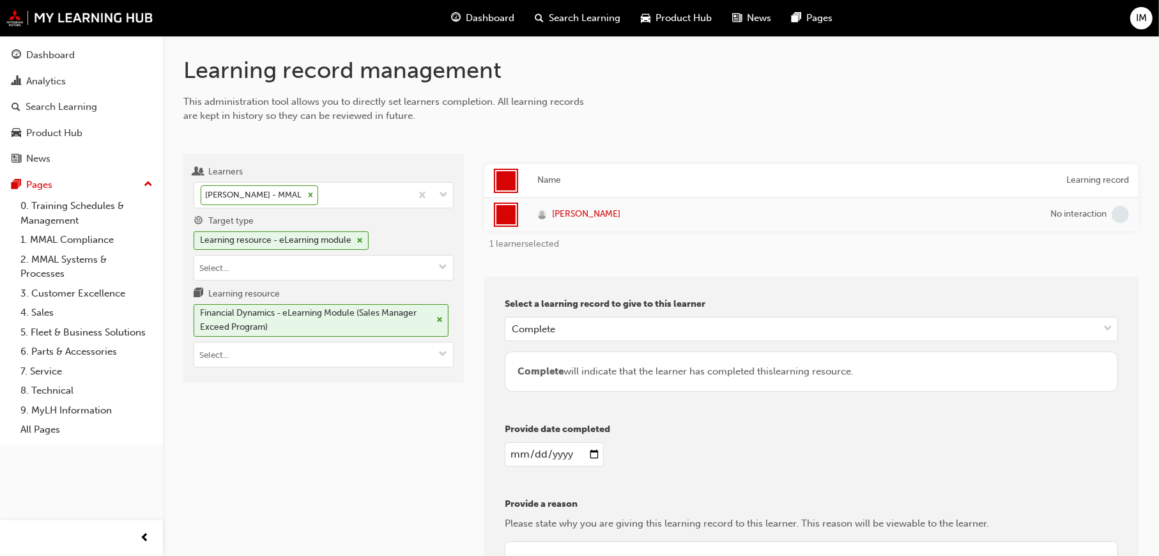
type input "2025-09-23"
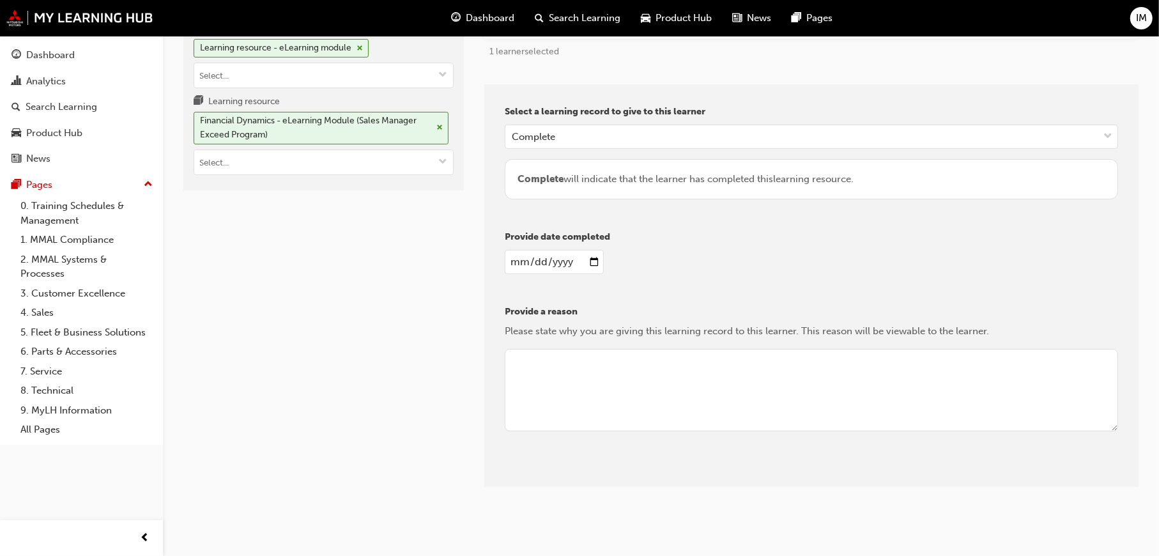
scroll to position [195, 0]
click at [551, 350] on textarea at bounding box center [812, 387] width 614 height 83
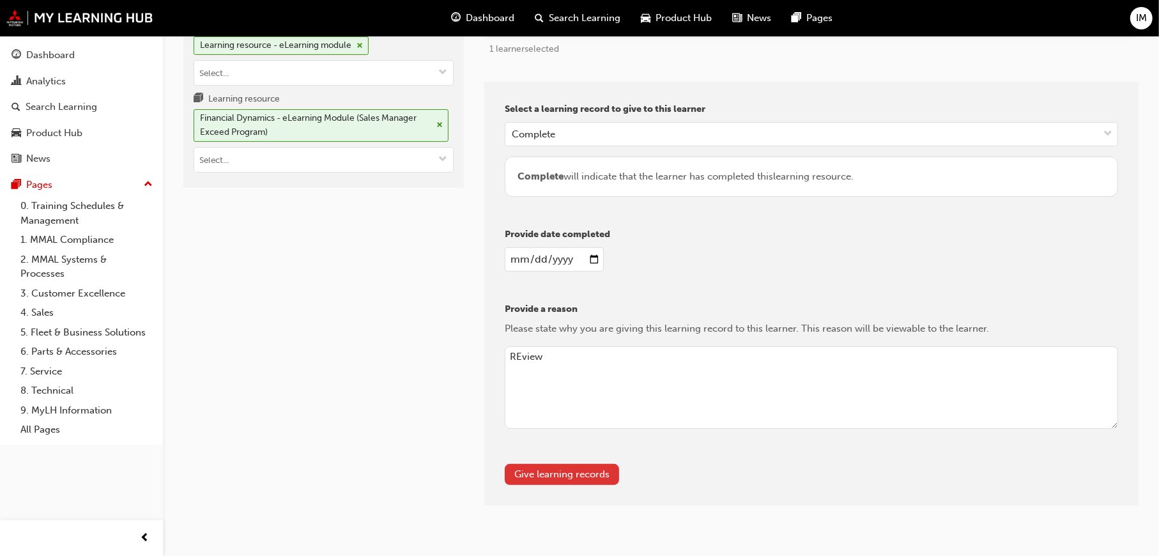
type textarea "REview"
click at [589, 474] on button "Give learning records" at bounding box center [562, 474] width 114 height 21
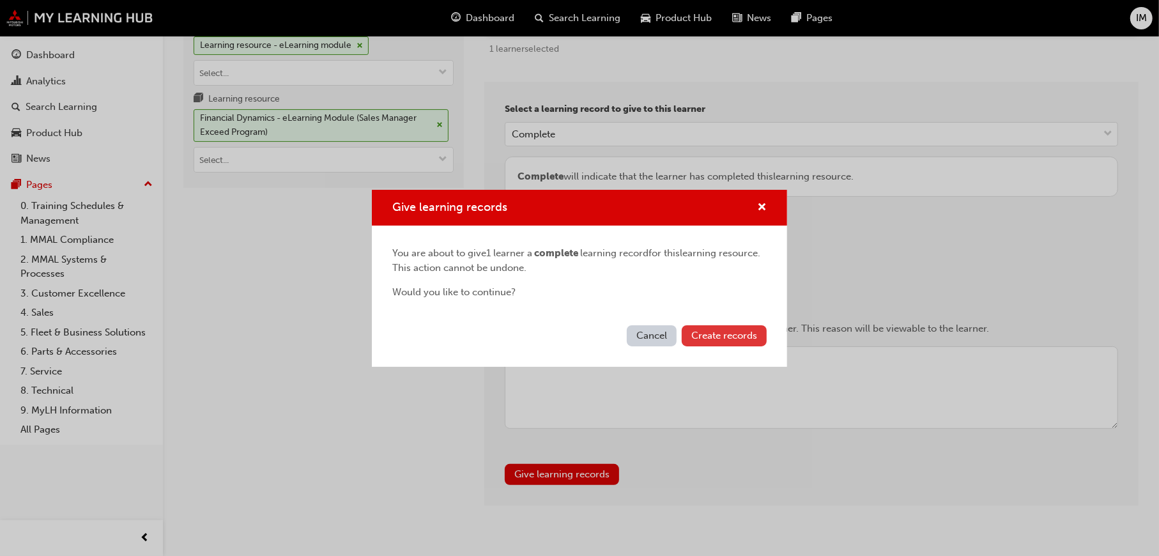
click at [743, 336] on span "Create records" at bounding box center [725, 336] width 66 height 12
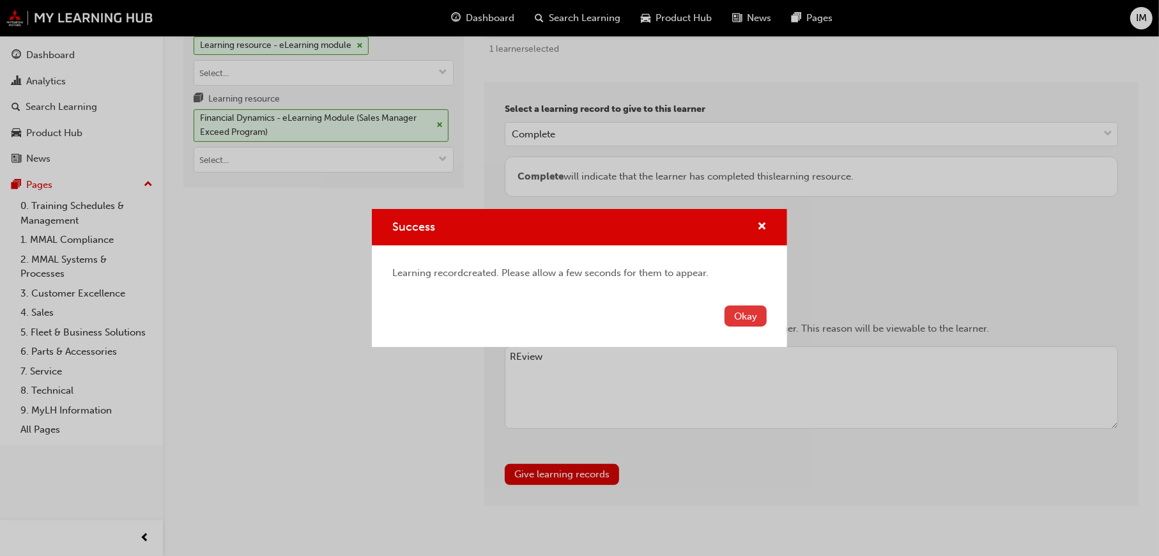
click at [742, 309] on button "Okay" at bounding box center [746, 316] width 42 height 21
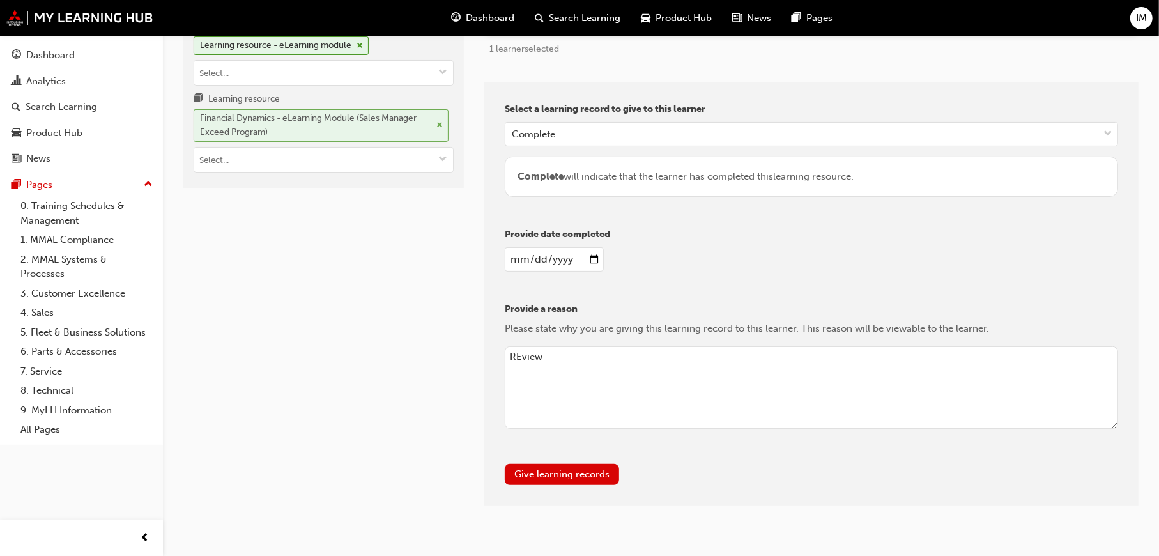
click at [442, 123] on span "cross-icon" at bounding box center [440, 125] width 6 height 8
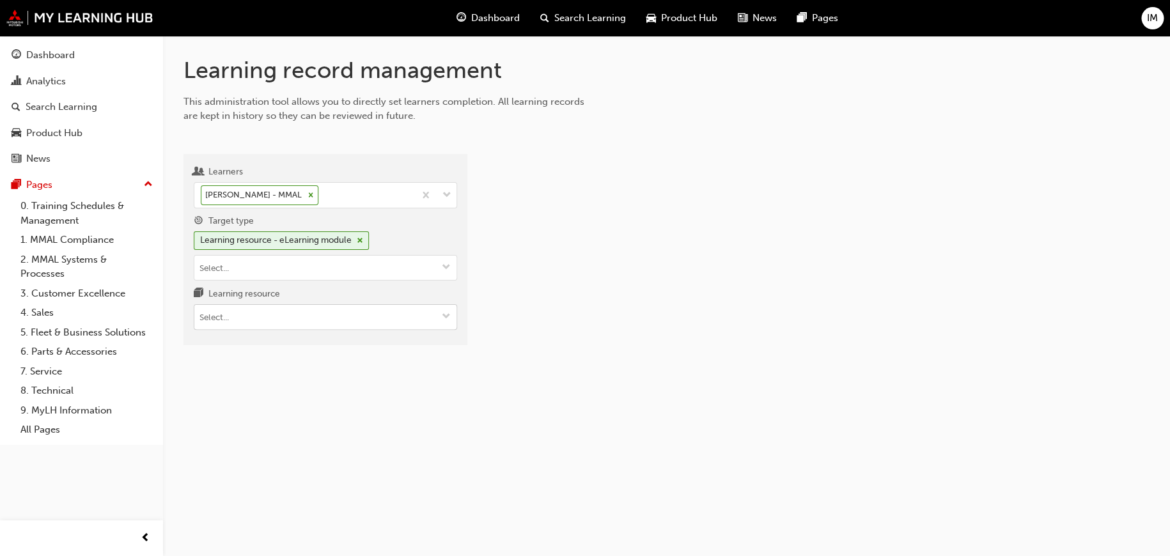
click at [406, 325] on input "Learning resource" at bounding box center [325, 317] width 262 height 24
paste input "SS_SME_M2"
type input "SS_SME_M2"
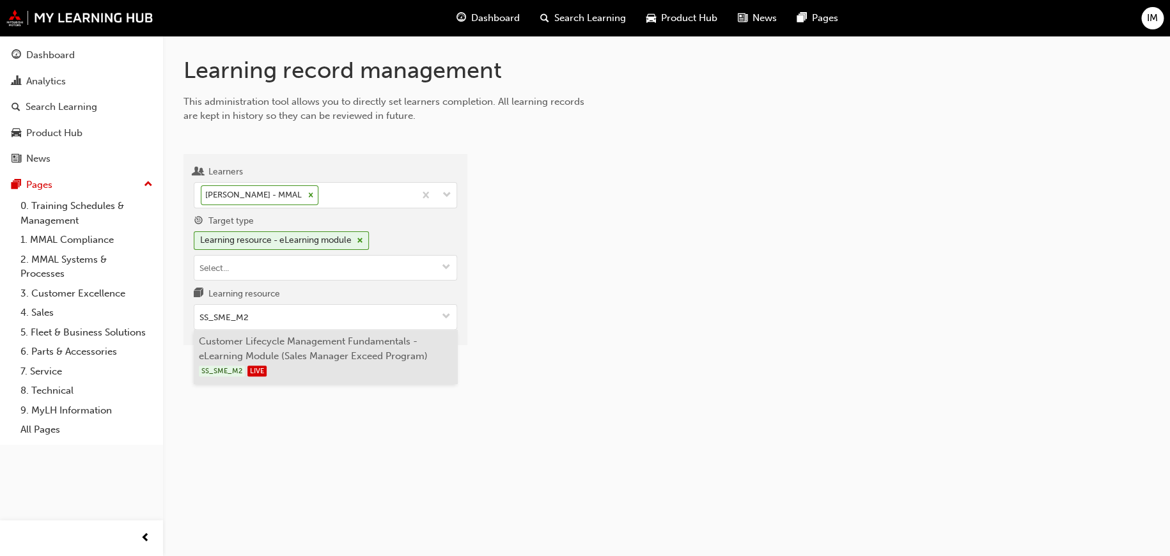
click at [351, 342] on li "Customer Lifecycle Management Fundamentals - eLearning Module (Sales Manager Ex…" at bounding box center [325, 357] width 263 height 54
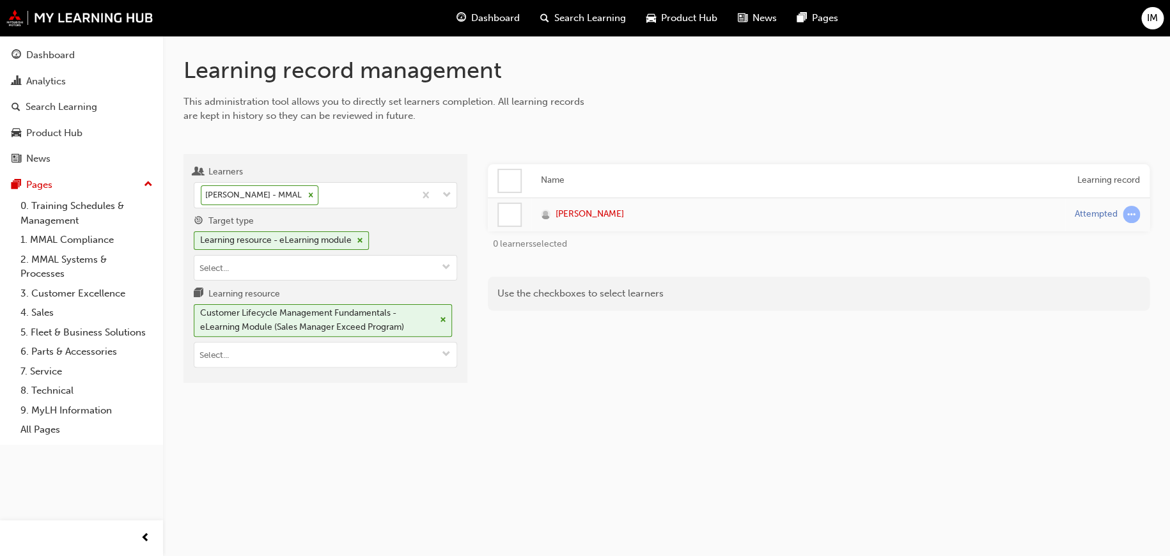
click at [507, 179] on div at bounding box center [510, 181] width 22 height 22
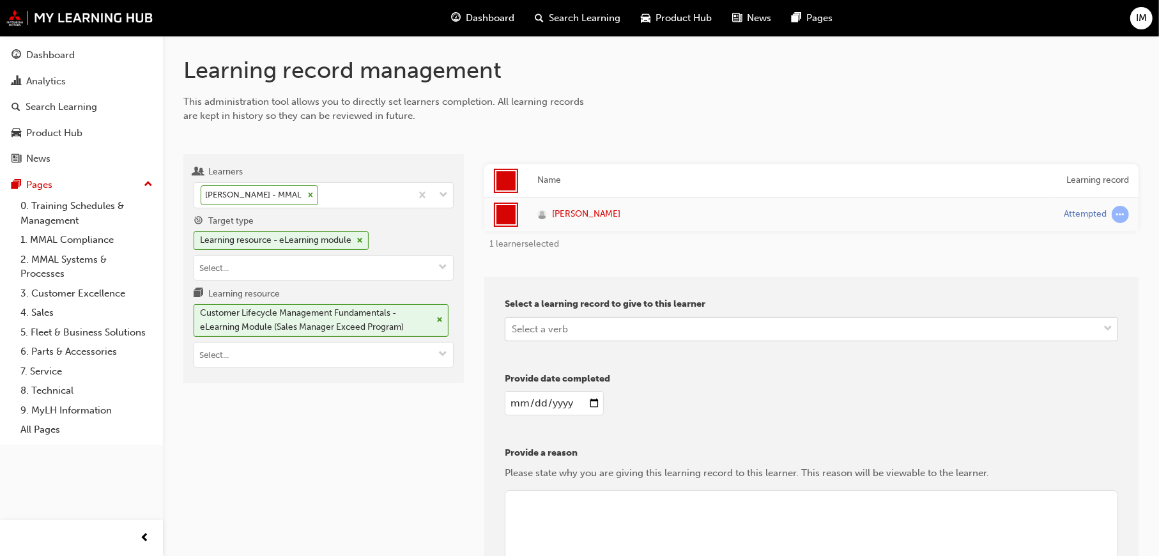
click at [581, 331] on div "Select a verb" at bounding box center [802, 329] width 593 height 22
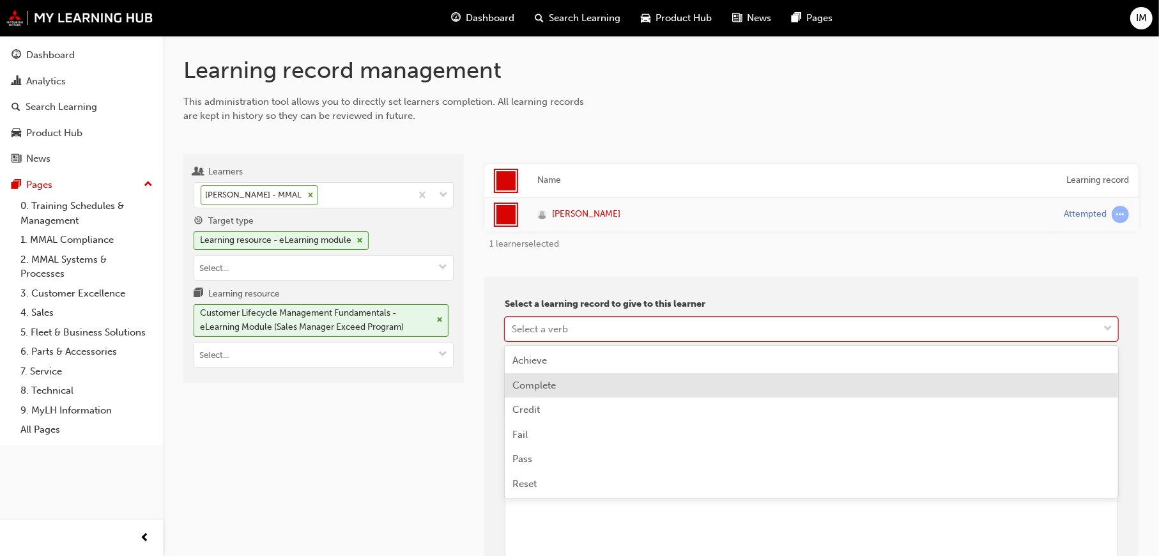
click at [550, 387] on span "Complete" at bounding box center [534, 386] width 43 height 12
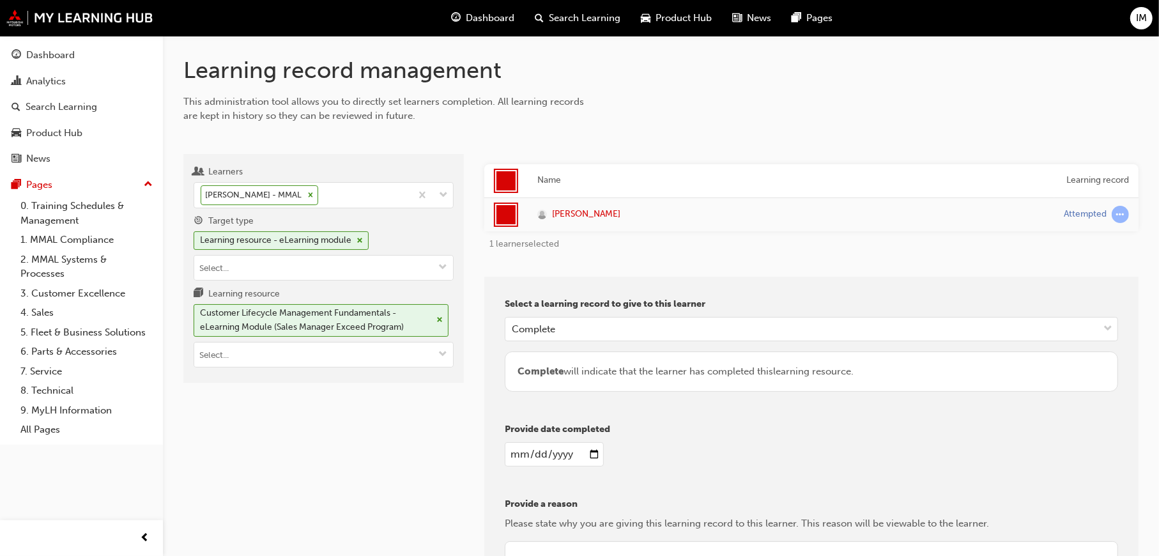
click at [592, 451] on input "date" at bounding box center [554, 454] width 99 height 24
type input "2025-09-23"
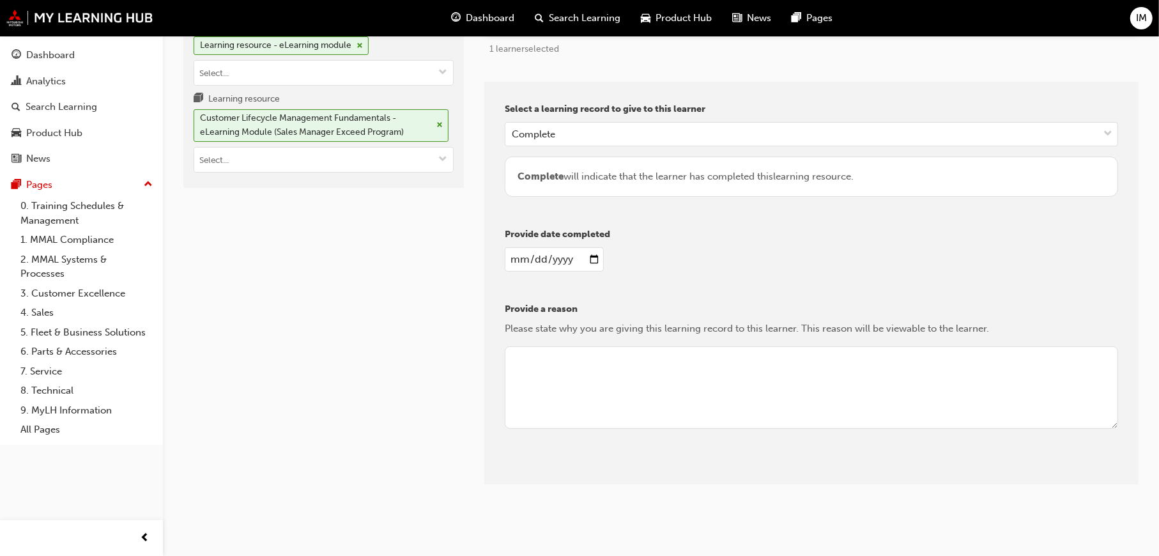
click at [562, 378] on textarea at bounding box center [812, 387] width 614 height 83
type textarea "Review"
click at [601, 470] on button "Give learning records" at bounding box center [562, 474] width 114 height 21
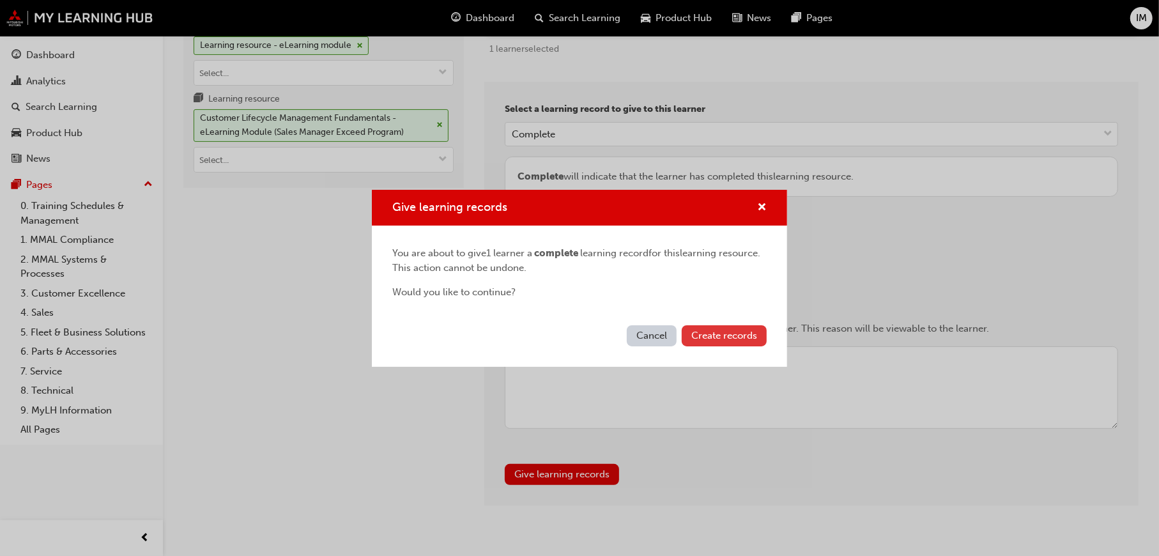
click at [732, 339] on span "Create records" at bounding box center [725, 336] width 66 height 12
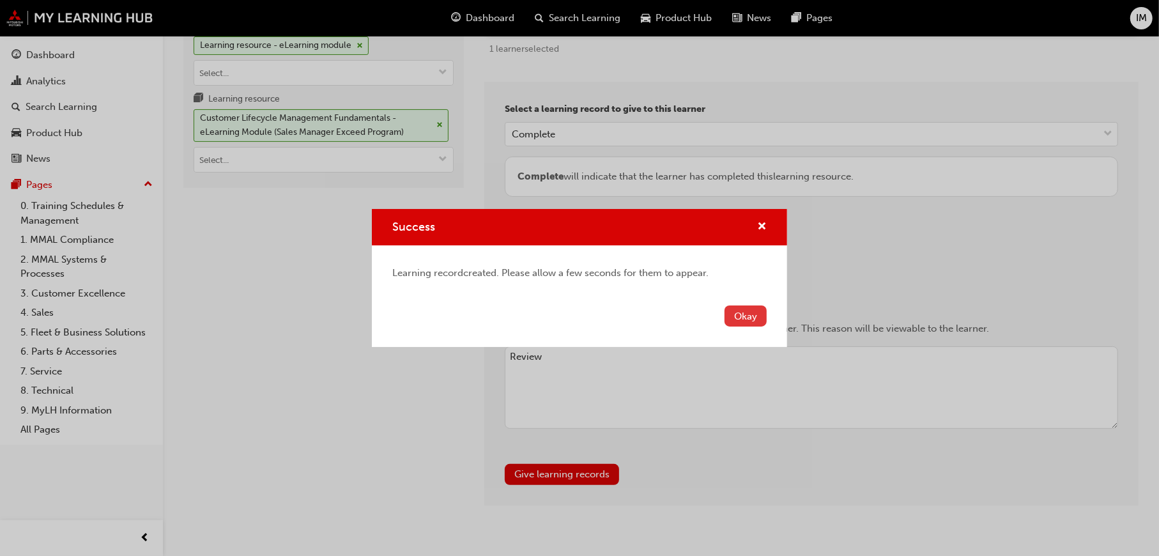
click at [738, 318] on button "Okay" at bounding box center [746, 316] width 42 height 21
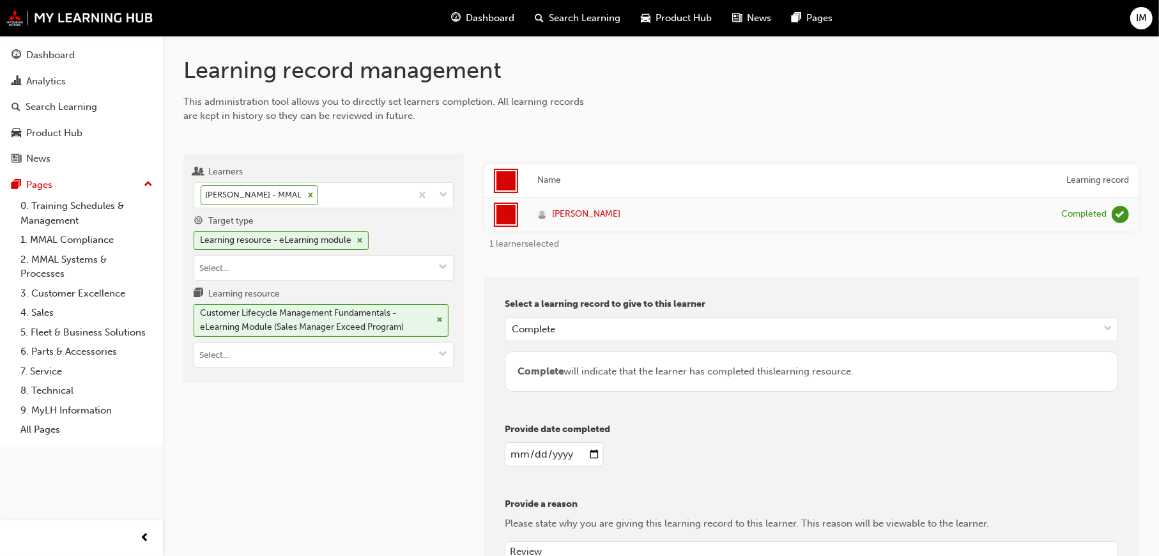
scroll to position [0, 0]
click at [439, 319] on span "cross-icon" at bounding box center [440, 320] width 6 height 8
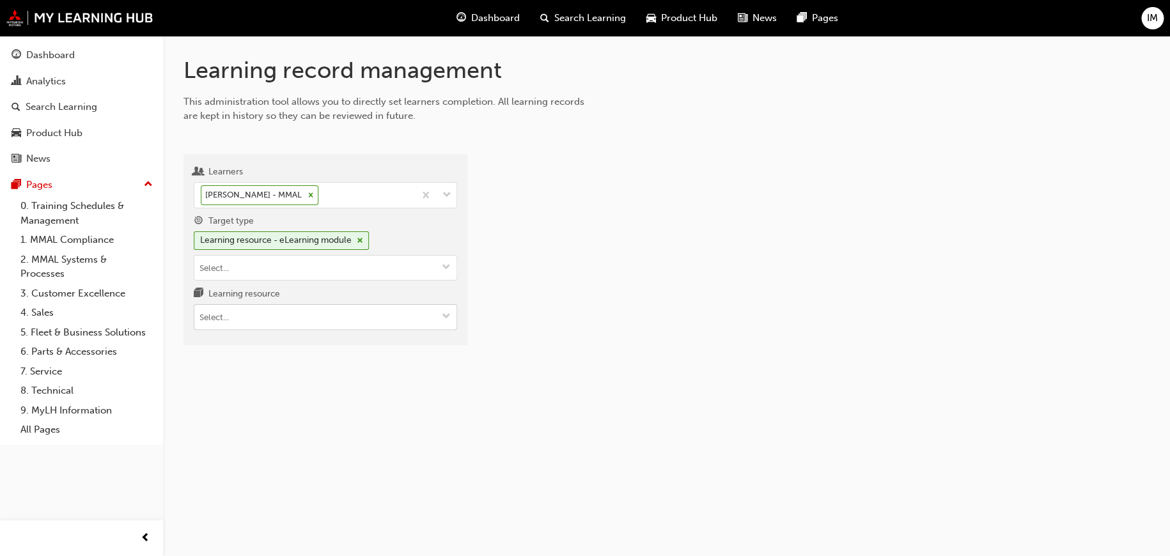
click at [427, 314] on input "Learning resource" at bounding box center [325, 317] width 262 height 24
paste input "SS_SME_M2"
type input "SS_SME_M2"
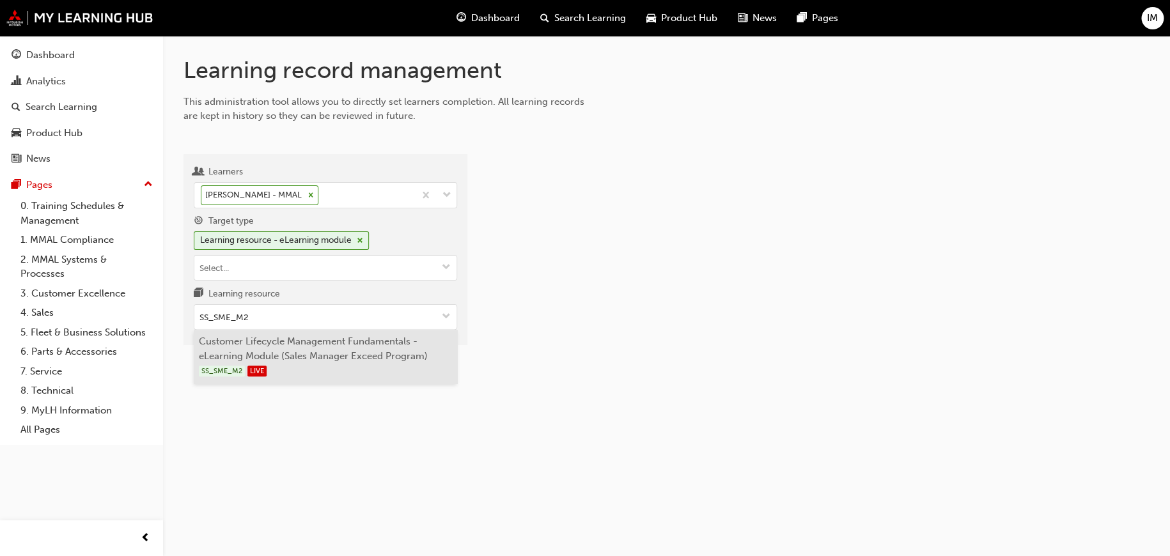
click at [375, 348] on li "Customer Lifecycle Management Fundamentals - eLearning Module (Sales Manager Ex…" at bounding box center [325, 357] width 263 height 54
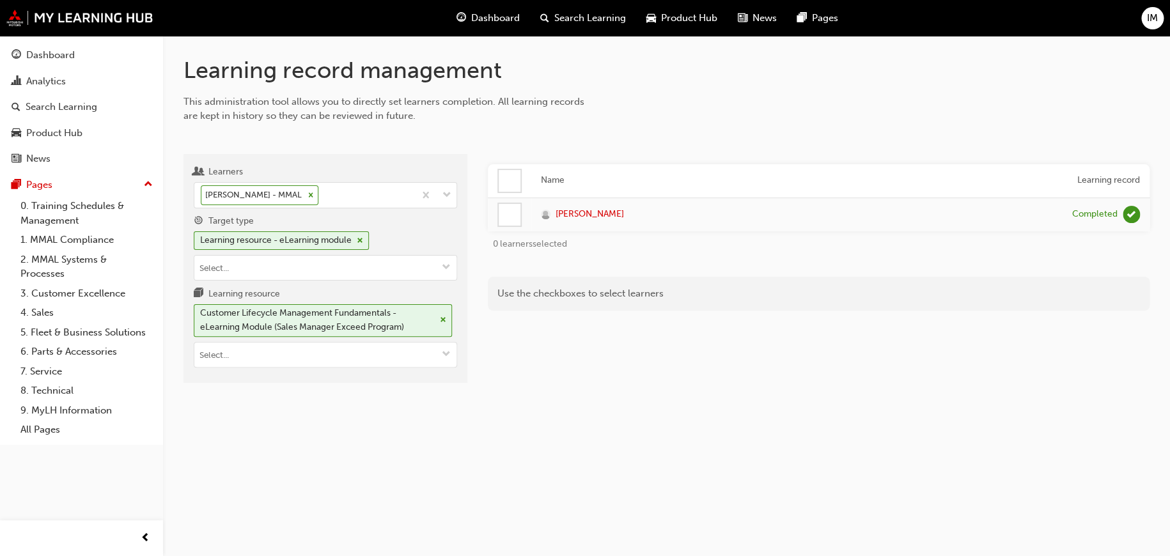
click at [507, 171] on div at bounding box center [510, 181] width 22 height 22
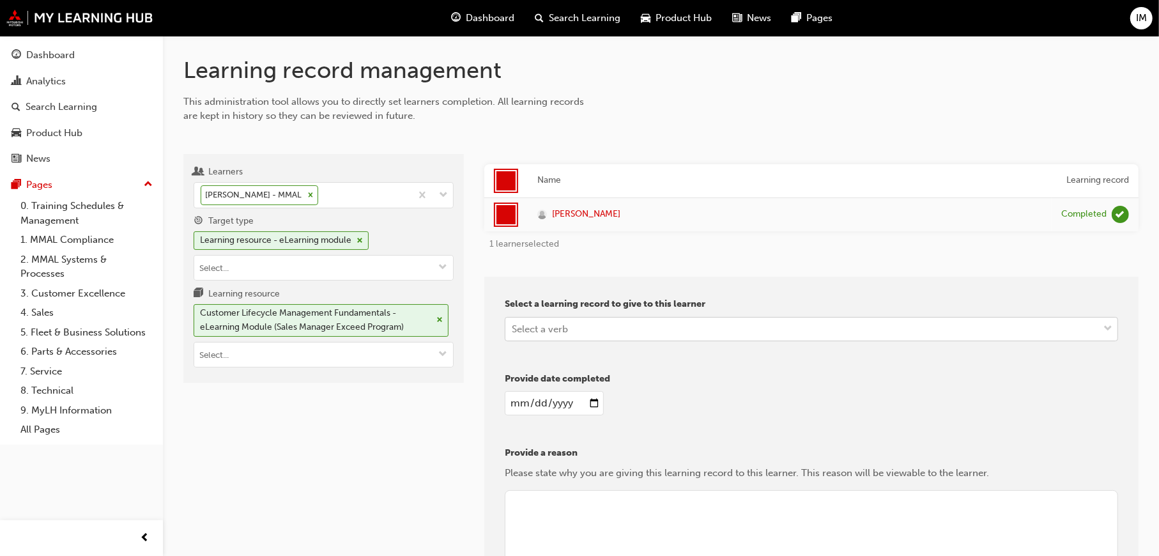
click at [550, 329] on div "Select a verb" at bounding box center [540, 328] width 56 height 15
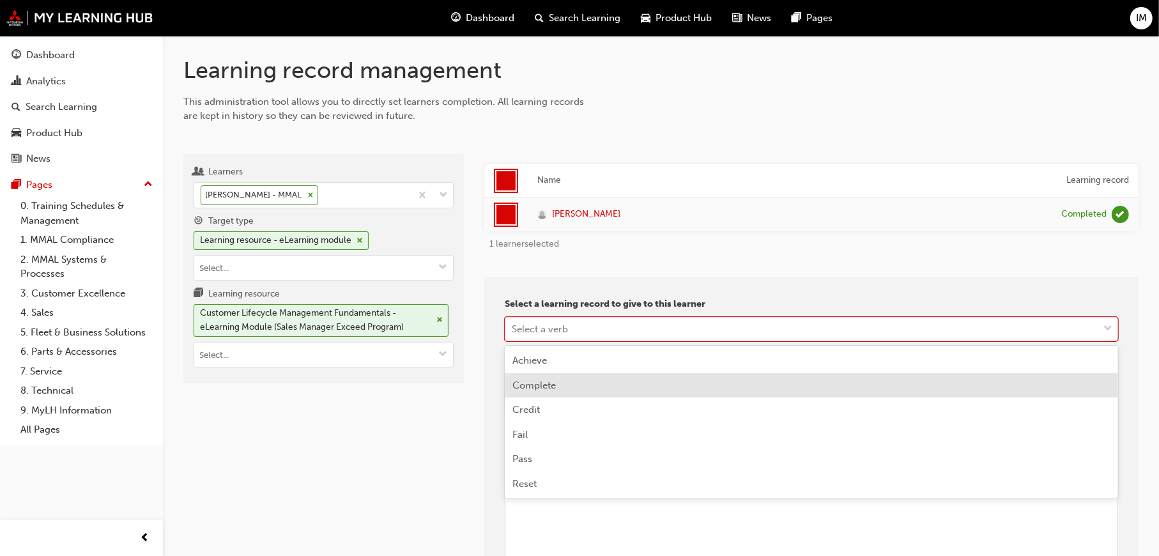
click at [543, 384] on span "Complete" at bounding box center [534, 386] width 43 height 12
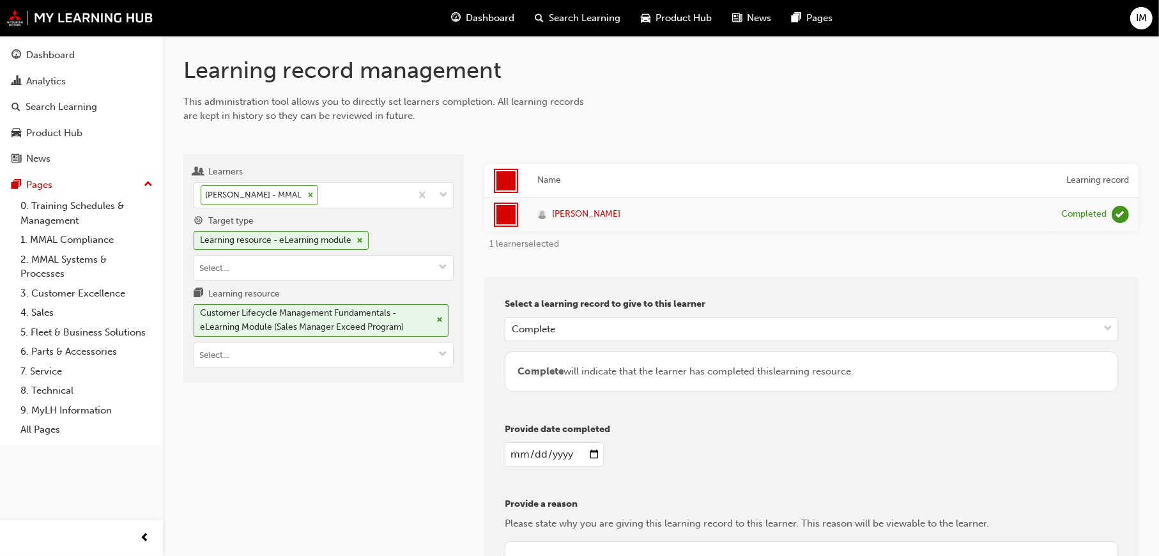
click at [591, 453] on input "date" at bounding box center [554, 454] width 99 height 24
type input "2025-09-23"
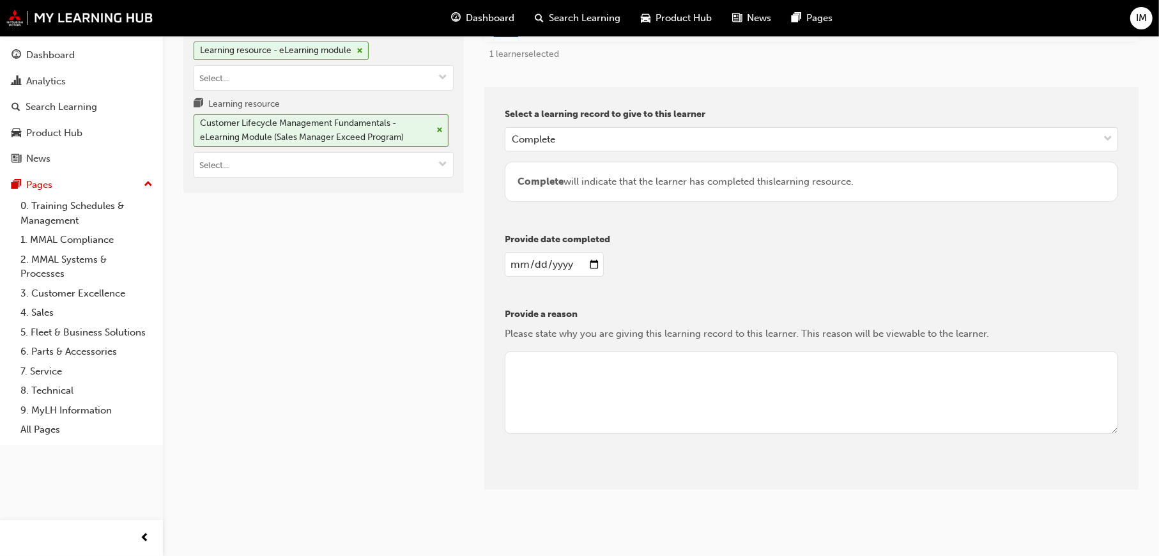
scroll to position [192, 0]
click at [543, 375] on textarea at bounding box center [812, 391] width 614 height 83
type textarea "REview"
click at [541, 479] on button "Give learning records" at bounding box center [562, 477] width 114 height 21
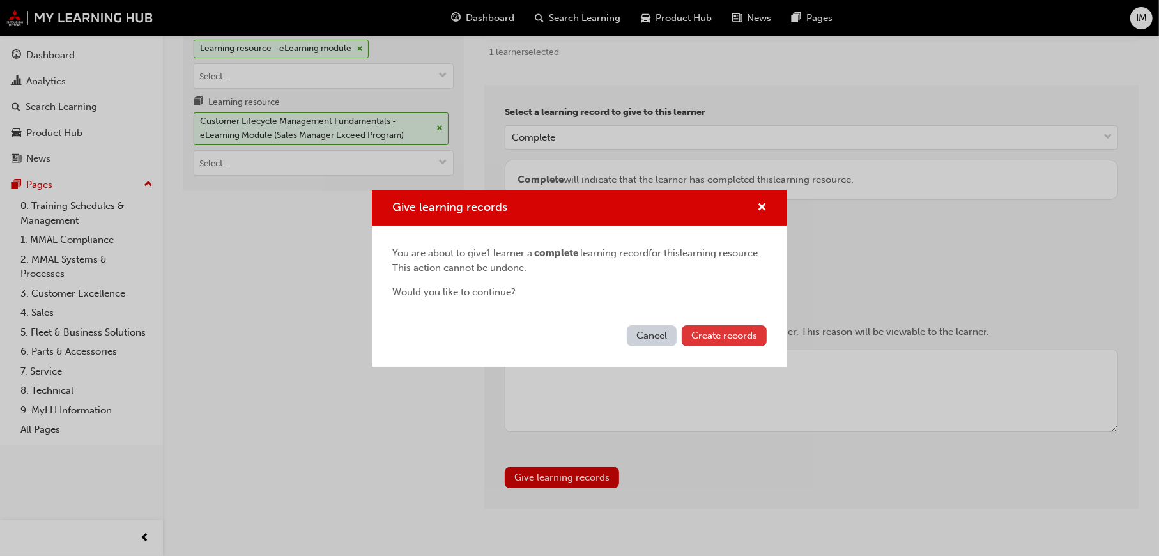
click at [750, 331] on span "Create records" at bounding box center [725, 336] width 66 height 12
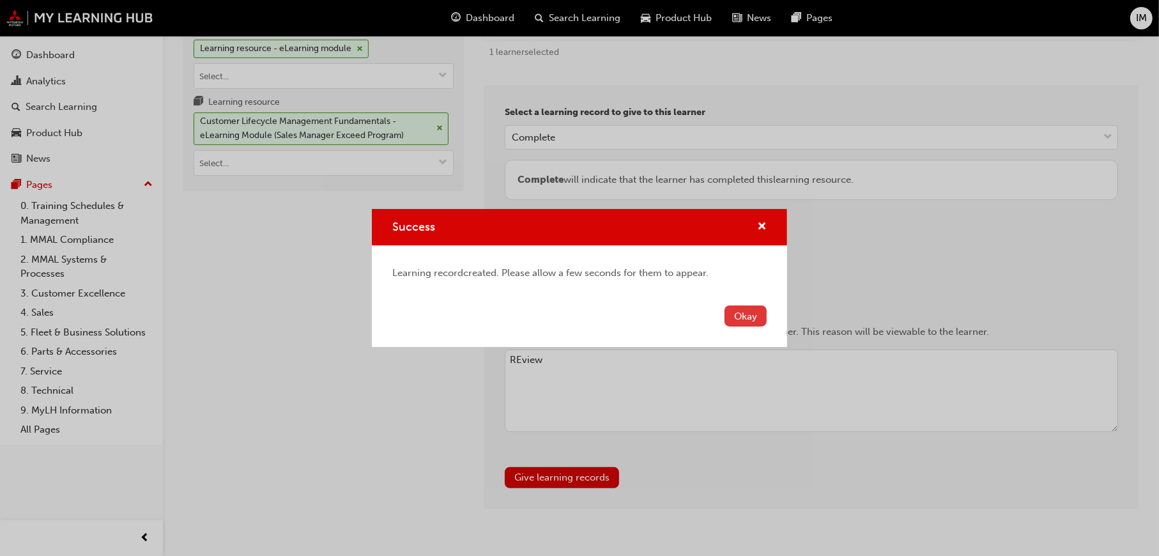
click at [758, 314] on button "Okay" at bounding box center [746, 316] width 42 height 21
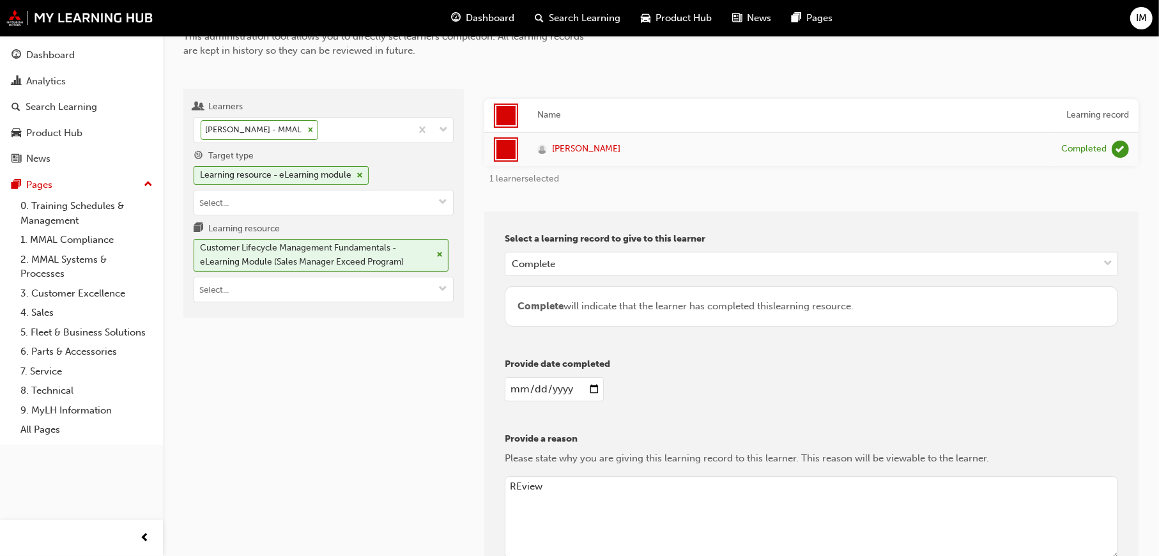
scroll to position [0, 0]
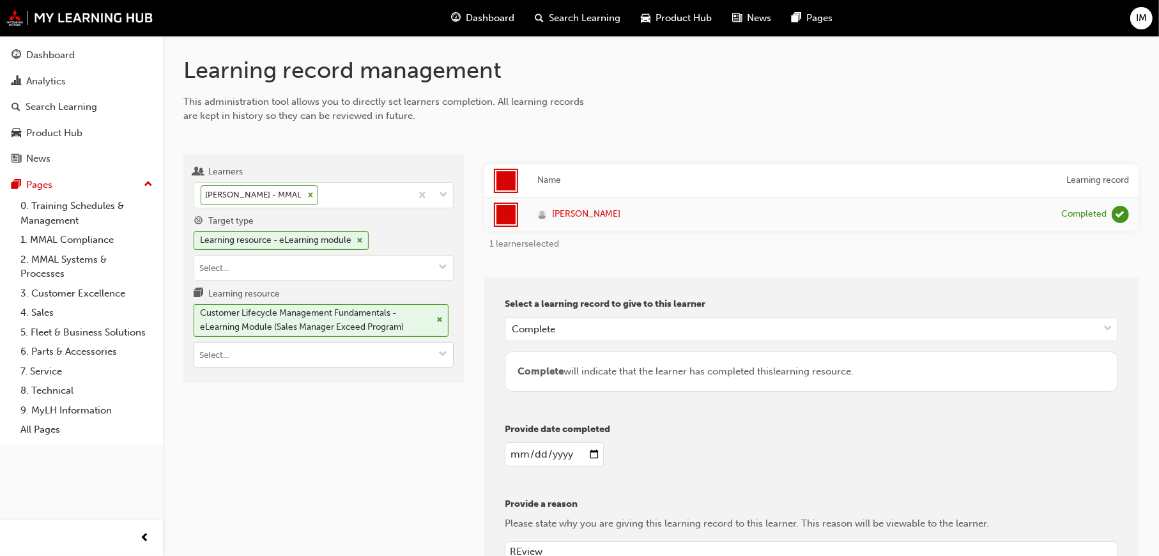
click at [438, 319] on span "cross-icon" at bounding box center [440, 320] width 6 height 8
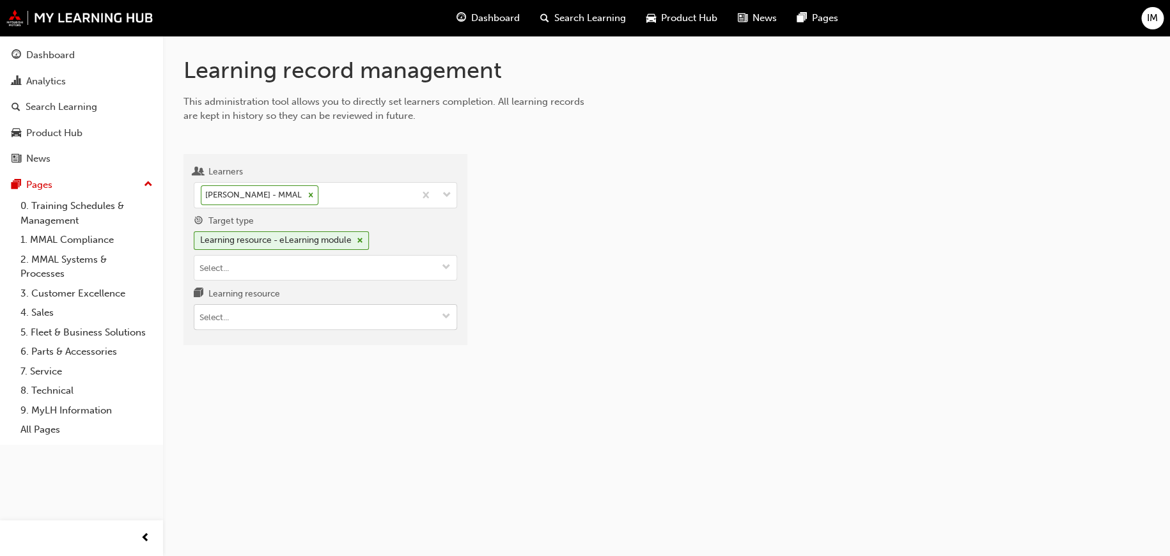
click at [383, 320] on input "Learning resource" at bounding box center [325, 317] width 262 height 24
paste input "SS_SME_M3"
type input "SS_SME_M3"
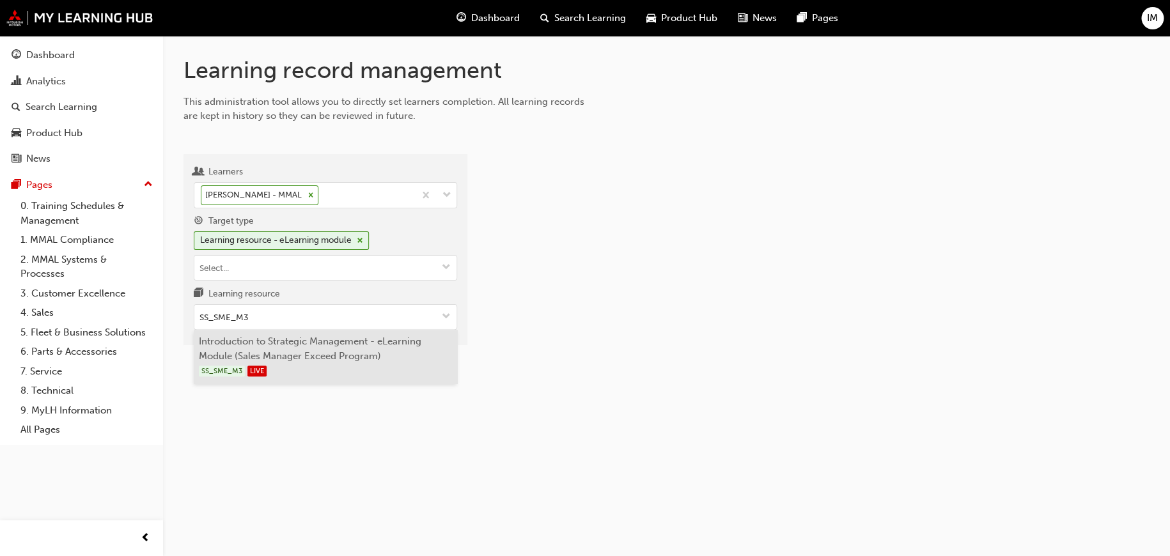
click at [317, 339] on li "Introduction to Strategic Management - eLearning Module (Sales Manager Exceed P…" at bounding box center [325, 357] width 263 height 54
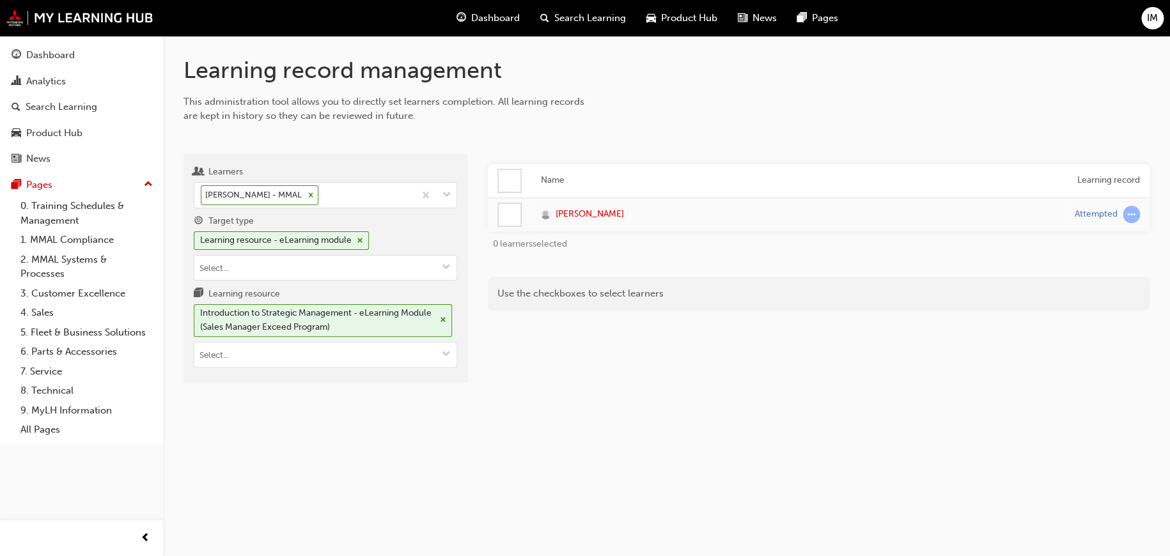
click at [507, 180] on div at bounding box center [510, 181] width 22 height 22
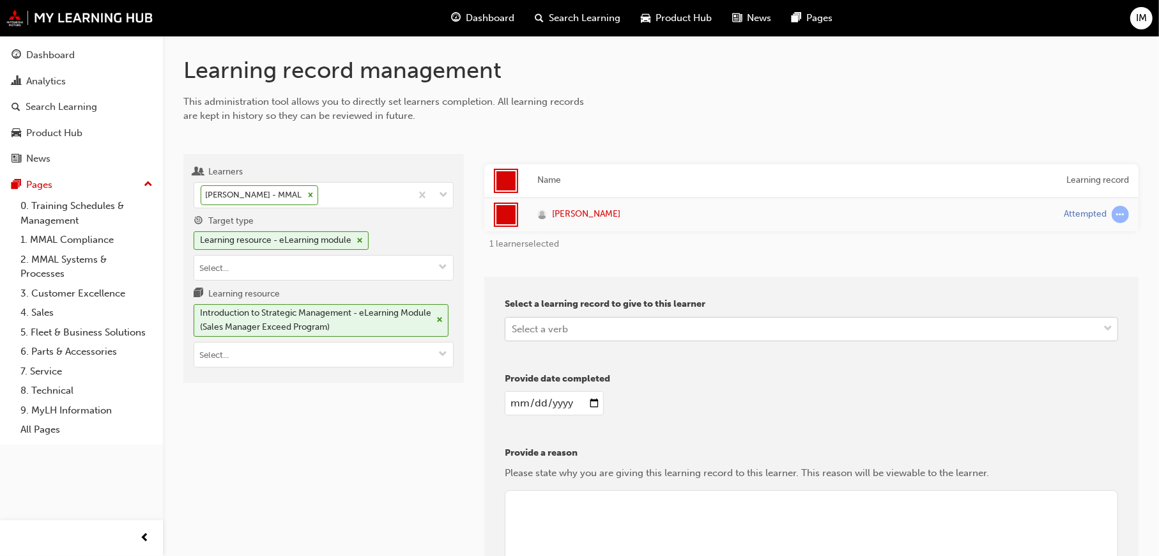
click at [532, 335] on div "Select a verb" at bounding box center [540, 328] width 56 height 15
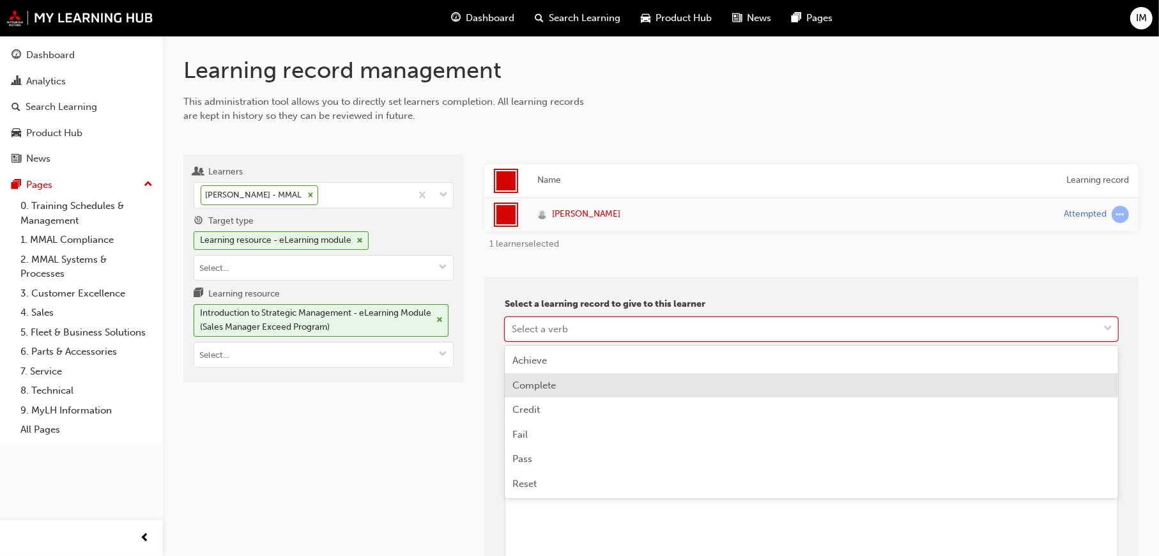
click at [540, 382] on span "Complete" at bounding box center [534, 386] width 43 height 12
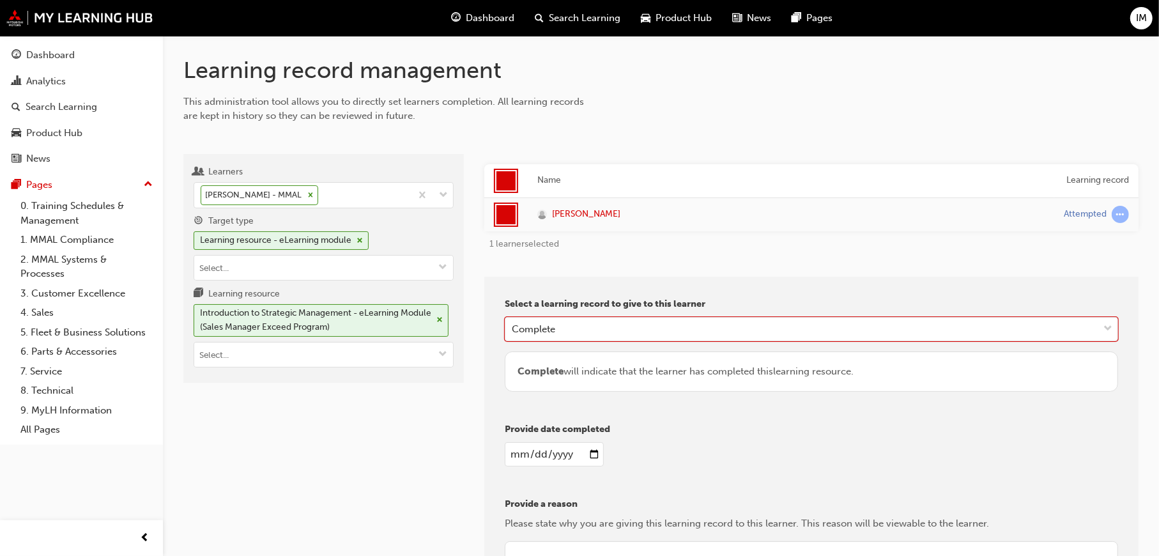
click at [594, 456] on input "date" at bounding box center [554, 454] width 99 height 24
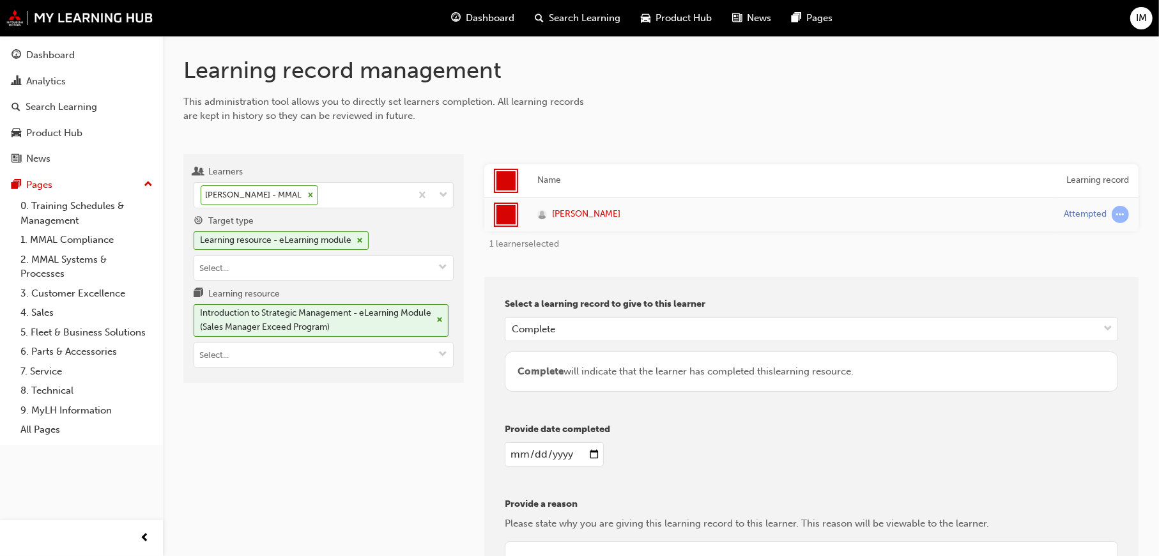
type input "2025-09-23"
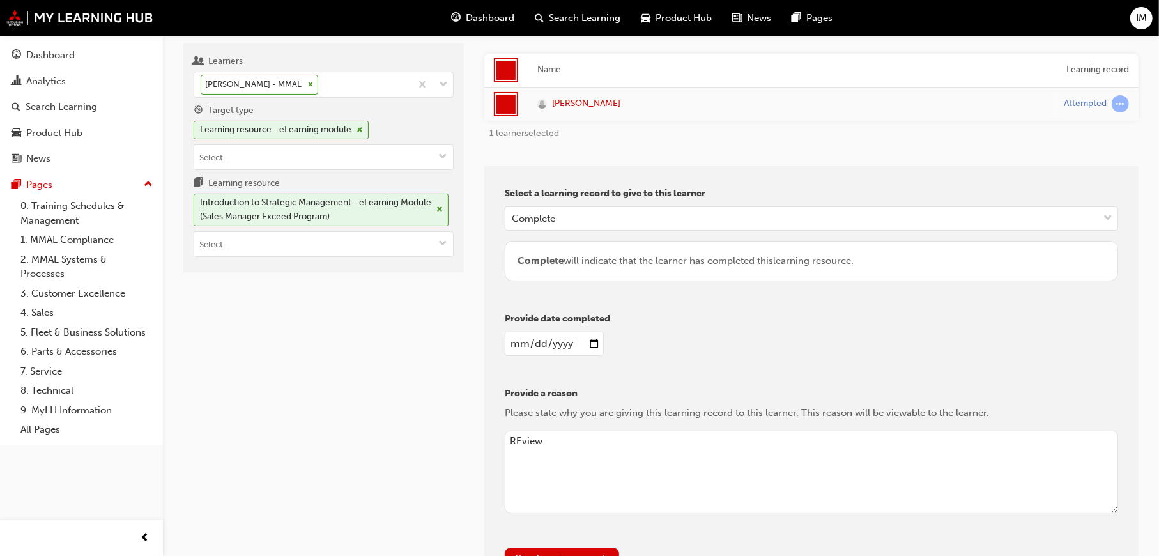
scroll to position [216, 0]
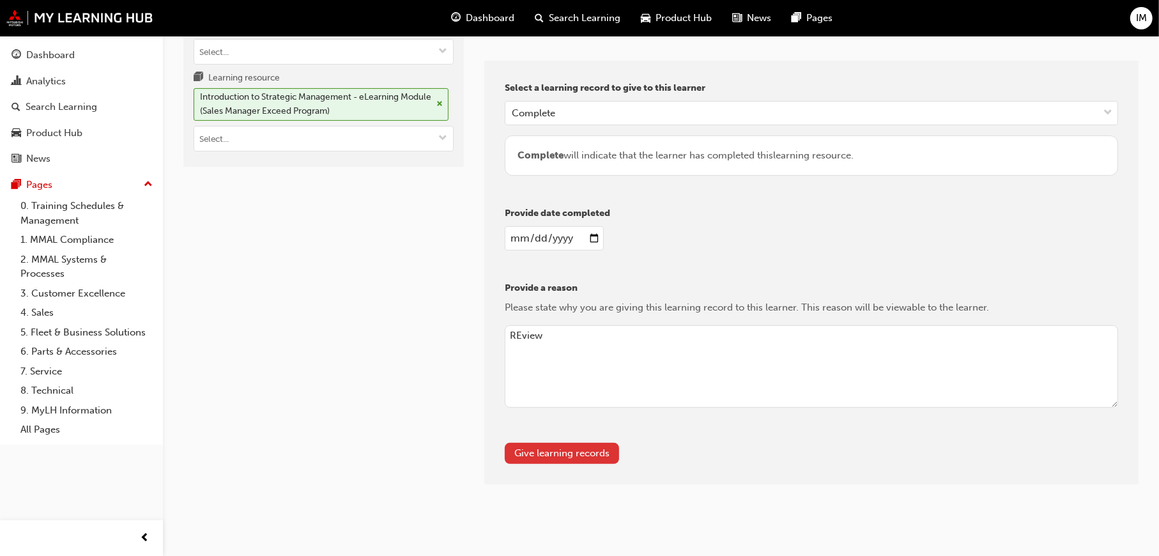
type textarea "REview"
click at [578, 454] on button "Give learning records" at bounding box center [562, 453] width 114 height 21
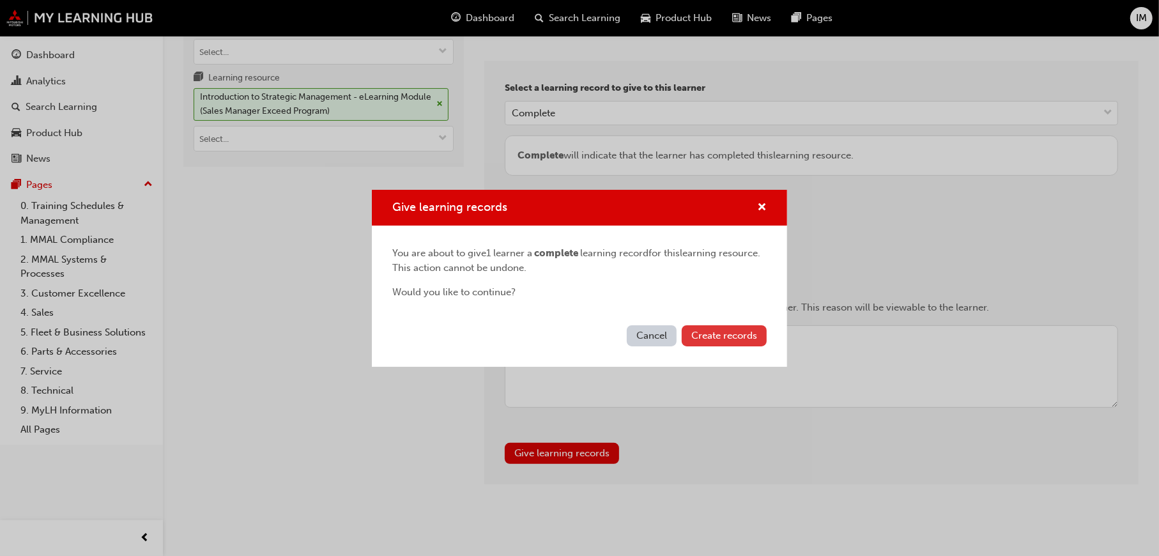
click at [723, 337] on span "Create records" at bounding box center [725, 336] width 66 height 12
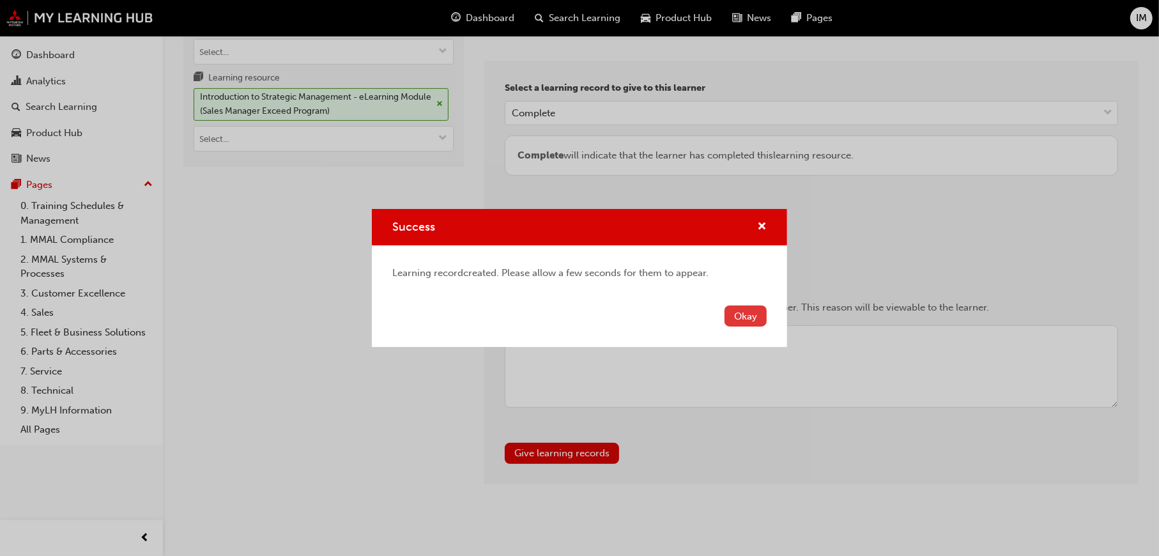
click at [746, 315] on button "Okay" at bounding box center [746, 316] width 42 height 21
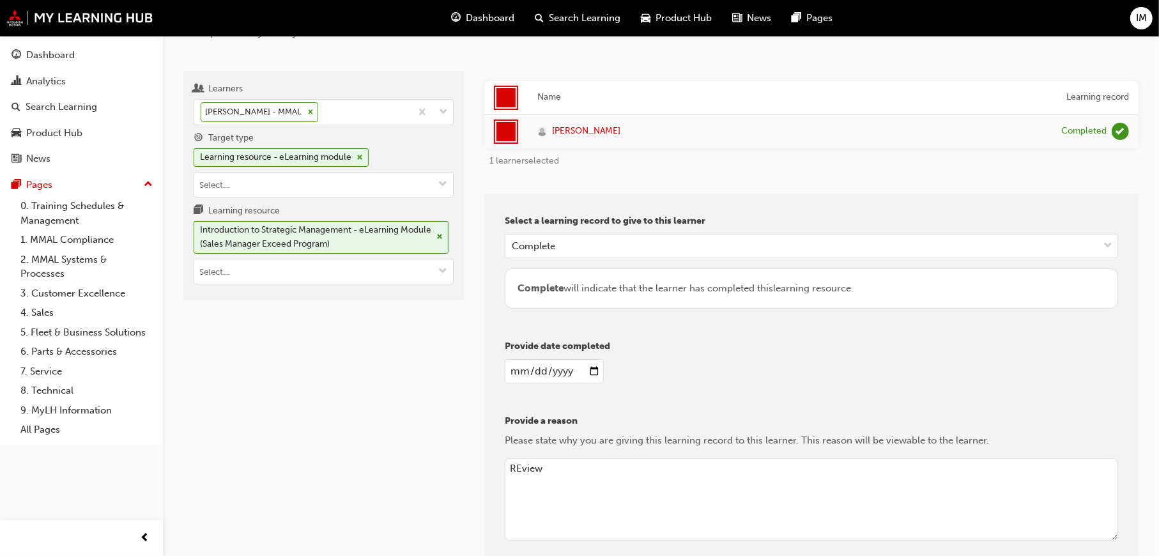
scroll to position [0, 0]
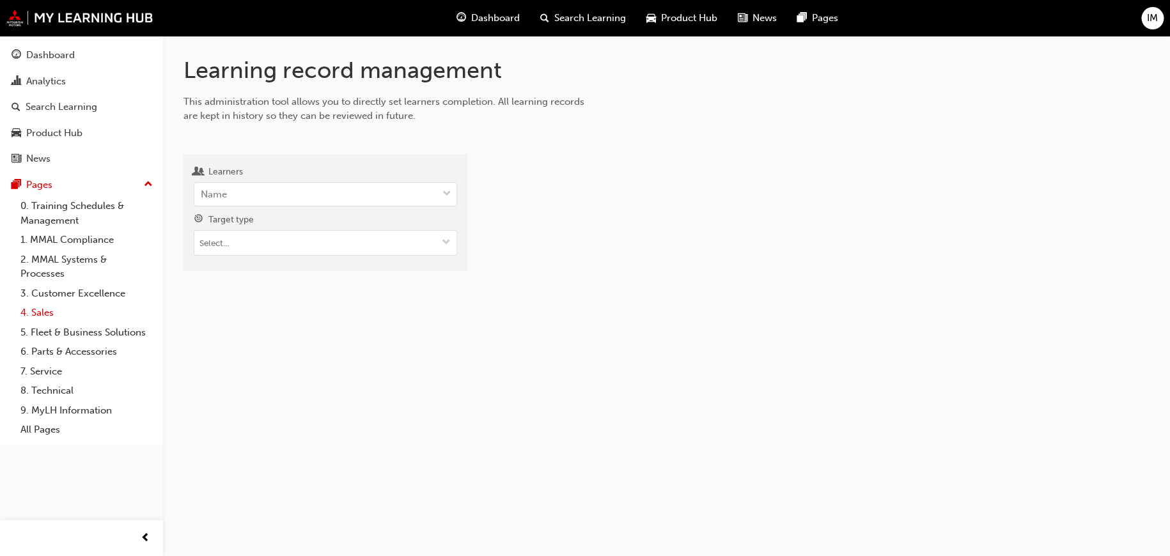
click at [43, 303] on link "4. Sales" at bounding box center [86, 313] width 143 height 20
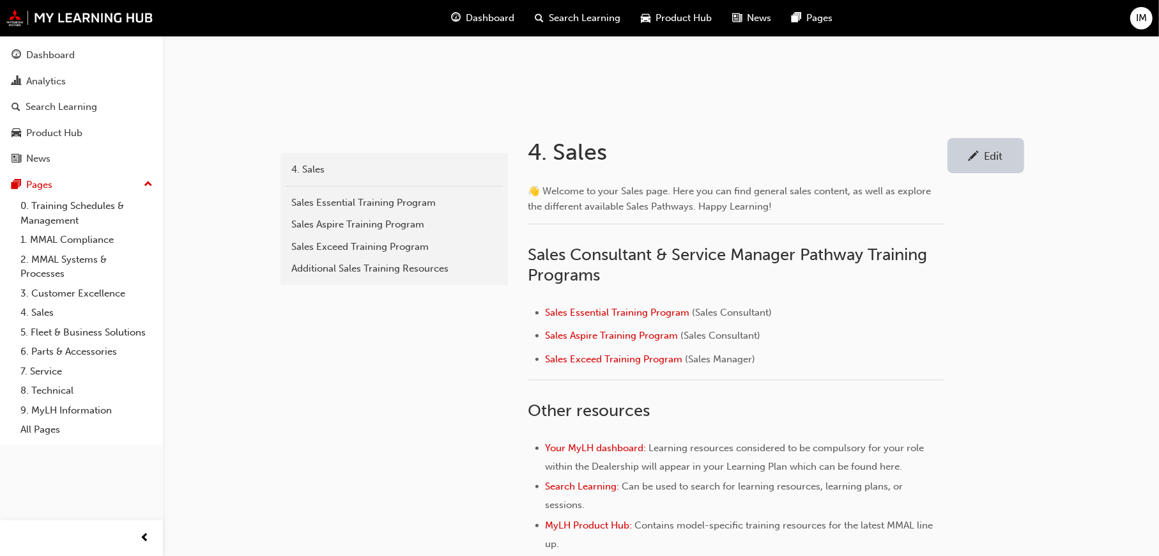
scroll to position [256, 0]
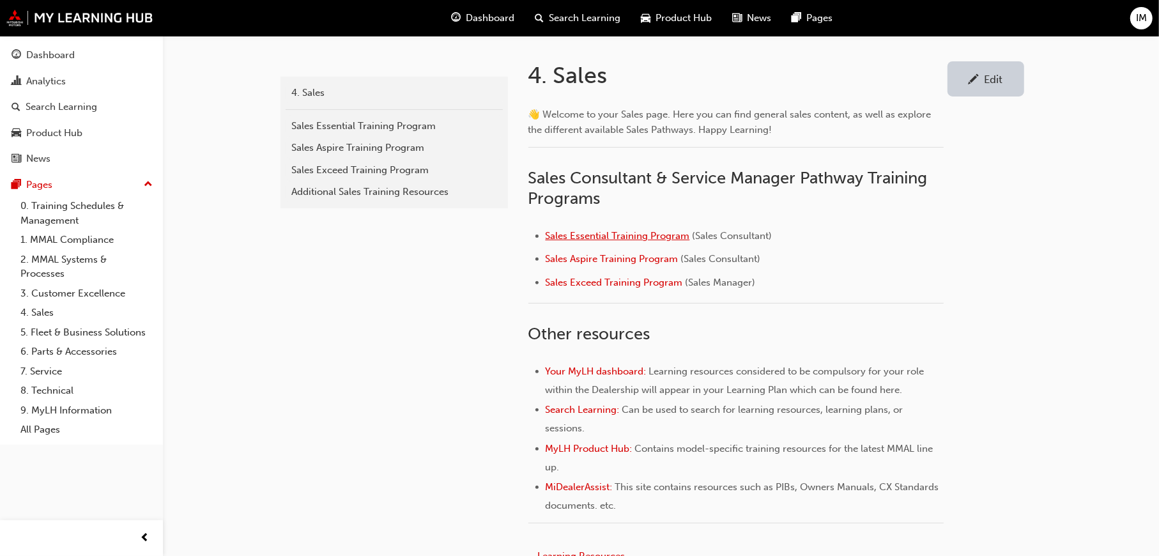
click at [644, 236] on span "Sales Essential Training Program" at bounding box center [618, 236] width 144 height 12
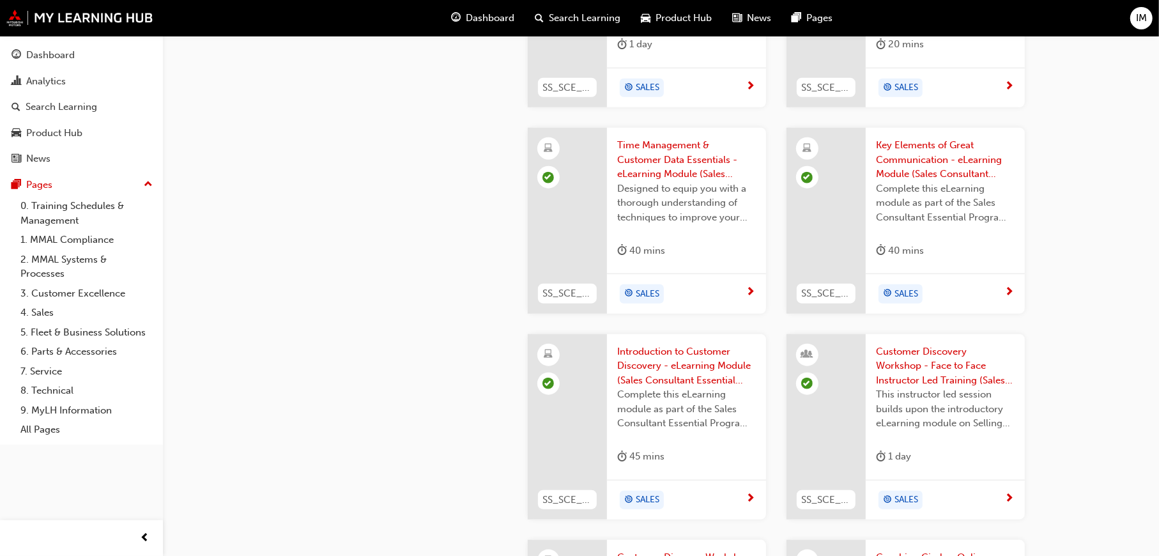
scroll to position [1023, 0]
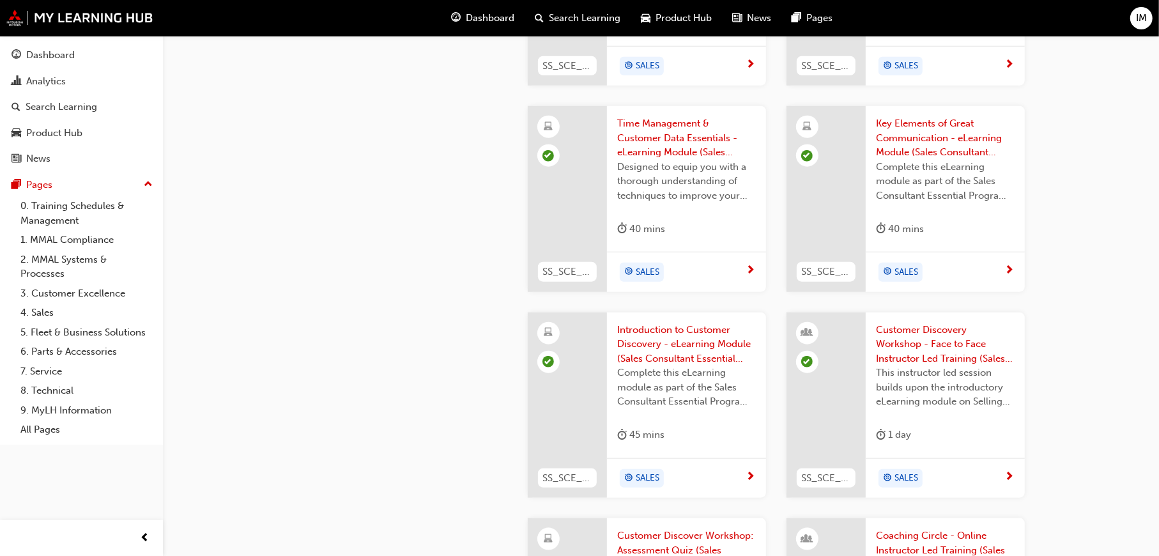
click at [662, 270] on div "SALES" at bounding box center [642, 272] width 44 height 19
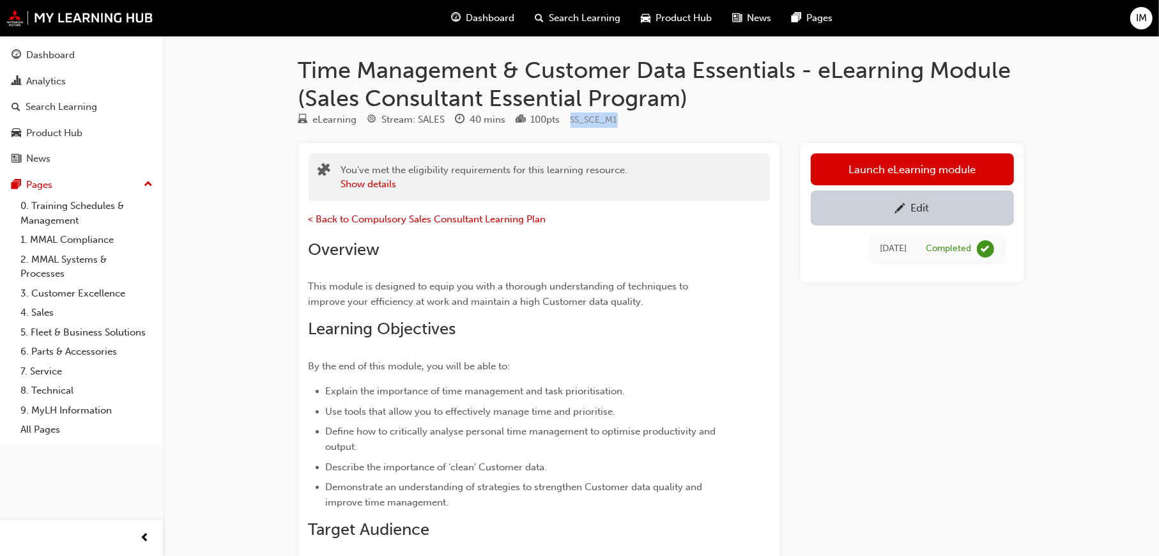
drag, startPoint x: 628, startPoint y: 118, endPoint x: 572, endPoint y: 120, distance: 56.3
click at [572, 120] on div "eLearning Stream: SALES 40 mins 100 pts SS_SCE_M1" at bounding box center [661, 122] width 726 height 21
copy span "SS_SCE_M1"
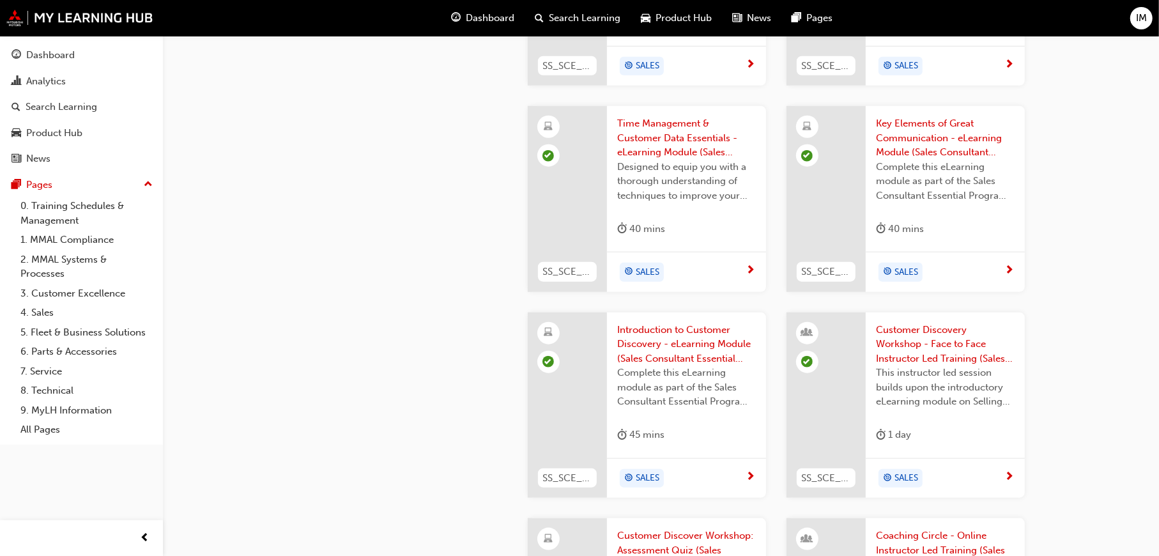
click at [832, 270] on span "SS_SCE_M2" at bounding box center [826, 272] width 49 height 15
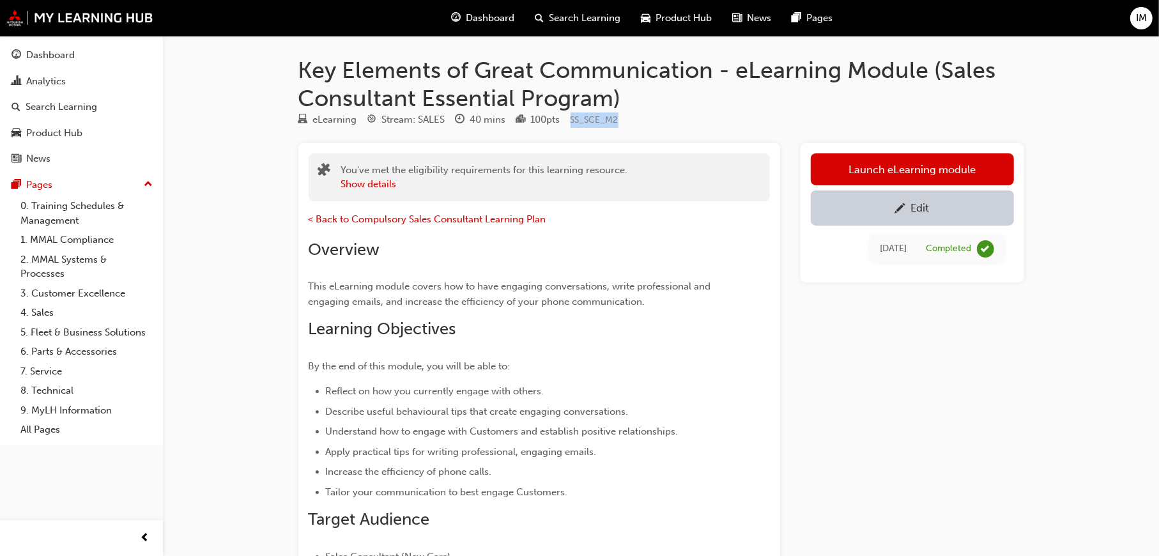
drag, startPoint x: 638, startPoint y: 118, endPoint x: 575, endPoint y: 118, distance: 63.3
click at [575, 118] on div "eLearning Stream: SALES 40 mins 100 pts SS_SCE_M2" at bounding box center [661, 122] width 726 height 21
copy span "SS_SCE_M2"
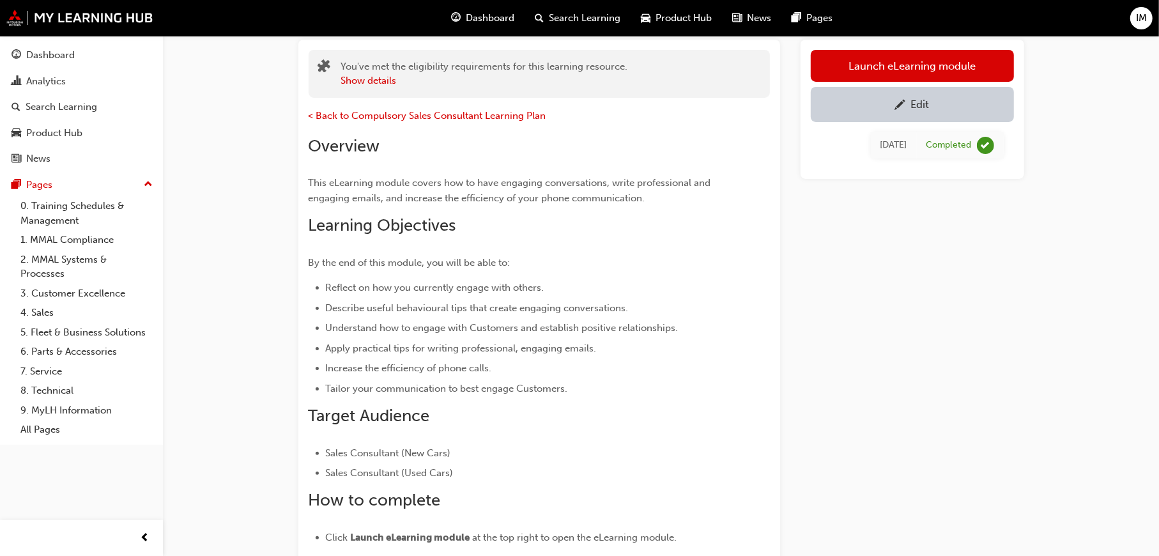
scroll to position [256, 0]
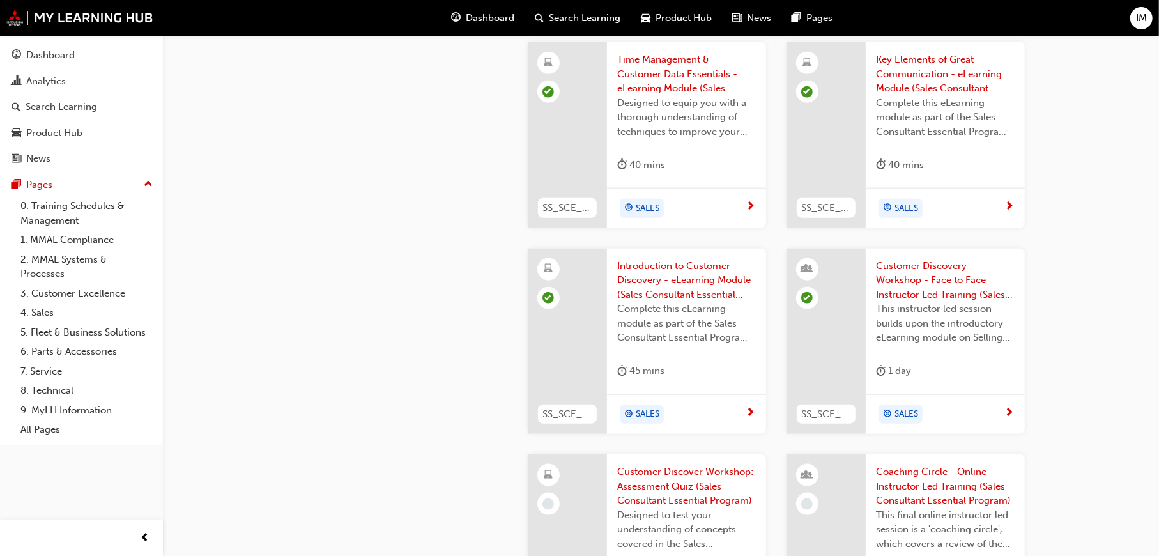
scroll to position [1406, 0]
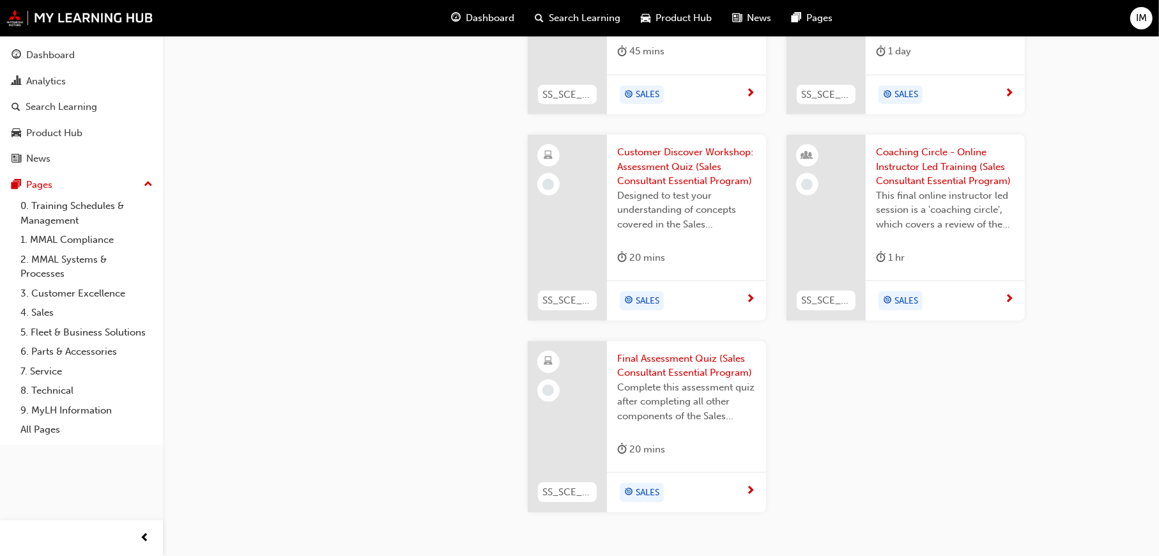
click at [675, 183] on span "Customer Discover Workshop: Assessment Quiz (Sales Consultant Essential Program)" at bounding box center [686, 166] width 139 height 43
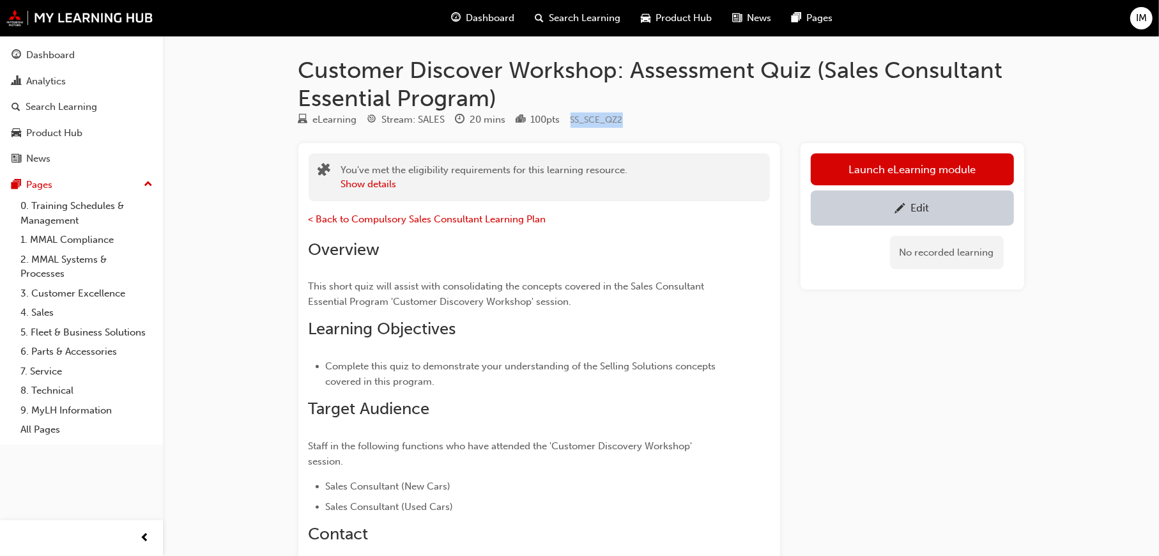
drag, startPoint x: 632, startPoint y: 118, endPoint x: 573, endPoint y: 121, distance: 59.5
click at [573, 121] on div "eLearning Stream: SALES 20 mins 100 pts SS_SCE_QZ2" at bounding box center [661, 122] width 726 height 21
copy span "SS_SCE_QZ2"
drag, startPoint x: 948, startPoint y: 400, endPoint x: 894, endPoint y: 341, distance: 80.1
click at [948, 400] on div "Launch eLearning module Edit No recorded learning" at bounding box center [913, 395] width 224 height 505
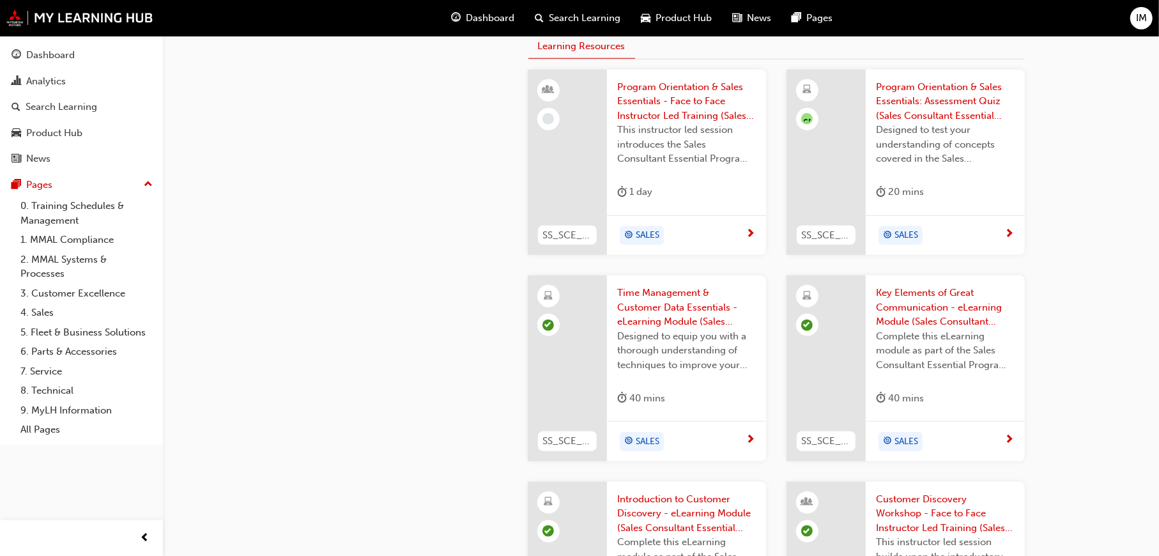
scroll to position [831, 0]
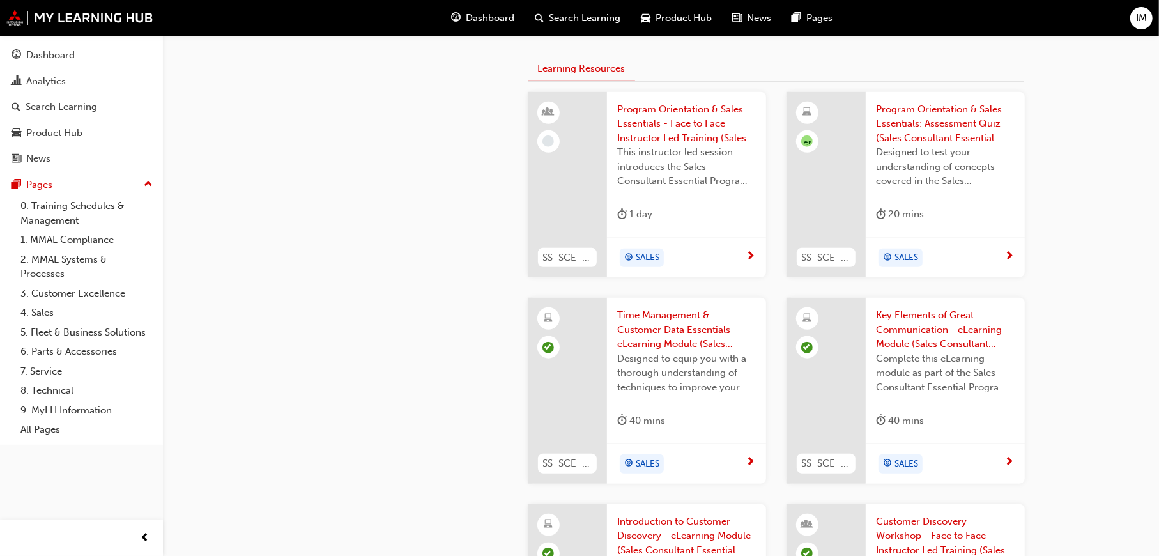
click at [686, 153] on span "This instructor led session introduces the Sales Consultant Essential Program a…" at bounding box center [686, 166] width 139 height 43
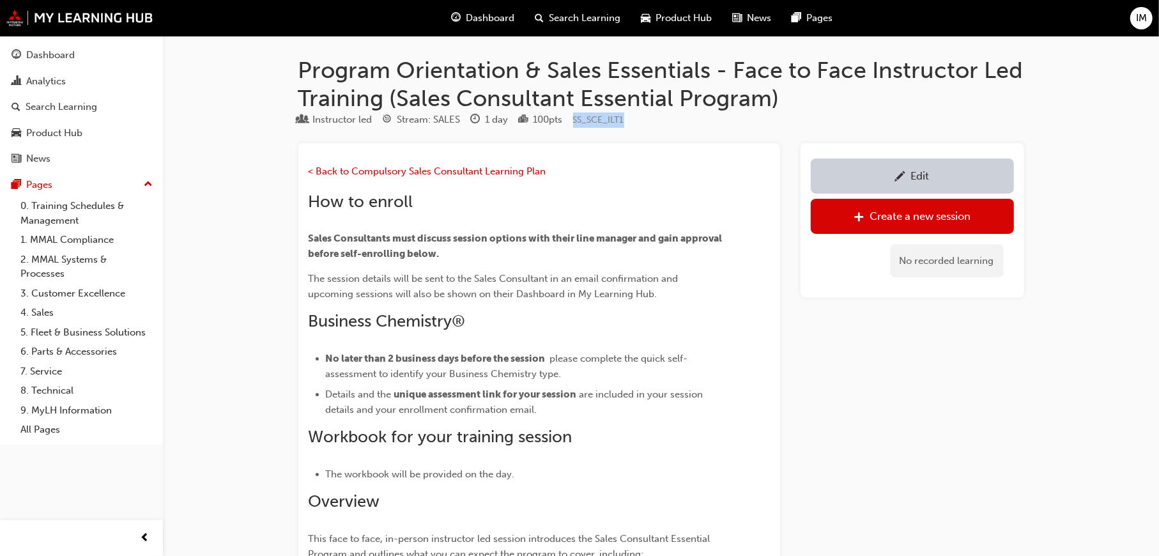
drag, startPoint x: 642, startPoint y: 115, endPoint x: 577, endPoint y: 115, distance: 65.8
click at [577, 115] on div "Instructor led Stream: SALES 1 day 100 pts SS_SCE_ILT1" at bounding box center [661, 122] width 726 height 21
copy span "SS_SCE_ILT1"
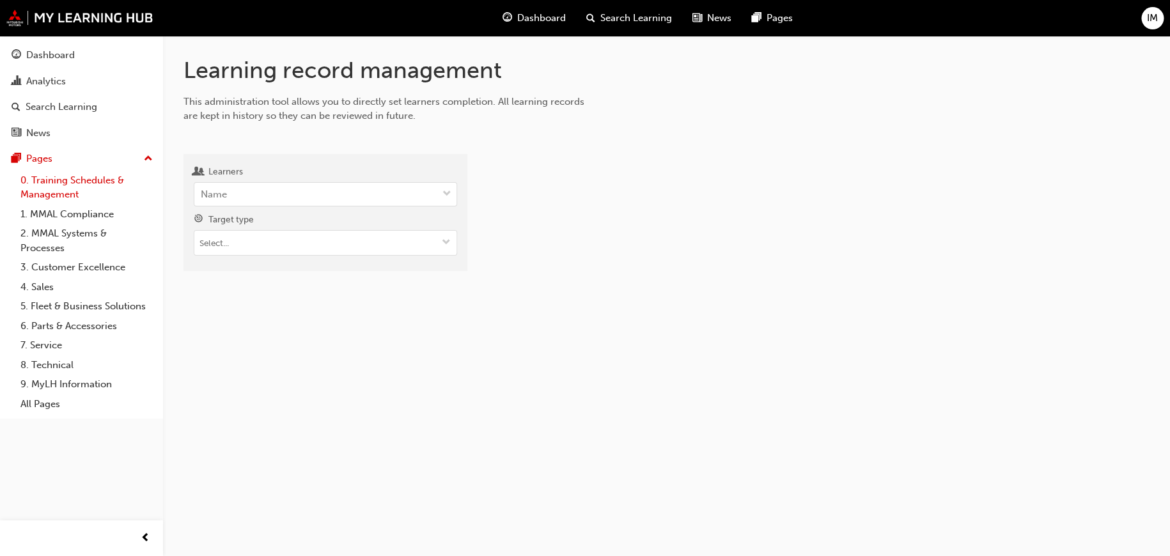
click at [109, 174] on link "0. Training Schedules & Management" at bounding box center [86, 188] width 143 height 34
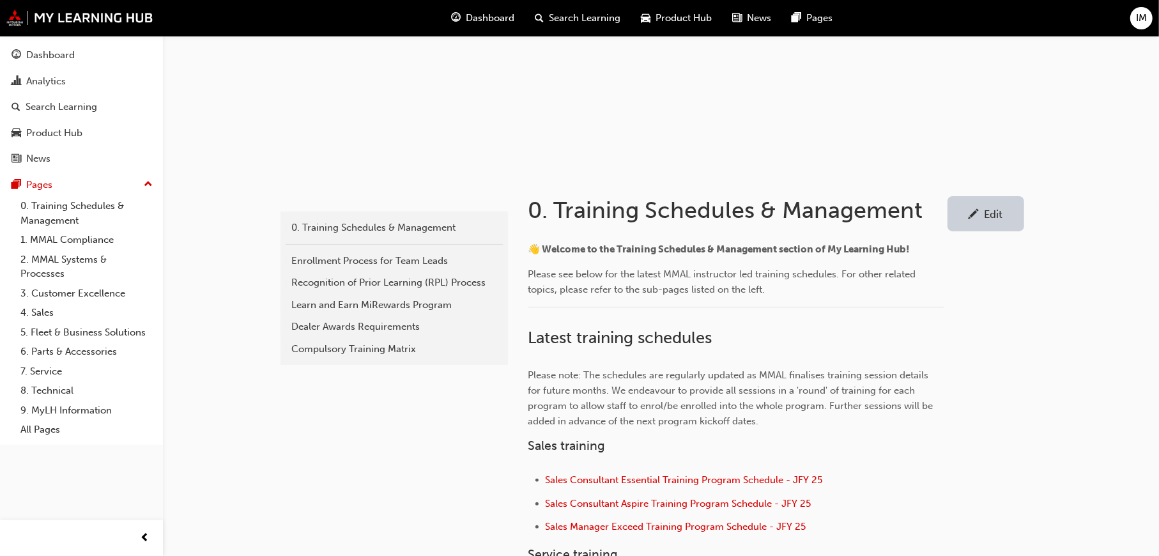
scroll to position [320, 0]
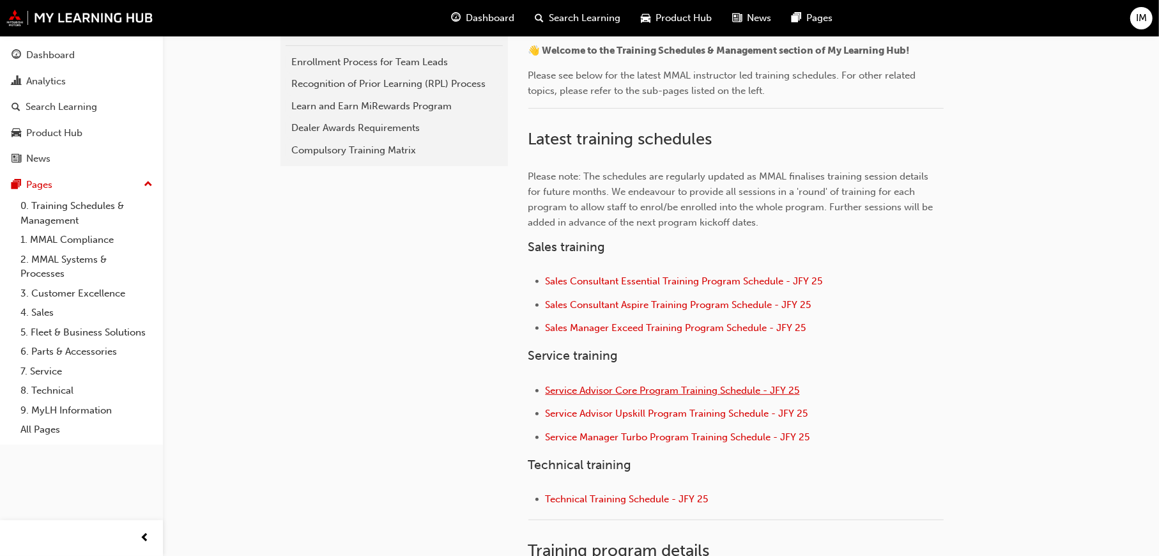
click at [669, 391] on span "Service Advisor Core Program Training Schedule - JFY 25" at bounding box center [673, 391] width 254 height 12
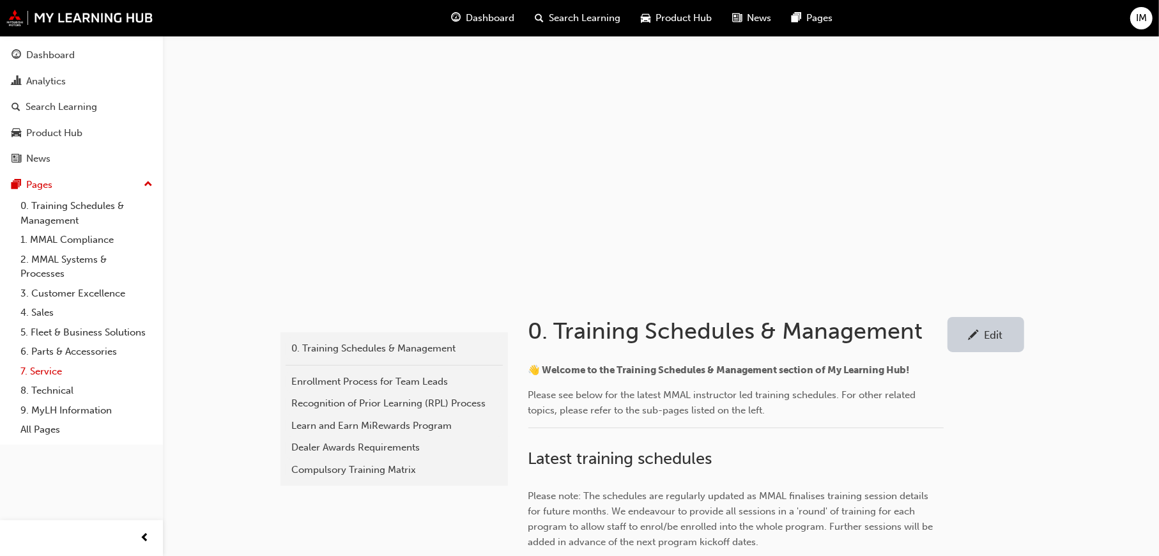
click at [43, 362] on link "7. Service" at bounding box center [86, 372] width 143 height 20
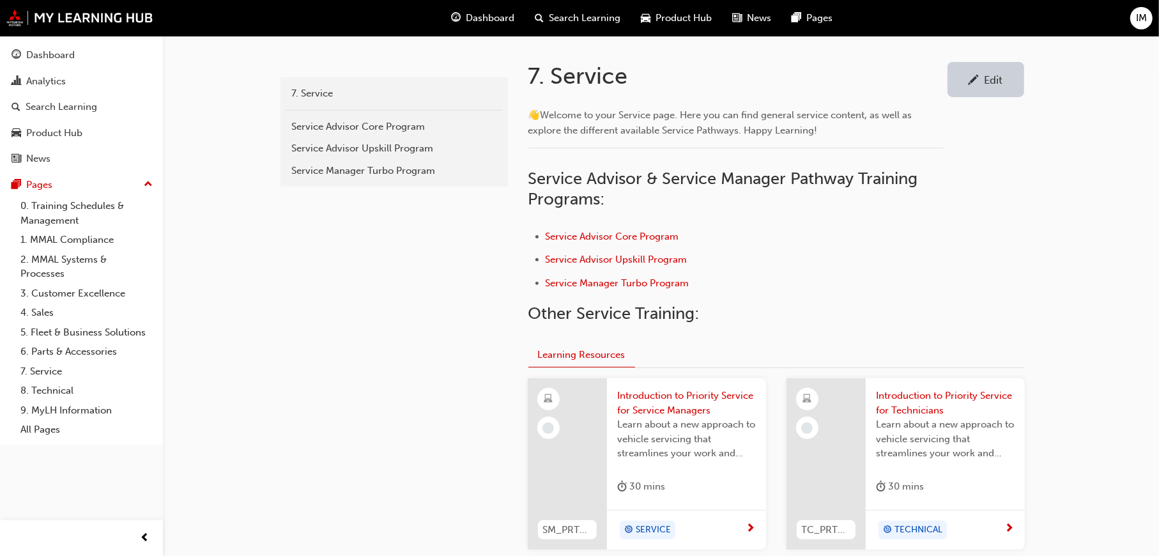
scroll to position [256, 0]
click at [653, 234] on span "Service Advisor Core Program" at bounding box center [613, 236] width 134 height 12
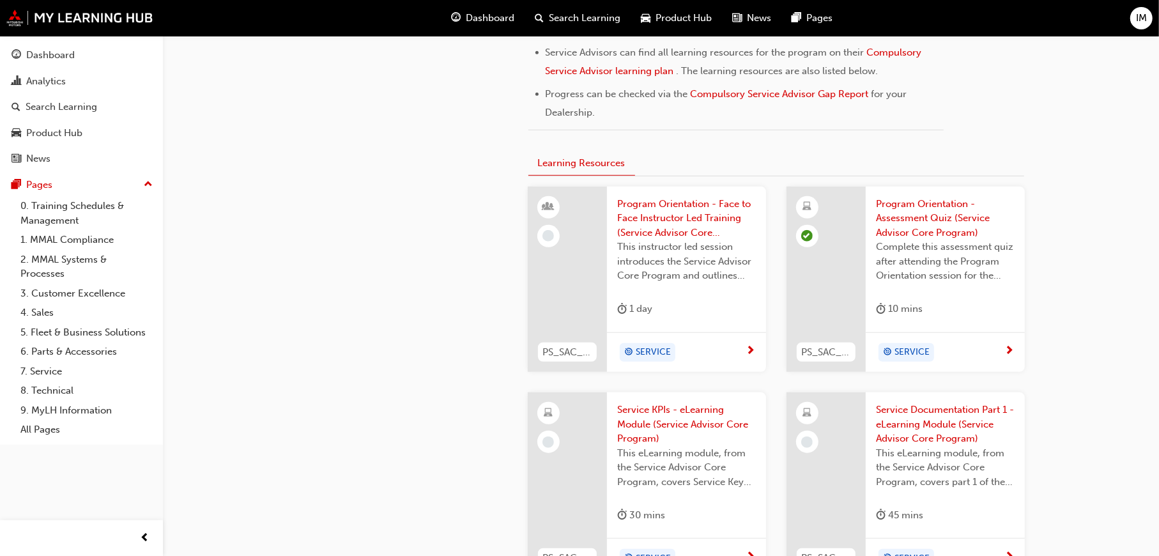
scroll to position [895, 0]
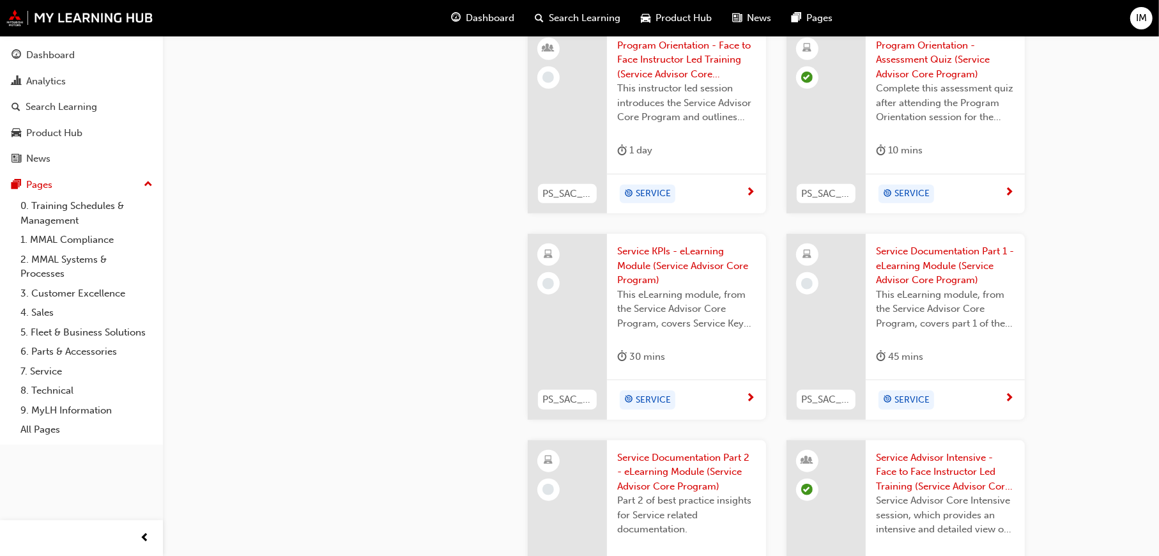
click at [677, 266] on span "Service KPIs - eLearning Module (Service Advisor Core Program)" at bounding box center [686, 265] width 139 height 43
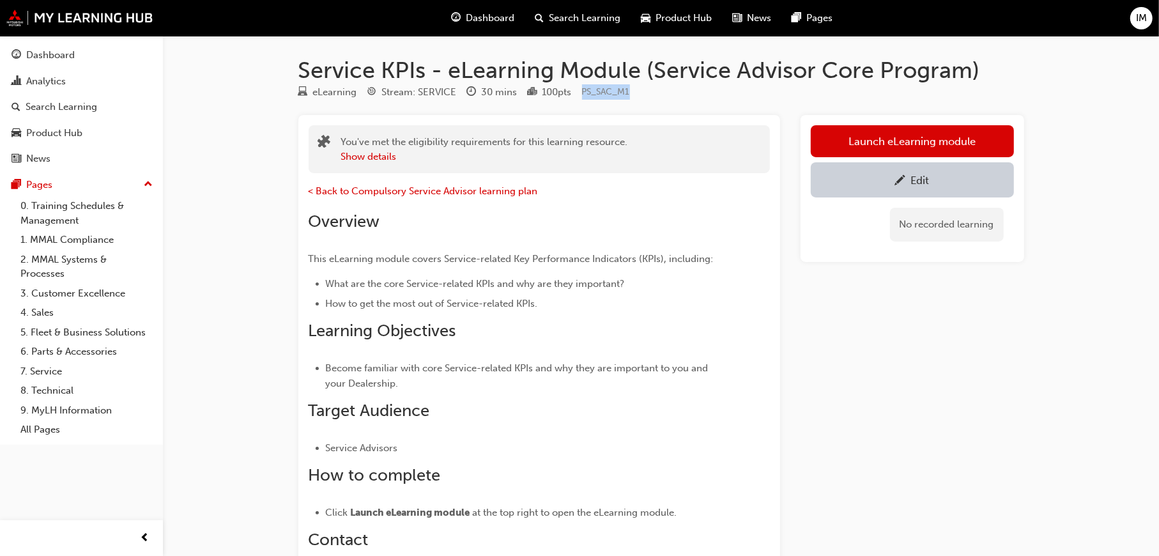
drag, startPoint x: 656, startPoint y: 89, endPoint x: 582, endPoint y: 90, distance: 74.2
click at [582, 90] on div "eLearning Stream: SERVICE 30 mins 100 pts PS_SAC_M1" at bounding box center [661, 94] width 726 height 21
copy span "PS_SAC_M1"
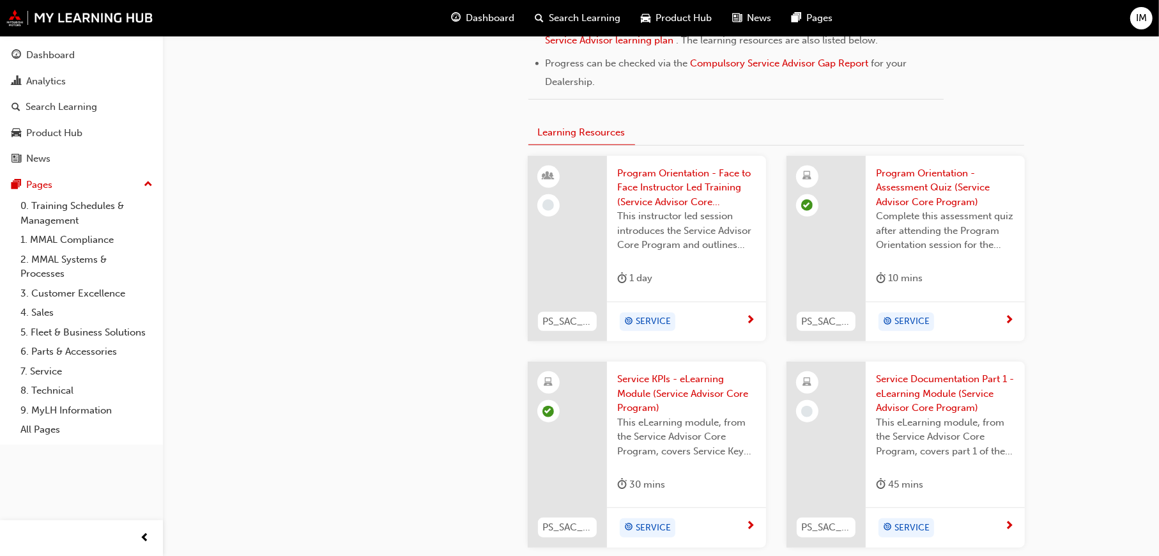
scroll to position [959, 0]
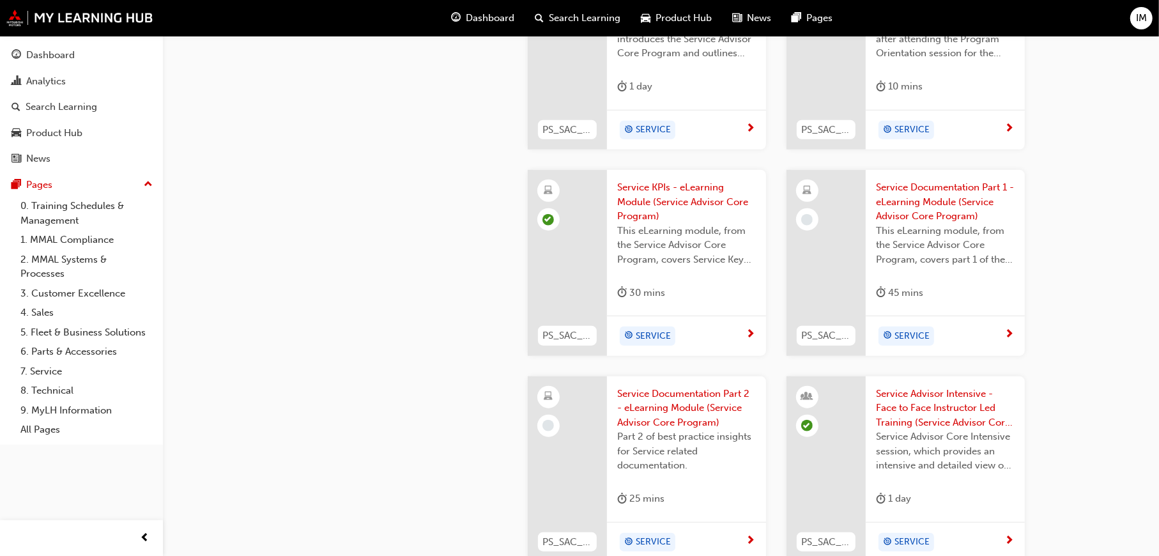
click at [933, 217] on span "Service Documentation Part 1 - eLearning Module (Service Advisor Core Program)" at bounding box center [945, 201] width 139 height 43
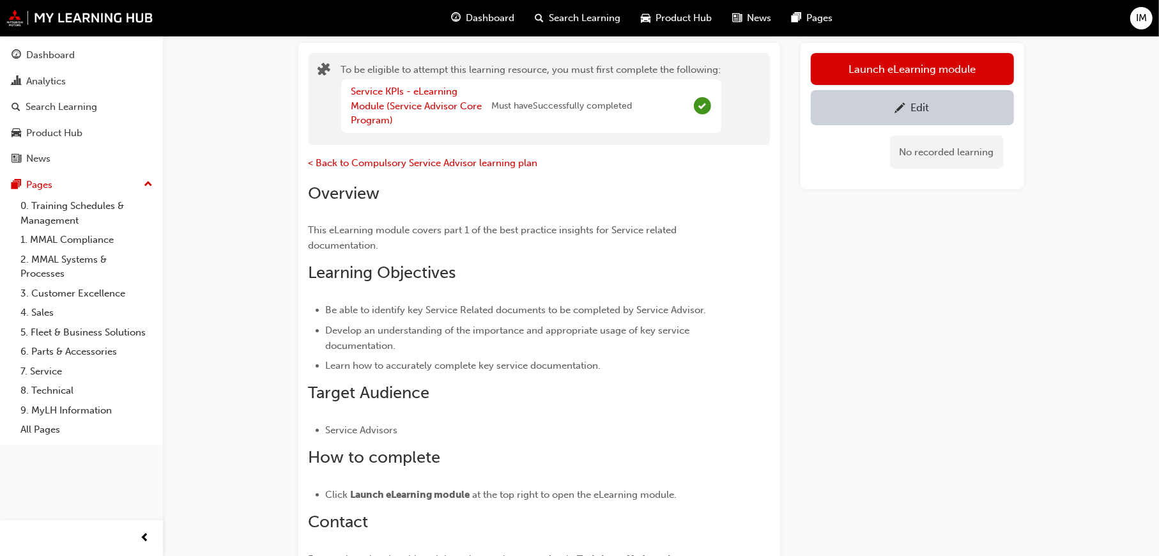
scroll to position [61, 0]
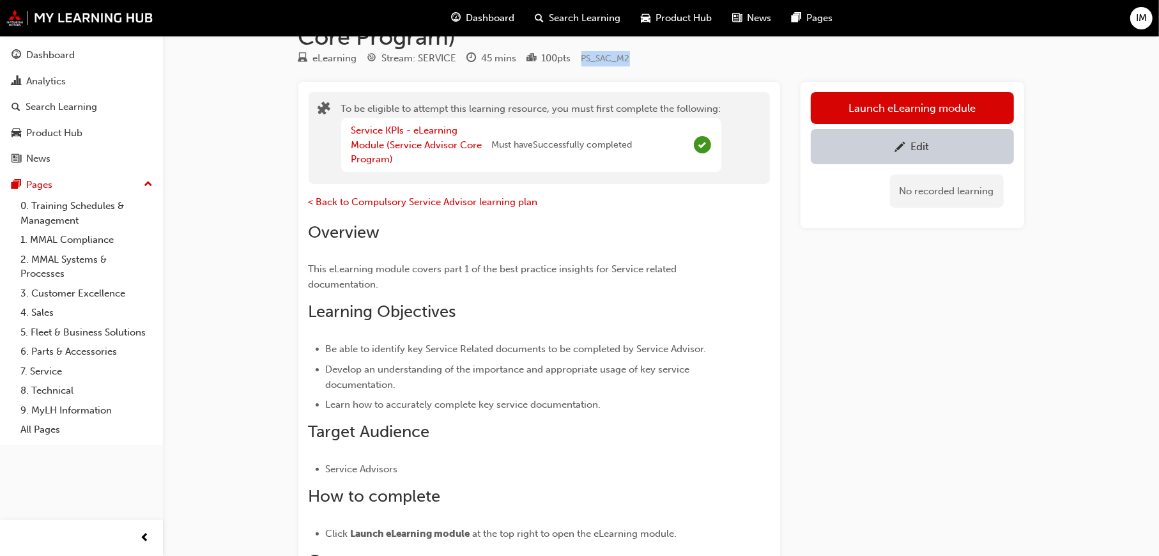
drag, startPoint x: 640, startPoint y: 56, endPoint x: 584, endPoint y: 55, distance: 56.9
click at [584, 55] on div "eLearning Stream: SERVICE 45 mins 100 pts PS_SAC_M2" at bounding box center [661, 60] width 726 height 21
copy span "PS_SAC_M2"
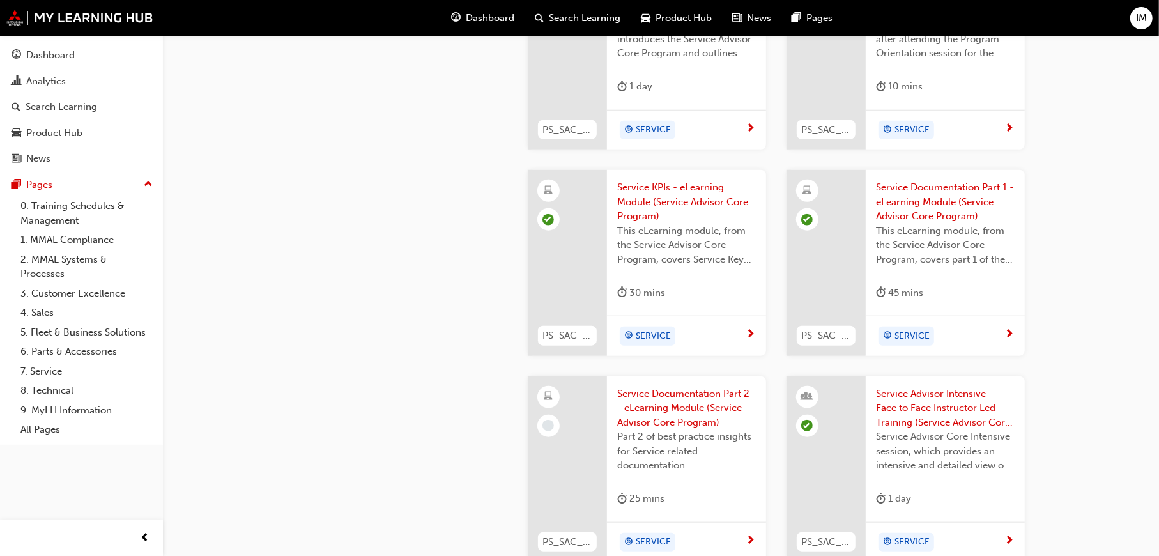
scroll to position [895, 0]
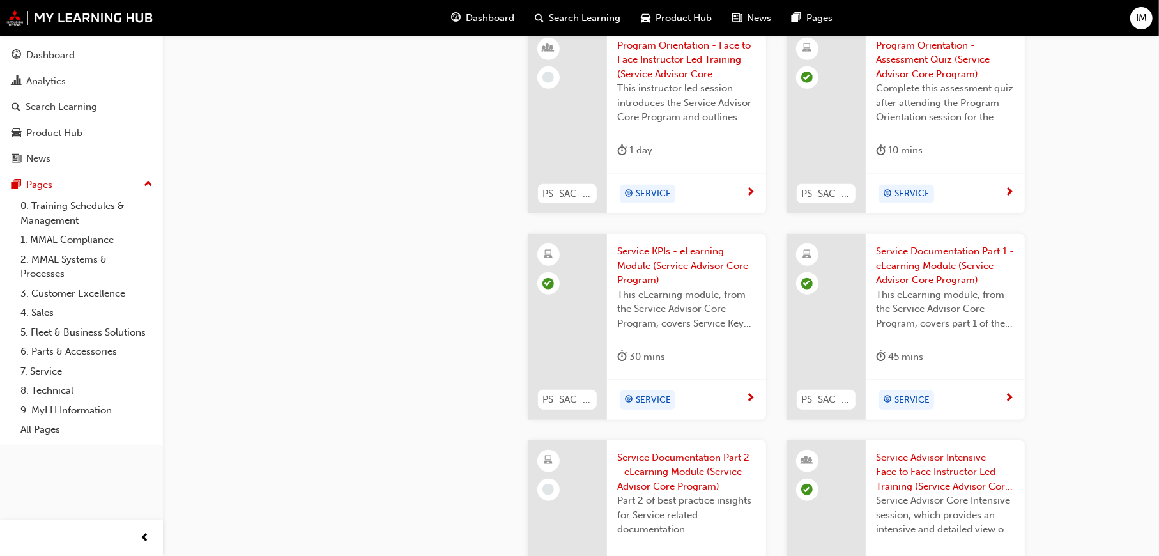
click at [947, 278] on span "Service Documentation Part 1 - eLearning Module (Service Advisor Core Program)" at bounding box center [945, 265] width 139 height 43
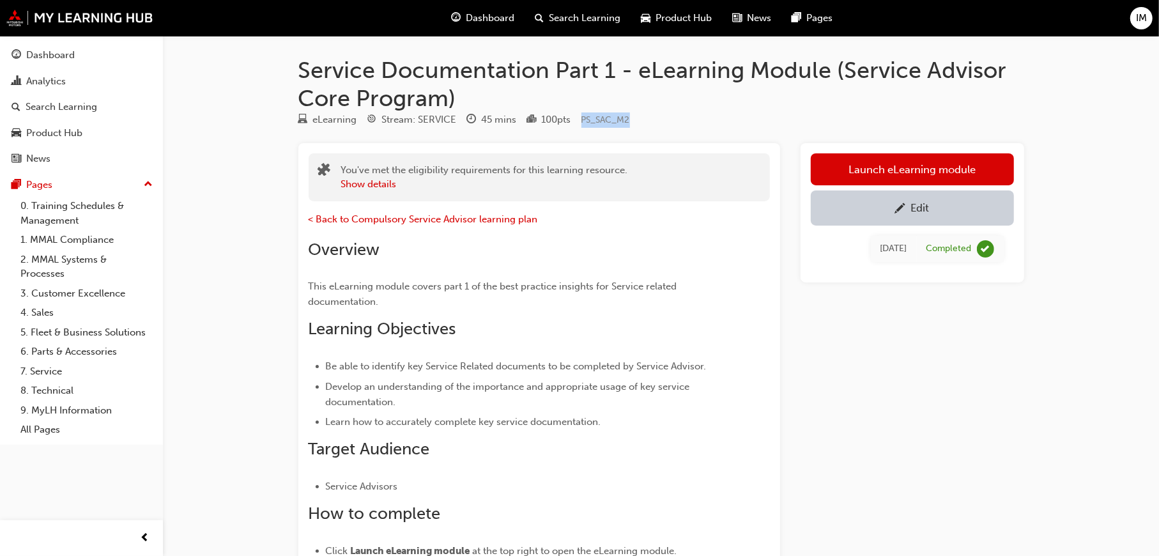
drag, startPoint x: 638, startPoint y: 117, endPoint x: 586, endPoint y: 118, distance: 51.8
click at [586, 118] on div "eLearning Stream: SERVICE 45 mins 100 pts PS_SAC_M2" at bounding box center [661, 122] width 726 height 21
copy span "PS_SAC_M2"
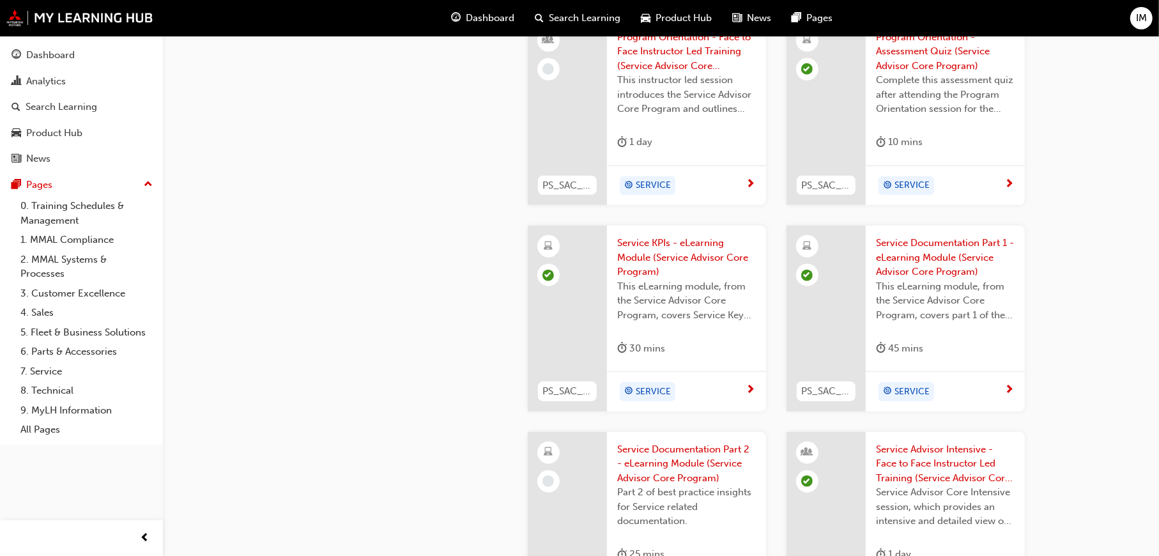
scroll to position [1023, 0]
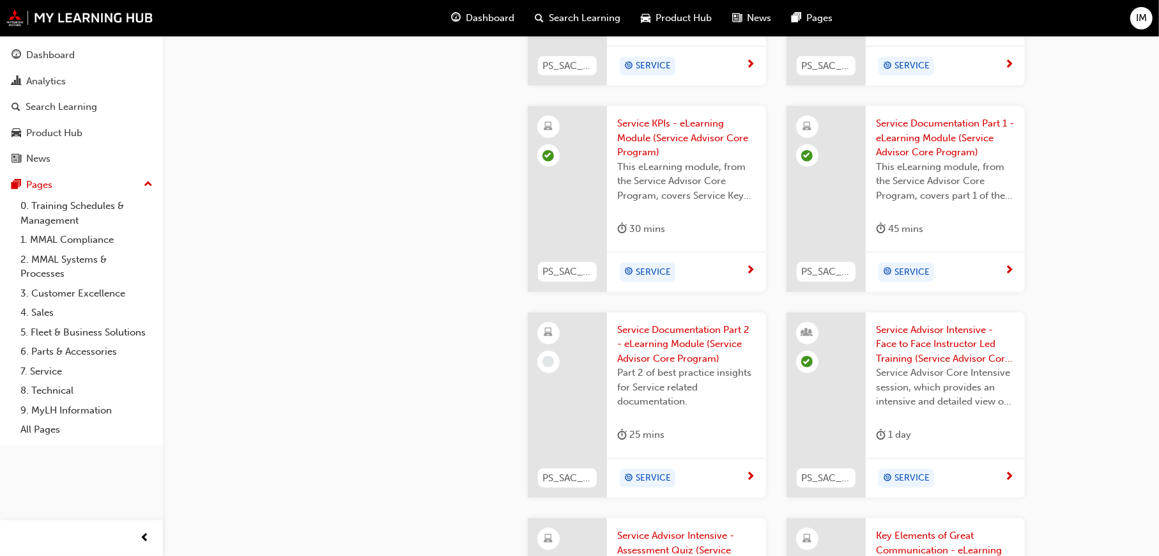
click at [663, 352] on span "Service Documentation Part 2 - eLearning Module (Service Advisor Core Program)" at bounding box center [686, 344] width 139 height 43
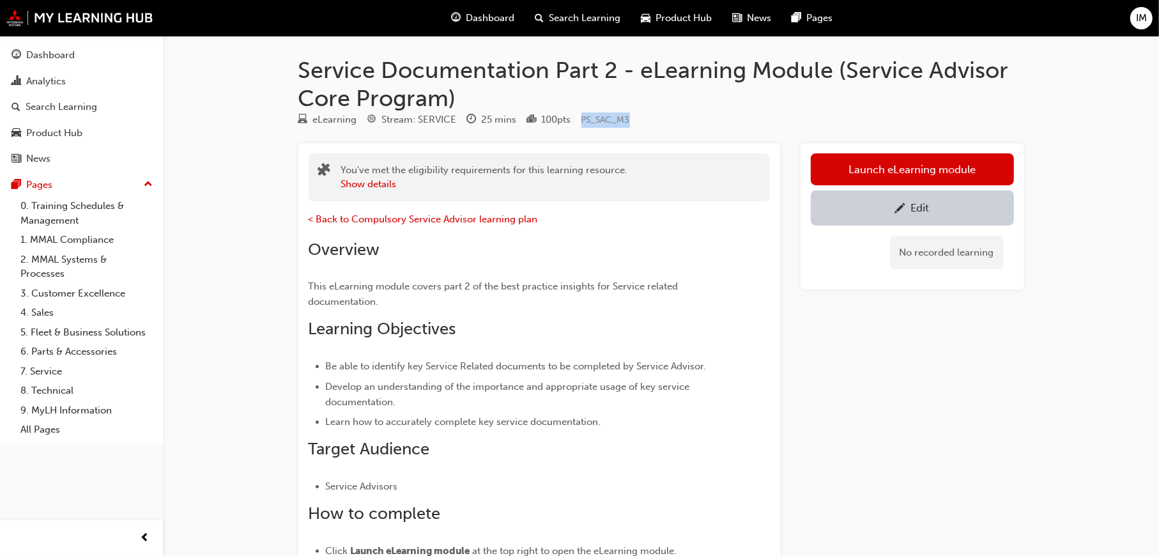
drag, startPoint x: 639, startPoint y: 114, endPoint x: 585, endPoint y: 114, distance: 54.3
click at [585, 114] on div "eLearning Stream: SERVICE 25 mins 100 pts PS_SAC_M3" at bounding box center [661, 122] width 726 height 21
copy span "PS_SAC_M3"
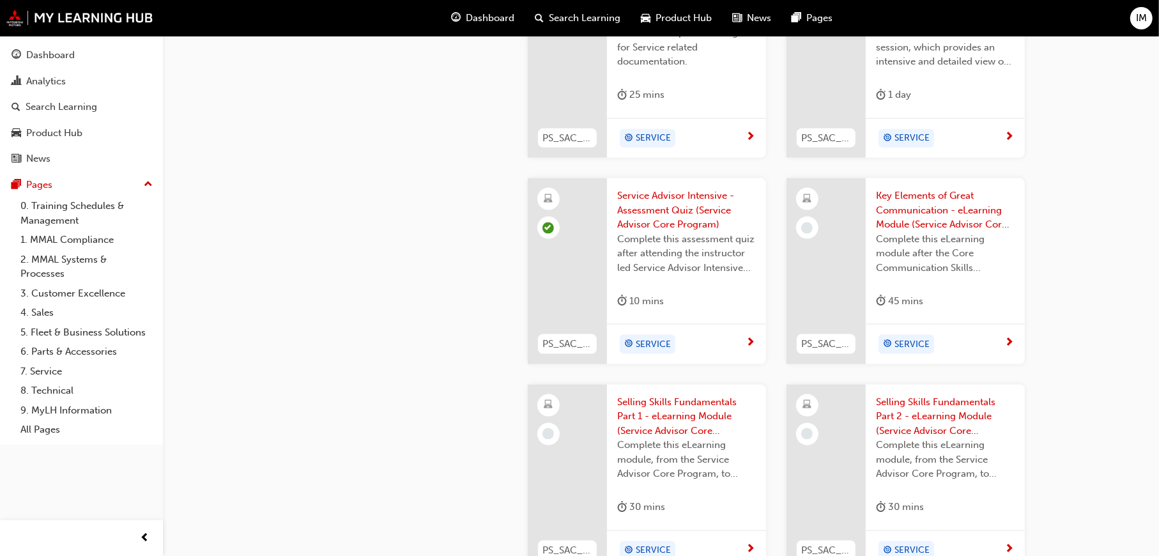
scroll to position [1342, 0]
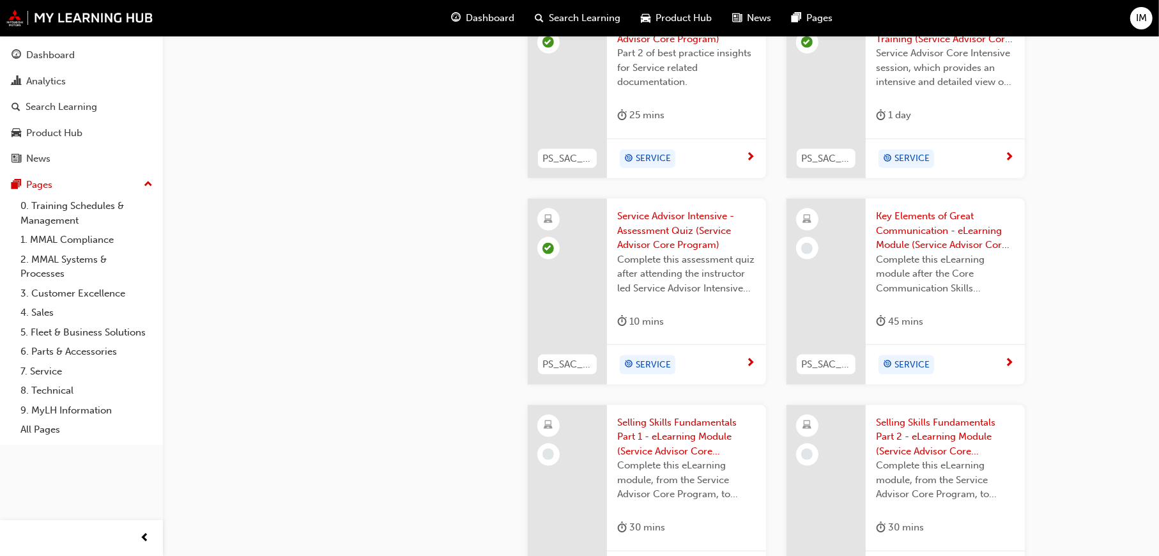
click at [930, 238] on span "Key Elements of Great Communication - eLearning Module (Service Advisor Core Pr…" at bounding box center [945, 230] width 139 height 43
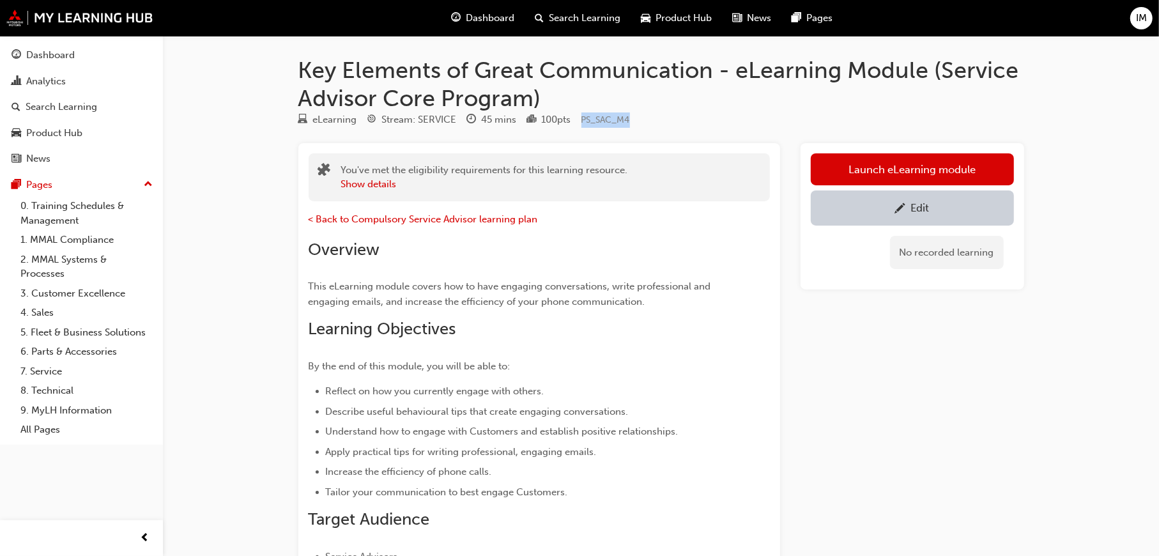
drag, startPoint x: 642, startPoint y: 118, endPoint x: 582, endPoint y: 121, distance: 60.8
click at [582, 121] on div "eLearning Stream: SERVICE 45 mins 100 pts PS_SAC_M4" at bounding box center [661, 122] width 726 height 21
copy span "PS_SAC_M4"
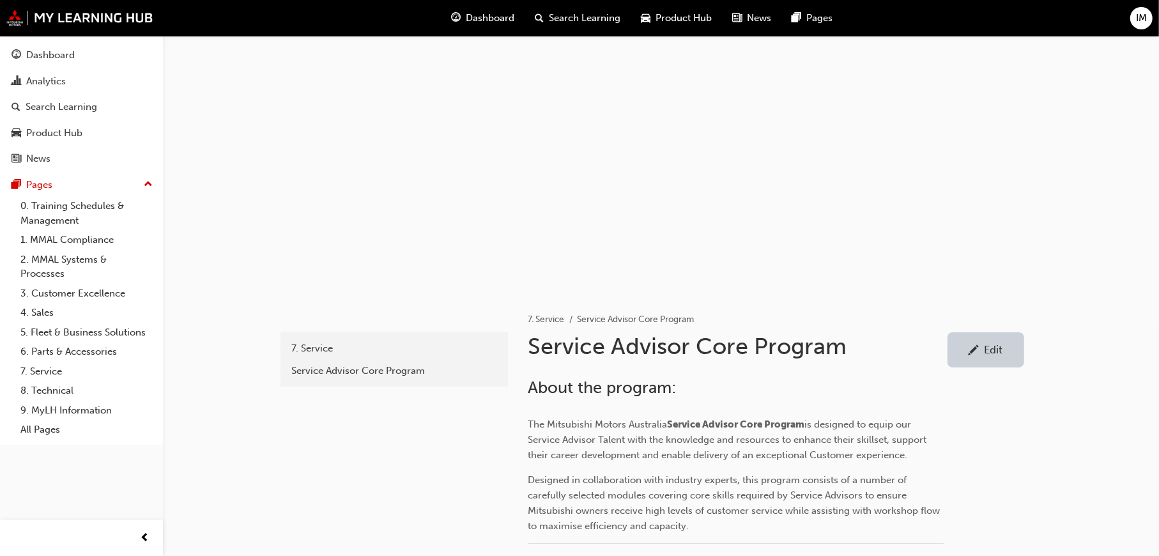
scroll to position [1342, 0]
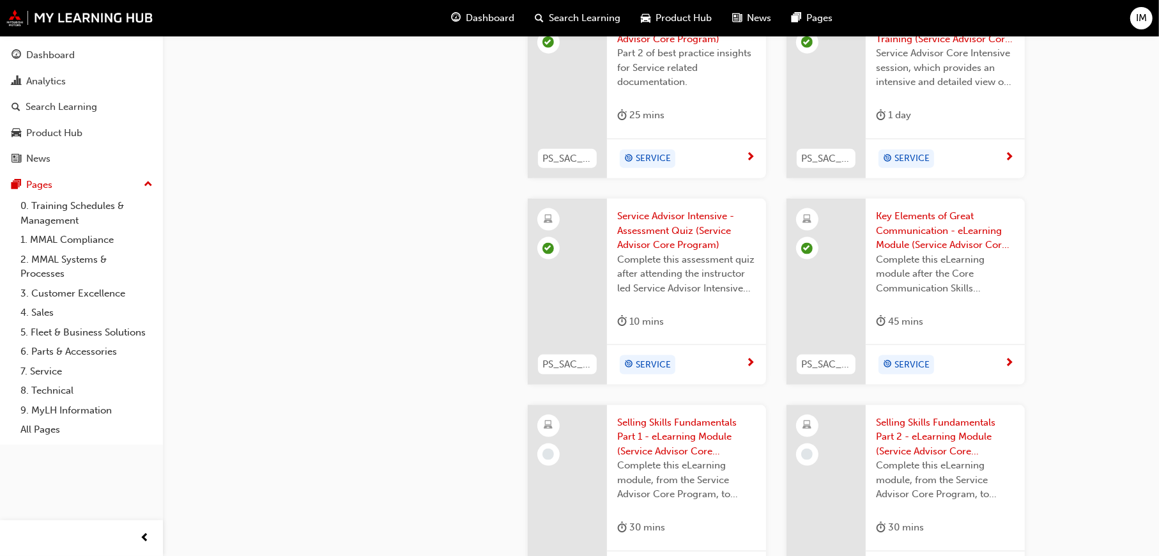
click at [951, 241] on span "Key Elements of Great Communication - eLearning Module (Service Advisor Core Pr…" at bounding box center [945, 230] width 139 height 43
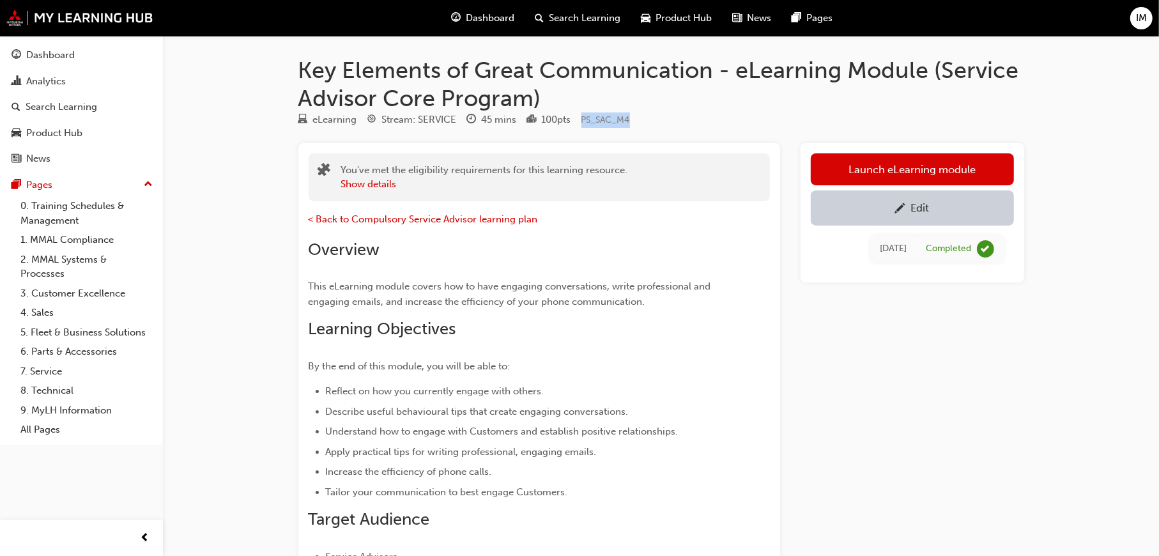
drag, startPoint x: 642, startPoint y: 116, endPoint x: 580, endPoint y: 116, distance: 61.4
click at [580, 116] on div "eLearning Stream: SERVICE 45 mins 100 pts PS_SAC_M4" at bounding box center [661, 122] width 726 height 21
copy span "PS_SAC_M4"
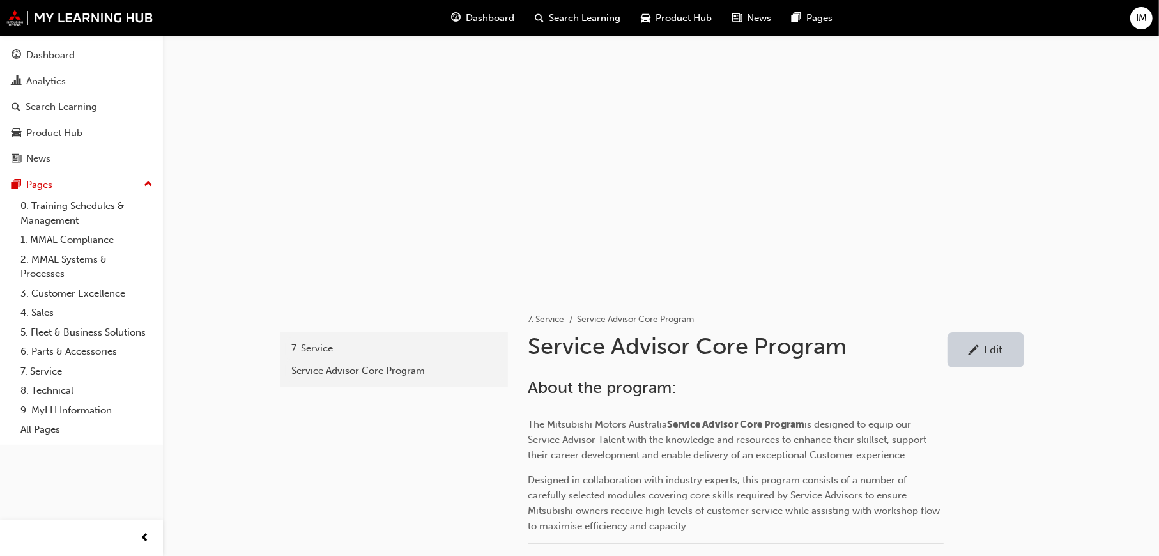
scroll to position [1342, 0]
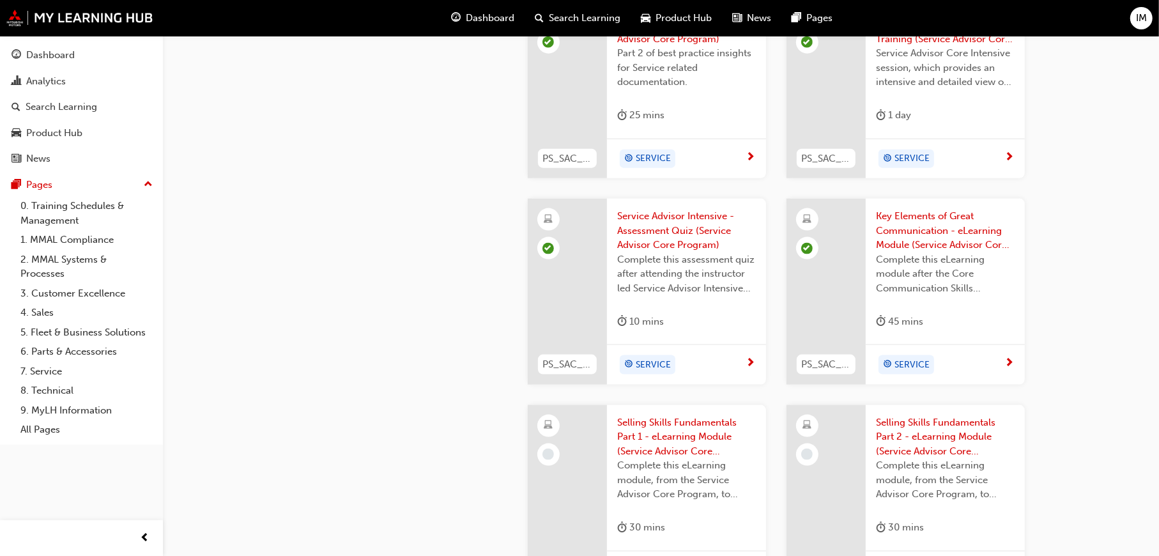
click at [923, 245] on span "Key Elements of Great Communication - eLearning Module (Service Advisor Core Pr…" at bounding box center [945, 230] width 139 height 43
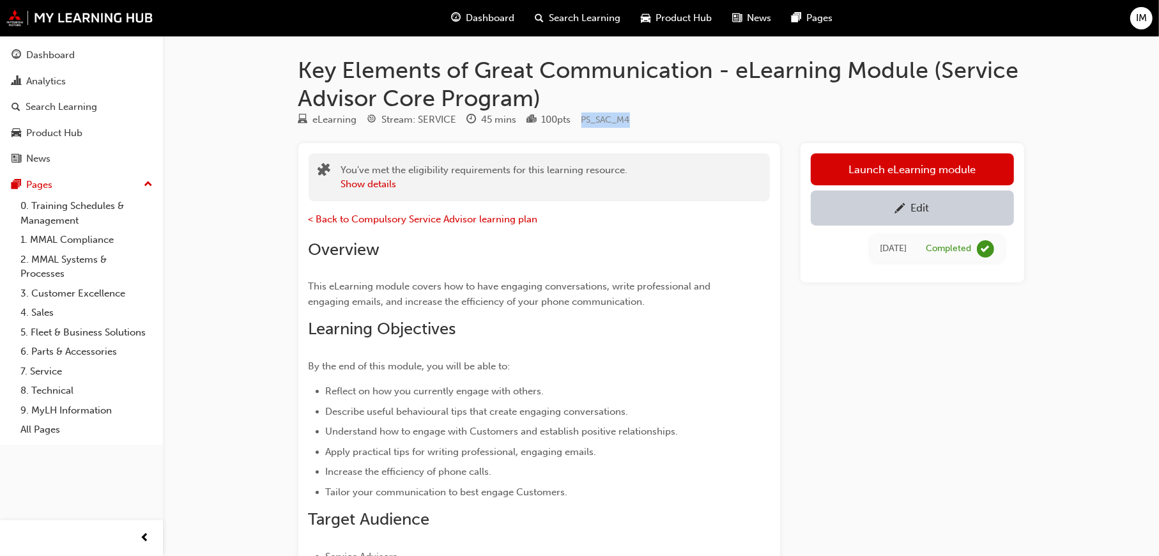
drag, startPoint x: 639, startPoint y: 118, endPoint x: 585, endPoint y: 118, distance: 54.3
click at [585, 118] on div "eLearning Stream: SERVICE 45 mins 100 pts PS_SAC_M4" at bounding box center [661, 122] width 726 height 21
copy span "PS_SAC_M4"
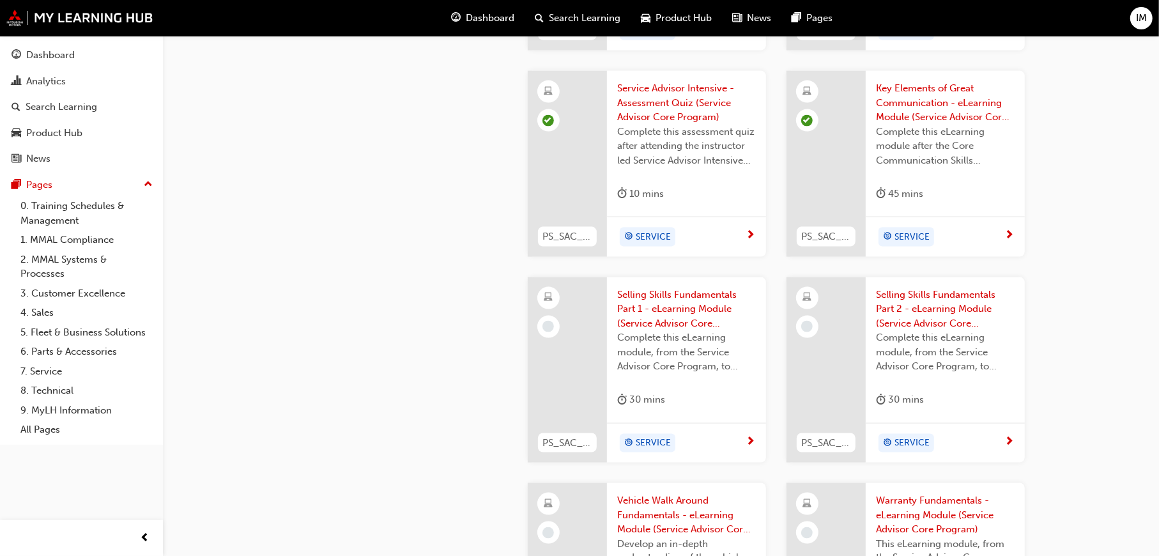
scroll to position [1470, 0]
click at [685, 294] on span "Selling Skills Fundamentals Part 1 - eLearning Module (Service Advisor Core Pro…" at bounding box center [686, 309] width 139 height 43
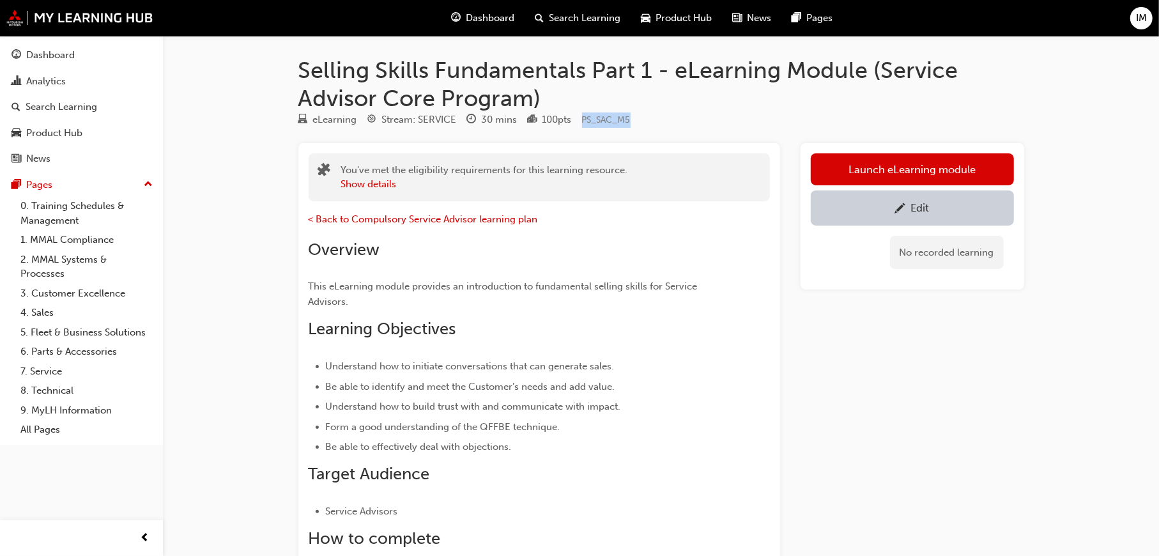
drag, startPoint x: 646, startPoint y: 118, endPoint x: 584, endPoint y: 114, distance: 61.5
click at [584, 114] on div "eLearning Stream: SERVICE 30 mins 100 pts PS_SAC_M5" at bounding box center [661, 122] width 726 height 21
copy span "PS_SAC_M5"
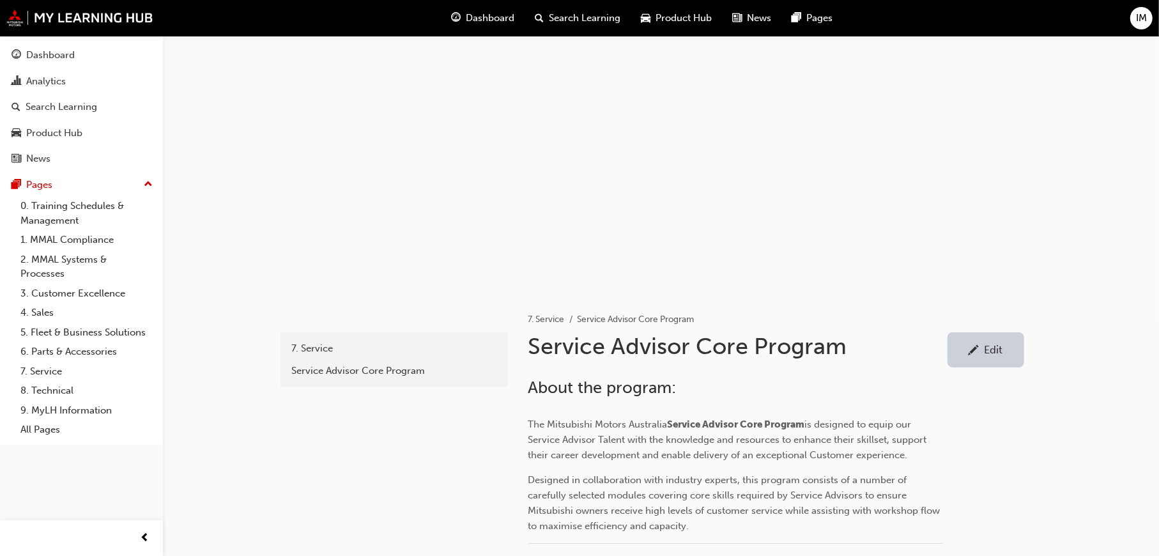
scroll to position [1470, 0]
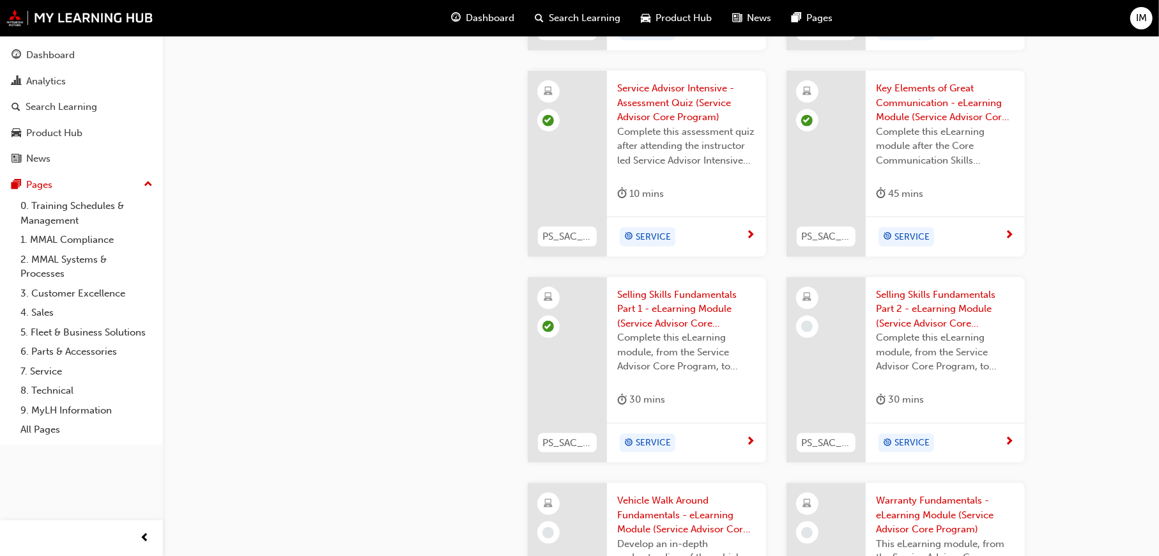
click at [924, 353] on span "Complete this eLearning module, from the Service Advisor Core Program, to devel…" at bounding box center [945, 351] width 139 height 43
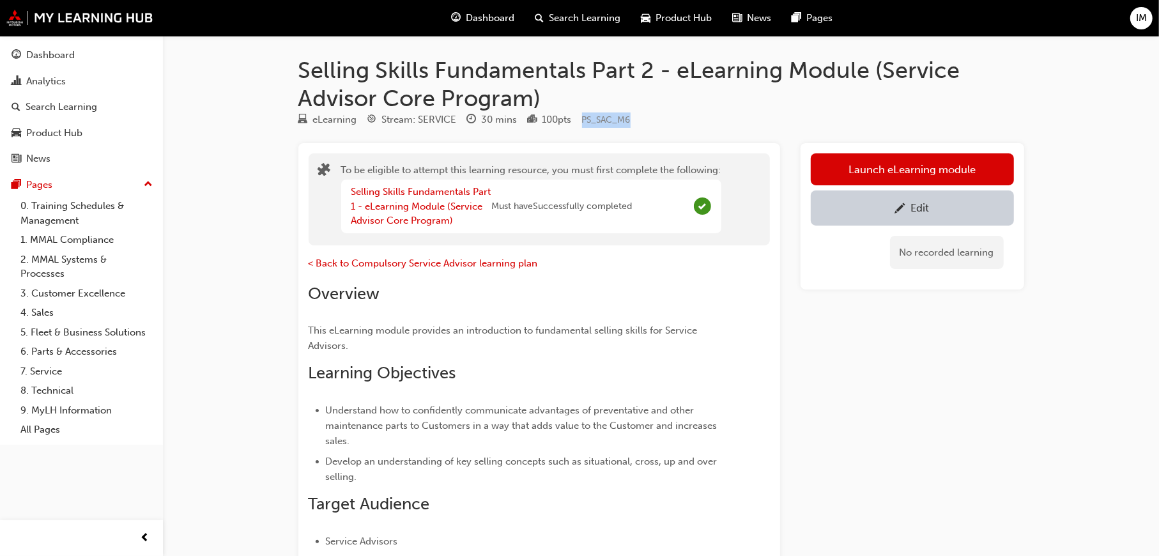
drag, startPoint x: 623, startPoint y: 118, endPoint x: 585, endPoint y: 120, distance: 37.1
click at [585, 120] on div "eLearning Stream: SERVICE 30 mins 100 pts PS_SAC_M6" at bounding box center [661, 122] width 726 height 21
copy span "PS_SAC_M6"
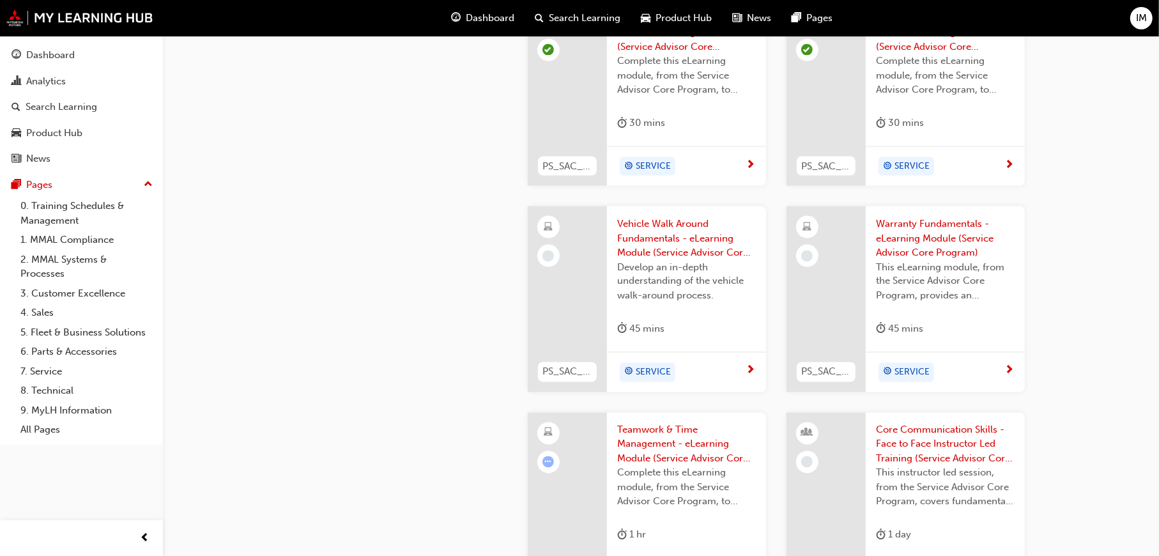
scroll to position [1662, 0]
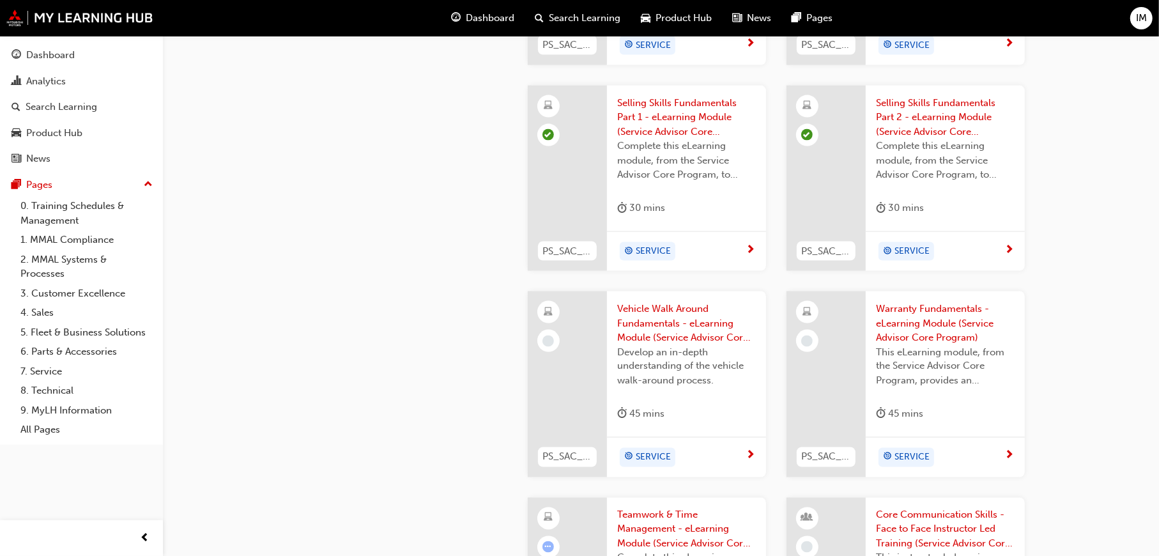
click at [676, 319] on span "Vehicle Walk Around Fundamentals - eLearning Module (Service Advisor Core Progr…" at bounding box center [686, 323] width 139 height 43
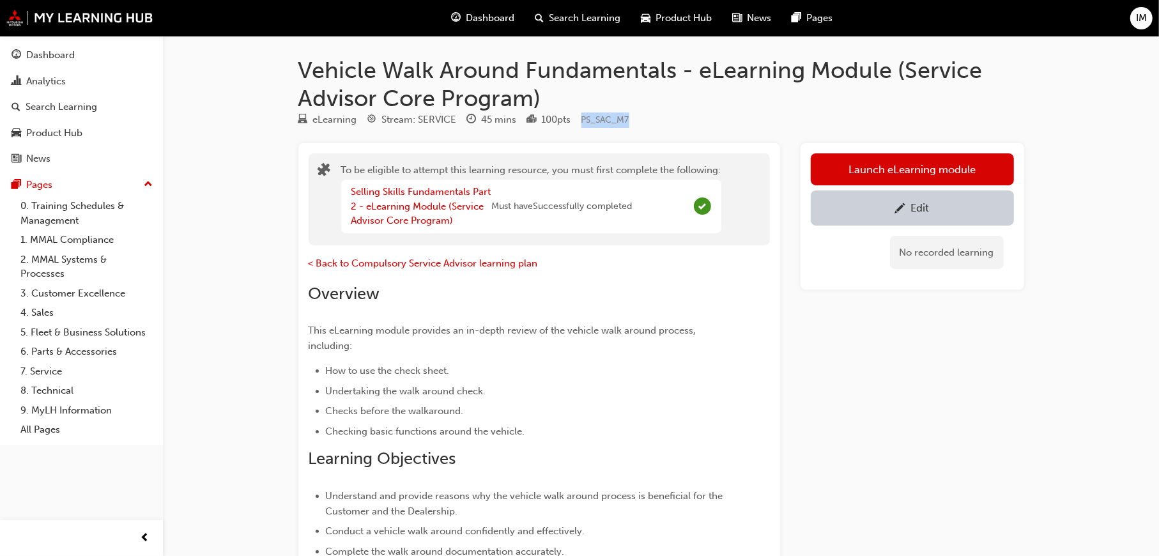
drag, startPoint x: 639, startPoint y: 117, endPoint x: 585, endPoint y: 118, distance: 54.3
click at [585, 118] on div "eLearning Stream: SERVICE 45 mins 100 pts PS_SAC_M7" at bounding box center [661, 122] width 726 height 21
copy span "PS_SAC_M7"
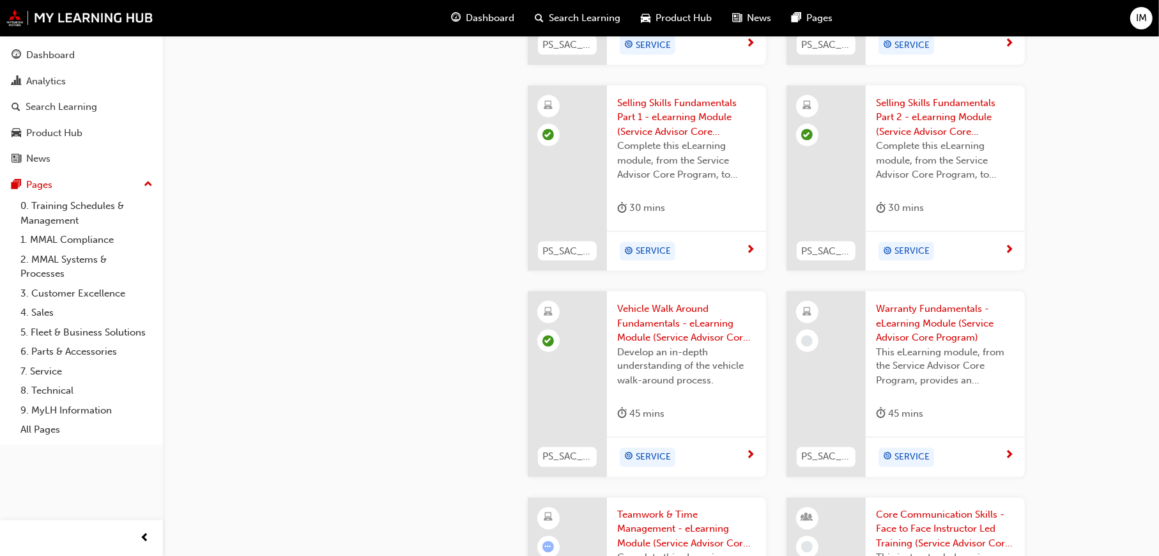
click at [902, 323] on span "Warranty Fundamentals - eLearning Module (Service Advisor Core Program)" at bounding box center [945, 323] width 139 height 43
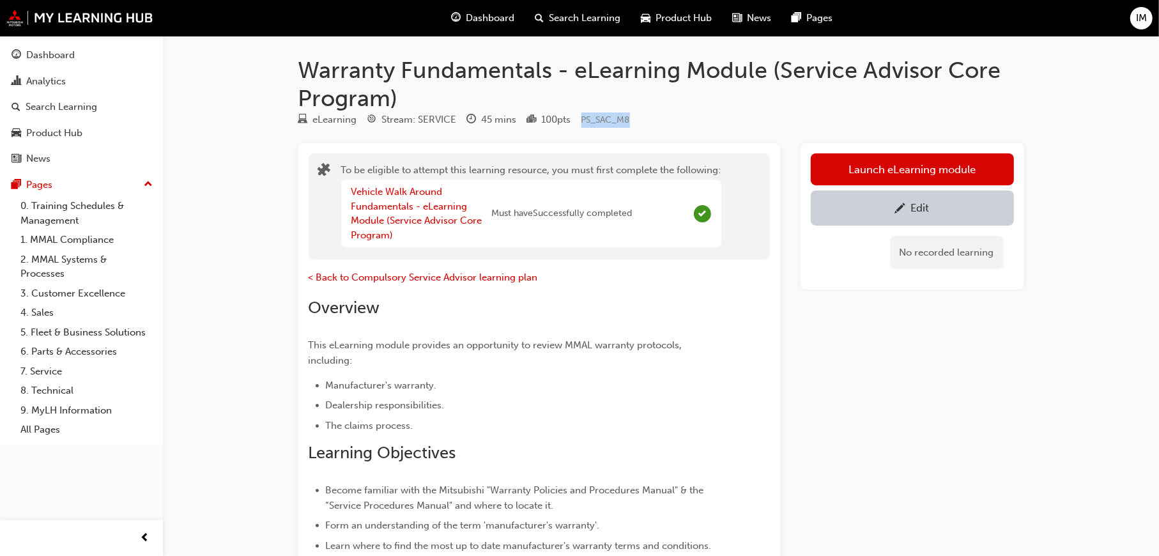
drag, startPoint x: 641, startPoint y: 120, endPoint x: 584, endPoint y: 116, distance: 57.0
click at [584, 116] on div "eLearning Stream: SERVICE 45 mins 100 pts PS_SAC_M8" at bounding box center [661, 122] width 726 height 21
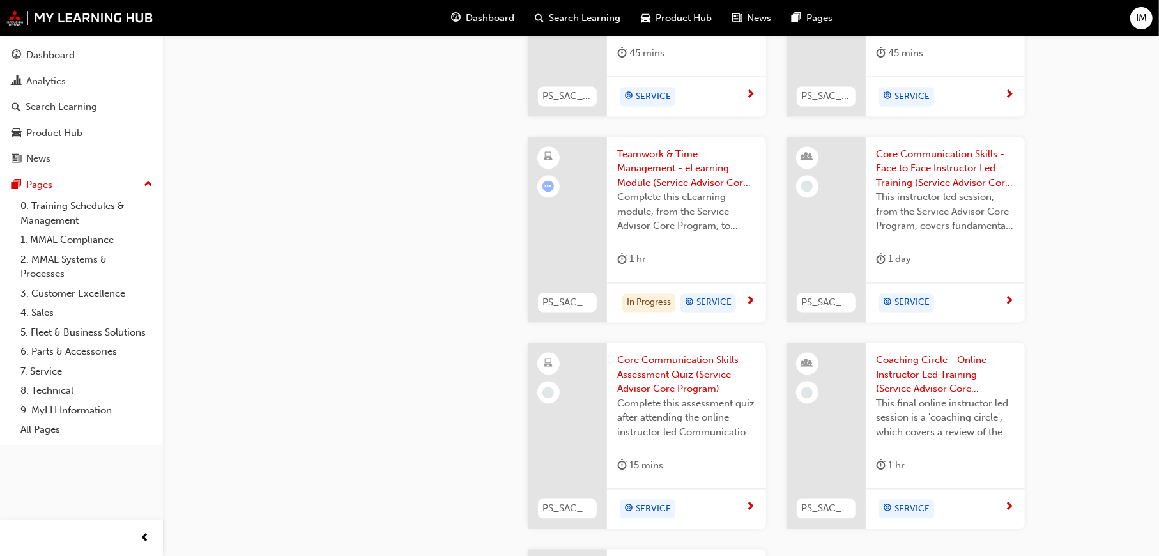
scroll to position [2045, 0]
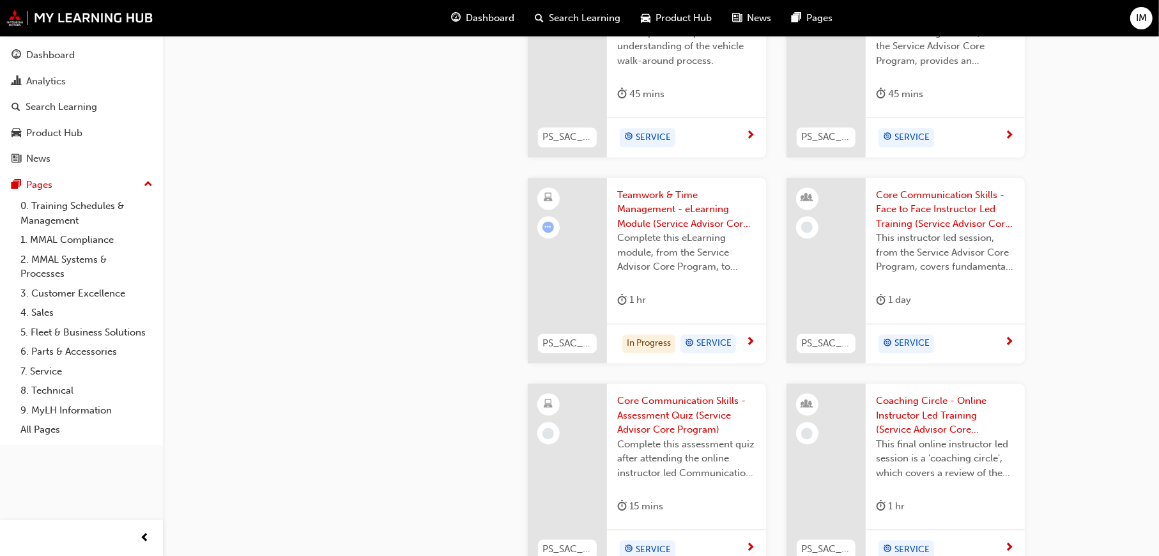
click at [662, 207] on span "Teamwork & Time Management - eLearning Module (Service Advisor Core Program)" at bounding box center [686, 210] width 139 height 43
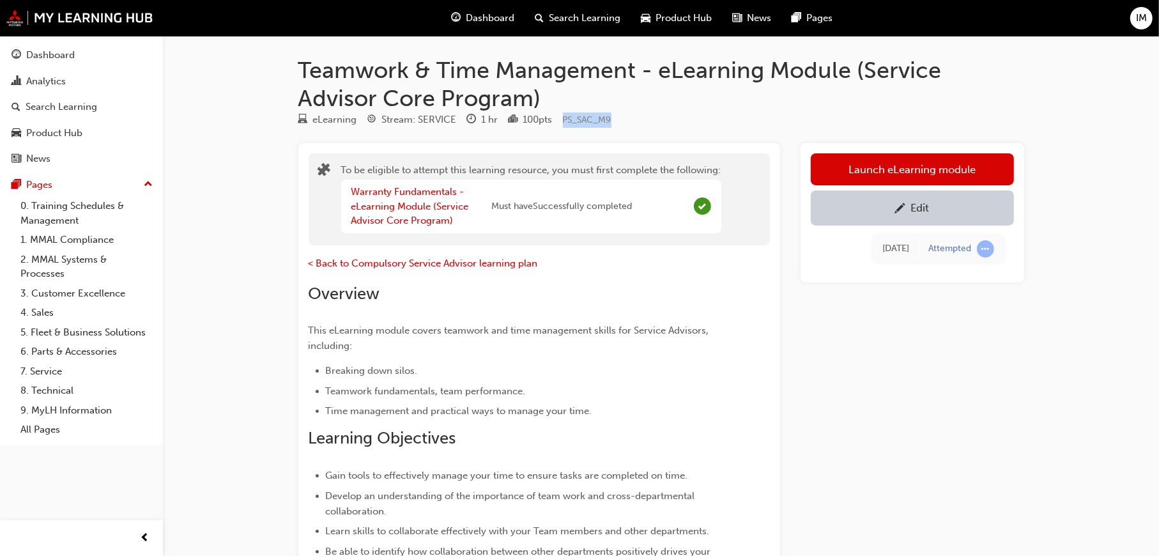
drag, startPoint x: 616, startPoint y: 121, endPoint x: 564, endPoint y: 118, distance: 52.5
click at [564, 118] on div "eLearning Stream: SERVICE 1 hr 100 pts PS_SAC_M9" at bounding box center [661, 122] width 726 height 21
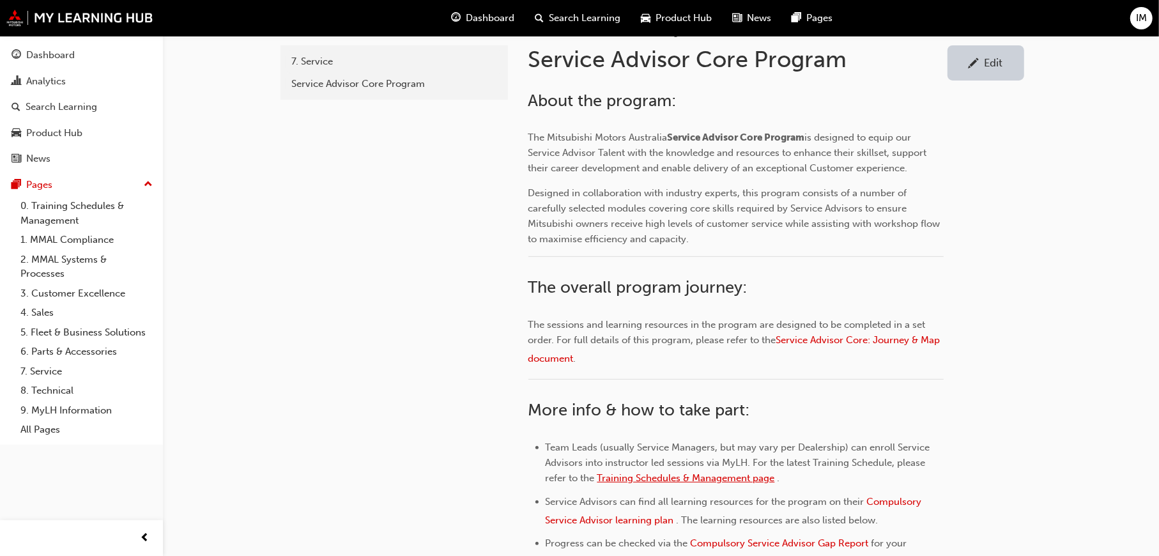
scroll to position [256, 0]
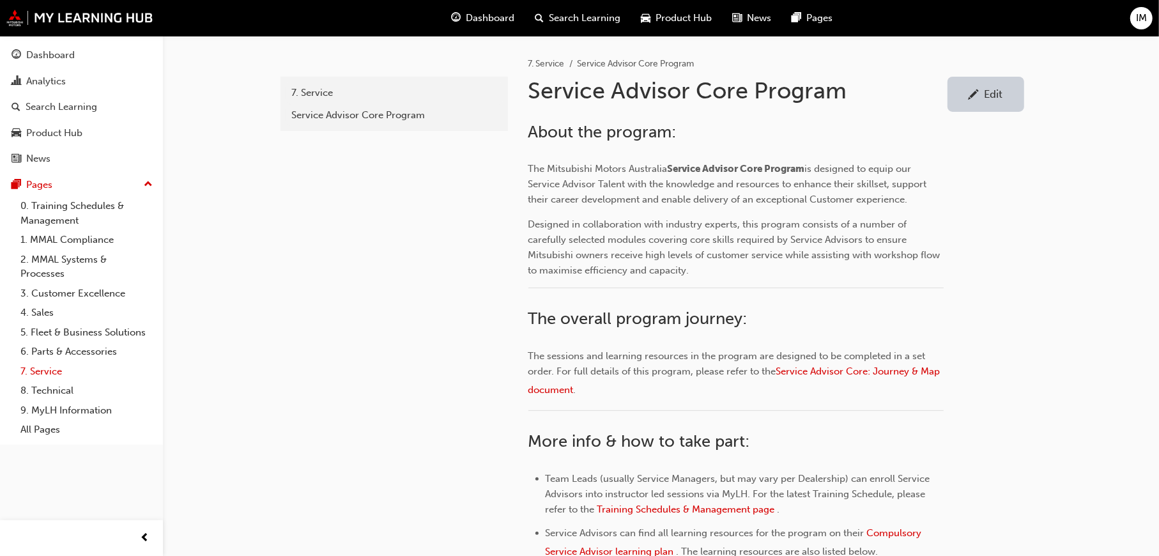
click at [49, 362] on link "7. Service" at bounding box center [86, 372] width 143 height 20
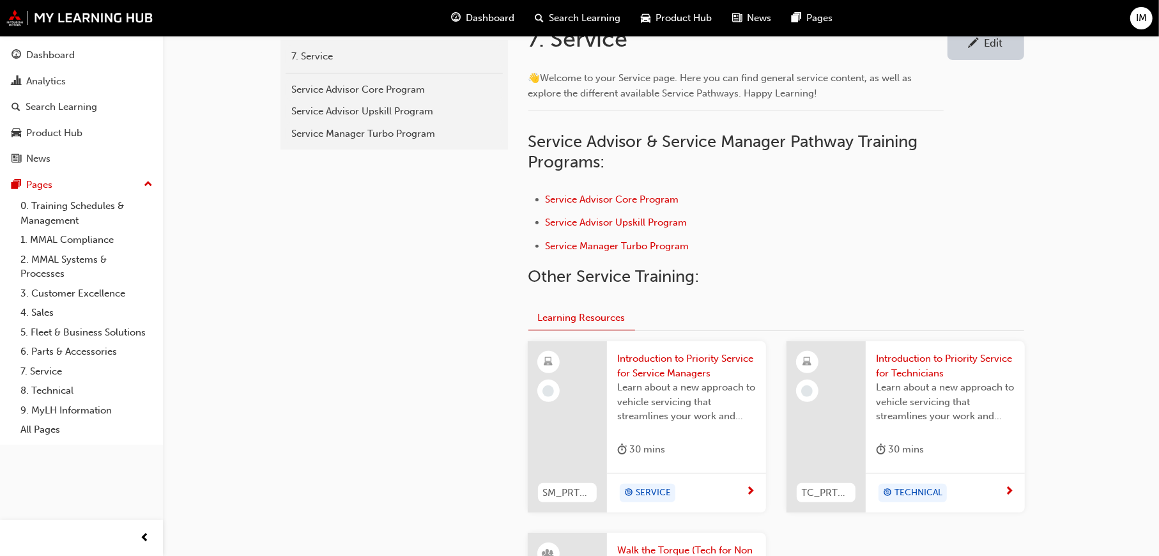
scroll to position [320, 0]
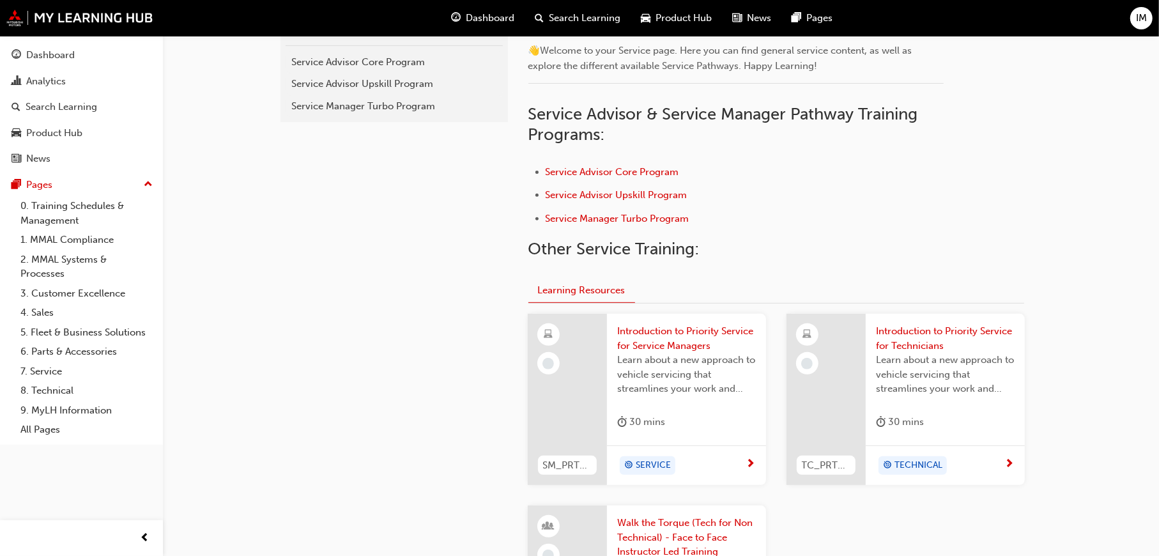
click at [654, 187] on ul "Service Advisor Core Program Service Advisor Upskill Program Service Manager Tu…" at bounding box center [736, 196] width 415 height 65
click at [655, 190] on span "Service Advisor Upskill Program" at bounding box center [617, 195] width 142 height 12
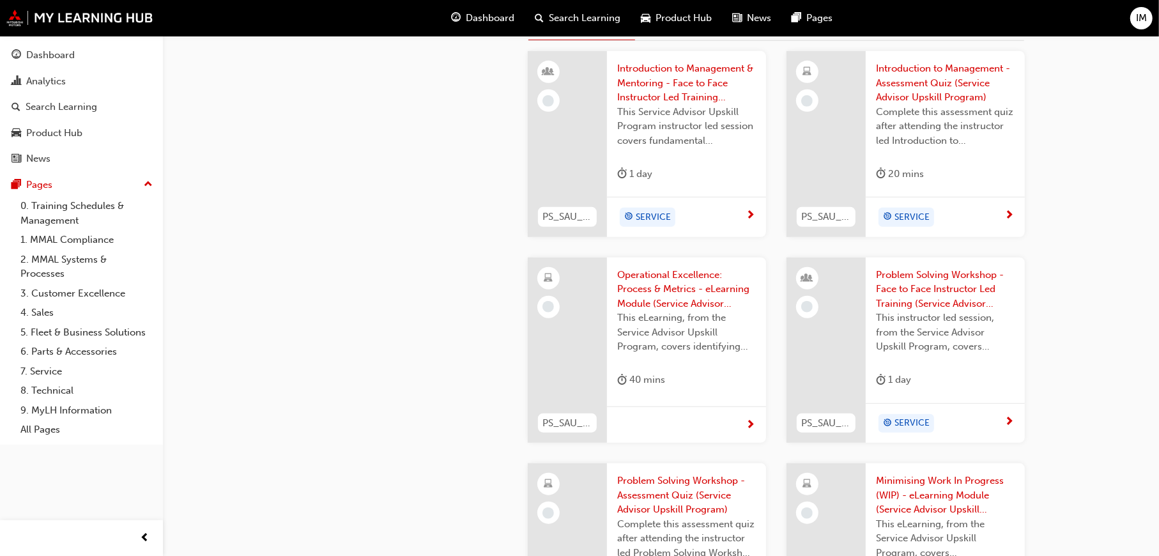
scroll to position [831, 0]
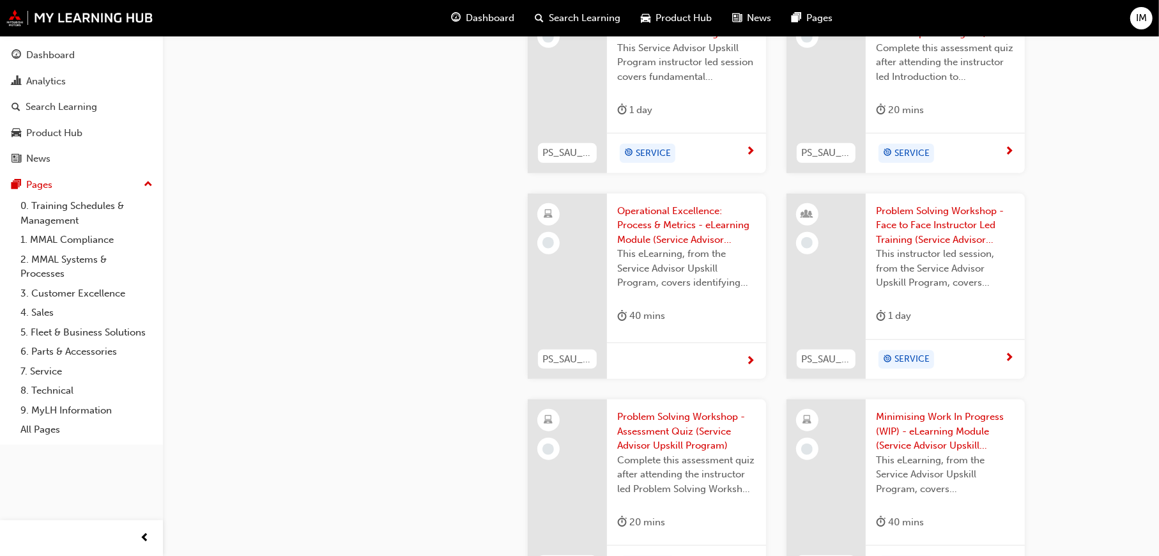
click at [689, 215] on span "Operational Excellence: Process & Metrics - eLearning Module (Service Advisor U…" at bounding box center [686, 225] width 139 height 43
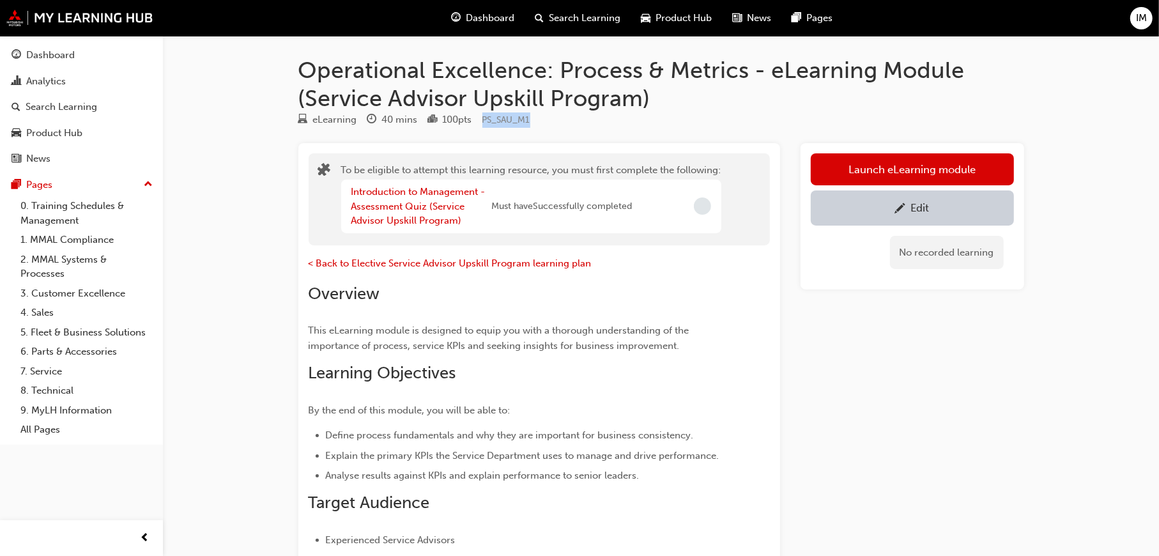
drag, startPoint x: 529, startPoint y: 119, endPoint x: 486, endPoint y: 118, distance: 42.8
click at [486, 118] on div "eLearning 40 mins 100 pts PS_SAU_M1" at bounding box center [661, 122] width 726 height 21
copy span "PS_SAU_M1"
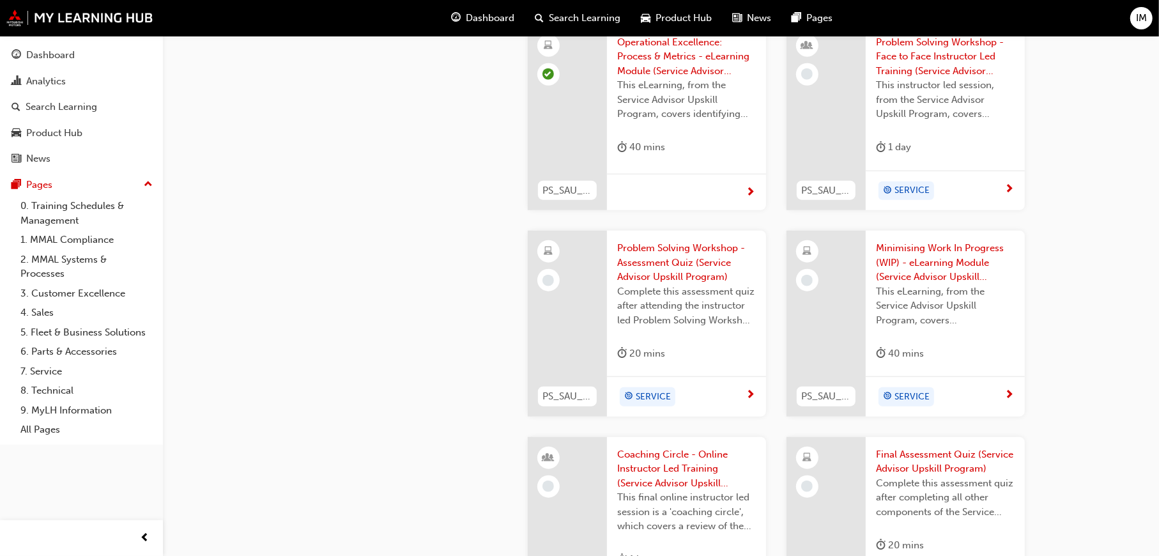
scroll to position [1023, 0]
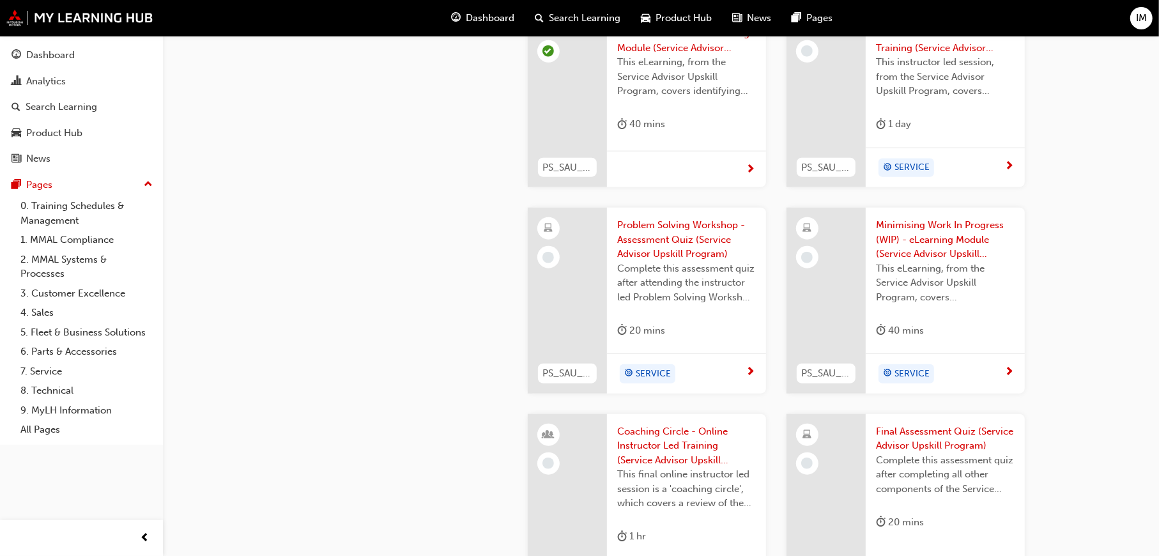
click at [952, 236] on span "Minimising Work In Progress (WIP) - eLearning Module (Service Advisor Upskill P…" at bounding box center [945, 239] width 139 height 43
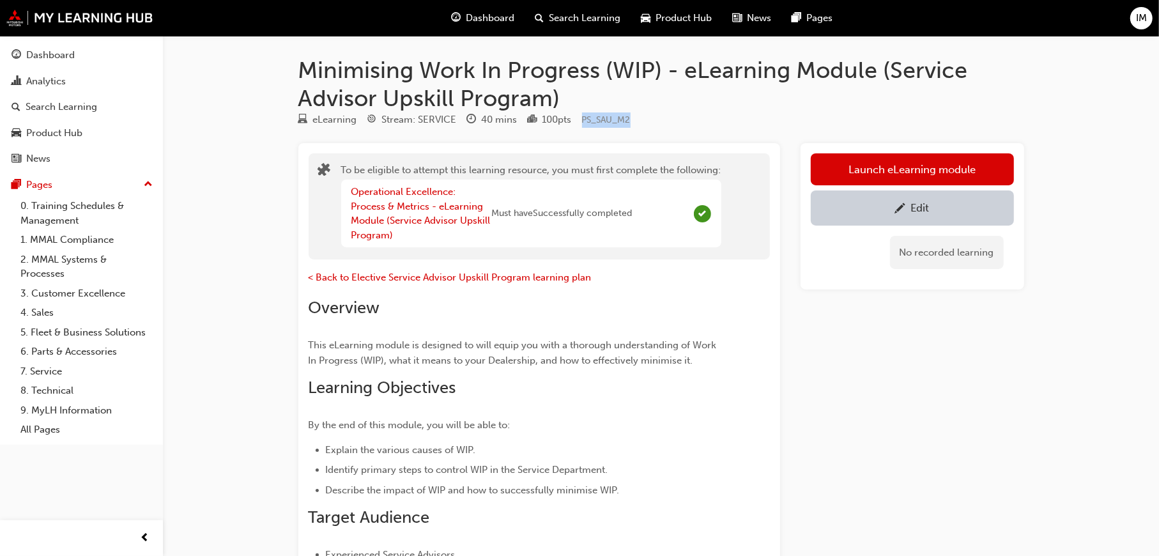
drag, startPoint x: 640, startPoint y: 119, endPoint x: 583, endPoint y: 116, distance: 57.6
click at [583, 116] on div "eLearning Stream: SERVICE 40 mins 100 pts PS_SAU_M2" at bounding box center [661, 122] width 726 height 21
copy span "PS_SAU_M2"
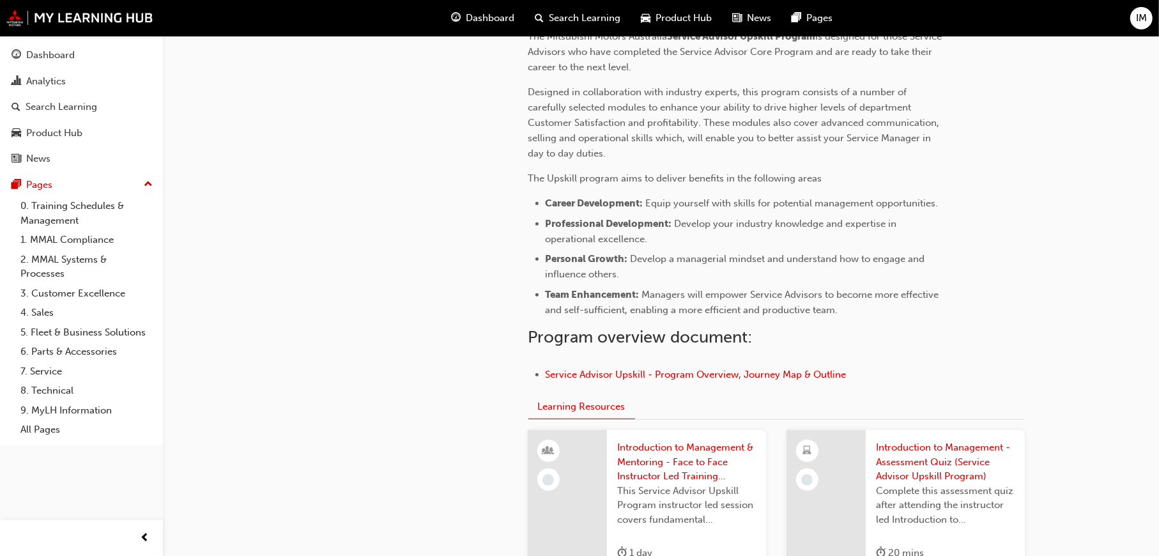
scroll to position [192, 0]
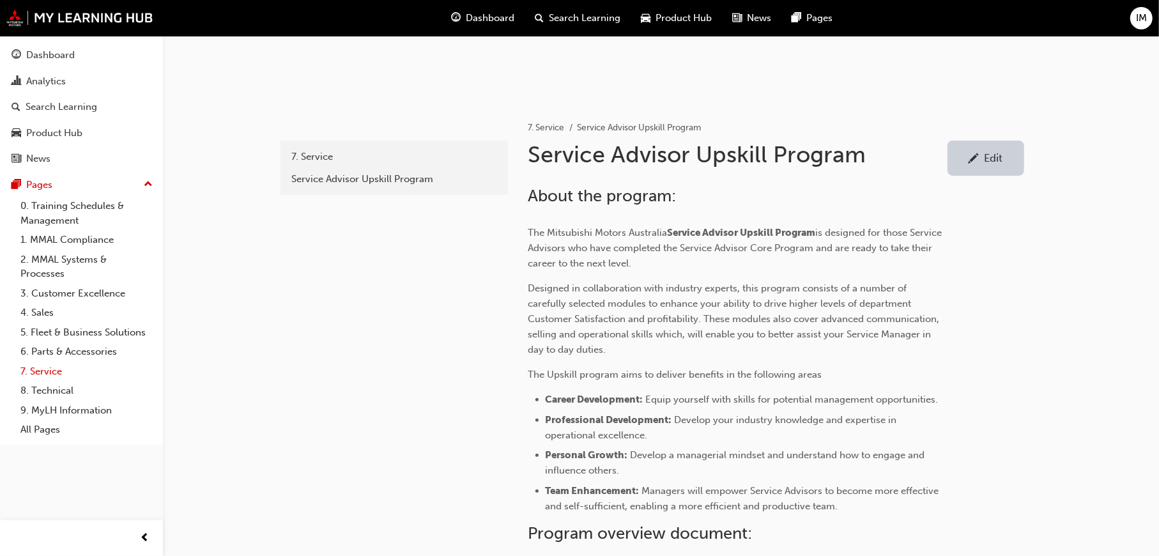
click at [47, 362] on link "7. Service" at bounding box center [86, 372] width 143 height 20
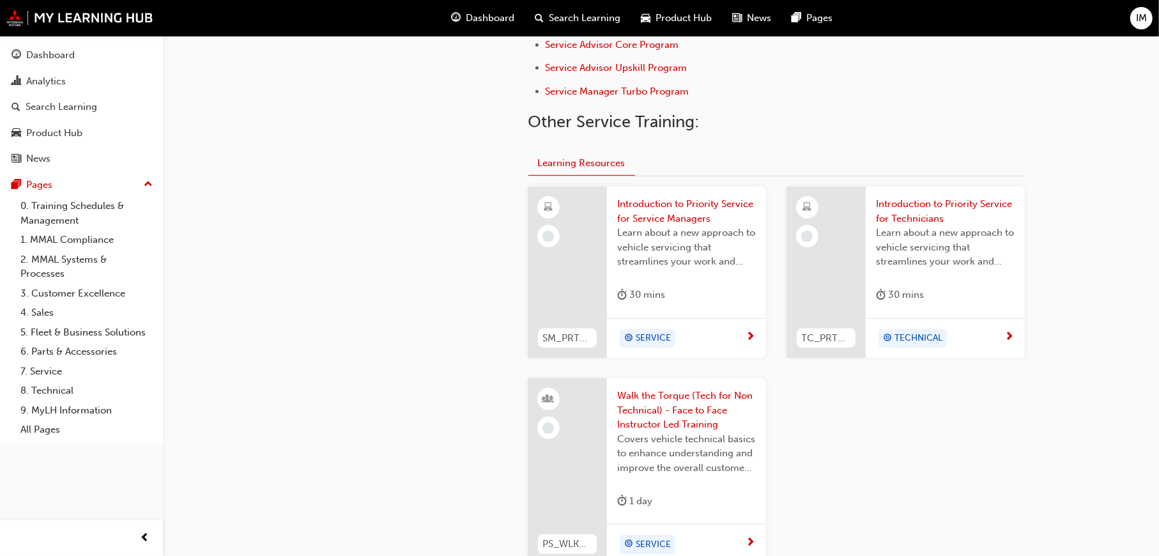
scroll to position [447, 0]
click at [646, 89] on span "Service Manager Turbo Program" at bounding box center [618, 91] width 144 height 12
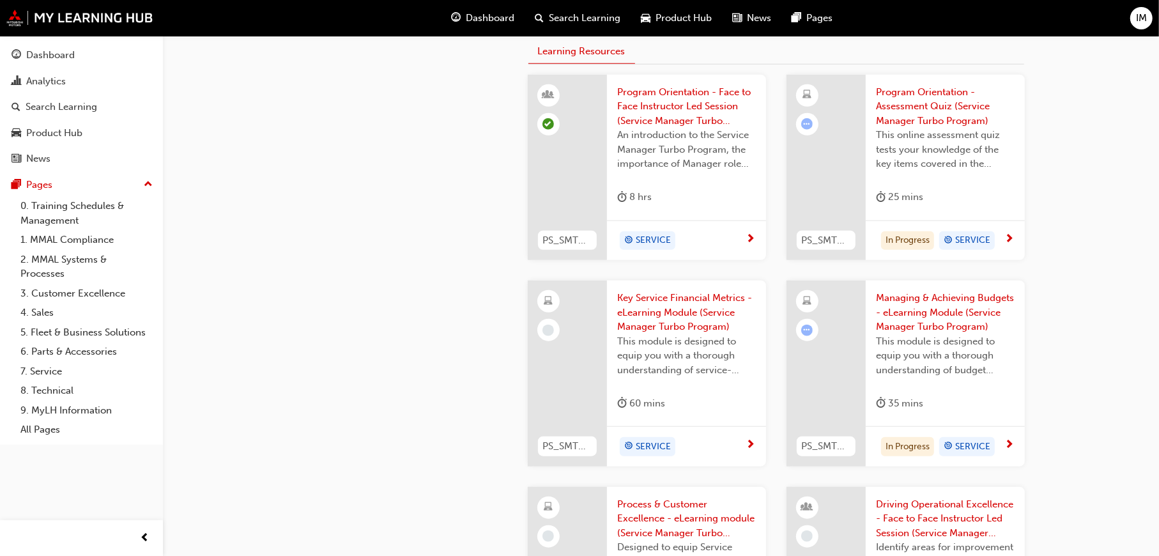
scroll to position [833, 0]
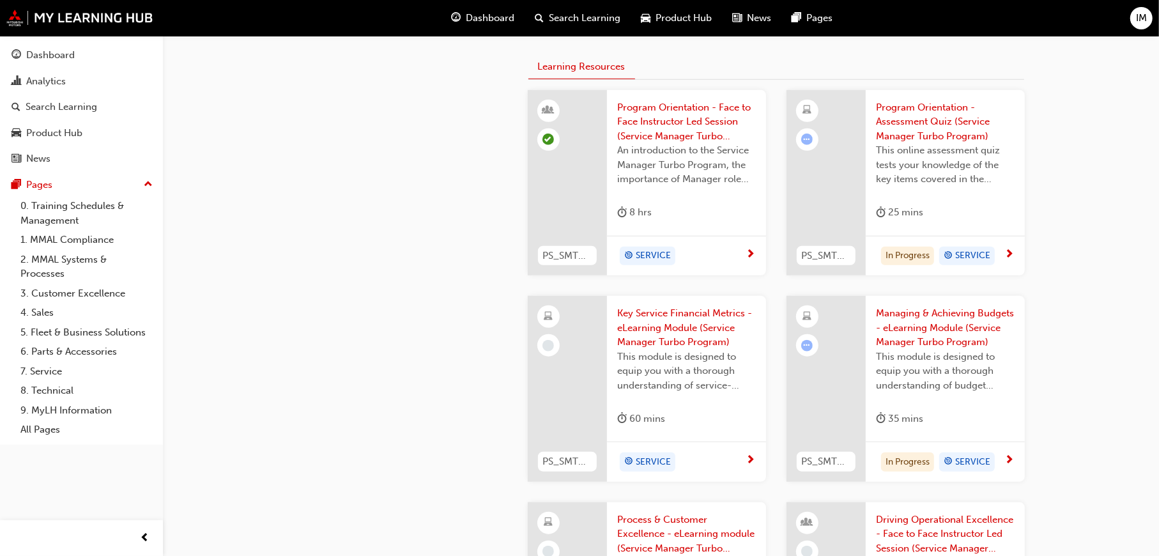
click at [641, 312] on span "Key Service Financial Metrics - eLearning Module (Service Manager Turbo Program)" at bounding box center [686, 327] width 139 height 43
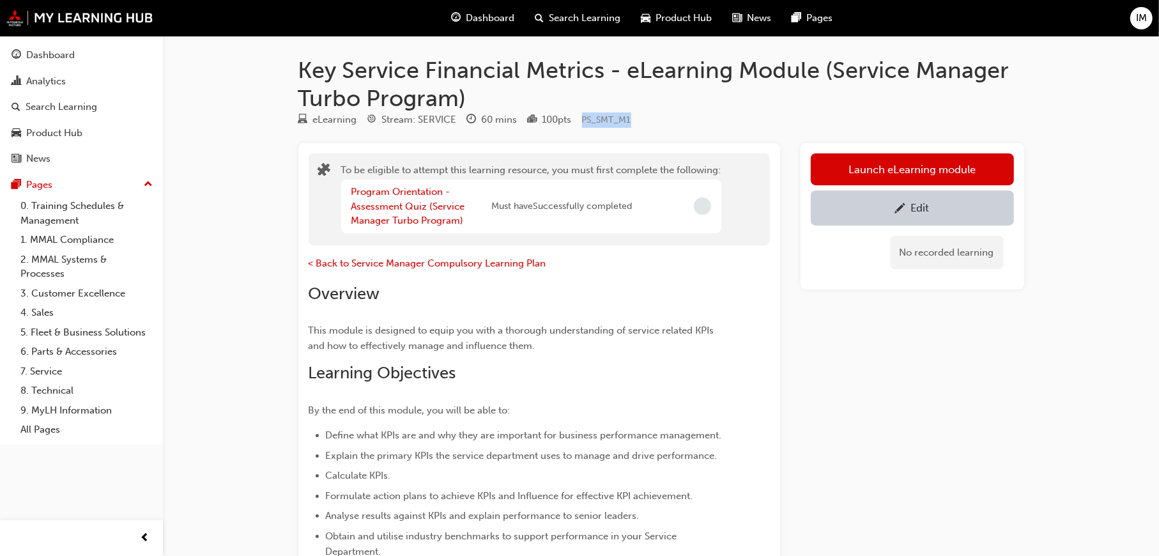
drag, startPoint x: 621, startPoint y: 118, endPoint x: 584, endPoint y: 117, distance: 36.5
click at [584, 117] on div "eLearning Stream: SERVICE 60 mins 100 pts PS_SMT_M1" at bounding box center [661, 122] width 726 height 21
copy span "PS_SMT_M1"
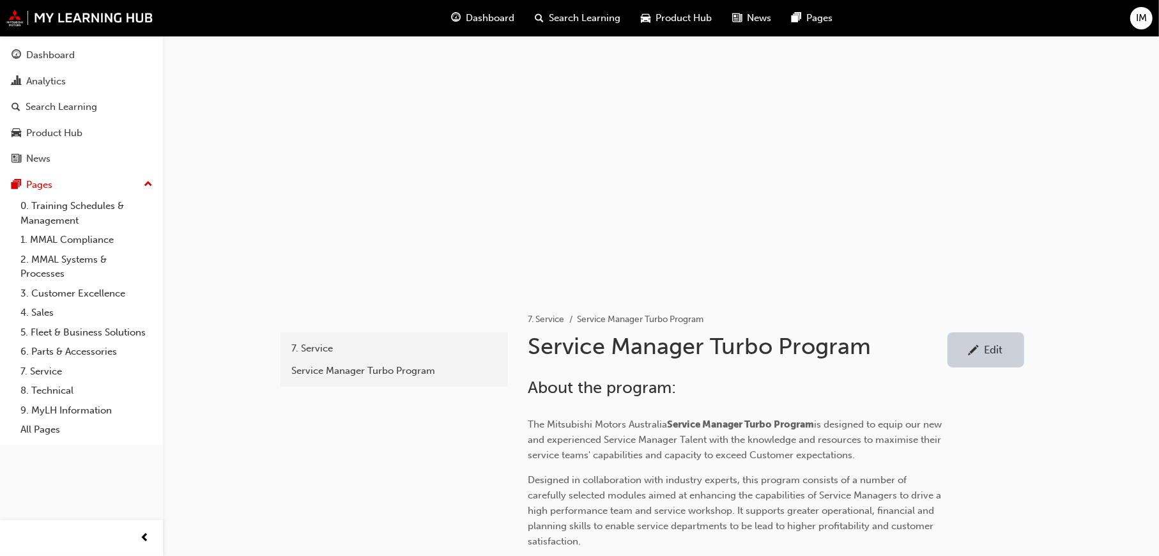
scroll to position [833, 0]
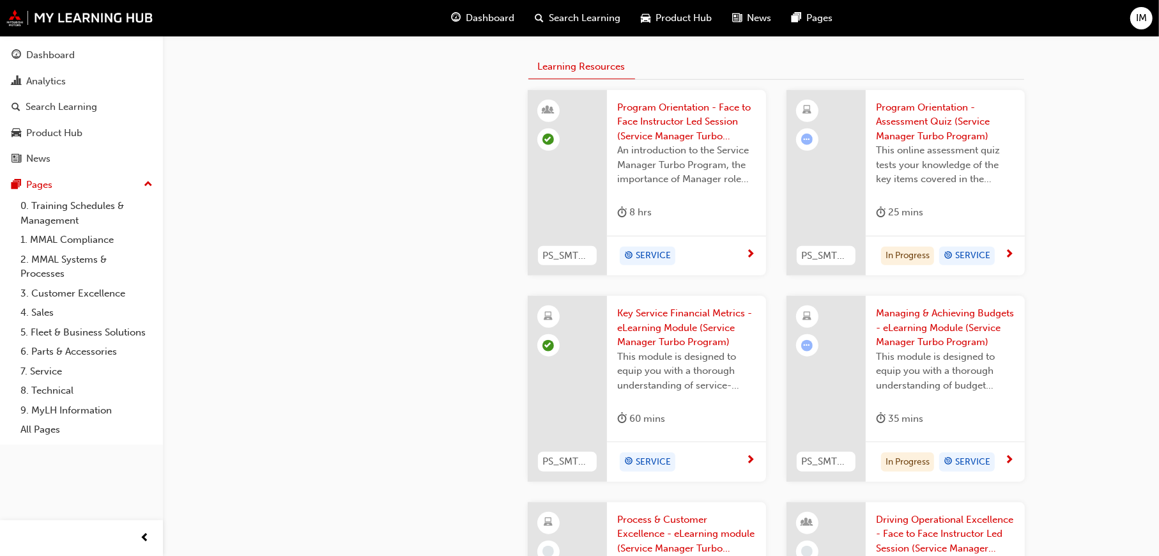
click at [953, 320] on span "Managing & Achieving Budgets - eLearning Module (Service Manager Turbo Program)" at bounding box center [945, 327] width 139 height 43
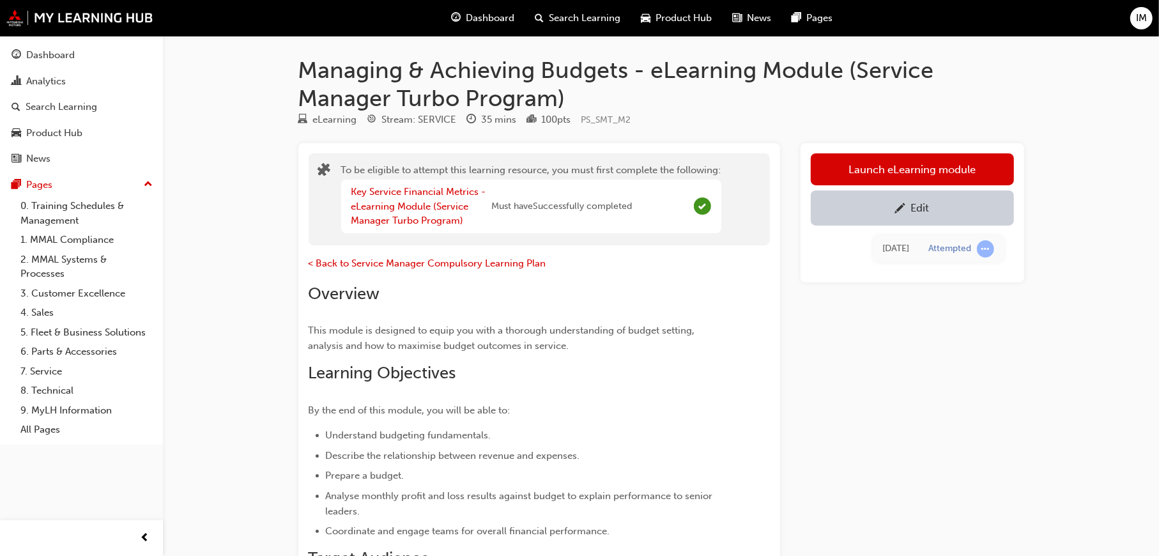
drag, startPoint x: 638, startPoint y: 116, endPoint x: 578, endPoint y: 116, distance: 60.1
click at [578, 116] on div "eLearning Stream: SERVICE 35 mins 100 pts PS_SMT_M2" at bounding box center [661, 122] width 726 height 21
copy div "PS_SMT_M2"
click at [704, 129] on div "eLearning Stream: SERVICE 35 mins 100 pts PS_SMT_M2" at bounding box center [661, 122] width 726 height 21
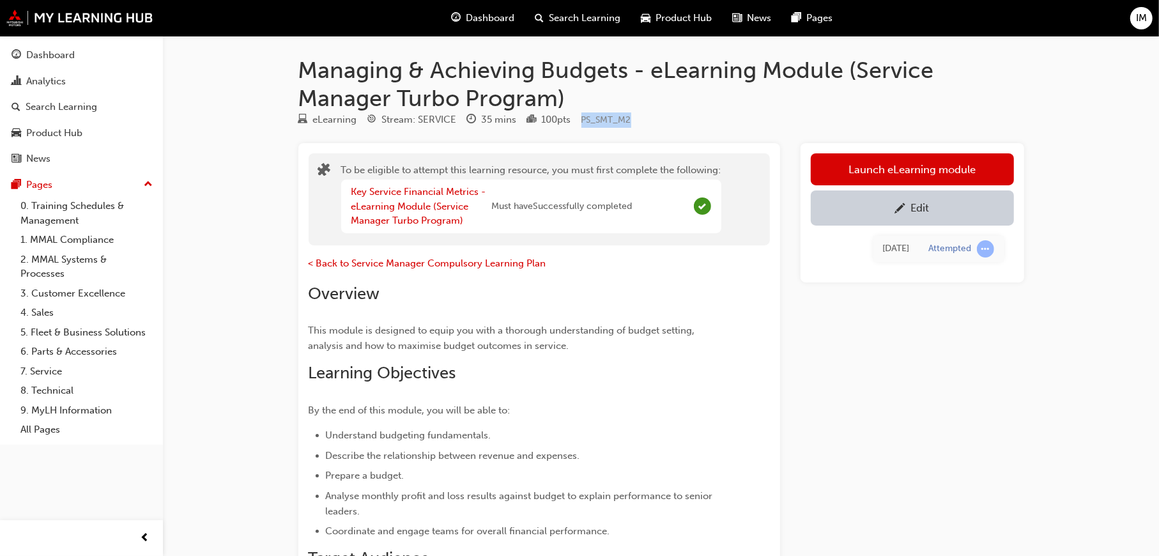
drag, startPoint x: 631, startPoint y: 116, endPoint x: 584, endPoint y: 114, distance: 46.7
click at [584, 114] on div "eLearning Stream: SERVICE 35 mins 100 pts PS_SMT_M2" at bounding box center [661, 122] width 726 height 21
copy span "PS_SMT_M2"
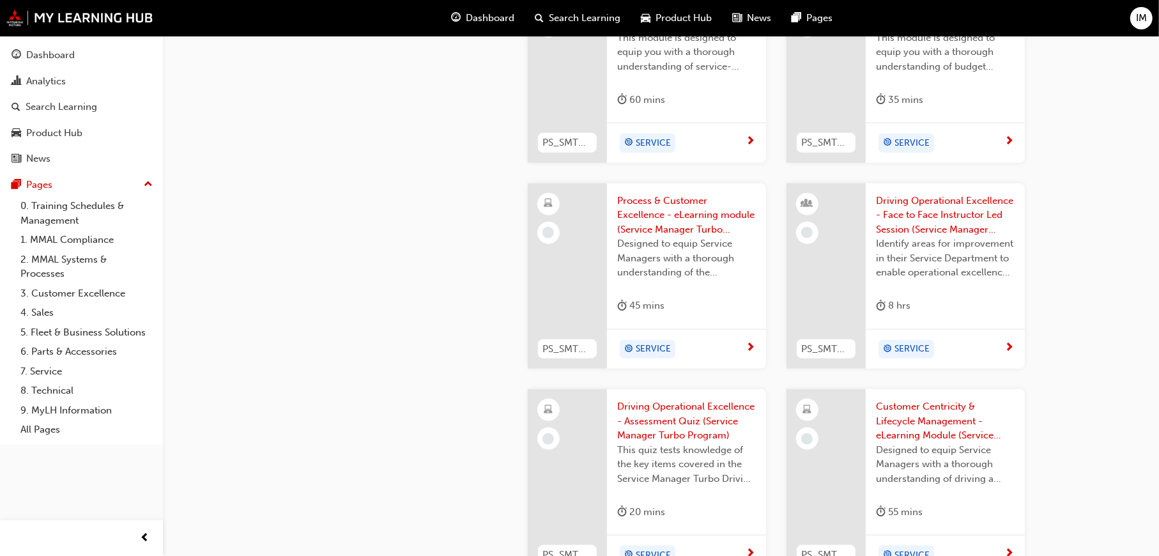
scroll to position [1152, 0]
click at [676, 210] on span "Process & Customer Excellence - eLearning module (Service Manager Turbo Program)" at bounding box center [686, 214] width 139 height 43
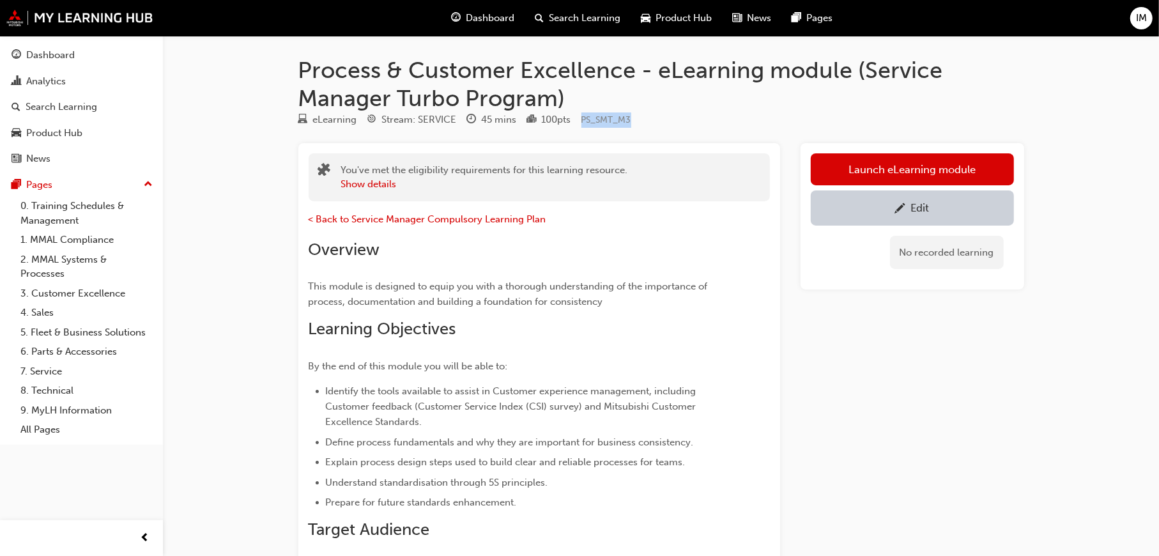
drag, startPoint x: 637, startPoint y: 118, endPoint x: 584, endPoint y: 118, distance: 52.4
click at [584, 118] on div "eLearning Stream: SERVICE 45 mins 100 pts PS_SMT_M3" at bounding box center [661, 122] width 726 height 21
copy span "PS_SMT_M3"
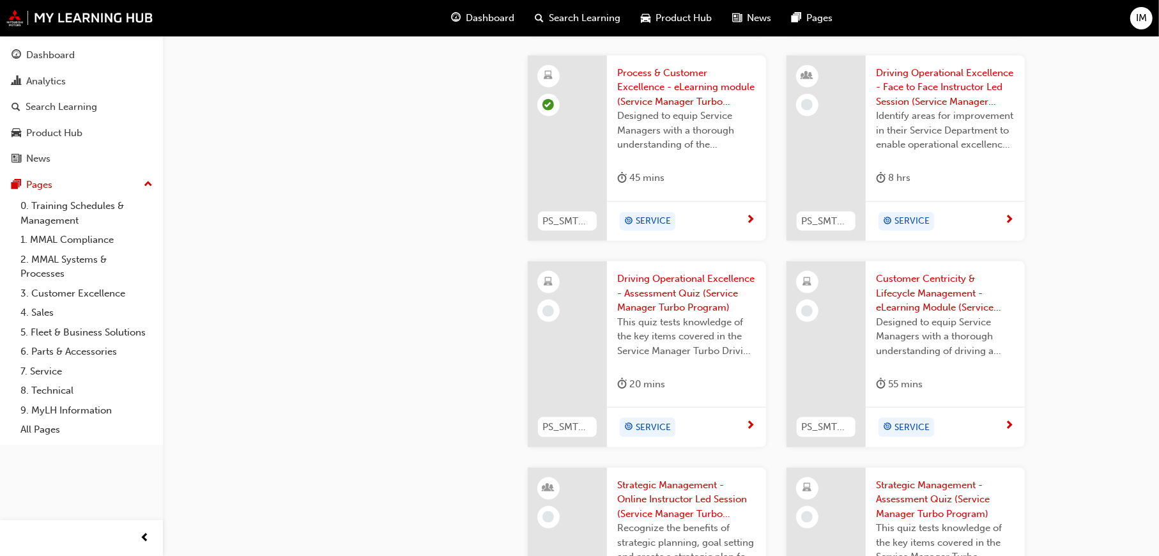
scroll to position [1280, 0]
click at [926, 288] on span "Customer Centricity & Lifecycle Management - eLearning Module (Service Manager …" at bounding box center [945, 292] width 139 height 43
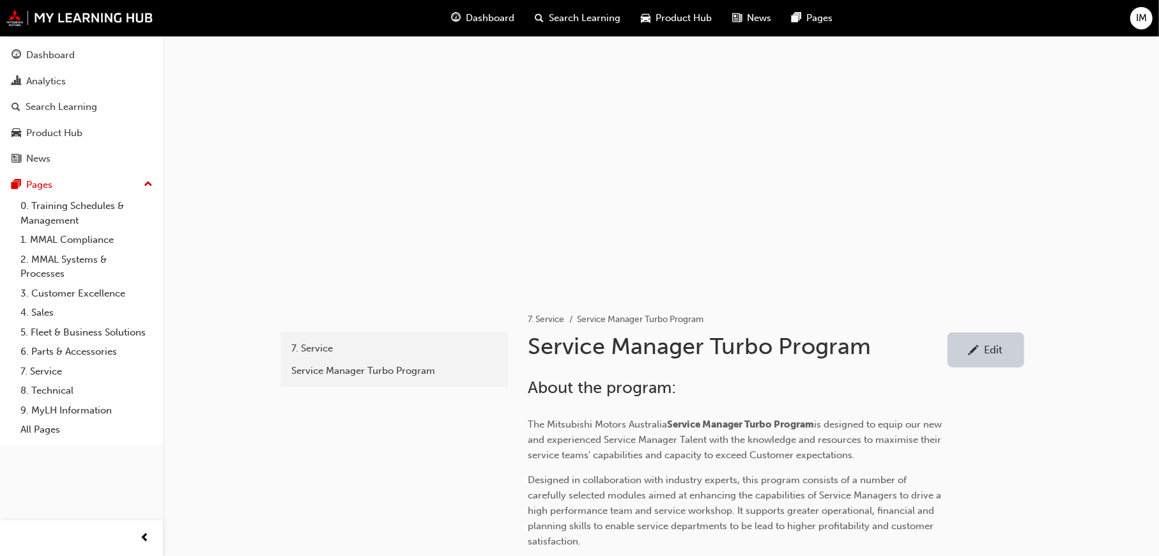
scroll to position [1280, 0]
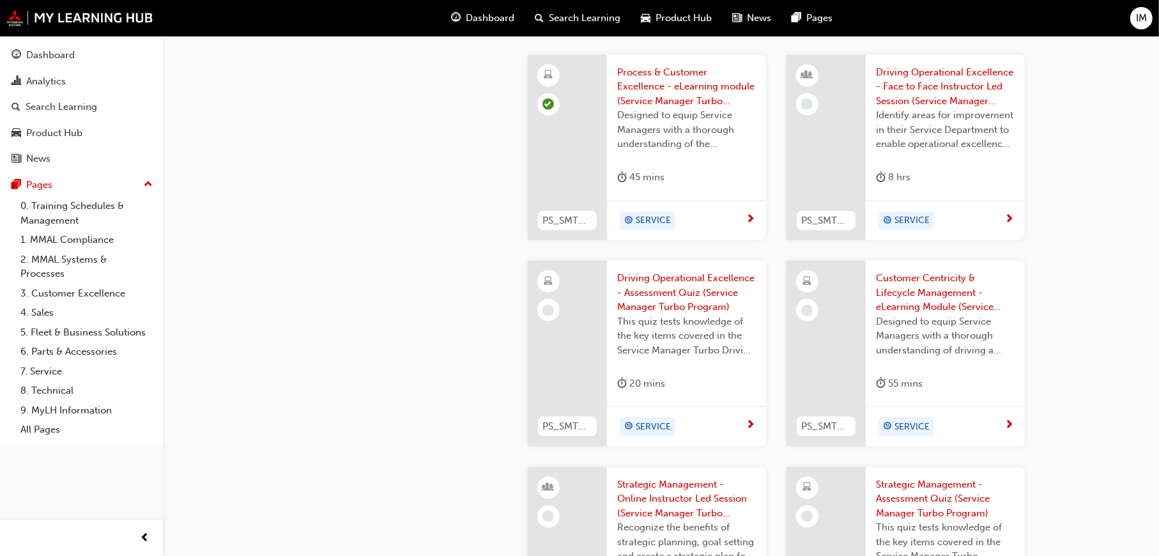
click at [924, 287] on span "Customer Centricity & Lifecycle Management - eLearning Module (Service Manager …" at bounding box center [945, 292] width 139 height 43
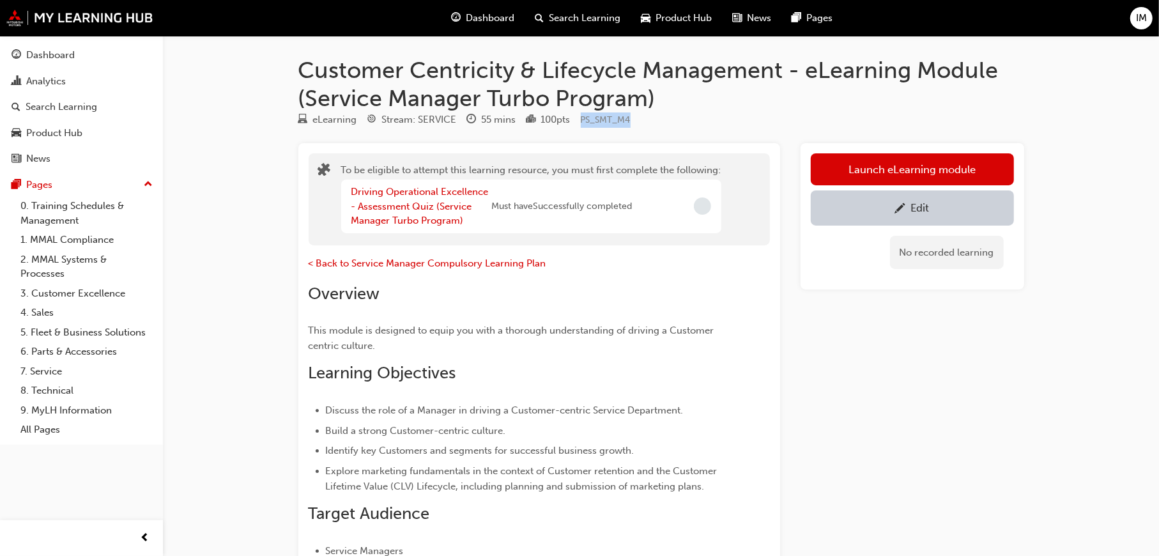
drag, startPoint x: 637, startPoint y: 120, endPoint x: 582, endPoint y: 121, distance: 55.6
click at [582, 121] on div "eLearning Stream: SERVICE 55 mins 100 pts PS_SMT_M4" at bounding box center [661, 122] width 726 height 21
copy span "PS_SMT_M4"
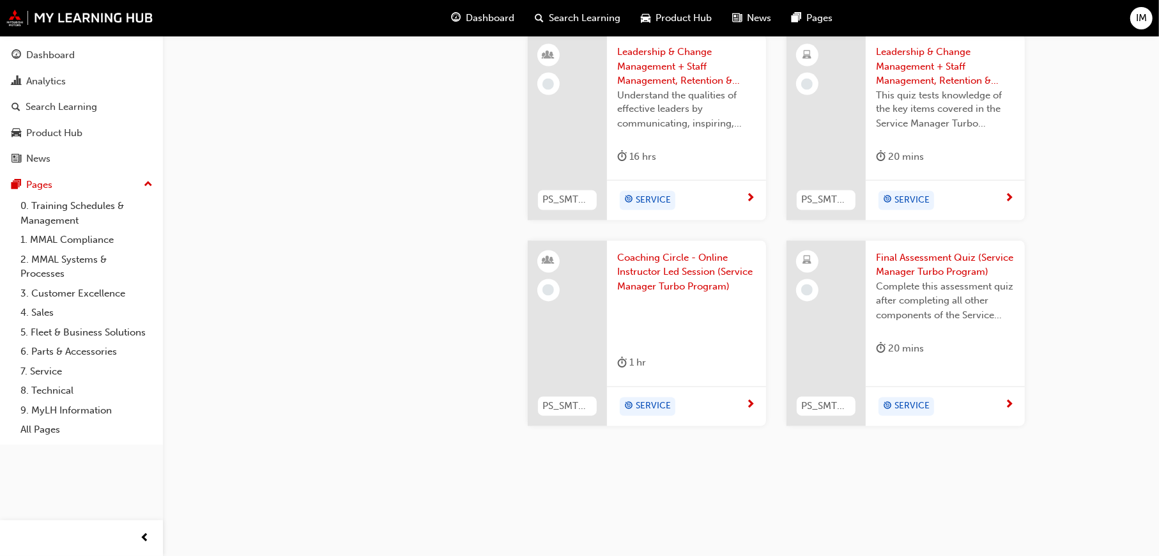
scroll to position [1919, 0]
click at [916, 79] on span "Leadership & Change Management + Staff Management, Retention & Wellbeing - Asse…" at bounding box center [945, 65] width 139 height 43
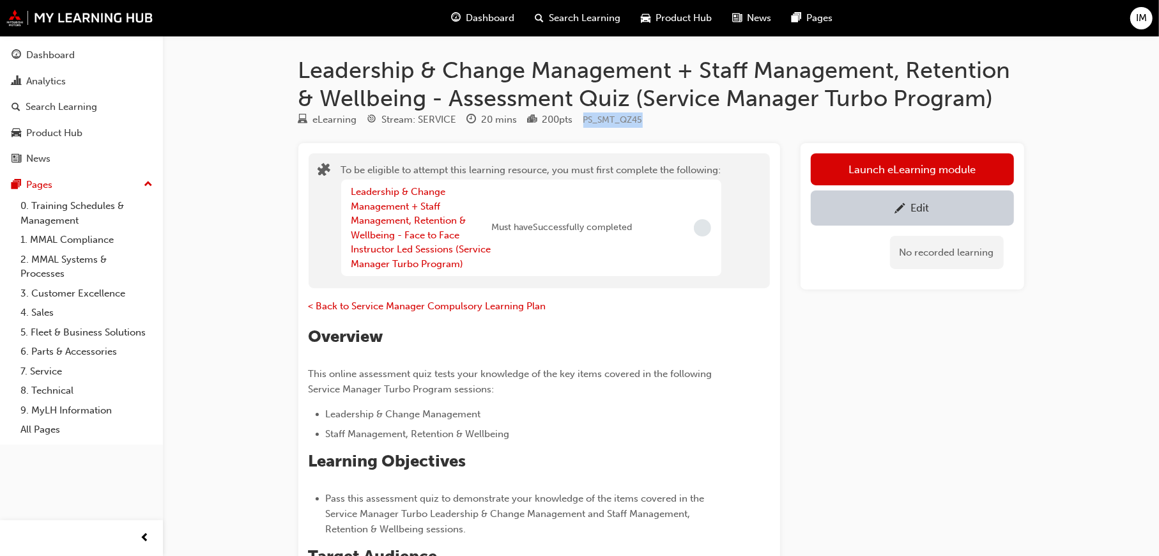
drag, startPoint x: 664, startPoint y: 120, endPoint x: 585, endPoint y: 117, distance: 78.7
click at [585, 117] on div "eLearning Stream: SERVICE 20 mins 200 pts PS_SMT_QZ45" at bounding box center [661, 122] width 726 height 21
copy span "PS_SMT_QZ45"
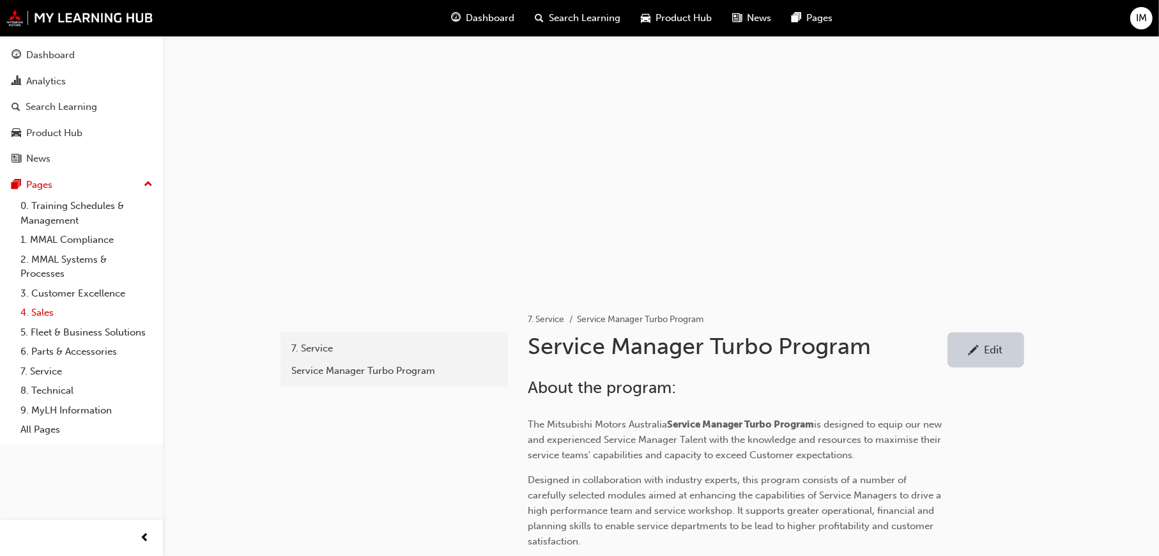
click at [38, 303] on link "4. Sales" at bounding box center [86, 313] width 143 height 20
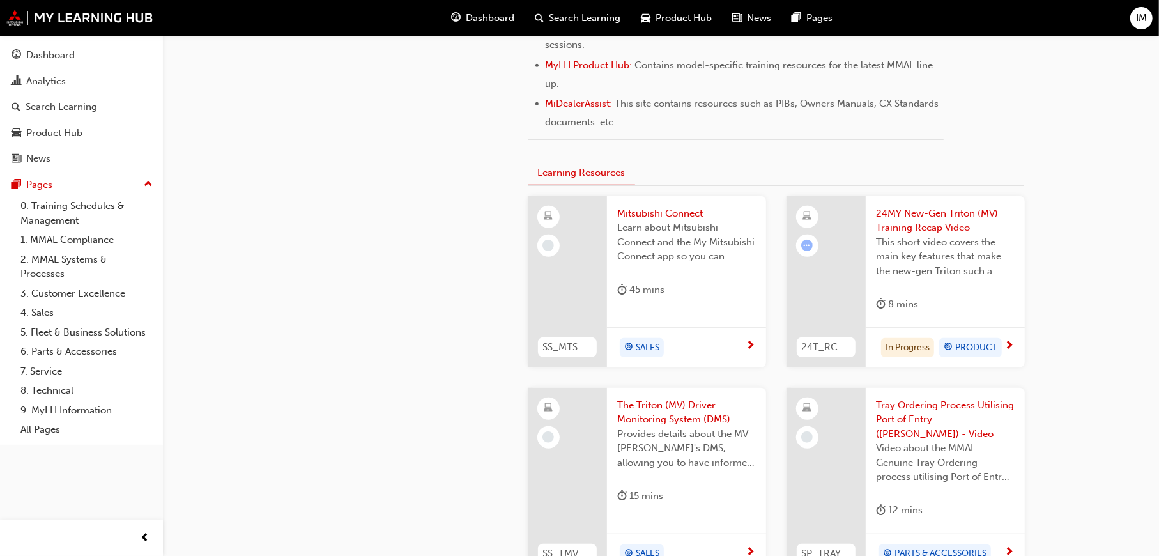
scroll to position [192, 0]
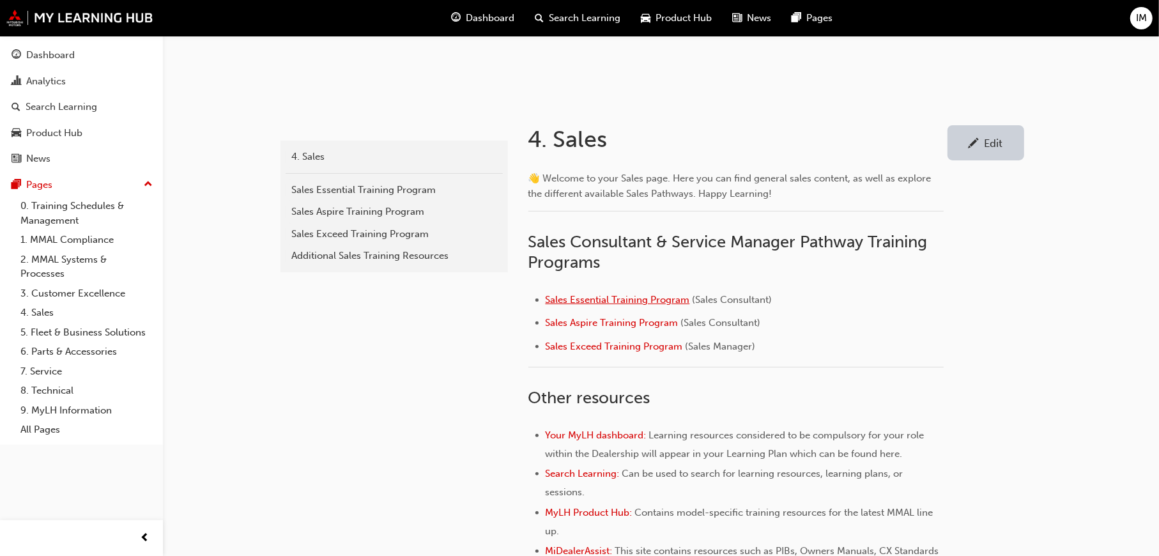
click at [609, 301] on span "Sales Essential Training Program" at bounding box center [618, 300] width 144 height 12
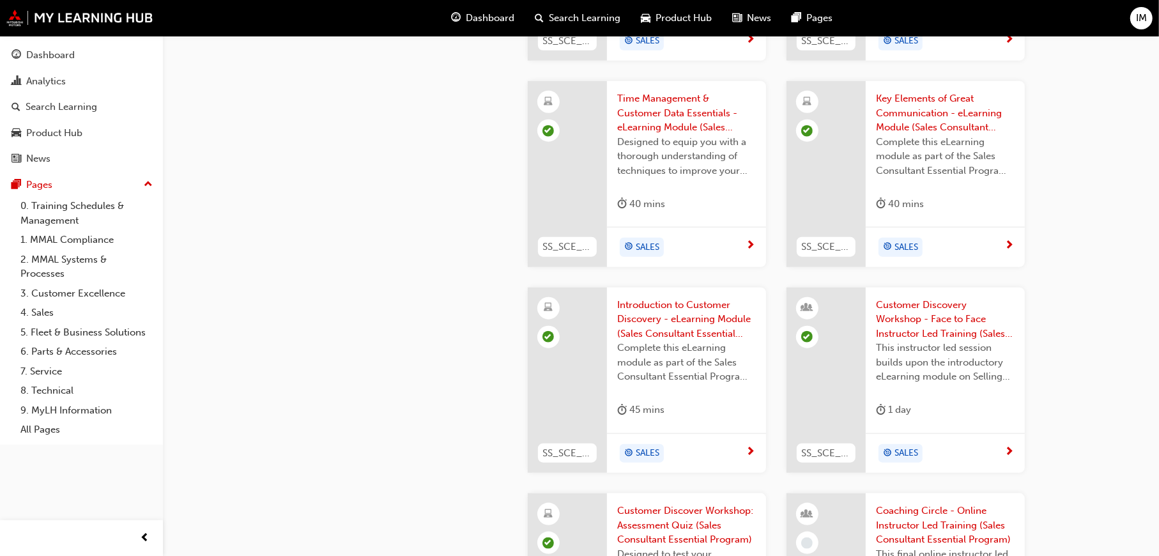
scroll to position [600, 0]
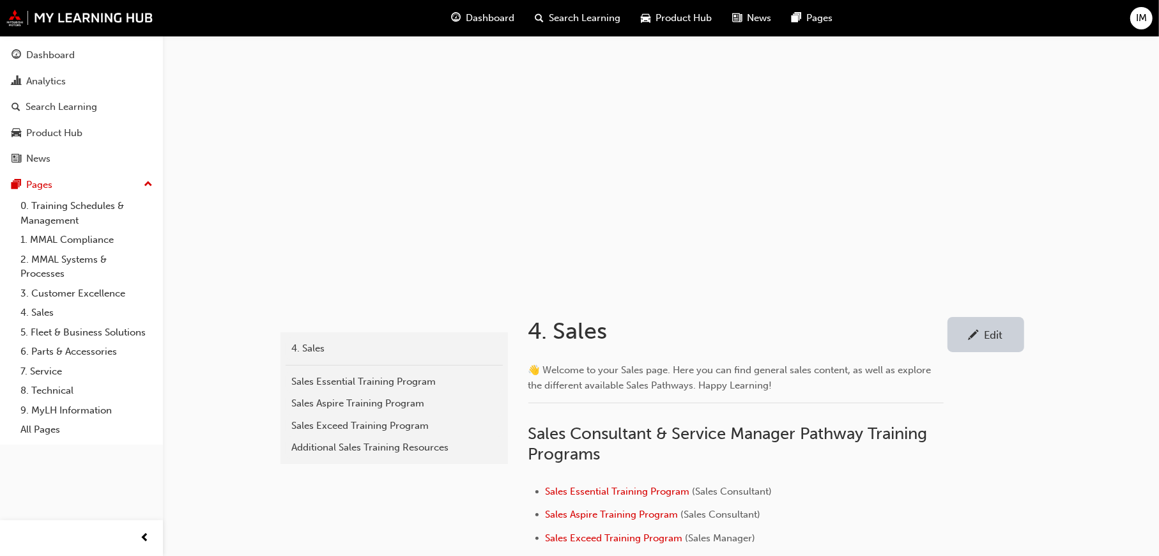
scroll to position [320, 0]
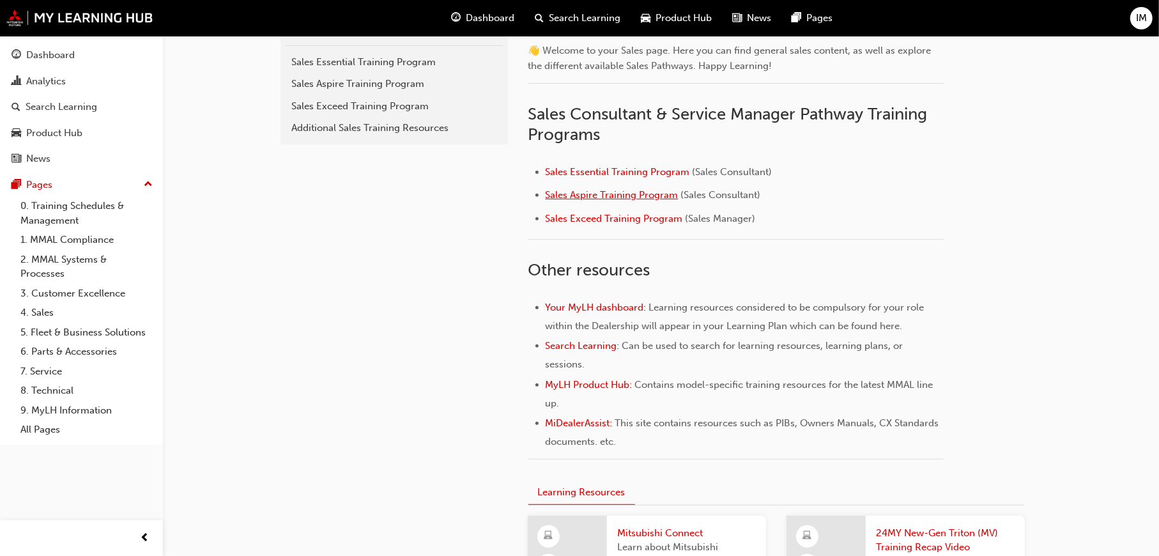
click at [652, 197] on span "Sales Aspire Training Program" at bounding box center [612, 195] width 133 height 12
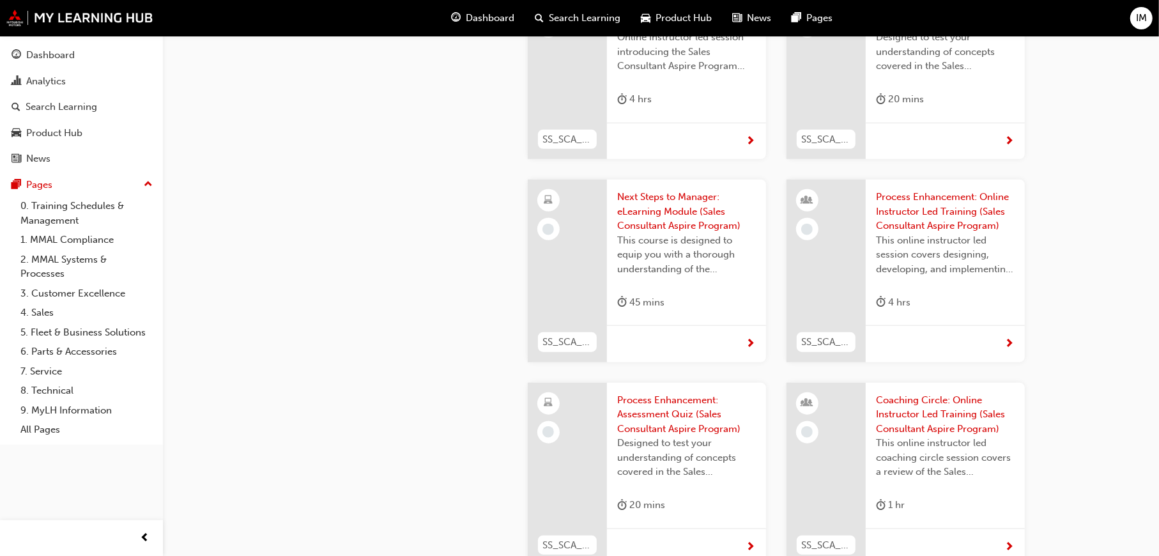
scroll to position [904, 0]
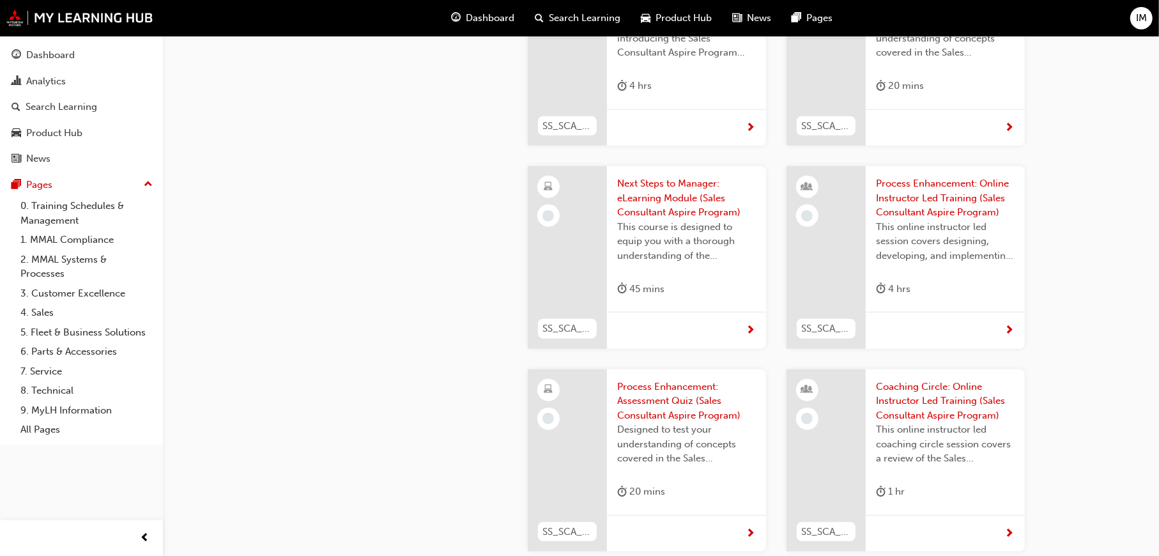
click at [669, 219] on span "Next Steps to Manager: eLearning Module (Sales Consultant Aspire Program)" at bounding box center [686, 197] width 139 height 43
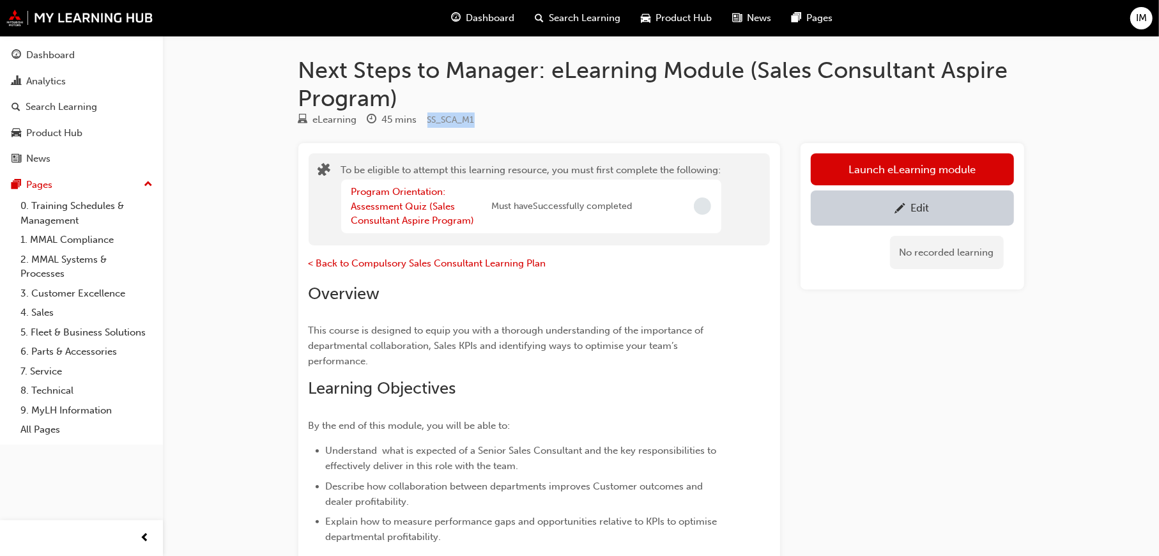
drag, startPoint x: 480, startPoint y: 120, endPoint x: 428, endPoint y: 118, distance: 52.4
click at [428, 118] on div "eLearning 45 mins SS_SCA_M1" at bounding box center [661, 122] width 726 height 21
copy span "SS_SCA_M1"
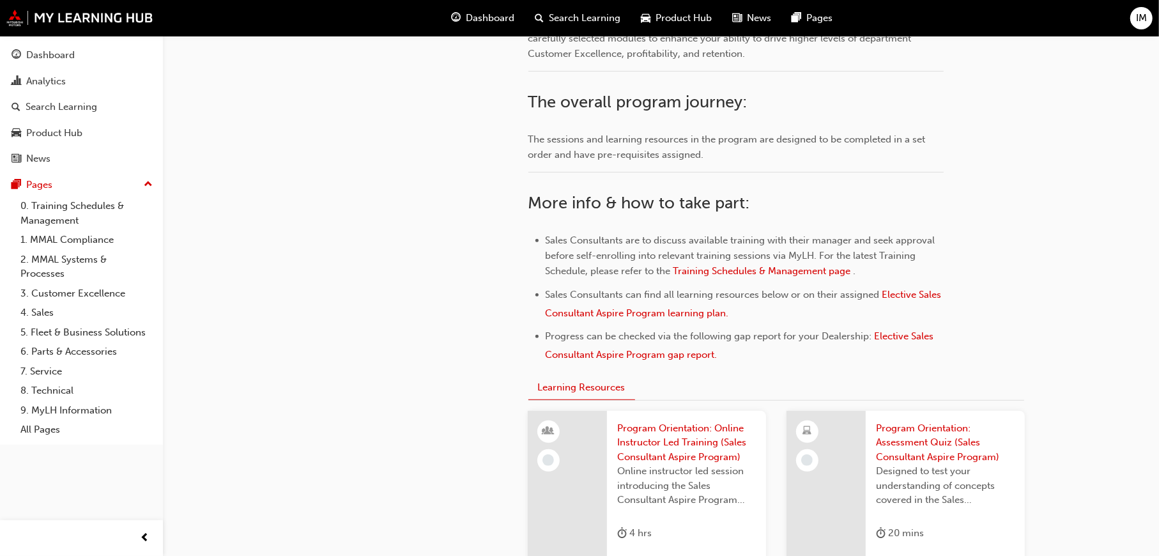
scroll to position [201, 0]
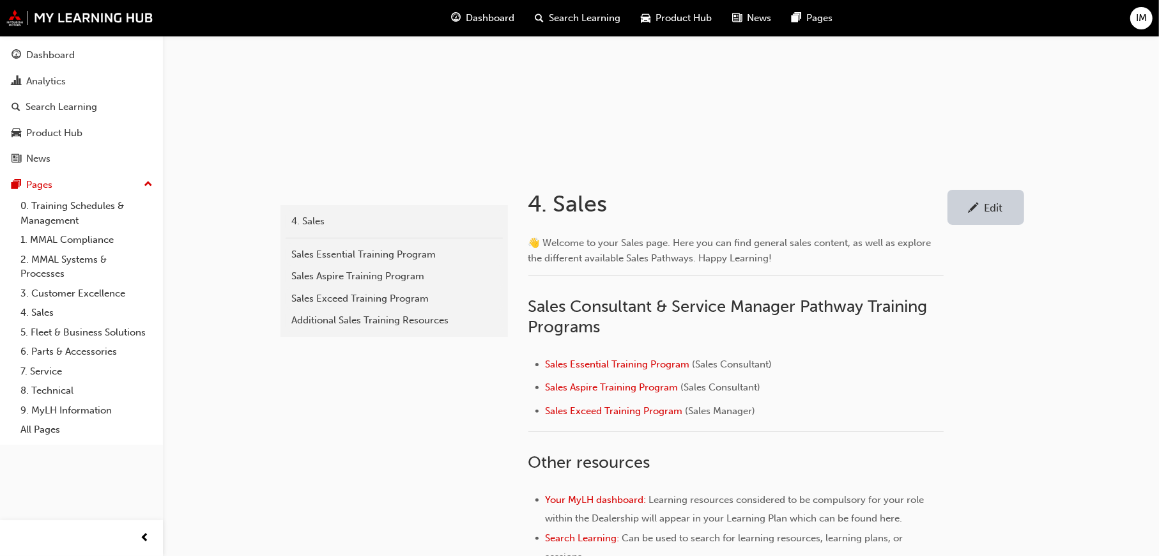
scroll to position [320, 0]
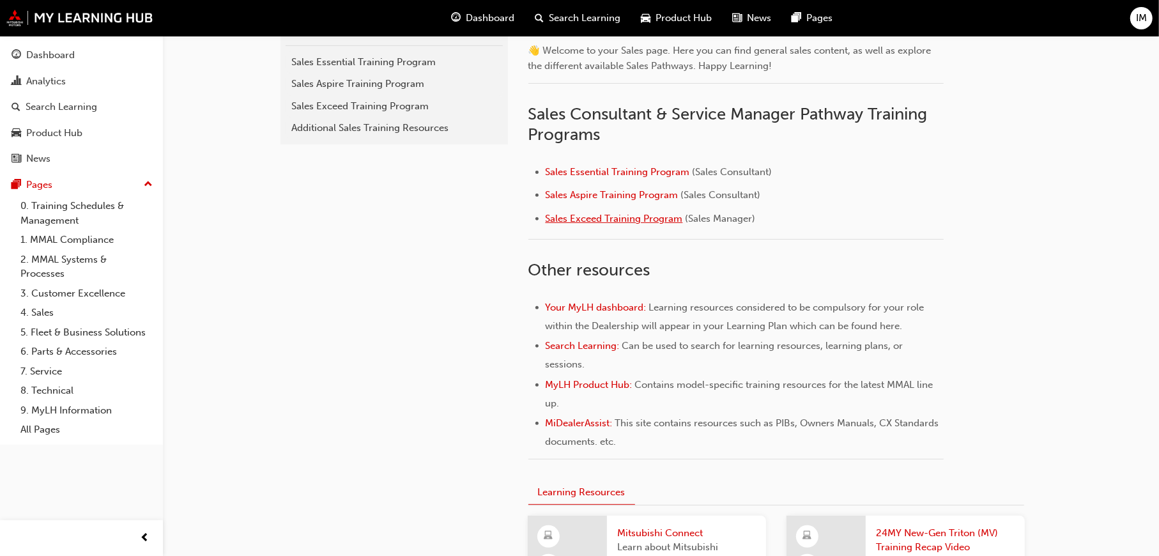
click at [634, 215] on span "Sales Exceed Training Program" at bounding box center [614, 219] width 137 height 12
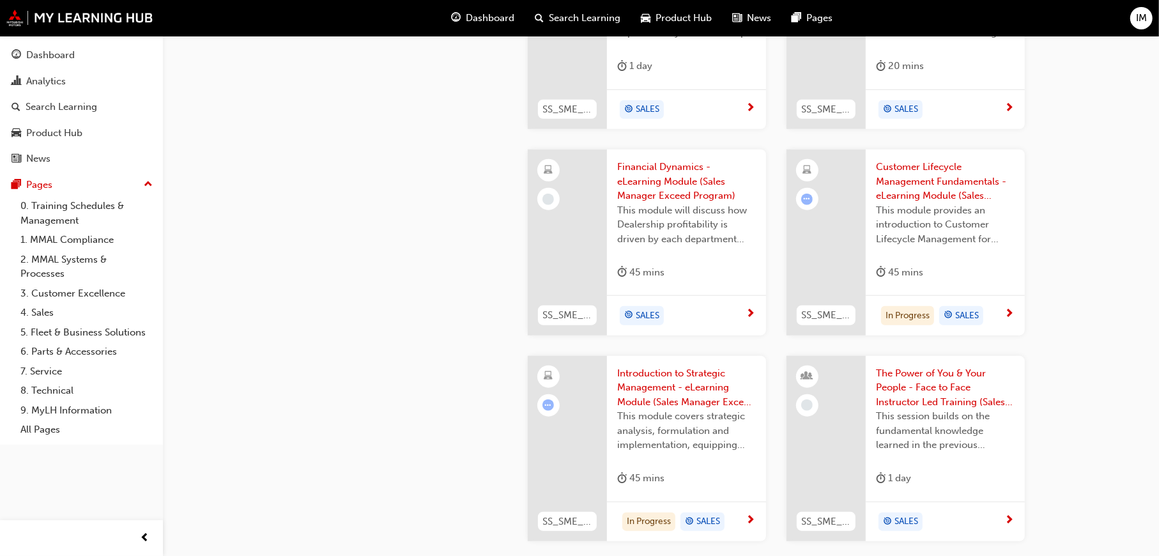
scroll to position [984, 0]
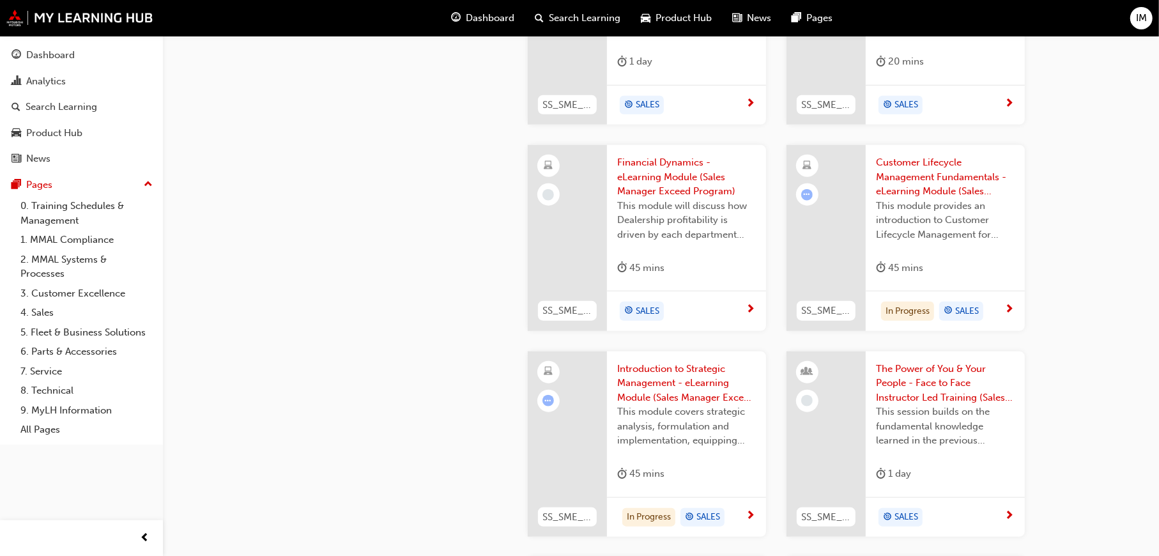
click at [659, 193] on span "Financial Dynamics - eLearning Module (Sales Manager Exceed Program)" at bounding box center [686, 176] width 139 height 43
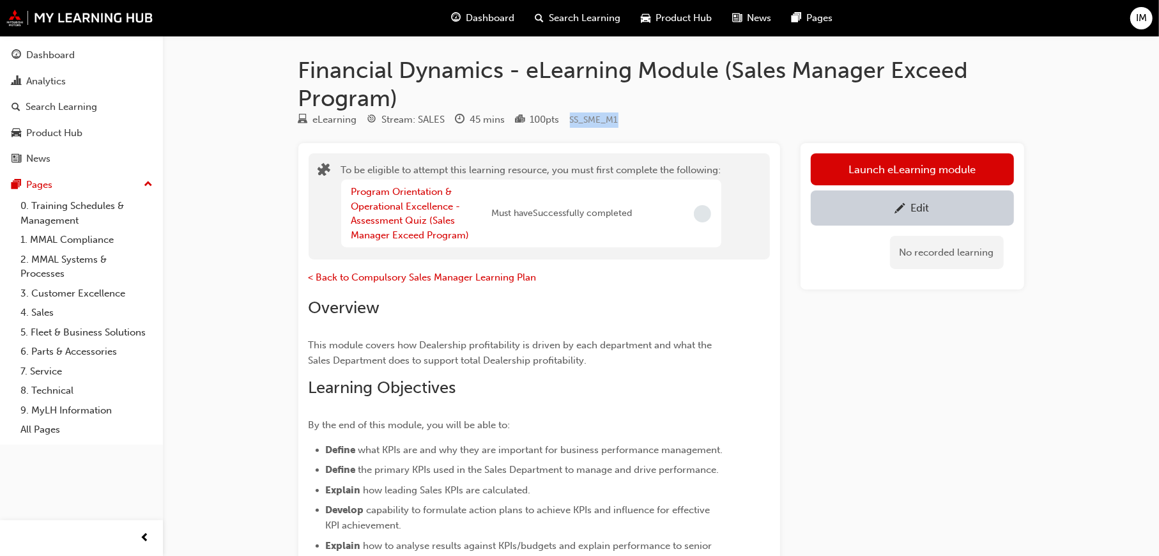
drag, startPoint x: 630, startPoint y: 121, endPoint x: 573, endPoint y: 118, distance: 57.0
click at [573, 118] on div "eLearning Stream: SALES 45 mins 100 pts SS_SME_M1" at bounding box center [661, 122] width 726 height 21
copy span "SS_SME_M1"
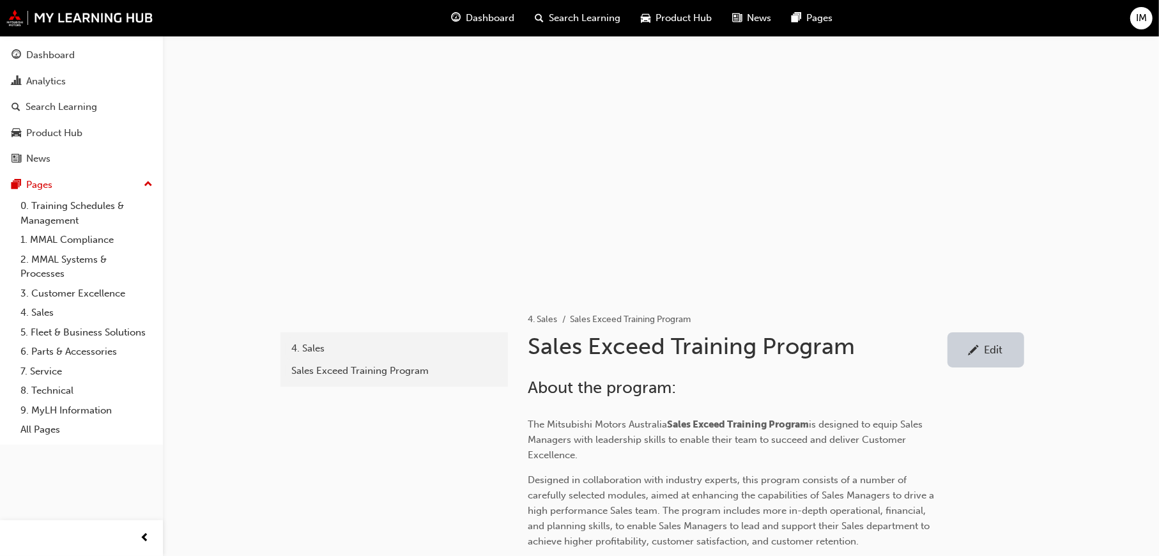
scroll to position [984, 0]
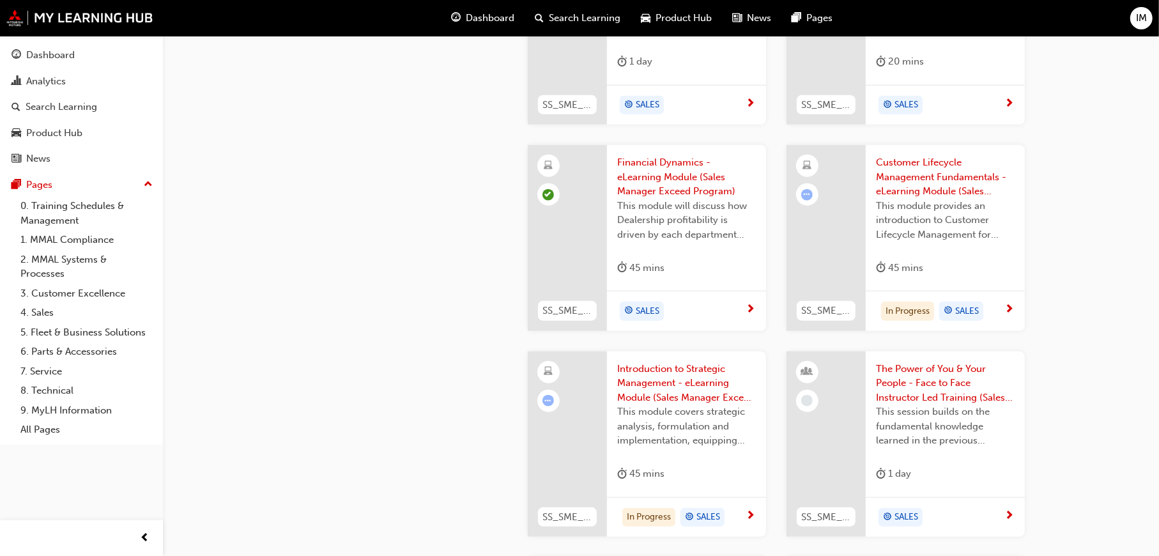
click at [948, 190] on span "Customer Lifecycle Management Fundamentals - eLearning Module (Sales Manager Ex…" at bounding box center [945, 176] width 139 height 43
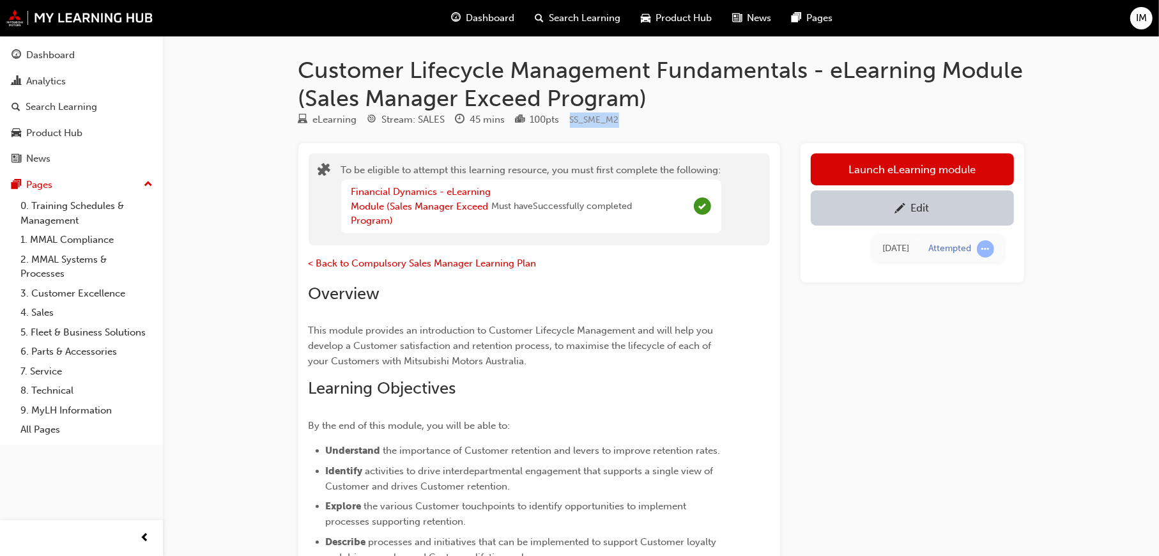
drag, startPoint x: 625, startPoint y: 116, endPoint x: 570, endPoint y: 117, distance: 55.0
click at [570, 117] on div "eLearning Stream: SALES 45 mins 100 pts SS_SME_M2" at bounding box center [661, 122] width 726 height 21
copy span "SS_SME_M2"
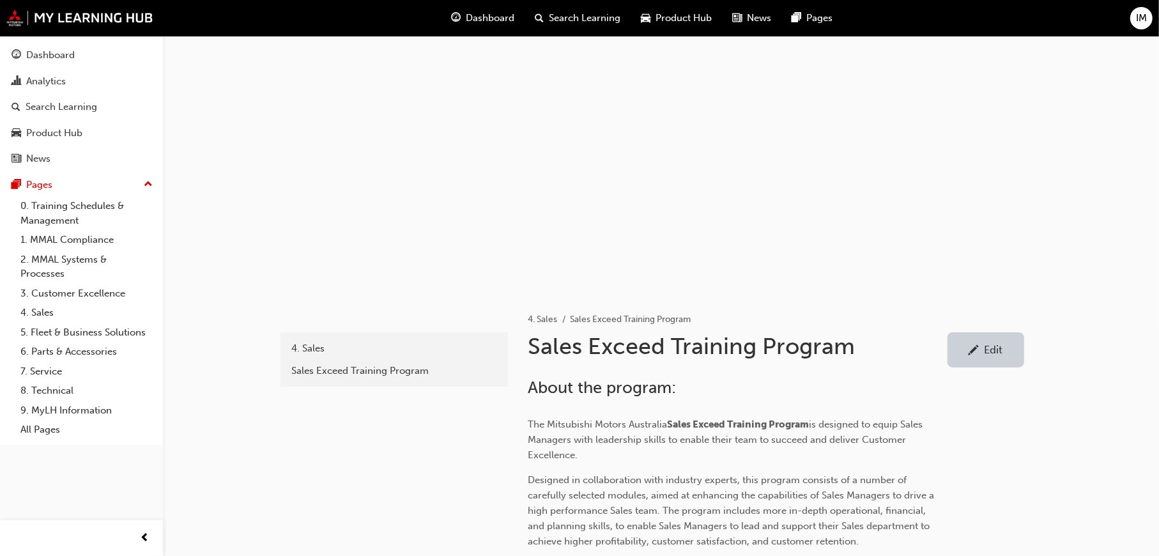
scroll to position [984, 0]
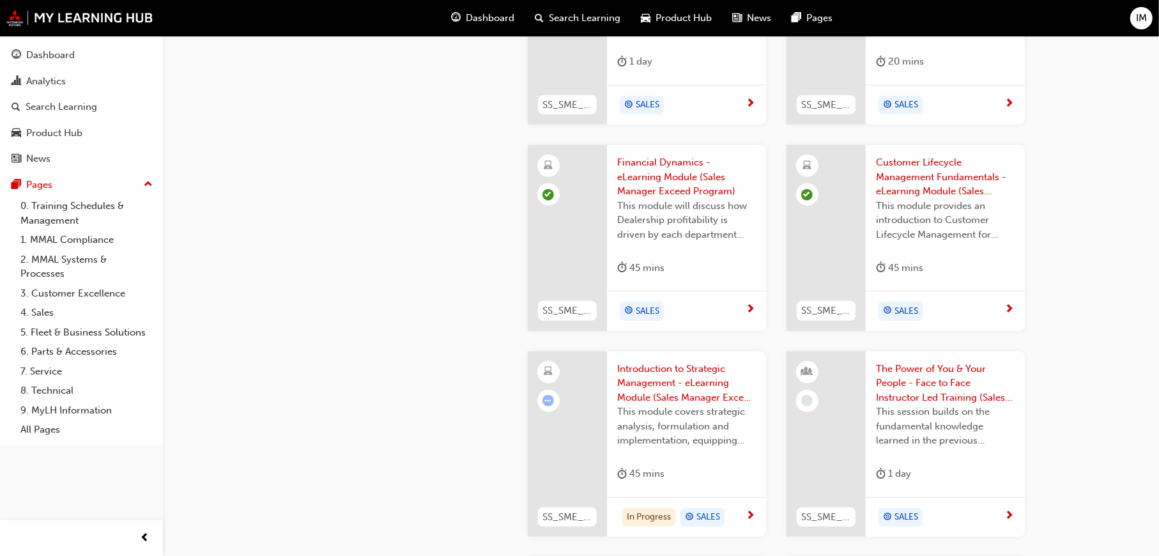
click at [916, 190] on span "Customer Lifecycle Management Fundamentals - eLearning Module (Sales Manager Ex…" at bounding box center [945, 176] width 139 height 43
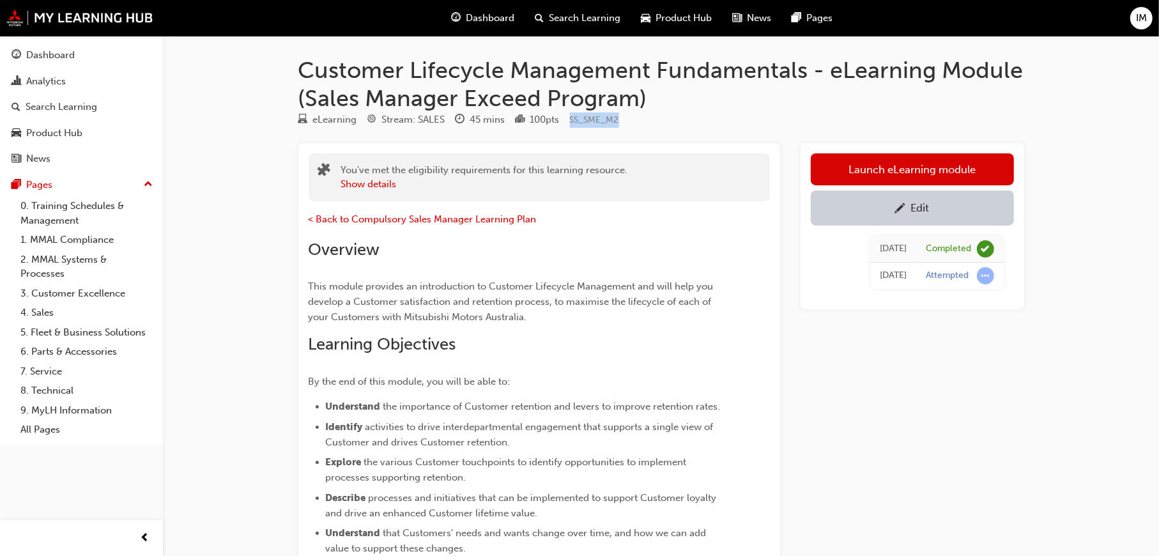
drag, startPoint x: 637, startPoint y: 121, endPoint x: 574, endPoint y: 121, distance: 62.6
click at [574, 121] on div "eLearning Stream: SALES 45 mins 100 pts SS_SME_M2" at bounding box center [661, 122] width 726 height 21
copy span "SS_SME_M2"
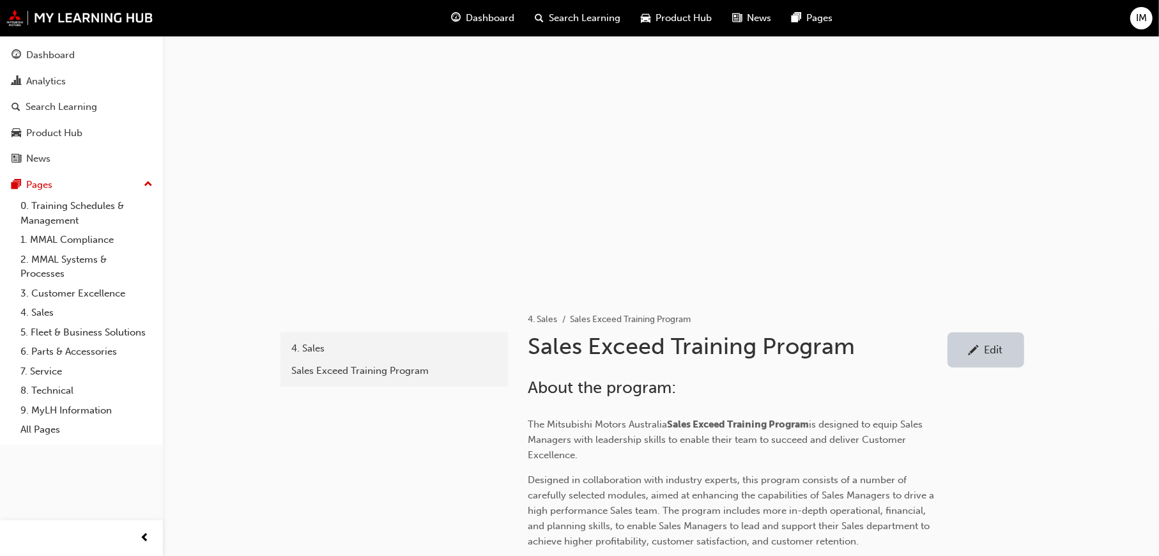
scroll to position [984, 0]
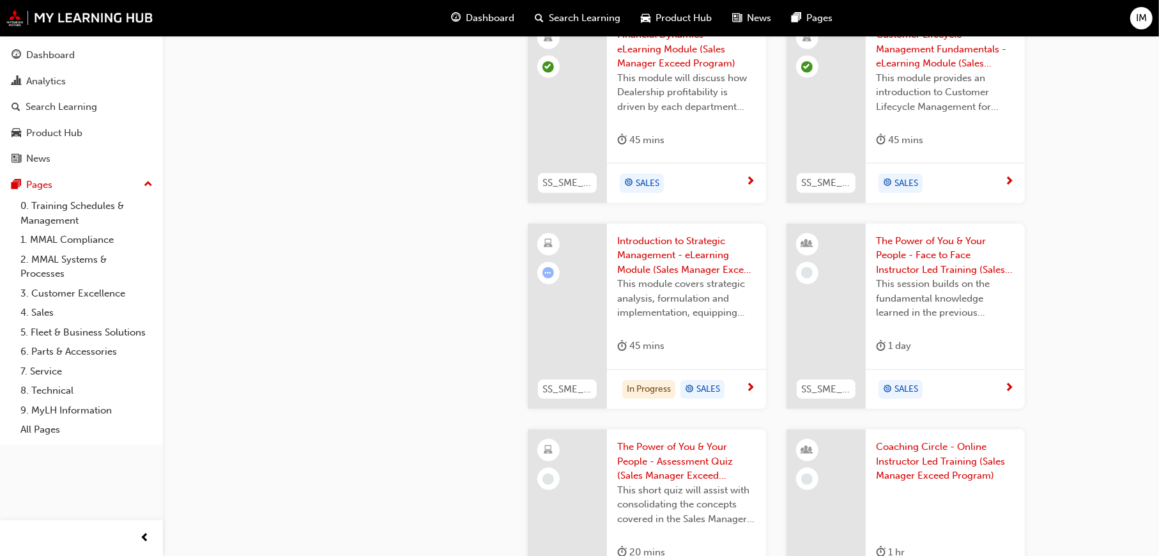
click at [683, 245] on span "Introduction to Strategic Management - eLearning Module (Sales Manager Exceed P…" at bounding box center [686, 255] width 139 height 43
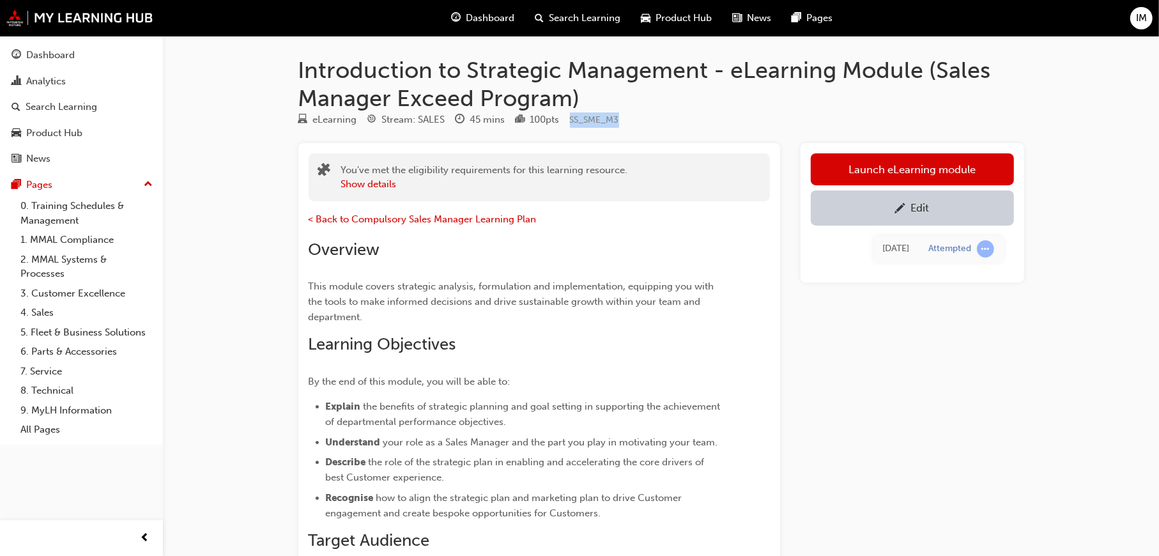
drag, startPoint x: 626, startPoint y: 120, endPoint x: 573, endPoint y: 120, distance: 53.0
click at [573, 120] on div "eLearning Stream: SALES 45 mins 100 pts SS_SME_M3" at bounding box center [661, 122] width 726 height 21
copy span "SS_SME_M3"
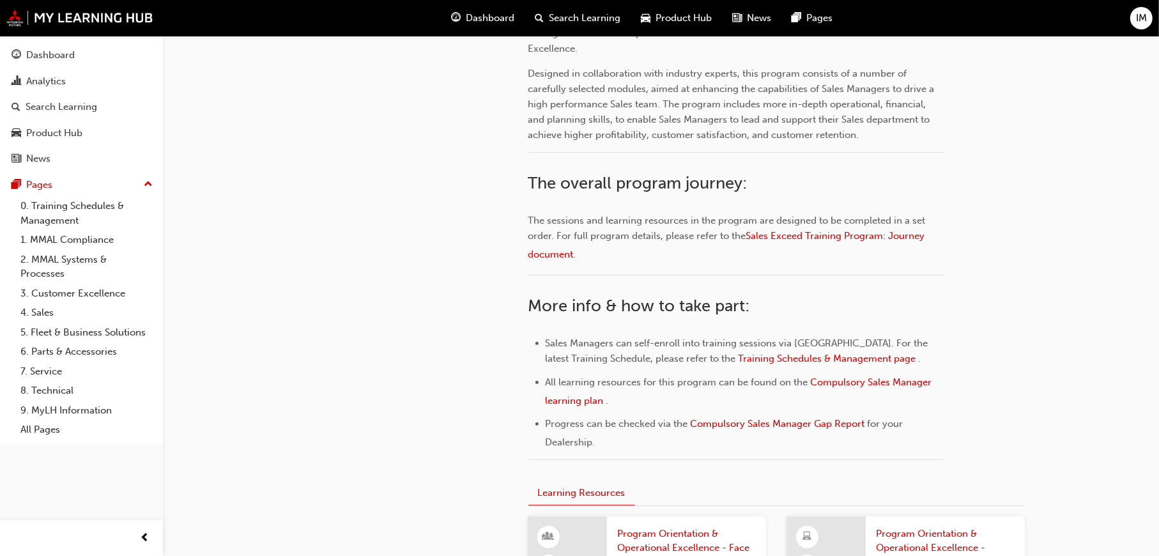
scroll to position [600, 0]
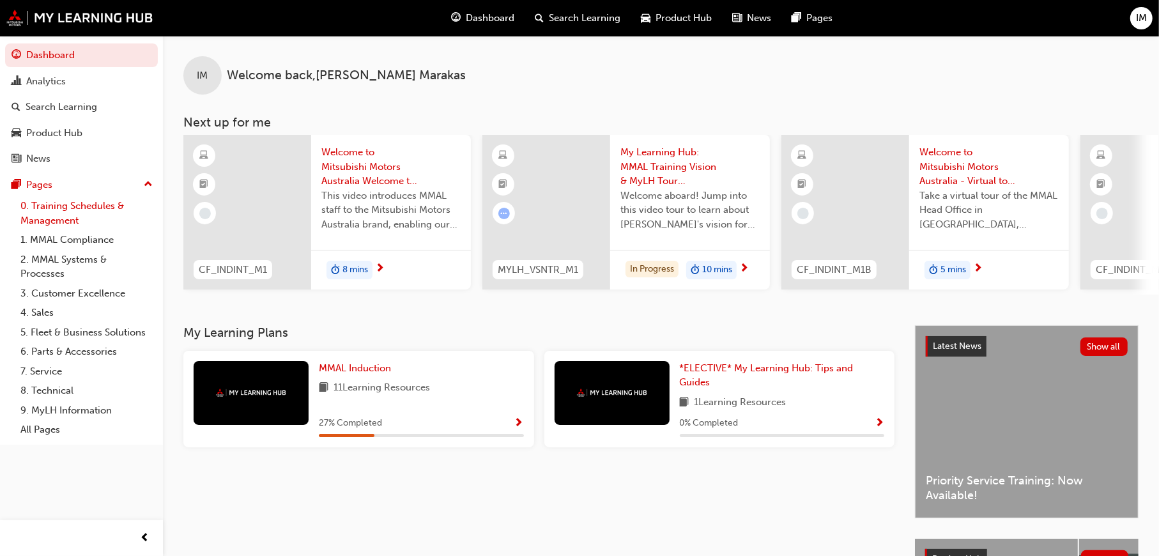
click at [105, 200] on link "0. Training Schedules & Management" at bounding box center [86, 213] width 143 height 34
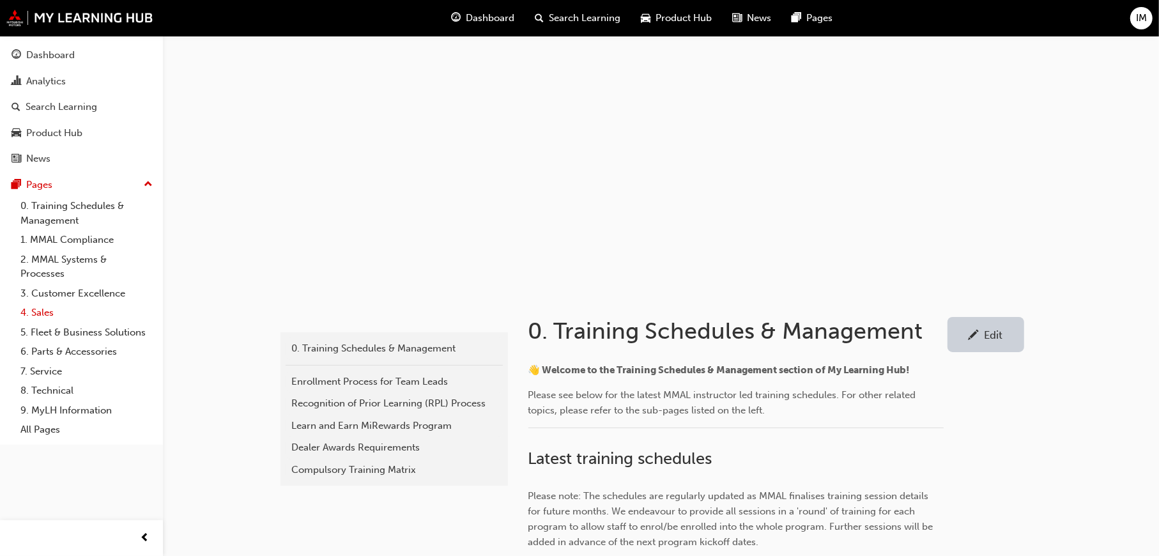
click at [38, 303] on link "4. Sales" at bounding box center [86, 313] width 143 height 20
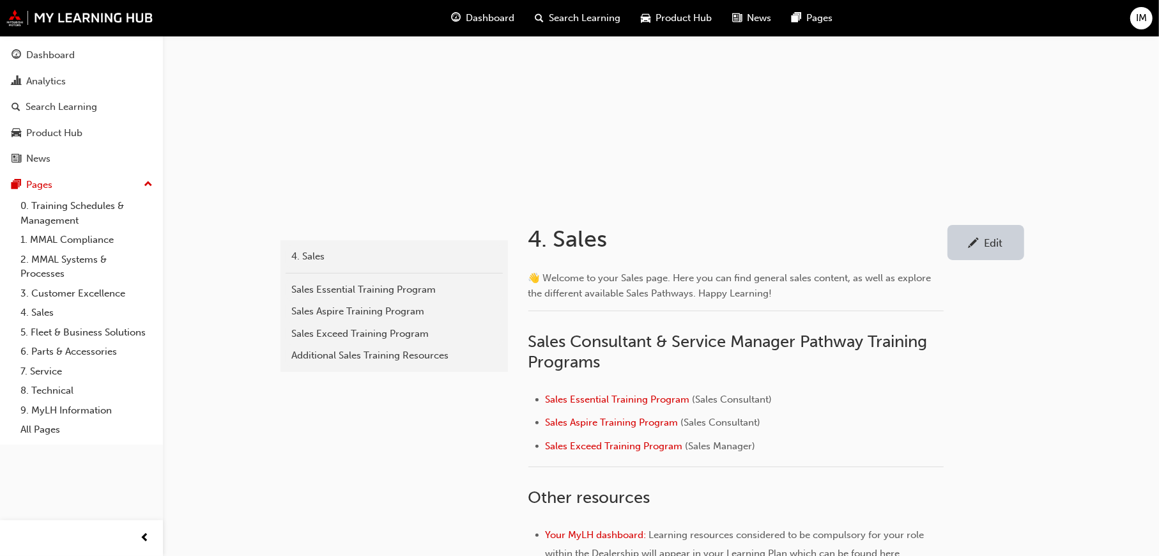
scroll to position [192, 0]
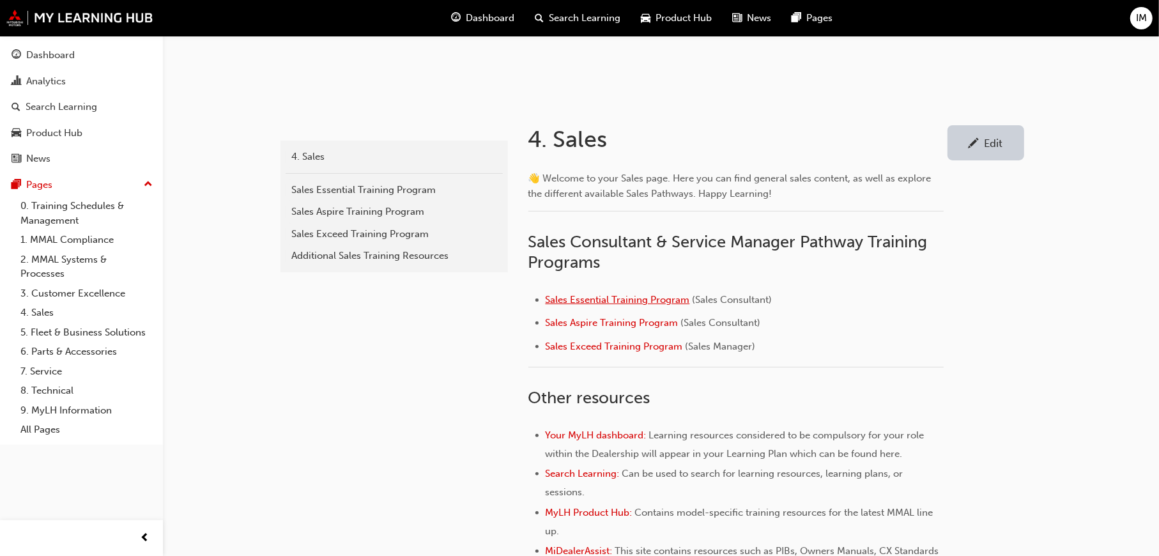
click at [615, 300] on span "Sales Essential Training Program" at bounding box center [618, 300] width 144 height 12
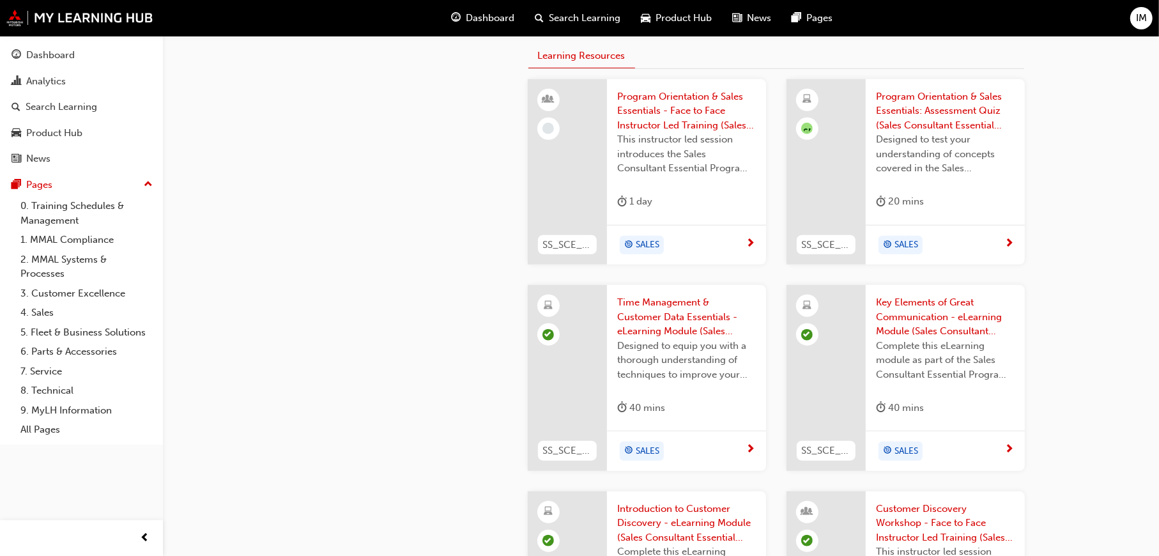
scroll to position [1023, 0]
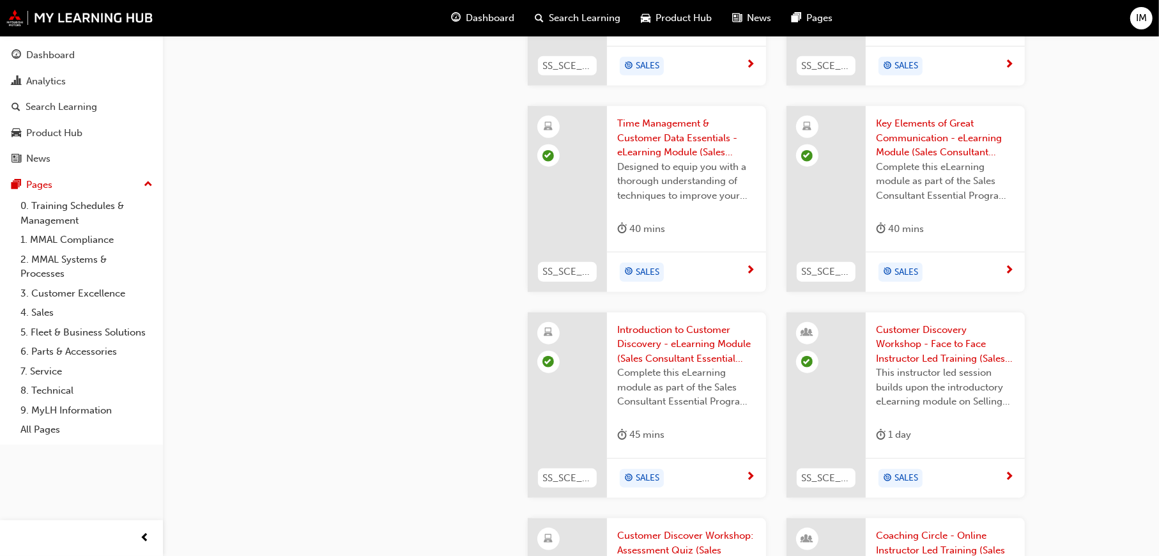
click at [669, 343] on span "Introduction to Customer Discovery - eLearning Module (Sales Consultant Essenti…" at bounding box center [686, 344] width 139 height 43
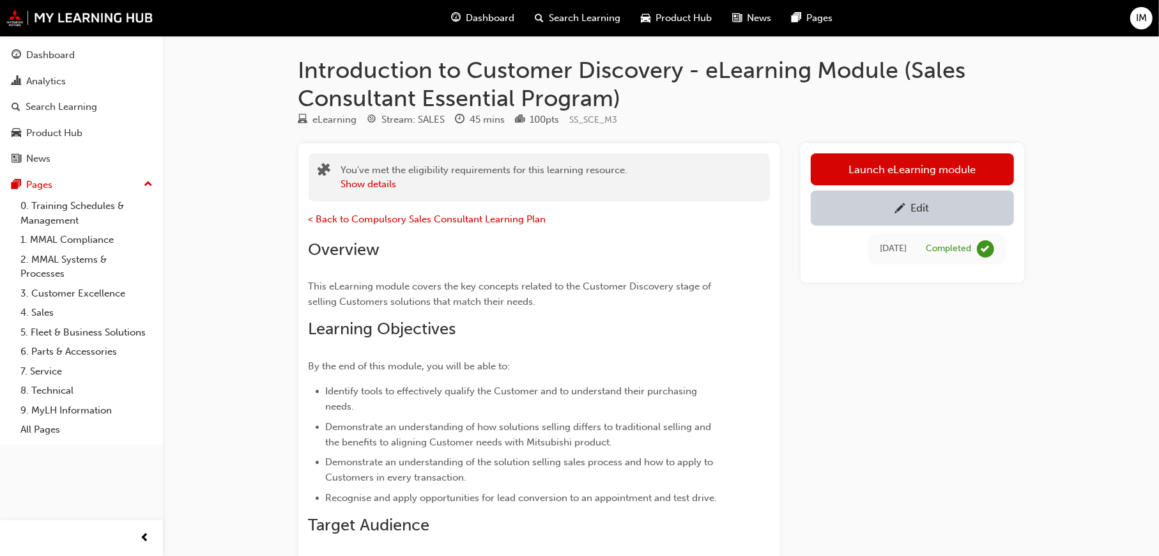
scroll to position [305, 0]
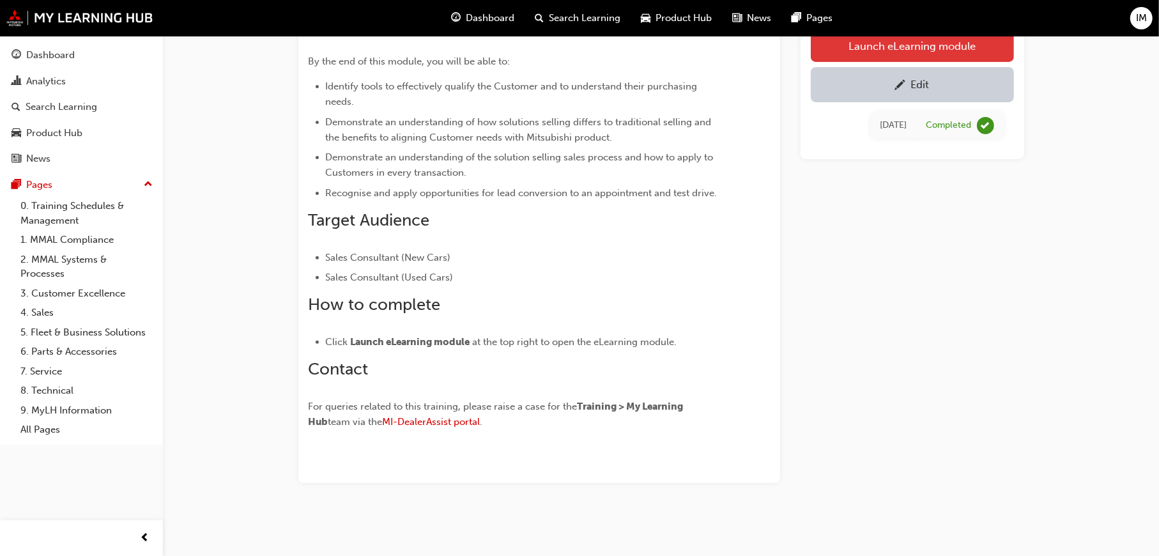
click at [959, 44] on link "Launch eLearning module" at bounding box center [912, 45] width 203 height 32
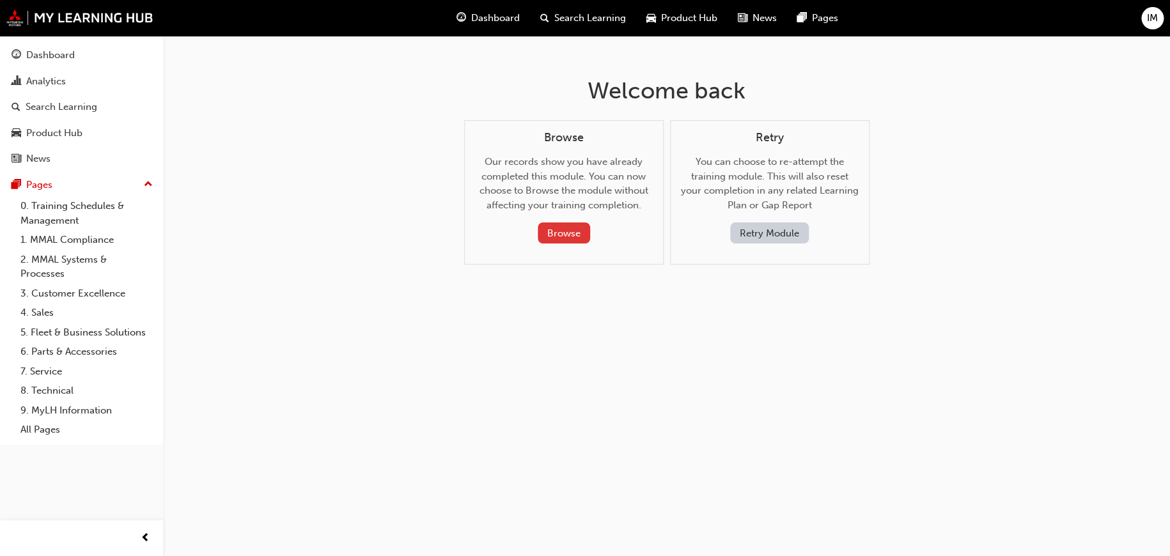
click at [573, 228] on button "Browse" at bounding box center [564, 232] width 52 height 21
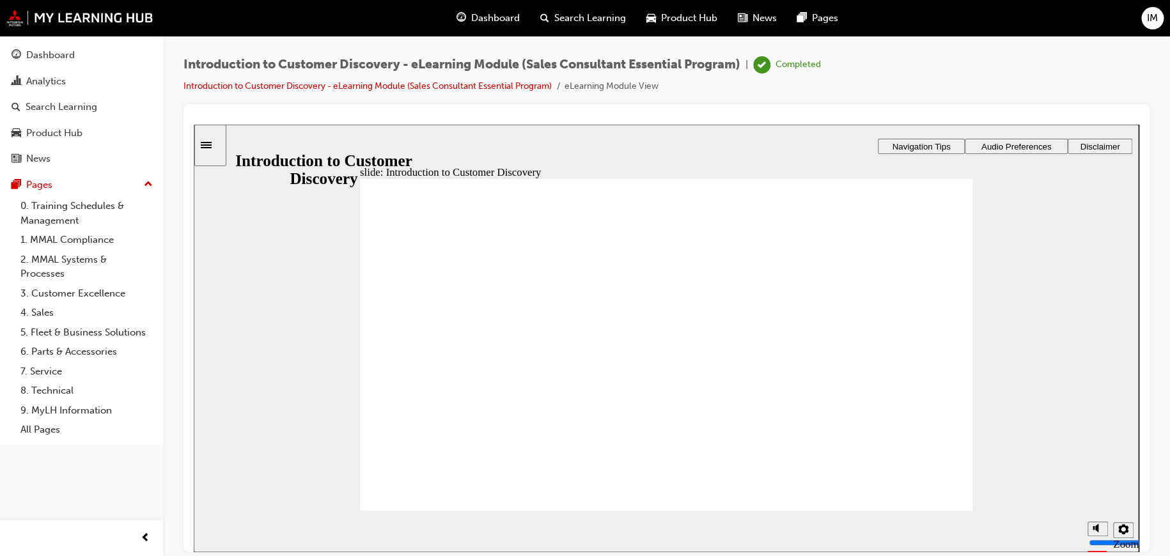
click at [212, 147] on icon "Sidebar Toggle" at bounding box center [206, 144] width 11 height 6
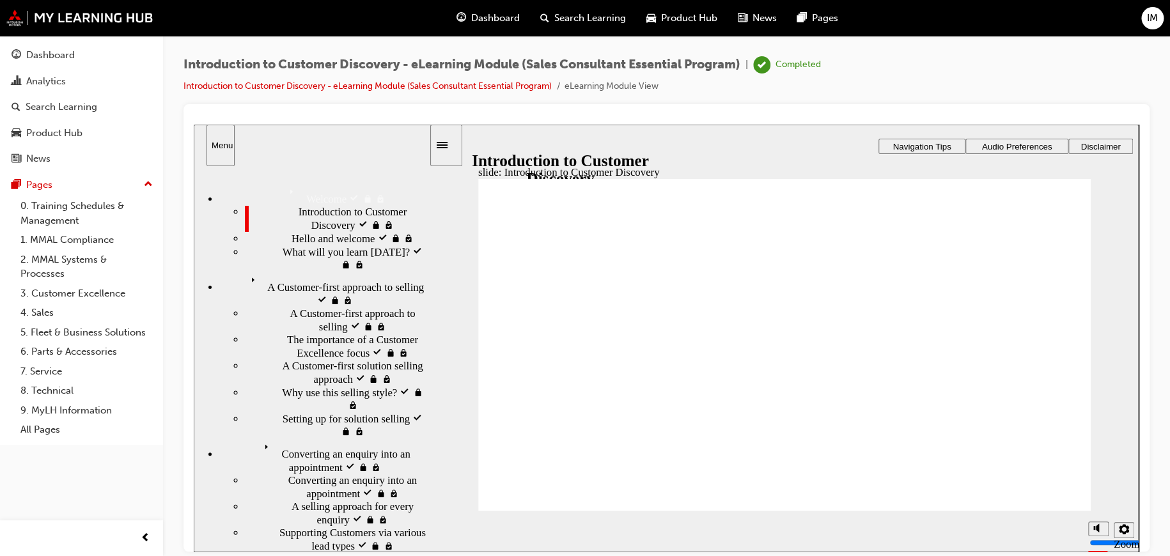
click at [306, 438] on span "Converting an enquiry into an appointment locked" at bounding box center [343, 451] width 169 height 26
click at [310, 500] on div "A selling approach for every enquiry locked A selling approach for every enquiry" at bounding box center [337, 513] width 184 height 26
click at [311, 474] on div "Converting an enquiry into an appointment locked Converting an enquiry into an …" at bounding box center [337, 487] width 184 height 26
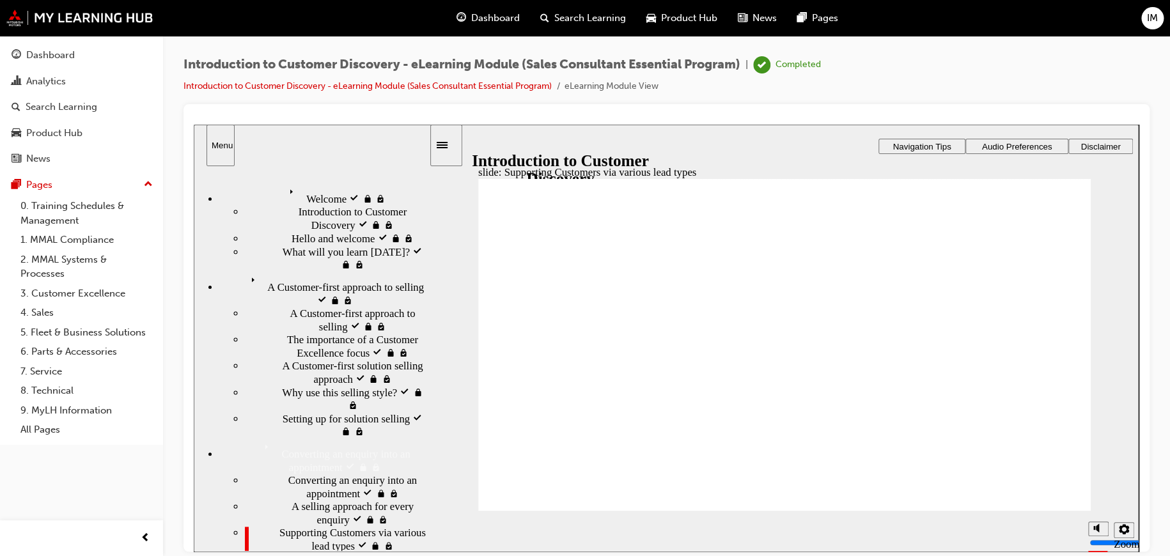
drag, startPoint x: 911, startPoint y: 325, endPoint x: 933, endPoint y: 326, distance: 21.7
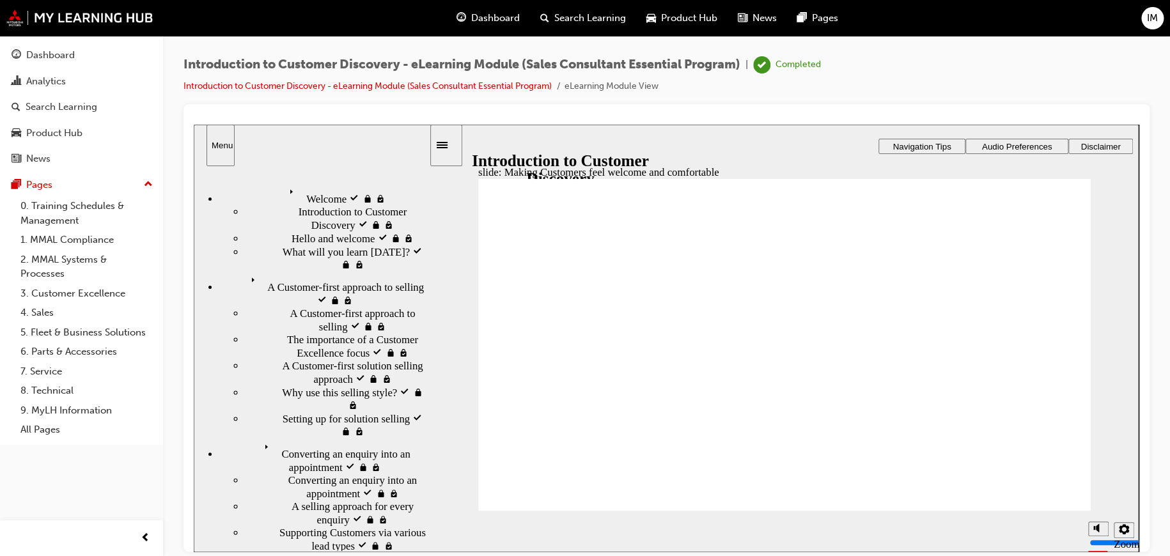
drag, startPoint x: 552, startPoint y: 433, endPoint x: 570, endPoint y: 449, distance: 24.9
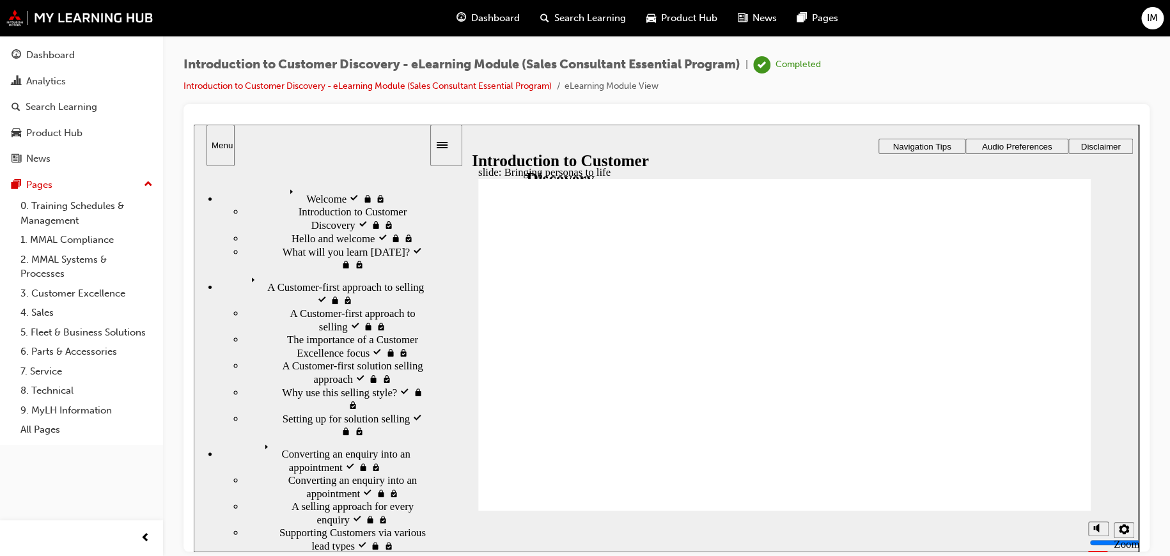
drag, startPoint x: 950, startPoint y: 365, endPoint x: 954, endPoint y: 375, distance: 10.7
